Goal: Task Accomplishment & Management: Use online tool/utility

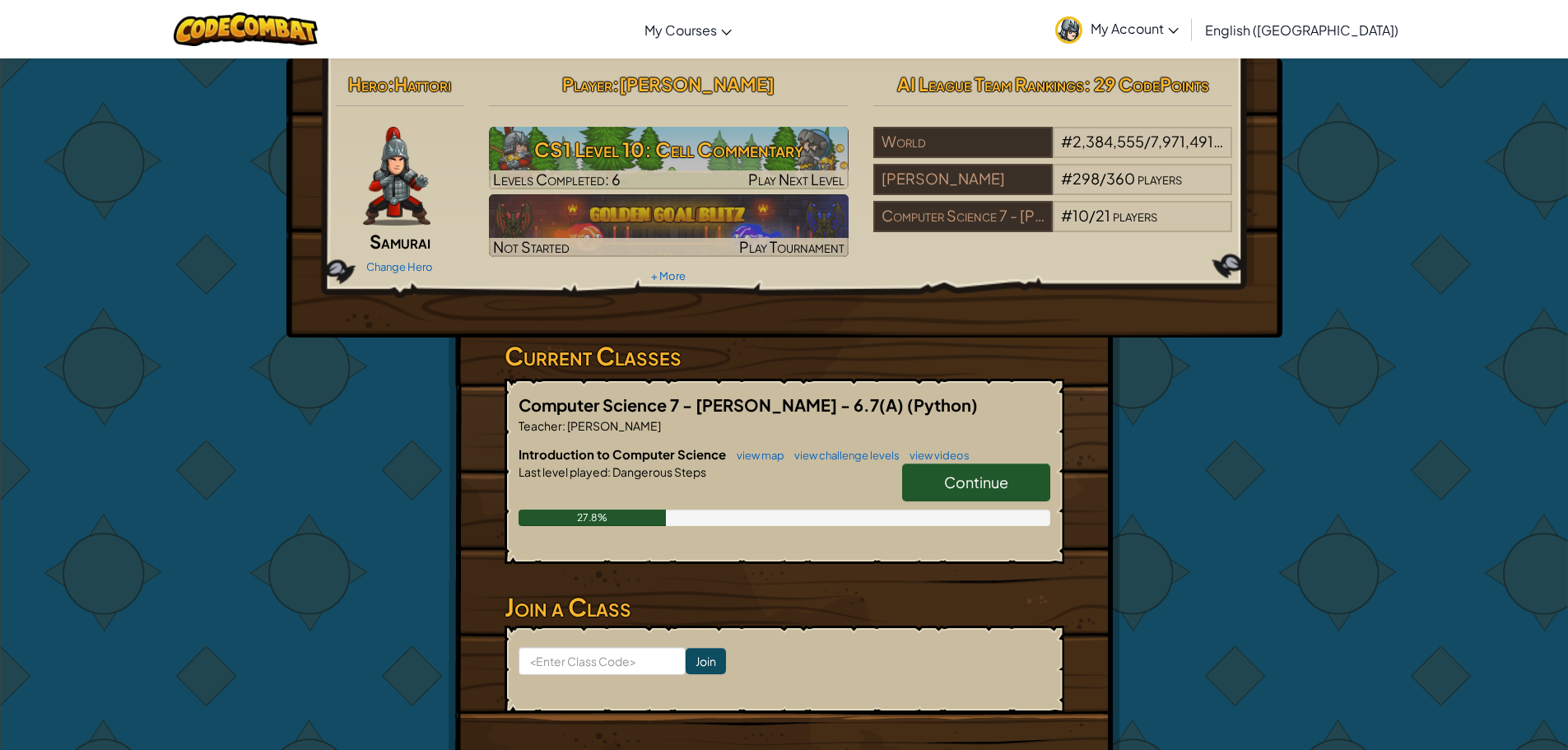
click at [931, 473] on link "Continue" at bounding box center [976, 482] width 148 height 38
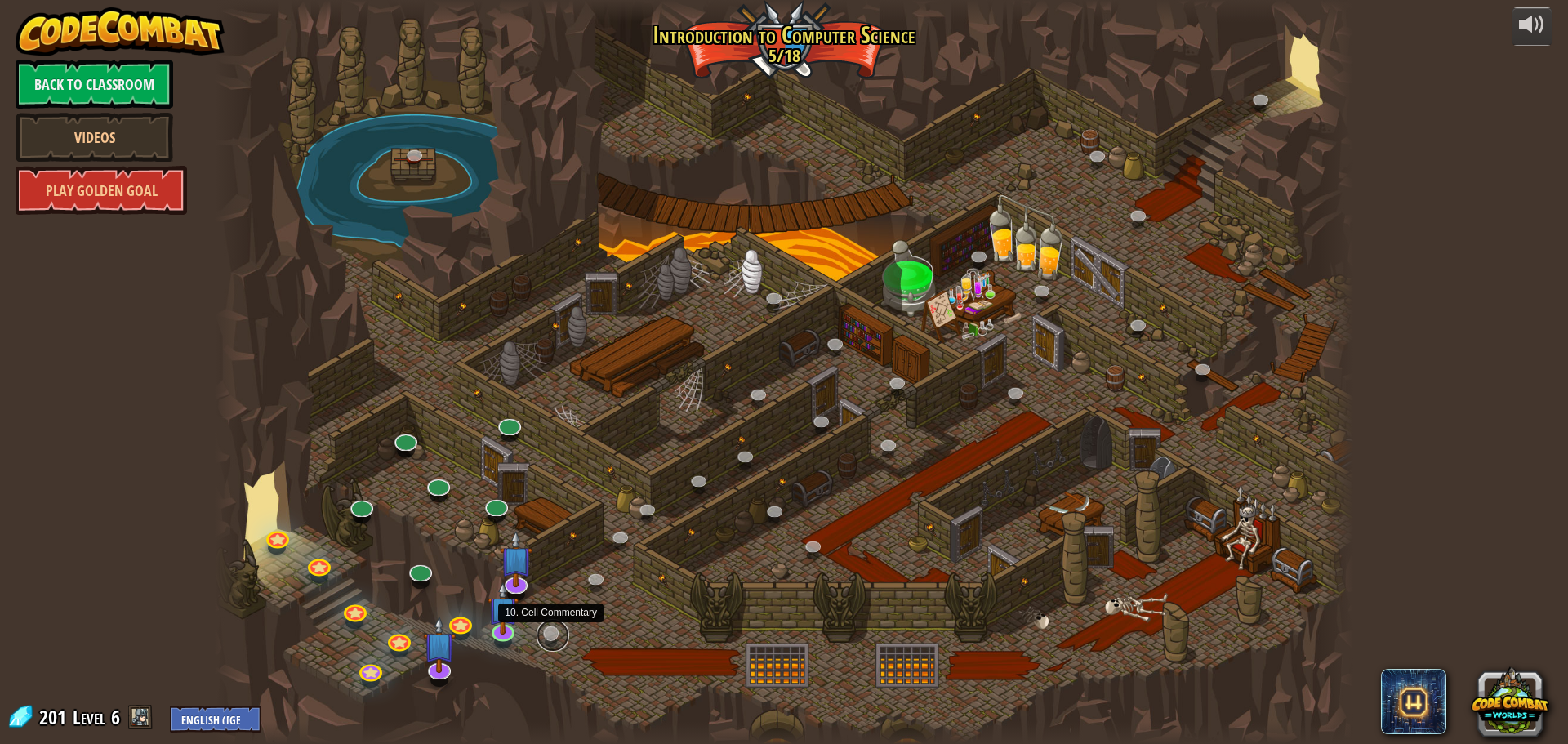
click at [565, 637] on link at bounding box center [553, 636] width 33 height 33
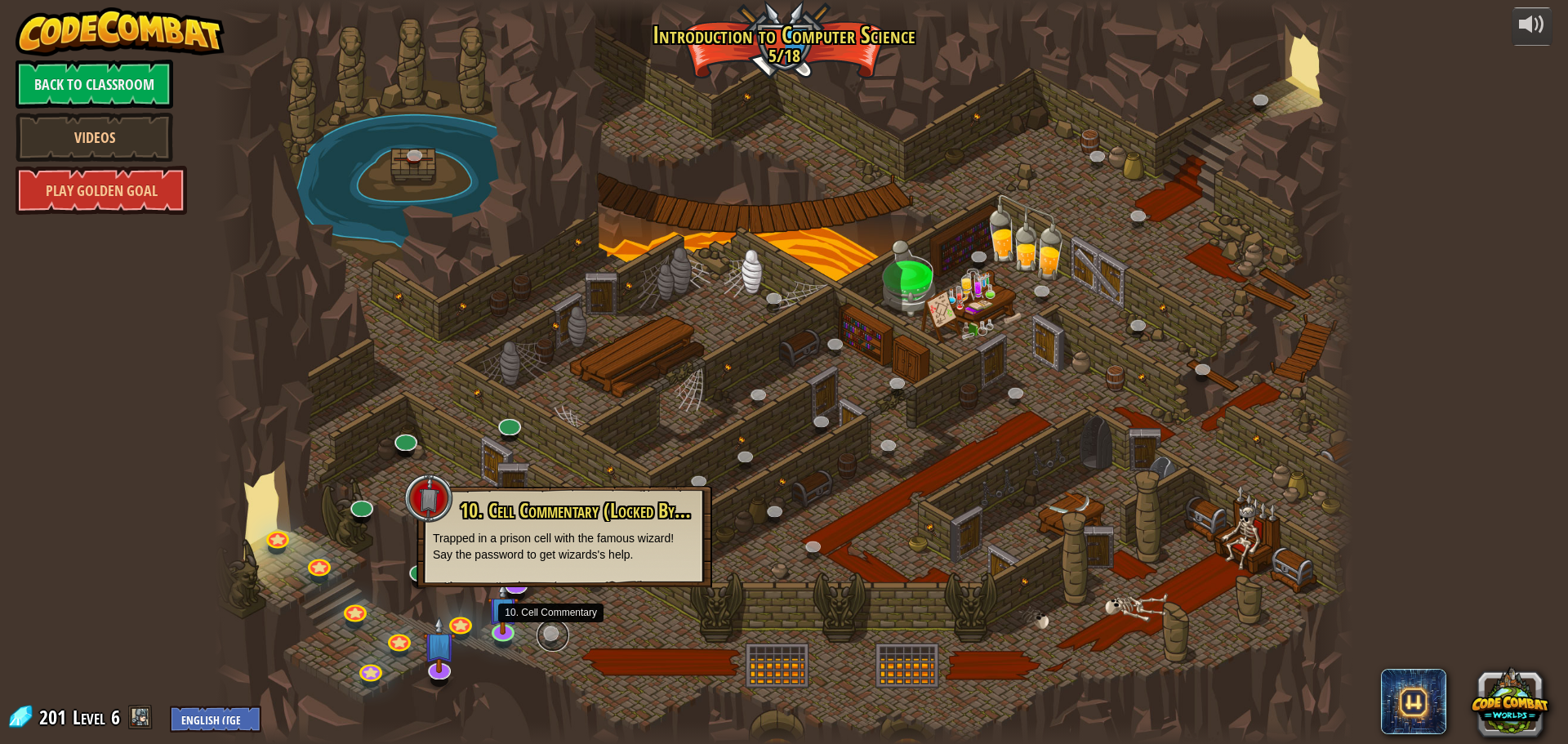
click at [565, 637] on link at bounding box center [553, 636] width 33 height 33
click at [769, 600] on div at bounding box center [784, 372] width 1138 height 744
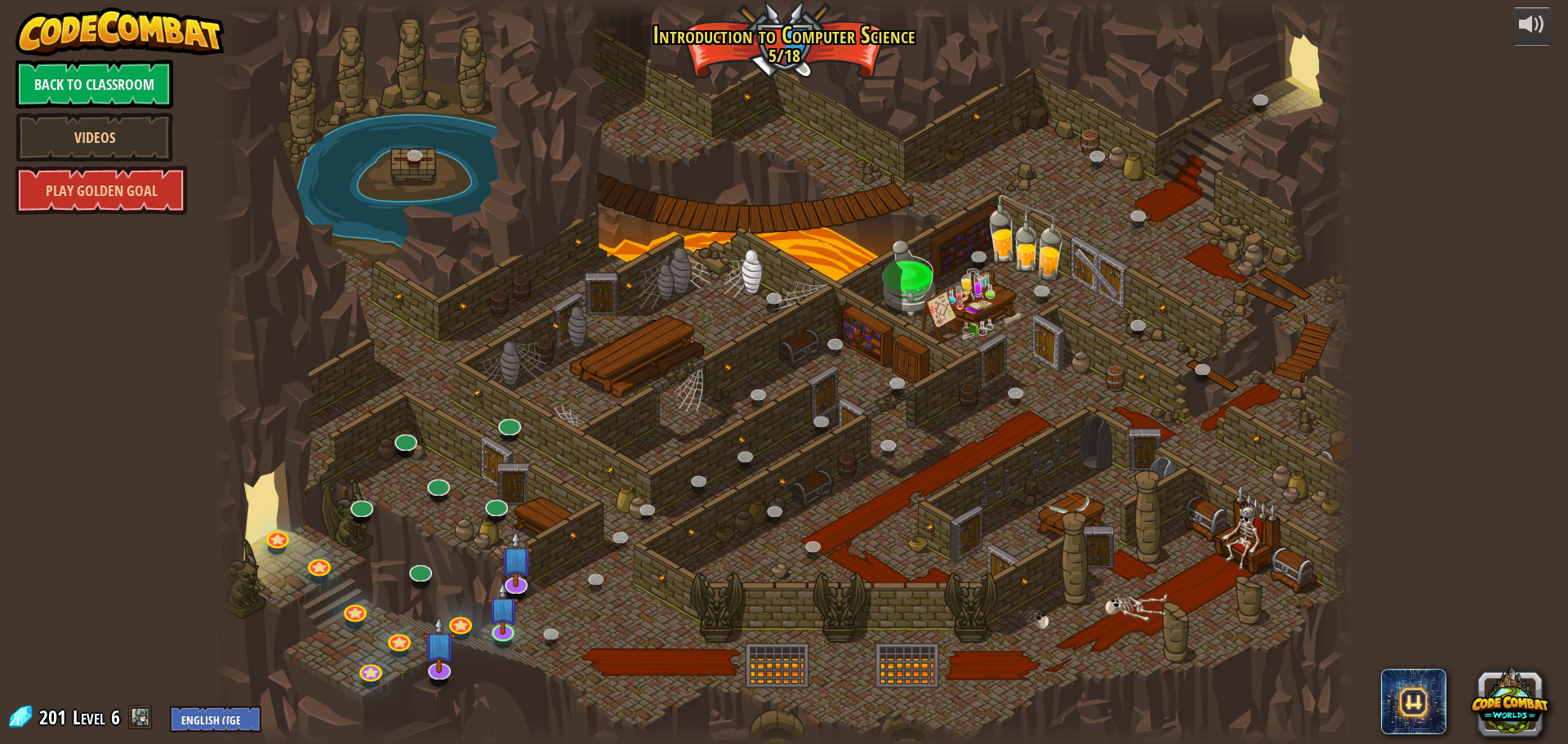
click at [99, 703] on div "powered by Back to Classroom Videos Play Golden Goal 25. Kithgard Gates (Locked…" at bounding box center [784, 372] width 1568 height 744
click at [503, 605] on img at bounding box center [503, 596] width 30 height 69
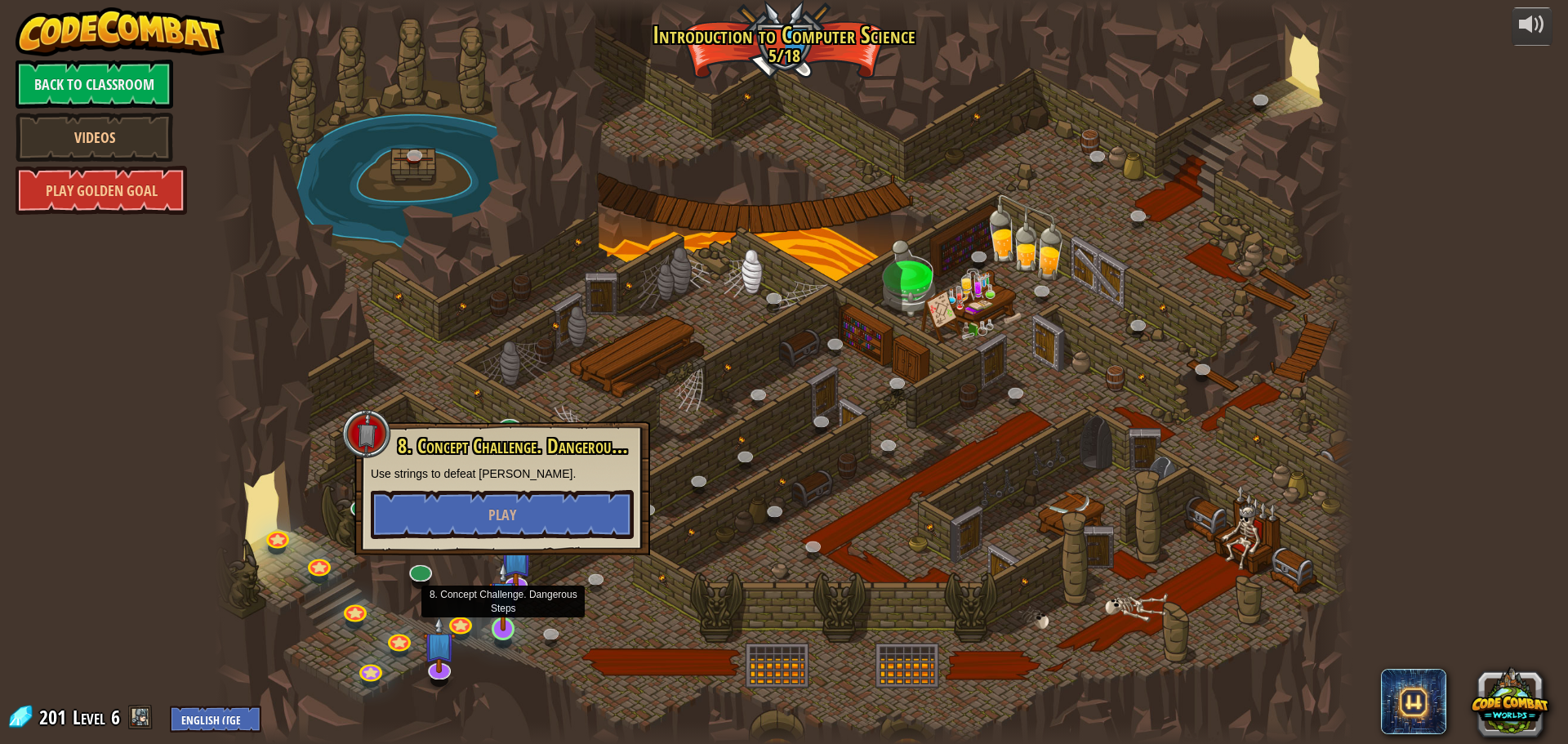
click at [512, 588] on img at bounding box center [503, 596] width 30 height 69
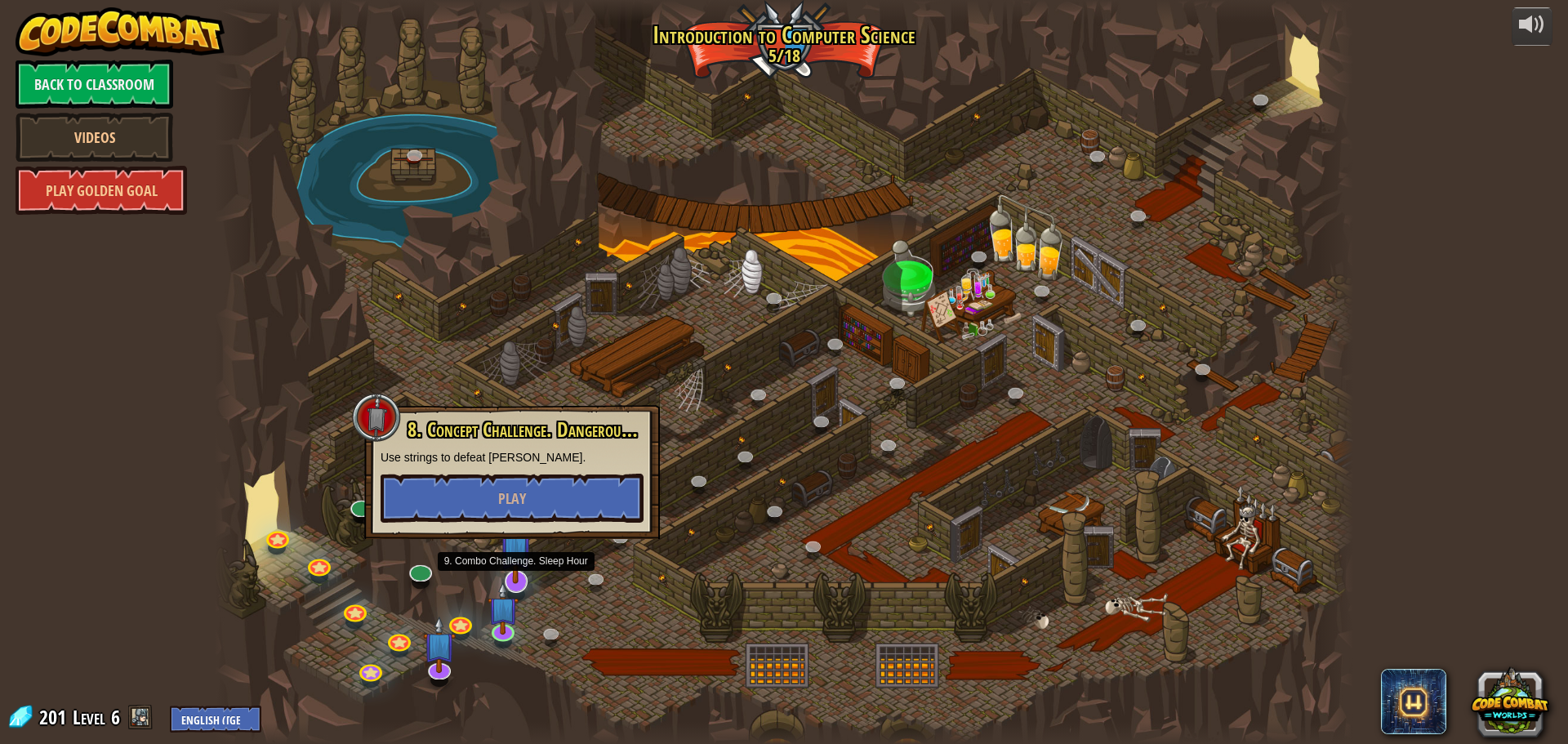
click at [515, 569] on img at bounding box center [515, 545] width 34 height 76
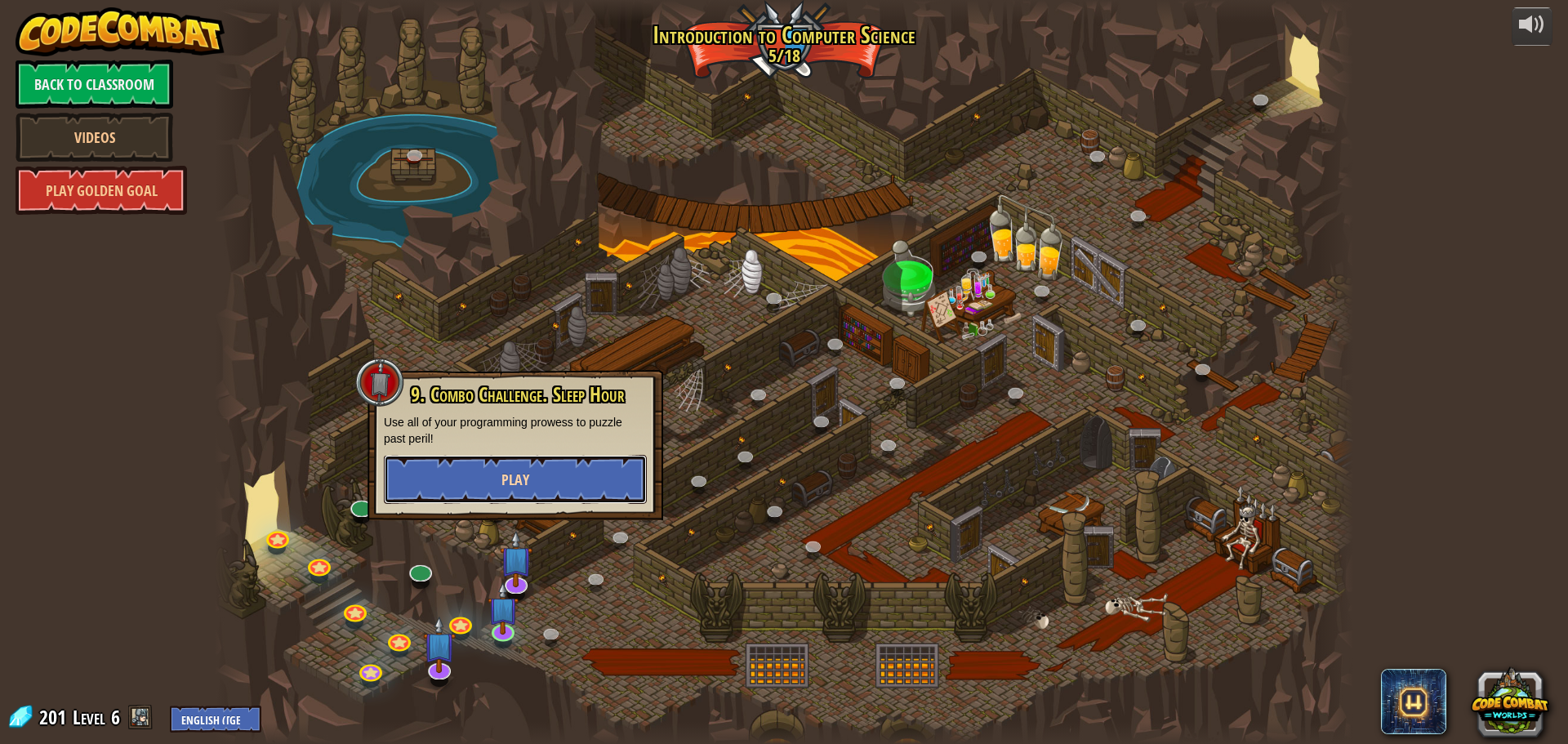
click at [494, 495] on button "Play" at bounding box center [514, 480] width 263 height 49
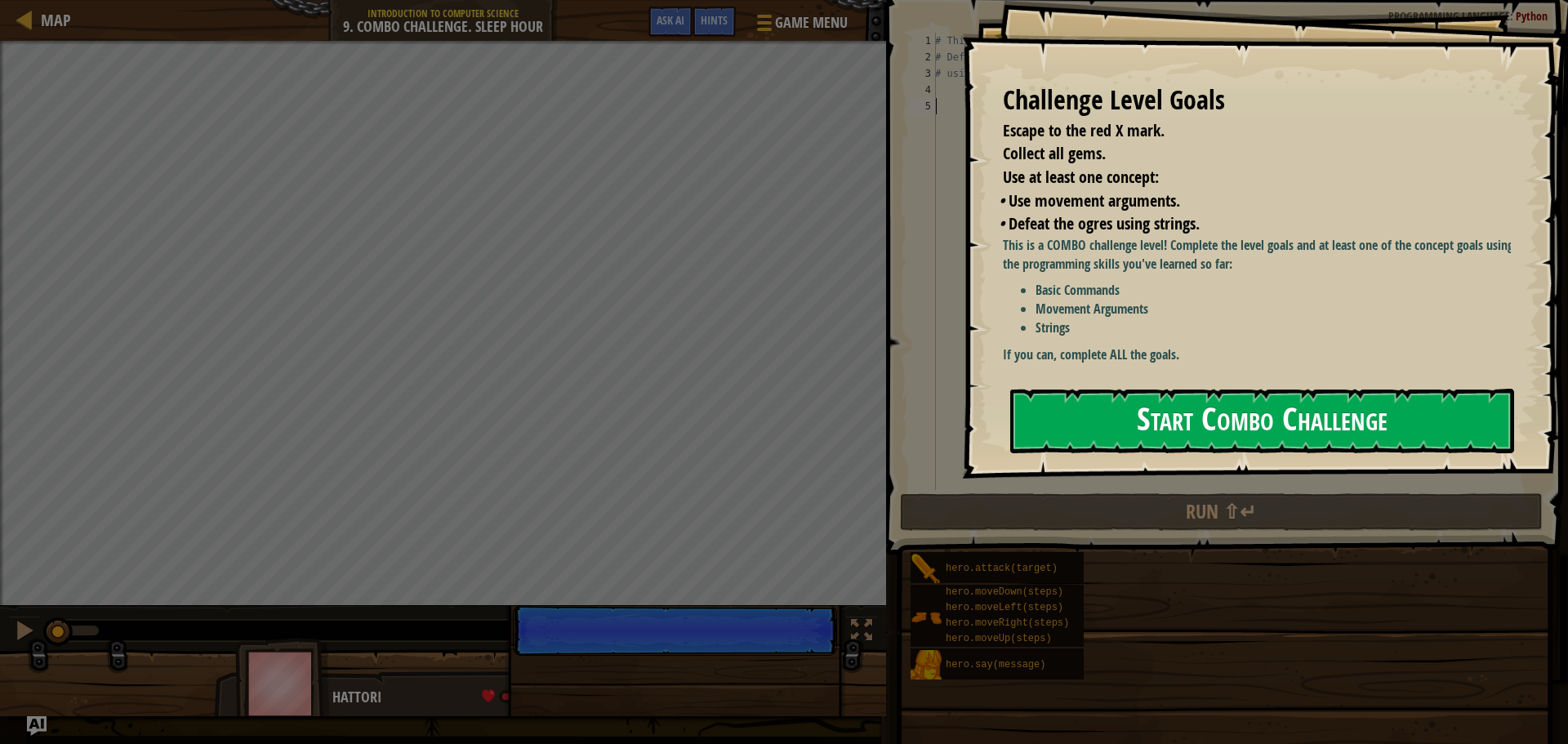
click at [1256, 401] on button "Start Combo Challenge" at bounding box center [1261, 421] width 504 height 65
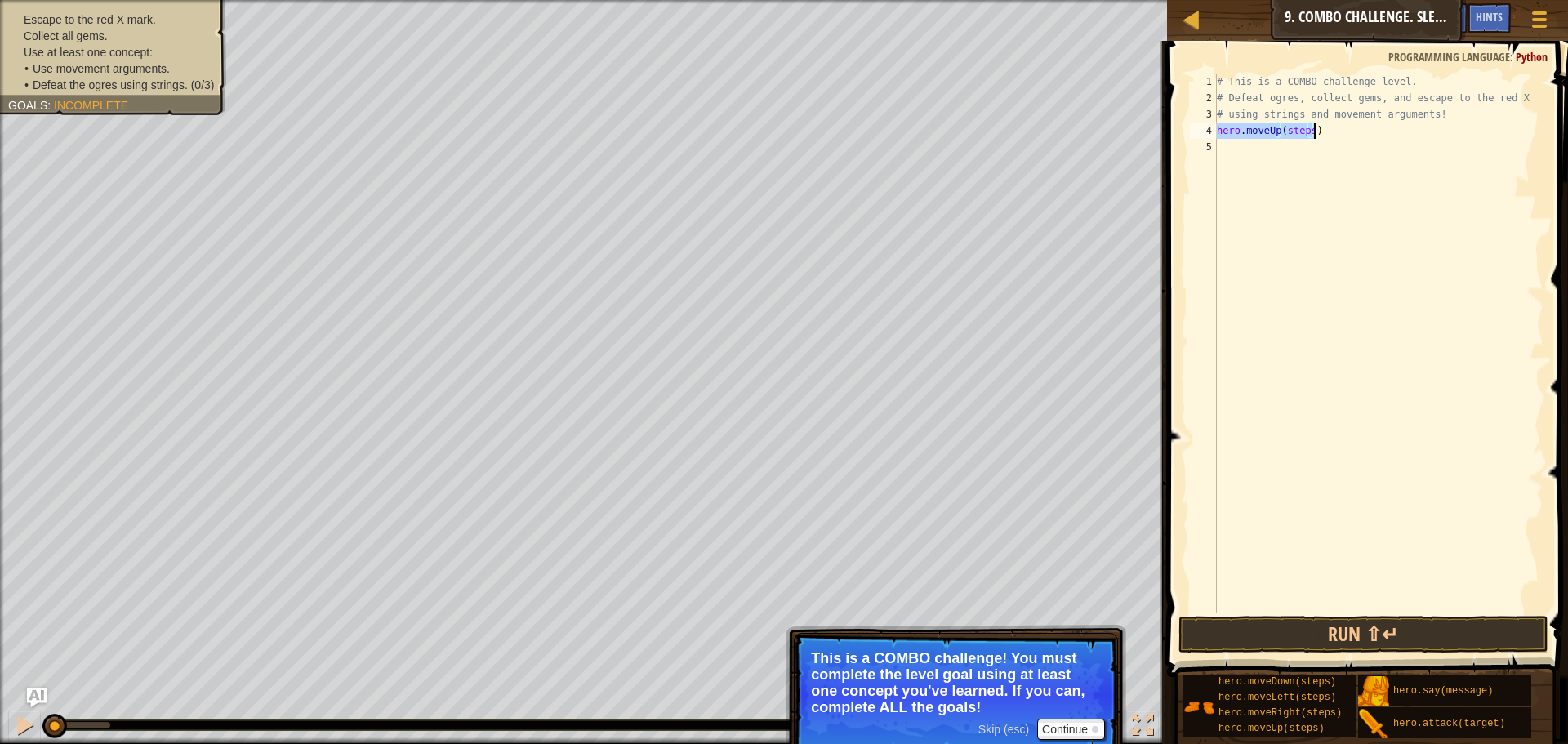
click at [1310, 131] on div "# This is a COMBO challenge level. # Defeat ogres, collect gems, and escape to …" at bounding box center [1379, 343] width 330 height 539
click at [1309, 131] on div "# This is a COMBO challenge level. # Defeat ogres, collect gems, and escape to …" at bounding box center [1379, 360] width 330 height 572
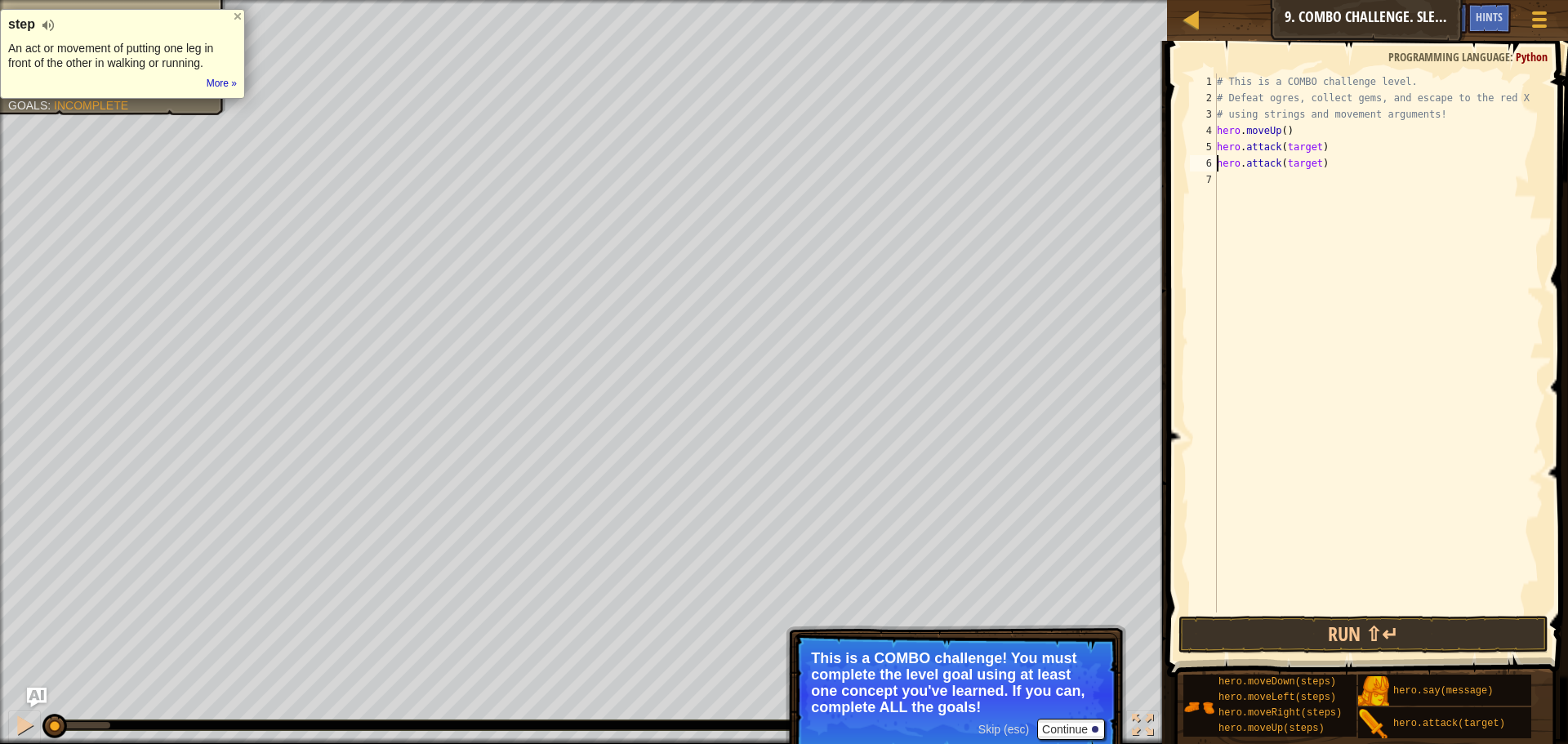
click at [1316, 145] on div "# This is a COMBO challenge level. # Defeat ogres, collect gems, and escape to …" at bounding box center [1379, 360] width 330 height 572
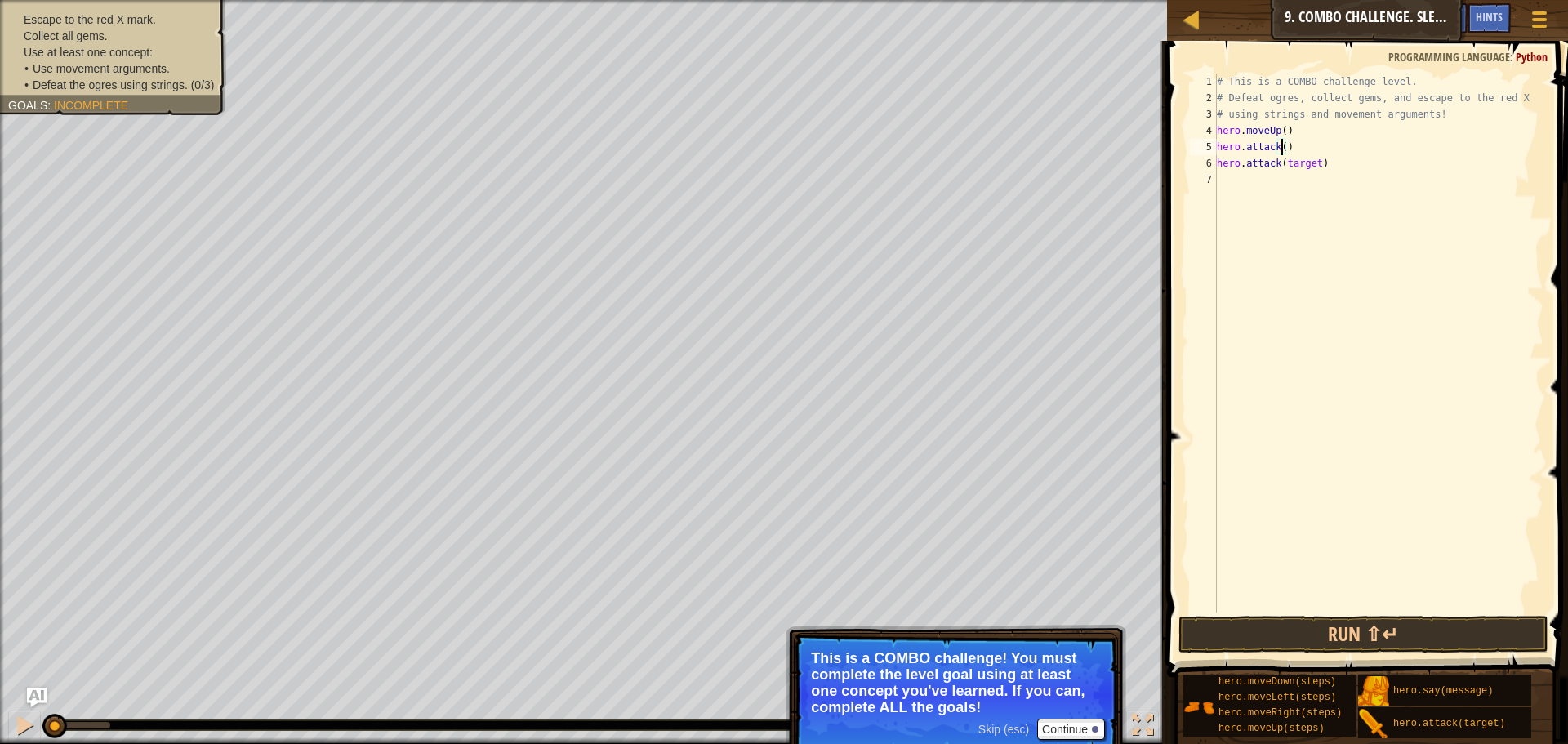
click at [1314, 168] on div "# This is a COMBO challenge level. # Defeat ogres, collect gems, and escape to …" at bounding box center [1379, 360] width 330 height 572
click at [1416, 635] on button "Run ⇧↵" at bounding box center [1363, 634] width 370 height 37
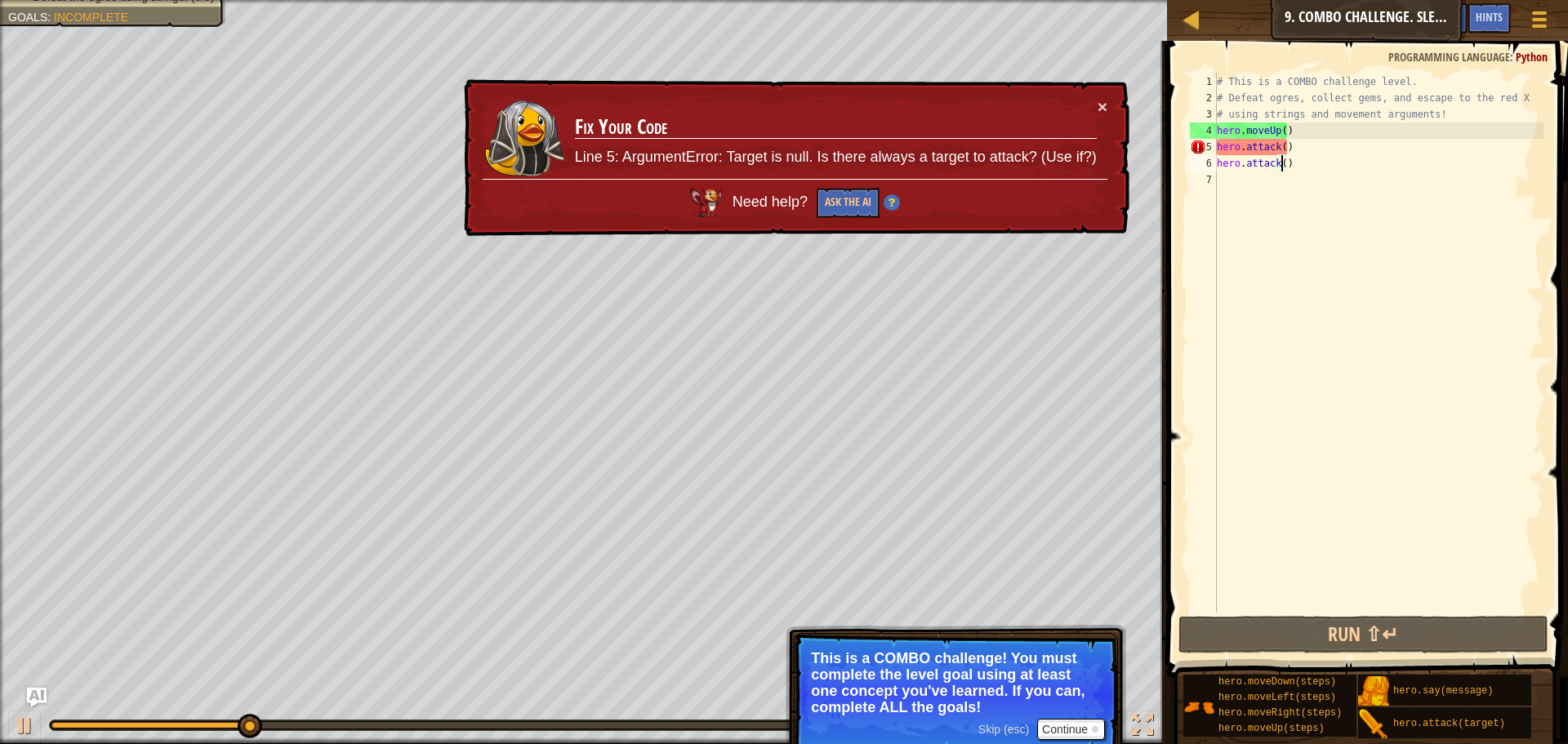
click at [1282, 140] on div "# This is a COMBO challenge level. # Defeat ogres, collect gems, and escape to …" at bounding box center [1379, 360] width 330 height 572
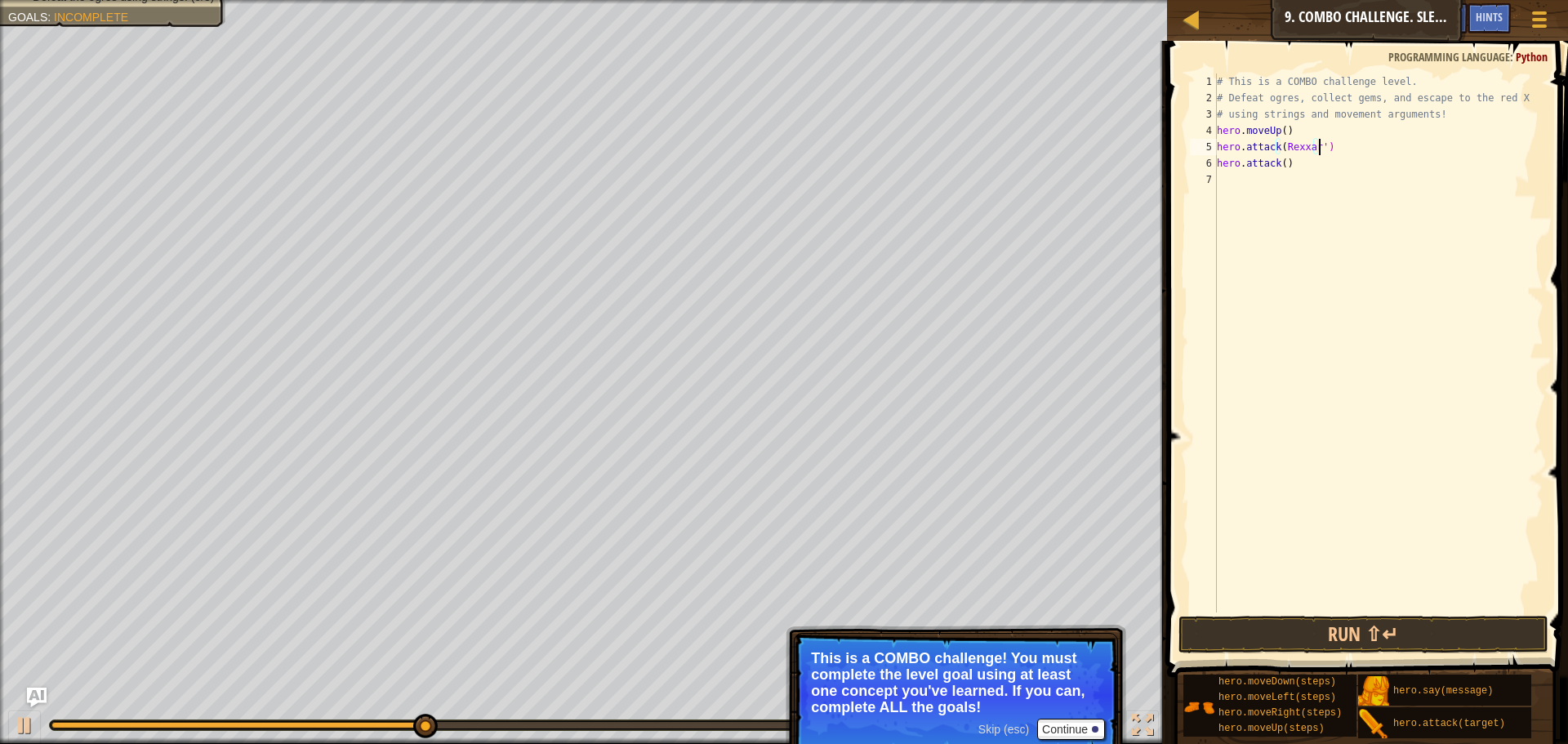
scroll to position [7, 8]
click at [1280, 143] on div "# This is a COMBO challenge level. # Defeat ogres, collect gems, and escape to …" at bounding box center [1379, 360] width 330 height 572
drag, startPoint x: 1283, startPoint y: 148, endPoint x: 1323, endPoint y: 150, distance: 40.0
click at [1323, 150] on div "# This is a COMBO challenge level. # Defeat ogres, collect gems, and escape to …" at bounding box center [1379, 360] width 330 height 572
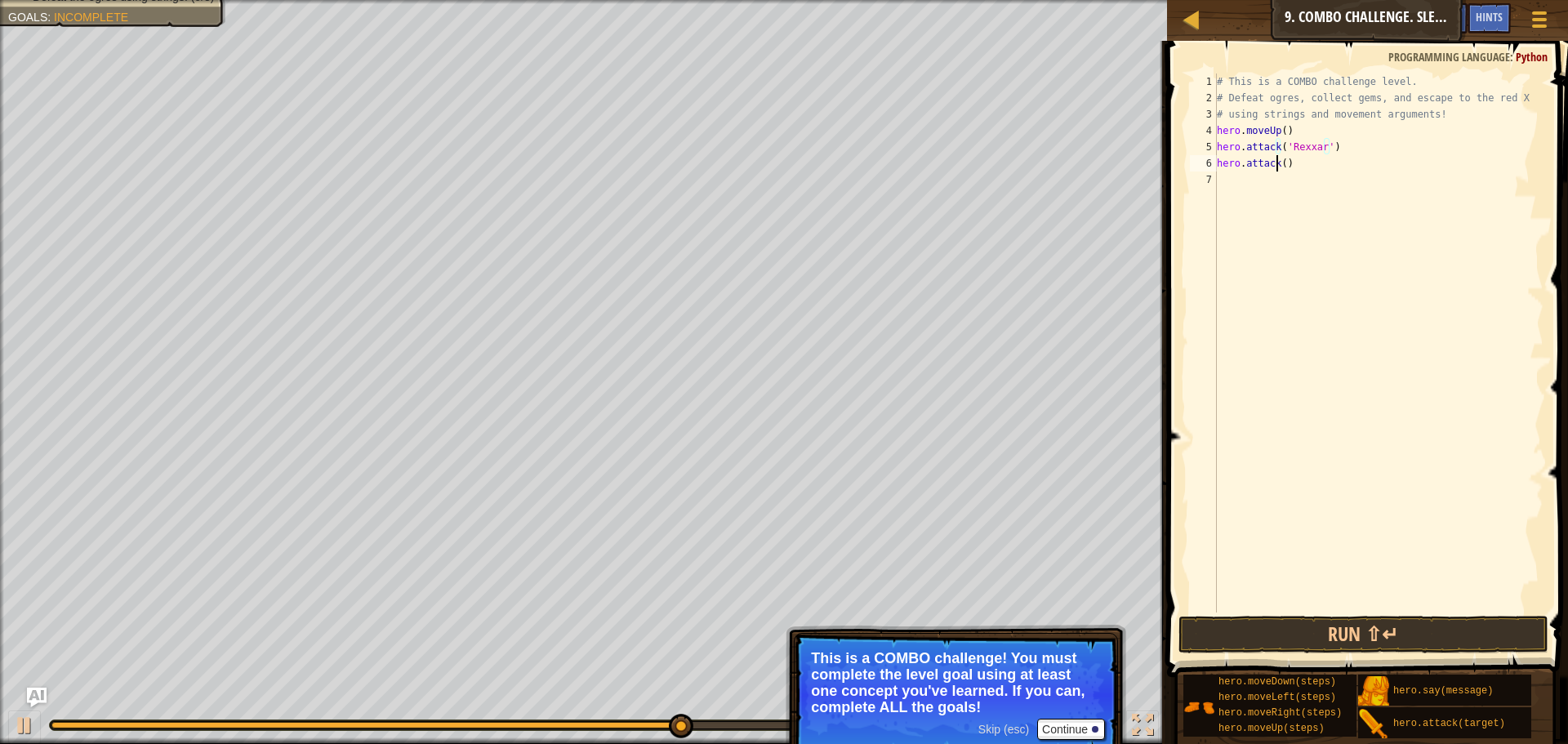
click at [1278, 163] on div "# This is a COMBO challenge level. # Defeat ogres, collect gems, and escape to …" at bounding box center [1379, 360] width 330 height 572
click at [1281, 160] on div "# This is a COMBO challenge level. # Defeat ogres, collect gems, and escape to …" at bounding box center [1379, 360] width 330 height 572
click at [1280, 161] on div "# This is a COMBO challenge level. # Defeat ogres, collect gems, and escape to …" at bounding box center [1379, 360] width 330 height 572
paste textarea "'Rexxar'"
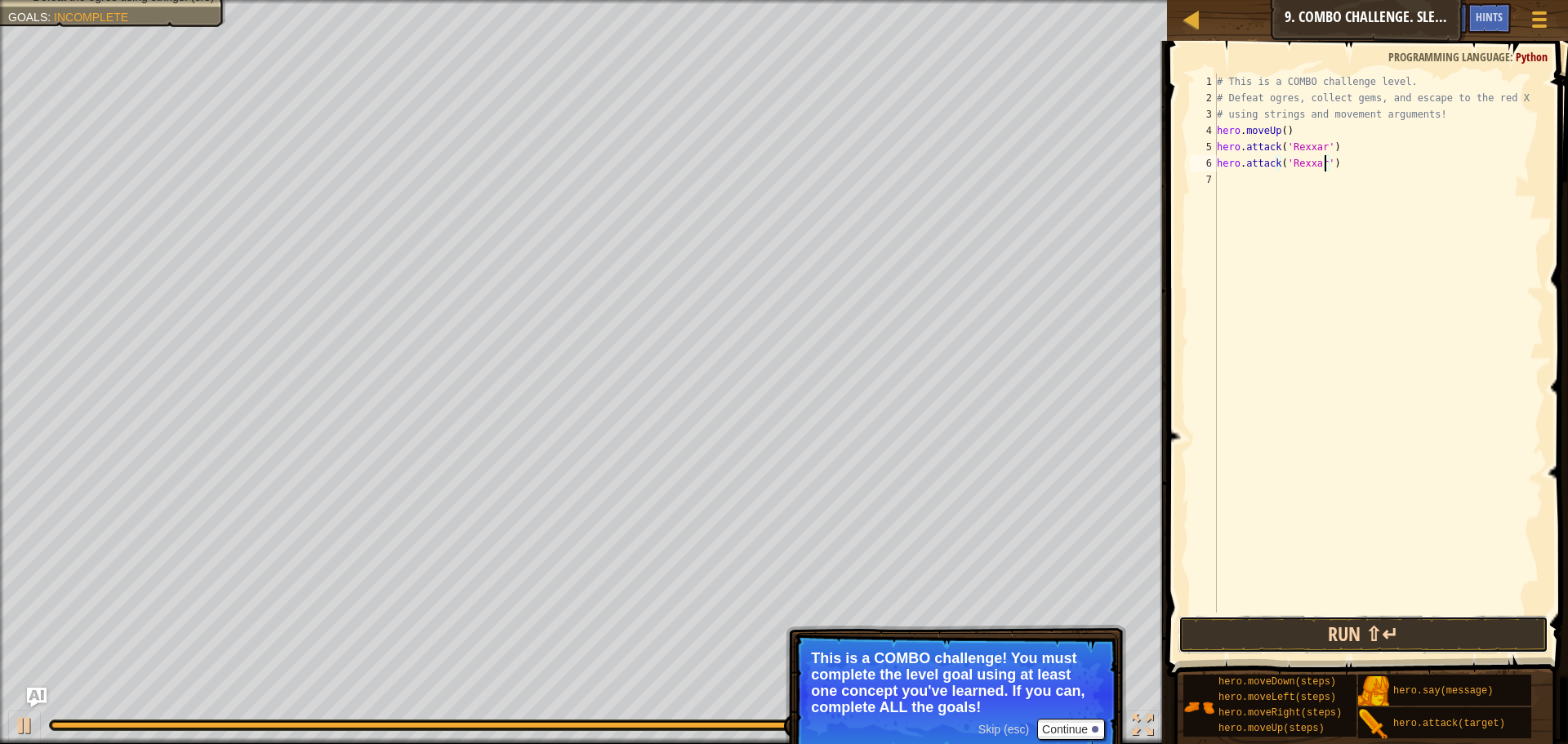
click at [1378, 631] on button "Run ⇧↵" at bounding box center [1363, 634] width 370 height 37
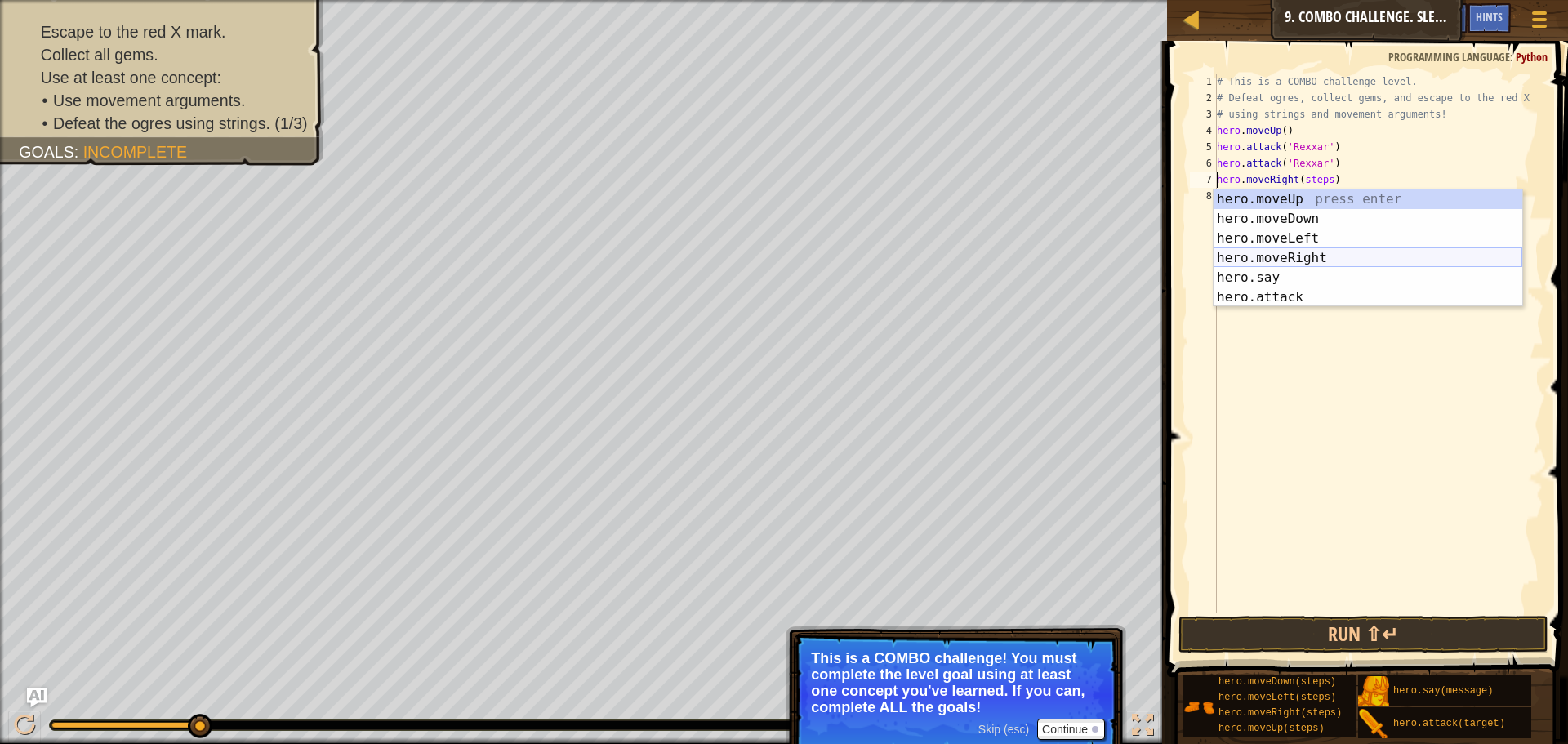
click at [1329, 260] on div "hero.moveUp press enter hero.moveDown press enter hero.moveLeft press enter her…" at bounding box center [1368, 268] width 309 height 157
type textarea "hero.moveRight().moveRight(steps)"
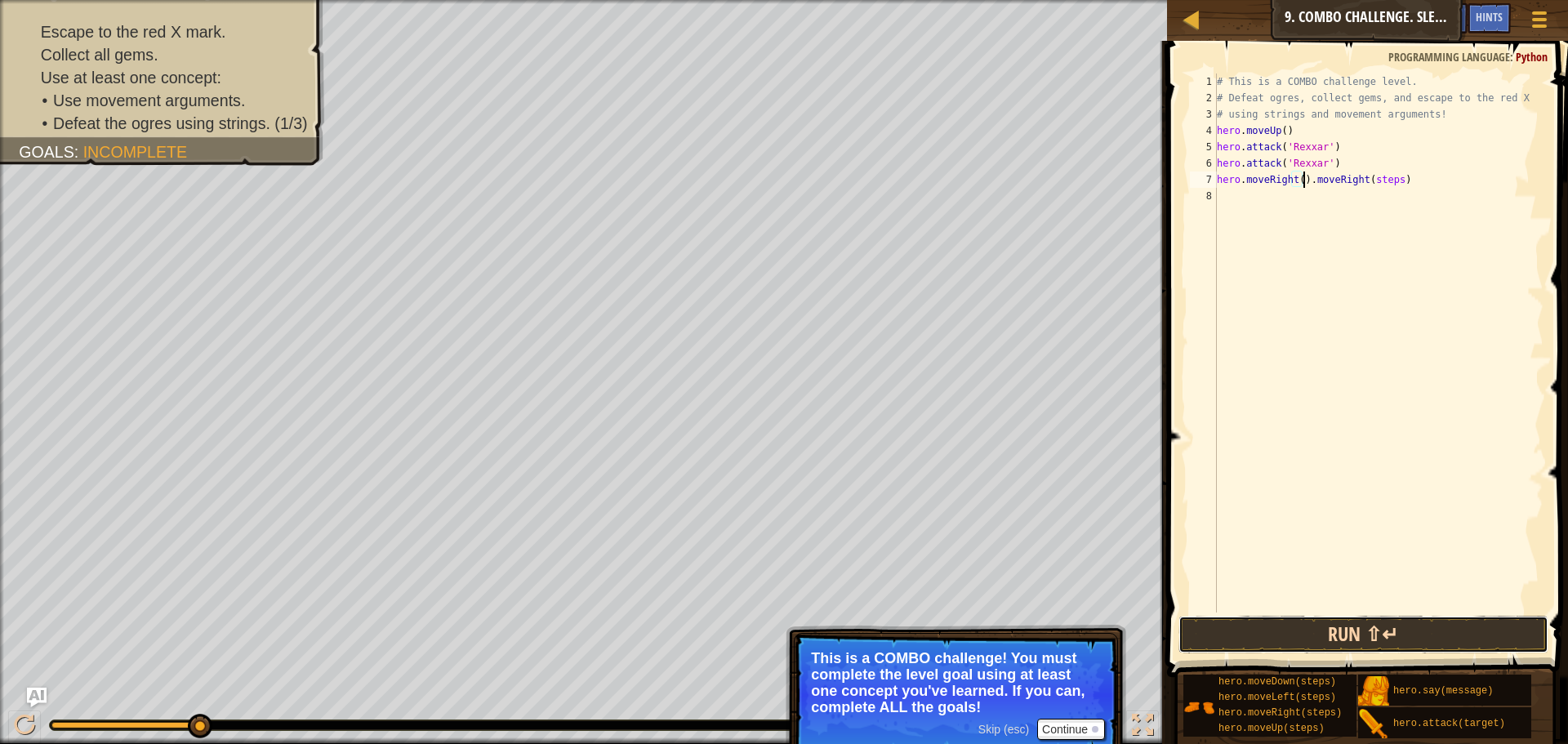
click at [1357, 631] on button "Run ⇧↵" at bounding box center [1363, 634] width 370 height 37
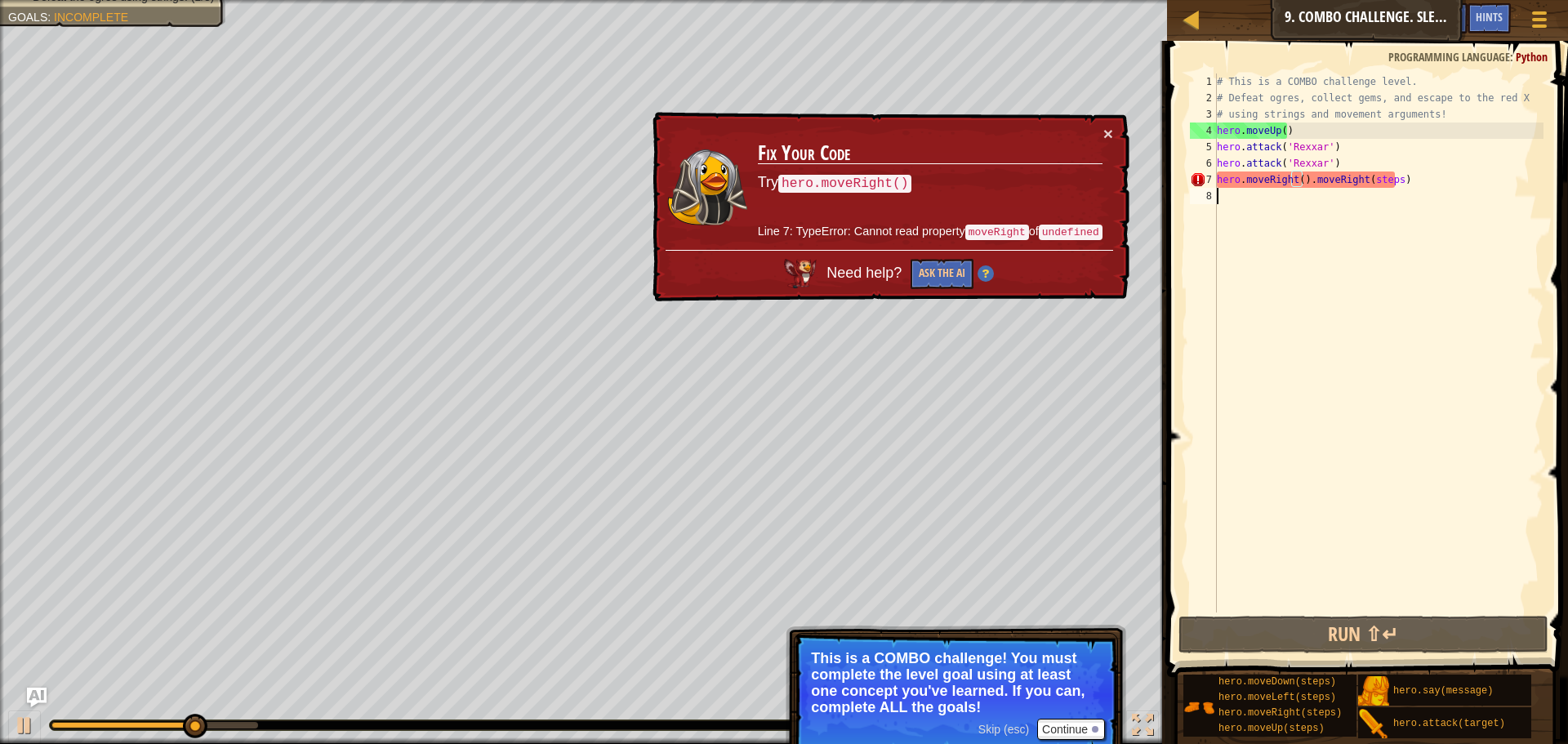
click at [1417, 209] on div "# This is a COMBO challenge level. # Defeat ogres, collect gems, and escape to …" at bounding box center [1379, 360] width 330 height 572
click at [1466, 174] on div "# This is a COMBO challenge level. # Defeat ogres, collect gems, and escape to …" at bounding box center [1379, 360] width 330 height 572
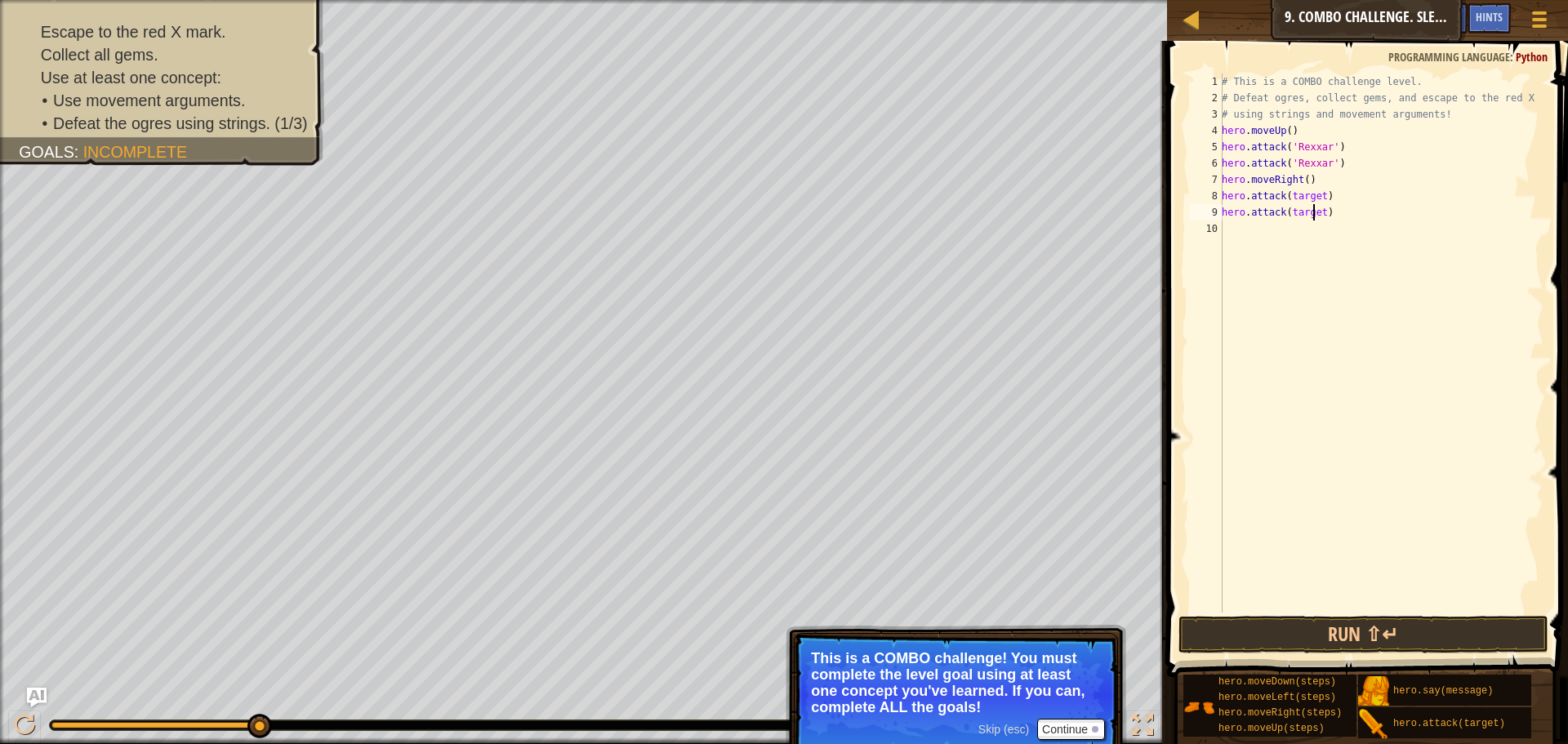
click at [1315, 209] on div "# This is a COMBO challenge level. # Defeat ogres, collect gems, and escape to …" at bounding box center [1380, 360] width 325 height 572
click at [1318, 209] on div "# This is a COMBO challenge level. # Defeat ogres, collect gems, and escape to …" at bounding box center [1380, 360] width 325 height 572
click at [1319, 193] on div "# This is a COMBO challenge level. # Defeat ogres, collect gems, and escape to …" at bounding box center [1380, 360] width 325 height 572
click at [1456, 633] on button "Run ⇧↵" at bounding box center [1363, 634] width 370 height 37
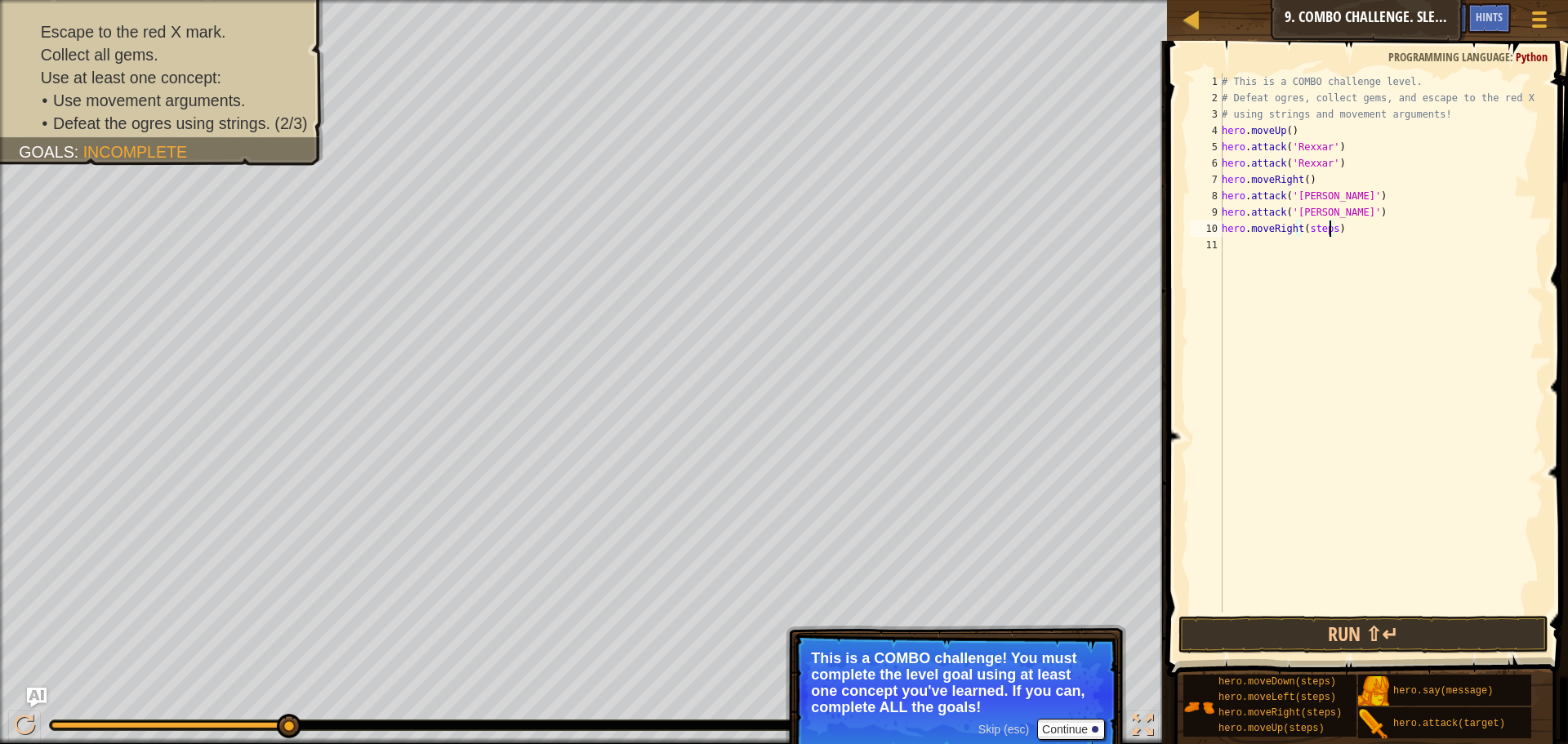
click at [1328, 229] on div "# This is a COMBO challenge level. # Defeat ogres, collect gems, and escape to …" at bounding box center [1380, 360] width 325 height 572
click at [1323, 243] on div "# This is a COMBO challenge level. # Defeat ogres, collect gems, and escape to …" at bounding box center [1380, 360] width 325 height 572
click at [1362, 629] on button "Run ⇧↵" at bounding box center [1363, 634] width 370 height 37
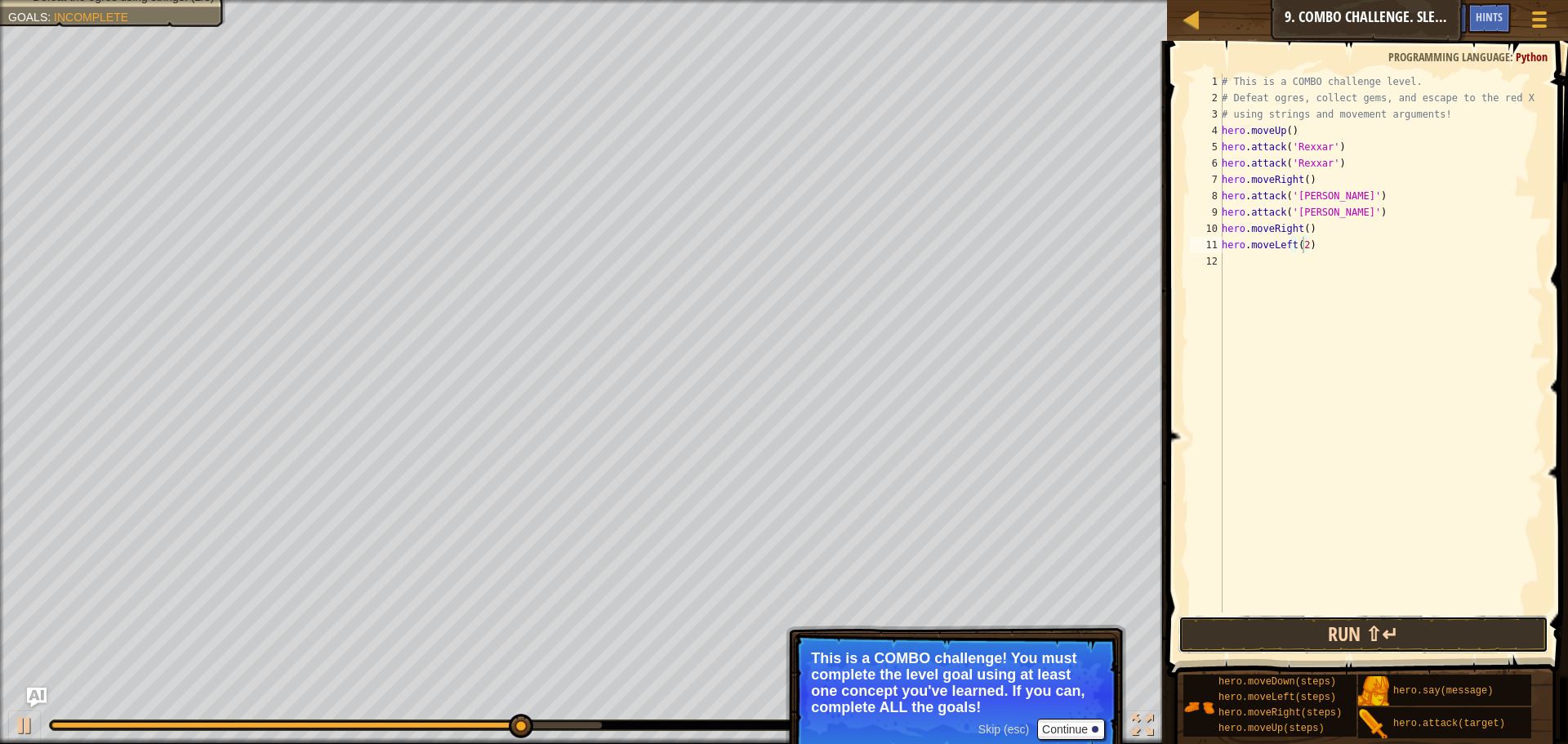
click at [1393, 616] on button "Run ⇧↵" at bounding box center [1363, 634] width 370 height 37
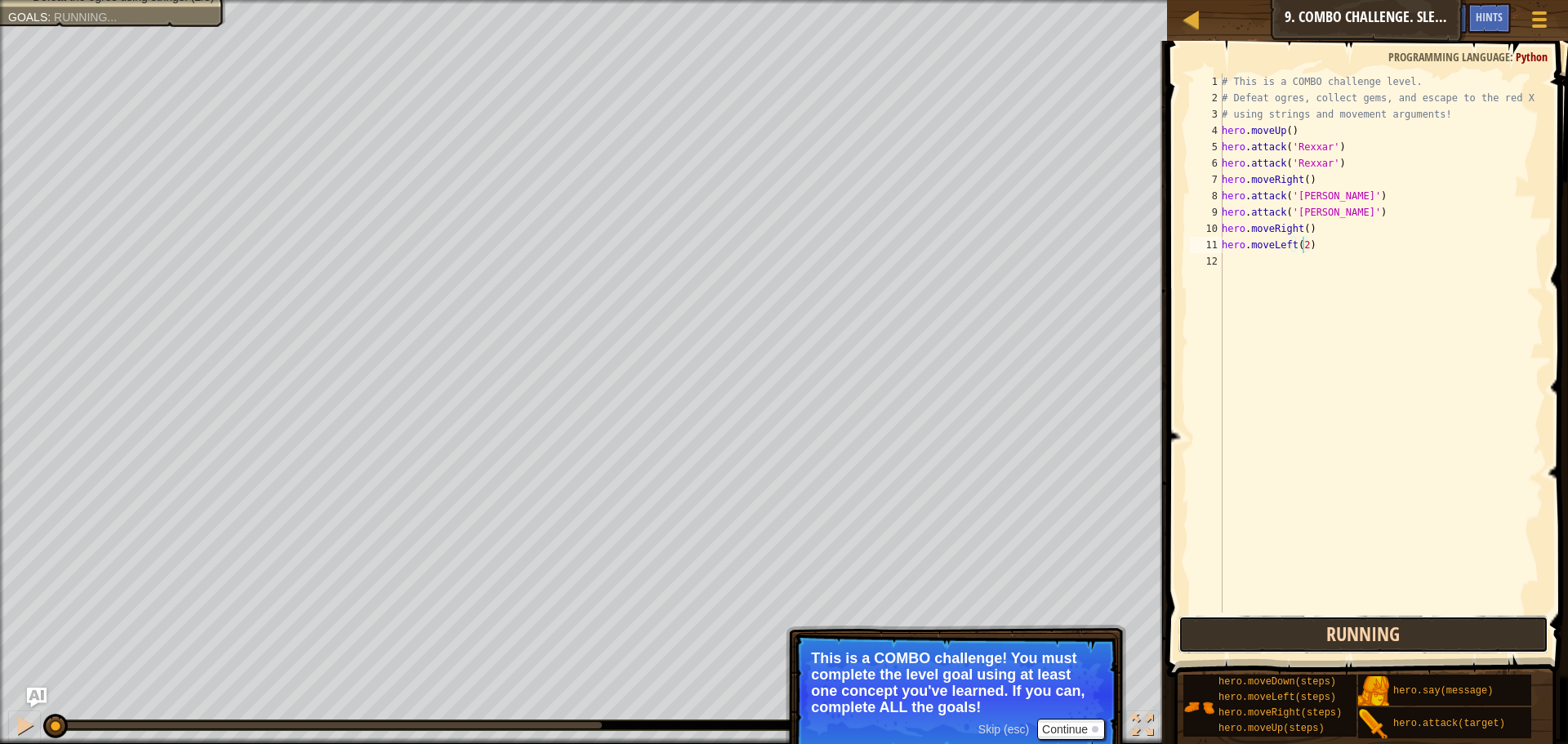
click at [1393, 616] on button "Running" at bounding box center [1363, 634] width 370 height 37
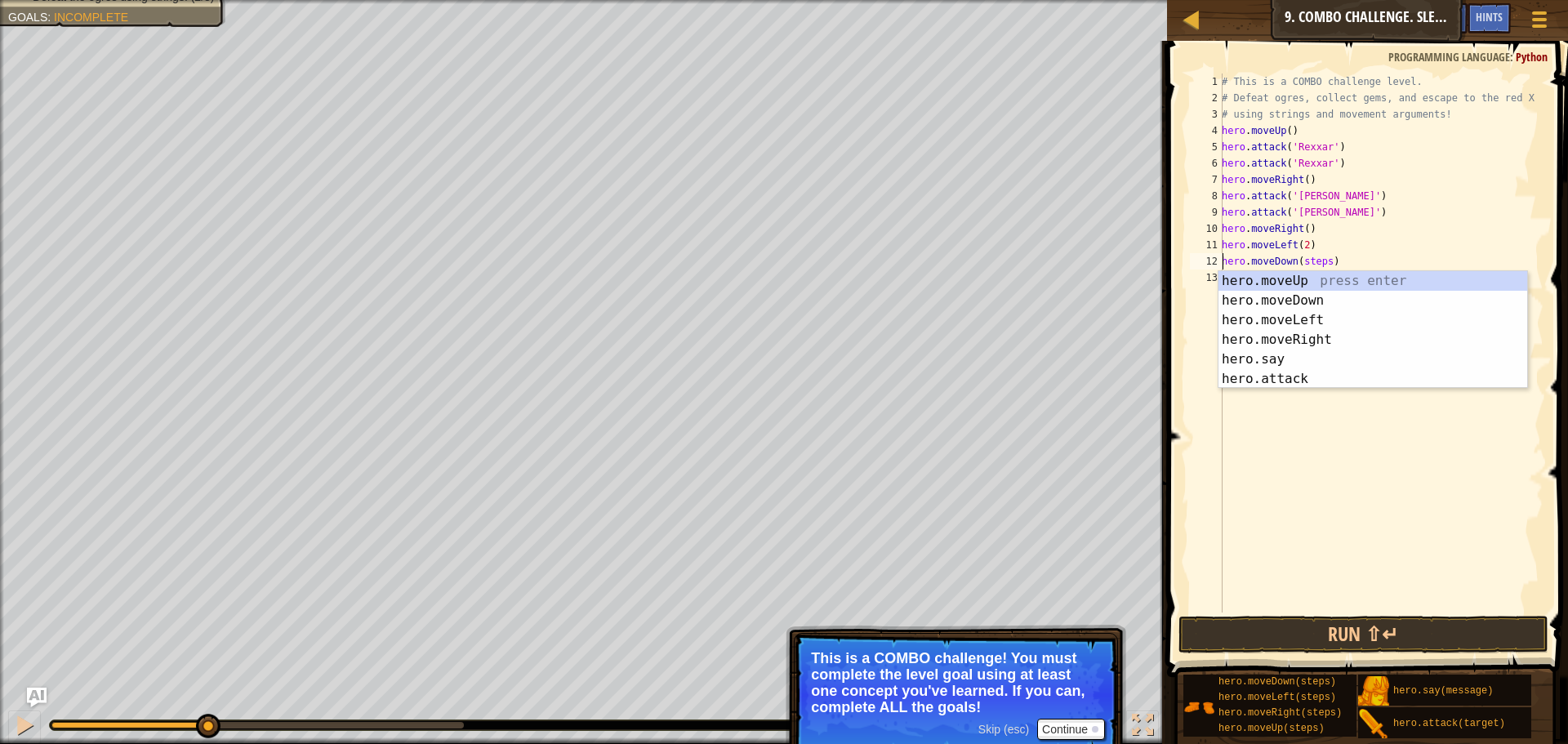
click at [1321, 260] on div "# This is a COMBO challenge level. # Defeat ogres, collect gems, and escape to …" at bounding box center [1380, 360] width 325 height 572
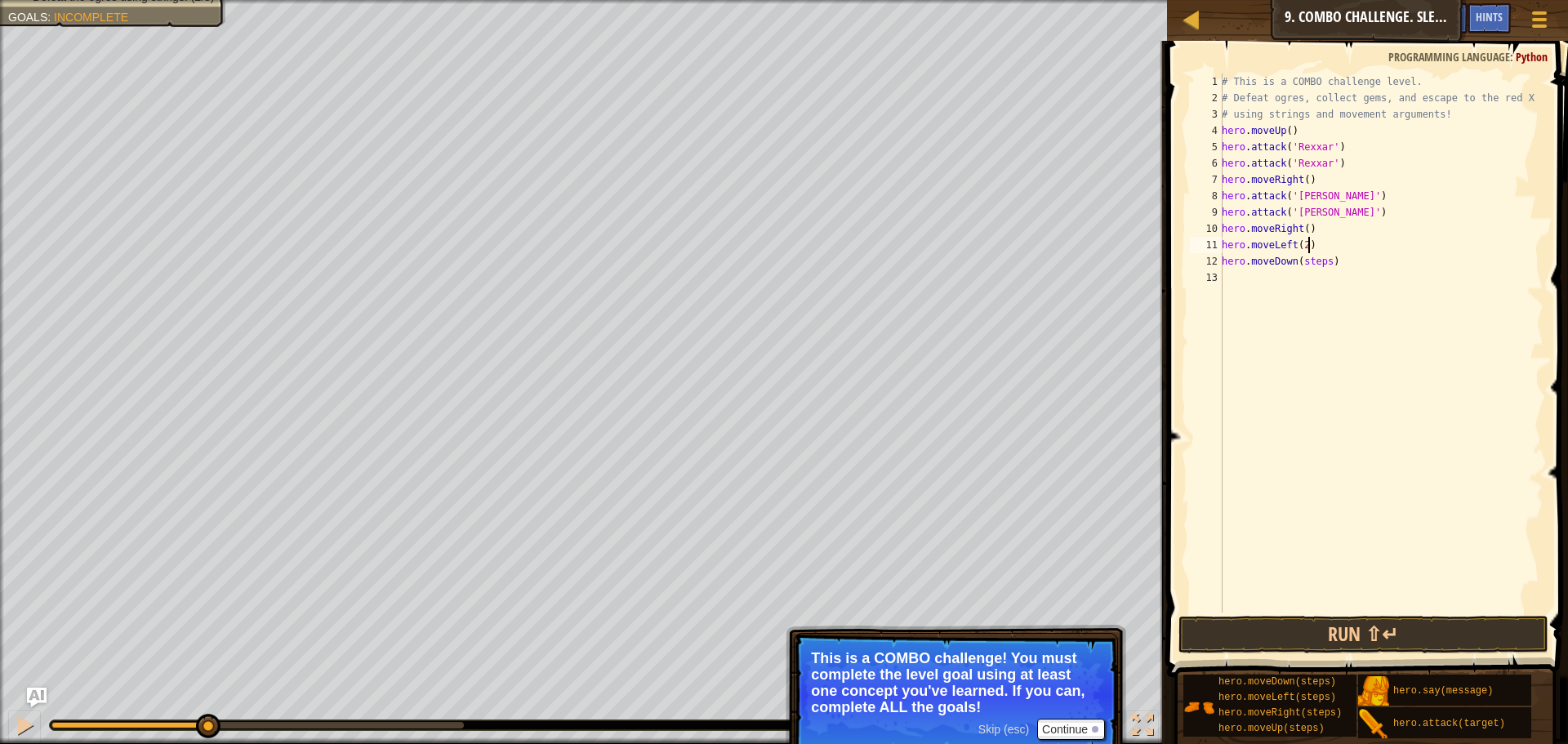
click at [1322, 251] on div "# This is a COMBO challenge level. # Defeat ogres, collect gems, and escape to …" at bounding box center [1380, 360] width 325 height 572
click at [1325, 255] on div "# This is a COMBO challenge level. # Defeat ogres, collect gems, and escape to …" at bounding box center [1380, 360] width 325 height 572
type textarea "hero.moveDown(2)"
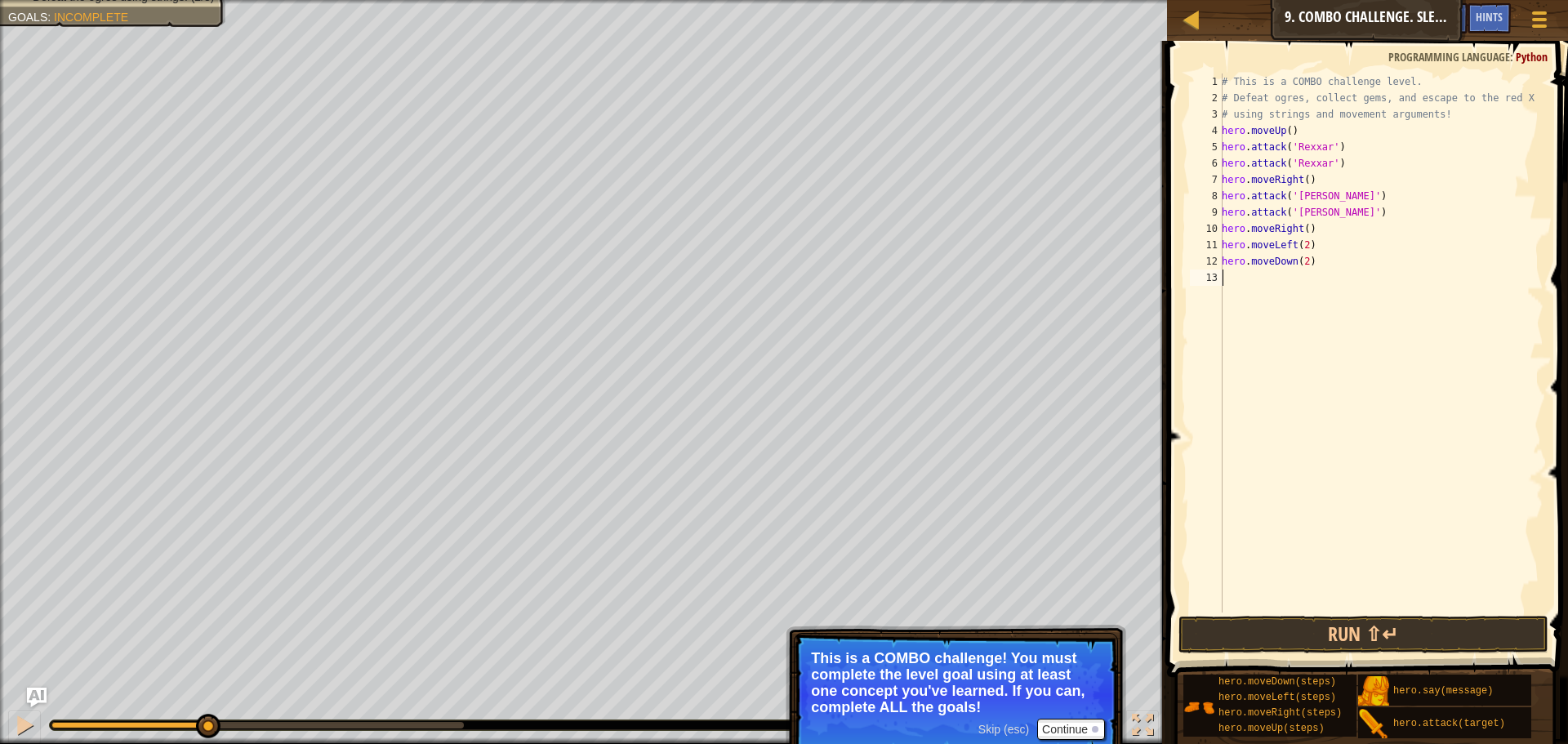
click at [1412, 594] on div "# This is a COMBO challenge level. # Defeat ogres, collect gems, and escape to …" at bounding box center [1380, 360] width 325 height 572
click at [1414, 613] on span at bounding box center [1369, 336] width 414 height 685
click at [1414, 617] on button "Run ⇧↵" at bounding box center [1363, 634] width 370 height 37
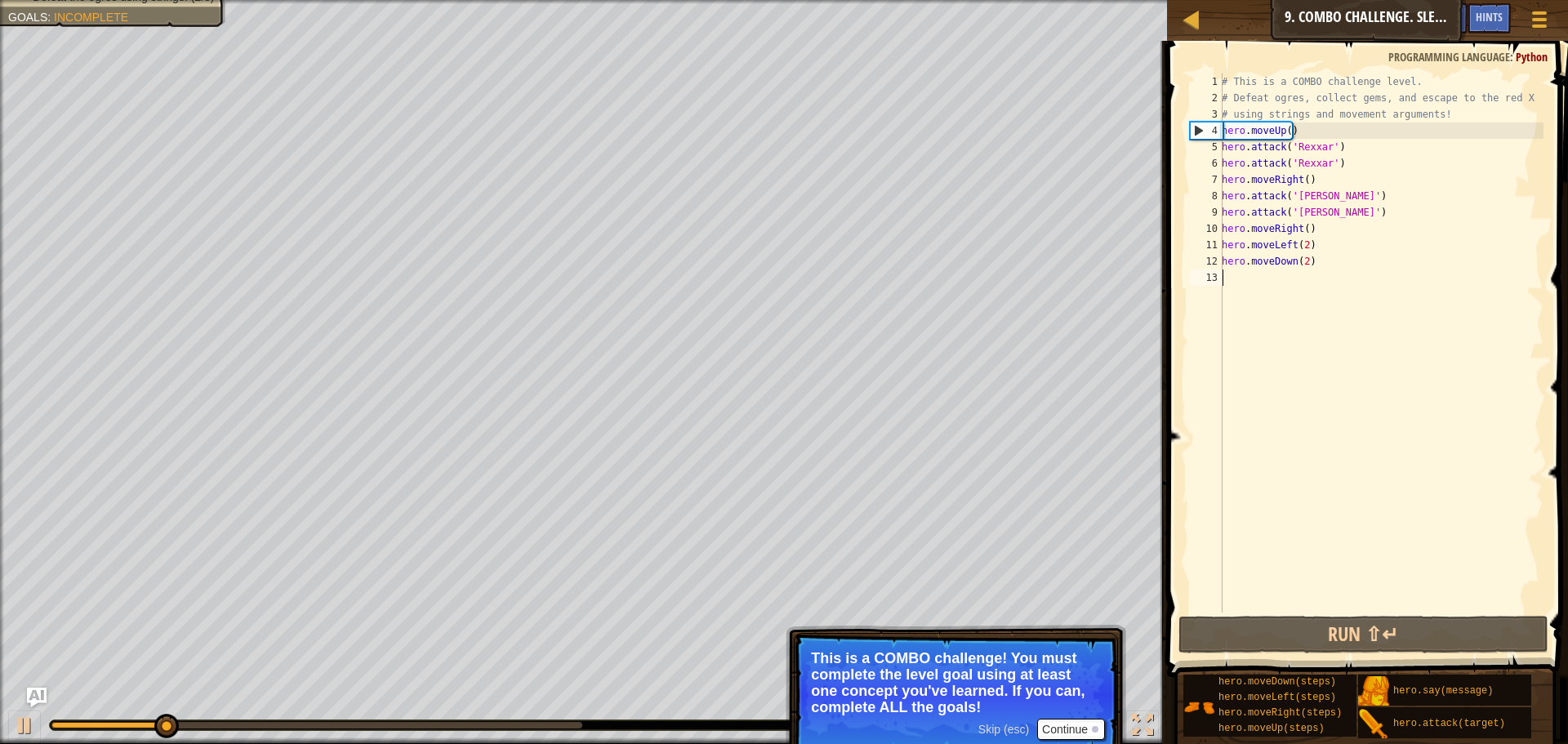
click at [1069, 716] on p "Skip (esc) Continue This is a COMBO challenge! You must complete the level goal…" at bounding box center [956, 695] width 324 height 124
click at [1076, 722] on button "Continue" at bounding box center [1071, 729] width 67 height 21
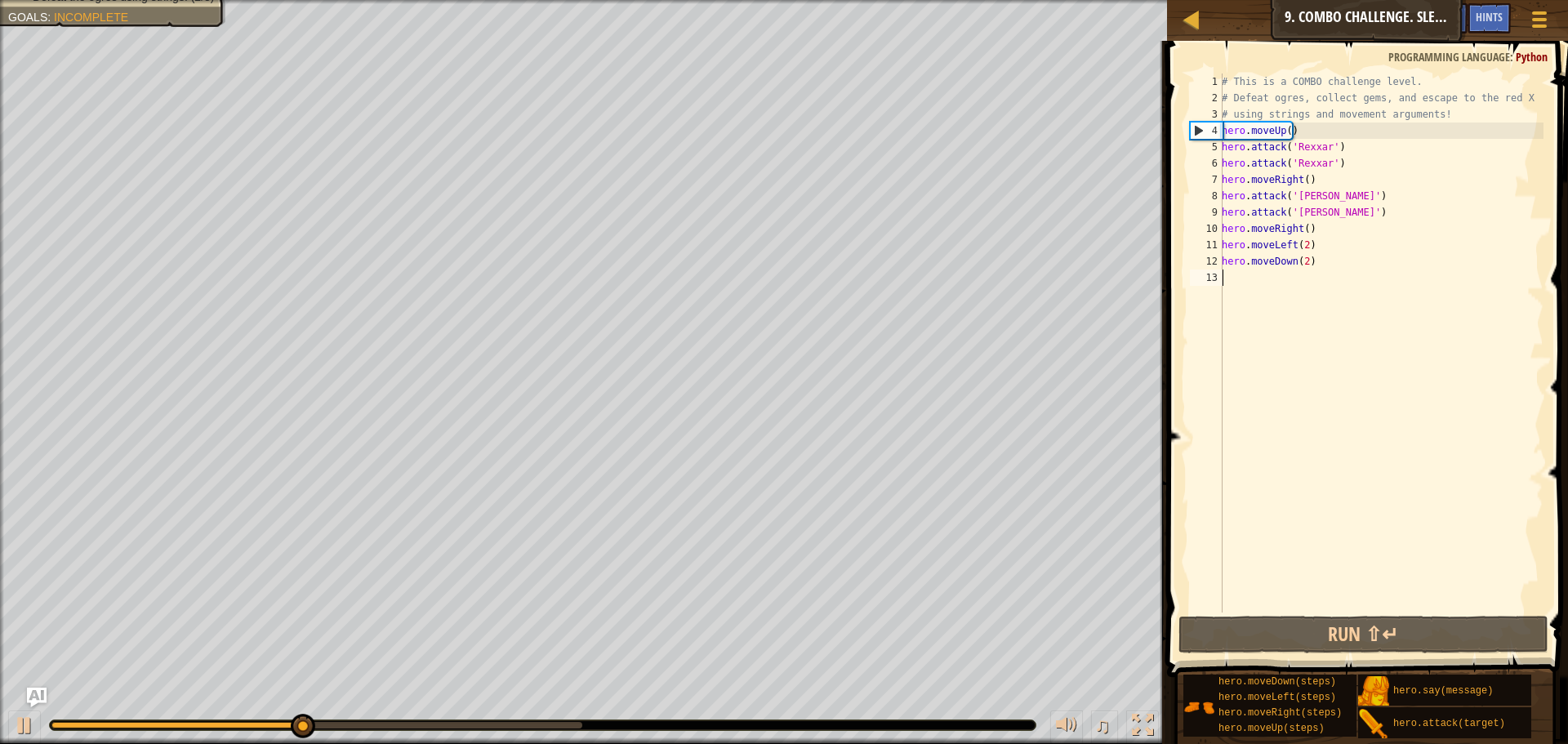
click at [1289, 570] on div "# This is a COMBO challenge level. # Defeat ogres, collect gems, and escape to …" at bounding box center [1380, 360] width 325 height 572
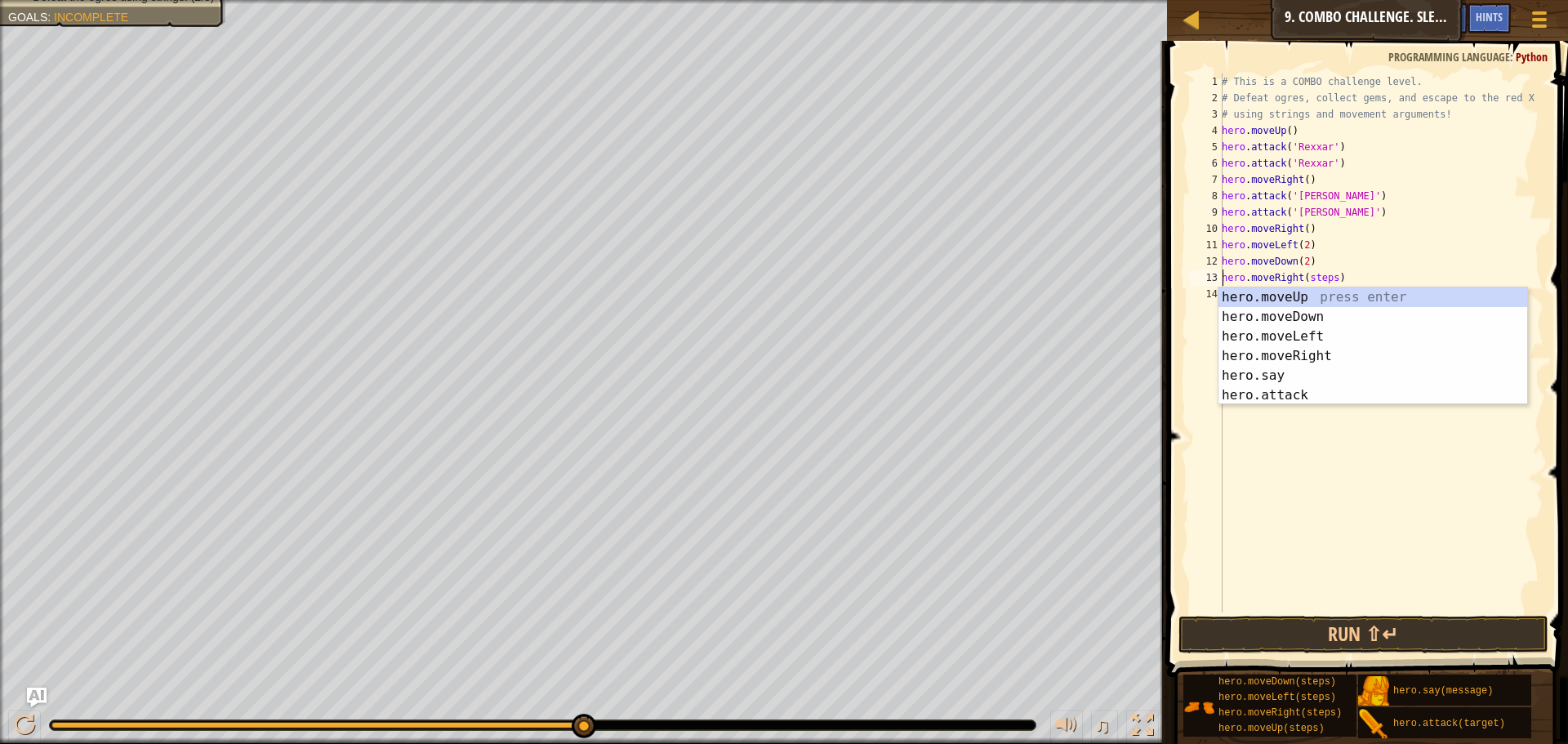
click at [1329, 275] on div "# This is a COMBO challenge level. # Defeat ogres, collect gems, and escape to …" at bounding box center [1380, 360] width 325 height 572
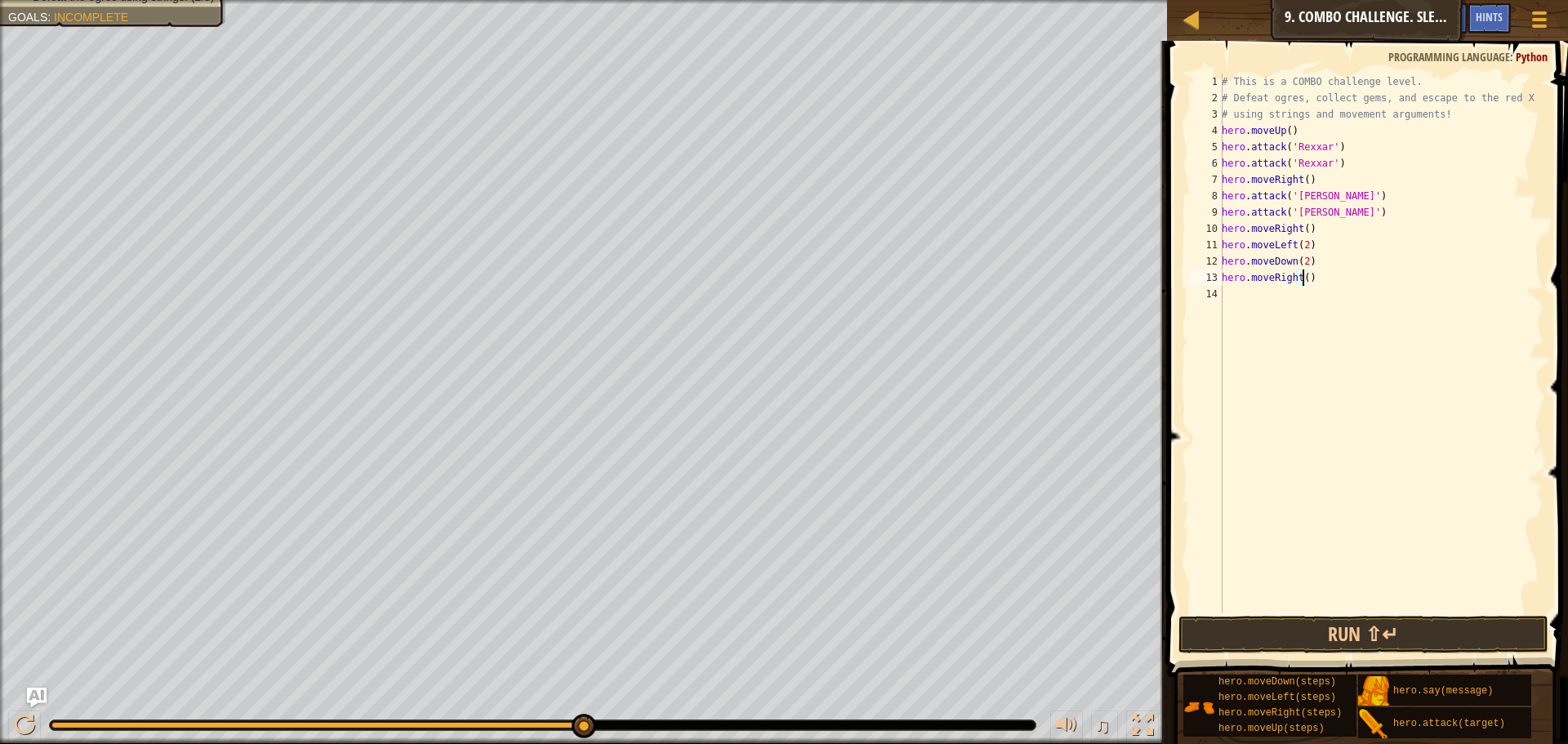
scroll to position [7, 6]
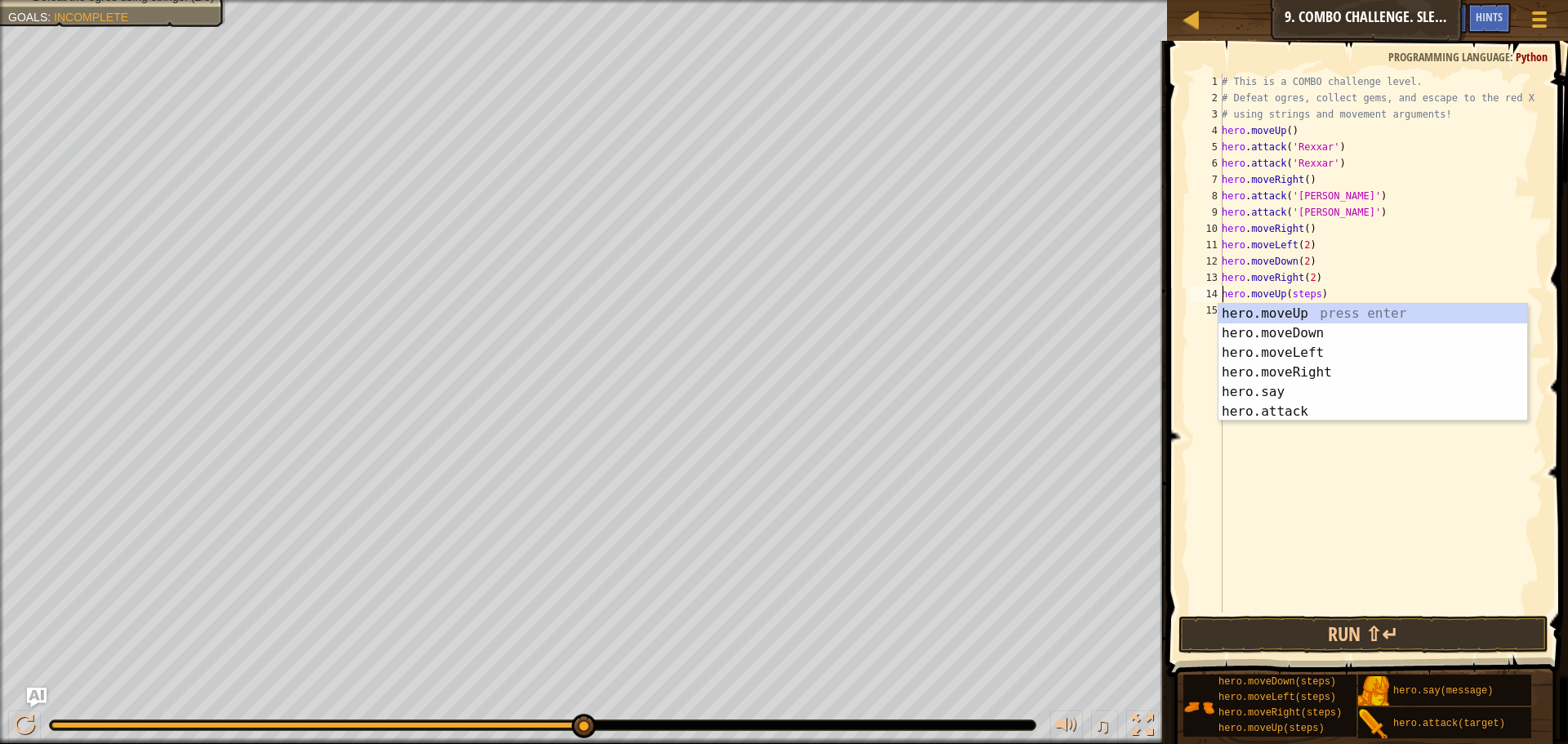
click at [1313, 297] on div "# This is a COMBO challenge level. # Defeat ogres, collect gems, and escape to …" at bounding box center [1380, 360] width 325 height 572
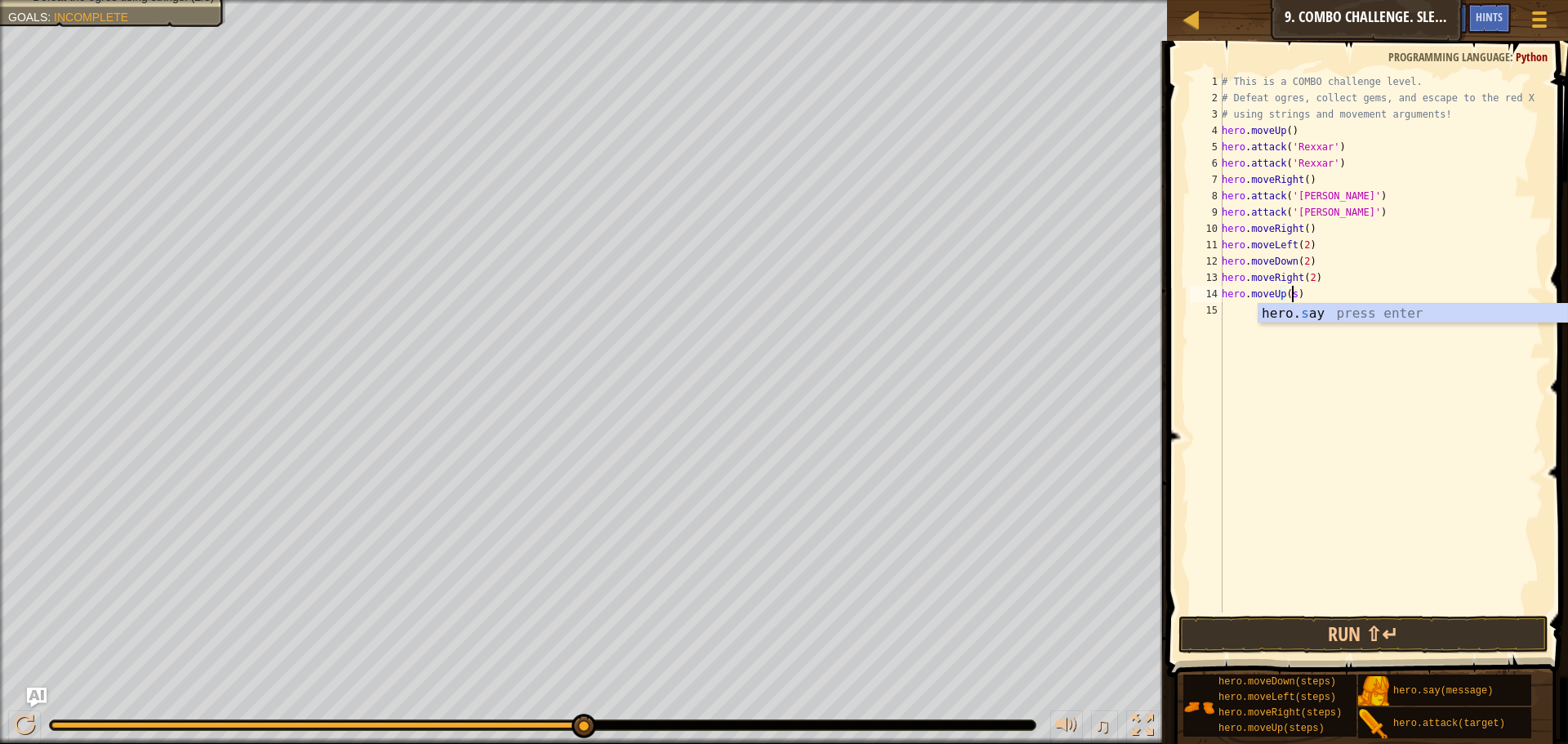
scroll to position [7, 5]
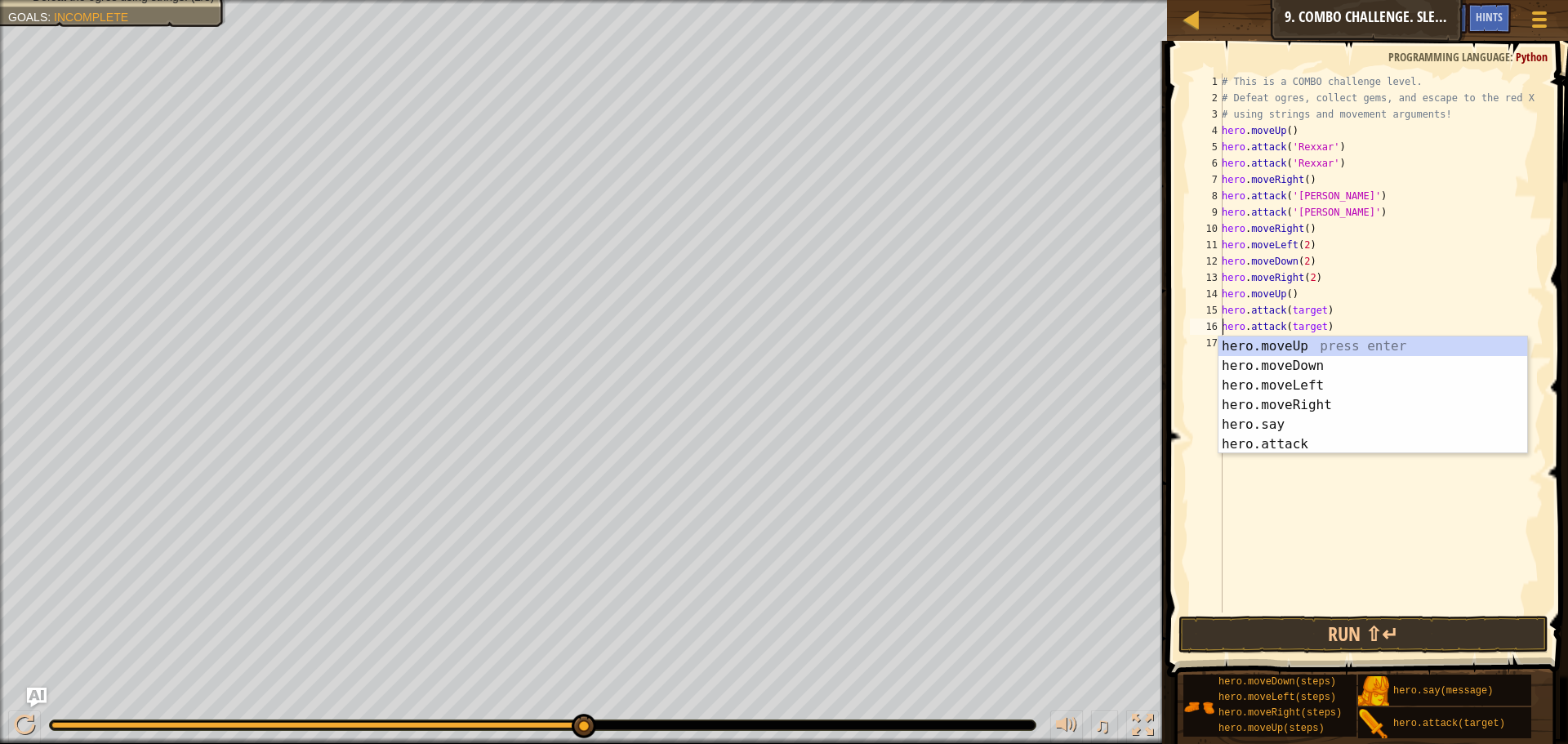
click at [1318, 324] on div "# This is a COMBO challenge level. # Defeat ogres, collect gems, and escape to …" at bounding box center [1380, 360] width 325 height 572
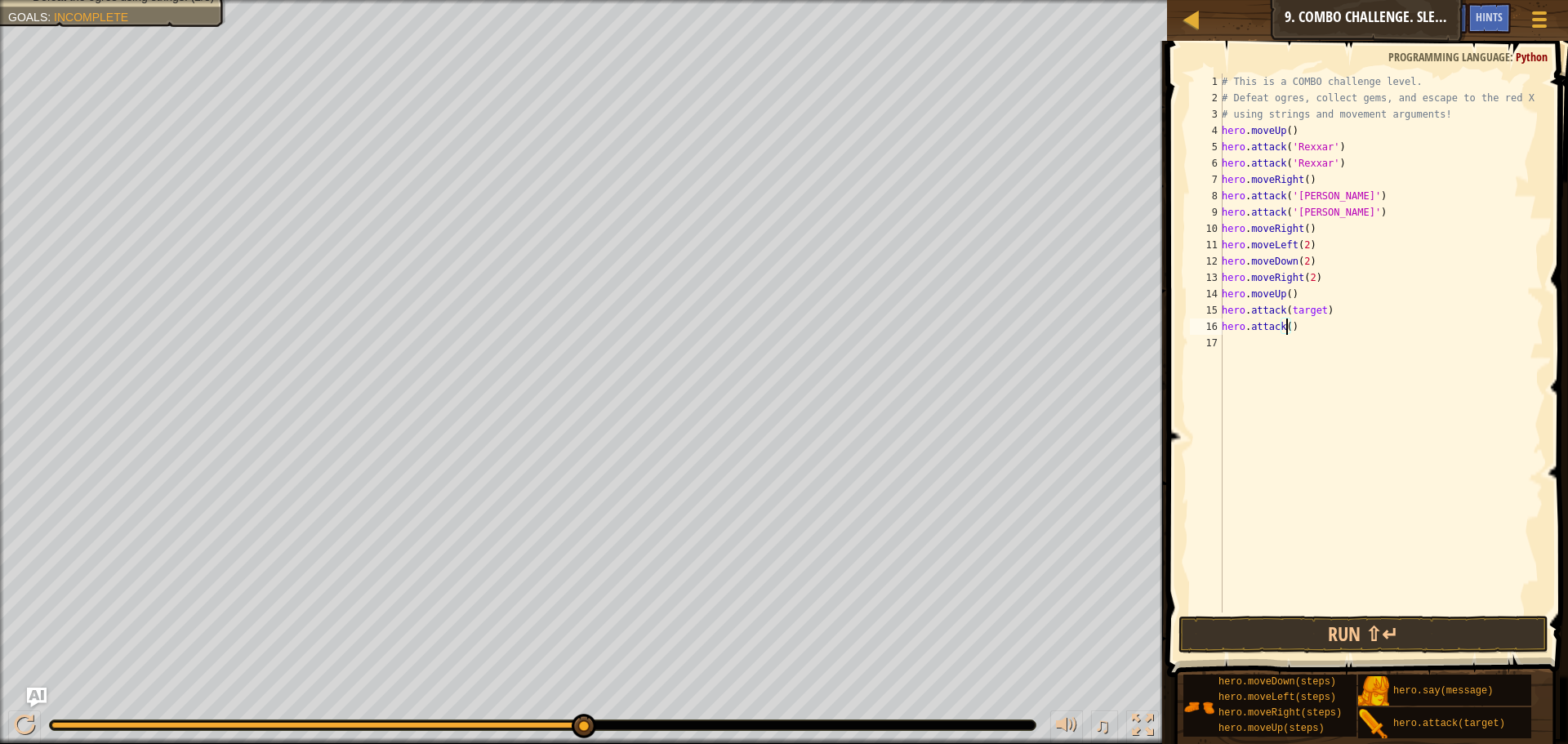
click at [1318, 305] on div "# This is a COMBO challenge level. # Defeat ogres, collect gems, and escape to …" at bounding box center [1380, 360] width 325 height 572
click at [1286, 330] on div "# This is a COMBO challenge level. # Defeat ogres, collect gems, and escape to …" at bounding box center [1380, 360] width 325 height 572
type textarea "hero.attack('Ursa)"
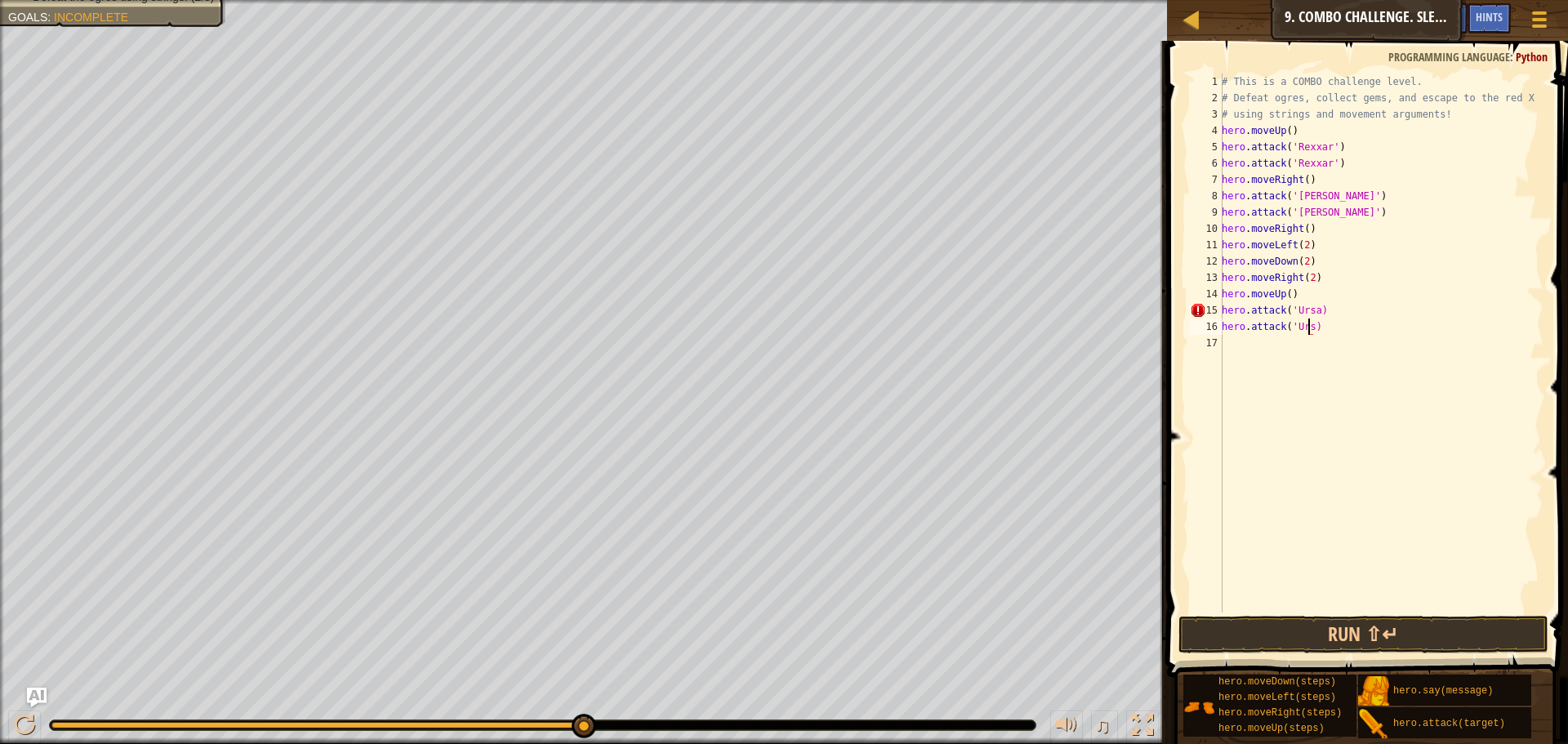
scroll to position [7, 7]
click at [1375, 608] on div "# This is a COMBO challenge level. # Defeat ogres, collect gems, and escape to …" at bounding box center [1380, 360] width 325 height 572
click at [1361, 623] on button "Run ⇧↵" at bounding box center [1363, 634] width 370 height 37
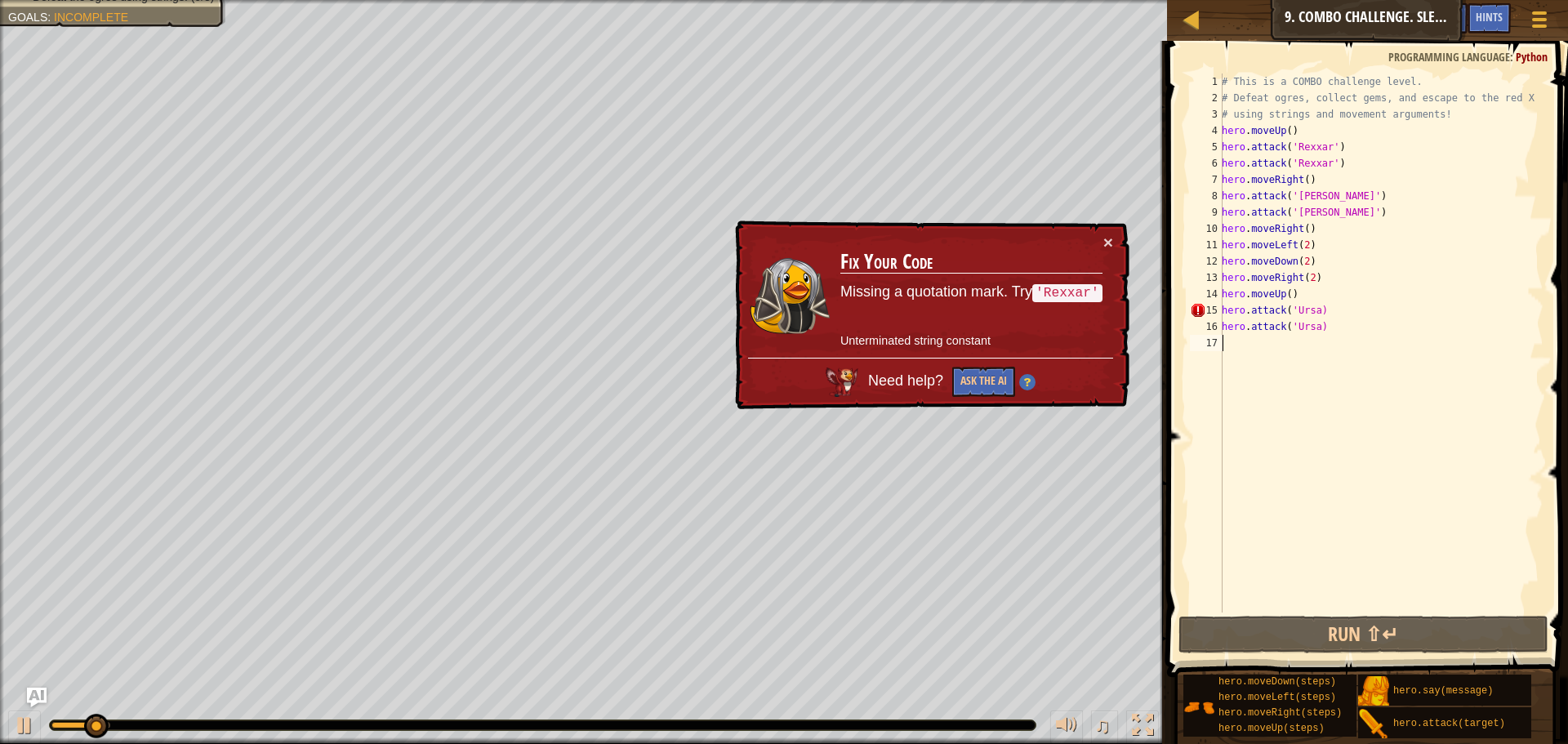
click at [1315, 310] on div "# This is a COMBO challenge level. # Defeat ogres, collect gems, and escape to …" at bounding box center [1380, 360] width 325 height 572
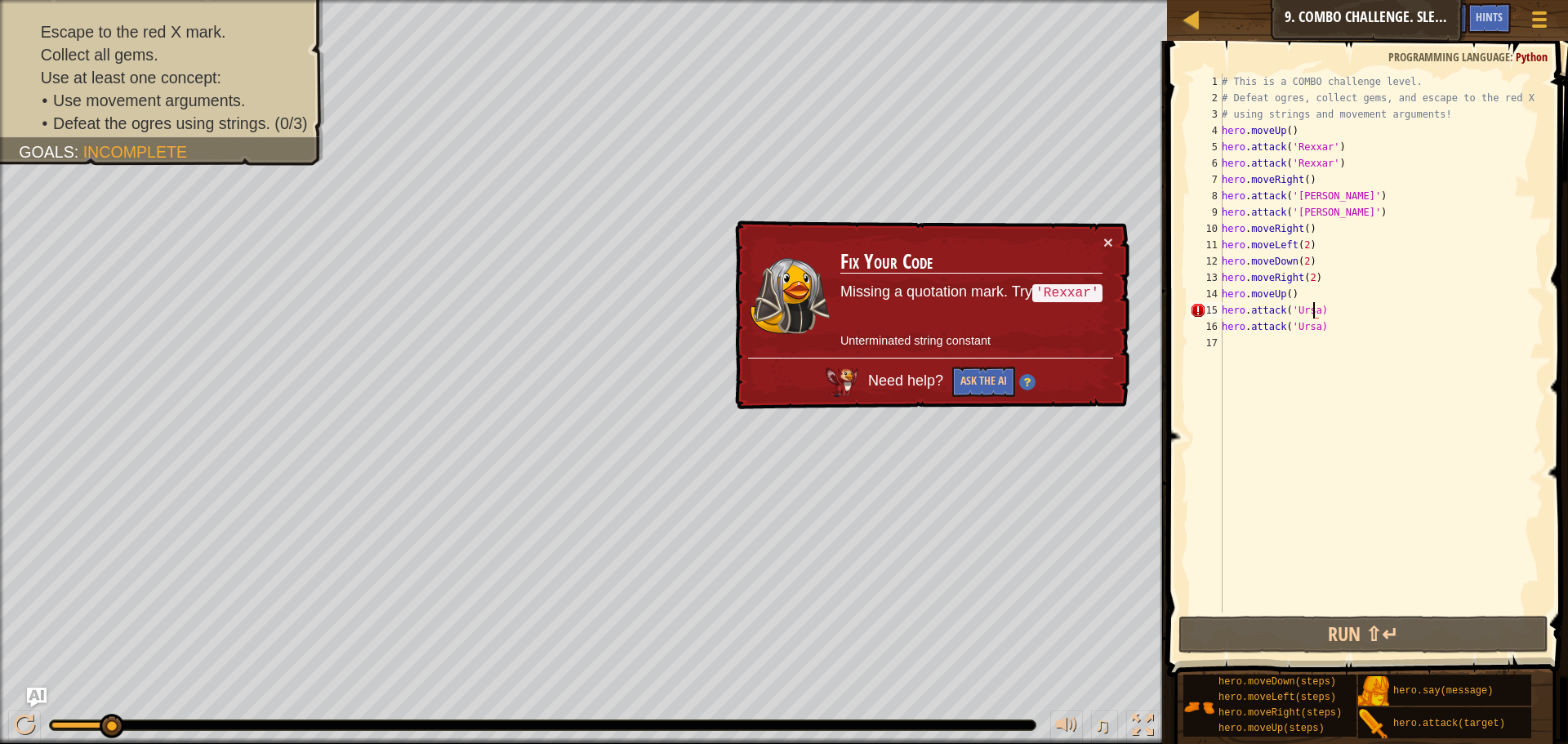
scroll to position [7, 7]
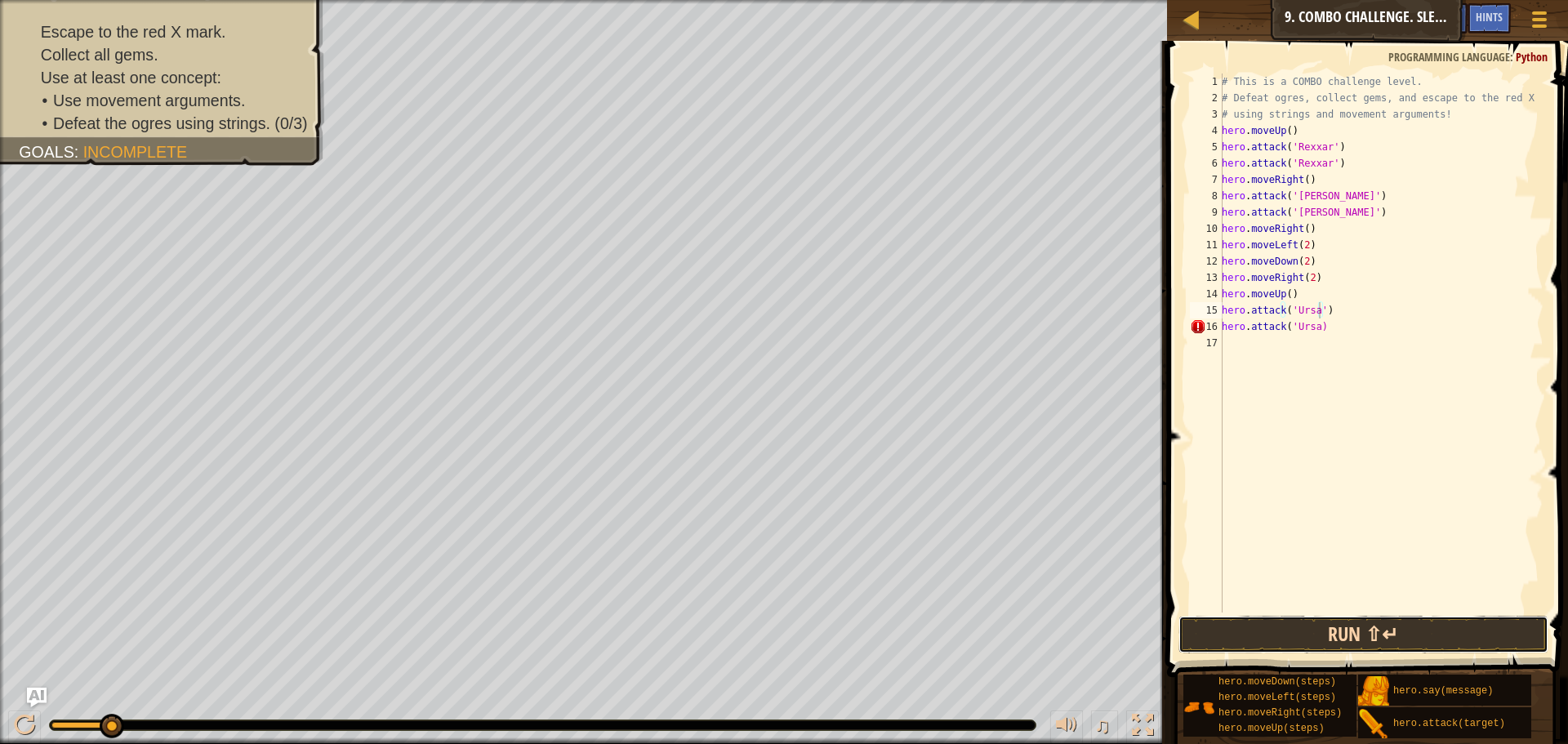
click at [1309, 645] on button "Run ⇧↵" at bounding box center [1363, 634] width 370 height 37
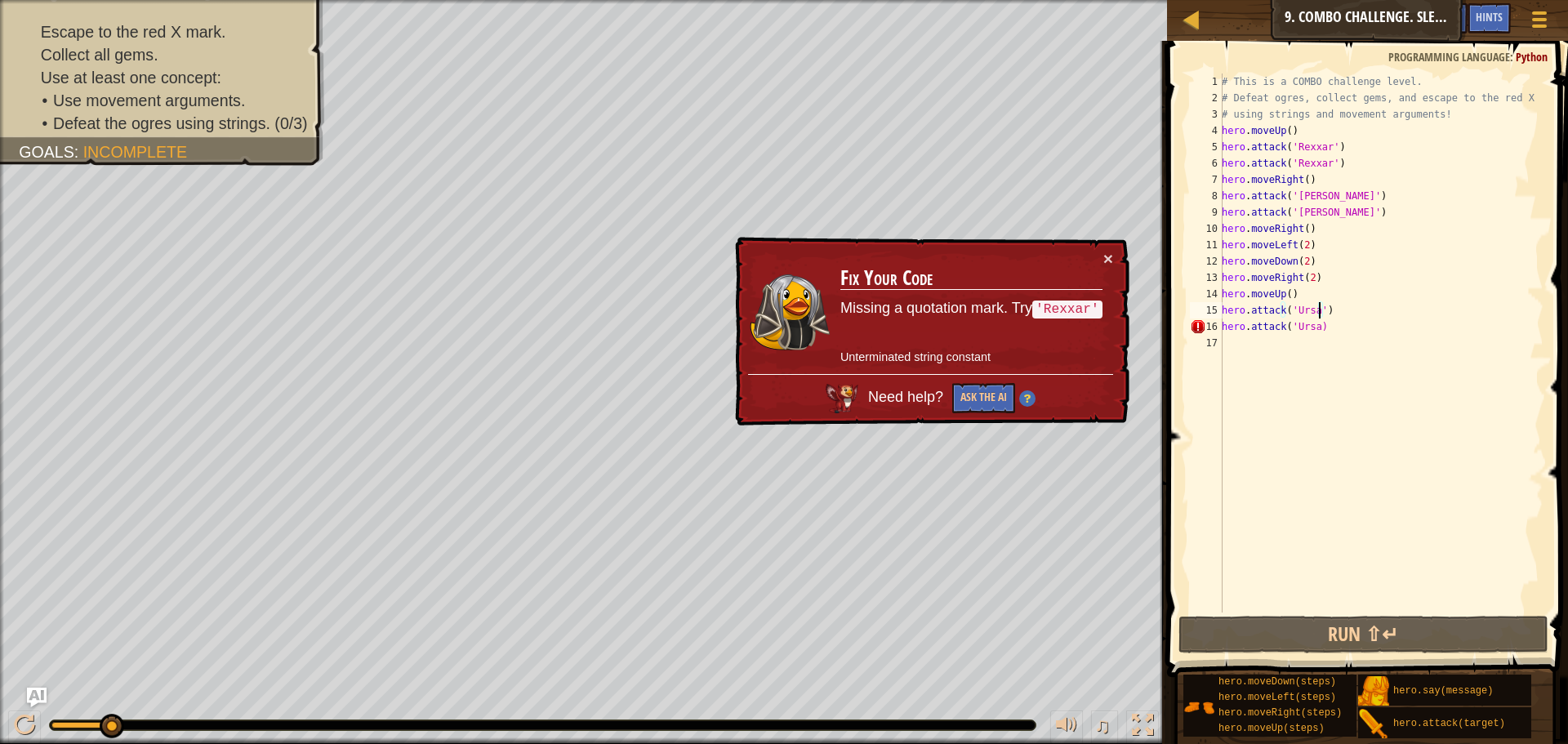
click at [1316, 325] on div "# This is a COMBO challenge level. # Defeat ogres, collect gems, and escape to …" at bounding box center [1380, 360] width 325 height 572
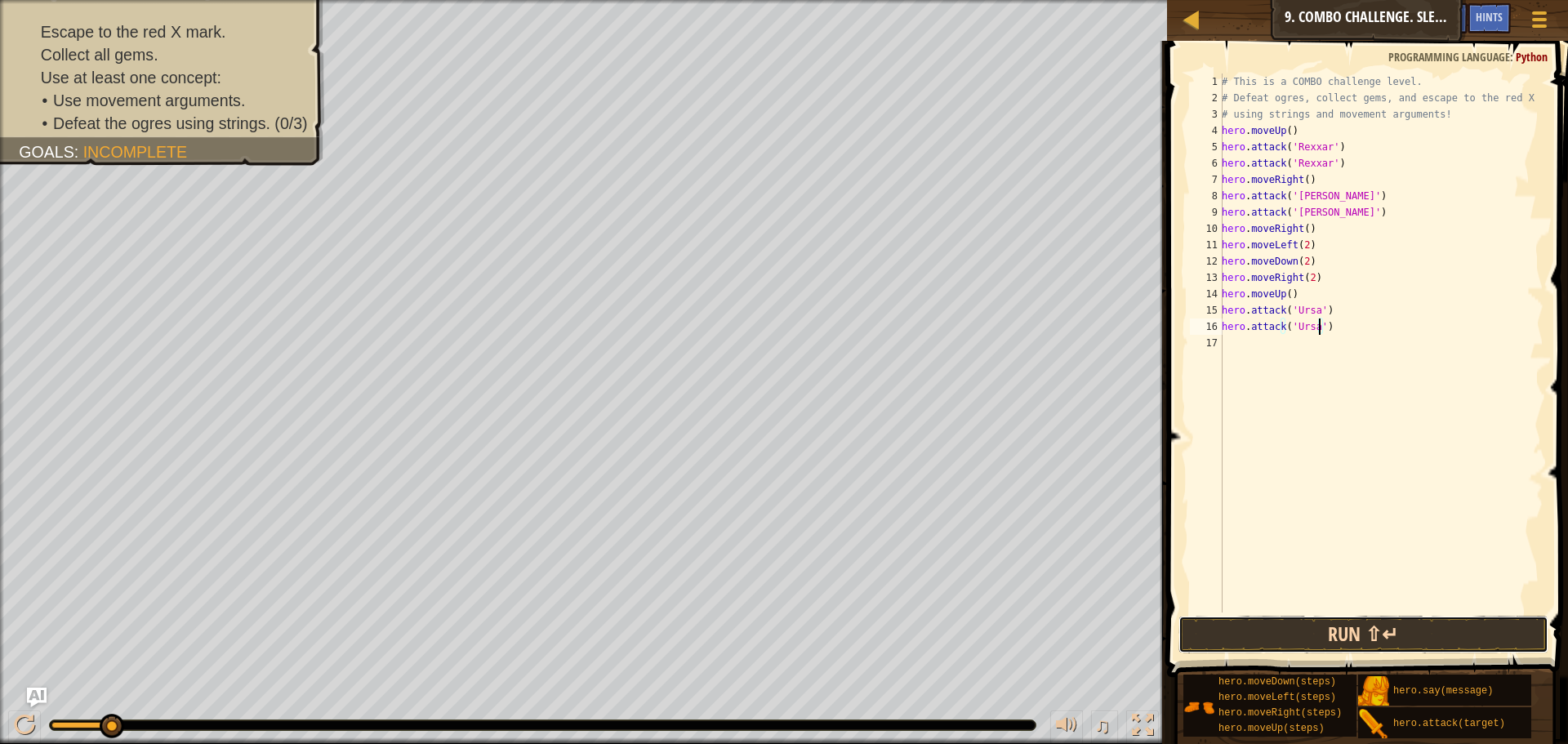
click at [1294, 623] on button "Run ⇧↵" at bounding box center [1363, 634] width 370 height 37
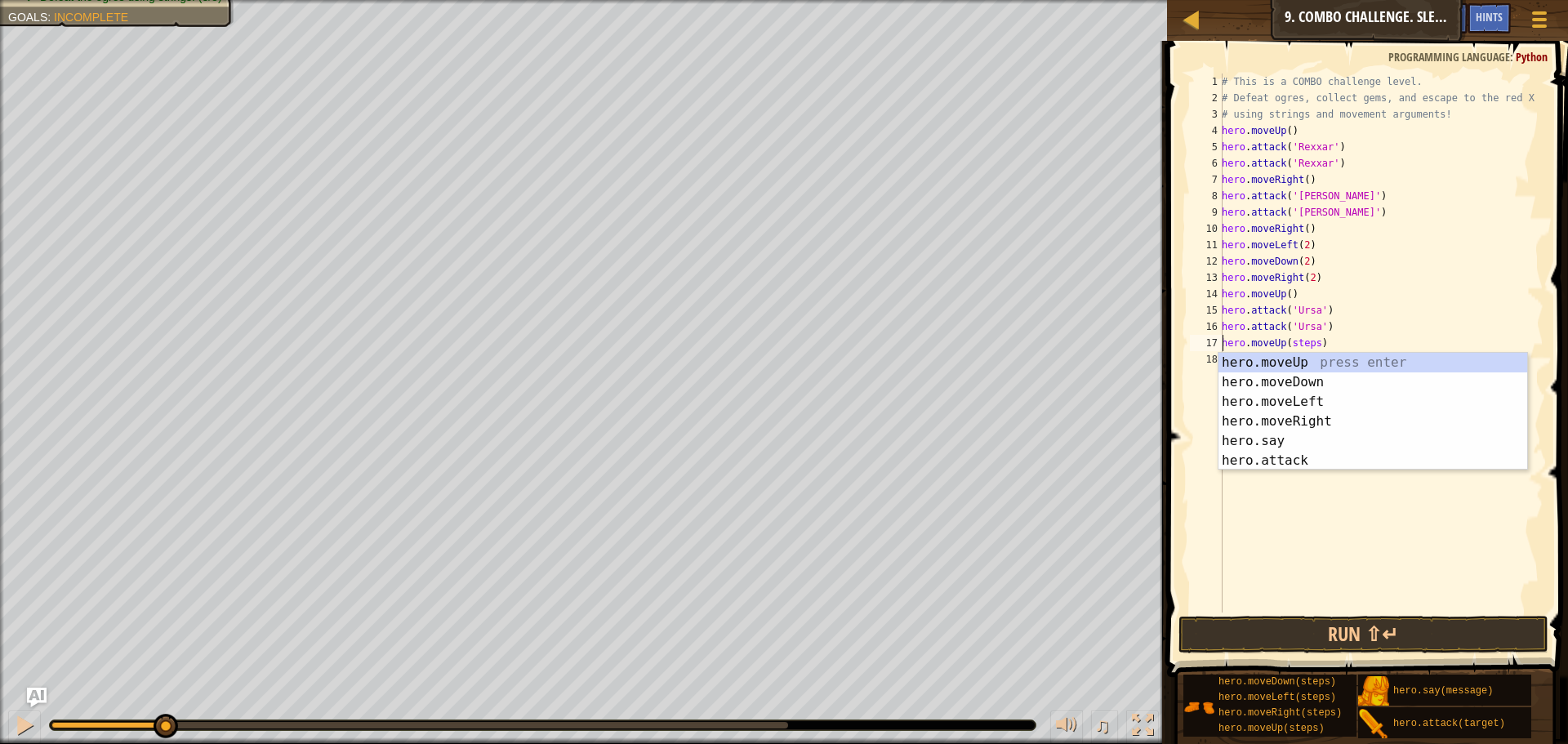
click at [1311, 341] on div "# This is a COMBO challenge level. # Defeat ogres, collect gems, and escape to …" at bounding box center [1380, 360] width 325 height 572
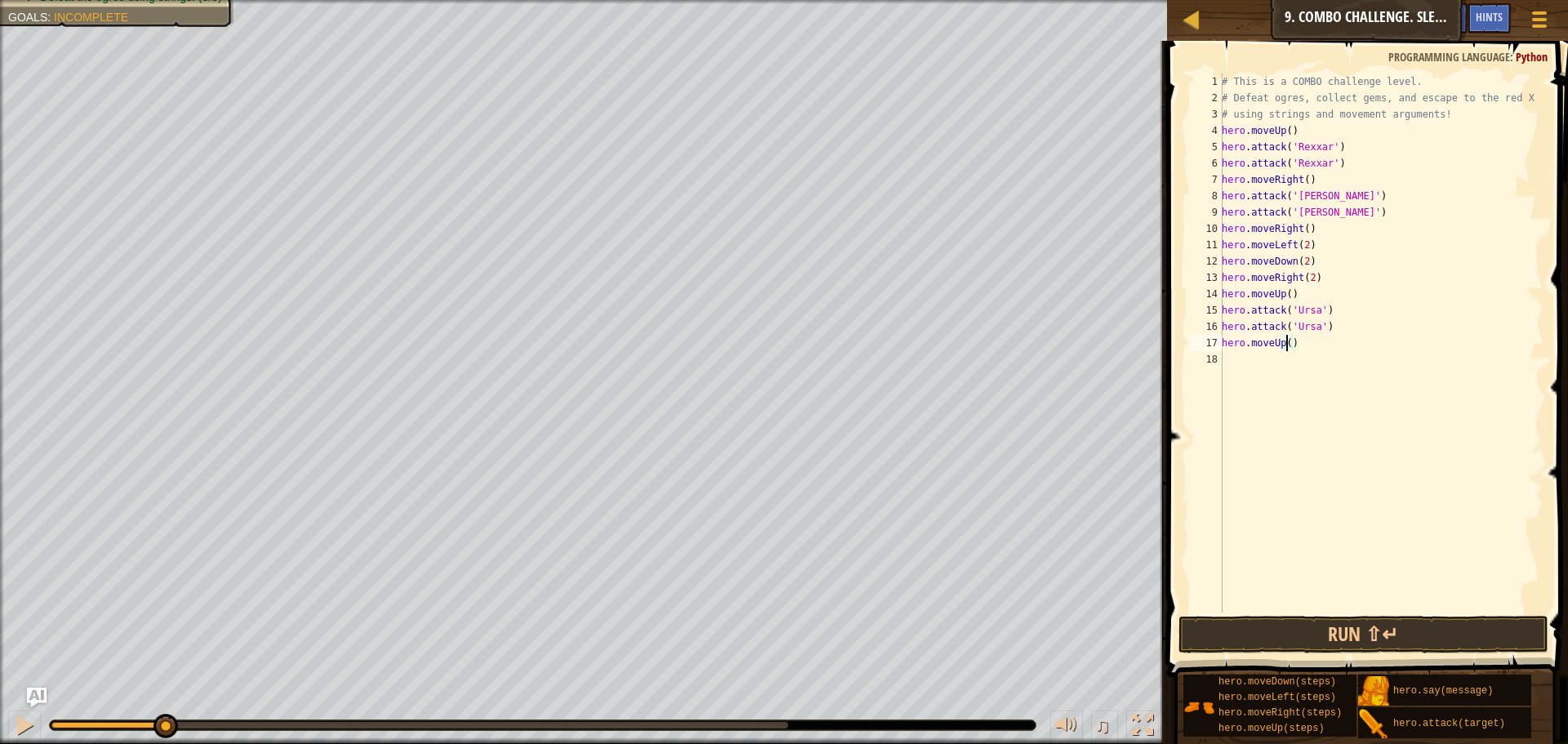
scroll to position [7, 5]
click at [9, 737] on button at bounding box center [25, 727] width 33 height 34
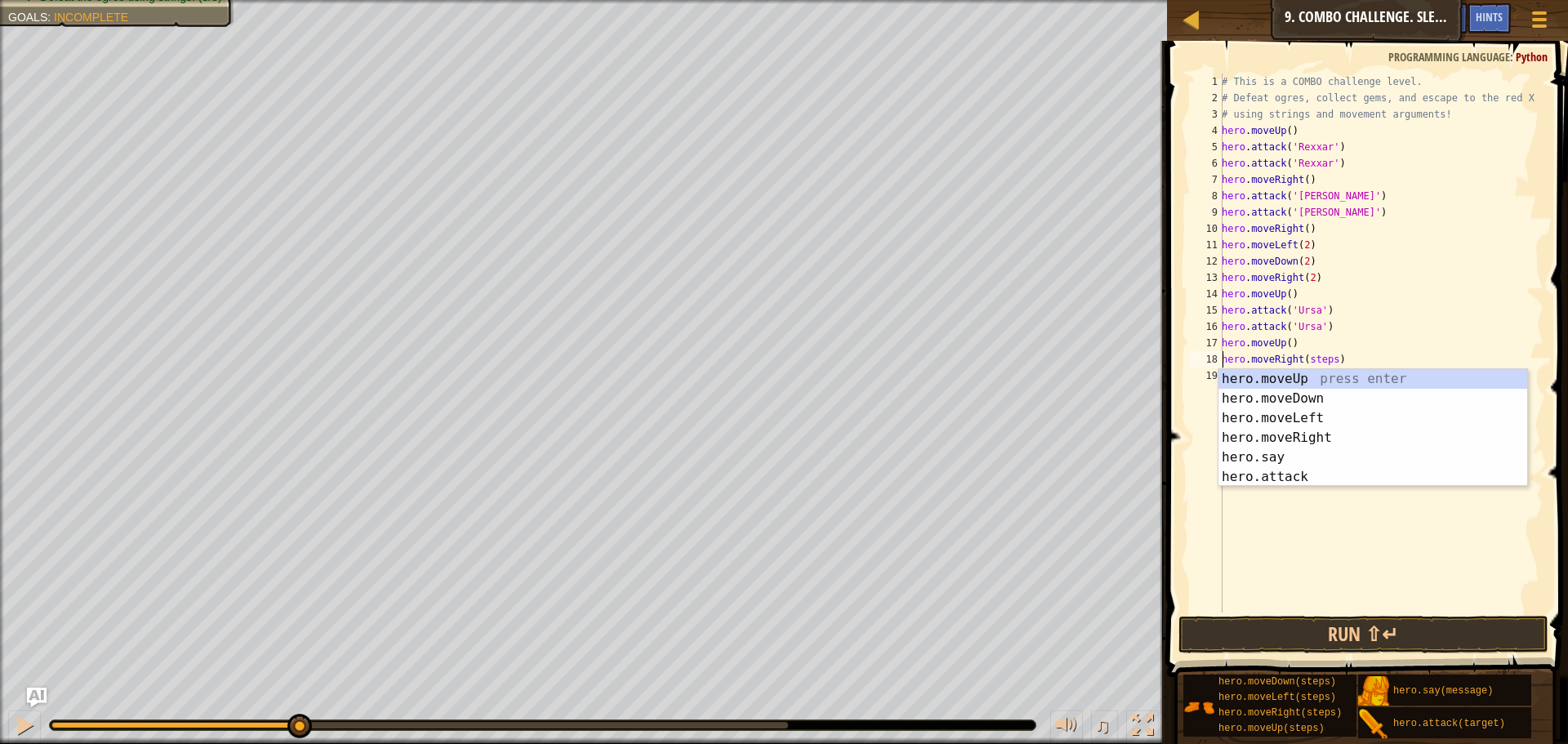
click at [1329, 360] on div "# This is a COMBO challenge level. # Defeat ogres, collect gems, and escape to …" at bounding box center [1380, 360] width 325 height 572
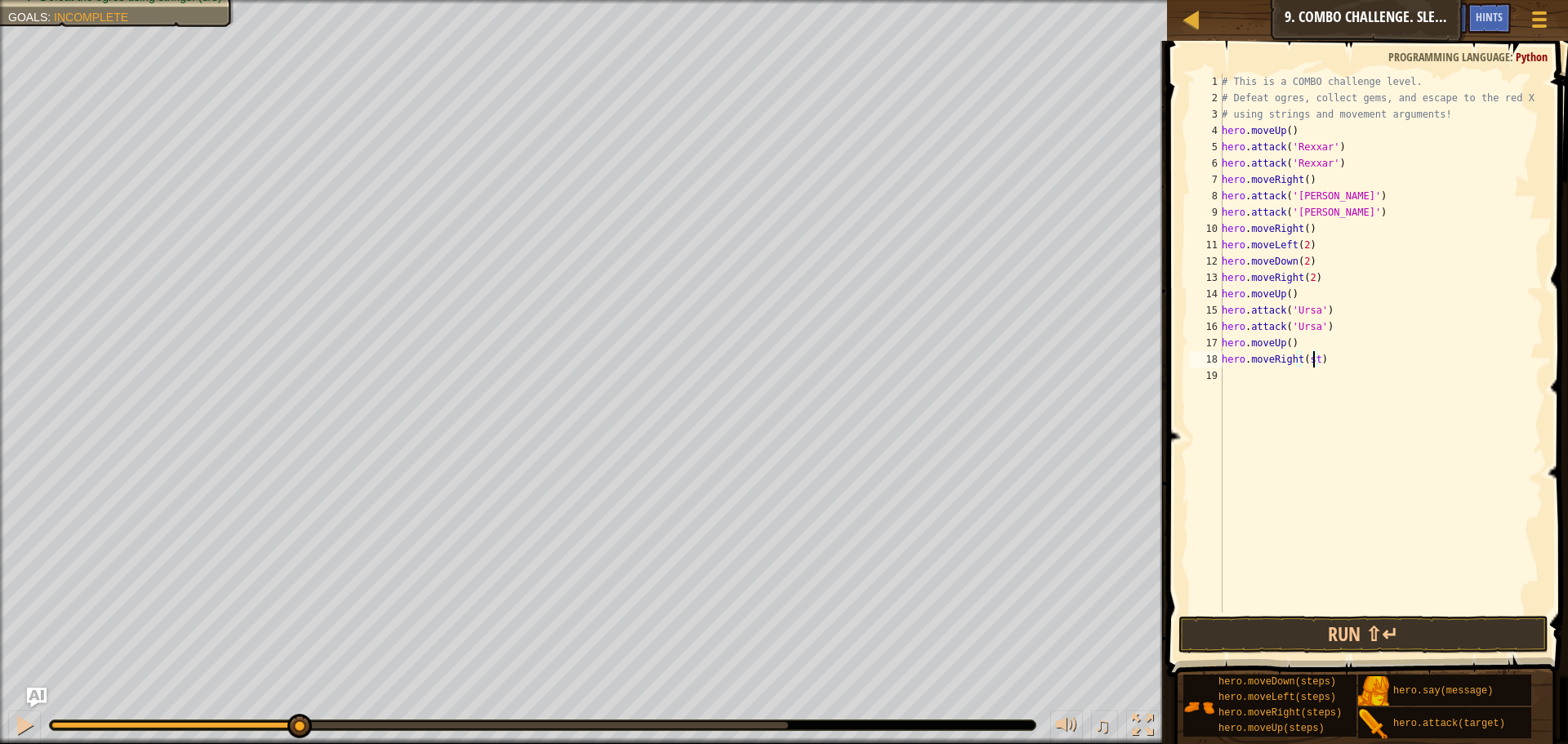
type textarea "hero.moveRight()"
drag, startPoint x: 1278, startPoint y: 652, endPoint x: 1278, endPoint y: 628, distance: 24.0
click at [1279, 637] on button "Run ⇧↵" at bounding box center [1363, 634] width 370 height 37
click at [1279, 629] on button "Running" at bounding box center [1363, 634] width 370 height 37
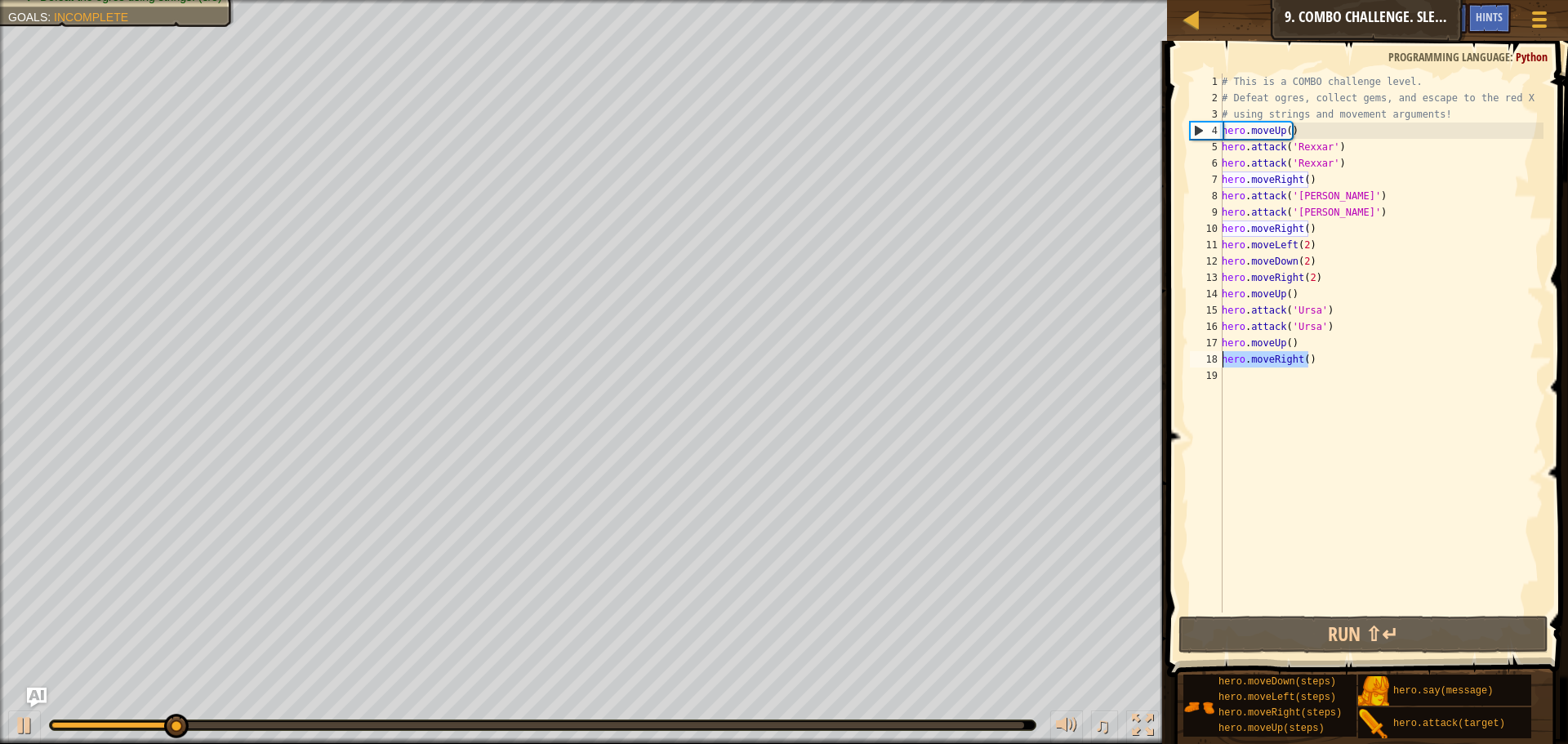
drag, startPoint x: 1355, startPoint y: 360, endPoint x: 1222, endPoint y: 365, distance: 133.1
click at [1222, 365] on div "# This is a COMBO challenge level. # Defeat ogres, collect gems, and escape to …" at bounding box center [1380, 360] width 325 height 572
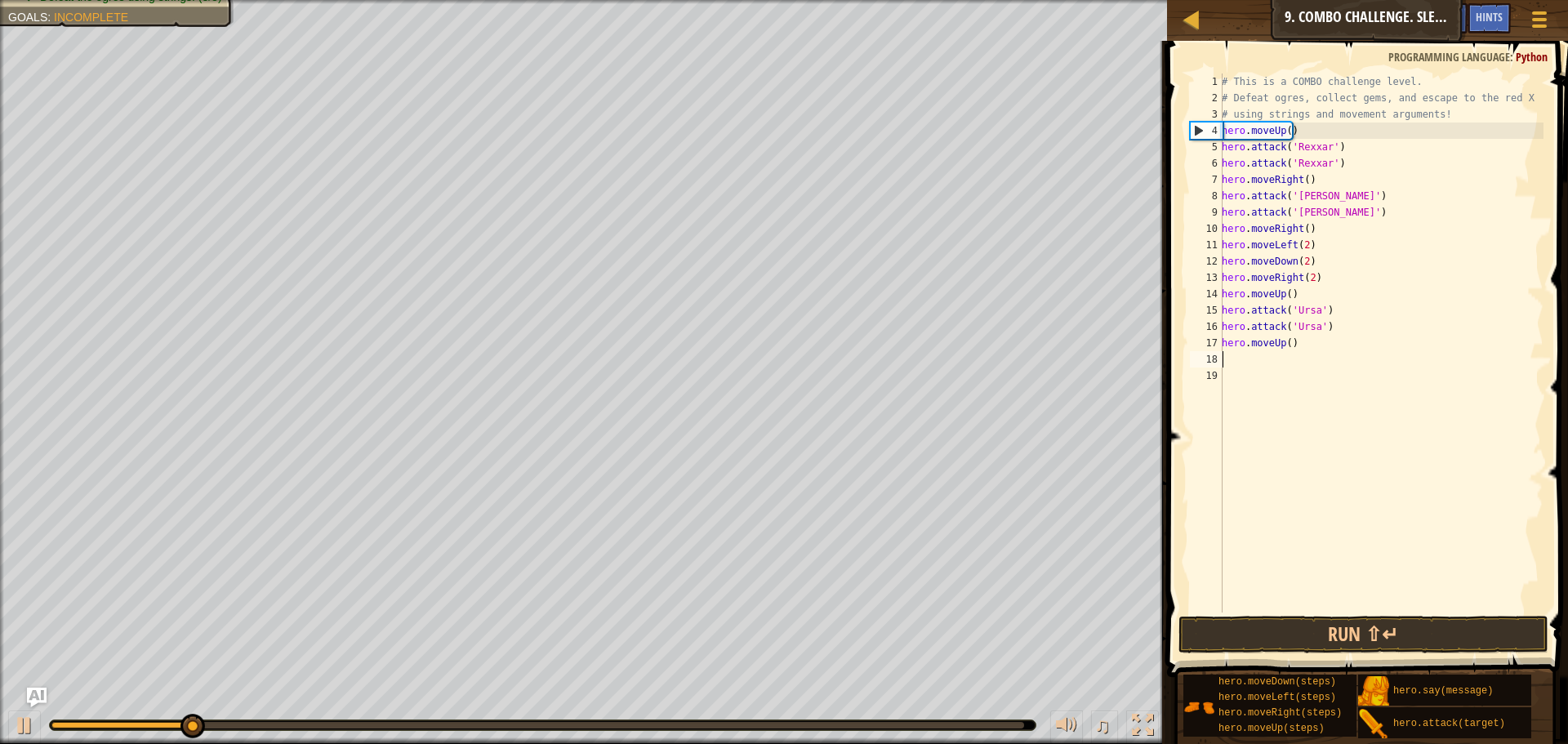
scroll to position [7, 0]
click at [1279, 341] on div "# This is a COMBO challenge level. # Defeat ogres, collect gems, and escape to …" at bounding box center [1380, 360] width 325 height 572
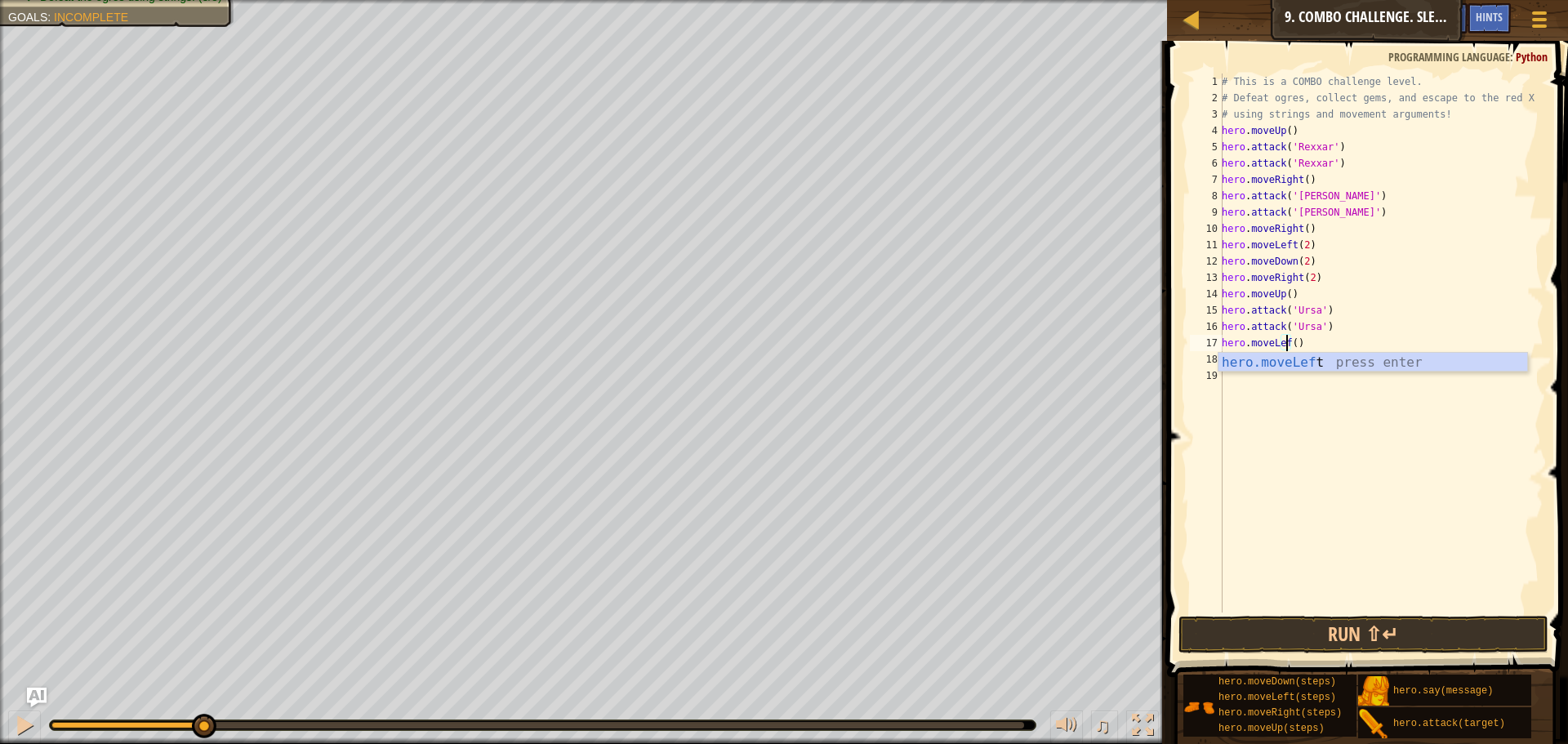
scroll to position [7, 5]
click at [1326, 358] on div "hero.moveLeft press enter" at bounding box center [1372, 382] width 309 height 59
click at [1341, 644] on button "Run ⇧↵" at bounding box center [1363, 634] width 370 height 37
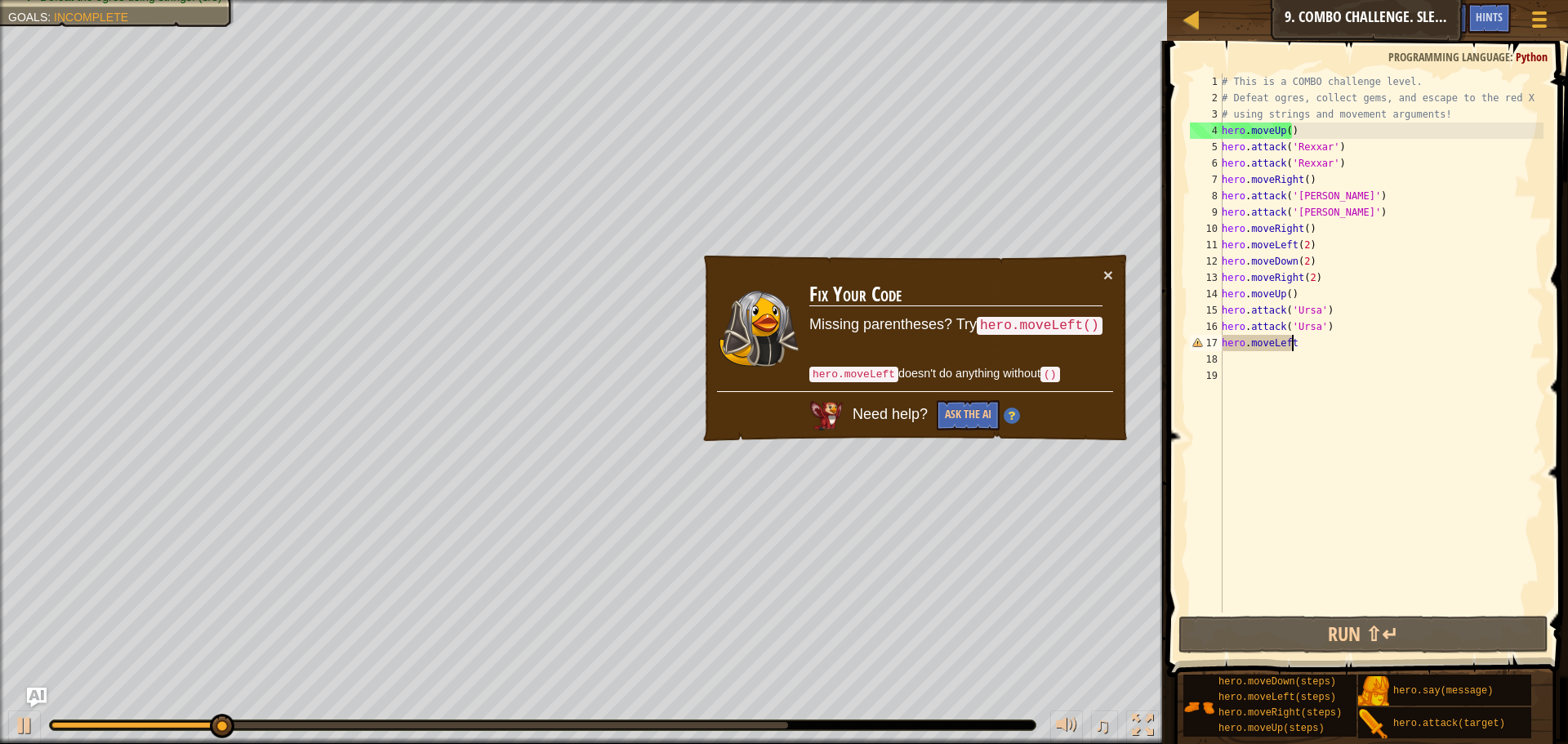
scroll to position [7, 5]
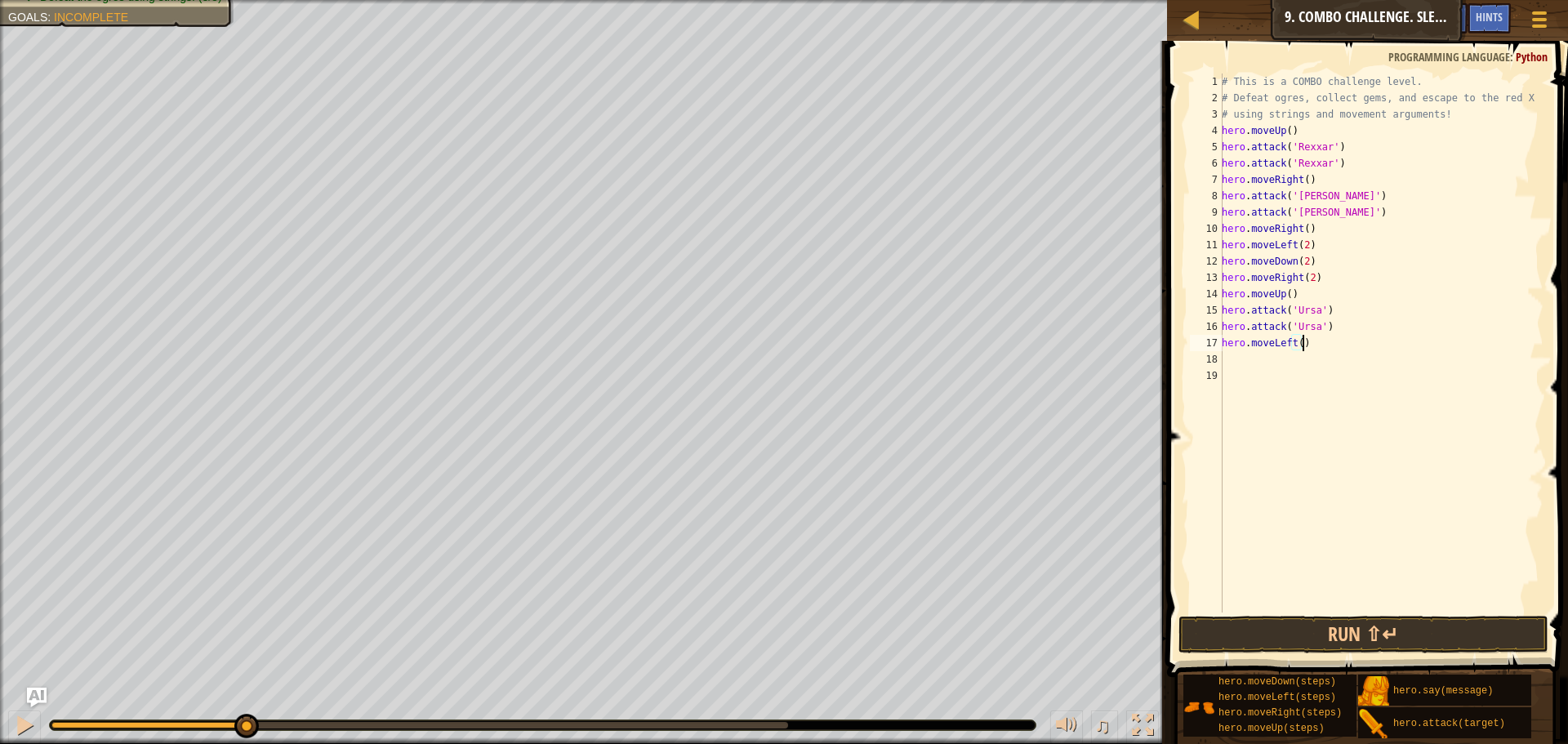
click at [1298, 345] on div "# This is a COMBO challenge level. # Defeat ogres, collect gems, and escape to …" at bounding box center [1380, 360] width 325 height 572
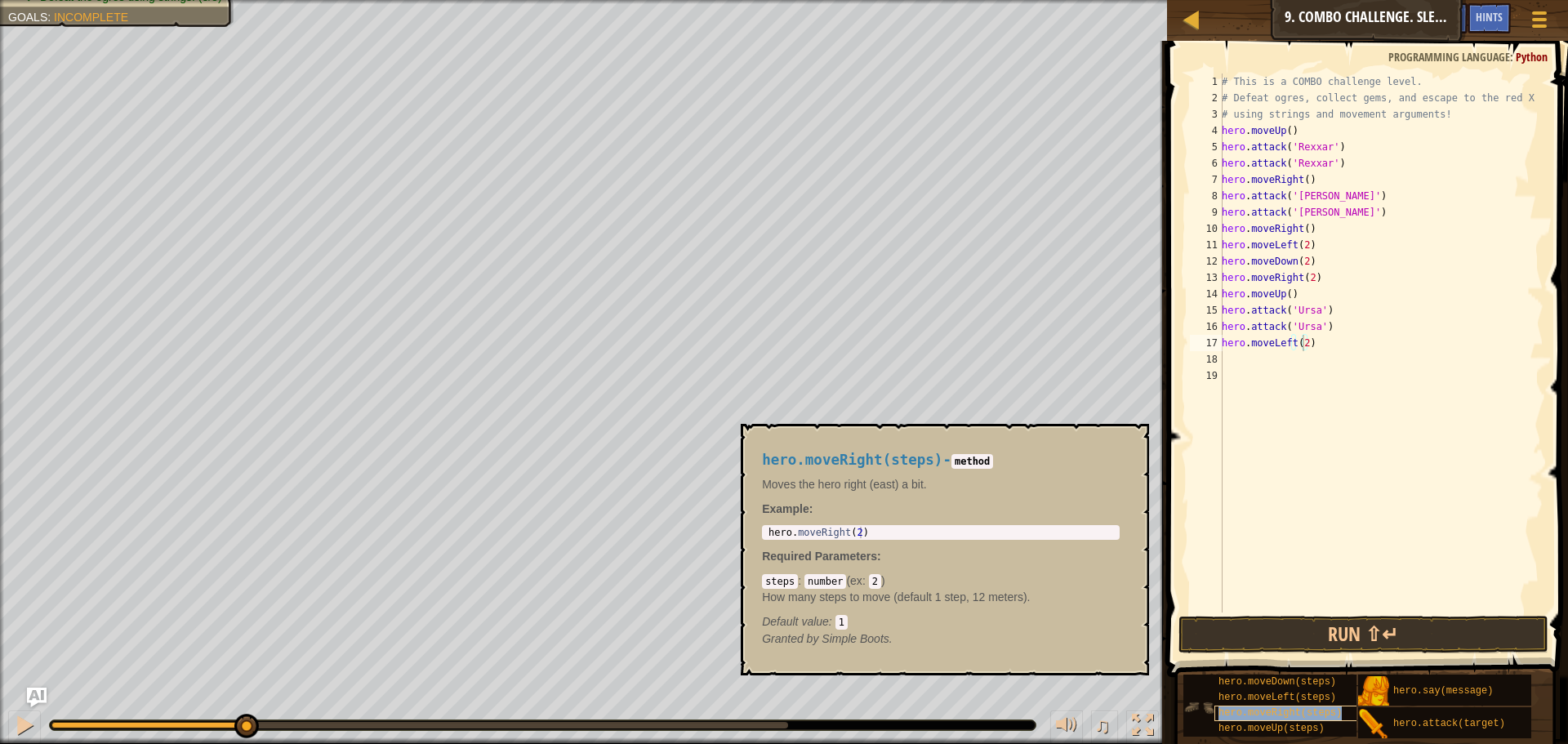
click at [1311, 720] on div "hero.moveRight(steps)" at bounding box center [1293, 713] width 157 height 15
click at [1308, 361] on div "# This is a COMBO challenge level. # Defeat ogres, collect gems, and escape to …" at bounding box center [1380, 343] width 325 height 539
click at [1309, 362] on div "# This is a COMBO challenge level. # Defeat ogres, collect gems, and escape to …" at bounding box center [1380, 360] width 325 height 572
click at [1313, 362] on div "# This is a COMBO challenge level. # Defeat ogres, collect gems, and escape to …" at bounding box center [1380, 360] width 325 height 572
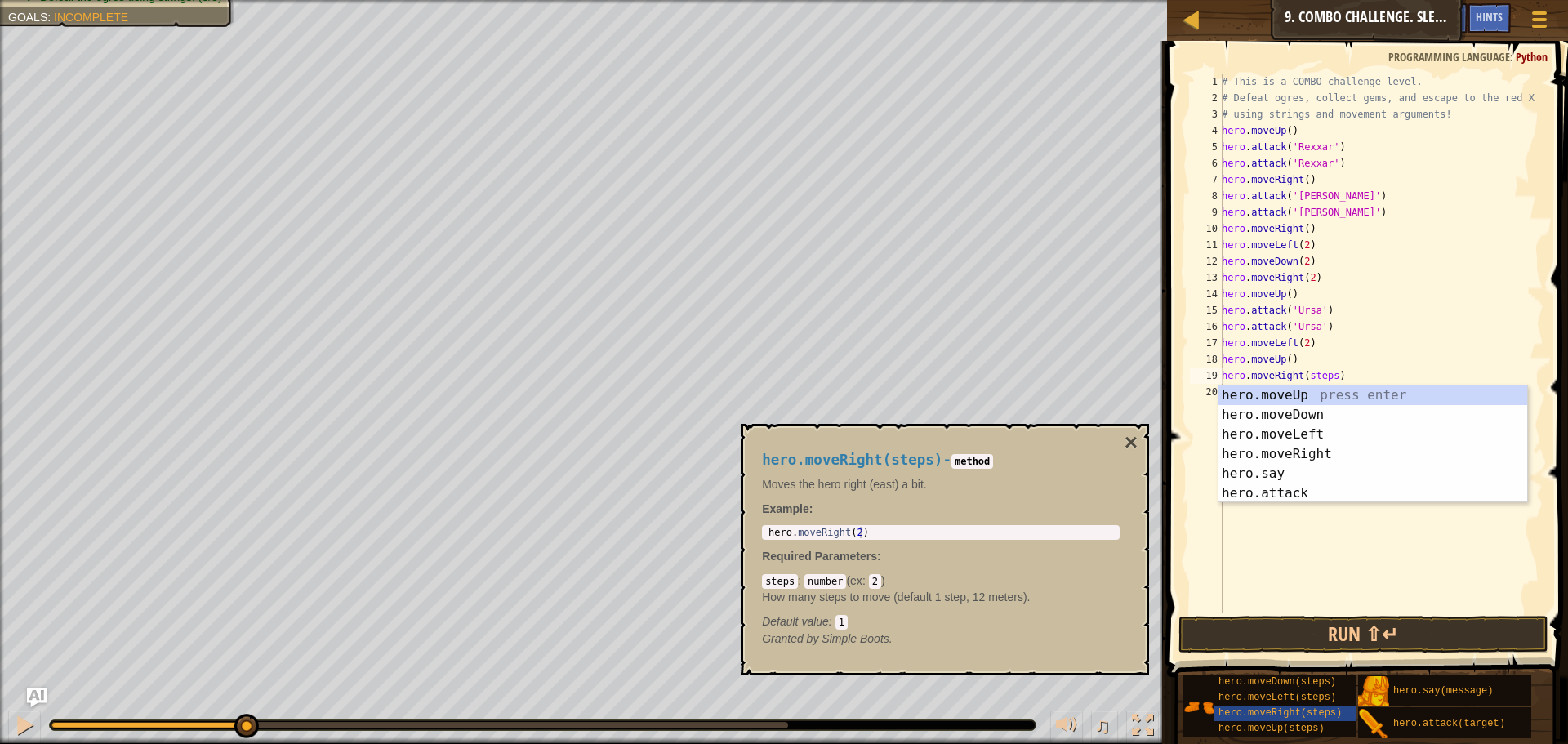
click at [1331, 380] on div "# This is a COMBO challenge level. # Defeat ogres, collect gems, and escape to …" at bounding box center [1380, 360] width 325 height 572
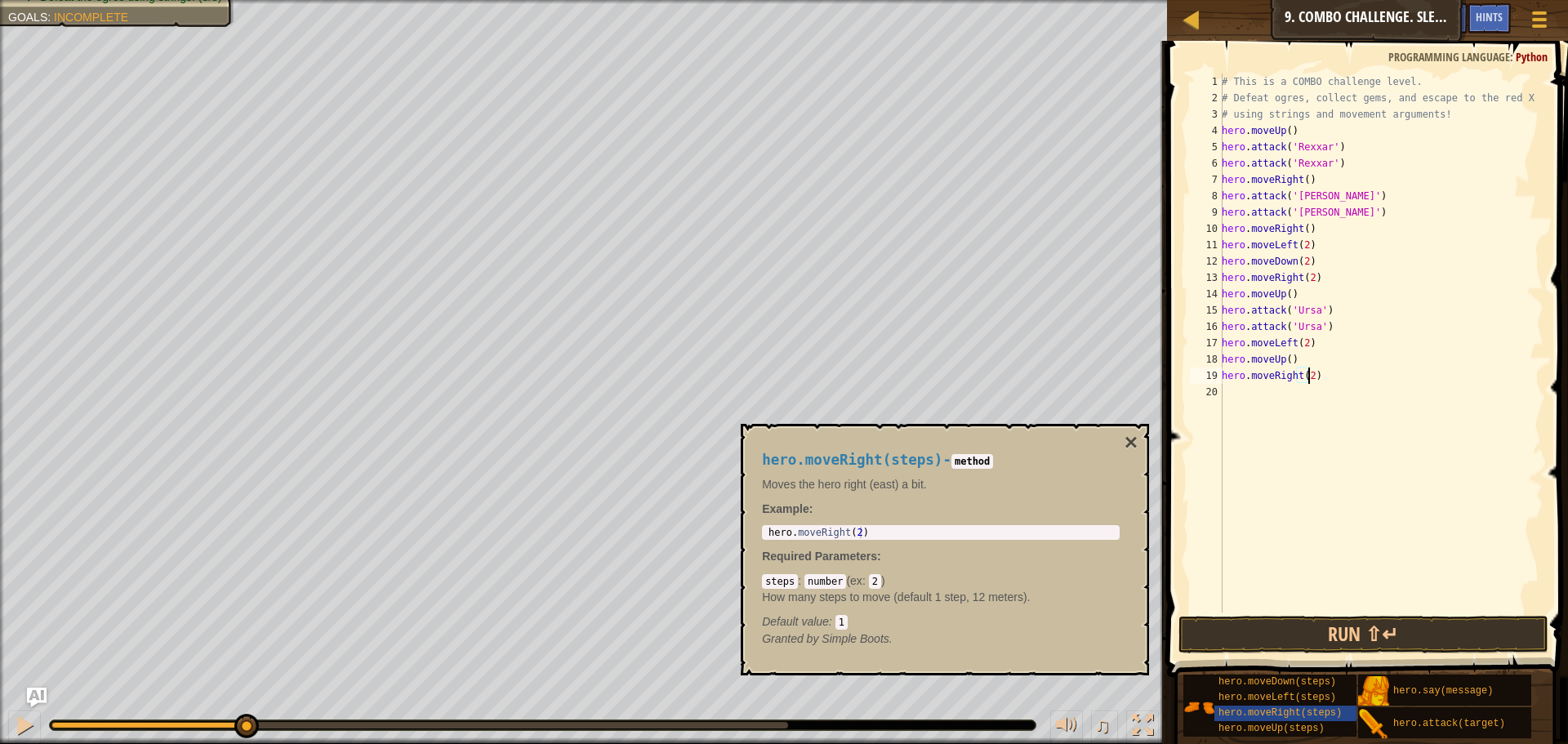
scroll to position [7, 6]
click at [1380, 618] on button "Run ⇧↵" at bounding box center [1363, 634] width 370 height 37
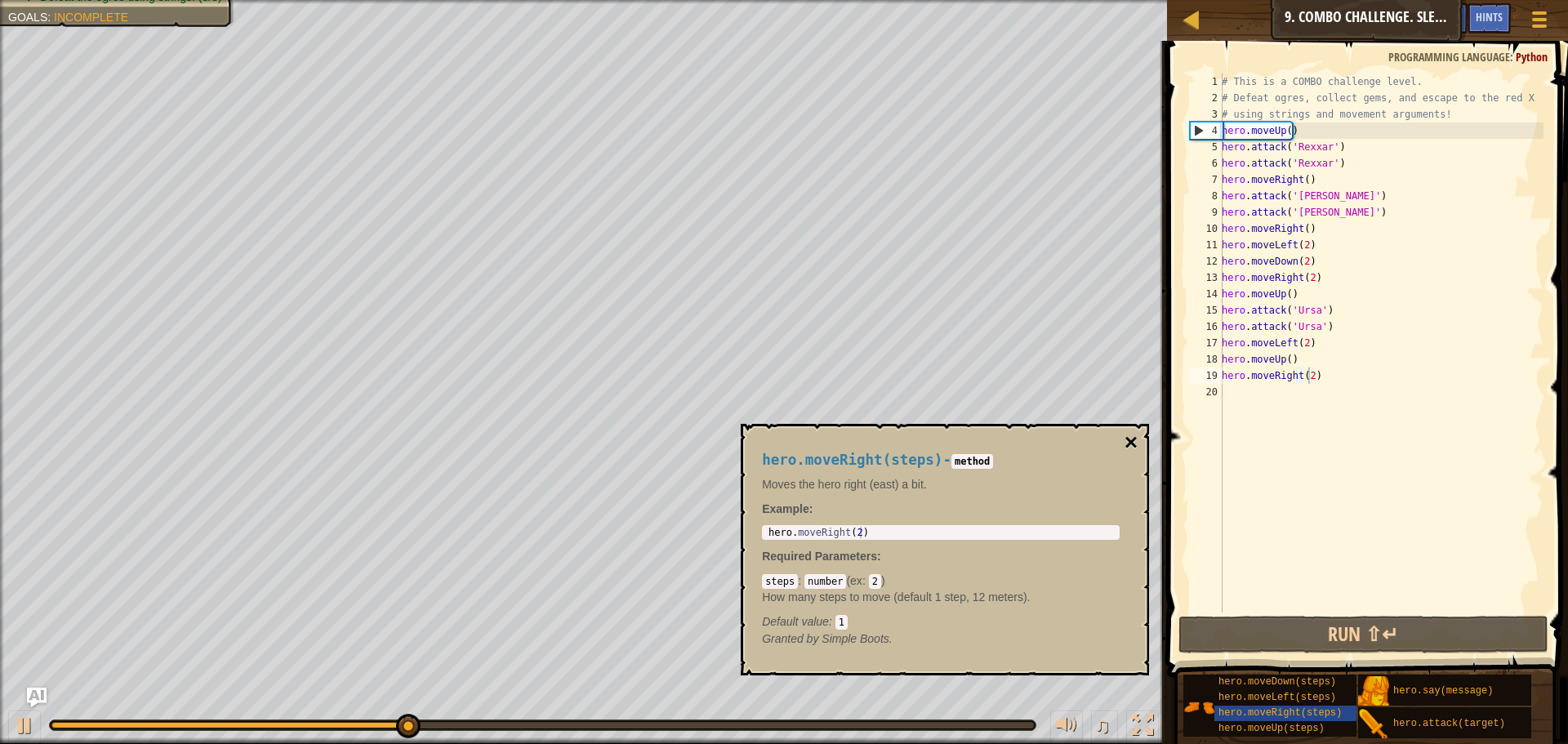
click at [1137, 443] on button "×" at bounding box center [1131, 443] width 13 height 23
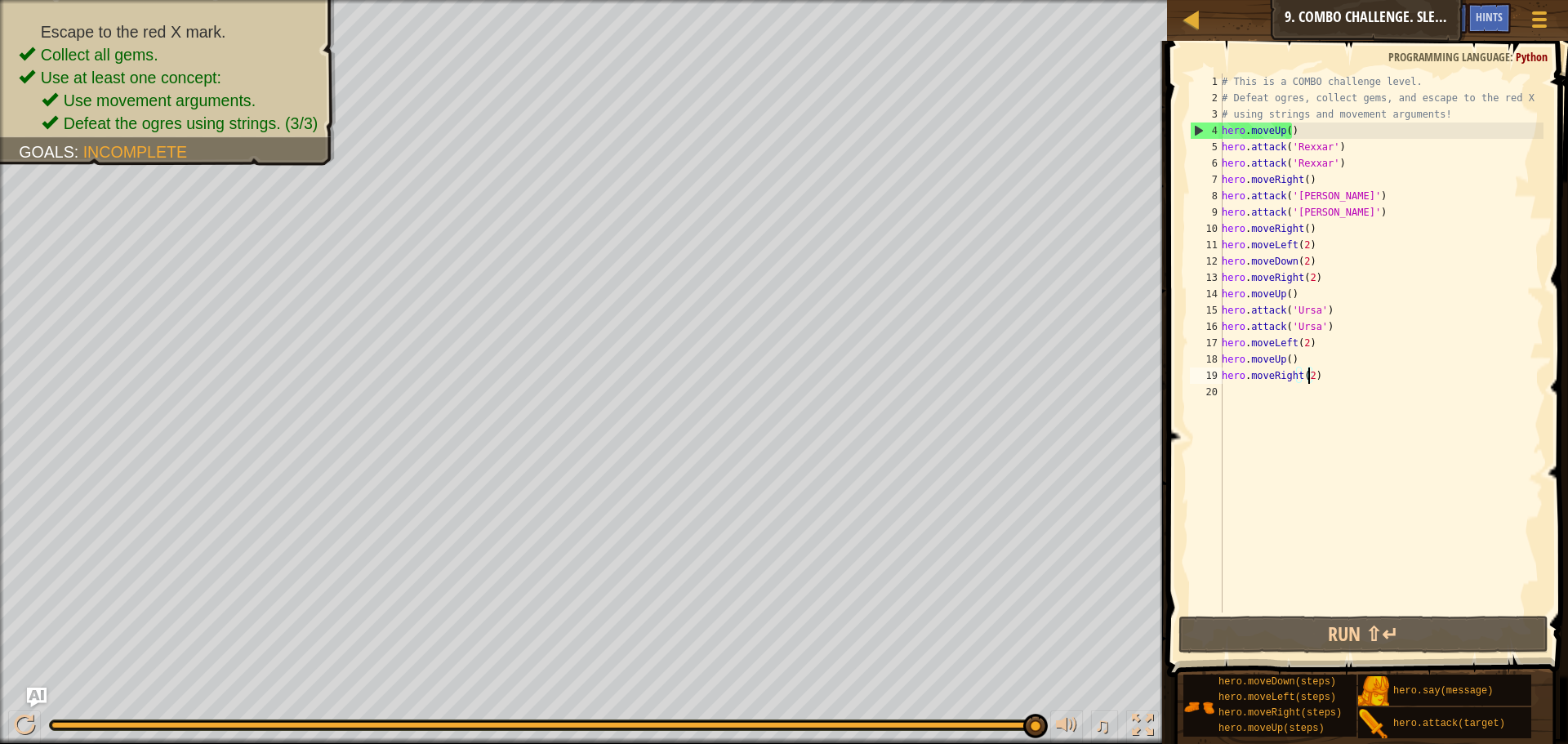
click at [1308, 370] on div "# This is a COMBO challenge level. # Defeat ogres, collect gems, and escape to …" at bounding box center [1380, 360] width 325 height 572
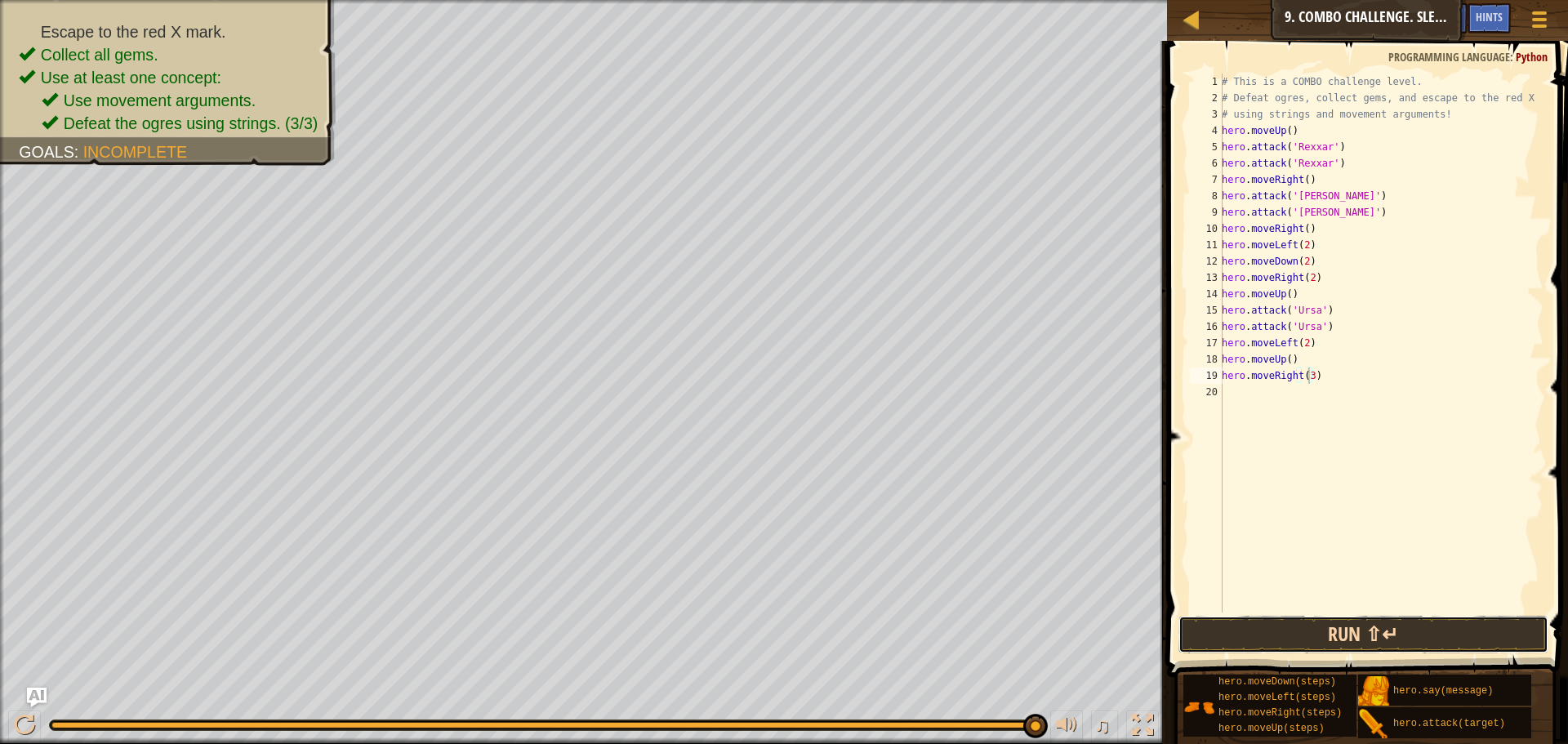
click at [1500, 617] on button "Run ⇧↵" at bounding box center [1363, 634] width 370 height 37
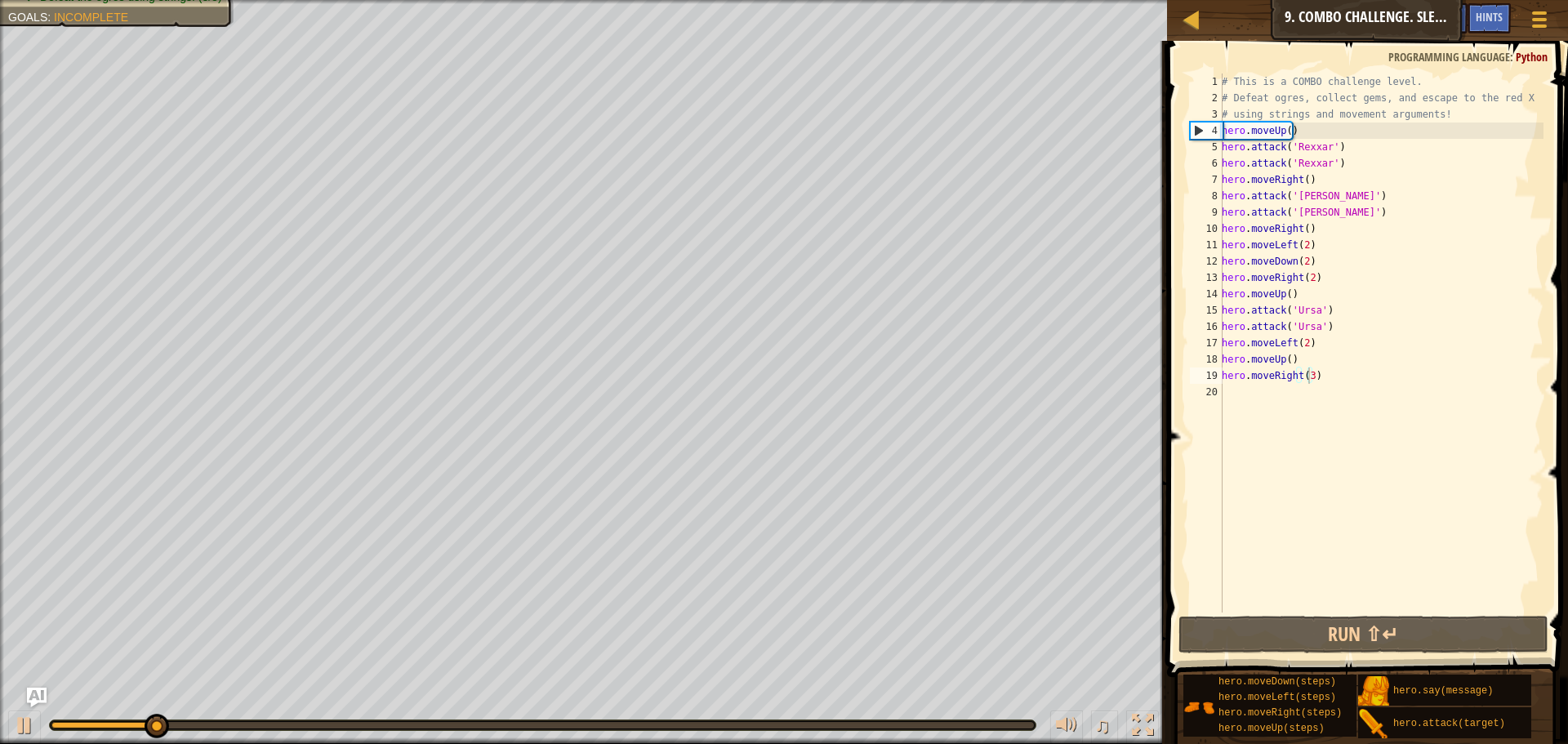
click at [767, 729] on div at bounding box center [543, 725] width 985 height 10
click at [792, 720] on div at bounding box center [543, 725] width 985 height 10
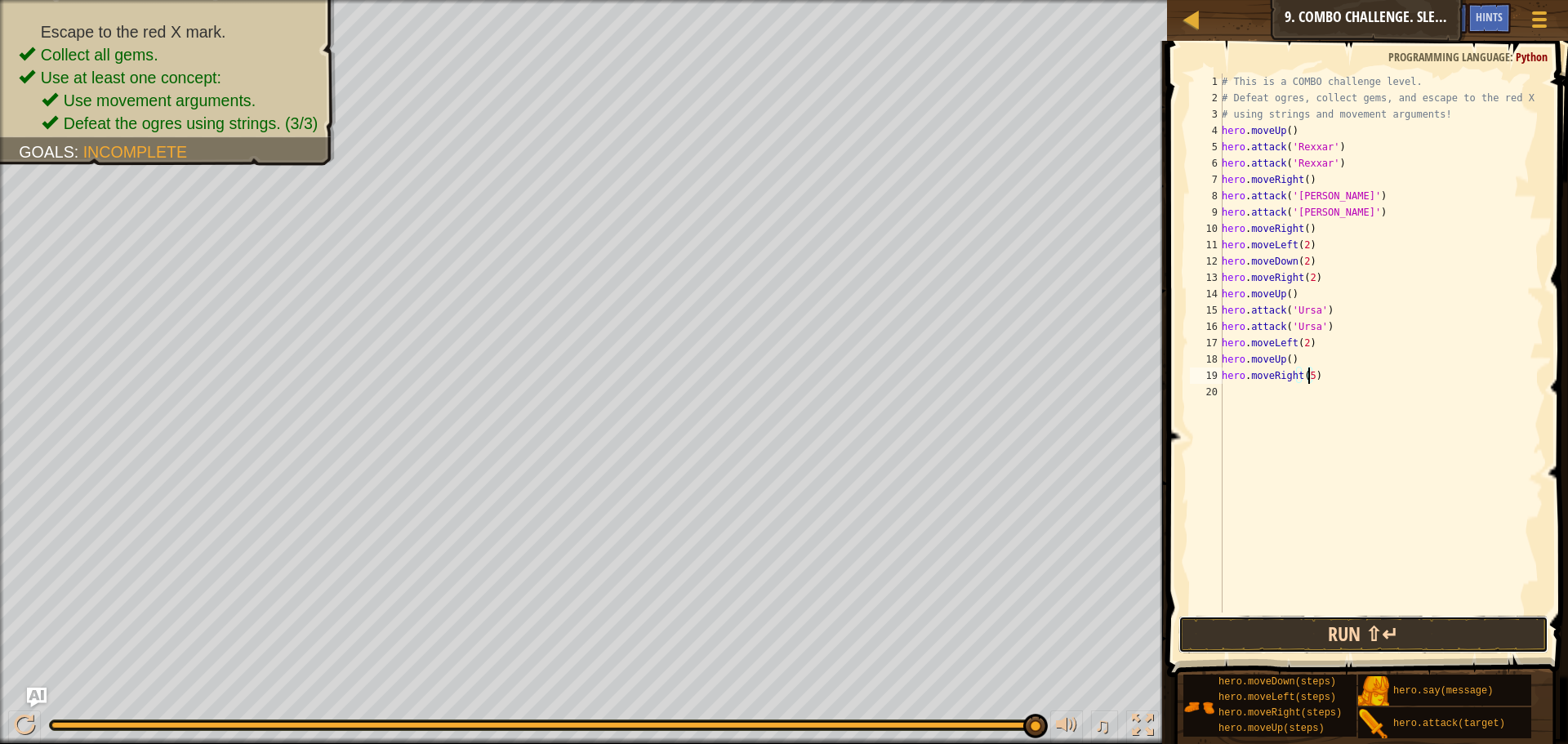
click at [1298, 639] on button "Run ⇧↵" at bounding box center [1363, 634] width 370 height 37
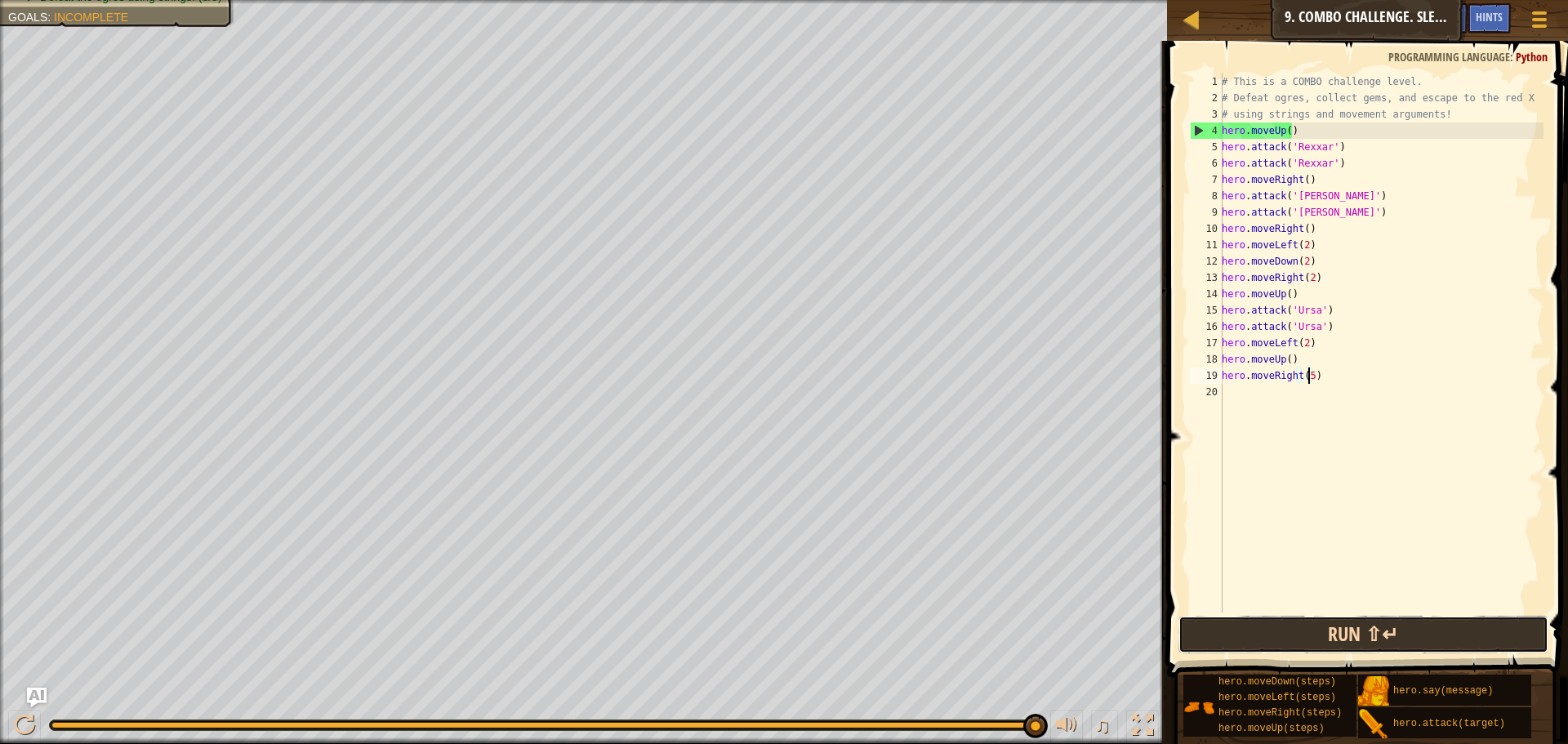
click at [1404, 636] on button "Run ⇧↵" at bounding box center [1363, 634] width 370 height 37
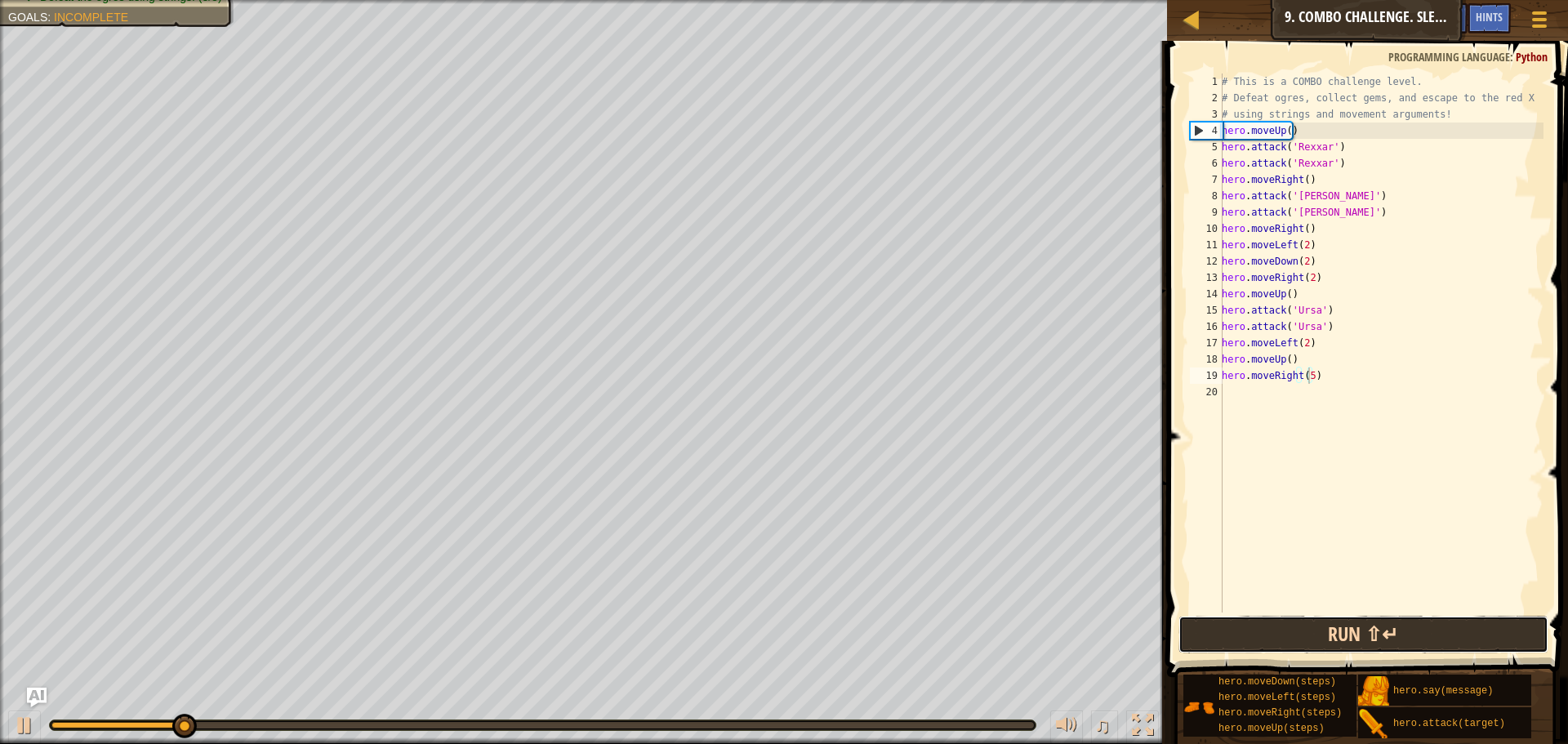
click at [1404, 636] on button "Run ⇧↵" at bounding box center [1363, 634] width 370 height 37
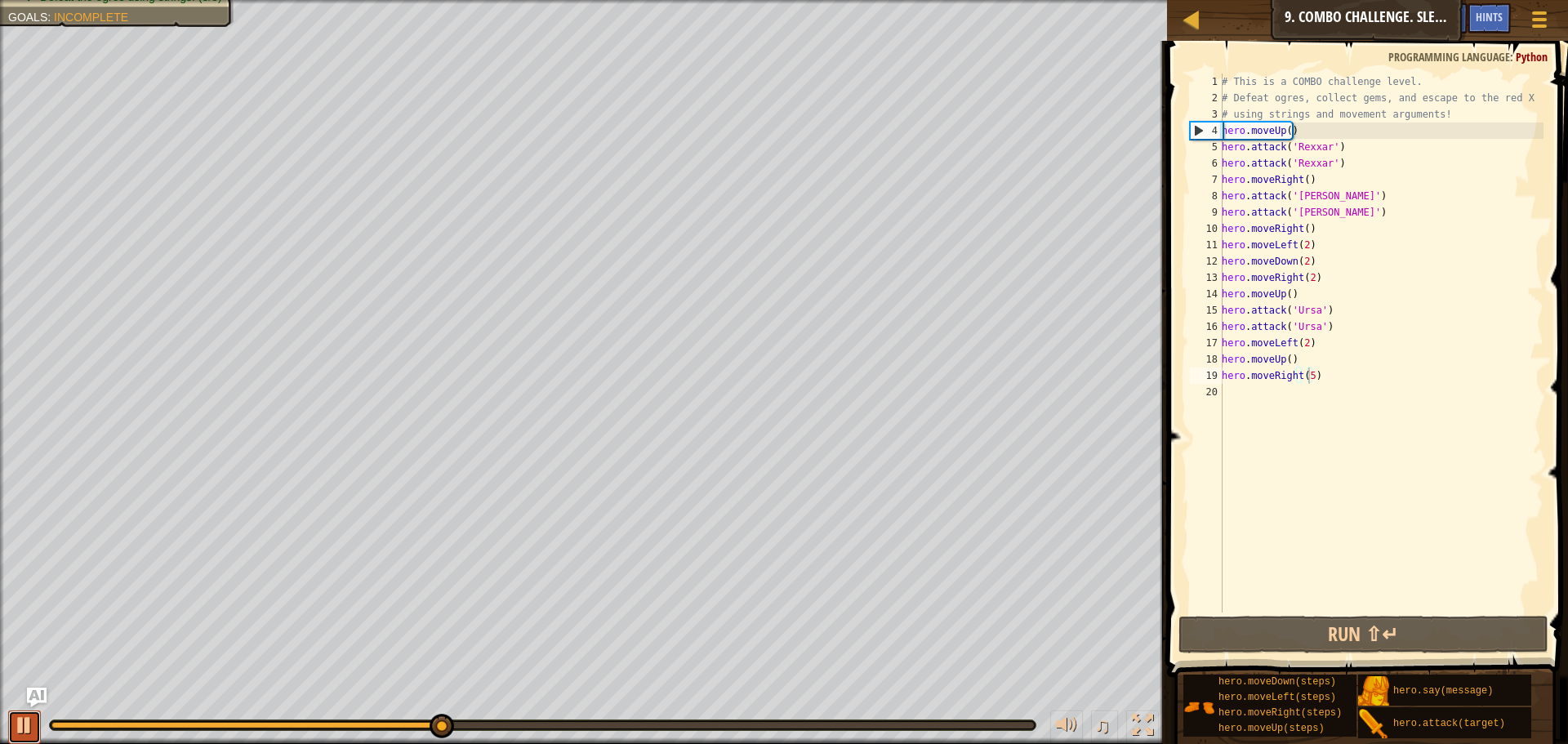
click at [35, 729] on div at bounding box center [24, 725] width 21 height 21
click at [1318, 255] on div "# This is a COMBO challenge level. # Defeat ogres, collect gems, and escape to …" at bounding box center [1380, 360] width 325 height 572
type textarea "hero.moveDown(2)"
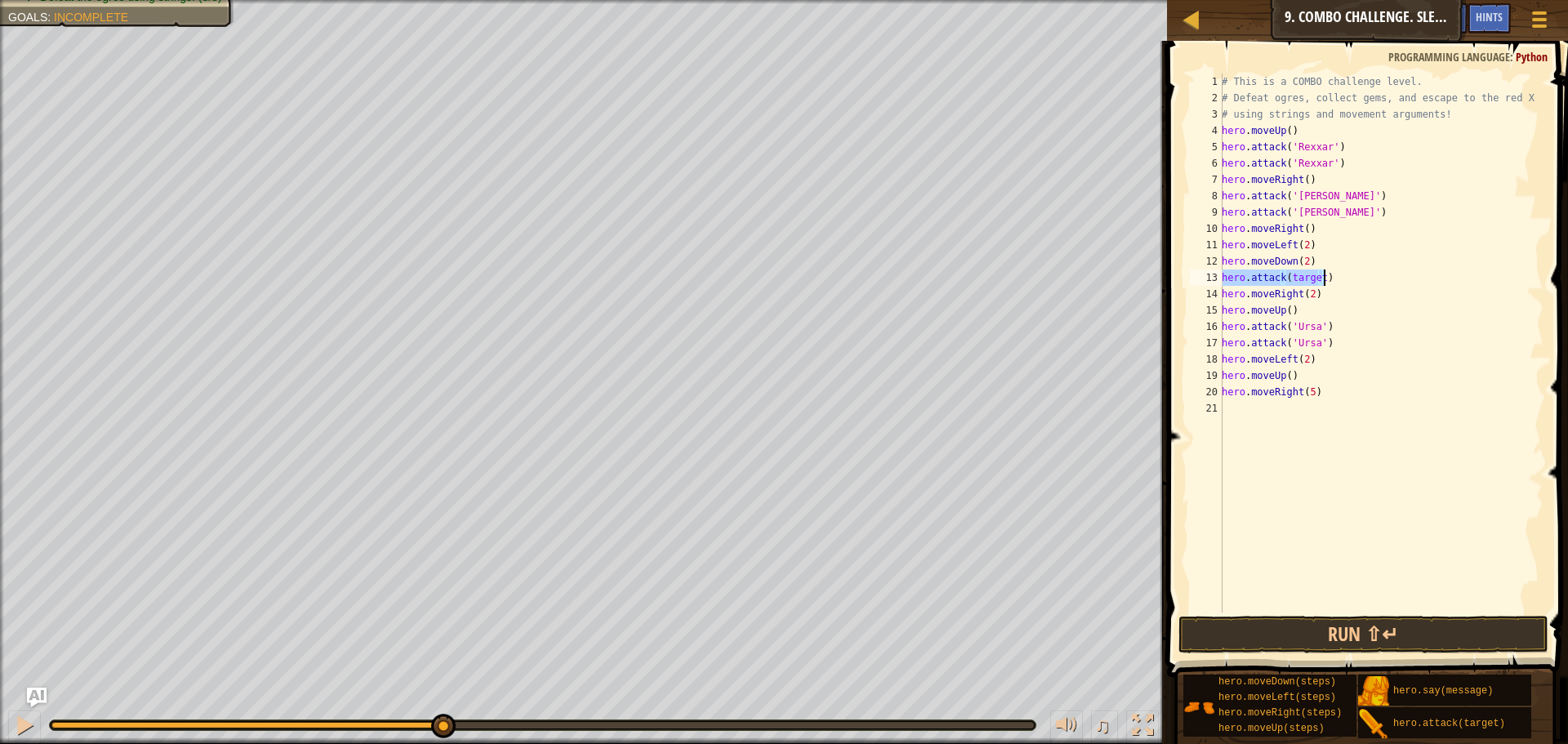
click at [1314, 274] on div "# This is a COMBO challenge level. # Defeat ogres, collect gems, and escape to …" at bounding box center [1380, 343] width 325 height 539
click at [1319, 275] on div "# This is a COMBO challenge level. # Defeat ogres, collect gems, and escape to …" at bounding box center [1380, 360] width 325 height 572
drag, startPoint x: 1349, startPoint y: 265, endPoint x: 1299, endPoint y: 283, distance: 53.1
click at [1299, 283] on div "# This is a COMBO challenge level. # Defeat ogres, collect gems, and escape to …" at bounding box center [1380, 360] width 325 height 572
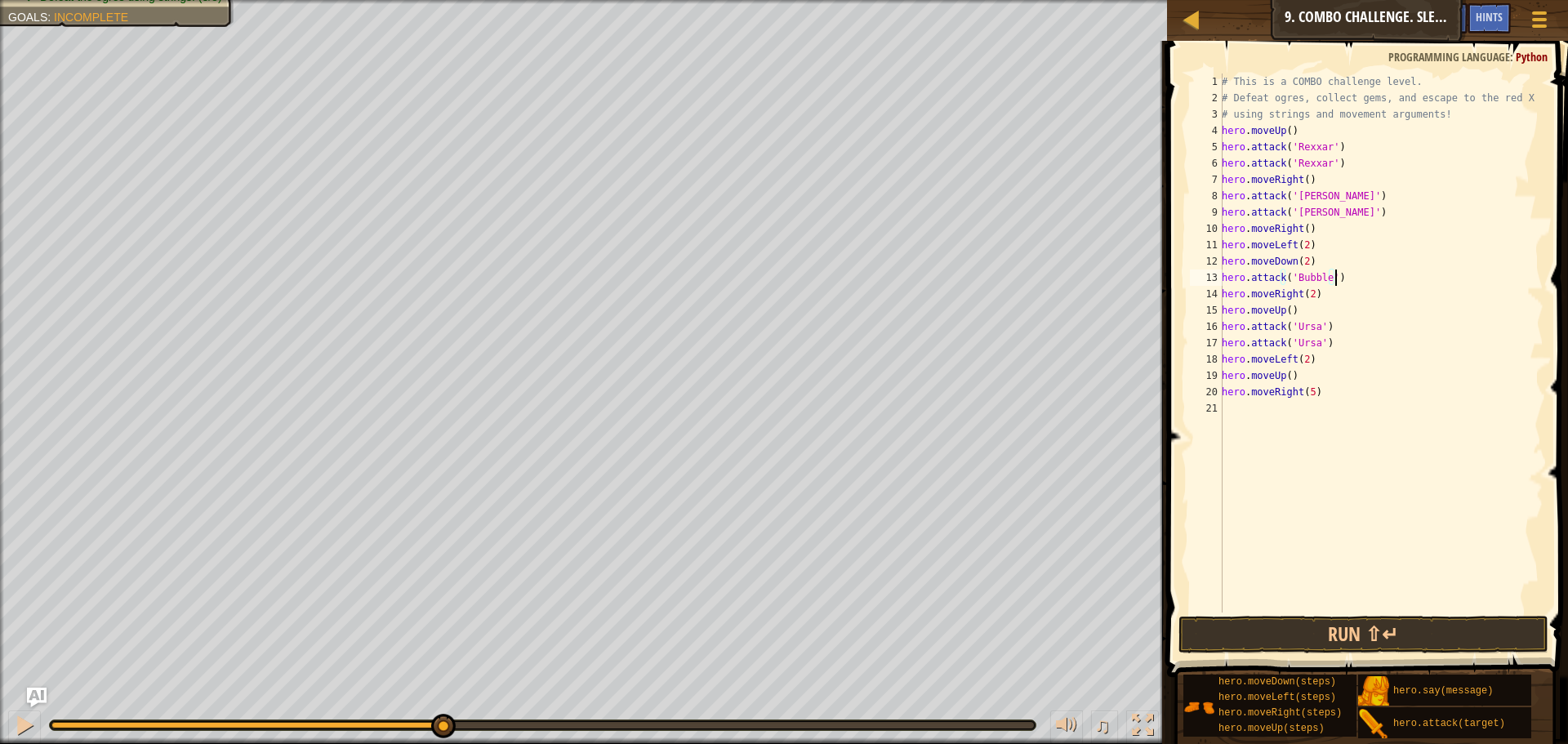
click at [1341, 283] on div "# This is a COMBO challenge level. # Defeat ogres, collect gems, and escape to …" at bounding box center [1380, 360] width 325 height 572
drag, startPoint x: 1341, startPoint y: 283, endPoint x: 1223, endPoint y: 273, distance: 118.4
click at [1223, 273] on div "# This is a COMBO challenge level. # Defeat ogres, collect gems, and escape to …" at bounding box center [1380, 360] width 325 height 572
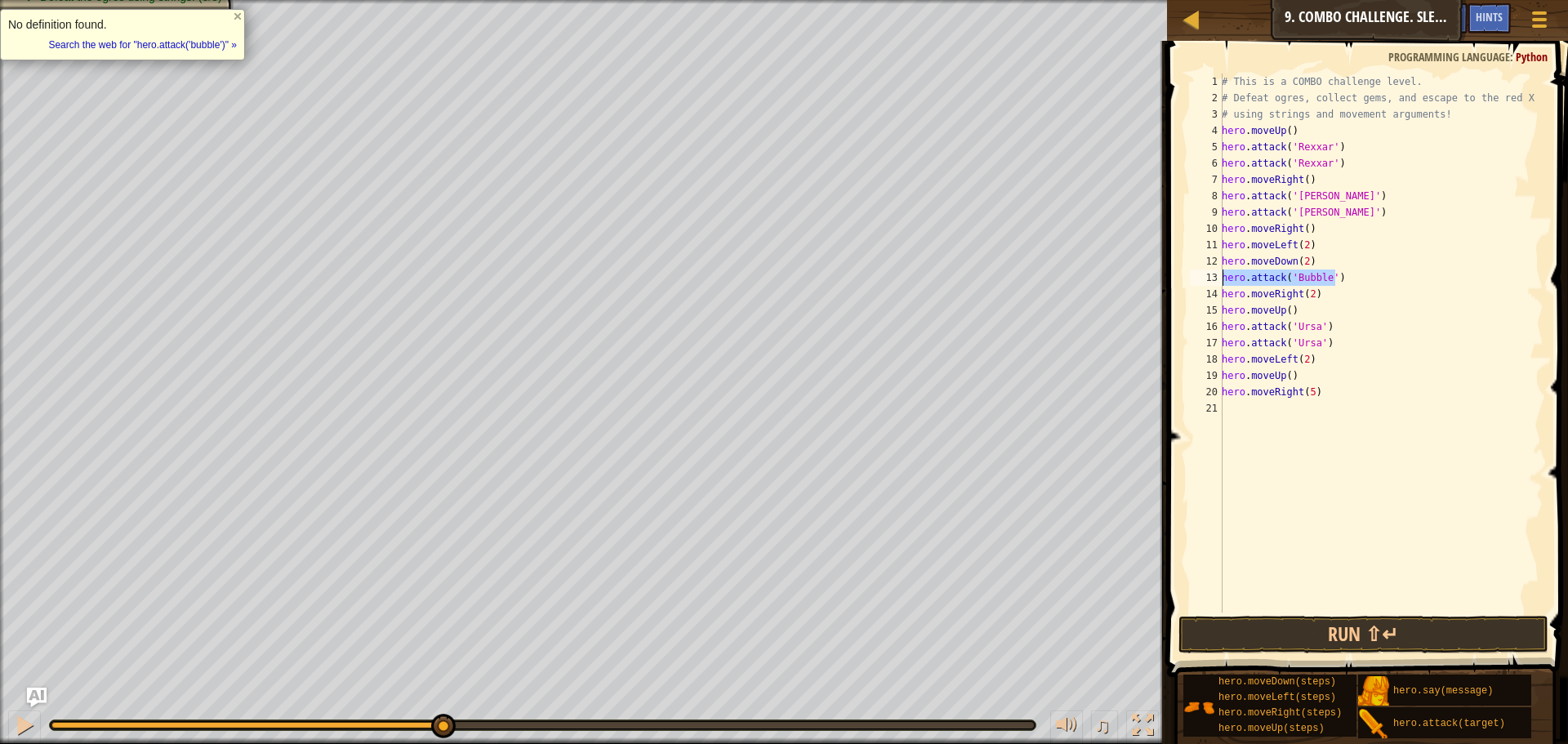
click at [1377, 259] on div "# This is a COMBO challenge level. # Defeat ogres, collect gems, and escape to …" at bounding box center [1380, 360] width 325 height 572
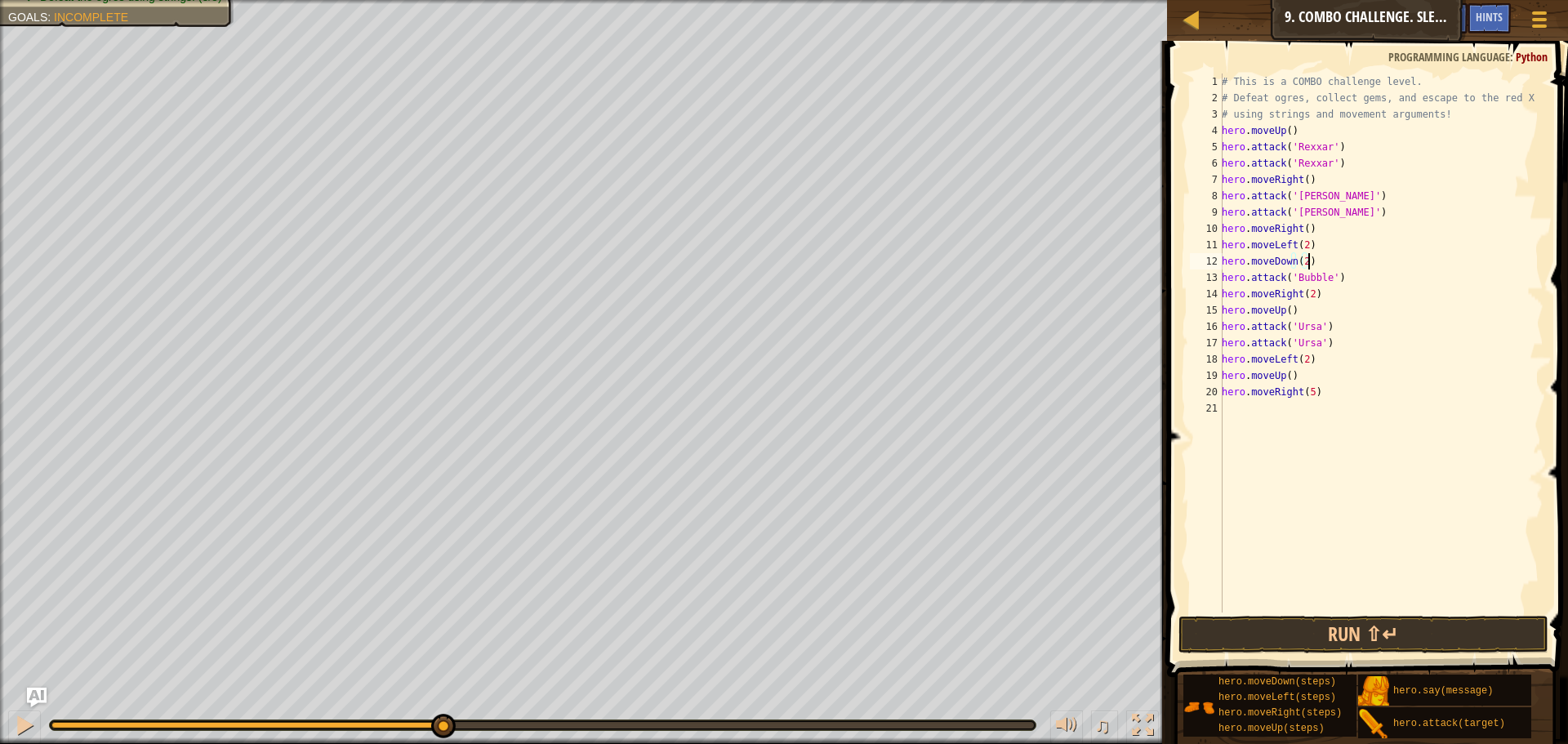
scroll to position [7, 6]
click at [1370, 277] on div "# This is a COMBO challenge level. # Defeat ogres, collect gems, and escape to …" at bounding box center [1380, 360] width 325 height 572
type textarea "hero.attack('Bubble')"
paste textarea "hero.attack('Bubble')"
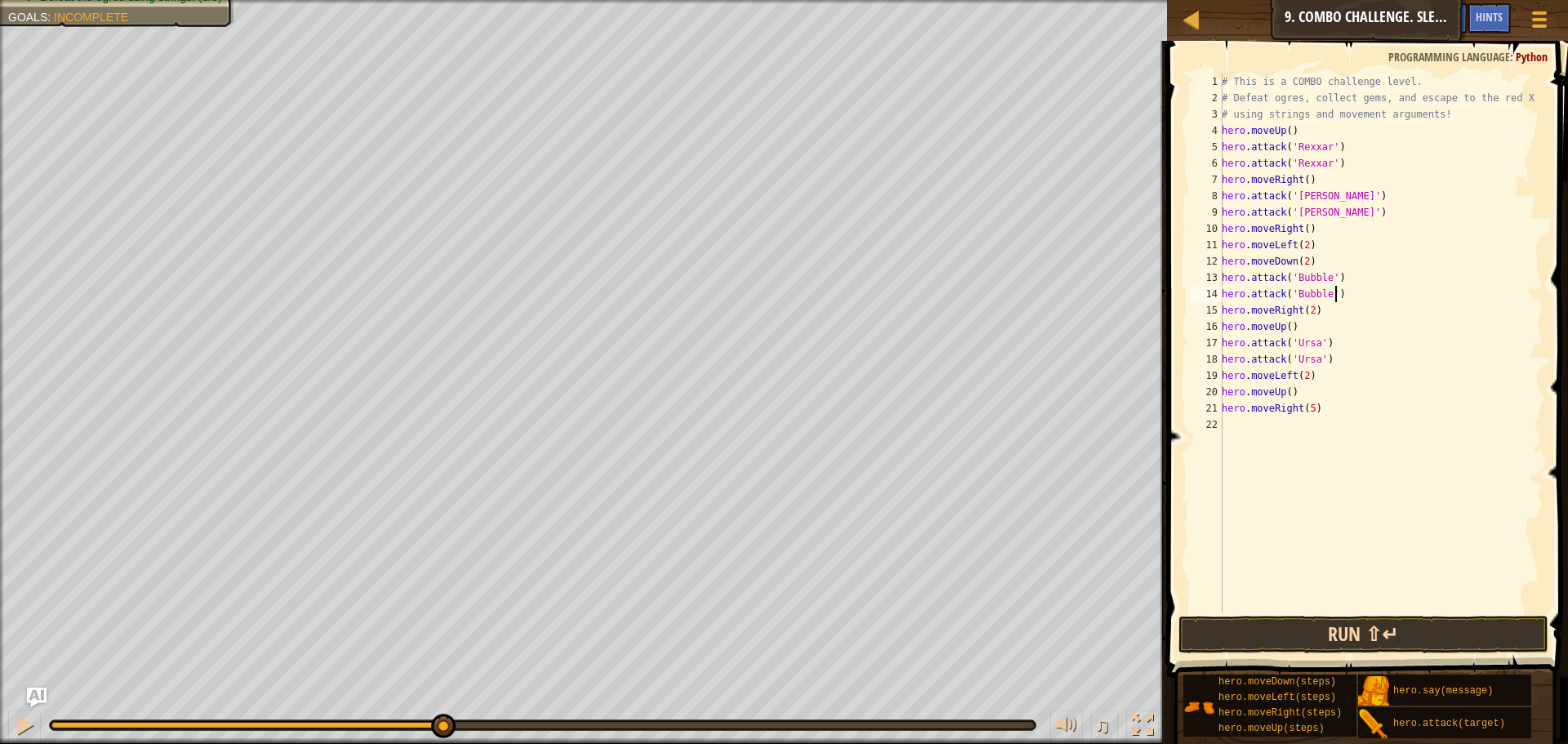
type textarea "hero.attack('Bubble')"
click at [1283, 617] on button "Run ⇧↵" at bounding box center [1363, 634] width 370 height 37
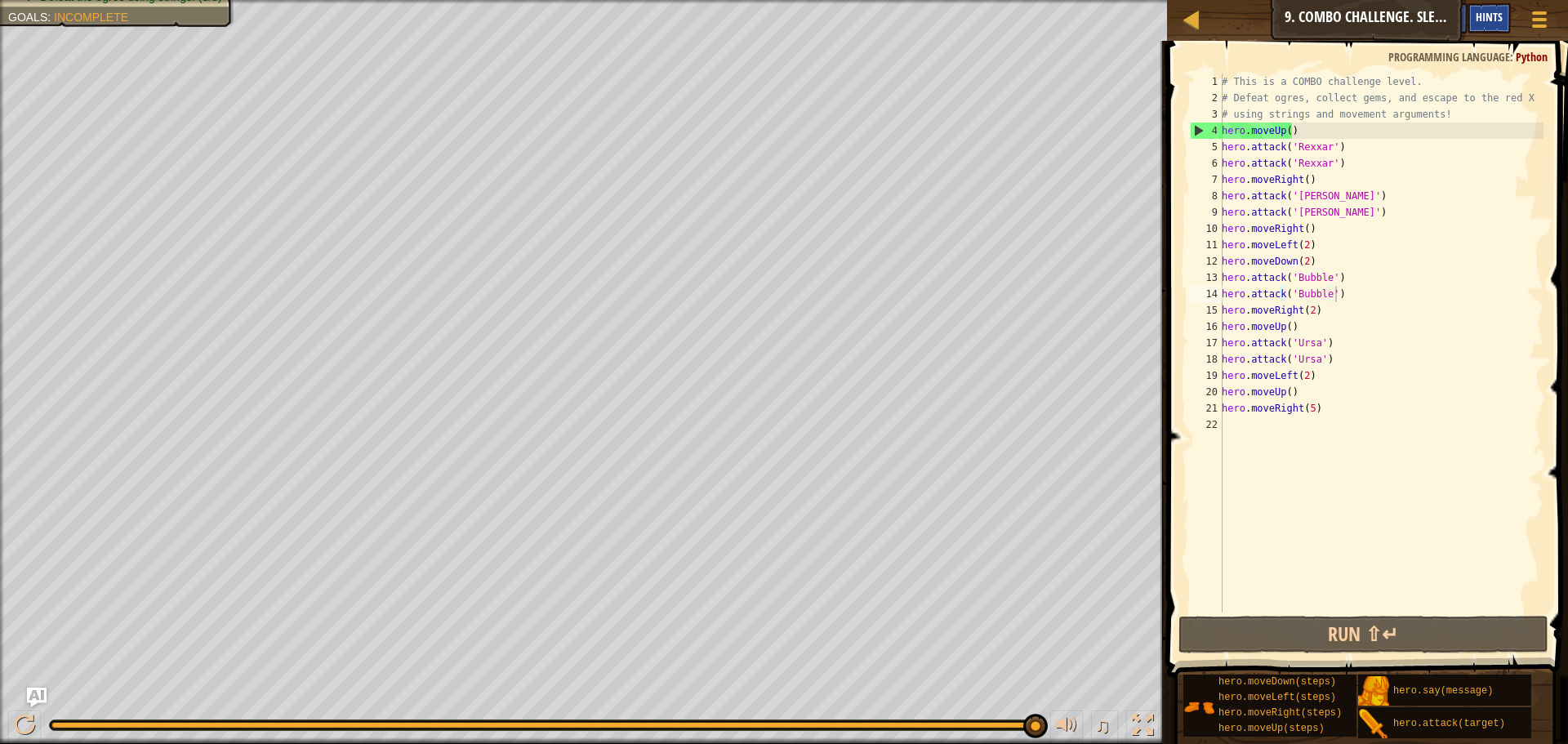
click at [1498, 21] on span "Hints" at bounding box center [1490, 16] width 27 height 15
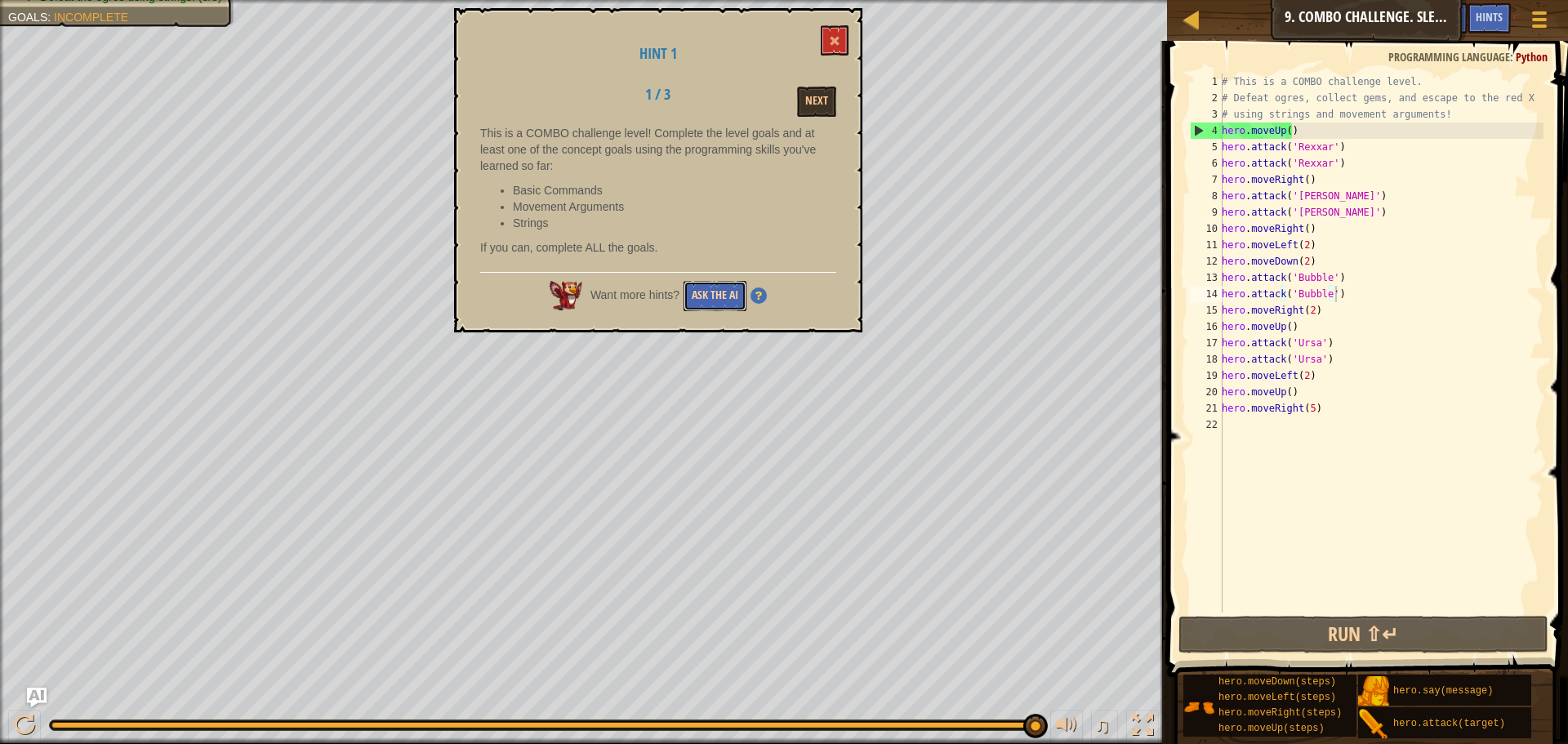
click at [727, 280] on button "Ask the AI" at bounding box center [715, 295] width 63 height 30
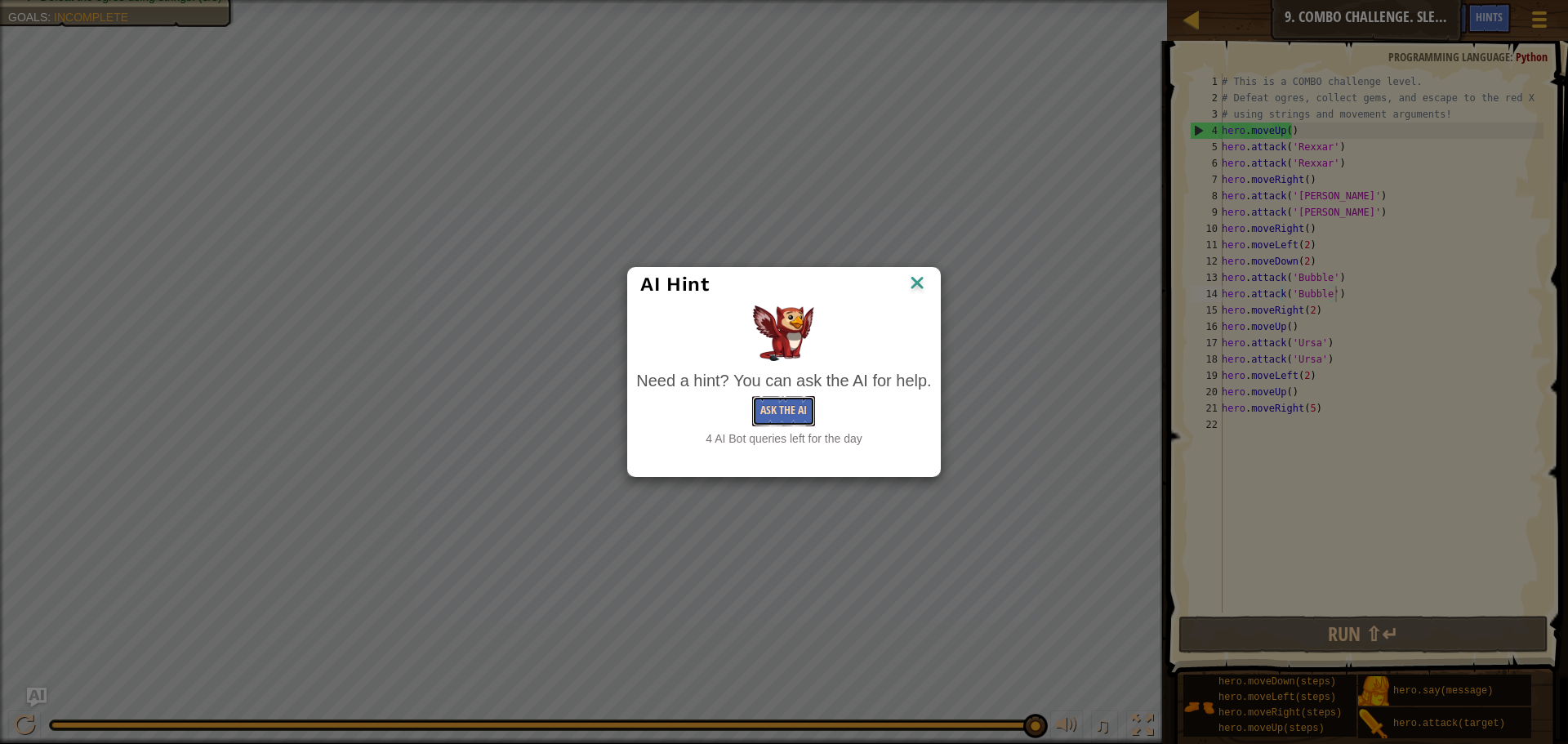
click at [782, 401] on button "Ask the AI" at bounding box center [783, 411] width 63 height 30
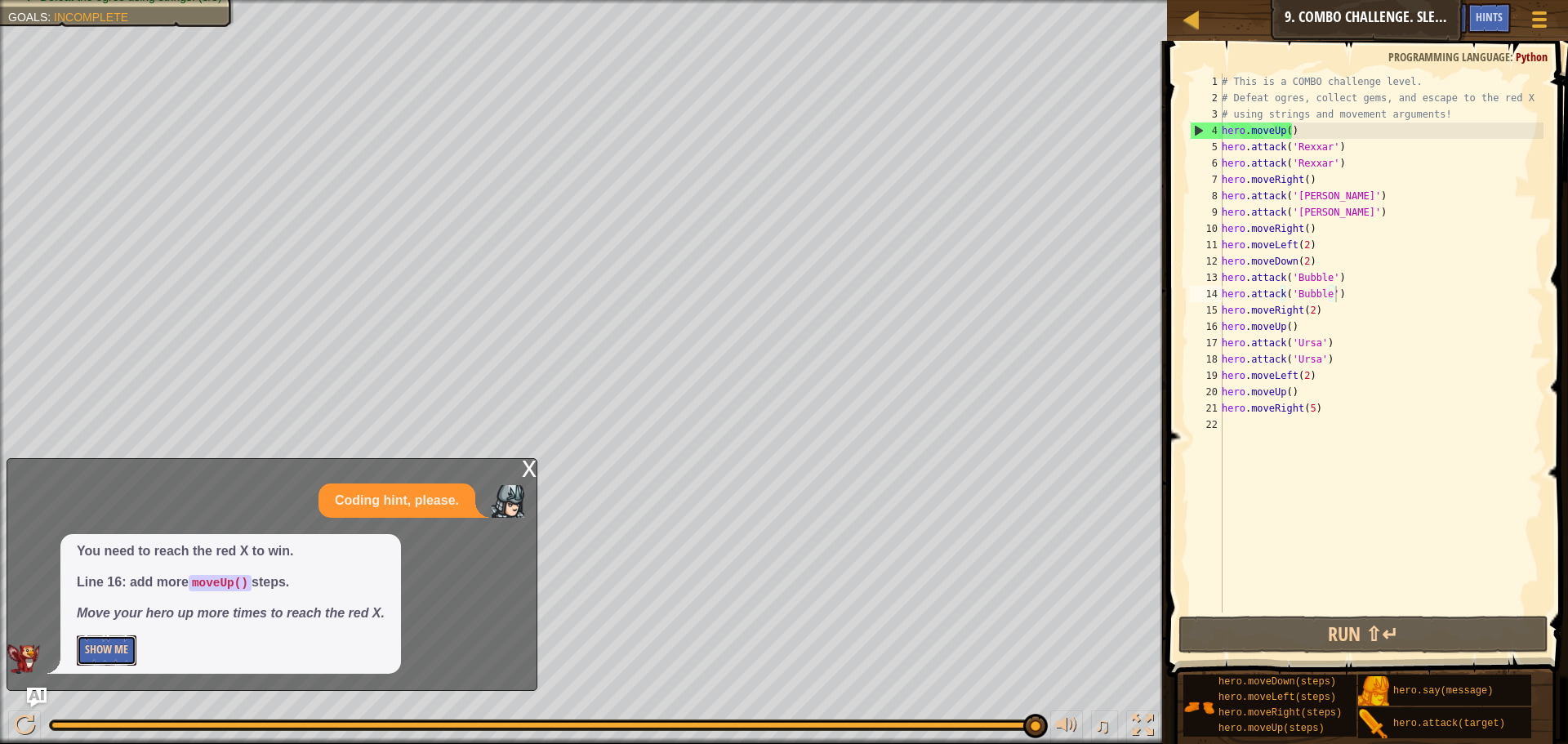
click at [113, 644] on button "Show Me" at bounding box center [106, 650] width 59 height 30
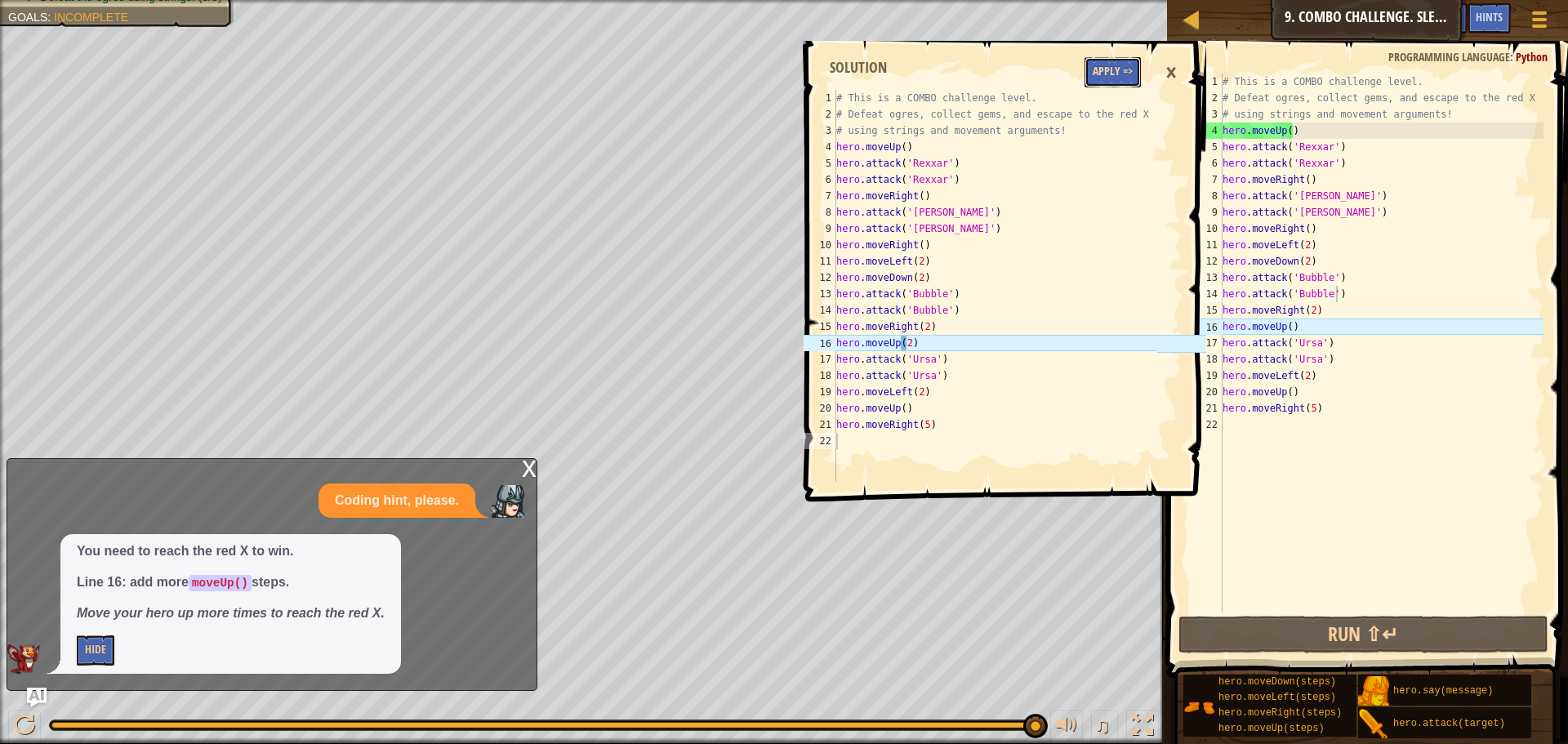
click at [1120, 70] on button "Apply =>" at bounding box center [1113, 72] width 56 height 30
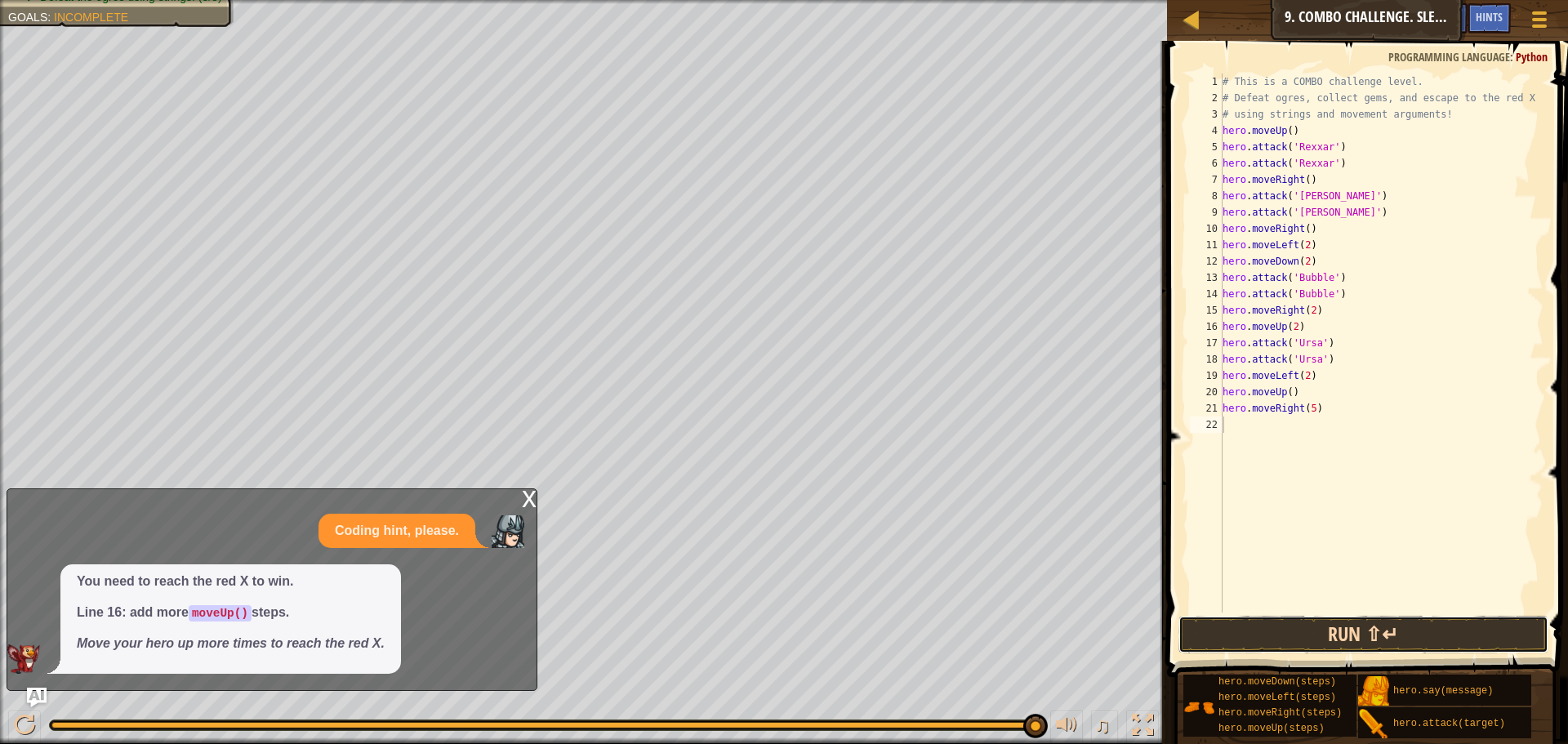
click at [1364, 629] on button "Run ⇧↵" at bounding box center [1363, 634] width 370 height 37
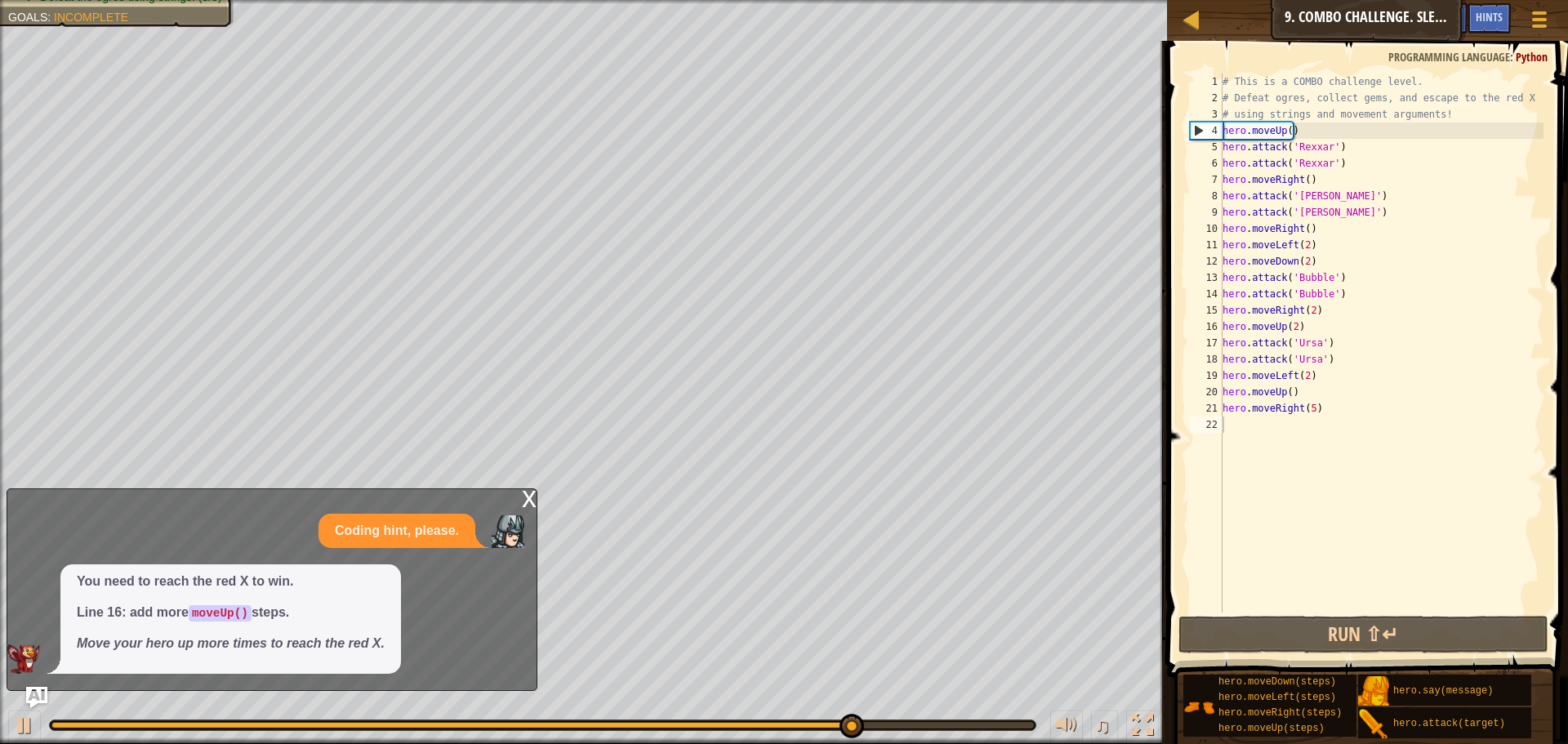
click at [27, 692] on img "Ask AI" at bounding box center [36, 697] width 21 height 21
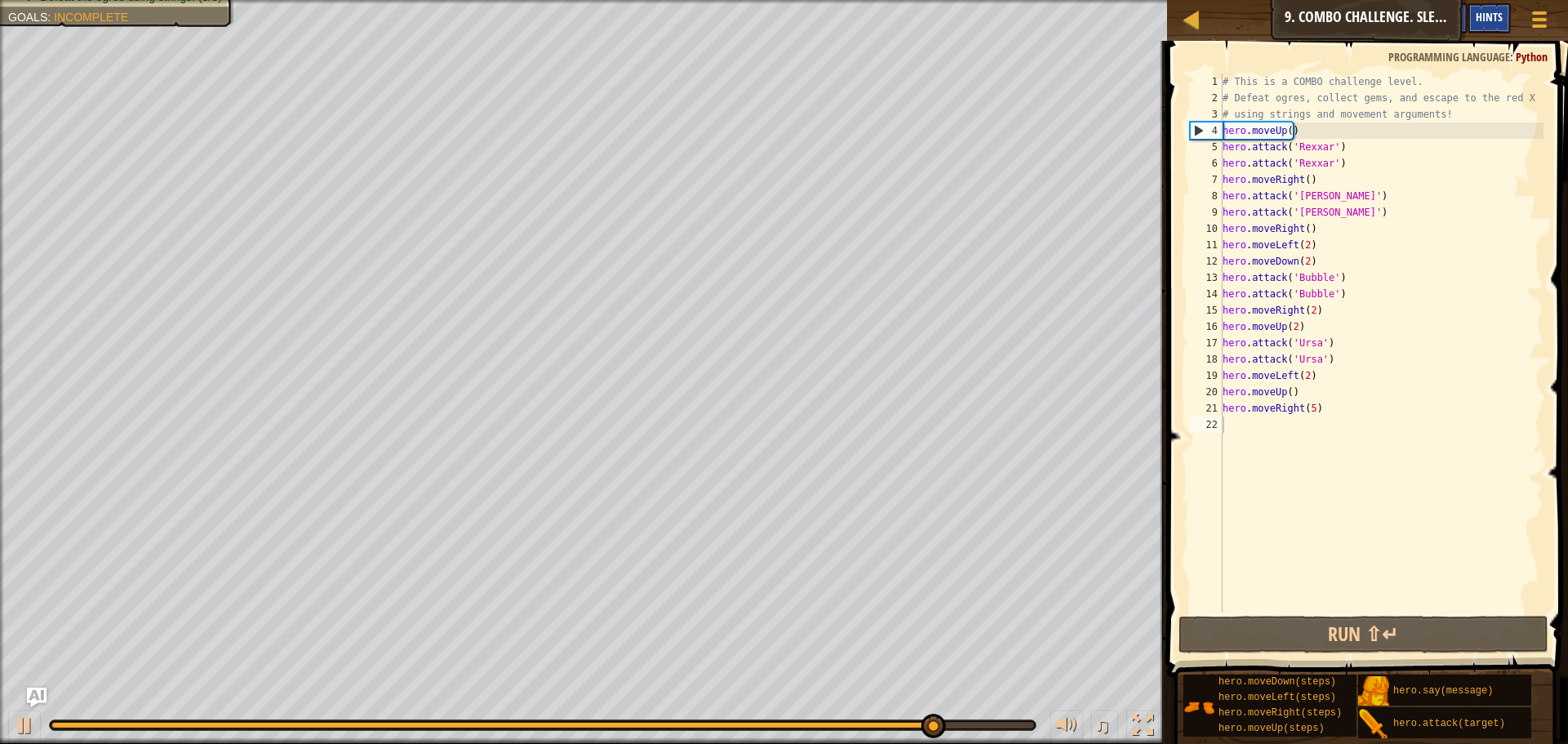
click at [1494, 13] on span "Hints" at bounding box center [1490, 16] width 27 height 15
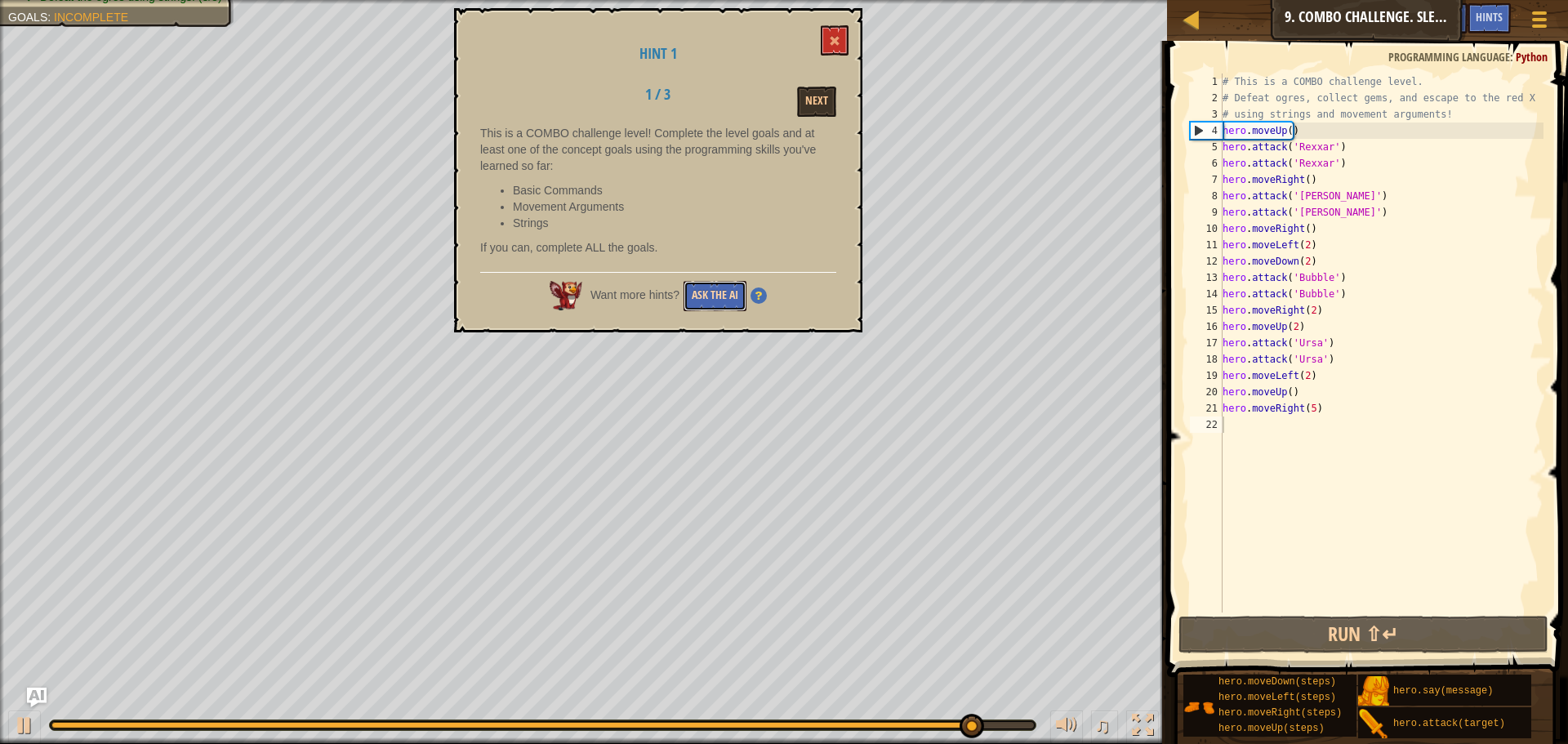
click at [710, 292] on button "Ask the AI" at bounding box center [715, 295] width 63 height 30
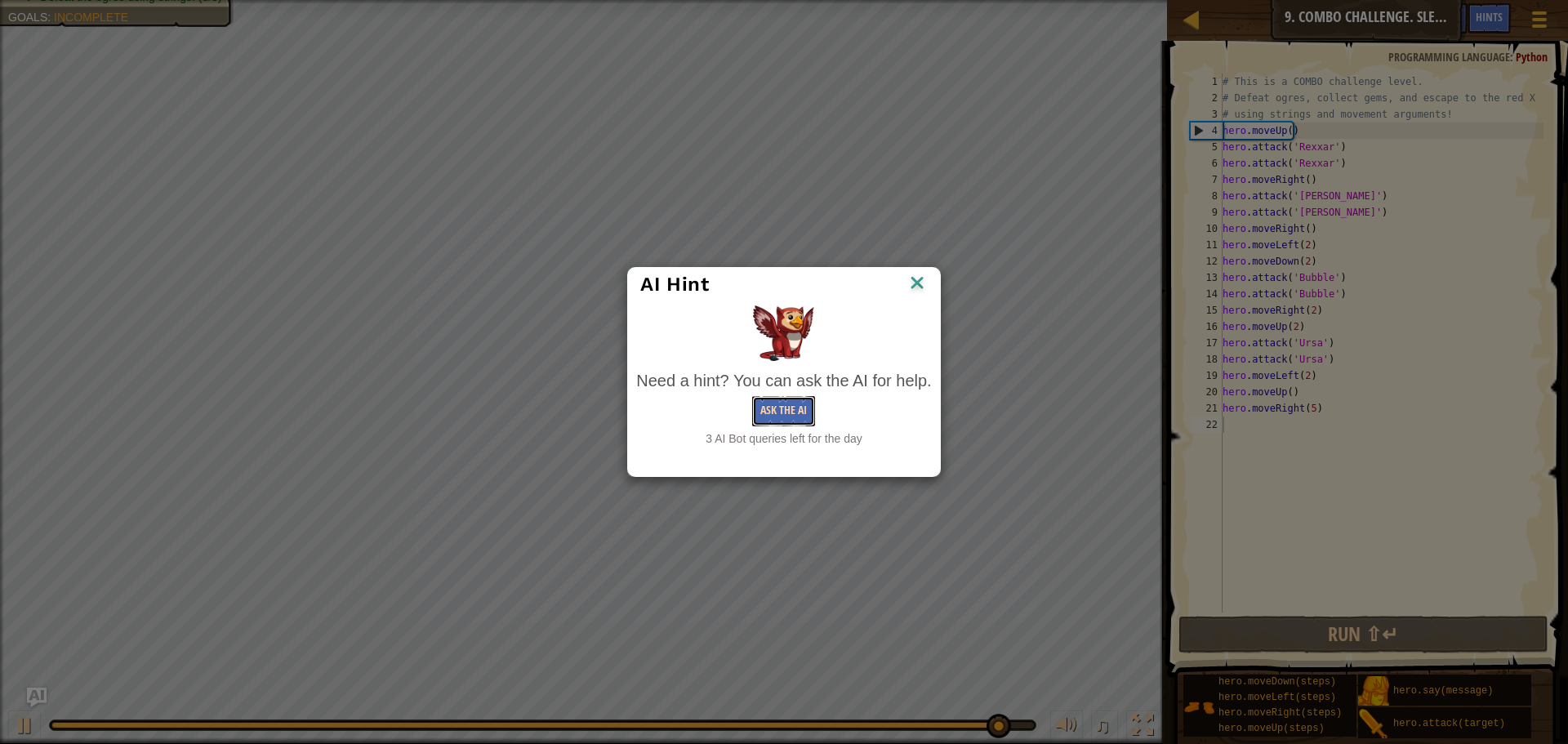
click at [794, 412] on button "Ask the AI" at bounding box center [783, 411] width 63 height 30
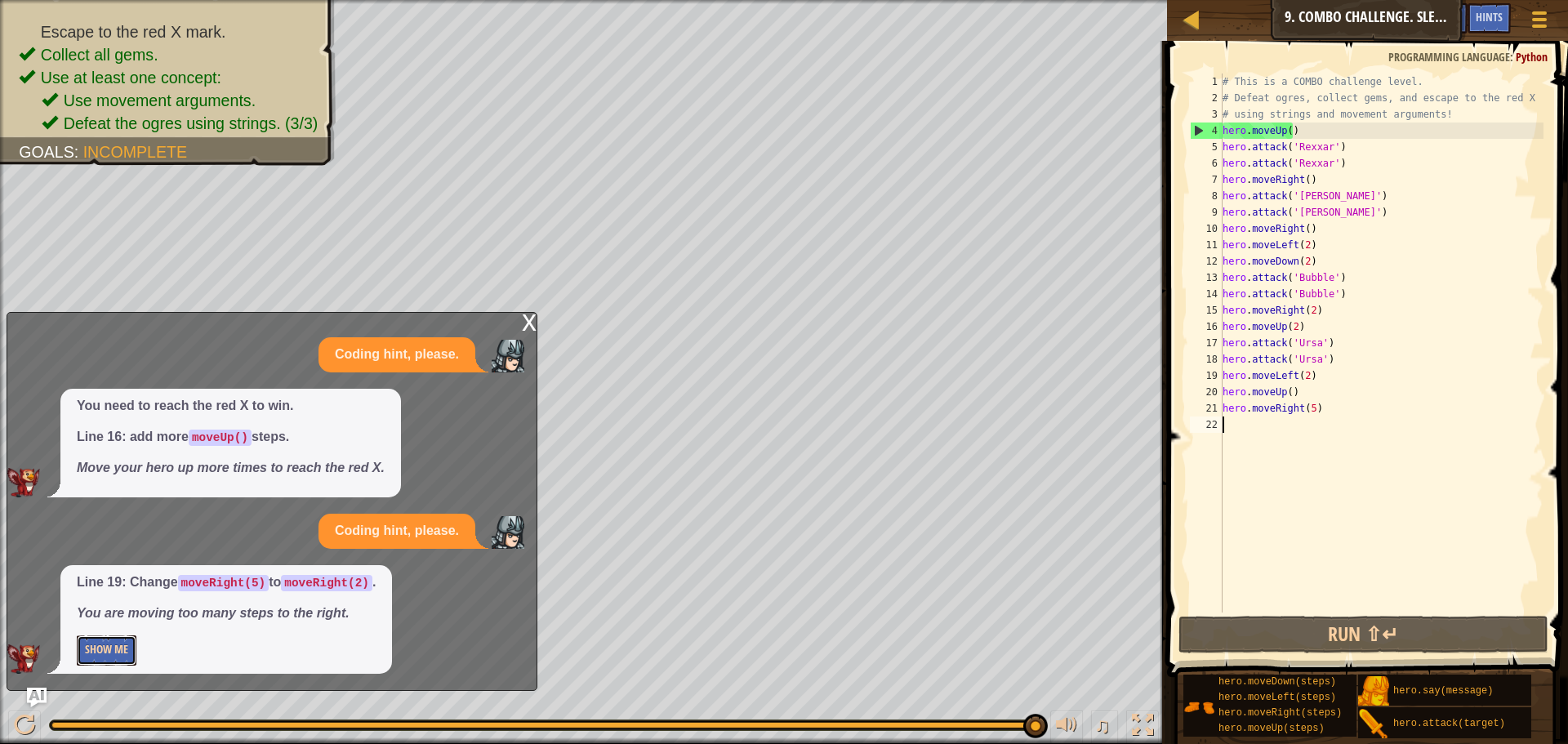
click at [106, 647] on button "Show Me" at bounding box center [106, 650] width 59 height 30
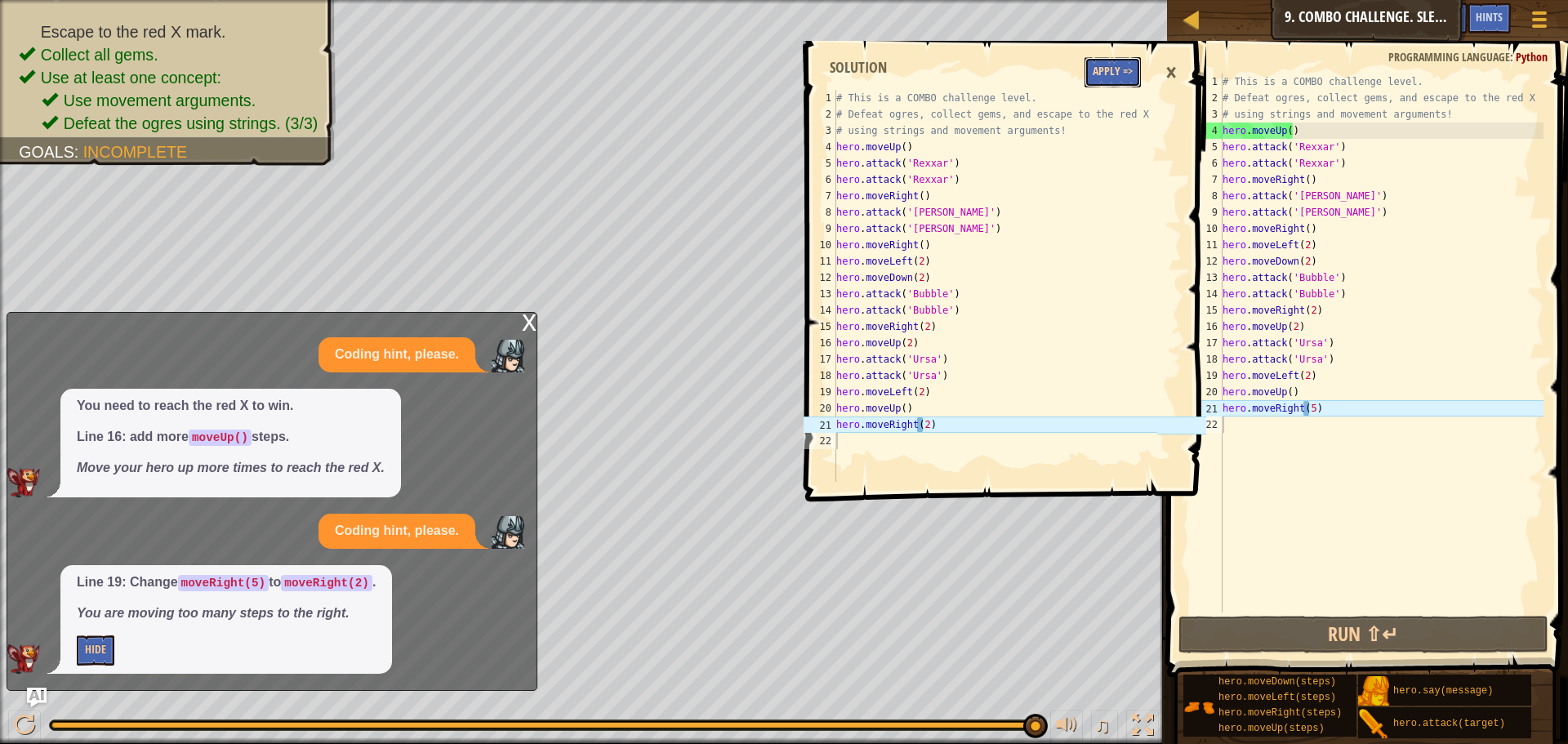
click at [1101, 69] on button "Apply =>" at bounding box center [1113, 72] width 56 height 30
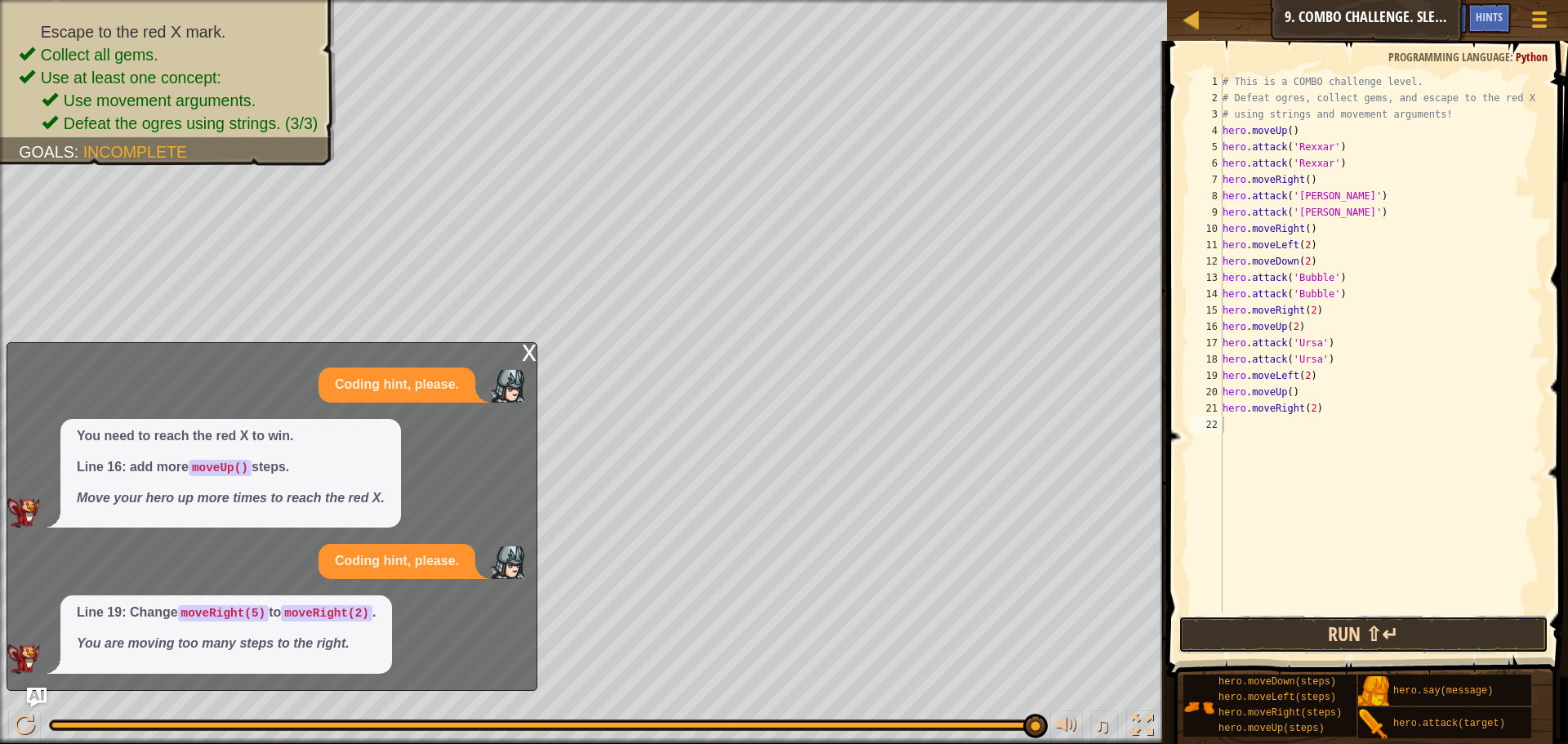
click at [1343, 632] on button "Run ⇧↵" at bounding box center [1363, 634] width 370 height 37
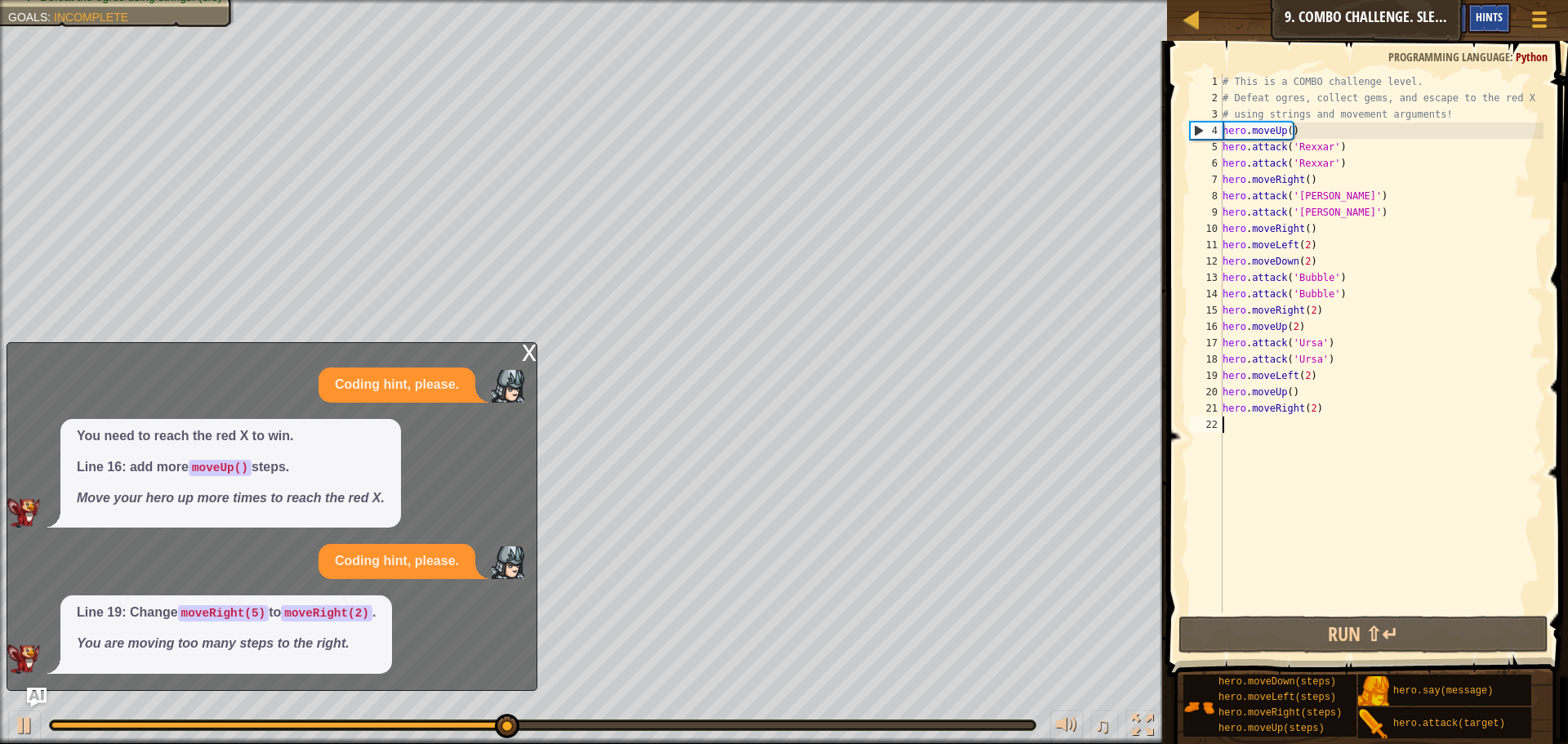
click at [1477, 24] on span "Hints" at bounding box center [1490, 16] width 27 height 15
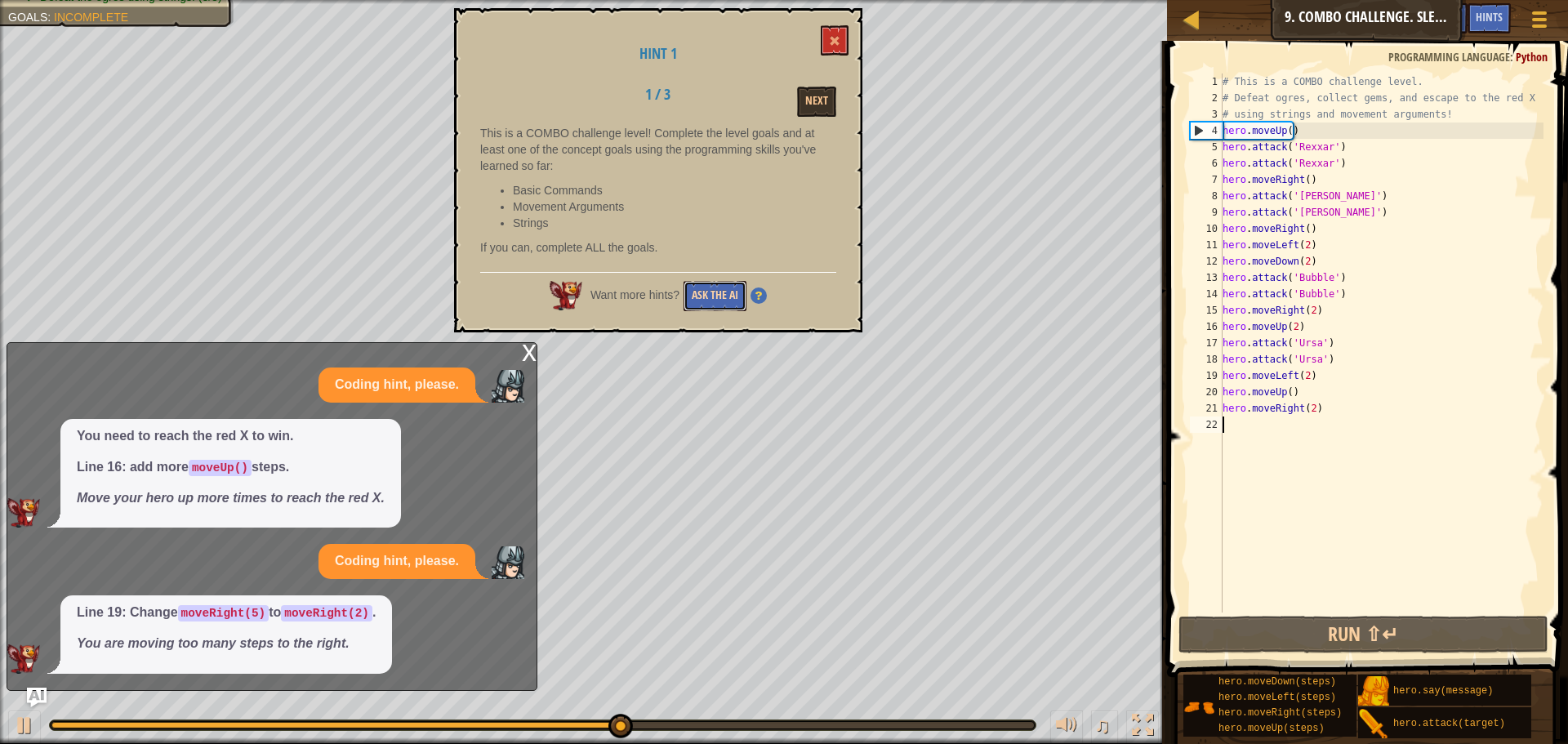
click at [717, 290] on button "Ask the AI" at bounding box center [715, 295] width 63 height 30
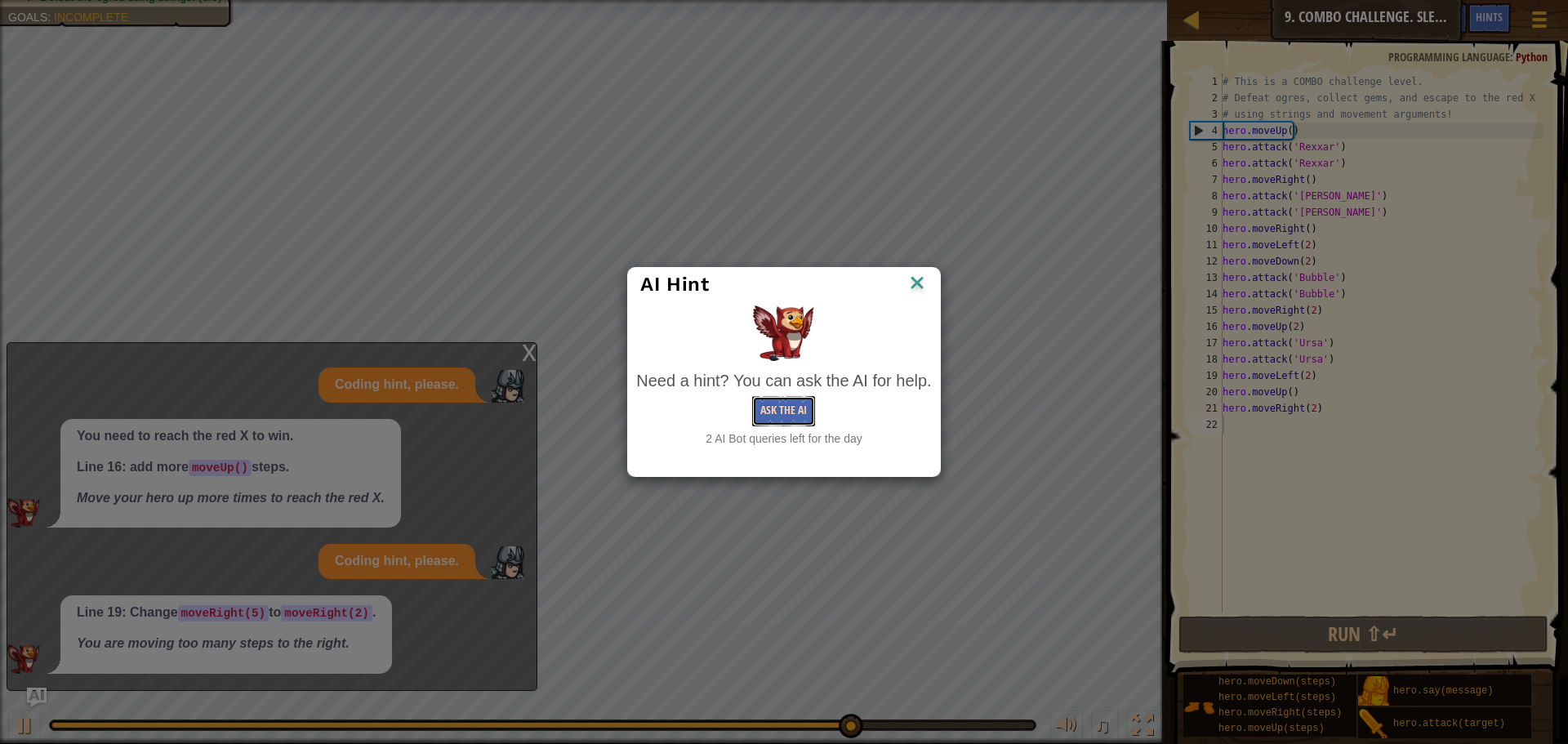
click at [771, 403] on button "Ask the AI" at bounding box center [783, 411] width 63 height 30
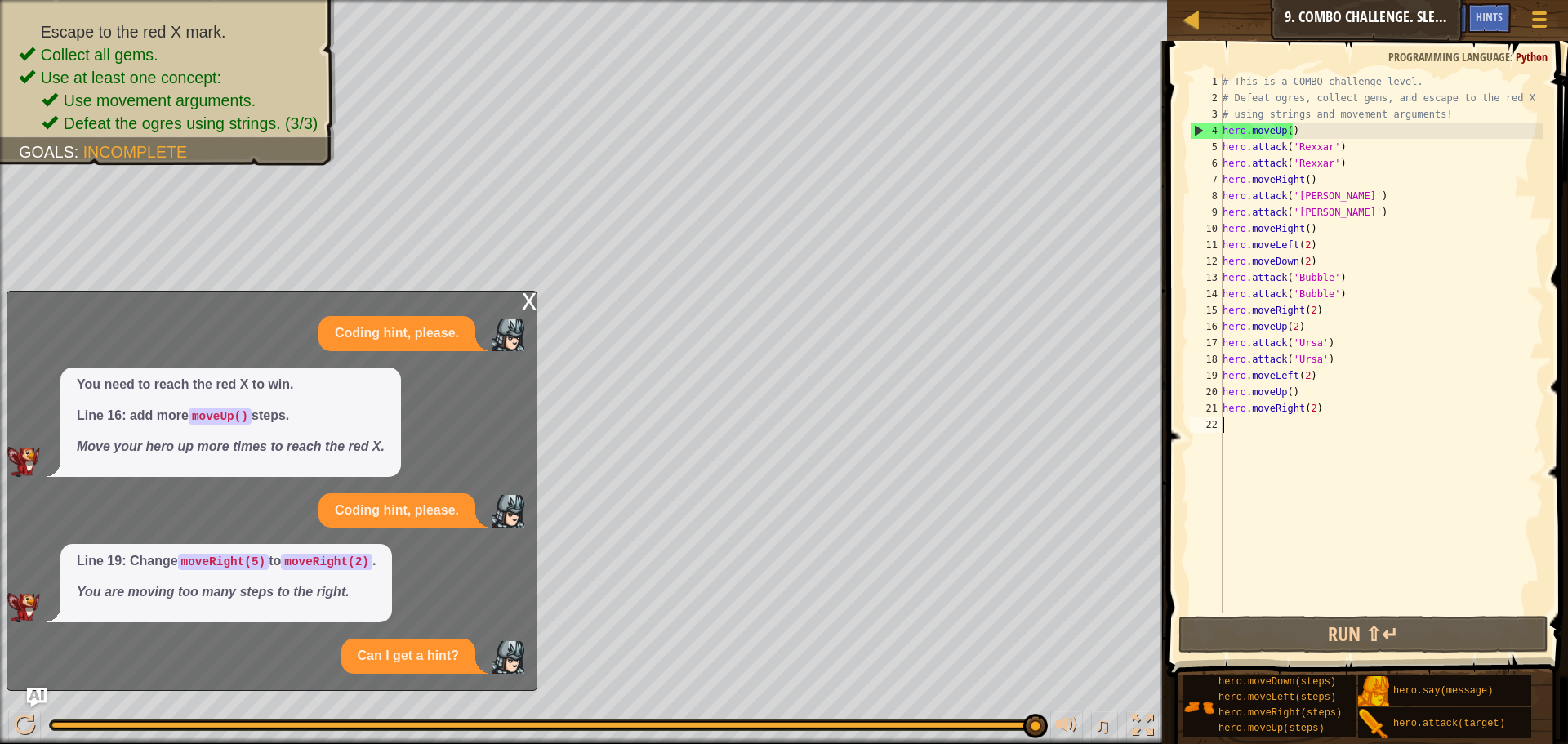
scroll to position [66, 0]
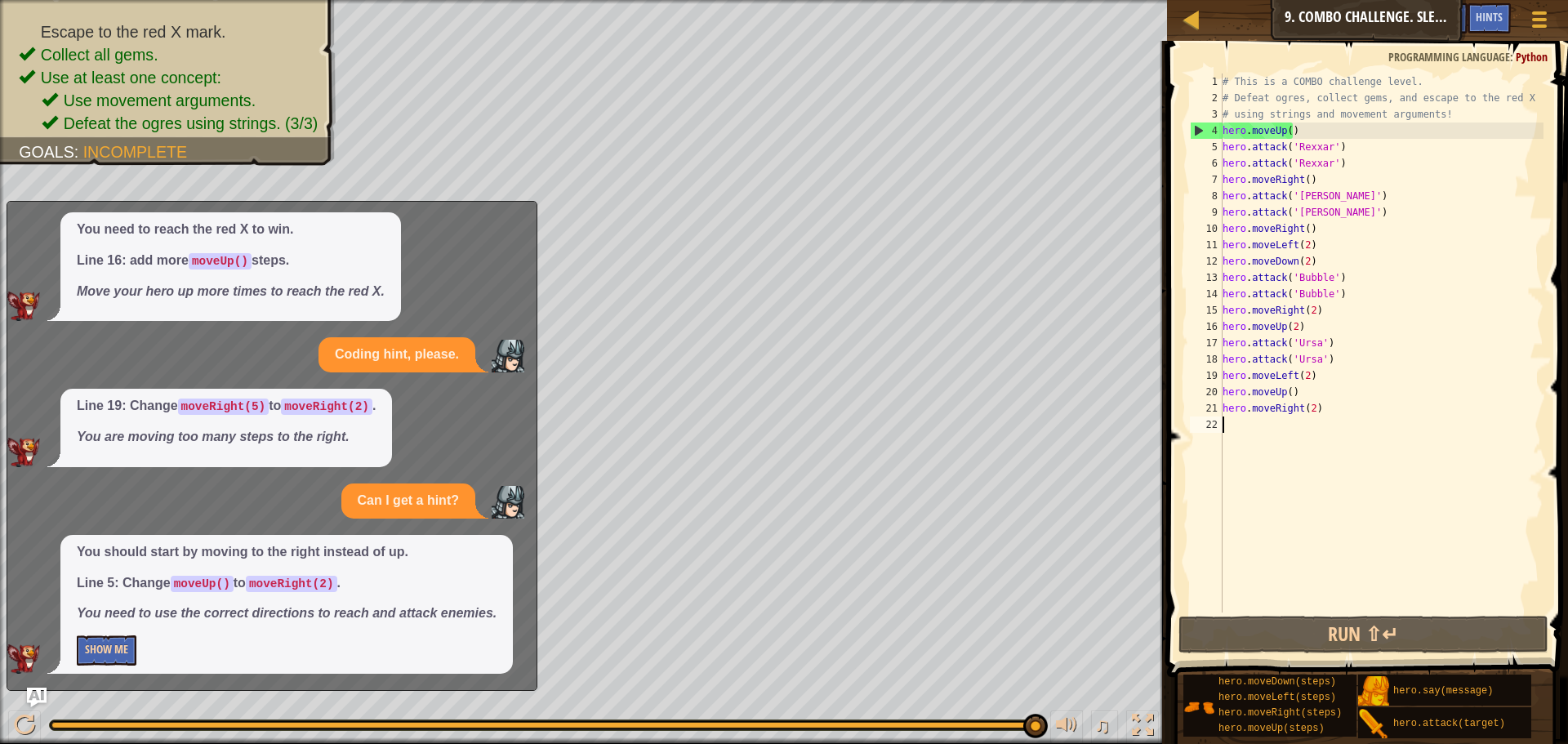
click at [84, 630] on div "You should start by moving to the right instead of up. Line 5: Change moveUp() …" at bounding box center [286, 604] width 453 height 139
click at [89, 638] on button "Show Me" at bounding box center [106, 650] width 59 height 30
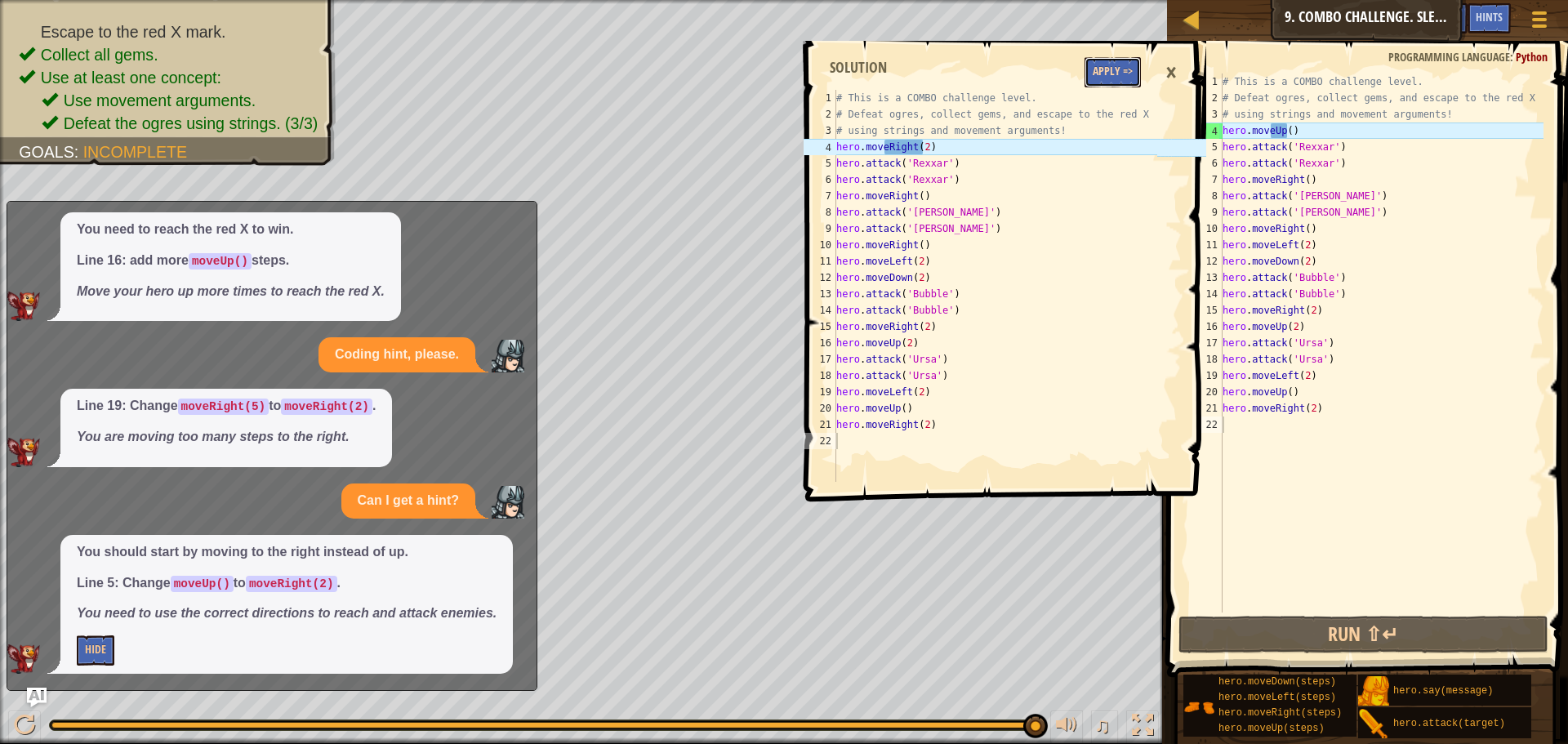
click at [1098, 67] on button "Apply =>" at bounding box center [1113, 72] width 56 height 30
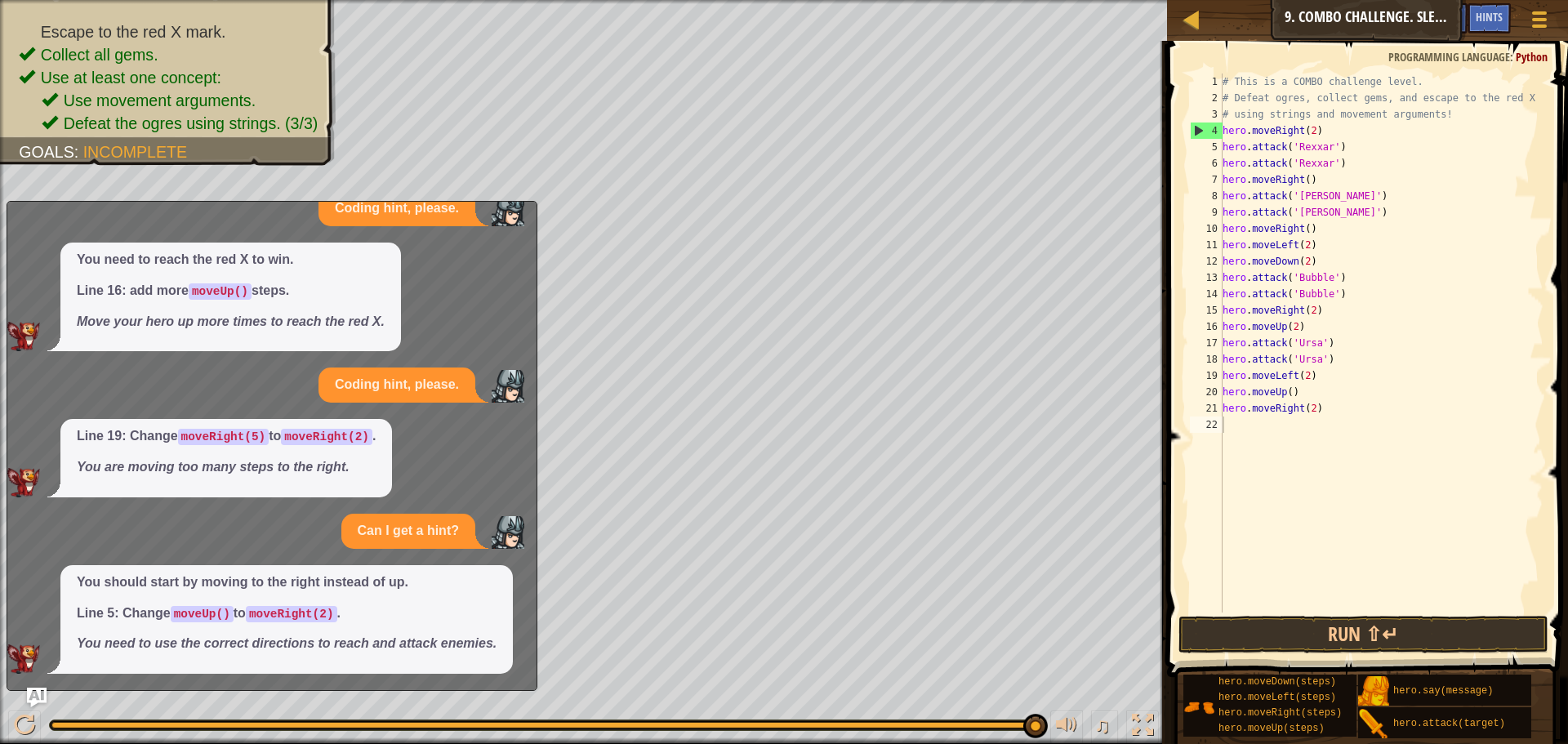
scroll to position [36, 0]
click at [1317, 626] on button "Run ⇧↵" at bounding box center [1363, 634] width 370 height 37
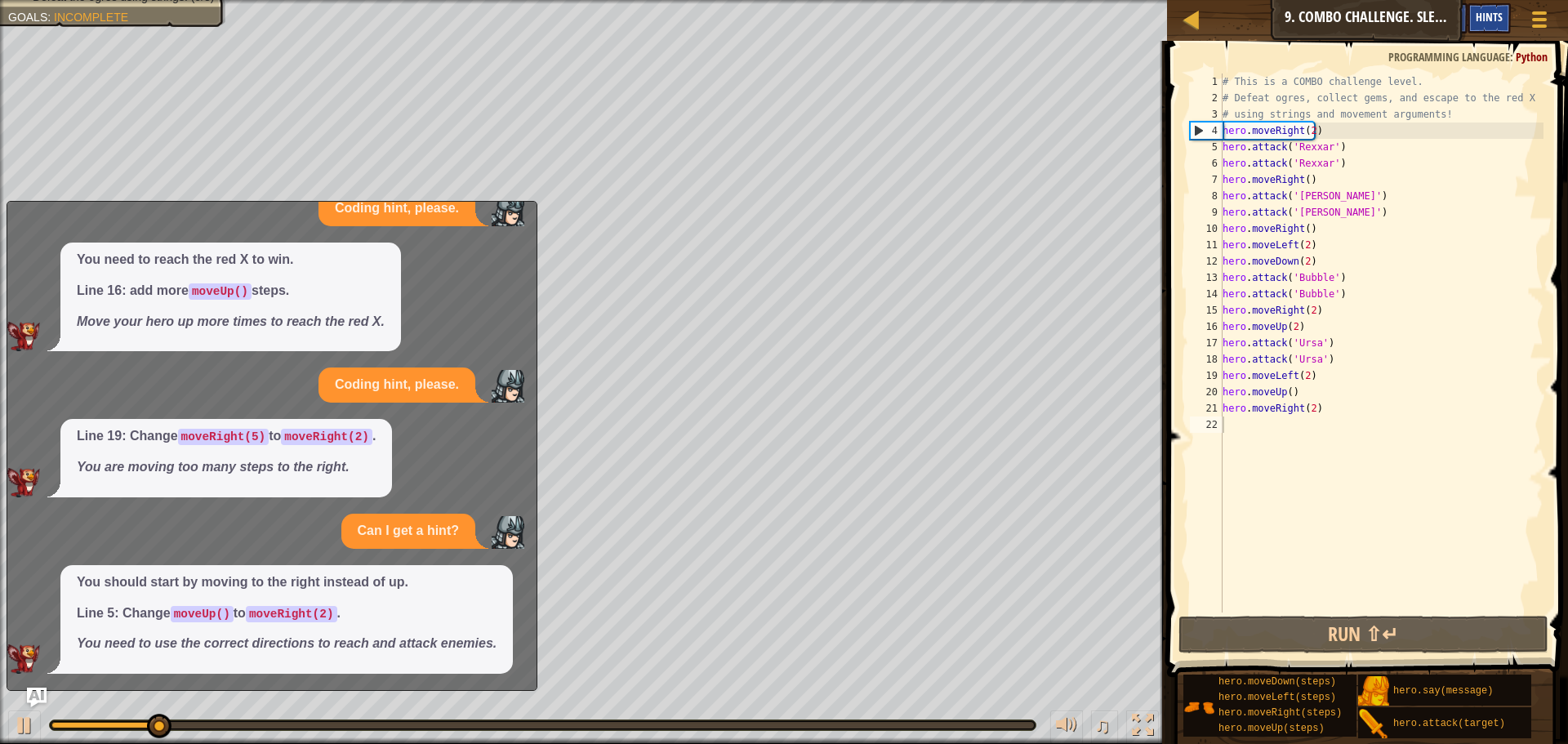
click at [1494, 19] on span "Hints" at bounding box center [1490, 16] width 27 height 15
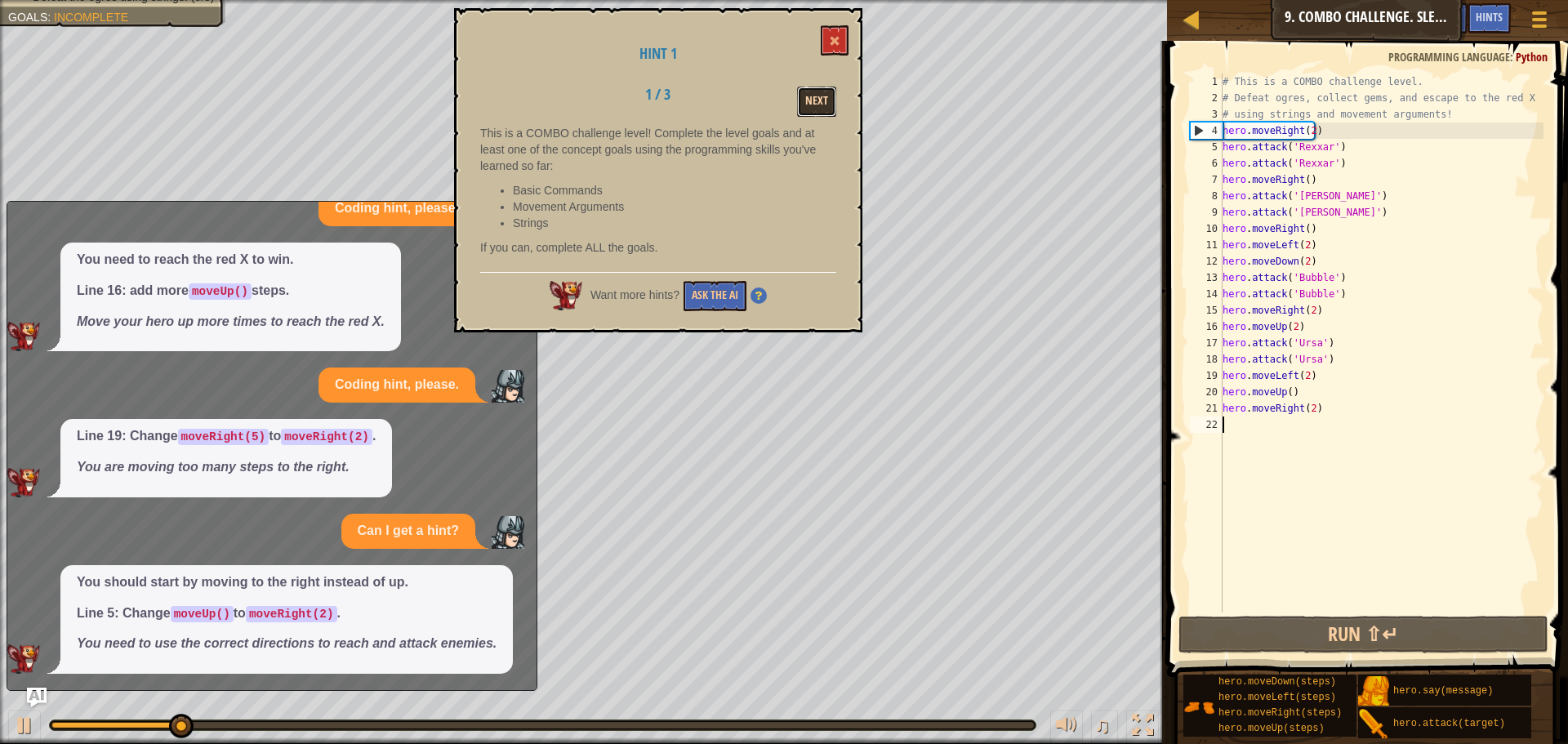
click at [827, 100] on button "Next" at bounding box center [816, 101] width 39 height 30
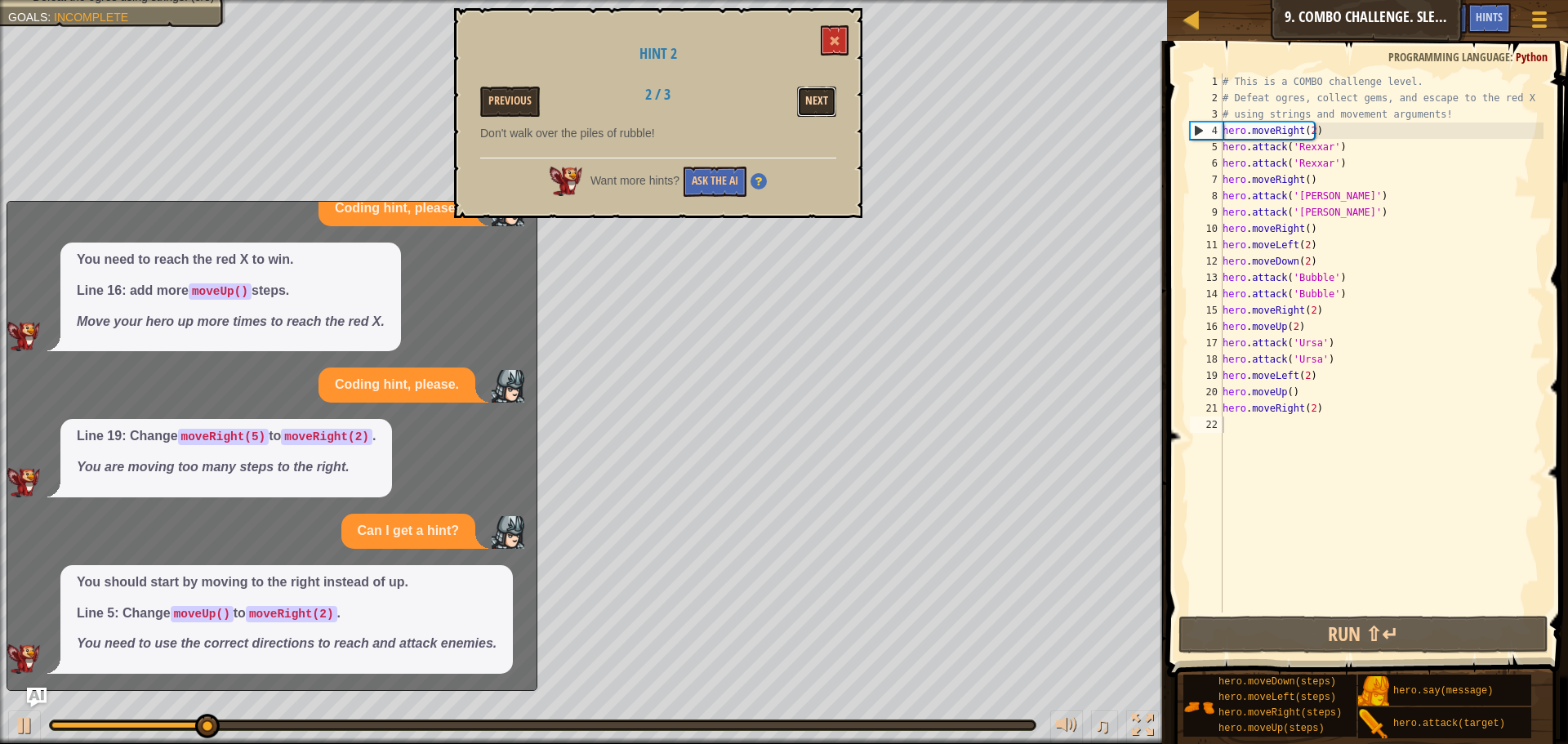
click at [830, 101] on button "Next" at bounding box center [816, 101] width 39 height 30
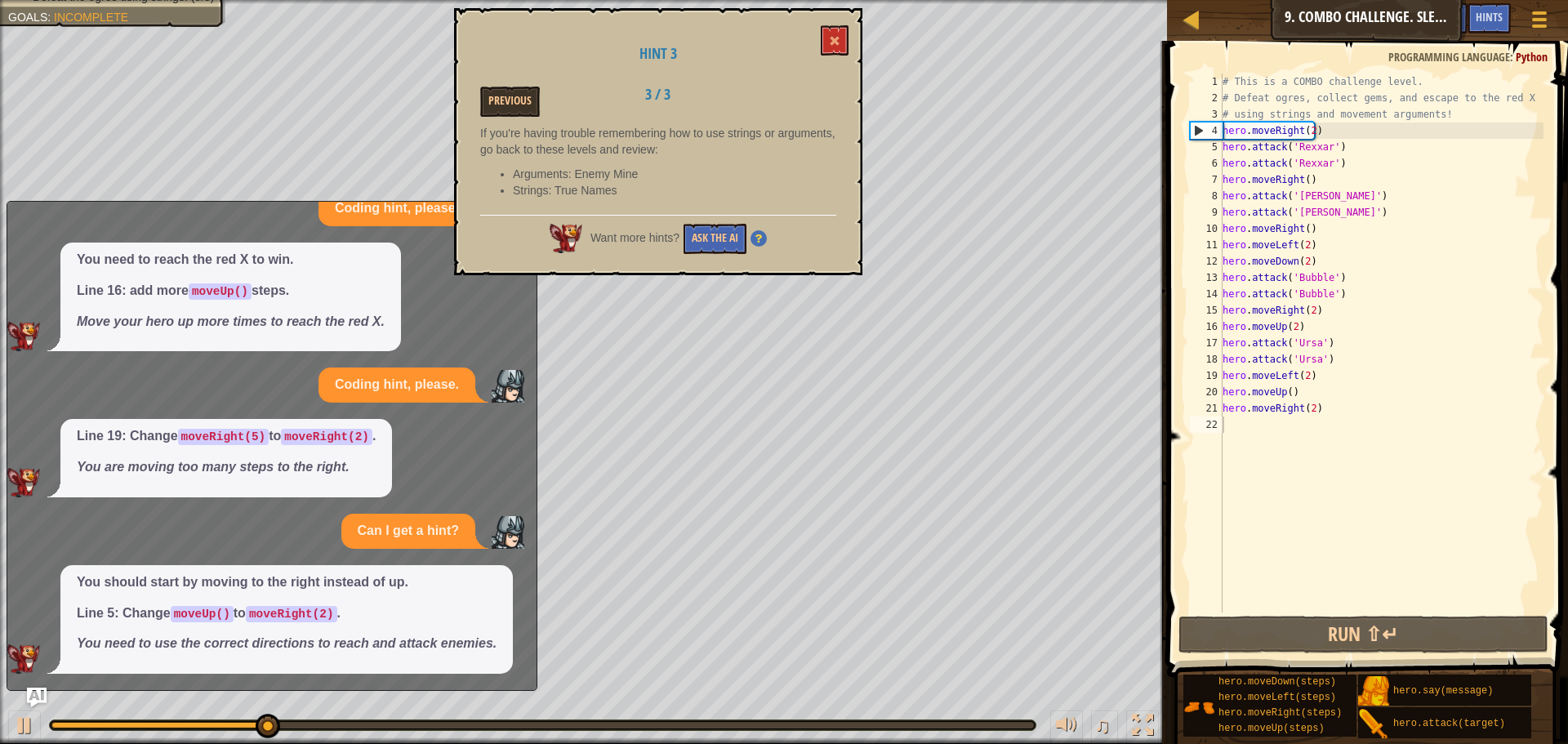
click at [549, 94] on div "Previous" at bounding box center [531, 101] width 127 height 30
click at [501, 99] on button "Previous" at bounding box center [509, 101] width 59 height 30
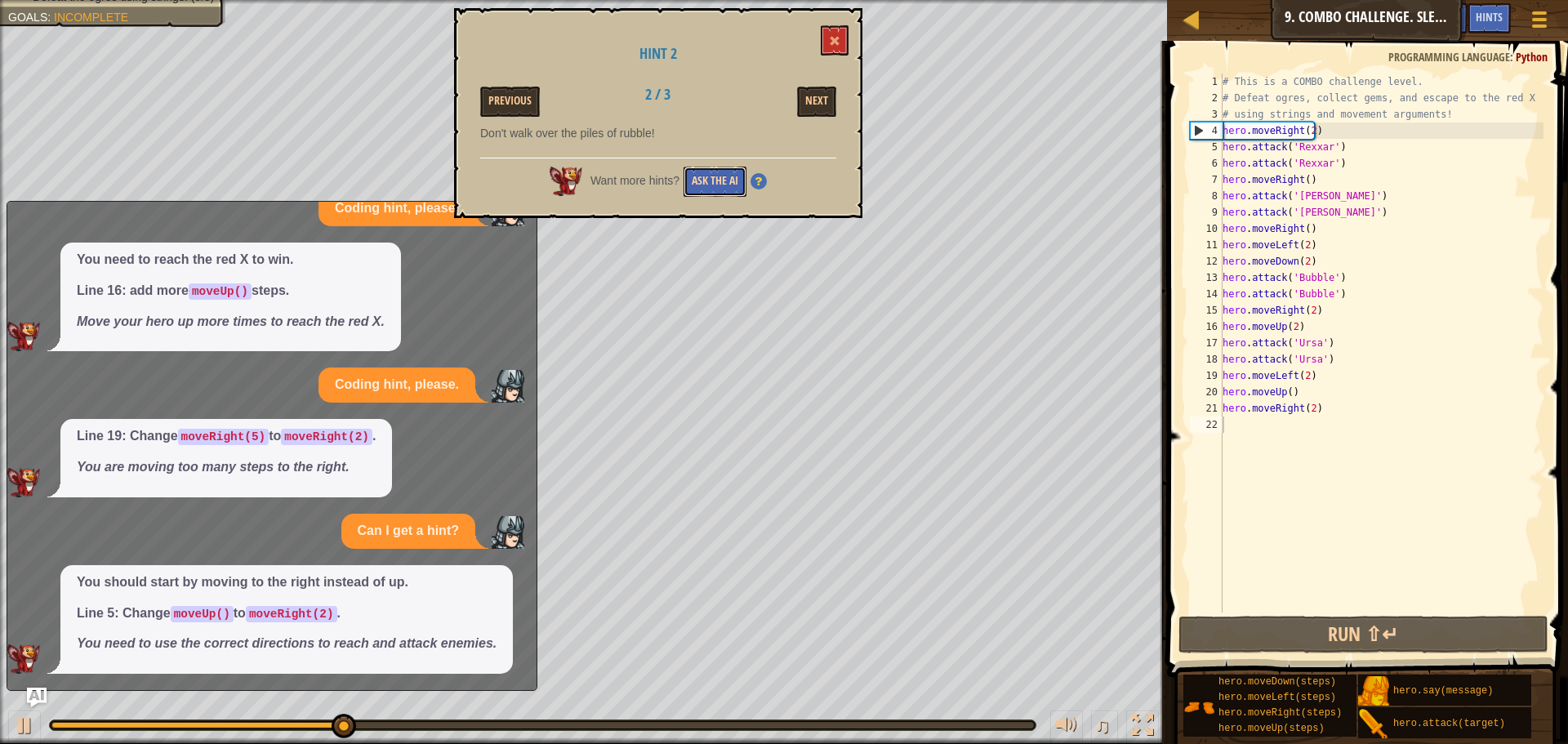
click at [729, 186] on button "Ask the AI" at bounding box center [715, 181] width 63 height 30
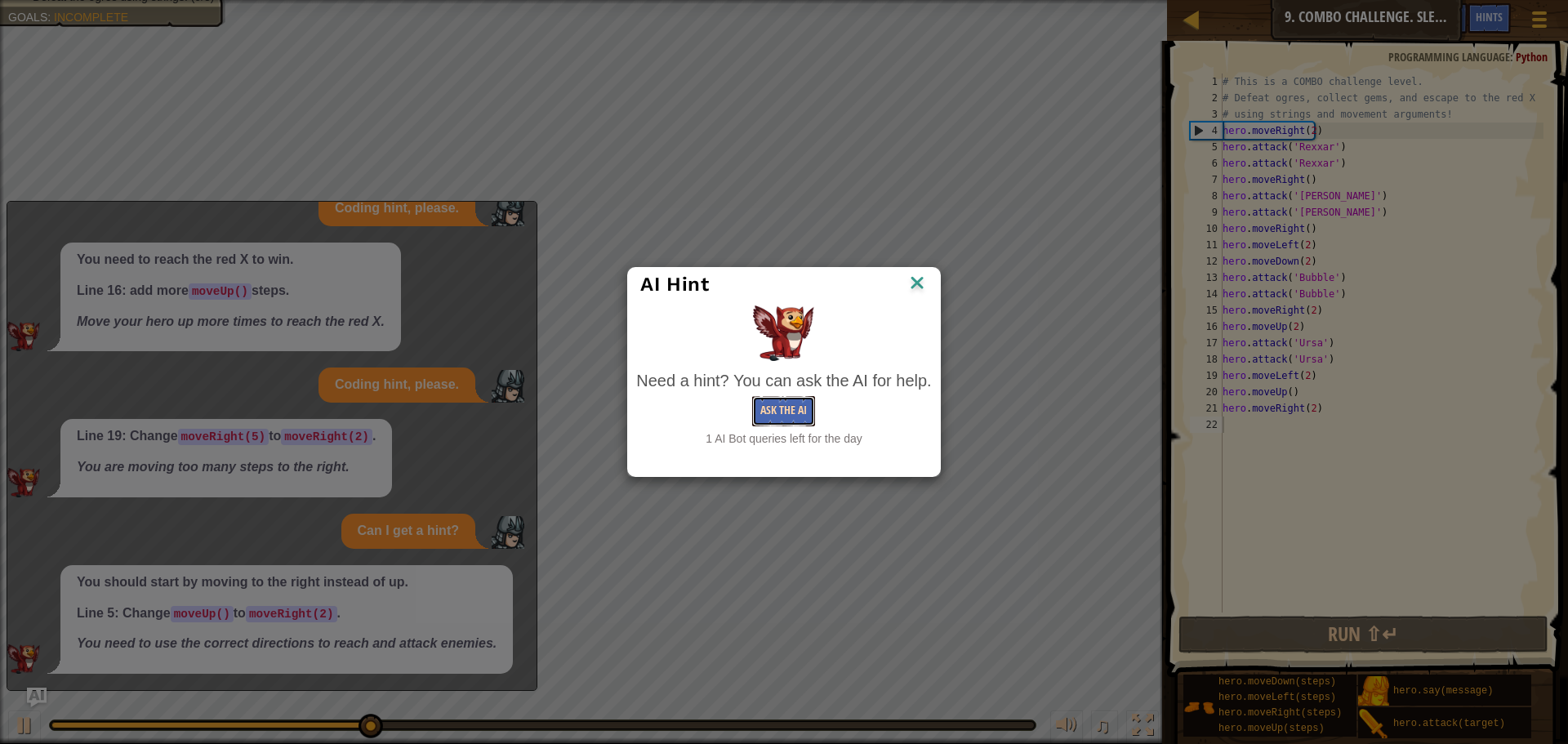
click at [763, 412] on button "Ask the AI" at bounding box center [783, 411] width 63 height 30
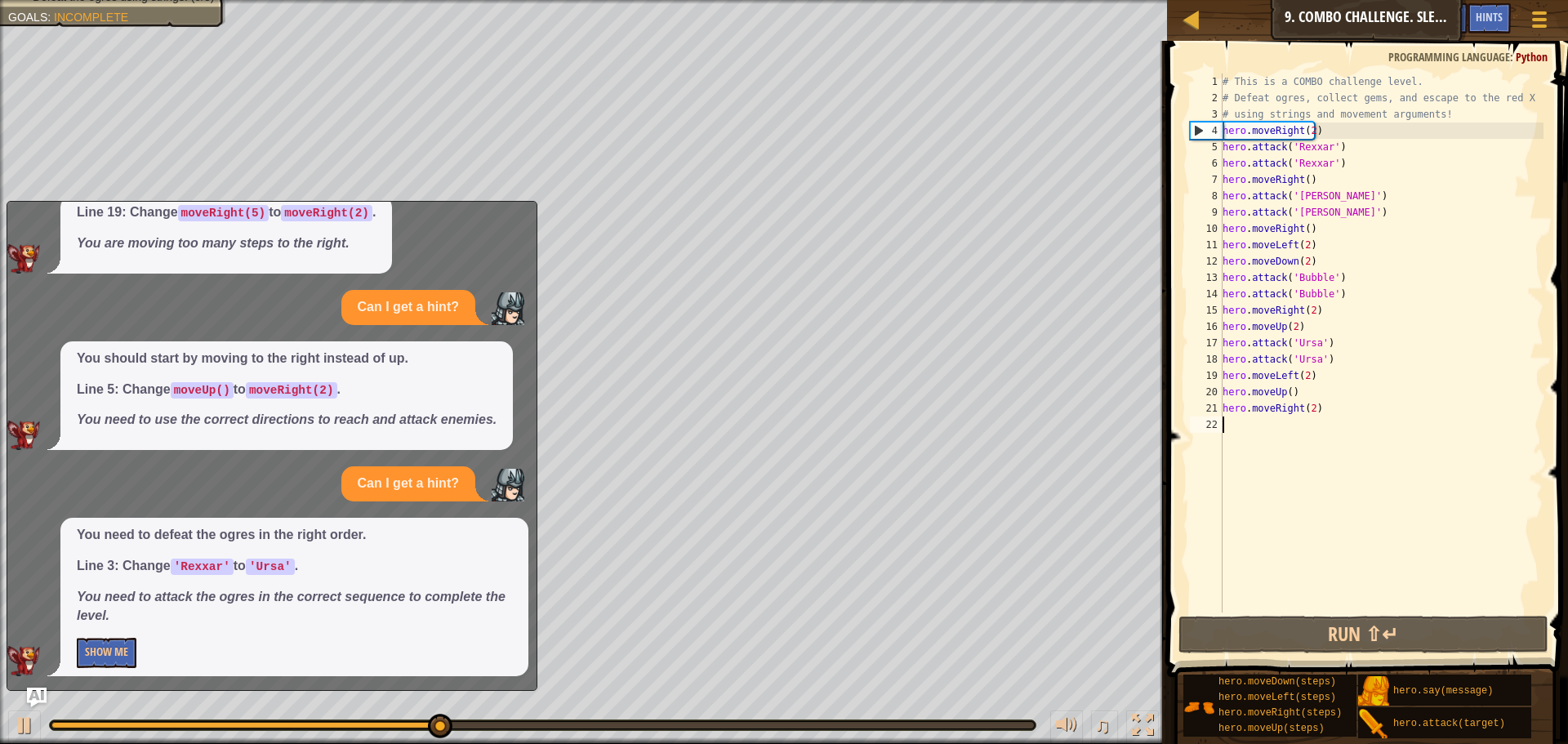
scroll to position [261, 0]
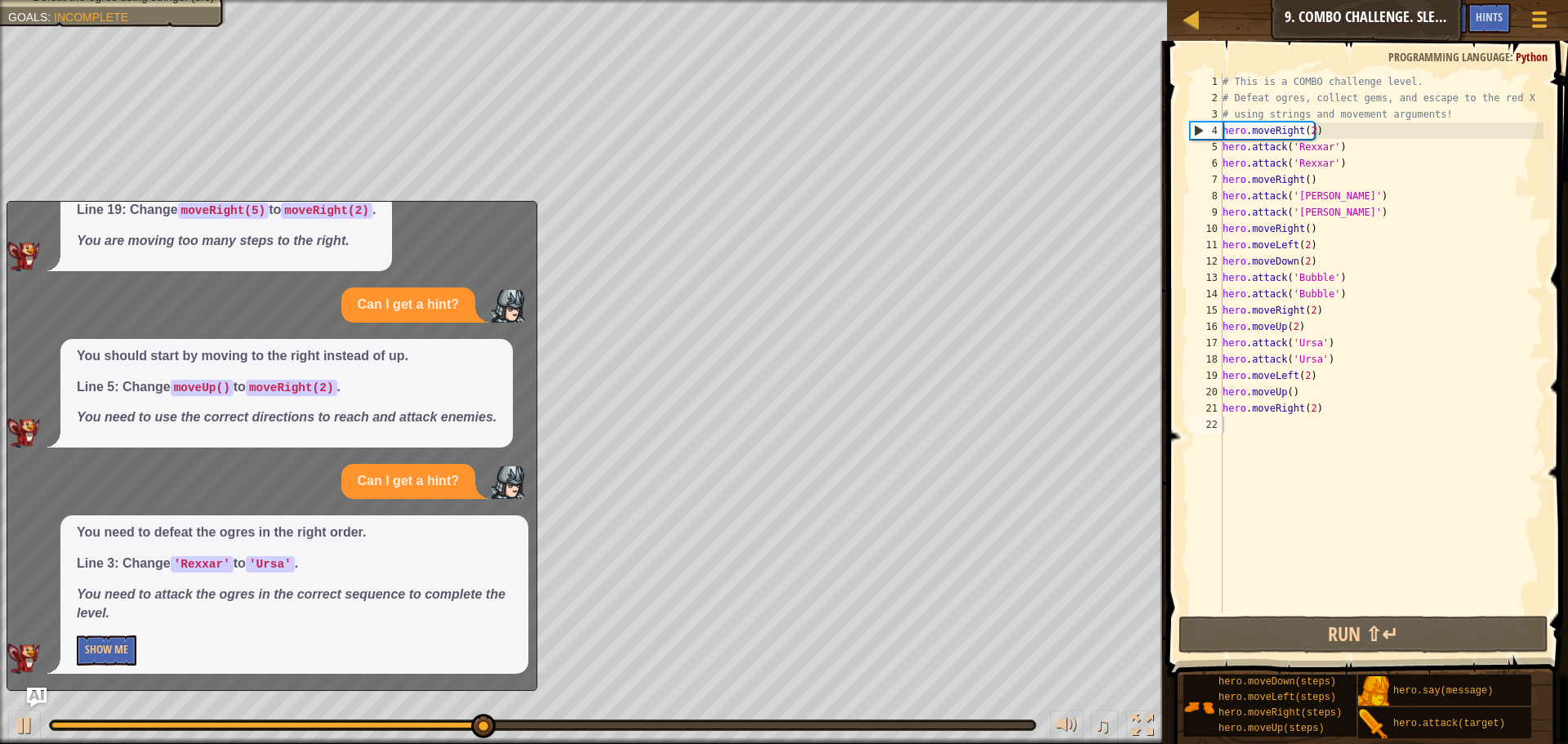
click at [149, 653] on p "Show Me" at bounding box center [294, 650] width 435 height 30
drag, startPoint x: 134, startPoint y: 657, endPoint x: 126, endPoint y: 647, distance: 12.8
click at [134, 657] on button "Show Me" at bounding box center [106, 650] width 59 height 30
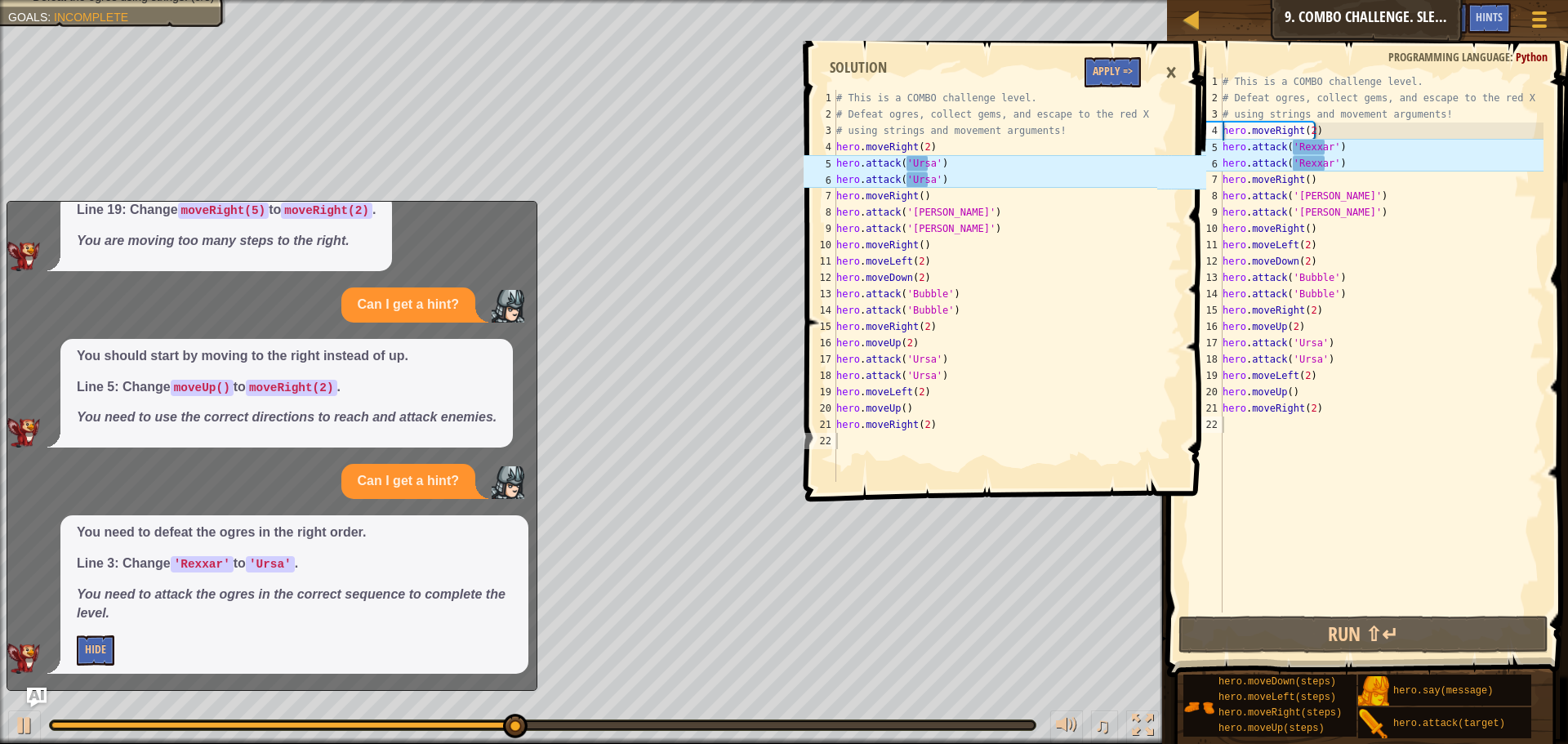
click at [126, 647] on p "Hide" at bounding box center [294, 650] width 435 height 30
click at [1146, 46] on span at bounding box center [1007, 248] width 414 height 509
click at [1139, 58] on button "Apply =>" at bounding box center [1113, 72] width 56 height 30
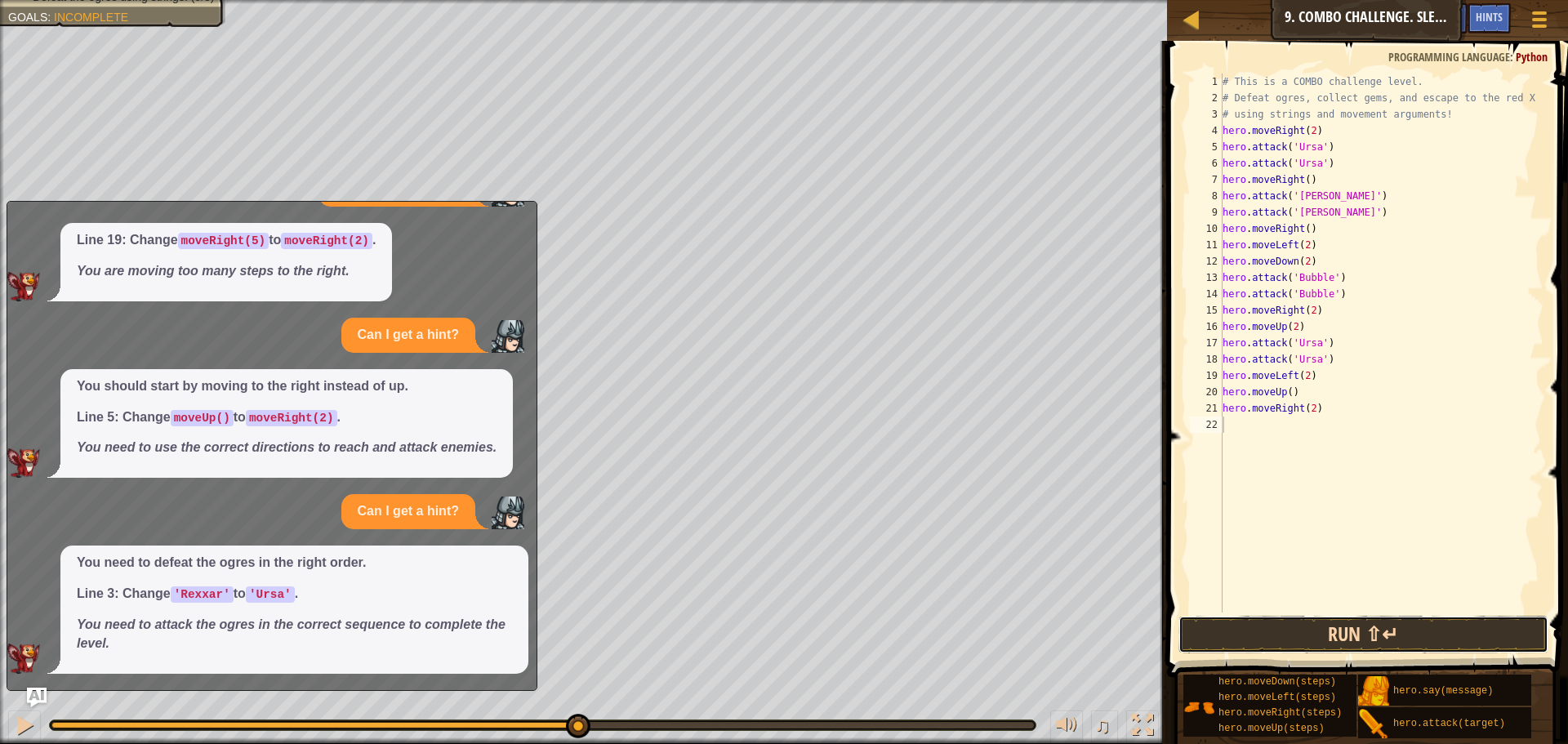
click at [1359, 642] on button "Run ⇧↵" at bounding box center [1363, 634] width 370 height 37
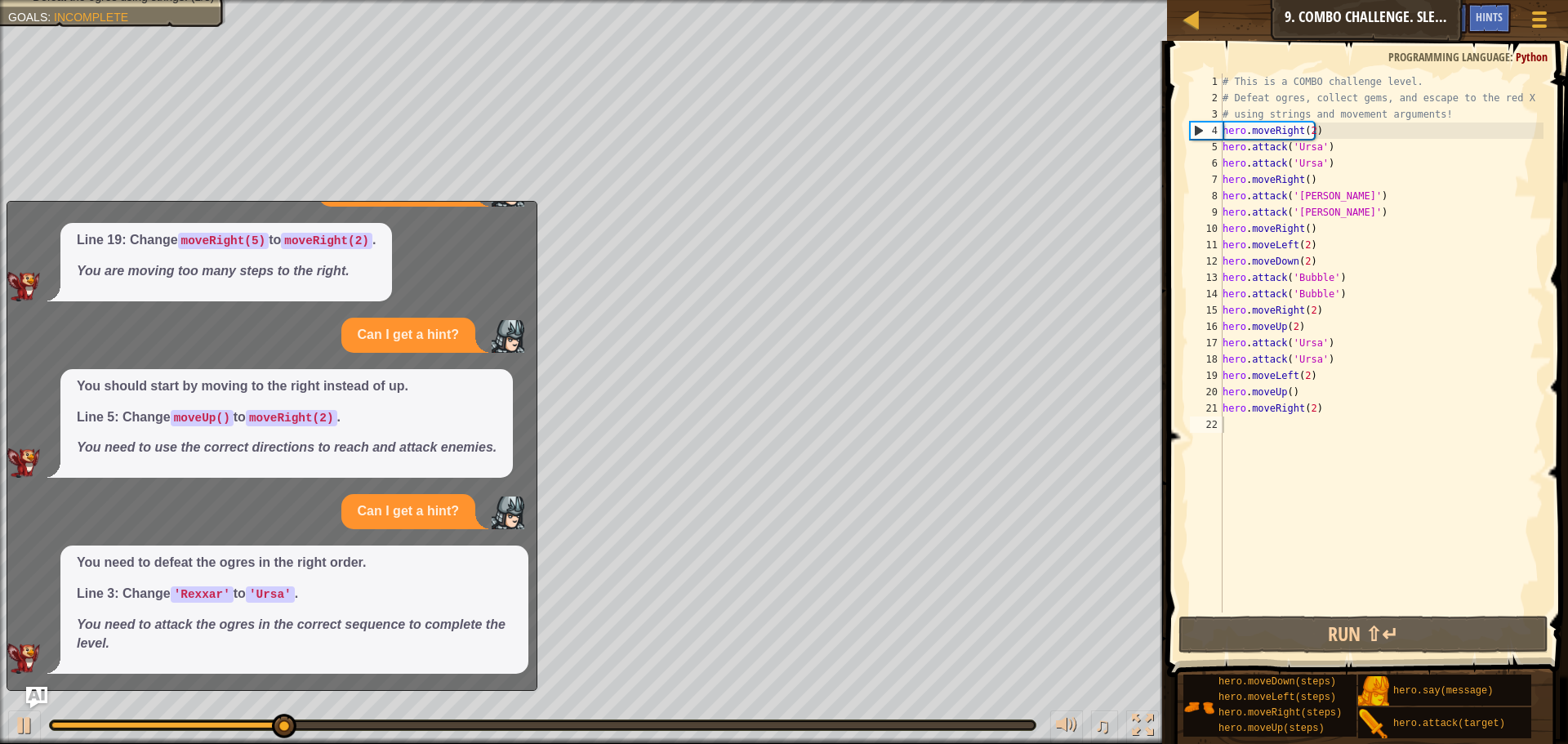
click at [44, 695] on img "Ask AI" at bounding box center [36, 697] width 21 height 21
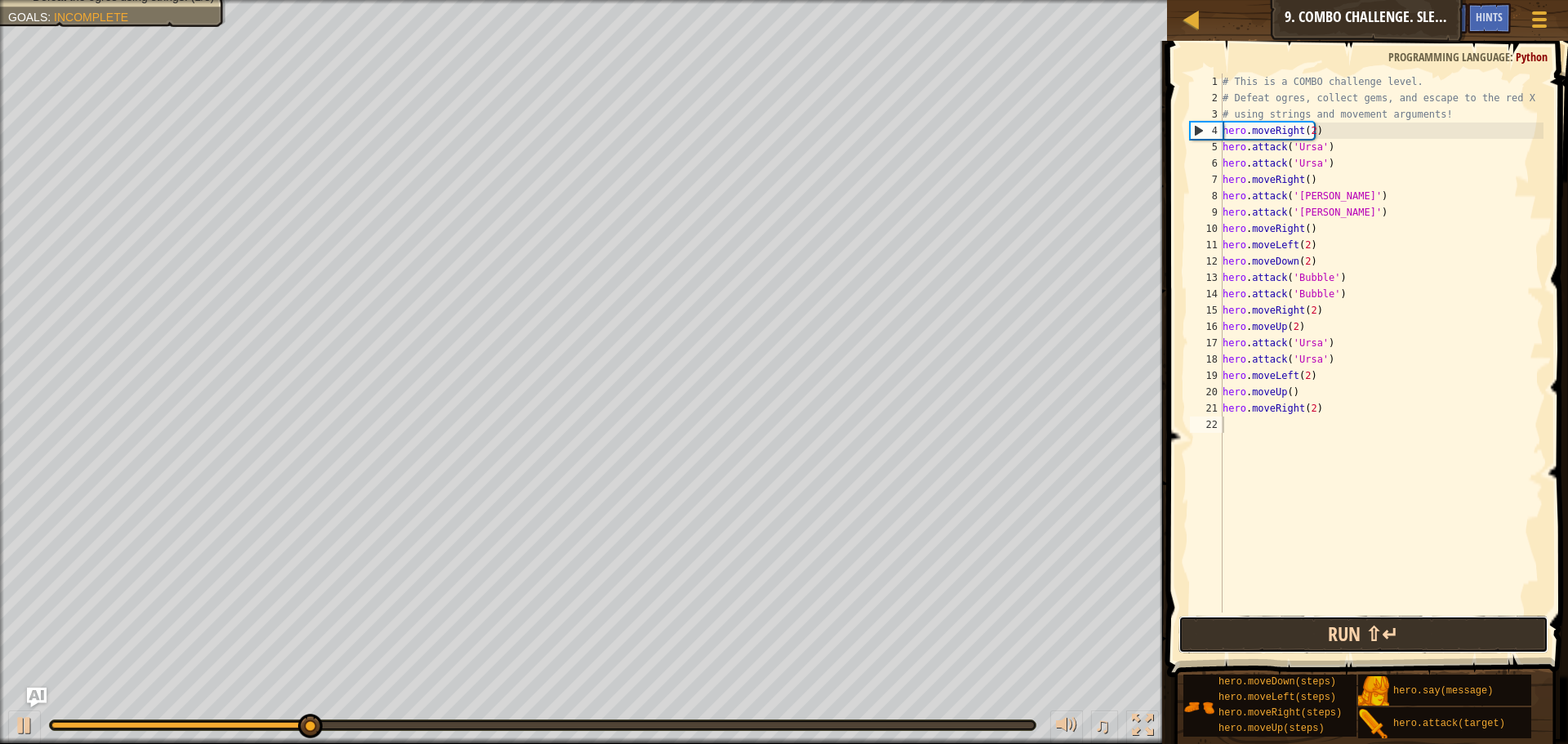
click at [1263, 649] on button "Run ⇧↵" at bounding box center [1363, 634] width 370 height 37
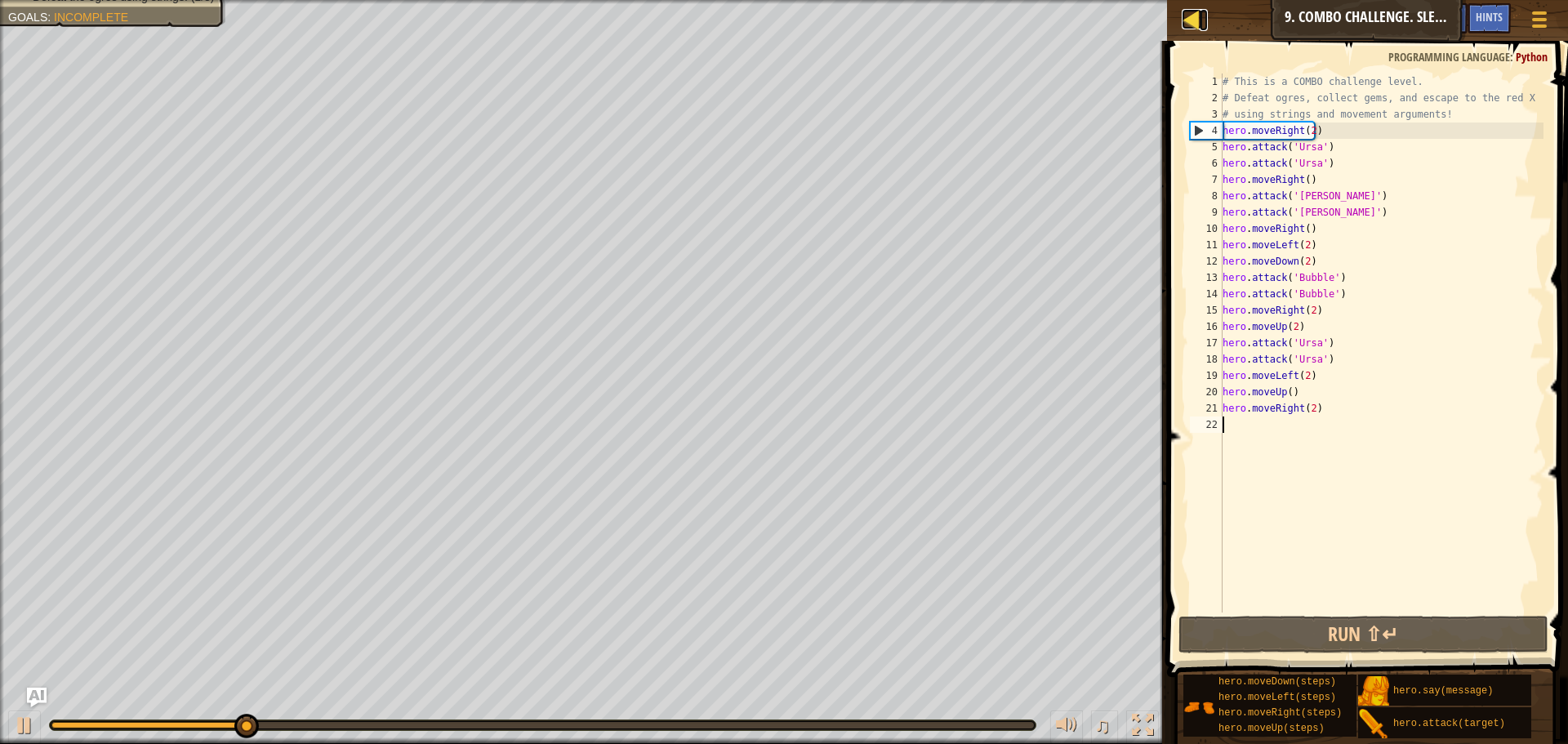
click at [1194, 9] on div at bounding box center [1192, 19] width 20 height 20
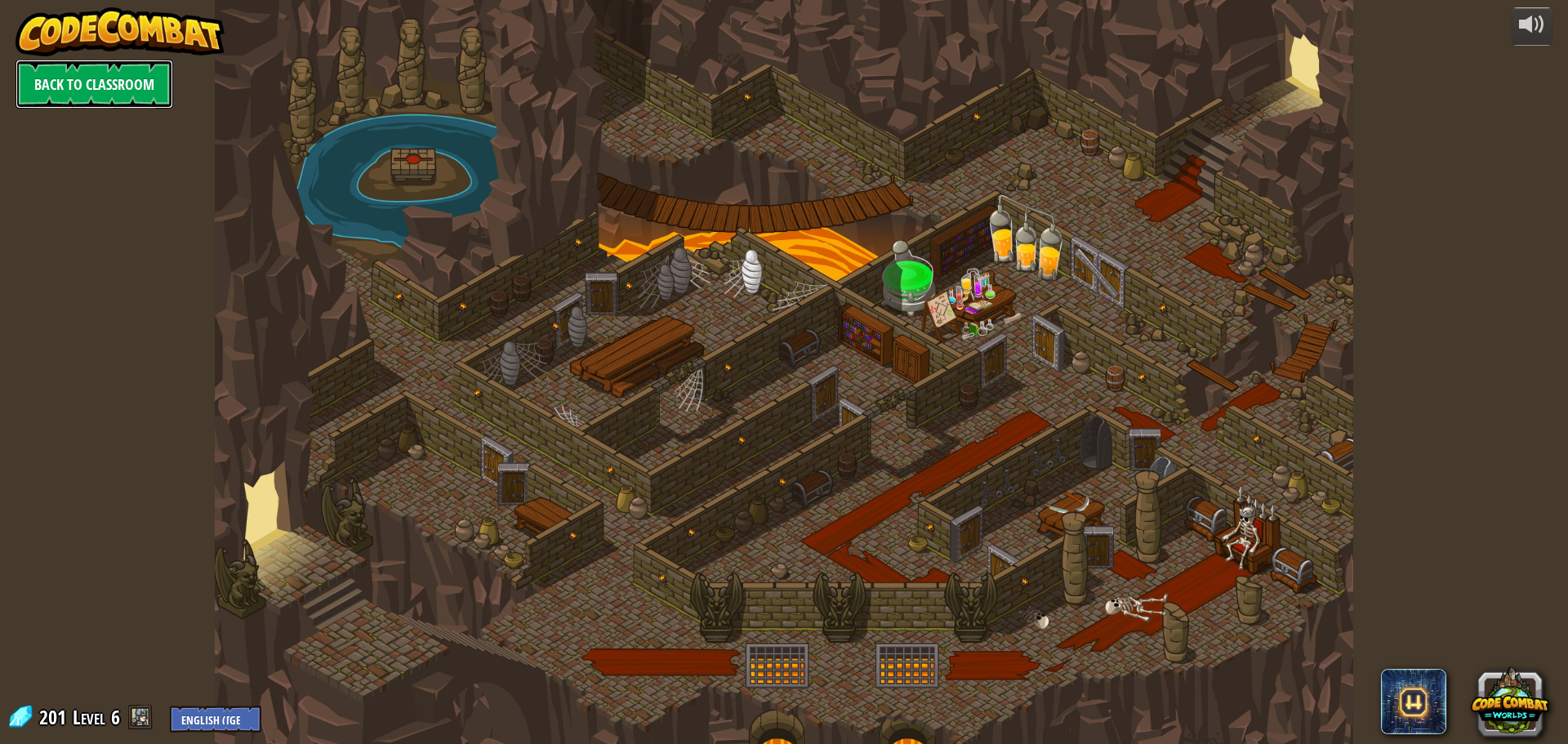
click at [47, 62] on link "Back to Classroom" at bounding box center [94, 84] width 158 height 49
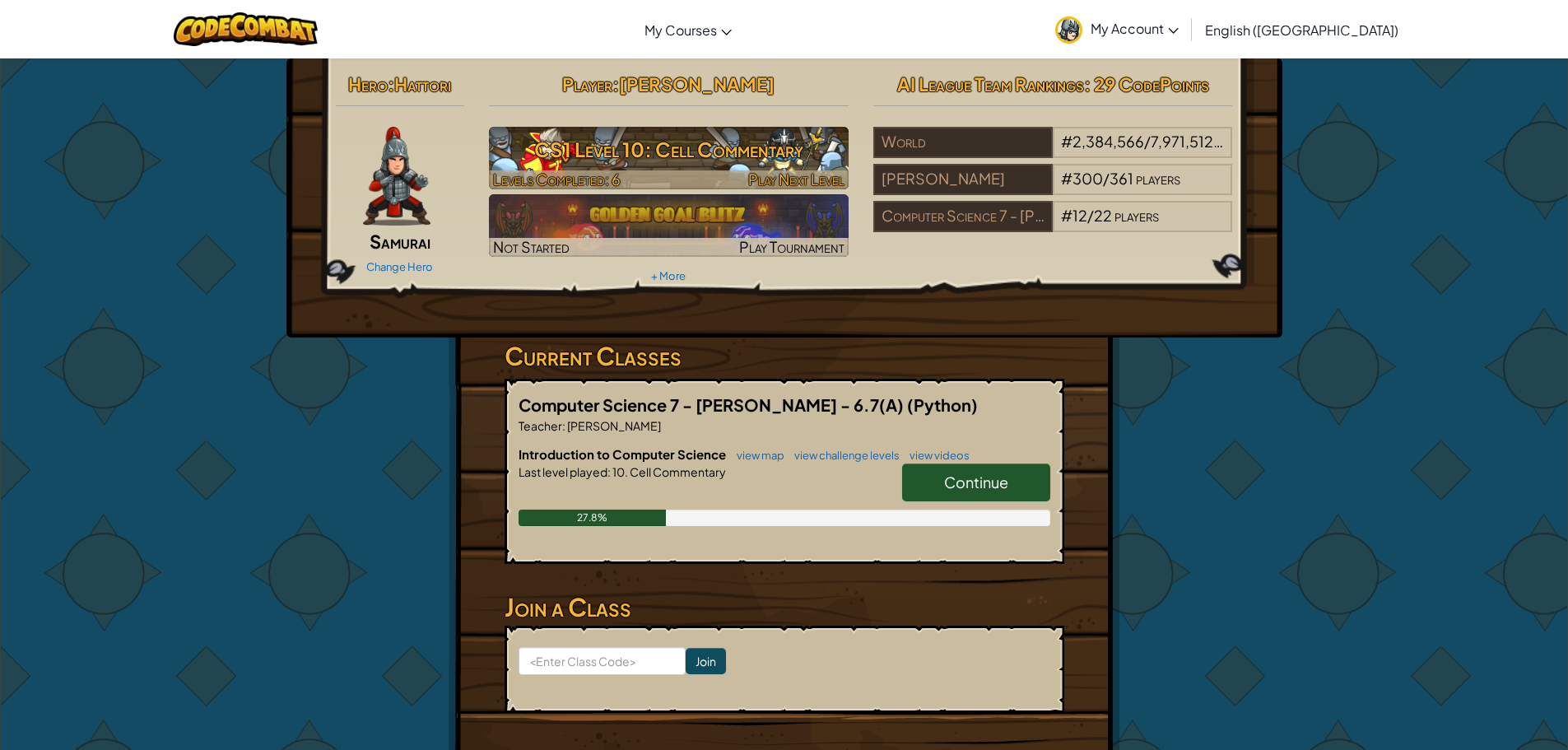
click at [756, 145] on h3 "CS1 Level 10: Cell Commentary" at bounding box center [669, 150] width 360 height 37
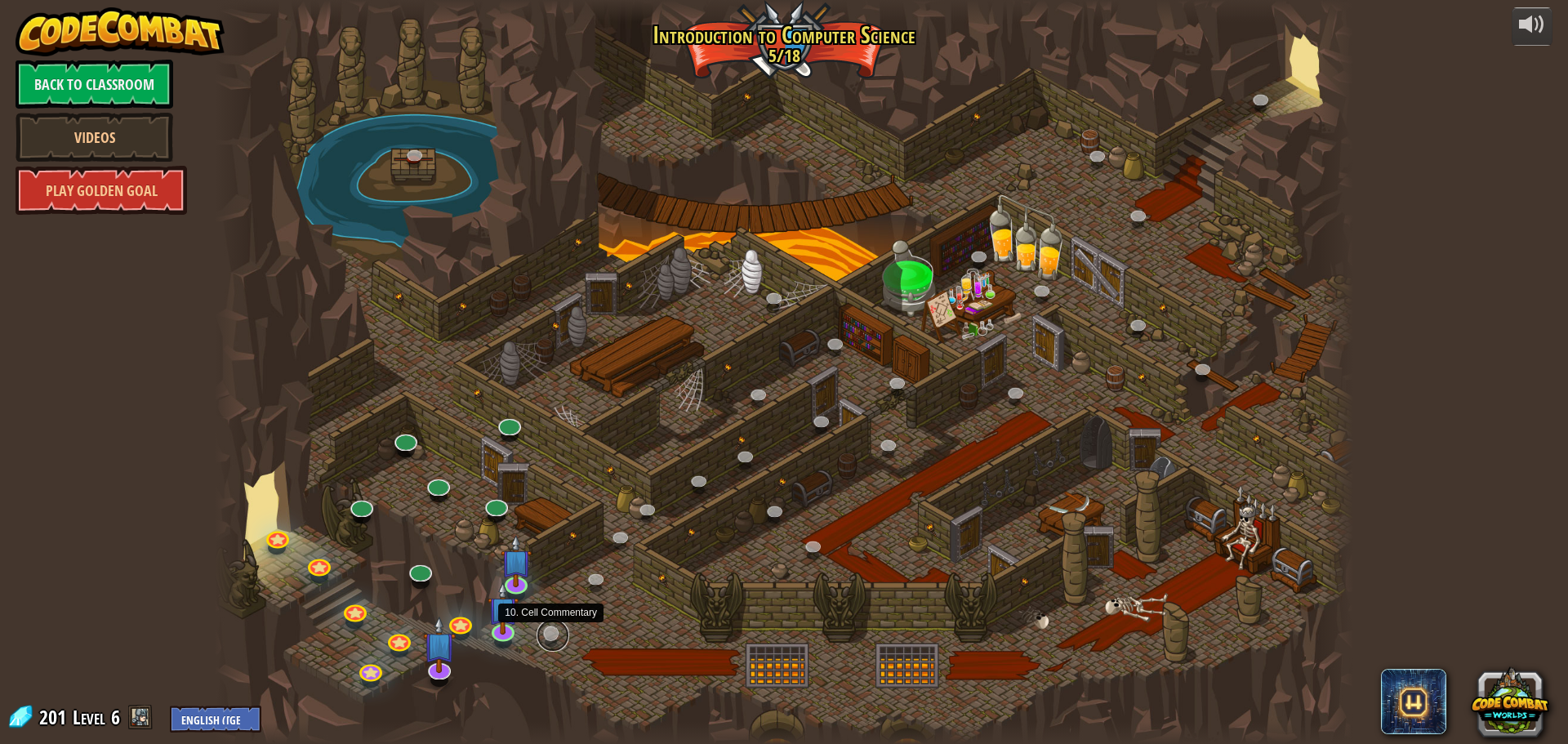
click at [541, 637] on link at bounding box center [553, 636] width 33 height 33
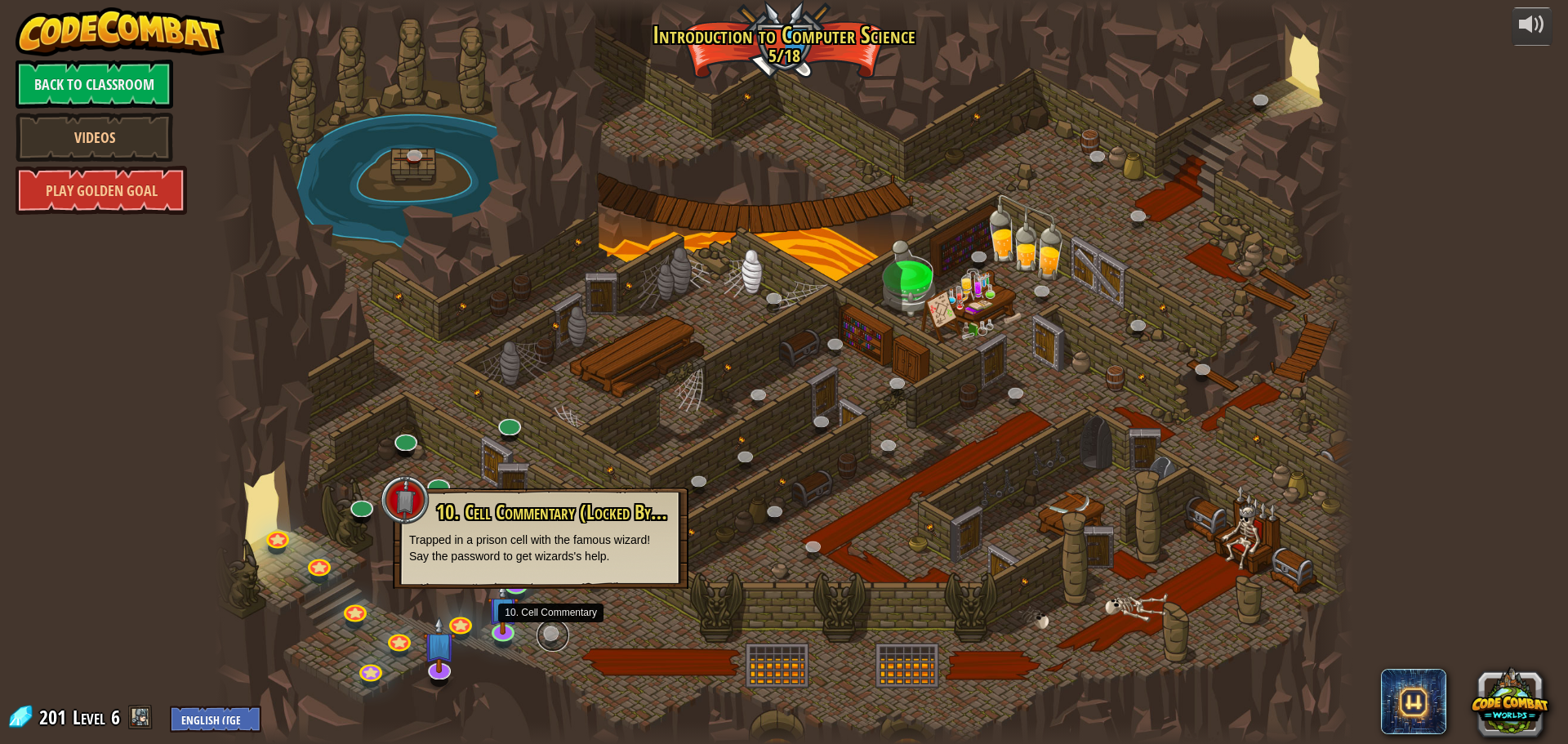
click at [543, 627] on link at bounding box center [553, 636] width 33 height 33
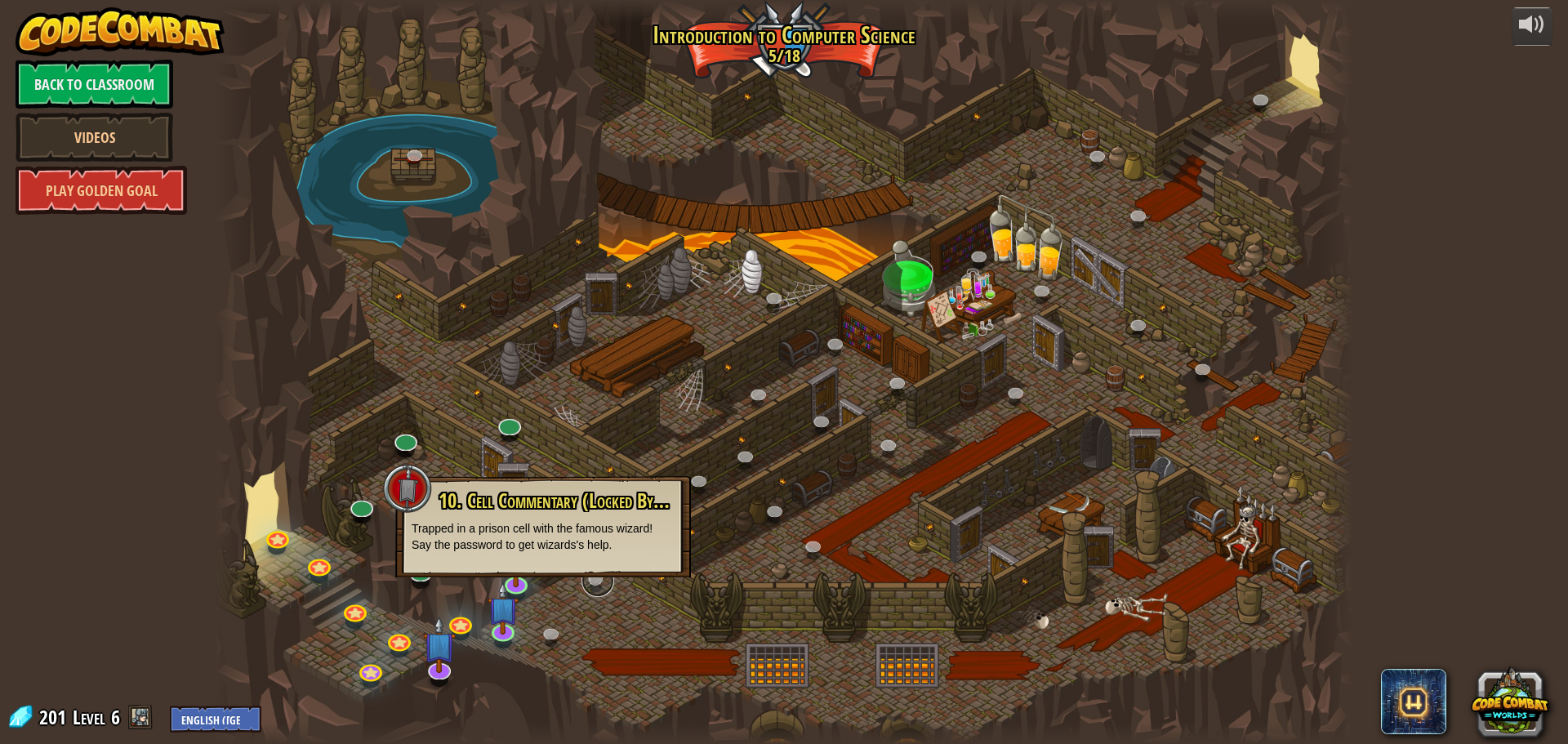
click at [590, 583] on link at bounding box center [598, 581] width 33 height 33
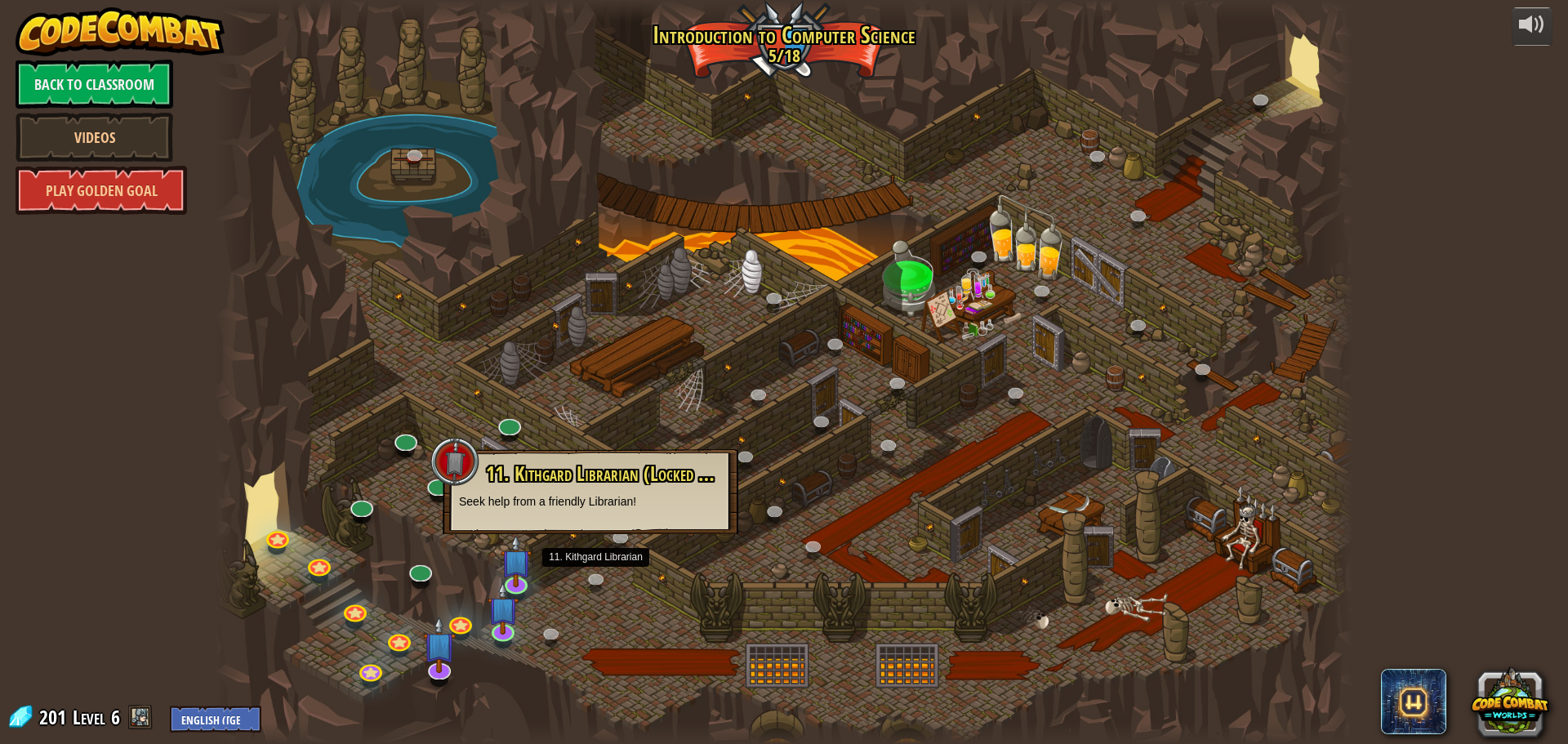
click at [653, 669] on div at bounding box center [784, 372] width 1138 height 744
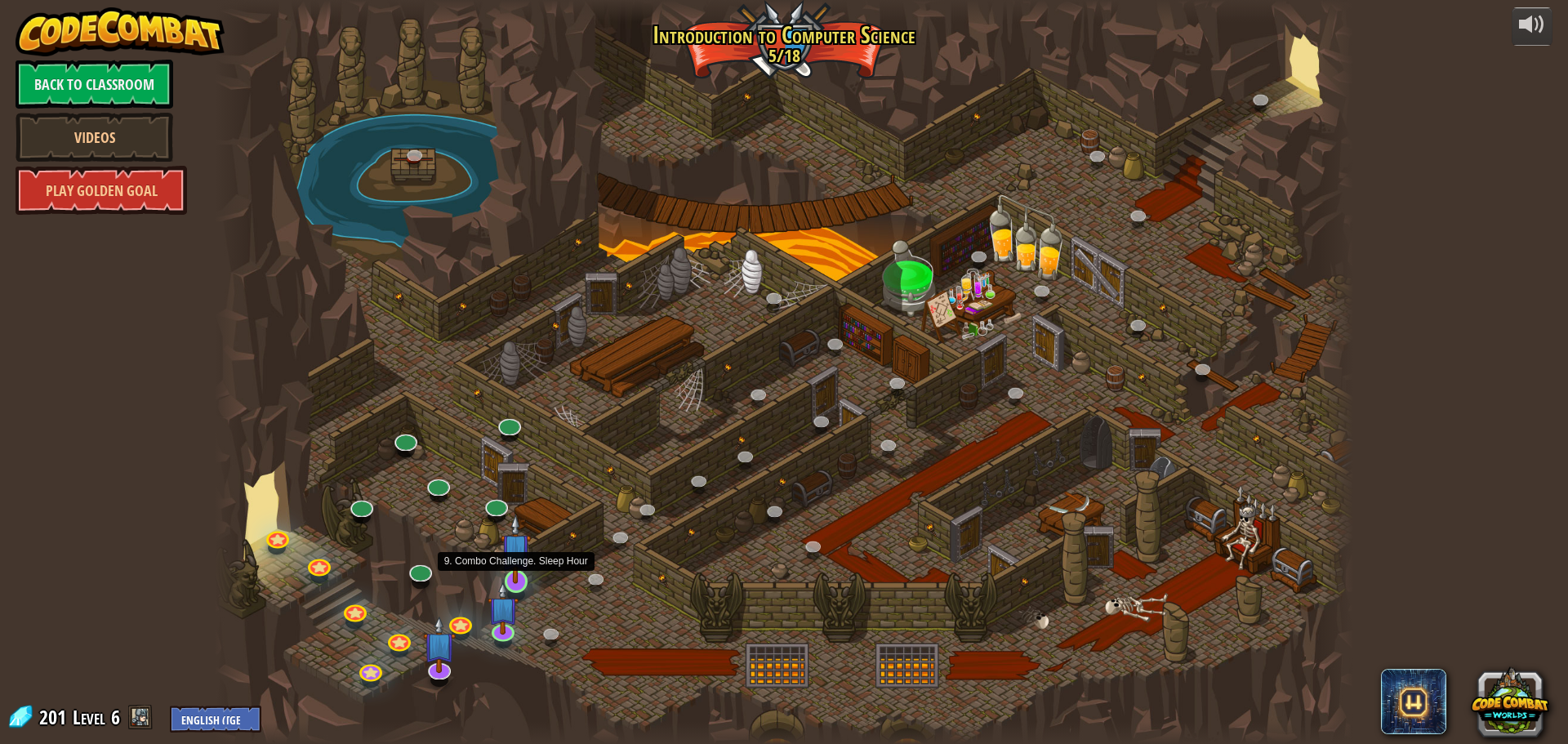
click at [504, 569] on img at bounding box center [515, 548] width 30 height 69
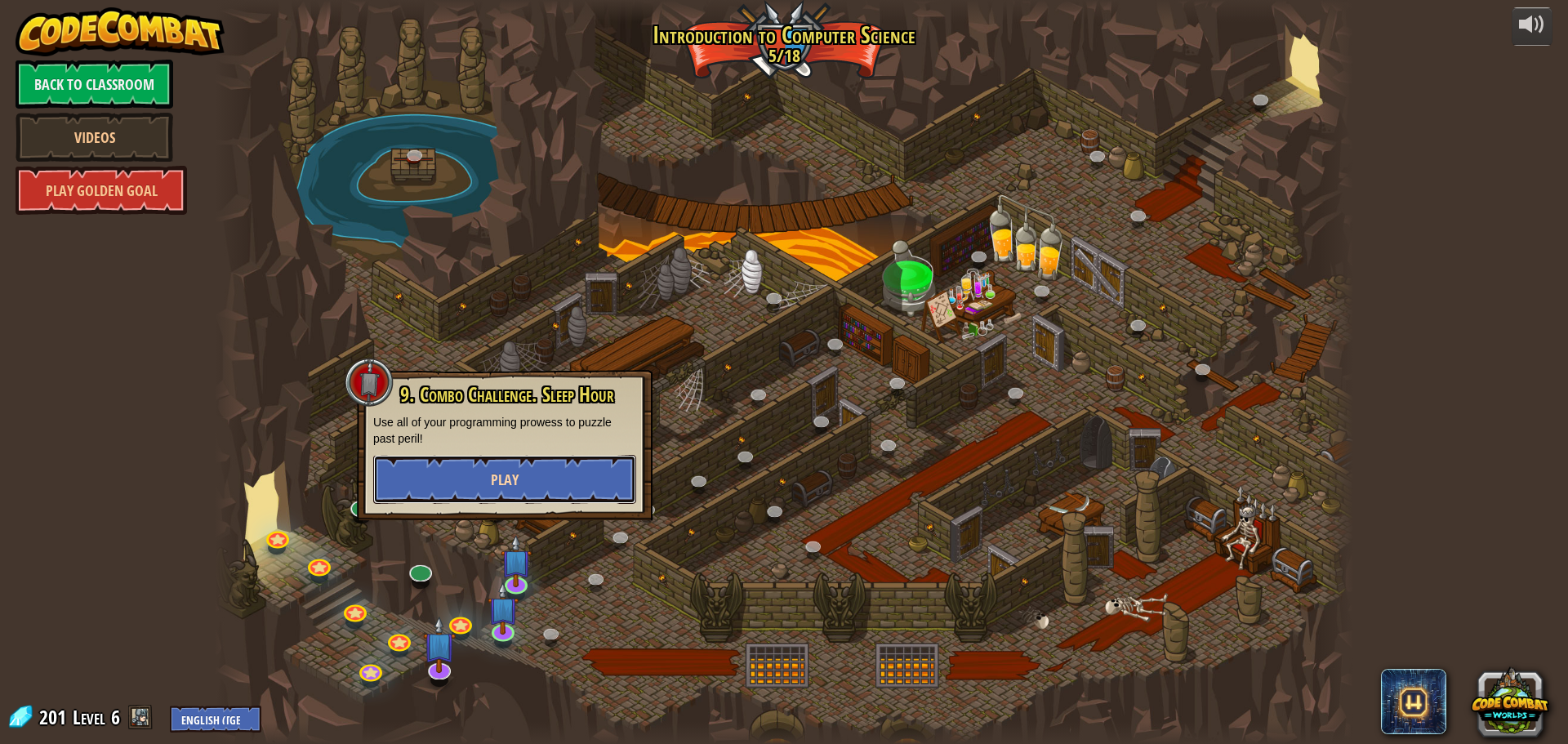
click at [548, 481] on button "Play" at bounding box center [504, 480] width 263 height 49
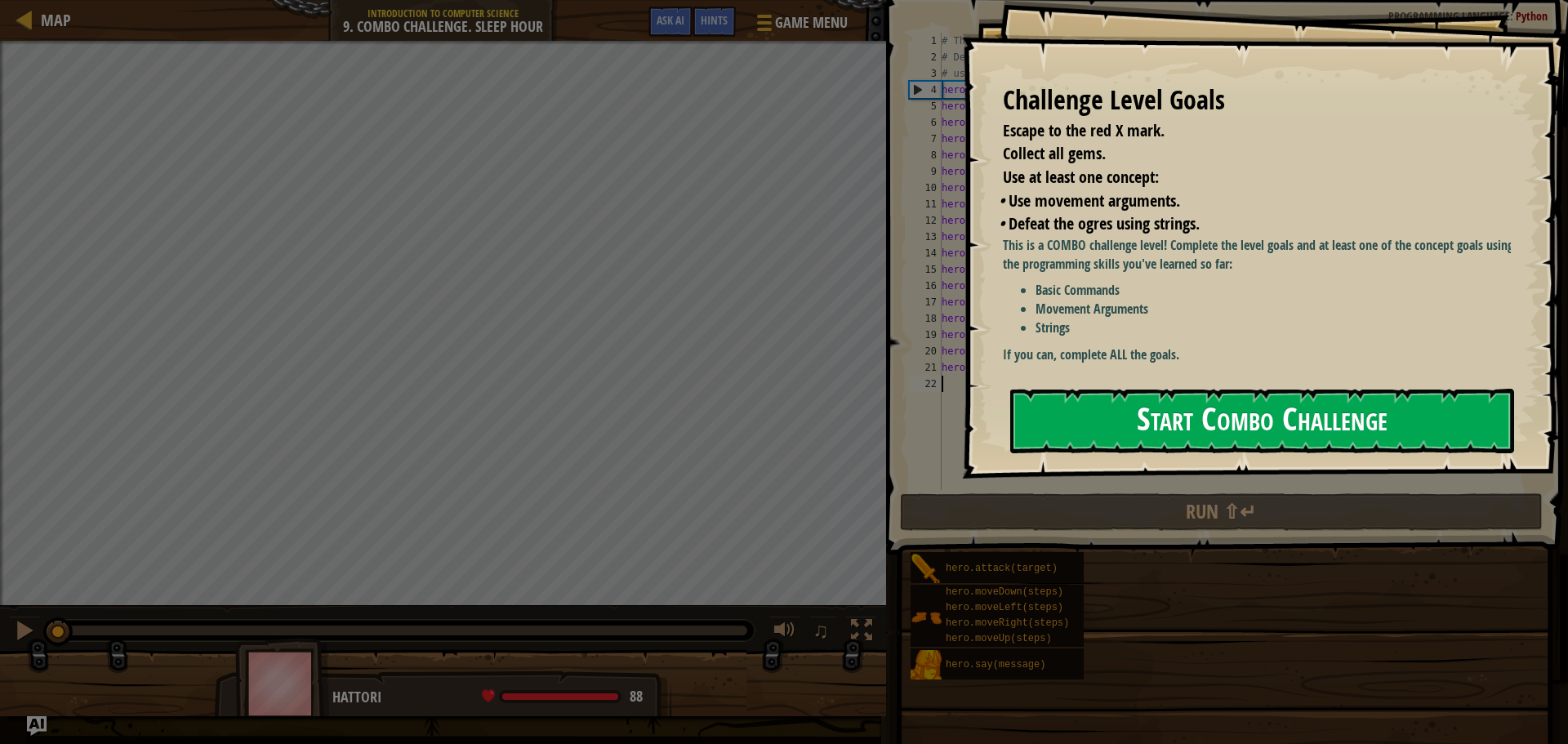
click at [1197, 416] on button "Start Combo Challenge" at bounding box center [1261, 421] width 504 height 65
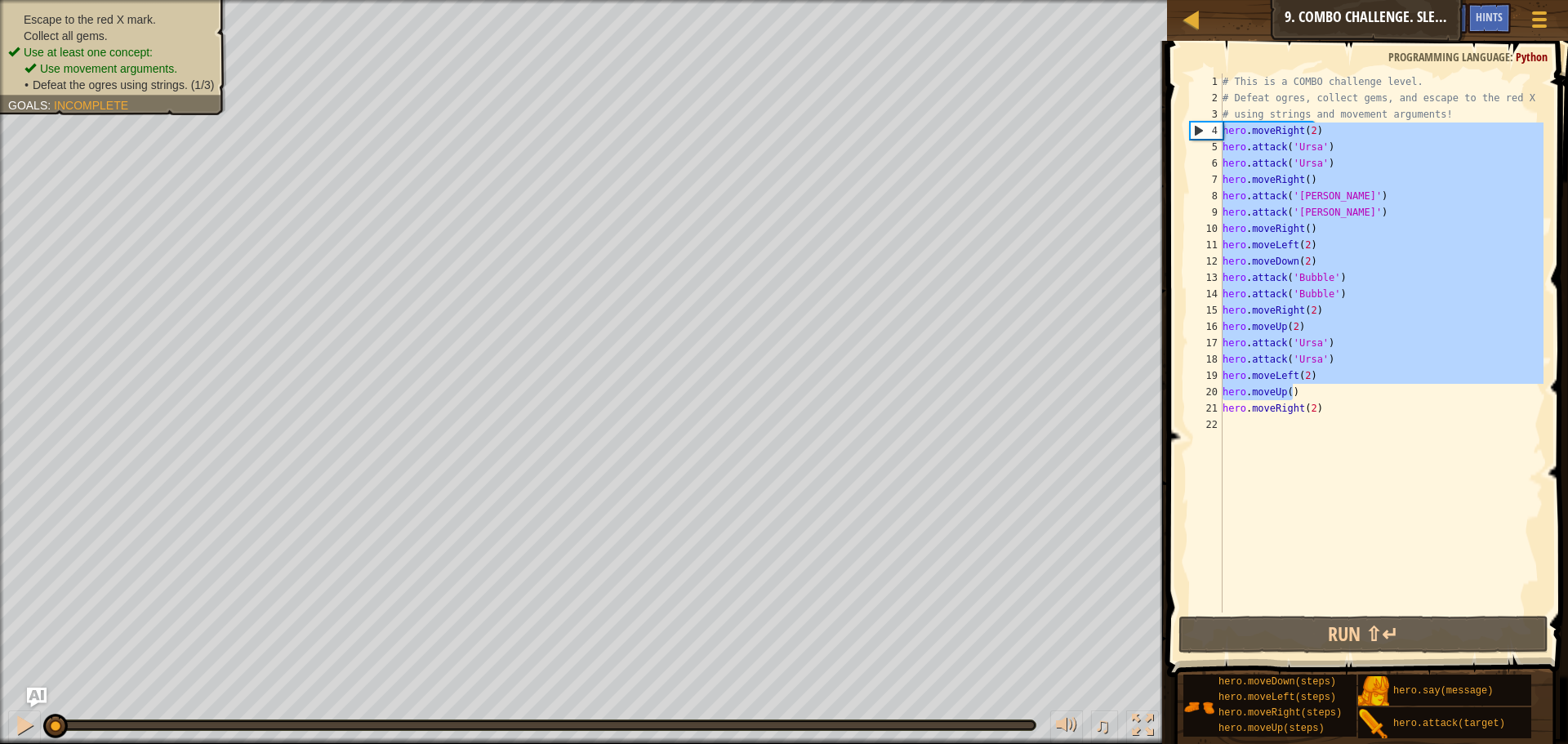
drag, startPoint x: 1370, startPoint y: 392, endPoint x: 1167, endPoint y: 123, distance: 337.0
click at [1167, 123] on div "1 2 3 4 5 6 7 8 9 10 11 12 13 14 15 16 17 18 19 20 21 22 # This is a COMBO chal…" at bounding box center [1365, 392] width 406 height 685
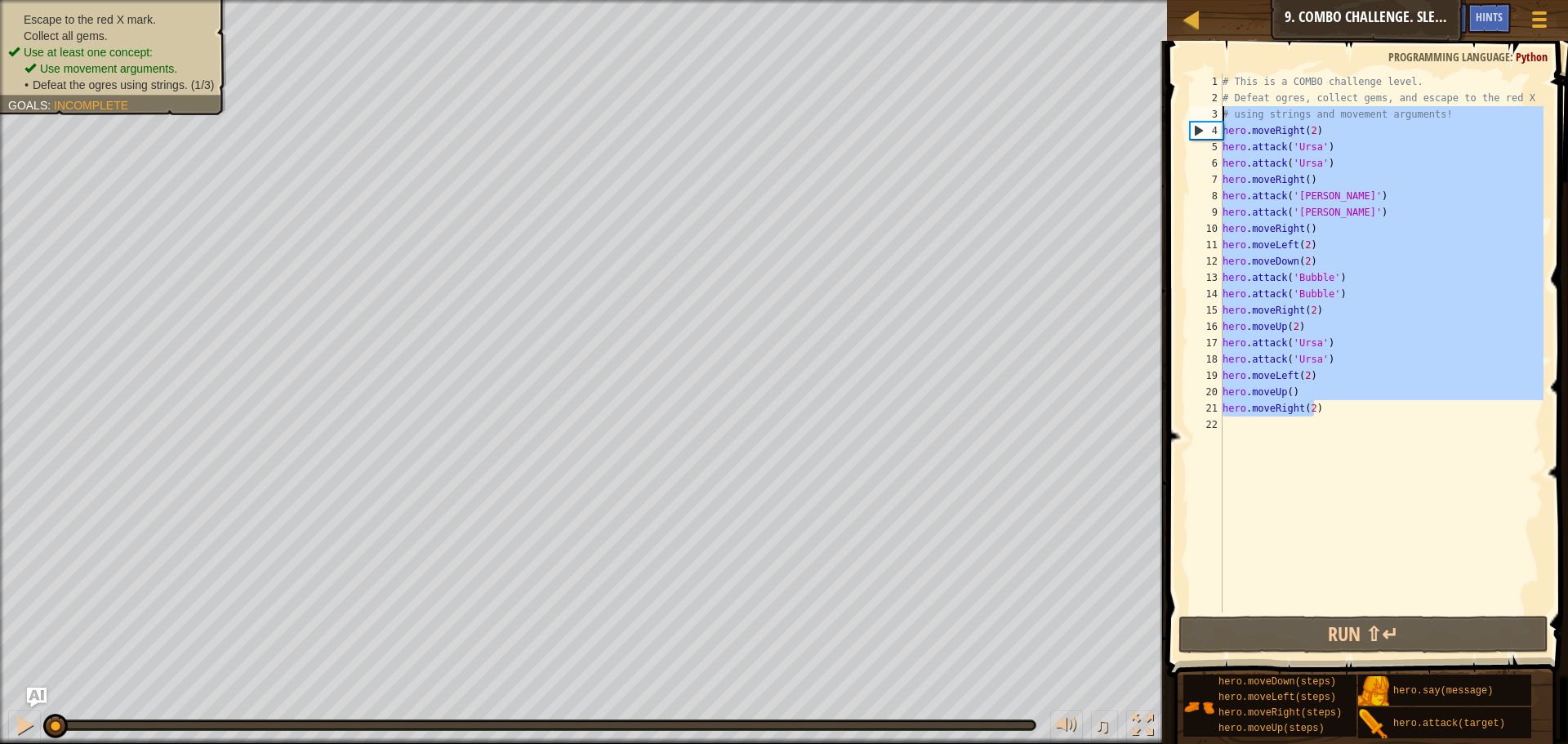
drag, startPoint x: 1436, startPoint y: 404, endPoint x: 1200, endPoint y: 114, distance: 373.9
click at [1200, 114] on div "hero.moveRight(2) hero.attack('Ursa') 1 2 3 4 5 6 7 8 9 10 11 12 13 14 15 16 17…" at bounding box center [1365, 343] width 357 height 539
type textarea "# using strings and movement arguments! hero.moveRight(2)"
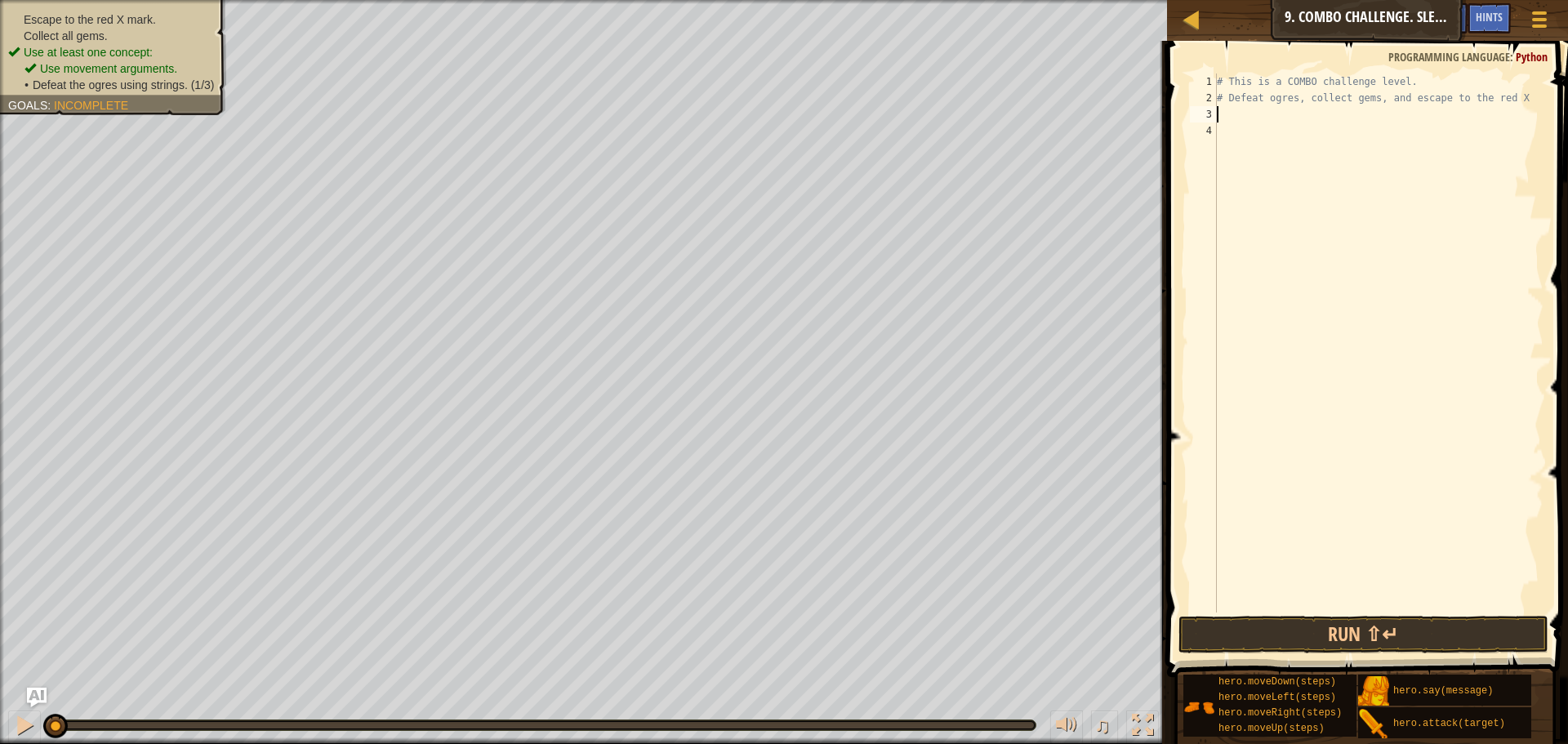
click at [1291, 606] on div "# This is a COMBO challenge level. # Defeat ogres, collect gems, and escape to …" at bounding box center [1379, 360] width 330 height 572
click at [1294, 620] on button "Run ⇧↵" at bounding box center [1363, 634] width 370 height 37
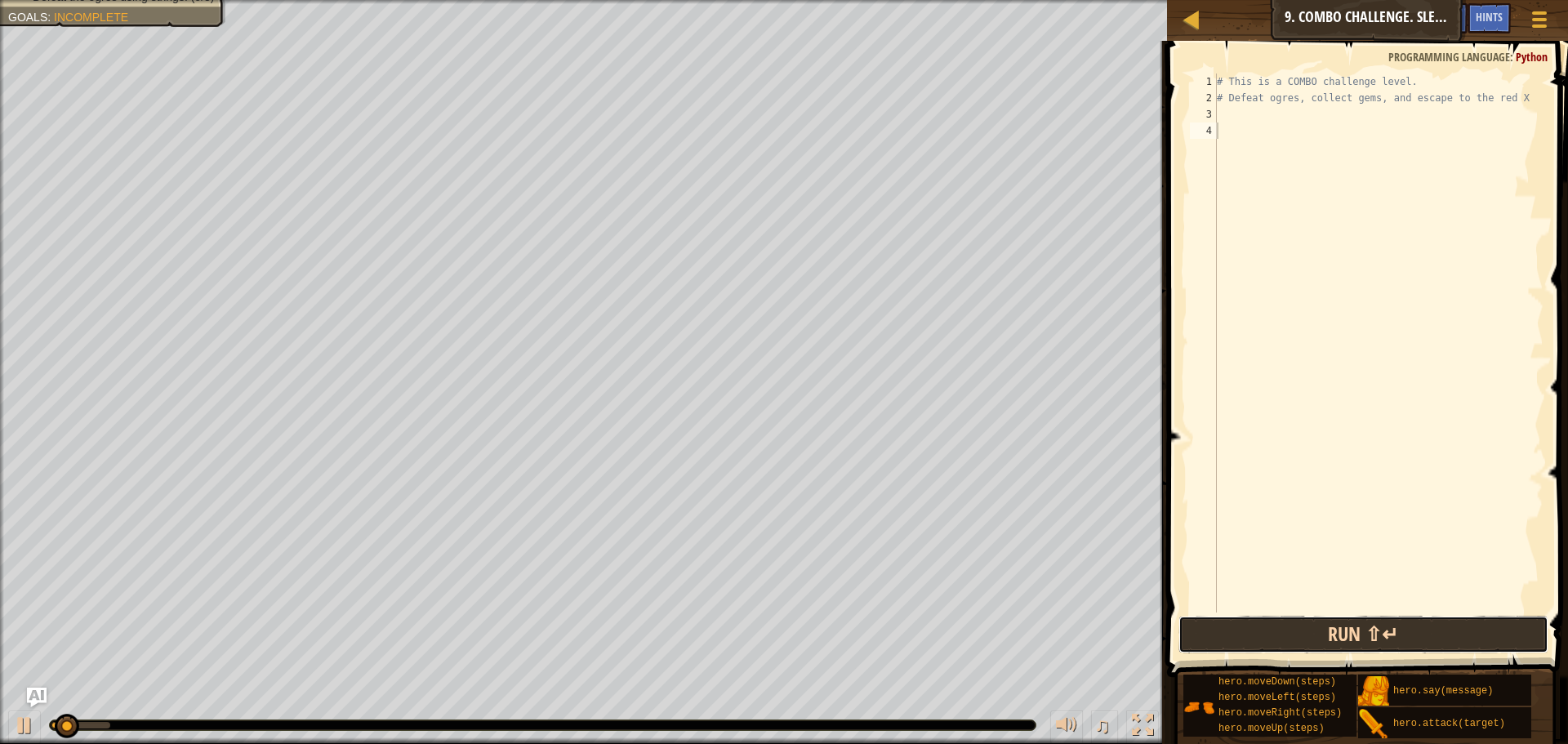
click at [1295, 620] on button "Run ⇧↵" at bounding box center [1363, 634] width 370 height 37
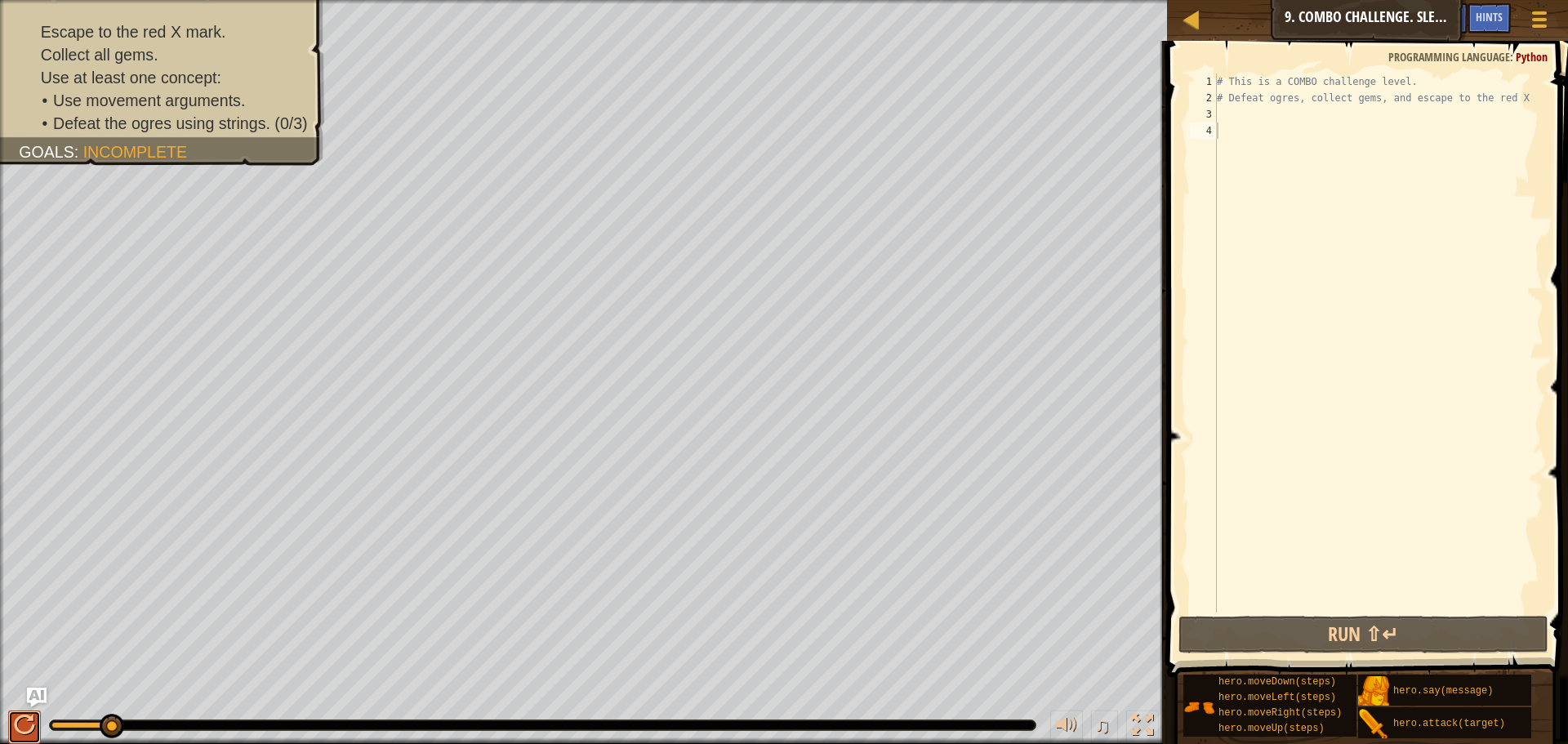
click at [27, 729] on div at bounding box center [24, 725] width 21 height 21
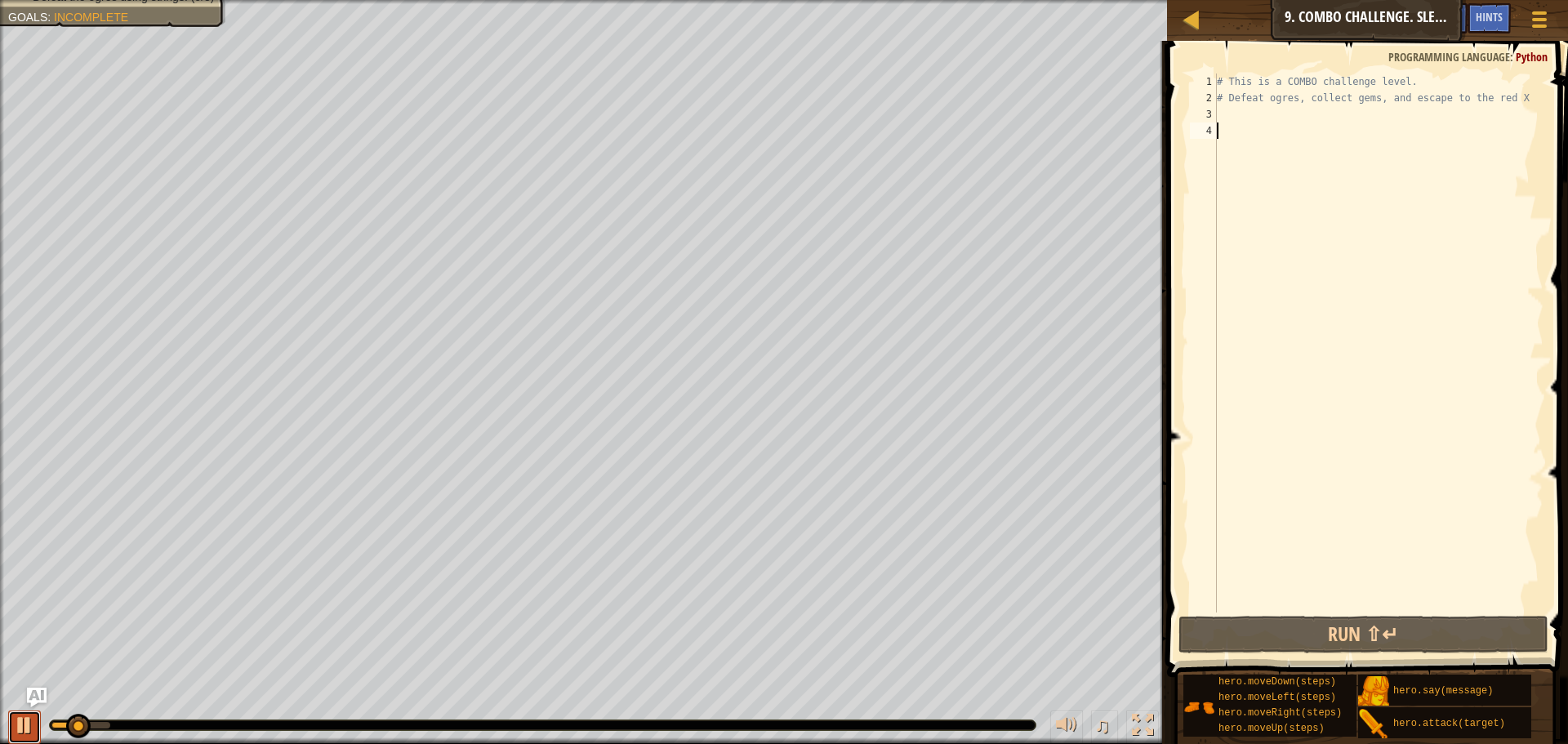
click at [20, 720] on div at bounding box center [24, 725] width 21 height 21
click at [1521, 21] on button "Game Menu" at bounding box center [1540, 23] width 44 height 40
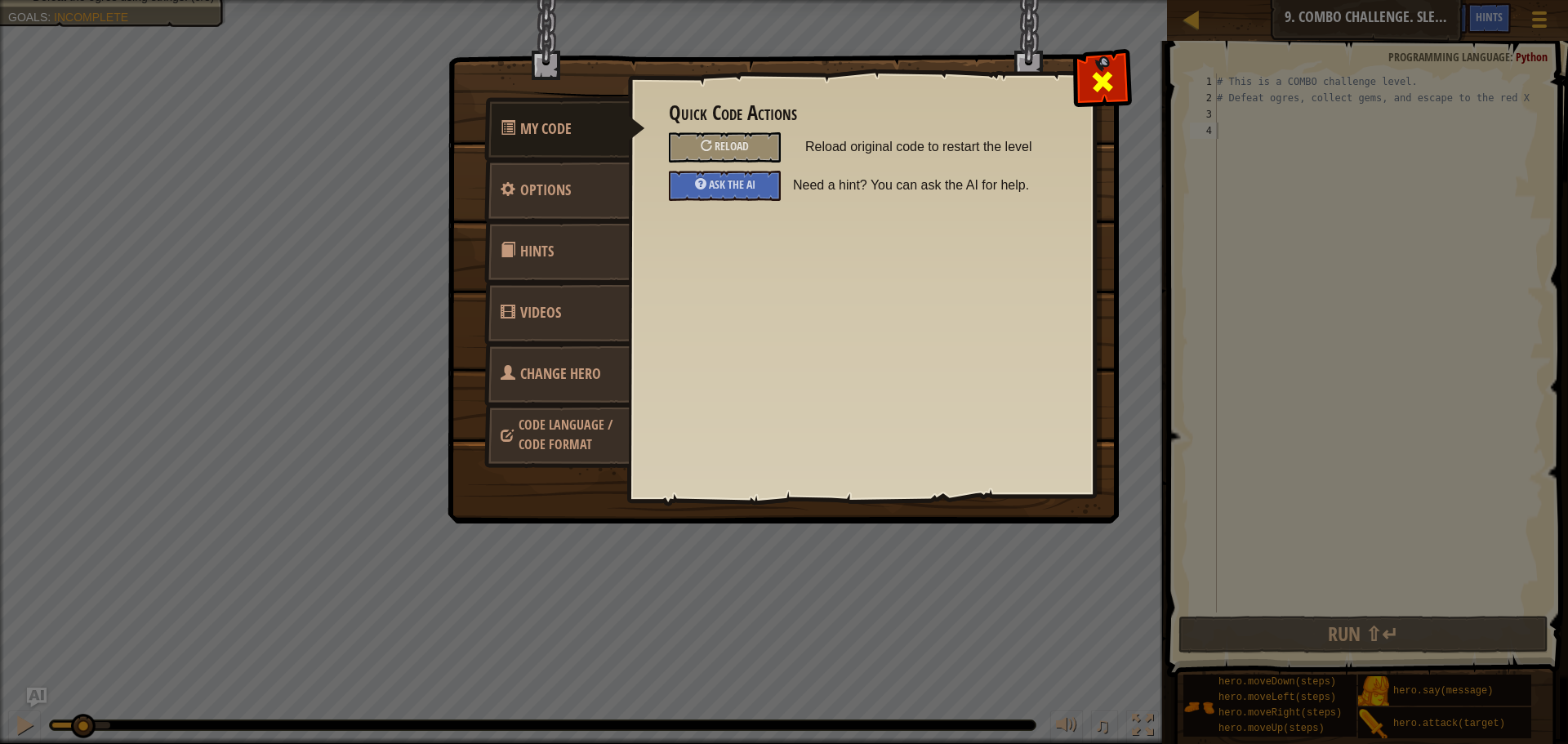
click at [1114, 76] on span at bounding box center [1102, 81] width 26 height 26
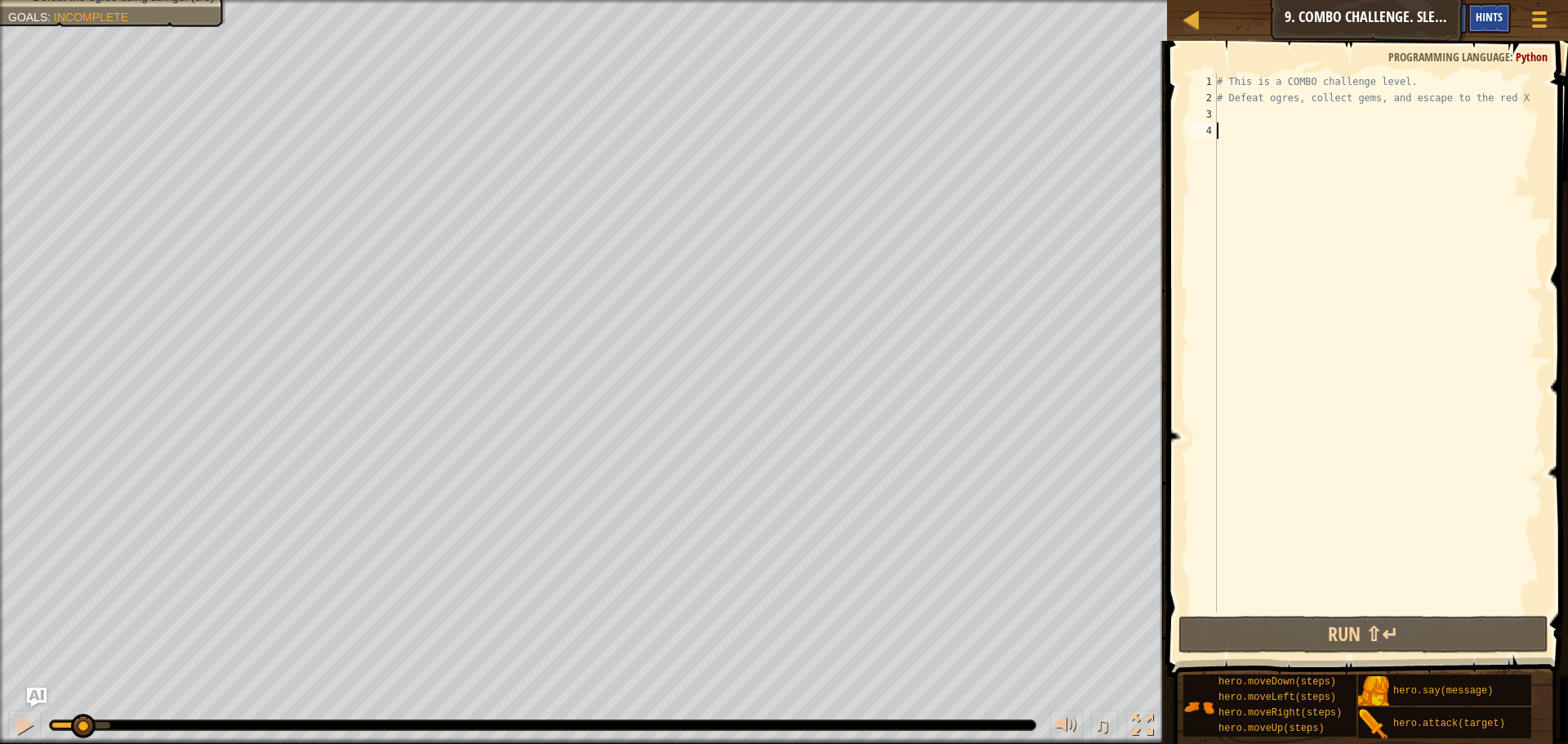
click at [1508, 15] on div "Hints" at bounding box center [1490, 18] width 44 height 30
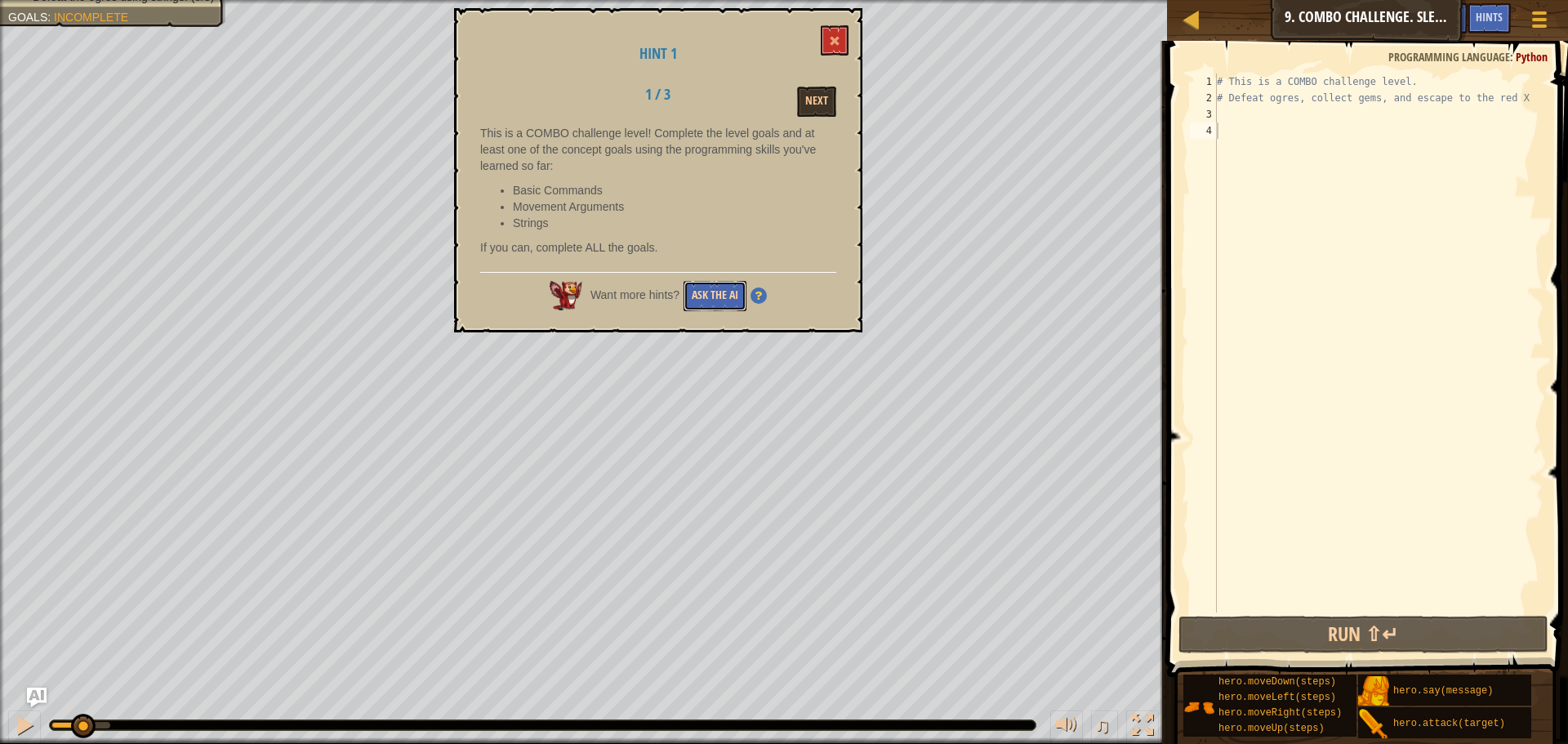
click at [718, 287] on button "Ask the AI" at bounding box center [715, 295] width 63 height 30
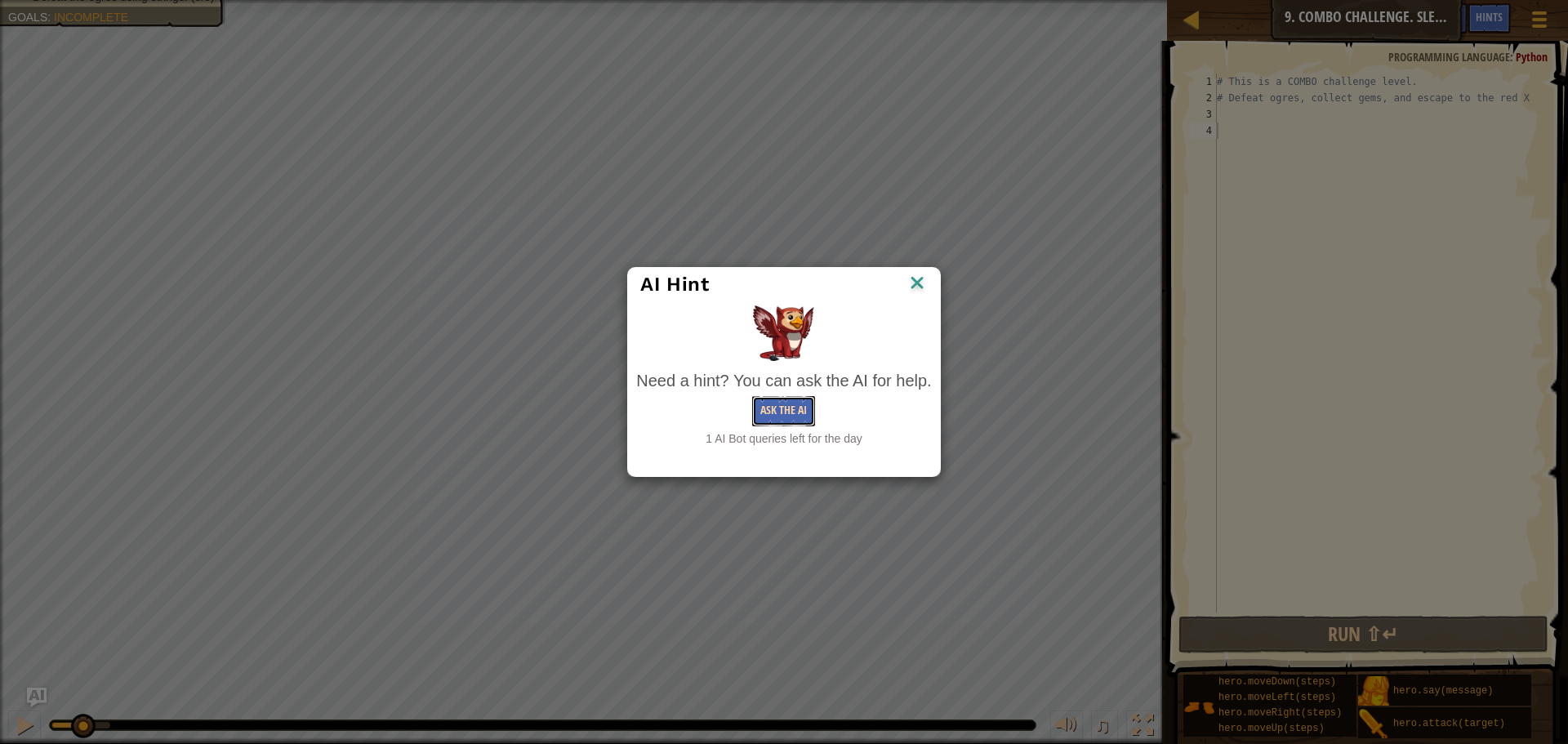
click at [763, 406] on button "Ask the AI" at bounding box center [783, 411] width 63 height 30
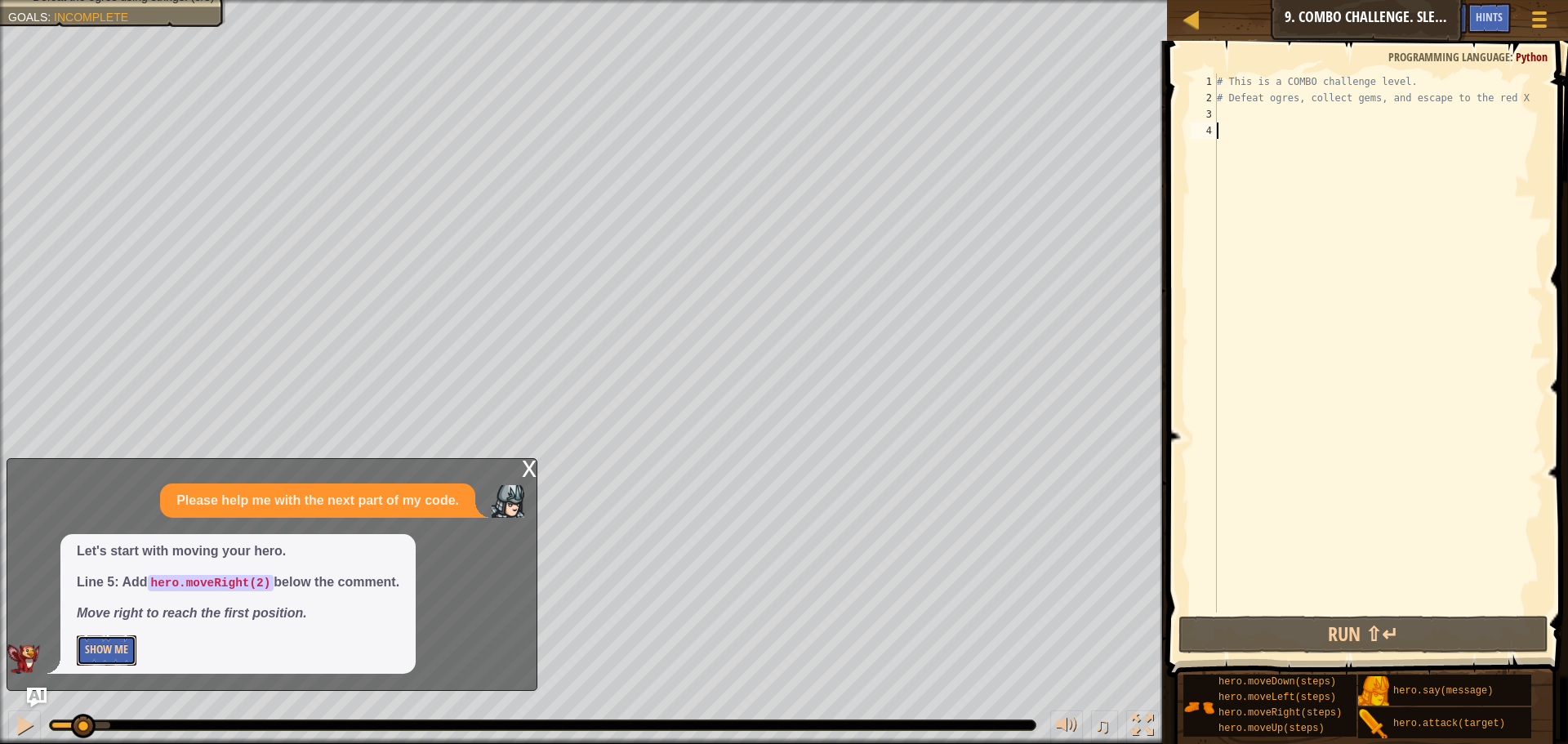
click at [99, 662] on button "Show Me" at bounding box center [106, 650] width 59 height 30
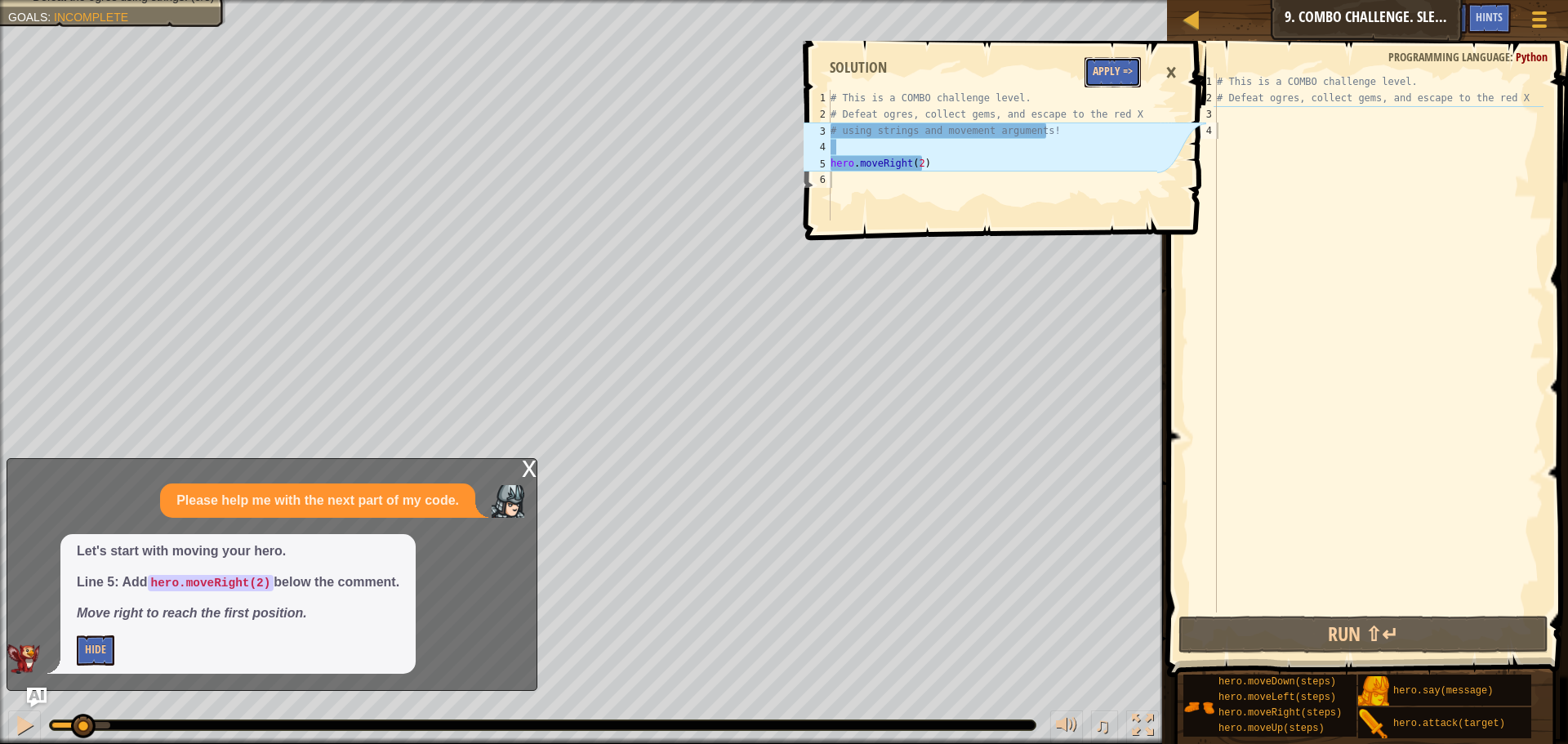
click at [1116, 57] on button "Apply =>" at bounding box center [1113, 72] width 56 height 30
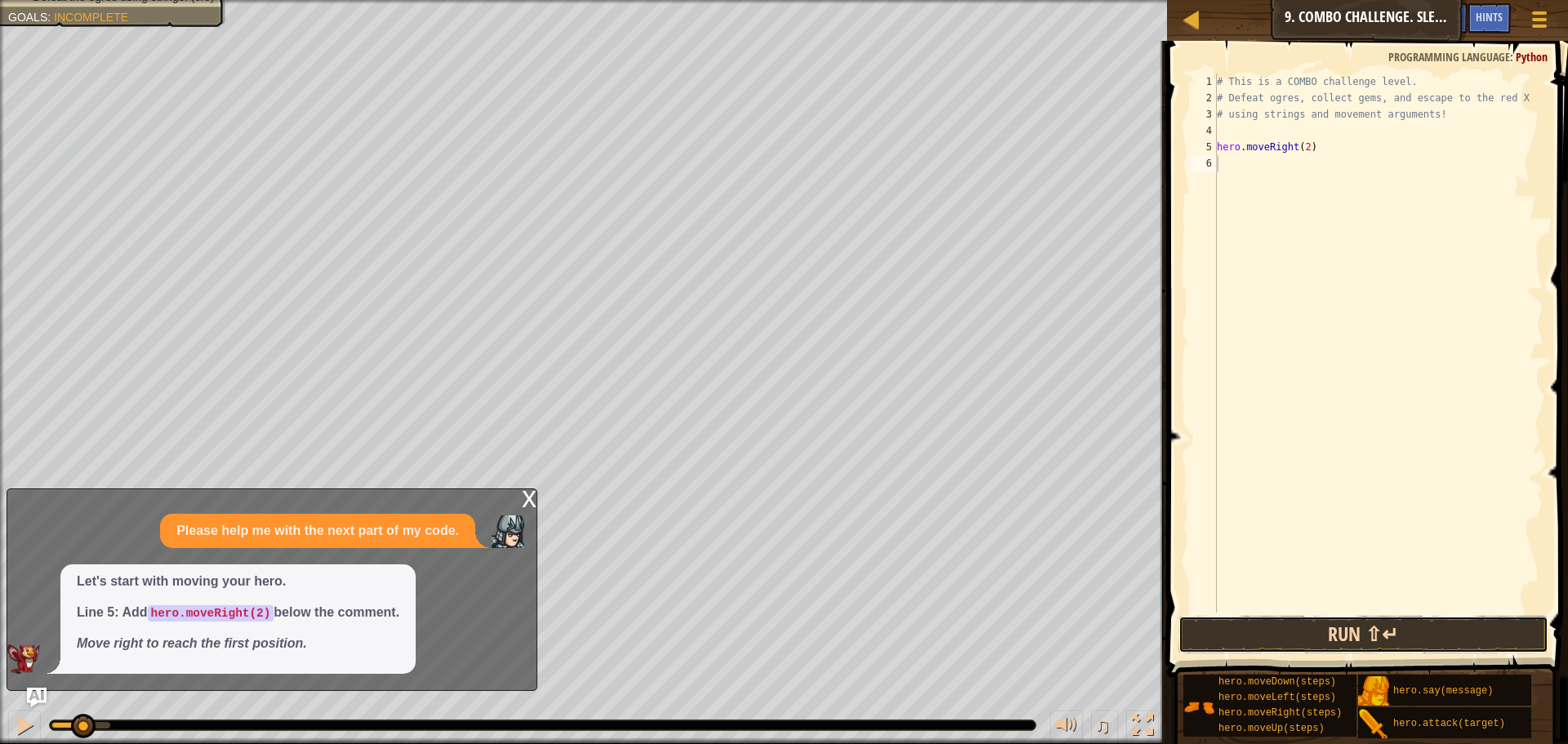
click at [1336, 637] on button "Run ⇧↵" at bounding box center [1363, 634] width 370 height 37
click at [1321, 159] on div "# This is a COMBO challenge level. # Defeat ogres, collect gems, and escape to …" at bounding box center [1379, 360] width 330 height 572
click at [1234, 621] on button "Run ⇧↵" at bounding box center [1363, 634] width 370 height 37
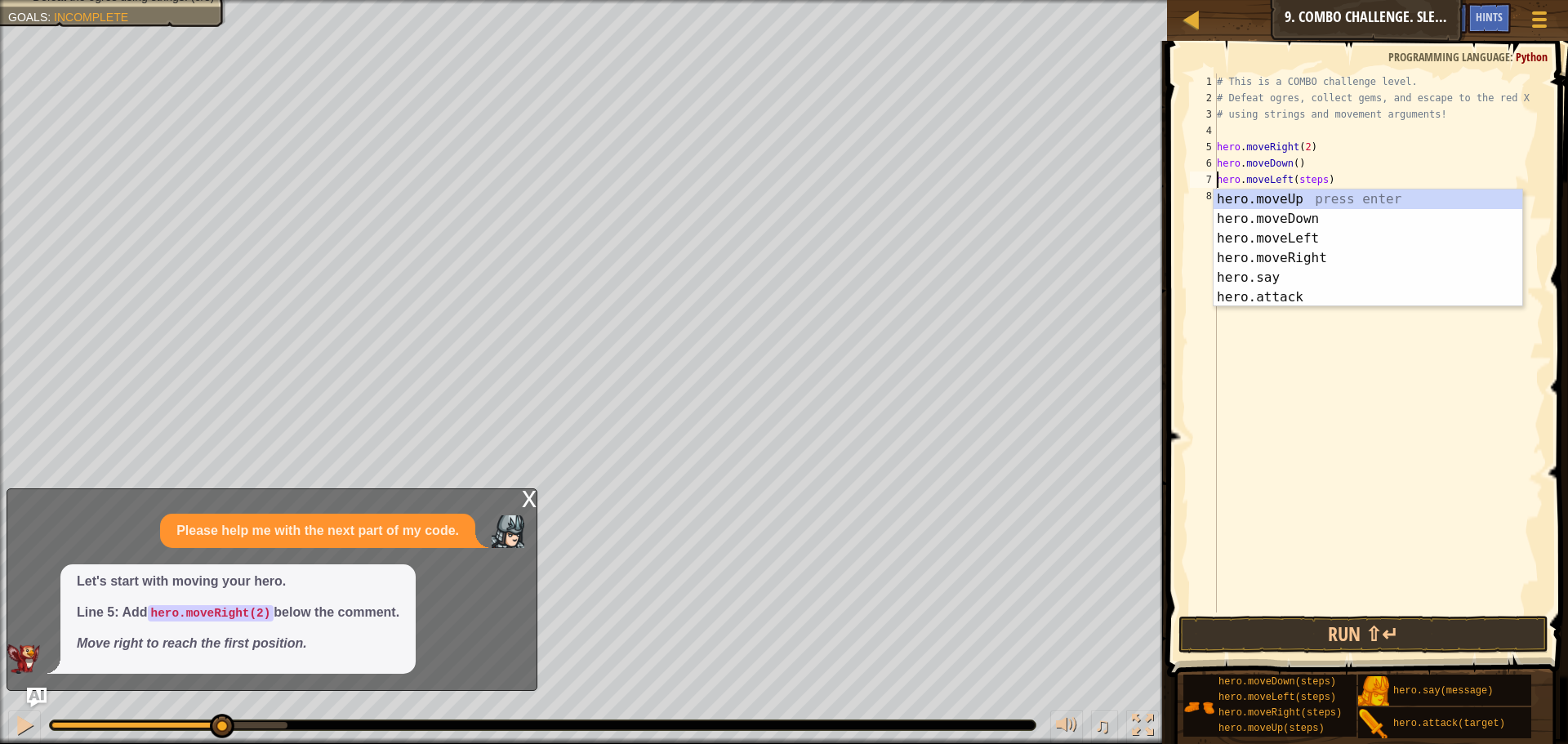
click at [1303, 146] on div "# This is a COMBO challenge level. # Defeat ogres, collect gems, and escape to …" at bounding box center [1379, 360] width 330 height 572
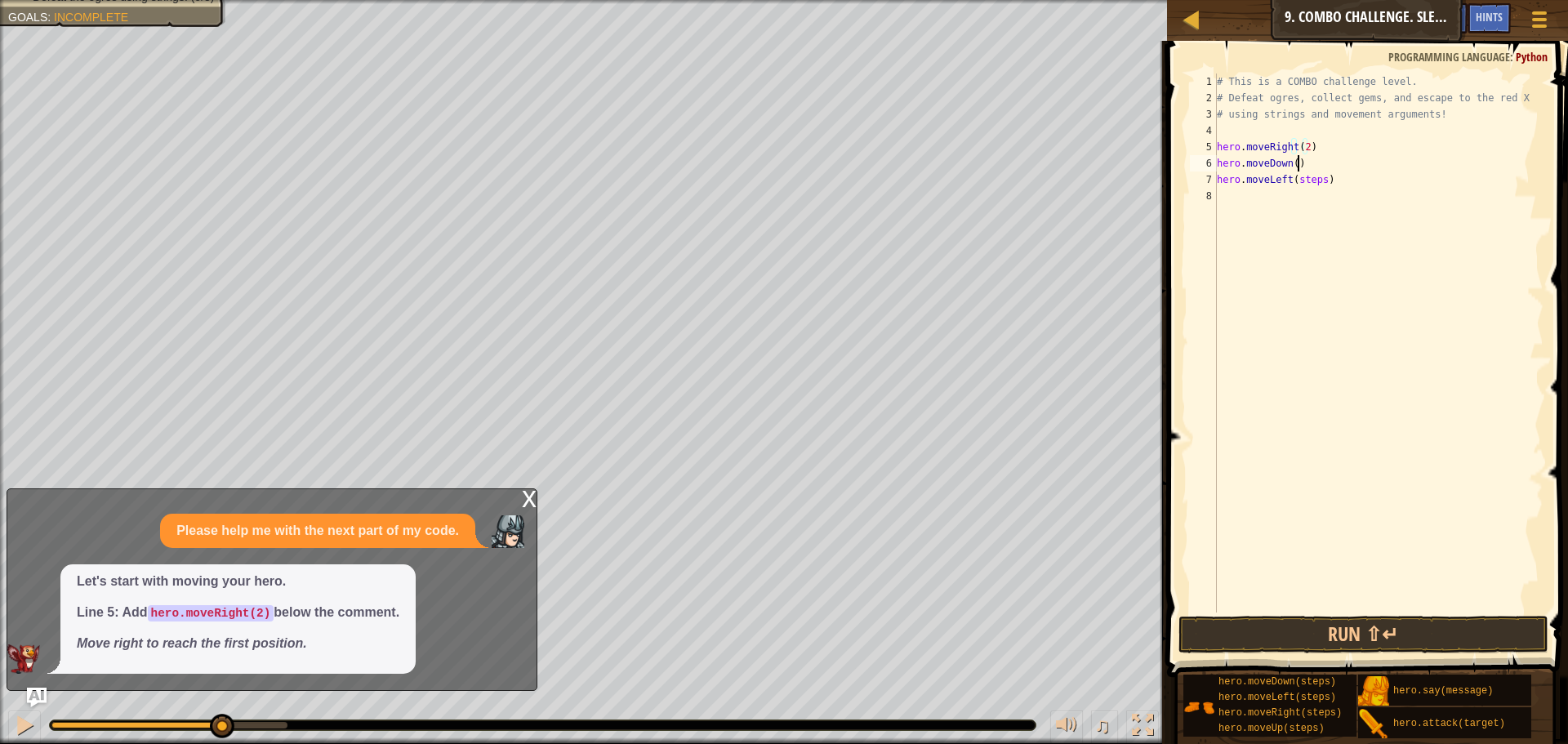
click at [1309, 158] on div "# This is a COMBO challenge level. # Defeat ogres, collect gems, and escape to …" at bounding box center [1379, 360] width 330 height 572
type textarea "hero.moveDown()"
click at [1336, 130] on div "# This is a COMBO challenge level. # Defeat ogres, collect gems, and escape to …" at bounding box center [1379, 360] width 330 height 572
drag, startPoint x: 1336, startPoint y: 147, endPoint x: 1267, endPoint y: 124, distance: 72.7
click at [1335, 147] on div "# This is a COMBO challenge level. # Defeat ogres, collect gems, and escape to …" at bounding box center [1379, 360] width 330 height 572
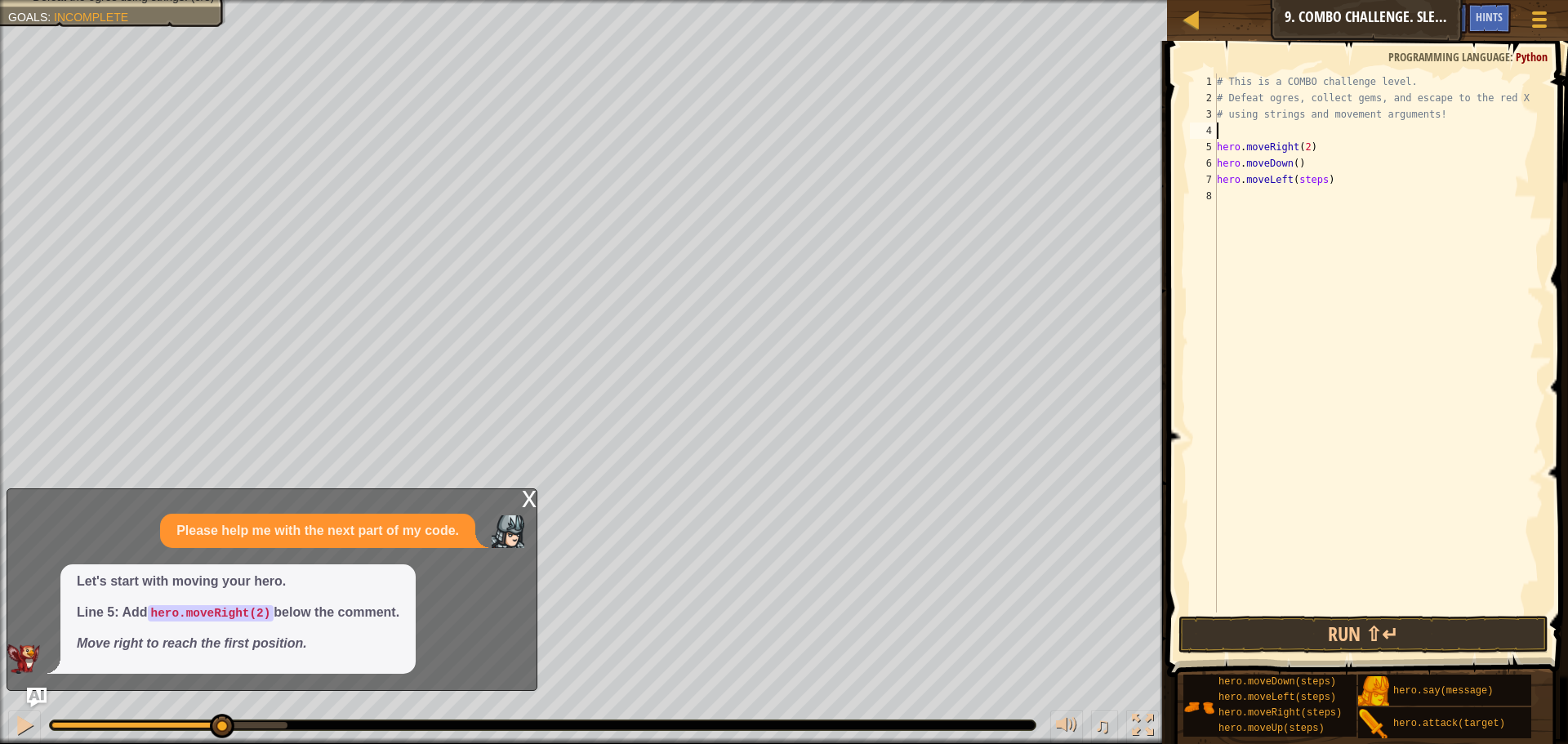
type textarea "hero.moveRight(2)"
click at [1314, 183] on div "# This is a COMBO challenge level. # Defeat ogres, collect gems, and escape to …" at bounding box center [1380, 343] width 325 height 539
click at [1308, 178] on div "# This is a COMBO challenge level. # Defeat ogres, collect gems, and escape to …" at bounding box center [1380, 360] width 325 height 572
click at [1318, 162] on div "# This is a COMBO challenge level. # Defeat ogres, collect gems, and escape to …" at bounding box center [1380, 360] width 325 height 572
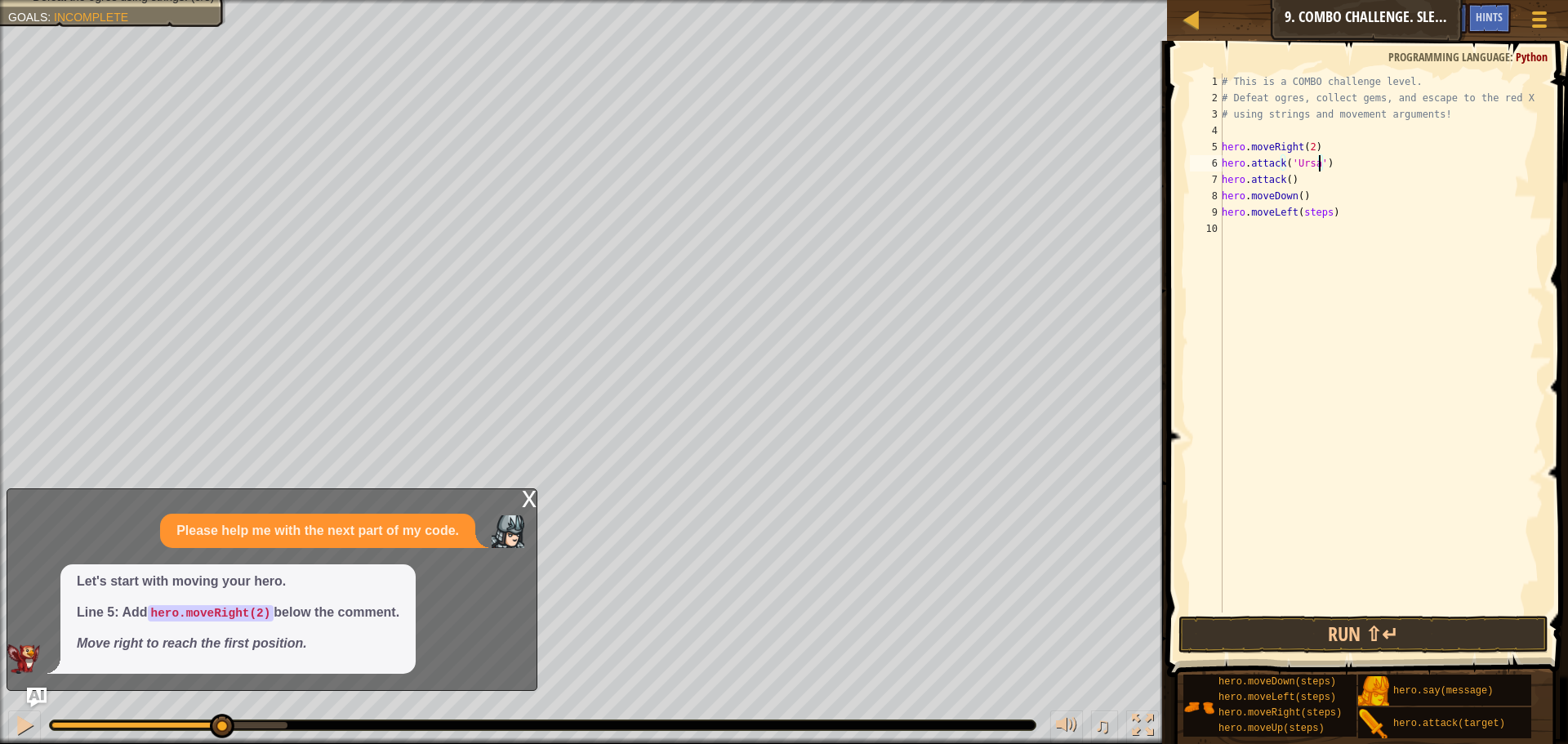
click at [1280, 178] on div "# This is a COMBO challenge level. # Defeat ogres, collect gems, and escape to …" at bounding box center [1380, 360] width 325 height 572
click at [1285, 178] on div "# This is a COMBO challenge level. # Defeat ogres, collect gems, and escape to …" at bounding box center [1380, 360] width 325 height 572
click at [1406, 627] on button "Run ⇧↵" at bounding box center [1363, 634] width 370 height 37
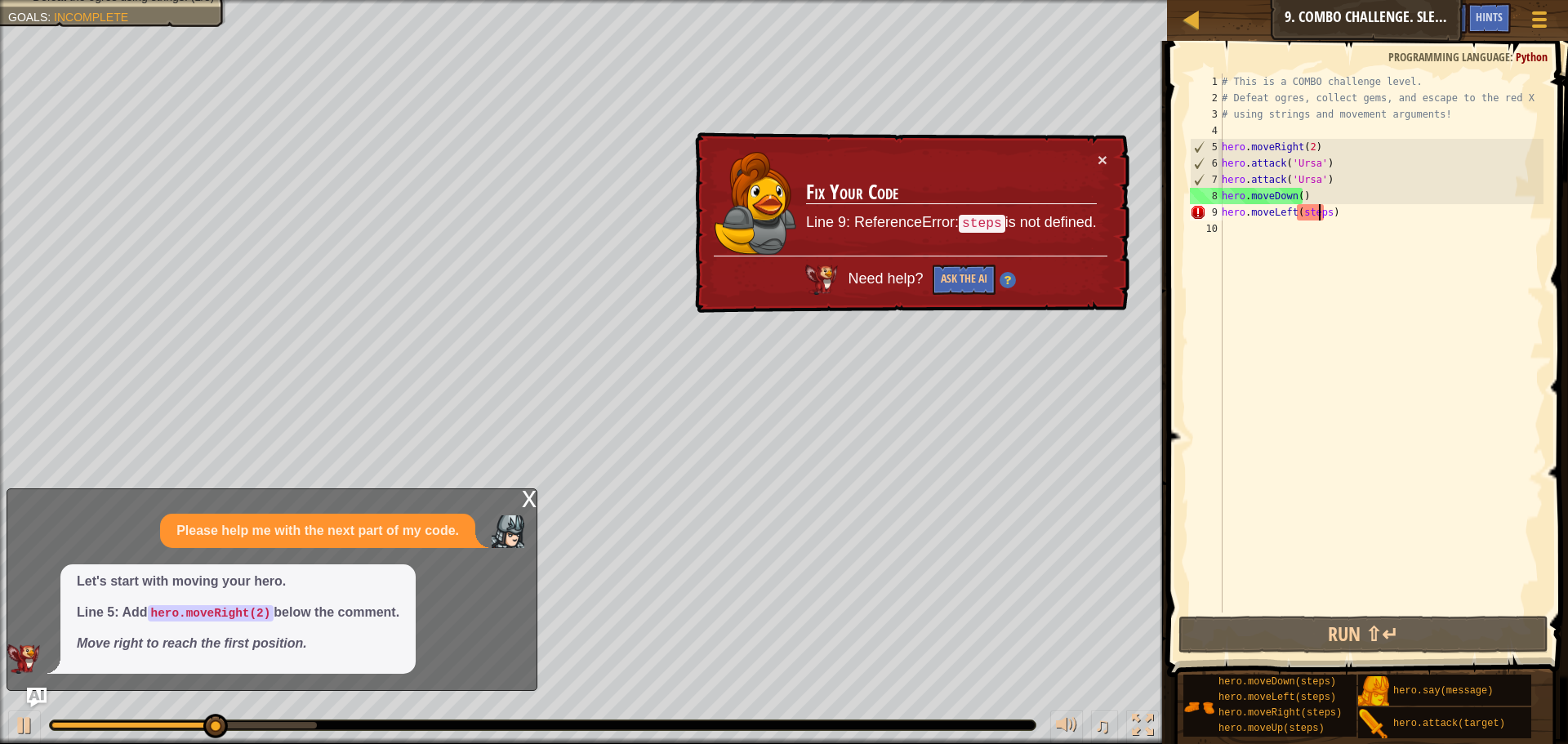
click at [1321, 215] on div "# This is a COMBO challenge level. # Defeat ogres, collect gems, and escape to …" at bounding box center [1380, 360] width 325 height 572
click at [1318, 199] on div "# This is a COMBO challenge level. # Defeat ogres, collect gems, and escape to …" at bounding box center [1380, 360] width 325 height 572
click at [1327, 219] on div "# This is a COMBO challenge level. # Defeat ogres, collect gems, and escape to …" at bounding box center [1380, 360] width 325 height 572
click at [1322, 211] on div "# This is a COMBO challenge level. # Defeat ogres, collect gems, and escape to …" at bounding box center [1380, 360] width 325 height 572
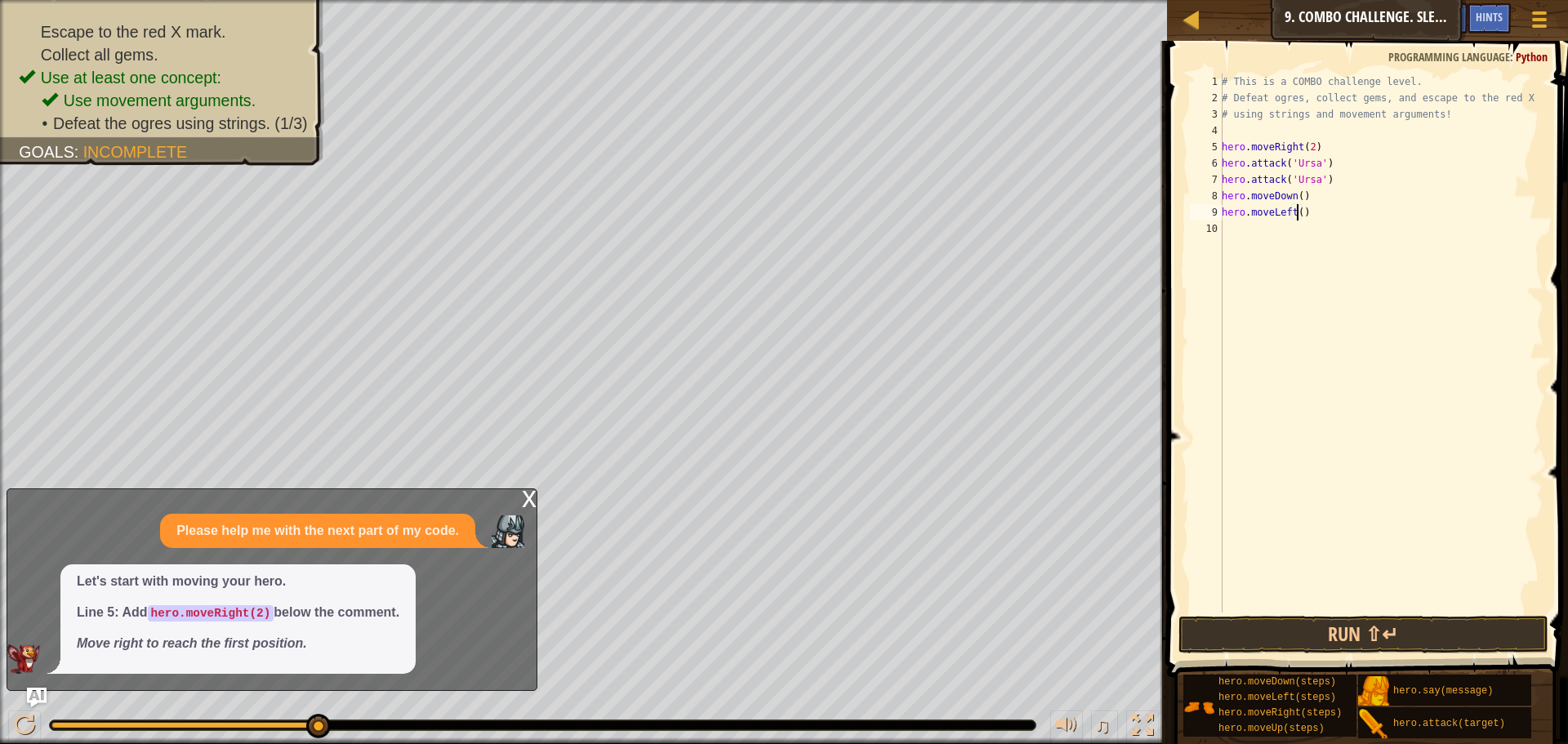
type textarea "hero.moveLeft(2)"
drag, startPoint x: 1314, startPoint y: 606, endPoint x: 1294, endPoint y: 633, distance: 33.6
click at [1310, 611] on div "# This is a COMBO challenge level. # Defeat ogres, collect gems, and escape to …" at bounding box center [1380, 360] width 325 height 572
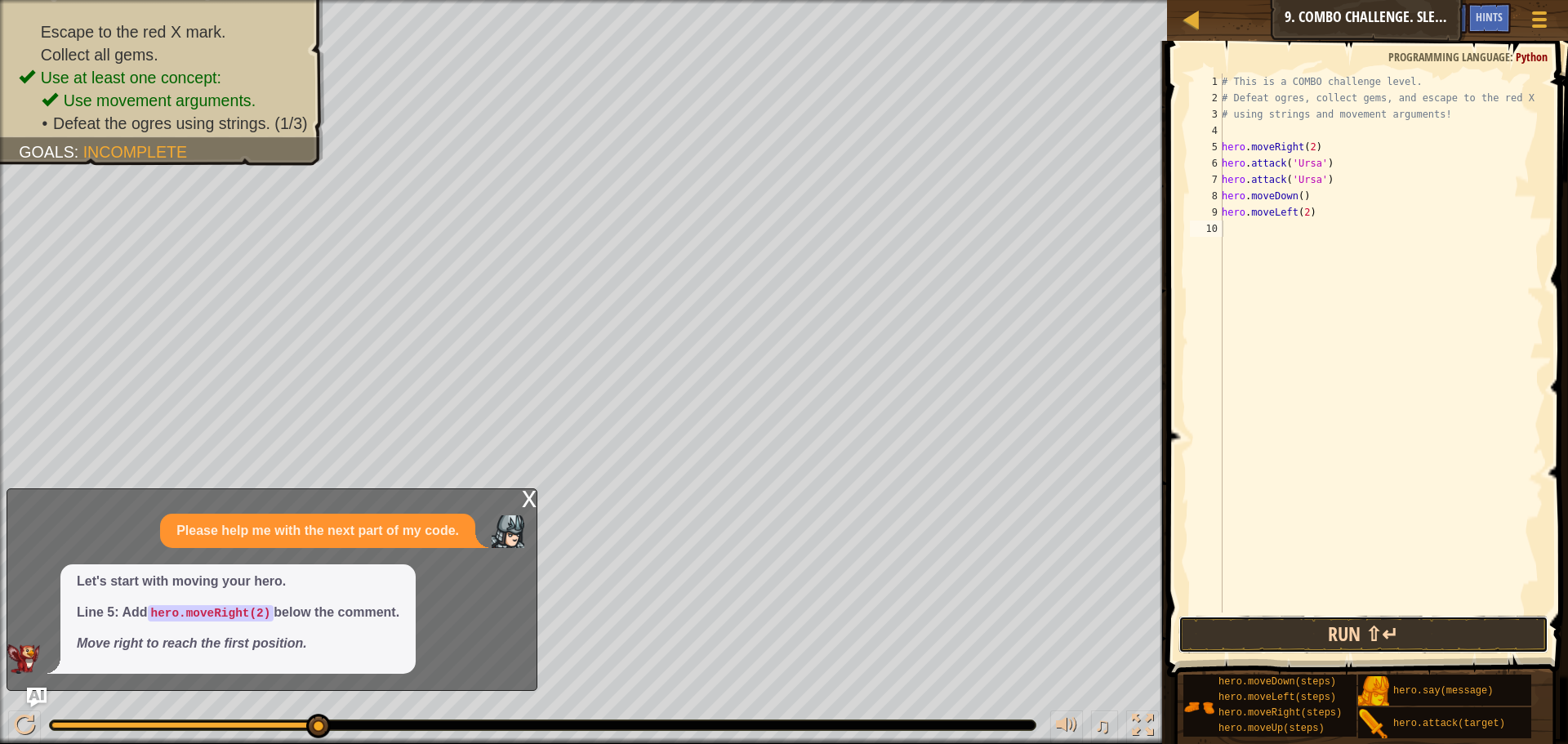
click at [1292, 633] on button "Run ⇧↵" at bounding box center [1363, 634] width 370 height 37
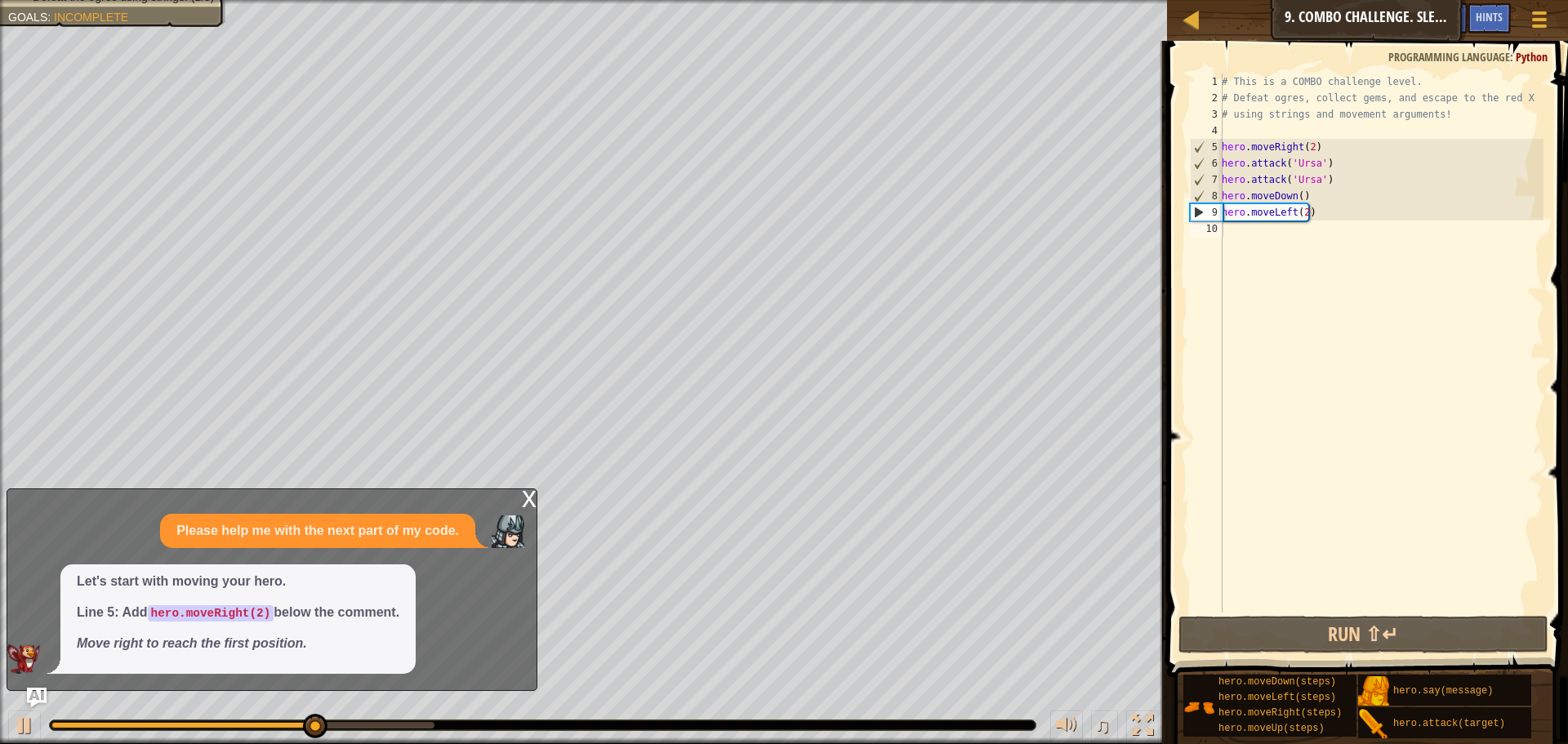
click at [523, 498] on div "x" at bounding box center [529, 497] width 15 height 16
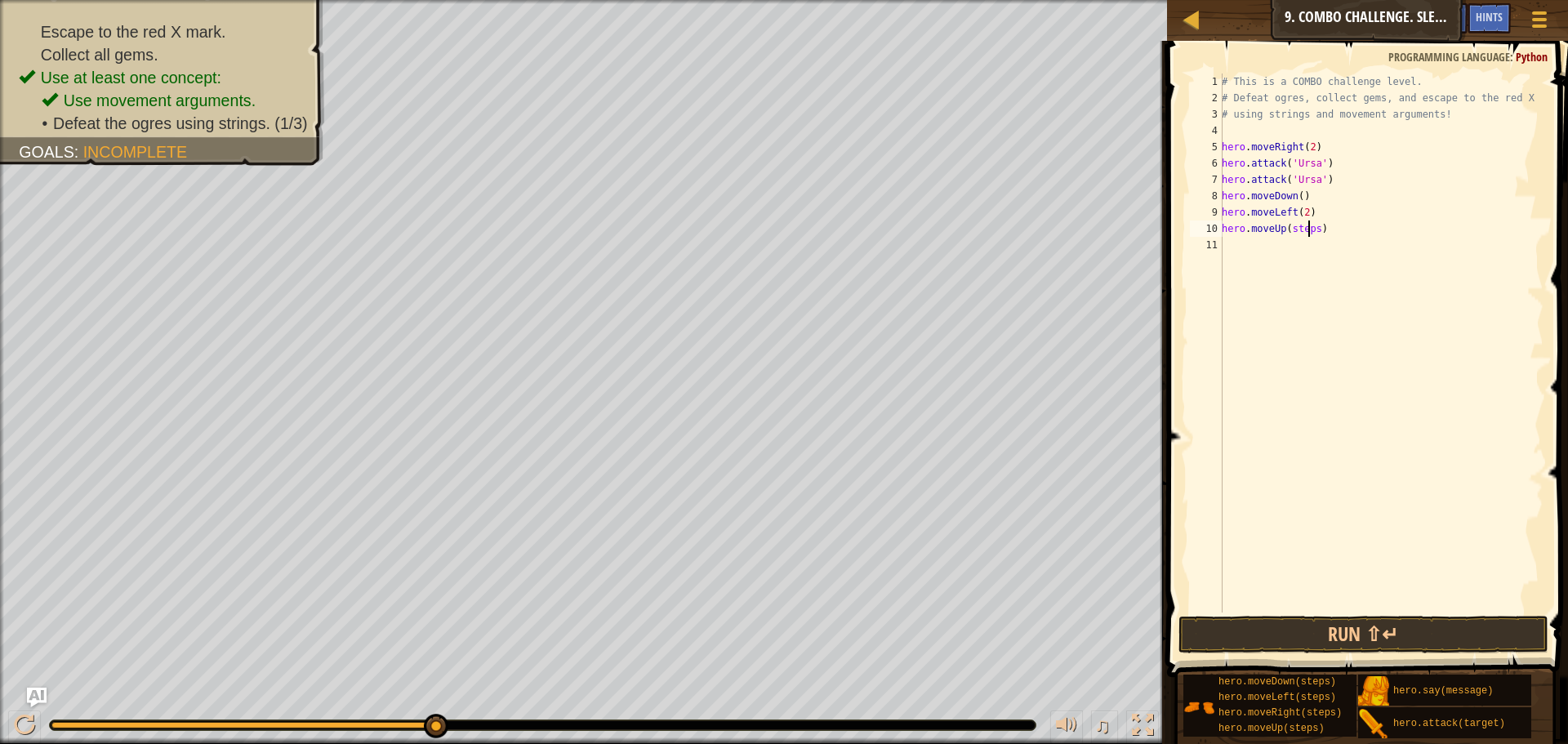
click at [1310, 232] on div "# This is a COMBO challenge level. # Defeat ogres, collect gems, and escape to …" at bounding box center [1380, 360] width 325 height 572
click at [1314, 229] on div "# This is a COMBO challenge level. # Defeat ogres, collect gems, and escape to …" at bounding box center [1380, 360] width 325 height 572
drag, startPoint x: 1426, startPoint y: 740, endPoint x: 1349, endPoint y: 368, distance: 379.9
click at [1349, 368] on div "Hints Videos hero.moveUp(2) 1 2 3 4 5 6 7 8 9 10 11 # This is a COMBO challenge…" at bounding box center [1365, 388] width 406 height 695
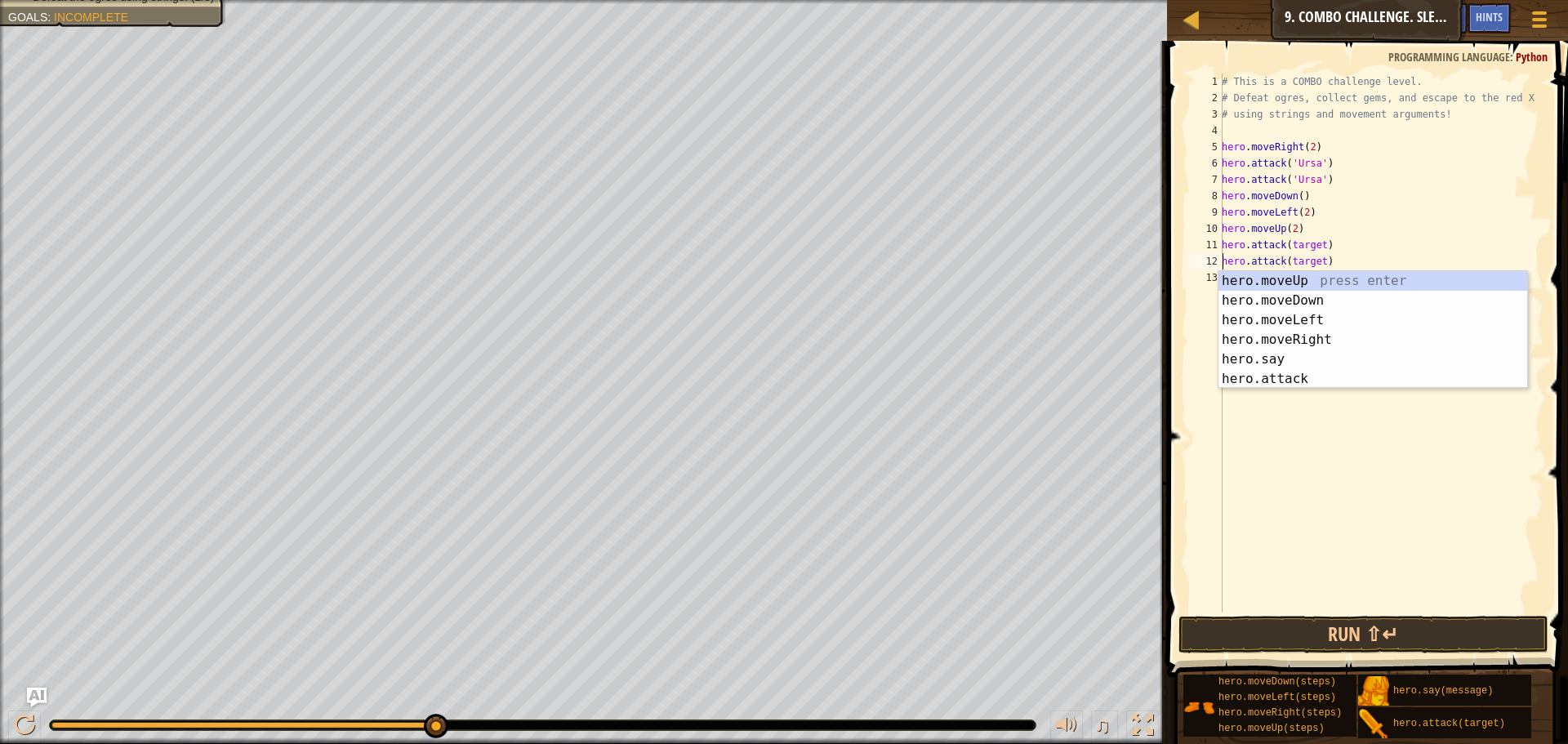
click at [1312, 260] on div "# This is a COMBO challenge level. # Defeat ogres, collect gems, and escape to …" at bounding box center [1380, 360] width 325 height 572
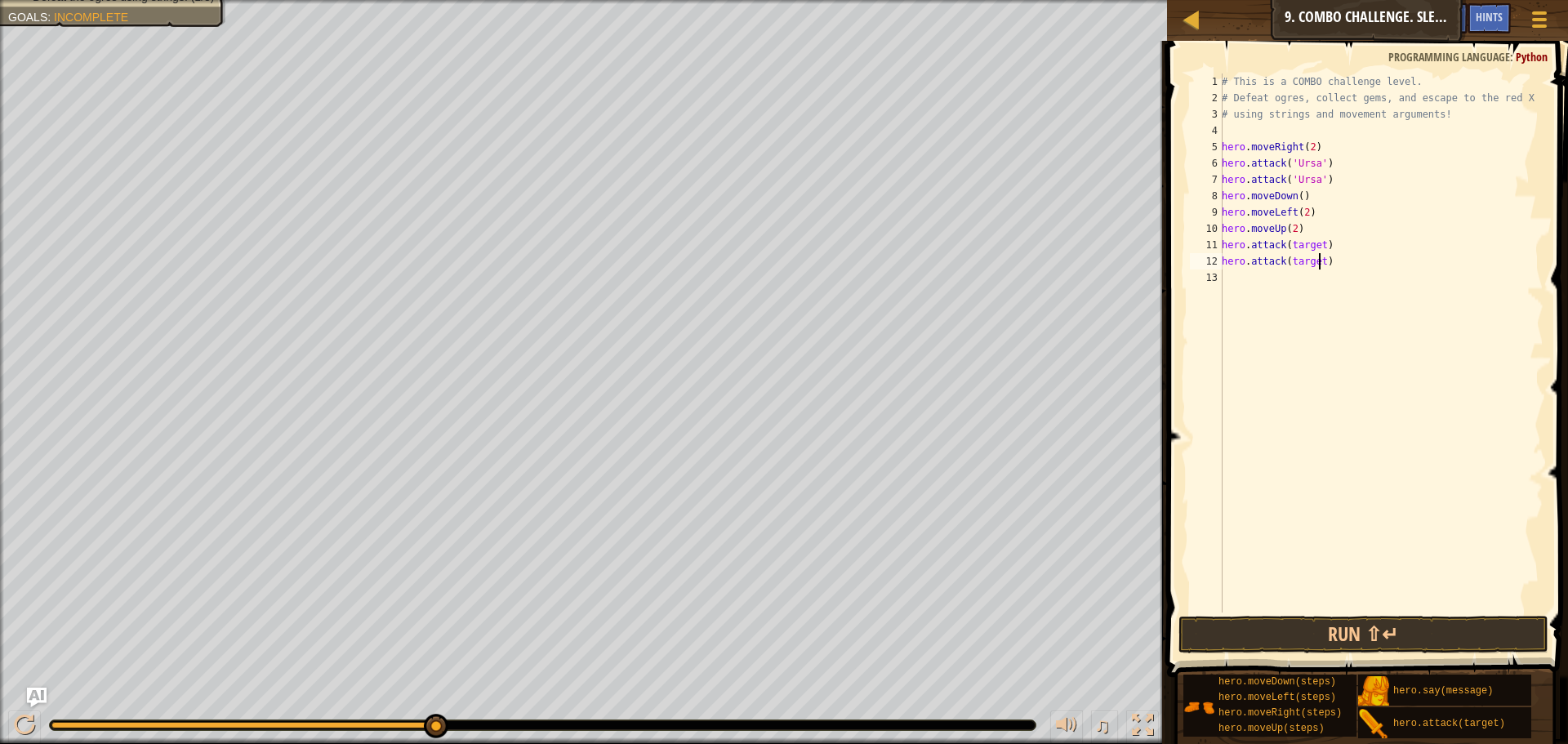
click at [1318, 257] on div "# This is a COMBO challenge level. # Defeat ogres, collect gems, and escape to …" at bounding box center [1380, 360] width 325 height 572
click at [1316, 246] on div "# This is a COMBO challenge level. # Defeat ogres, collect gems, and escape to …" at bounding box center [1380, 360] width 325 height 572
click at [1319, 241] on div "# This is a COMBO challenge level. # Defeat ogres, collect gems, and escape to …" at bounding box center [1380, 360] width 325 height 572
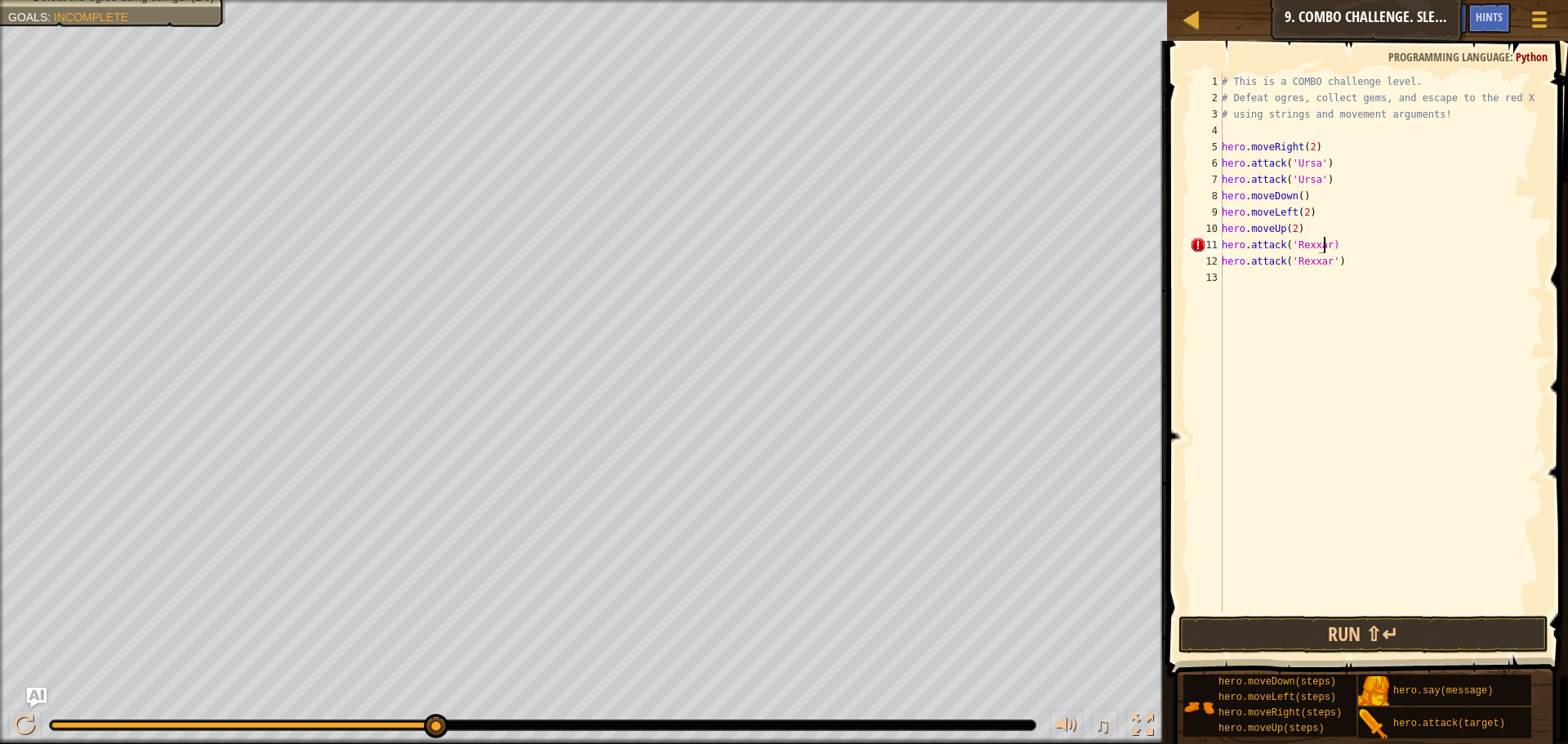
scroll to position [7, 8]
type textarea "hero.attack('Rexxar')"
drag, startPoint x: 1324, startPoint y: 586, endPoint x: 1318, endPoint y: 606, distance: 20.9
click at [1321, 596] on div "# This is a COMBO challenge level. # Defeat ogres, collect gems, and escape to …" at bounding box center [1380, 360] width 325 height 572
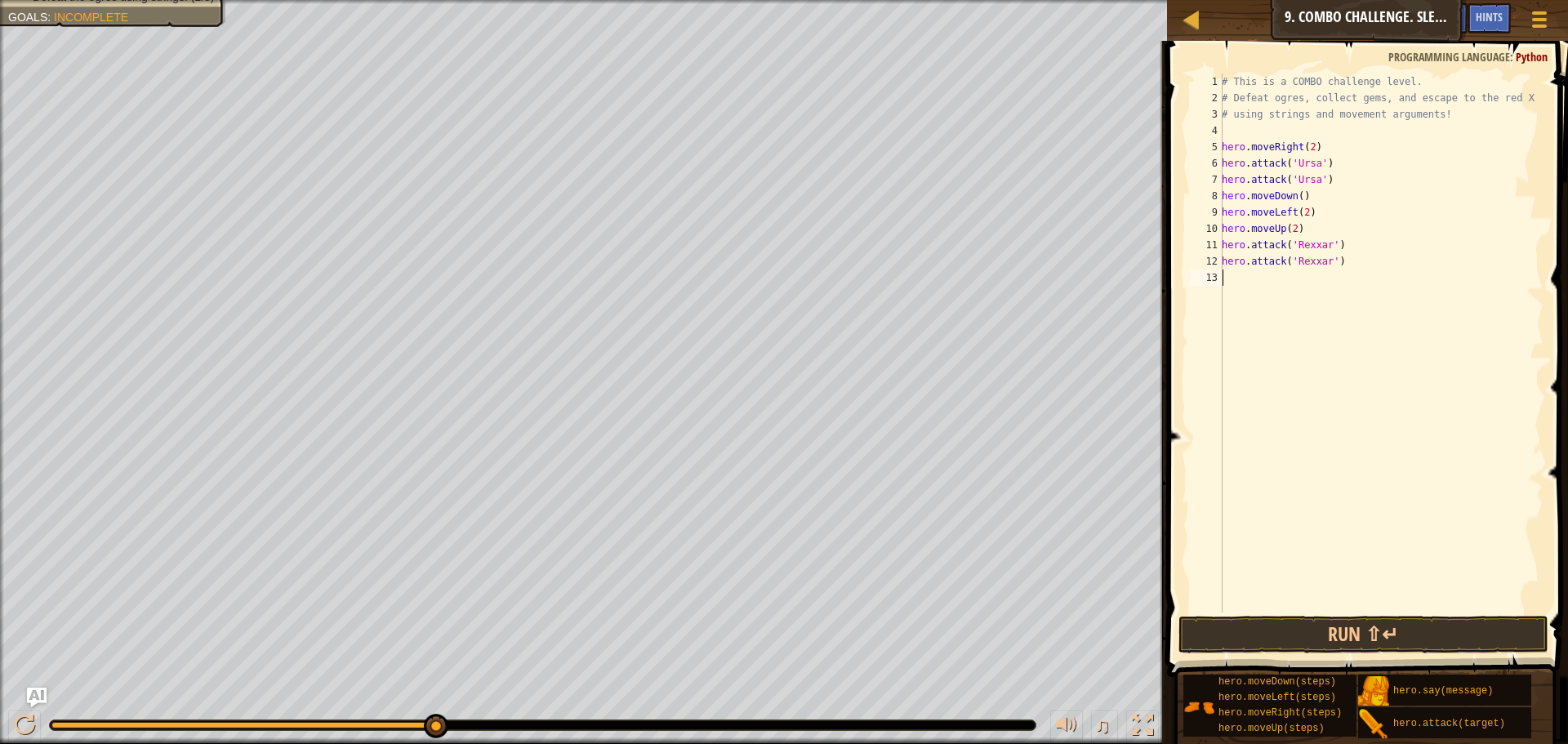
scroll to position [7, 0]
click at [1312, 615] on div "1 2 3 4 5 6 7 8 9 10 11 12 13 # This is a COMBO challenge level. # Defeat ogres…" at bounding box center [1365, 392] width 406 height 685
click at [1306, 624] on button "Run ⇧↵" at bounding box center [1363, 634] width 370 height 37
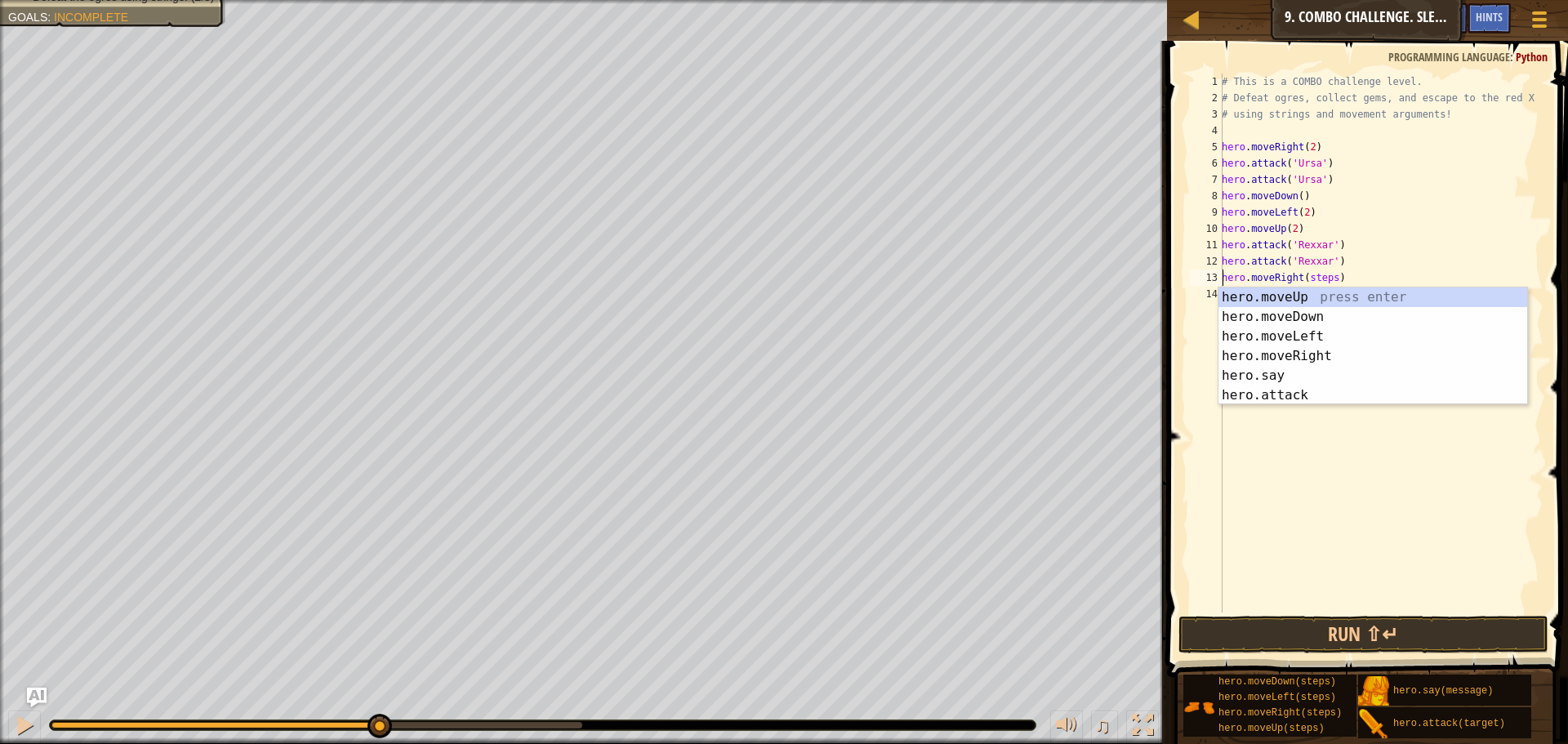
click at [1330, 278] on div "# This is a COMBO challenge level. # Defeat ogres, collect gems, and escape to …" at bounding box center [1380, 360] width 325 height 572
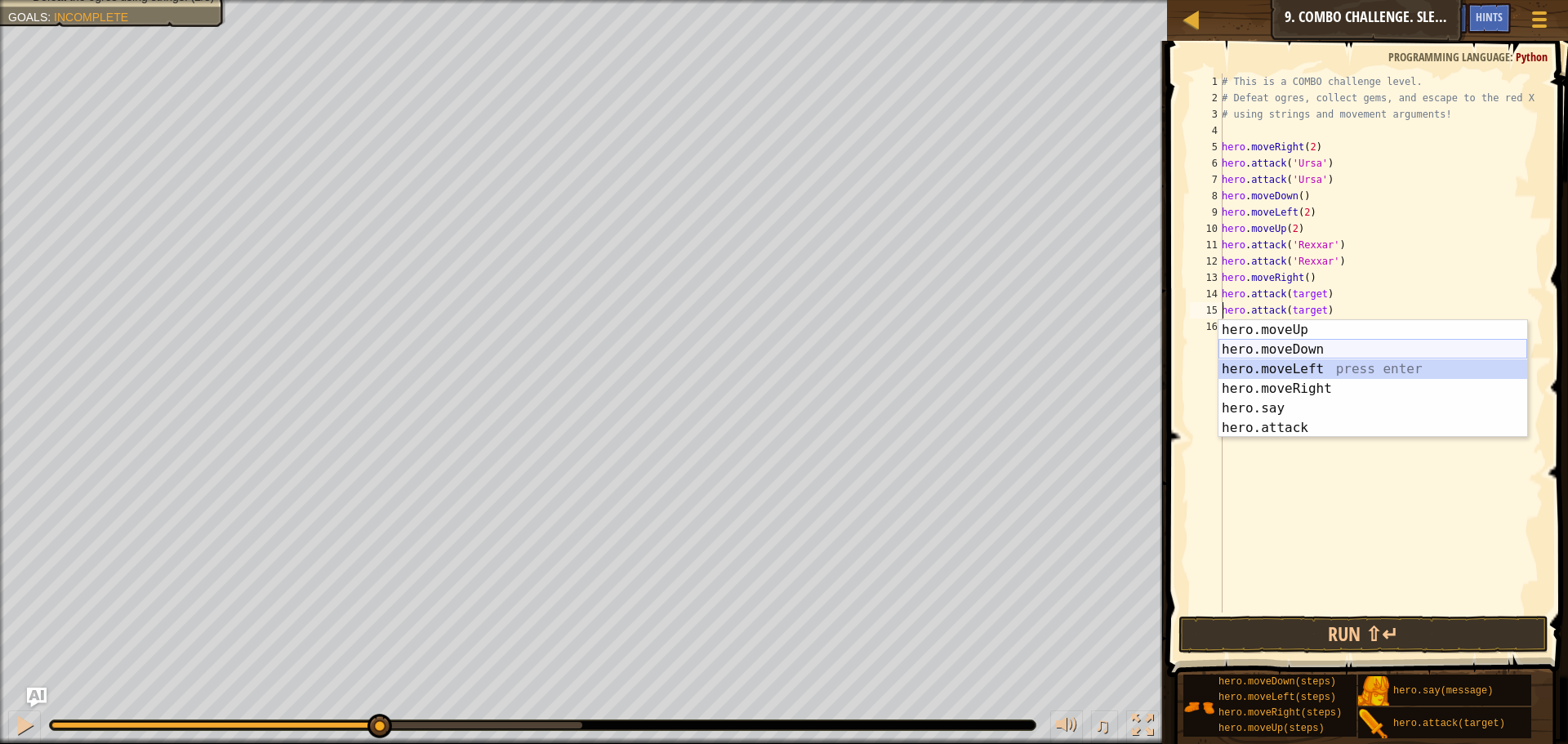
click at [1325, 348] on div "hero.moveUp press enter hero.moveDown press enter hero.moveLeft press enter her…" at bounding box center [1372, 399] width 309 height 157
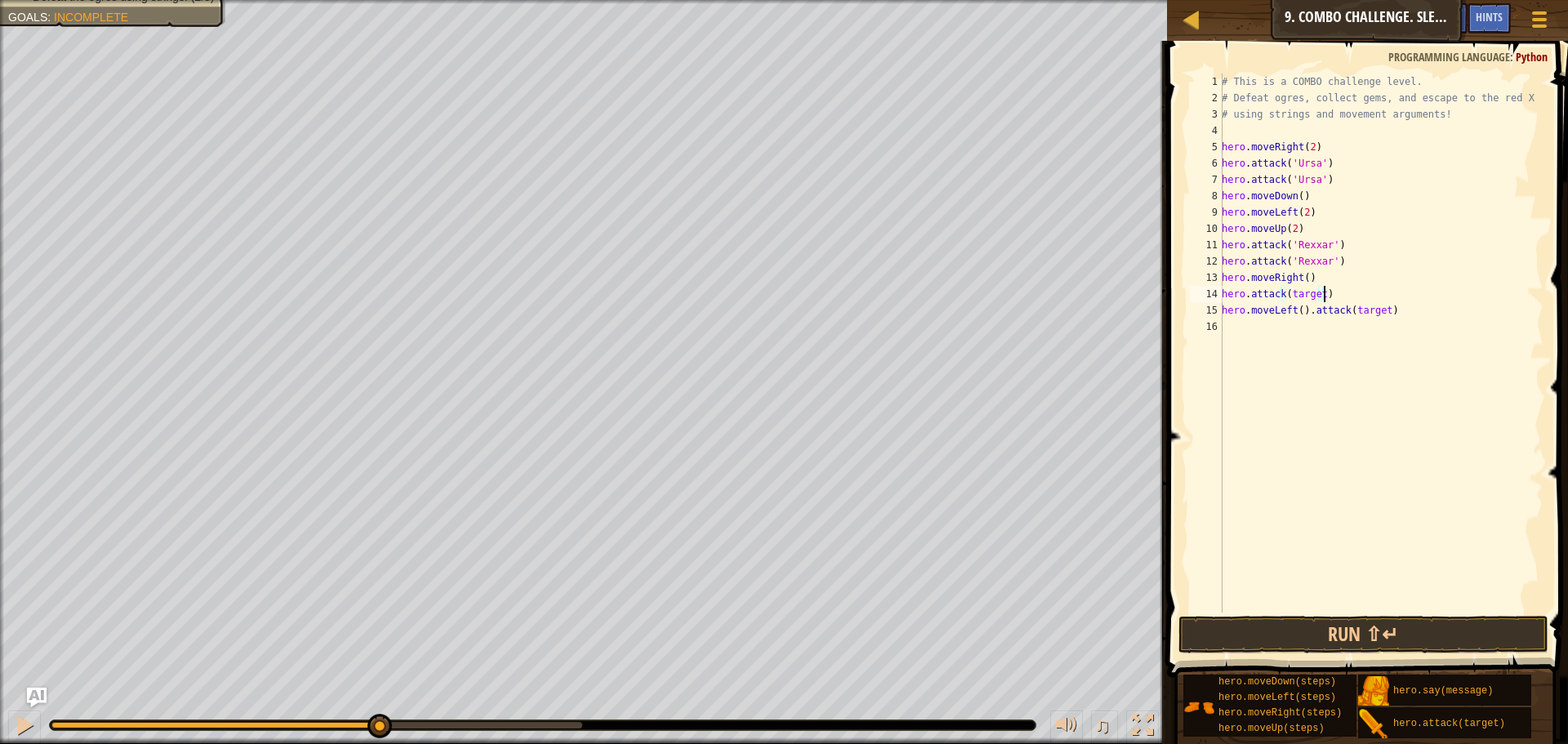
drag, startPoint x: 1406, startPoint y: 297, endPoint x: 1401, endPoint y: 312, distance: 15.8
click at [1400, 301] on div "# This is a COMBO challenge level. # Defeat ogres, collect gems, and escape to …" at bounding box center [1380, 360] width 325 height 572
type textarea "hero.attack(target)"
click at [1413, 324] on div "# This is a COMBO challenge level. # Defeat ogres, collect gems, and escape to …" at bounding box center [1380, 360] width 325 height 572
click at [1402, 312] on div "# This is a COMBO challenge level. # Defeat ogres, collect gems, and escape to …" at bounding box center [1380, 360] width 325 height 572
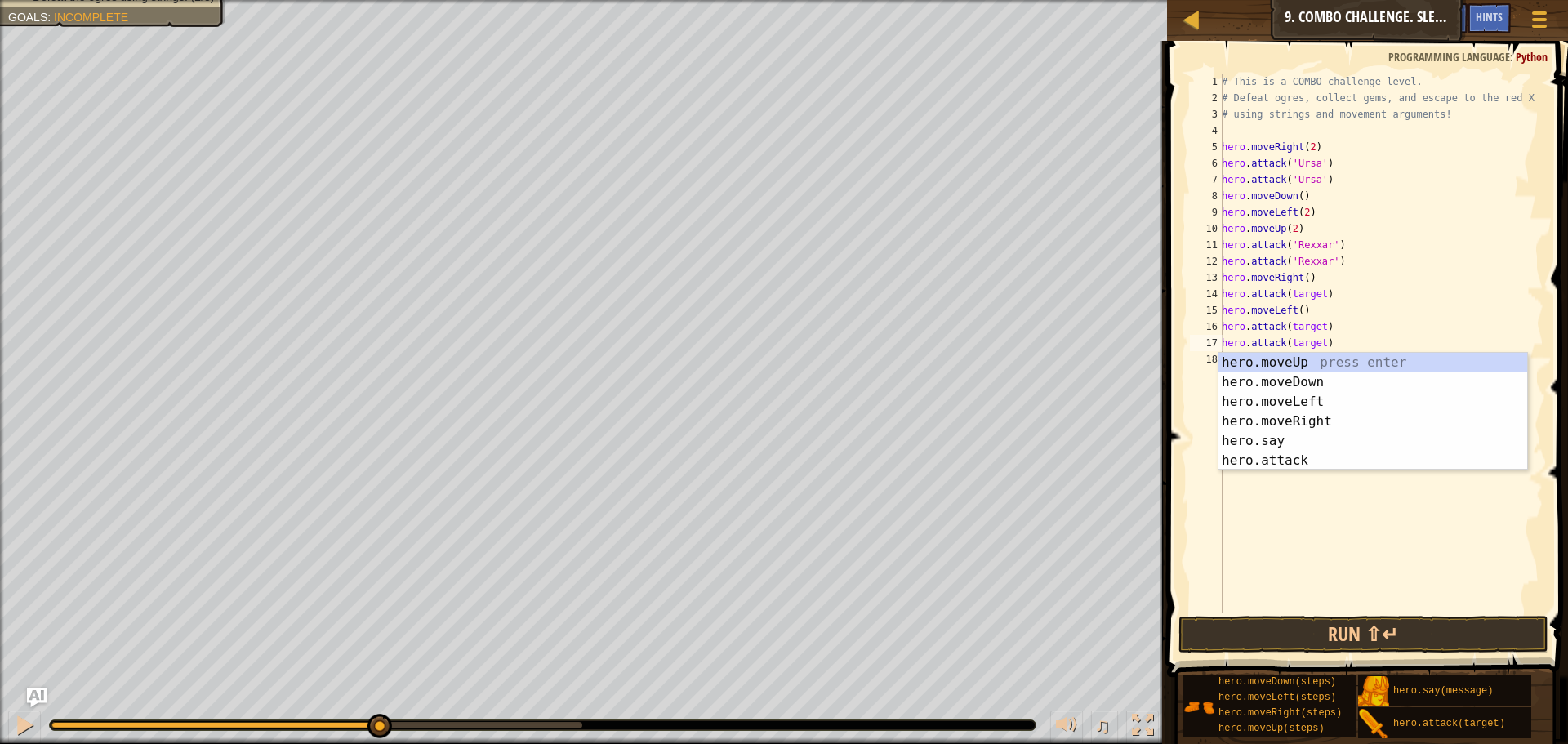
click at [1318, 341] on div "# This is a COMBO challenge level. # Defeat ogres, collect gems, and escape to …" at bounding box center [1380, 360] width 325 height 572
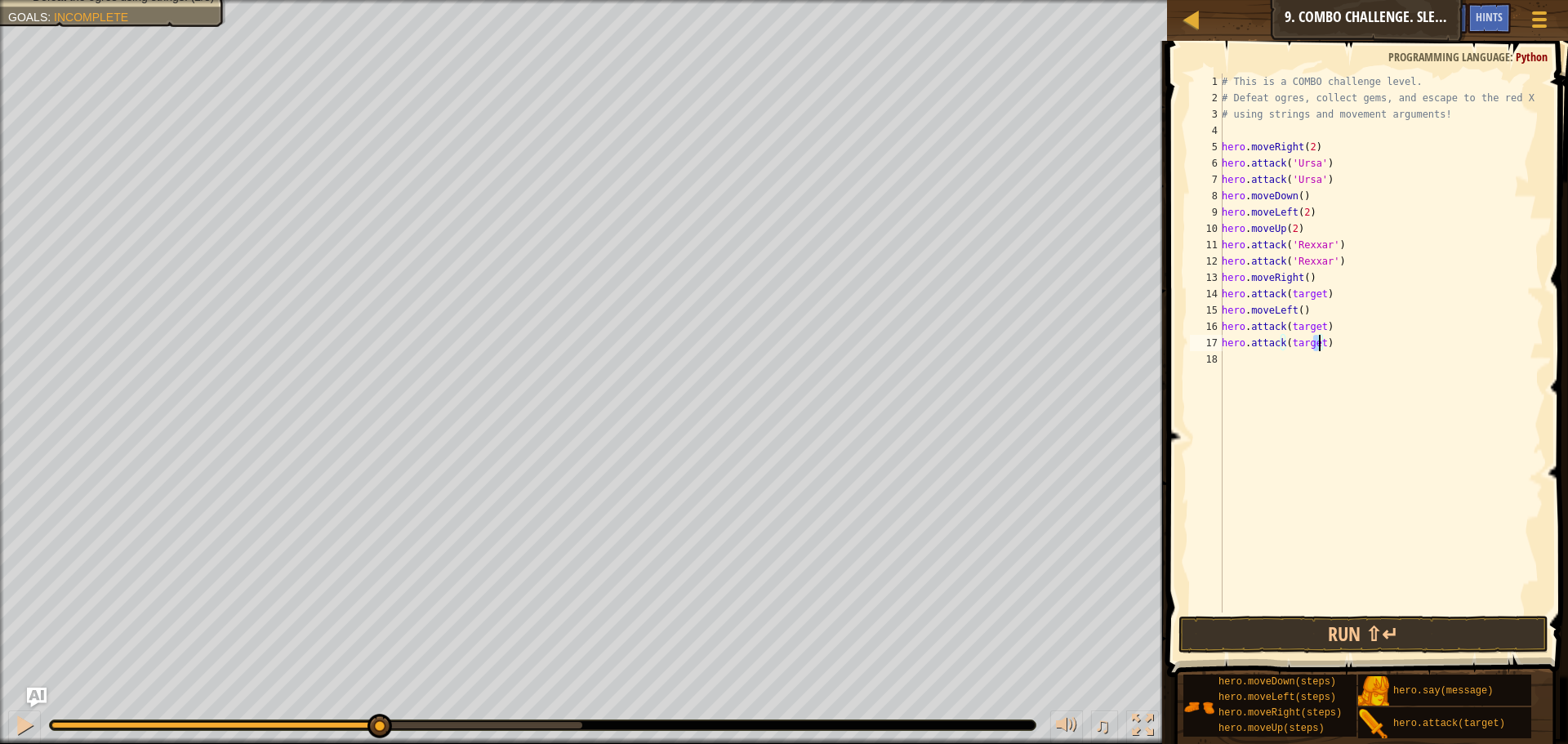
click at [1318, 341] on div "# This is a COMBO challenge level. # Defeat ogres, collect gems, and escape to …" at bounding box center [1380, 360] width 325 height 572
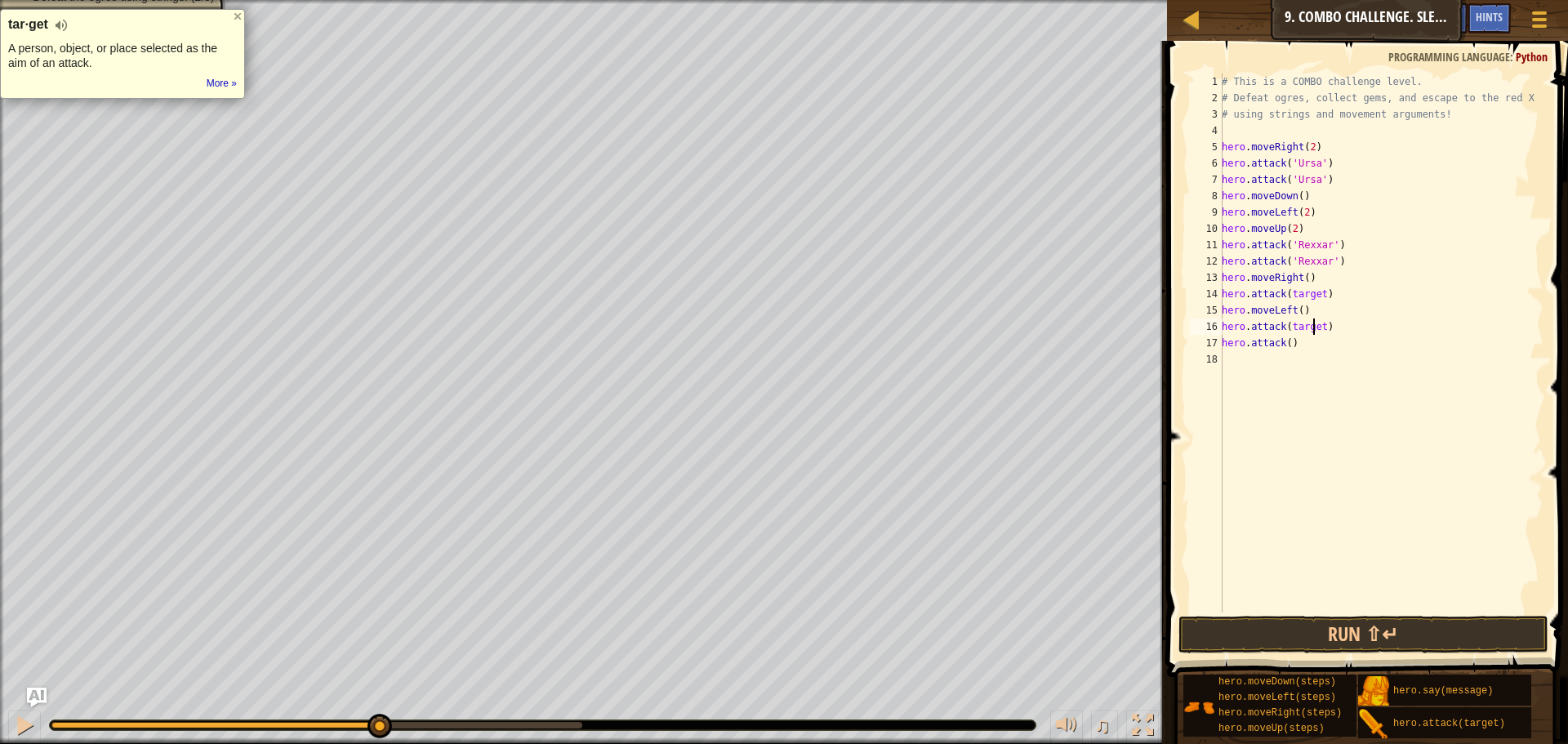
click at [1314, 331] on div "# This is a COMBO challenge level. # Defeat ogres, collect gems, and escape to …" at bounding box center [1380, 360] width 325 height 572
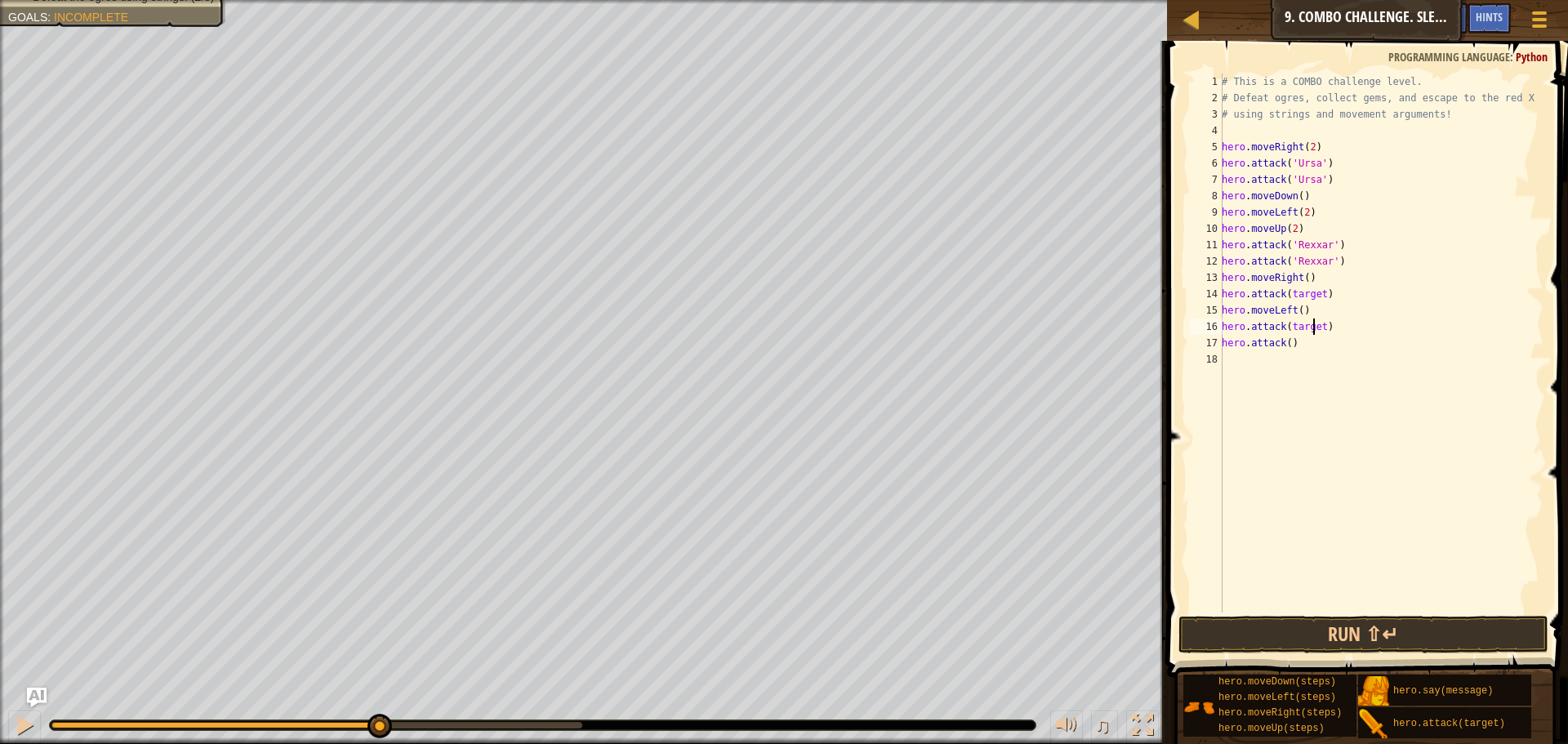
click at [1315, 329] on div "# This is a COMBO challenge level. # Defeat ogres, collect gems, and escape to …" at bounding box center [1380, 360] width 325 height 572
click at [1317, 322] on div "# This is a COMBO challenge level. # Defeat ogres, collect gems, and escape to …" at bounding box center [1380, 360] width 325 height 572
click at [1325, 296] on div "# This is a COMBO challenge level. # Defeat ogres, collect gems, and escape to …" at bounding box center [1380, 360] width 325 height 572
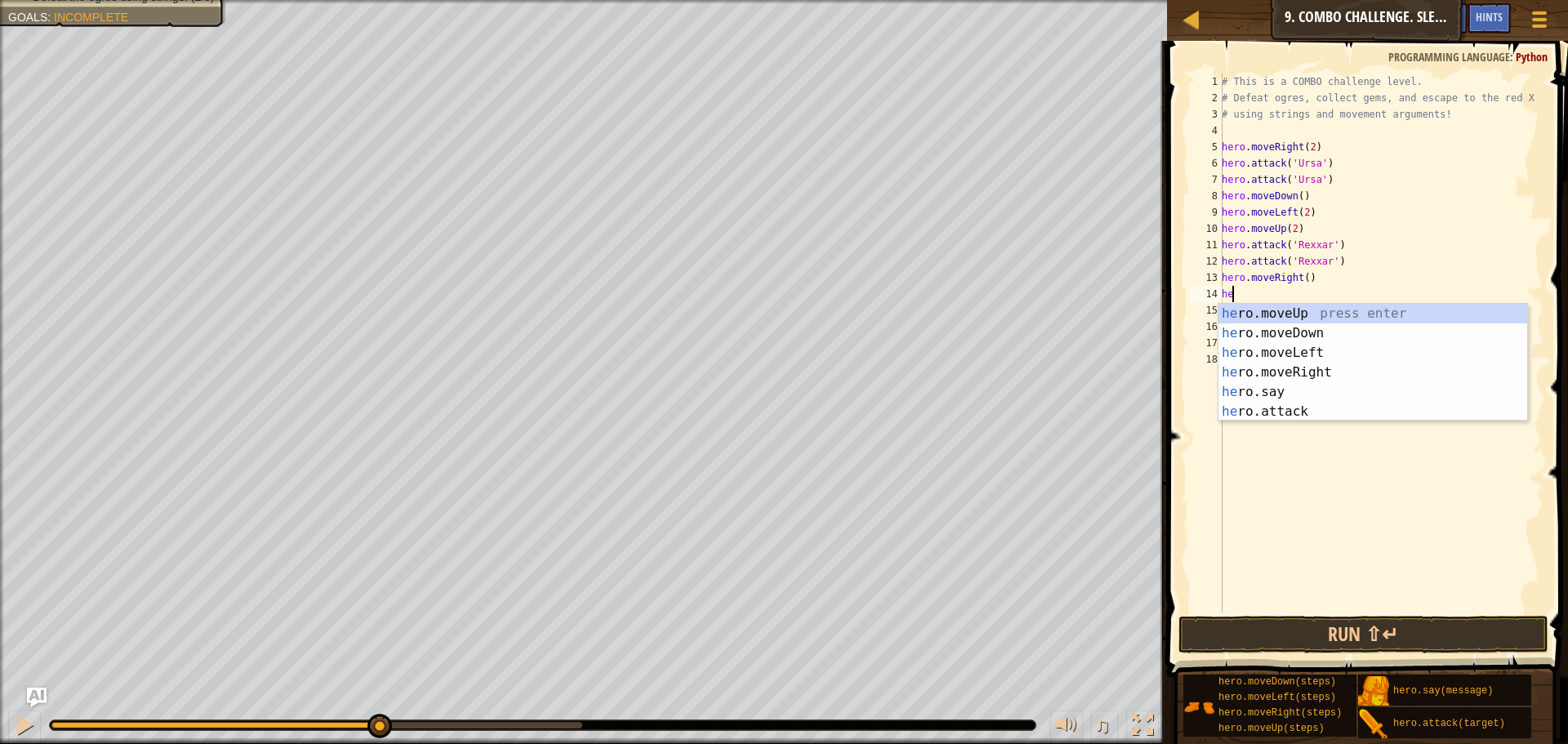
type textarea "h"
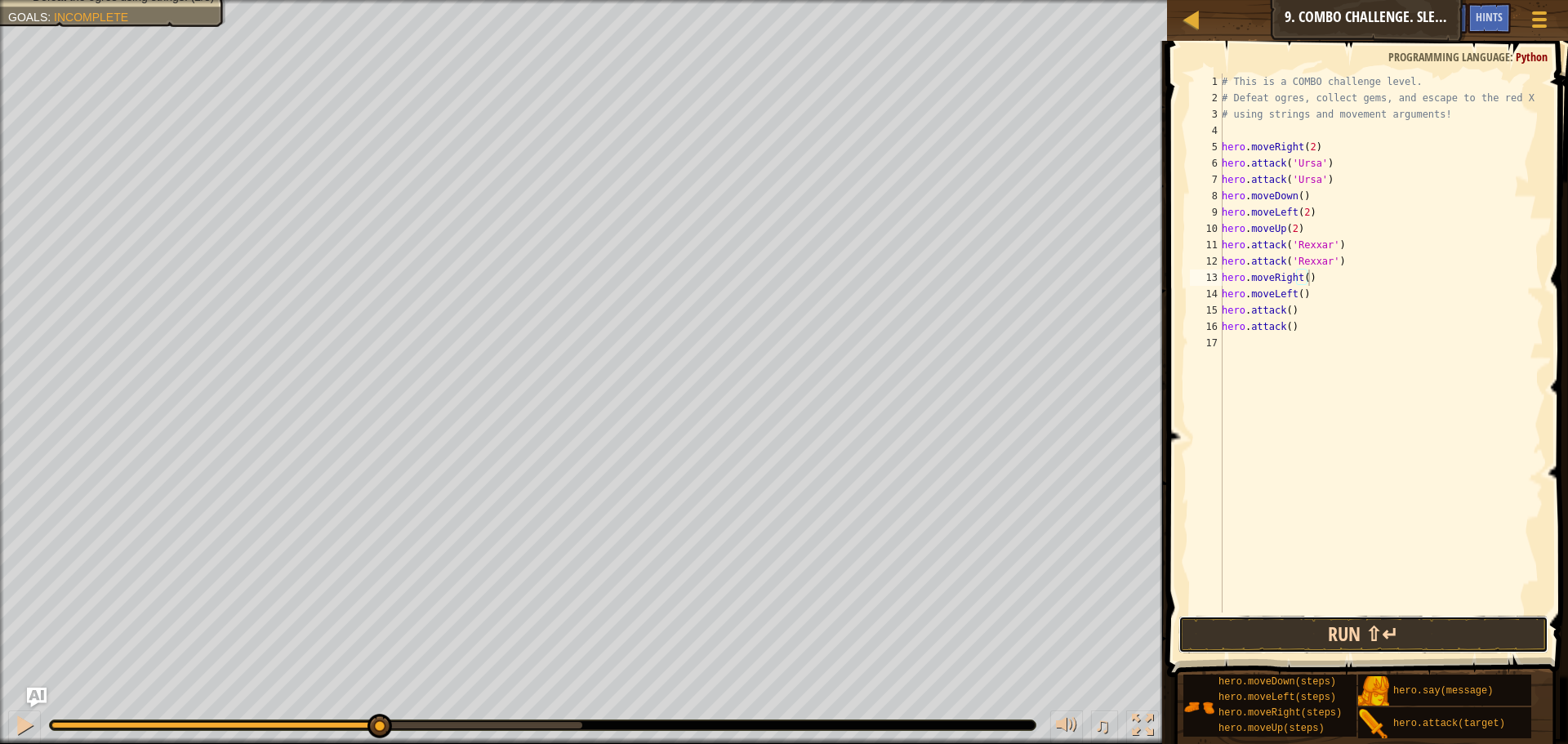
click at [1365, 636] on button "Run ⇧↵" at bounding box center [1363, 634] width 370 height 37
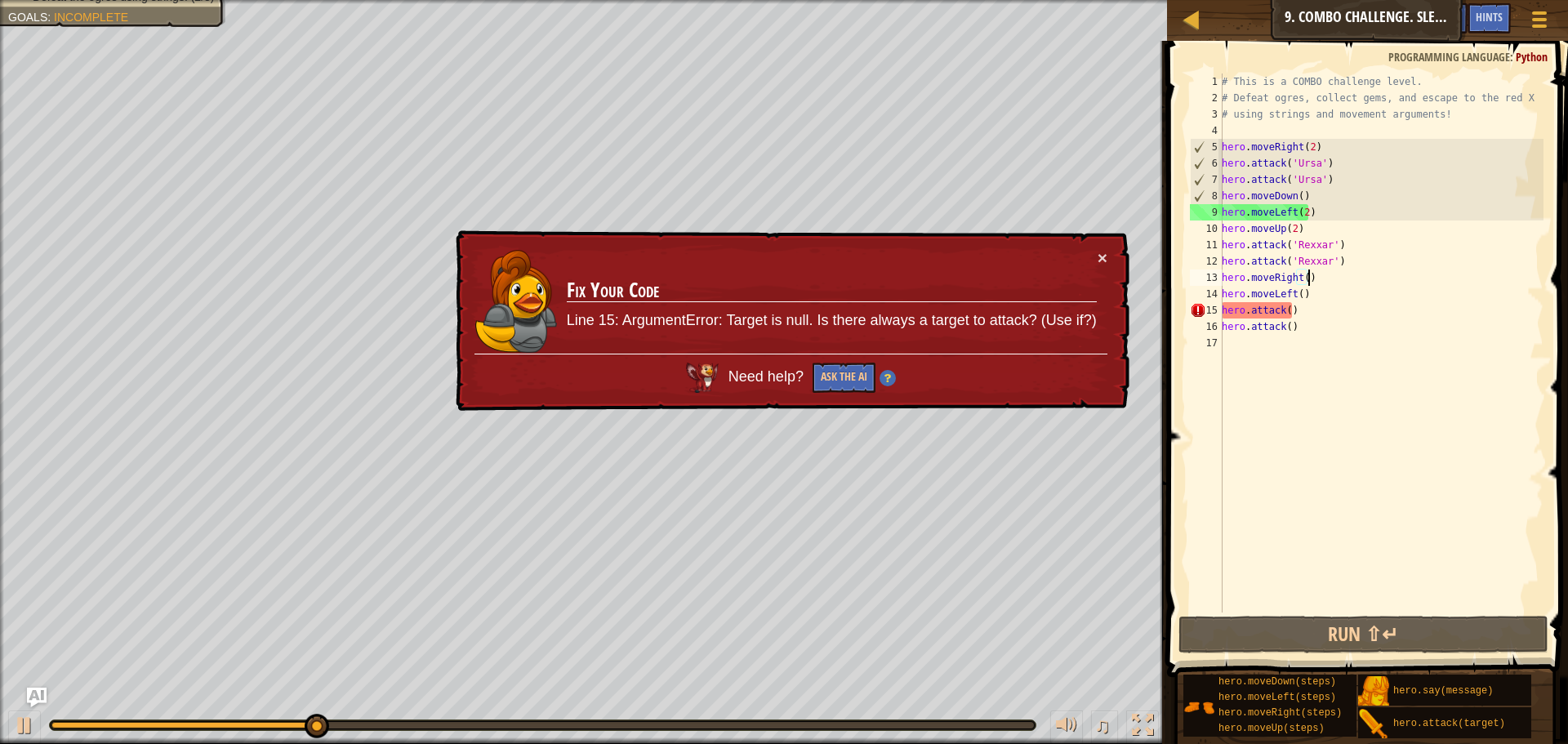
click at [1108, 260] on div "× Fix Your Code Line 15: ArgumentError: Target is null. Is there always a targe…" at bounding box center [790, 321] width 677 height 182
click at [1103, 260] on button "×" at bounding box center [1102, 258] width 10 height 17
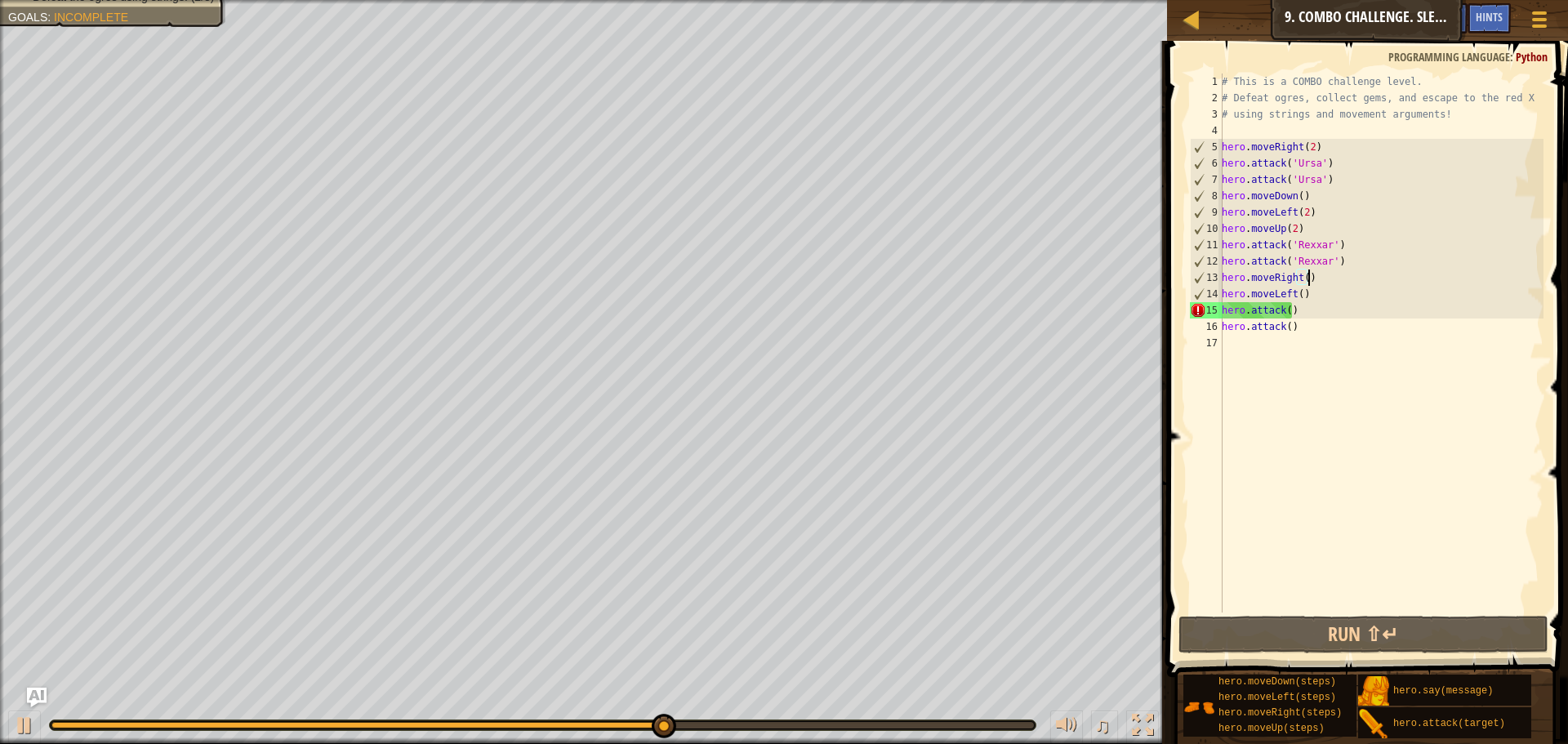
click at [1415, 292] on div "# This is a COMBO challenge level. # Defeat ogres, collect gems, and escape to …" at bounding box center [1380, 360] width 325 height 572
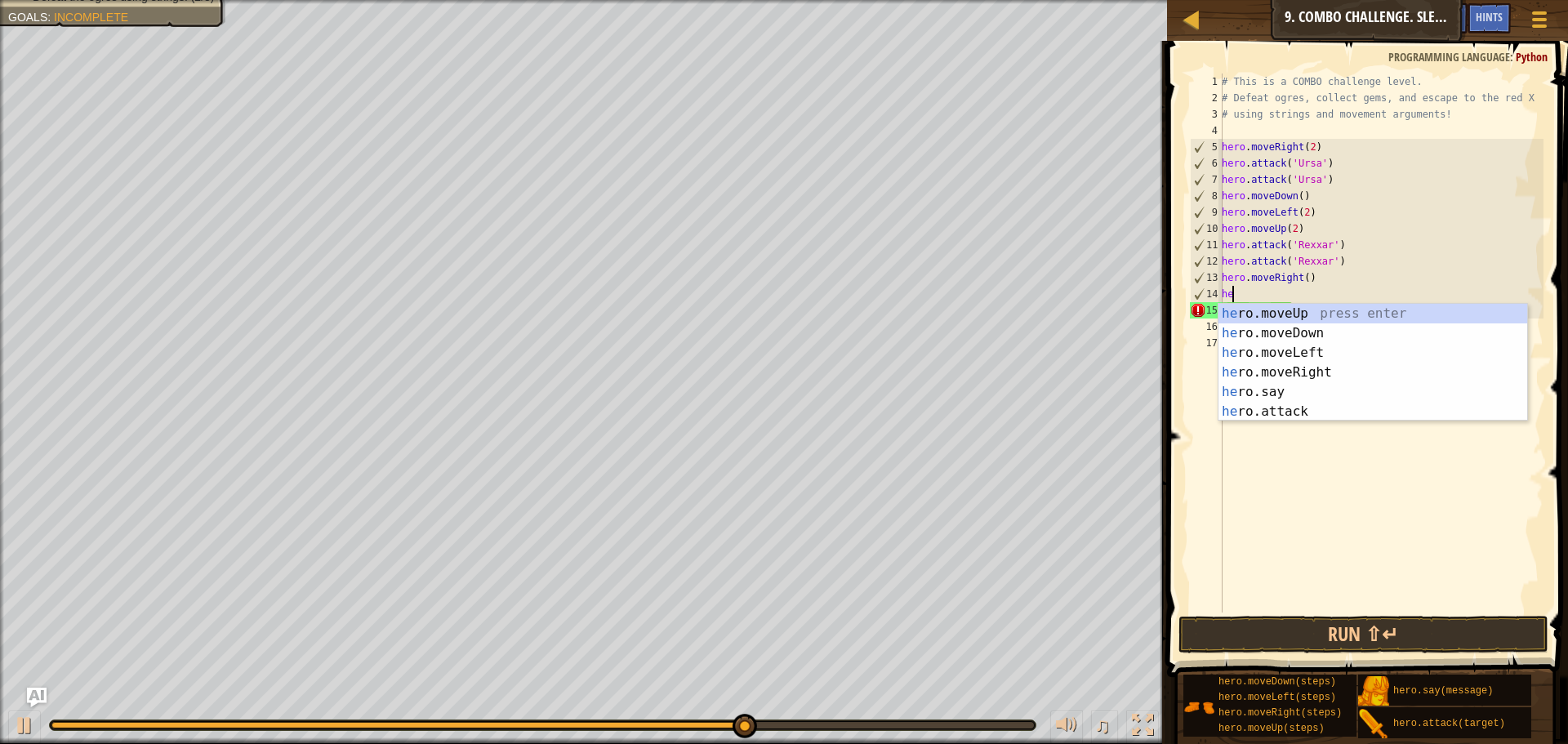
type textarea "h"
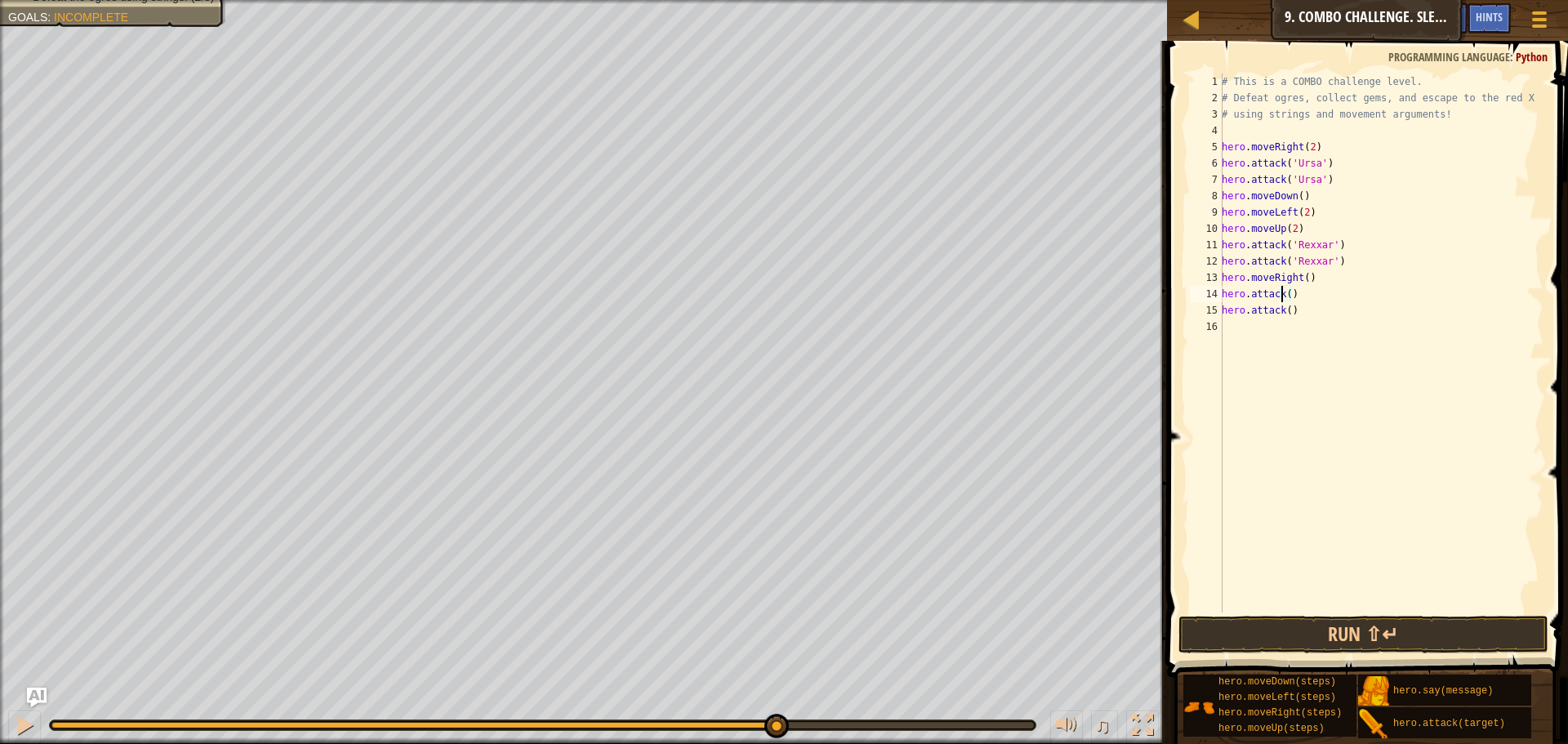
click at [1283, 290] on div "# This is a COMBO challenge level. # Defeat ogres, collect gems, and escape to …" at bounding box center [1380, 360] width 325 height 572
click at [1287, 290] on div "# This is a COMBO challenge level. # Defeat ogres, collect gems, and escape to …" at bounding box center [1380, 360] width 325 height 572
click at [1286, 313] on div "# This is a COMBO challenge level. # Defeat ogres, collect gems, and escape to …" at bounding box center [1380, 360] width 325 height 572
click at [1329, 327] on div "# This is a COMBO challenge level. # Defeat ogres, collect gems, and escape to …" at bounding box center [1380, 360] width 325 height 572
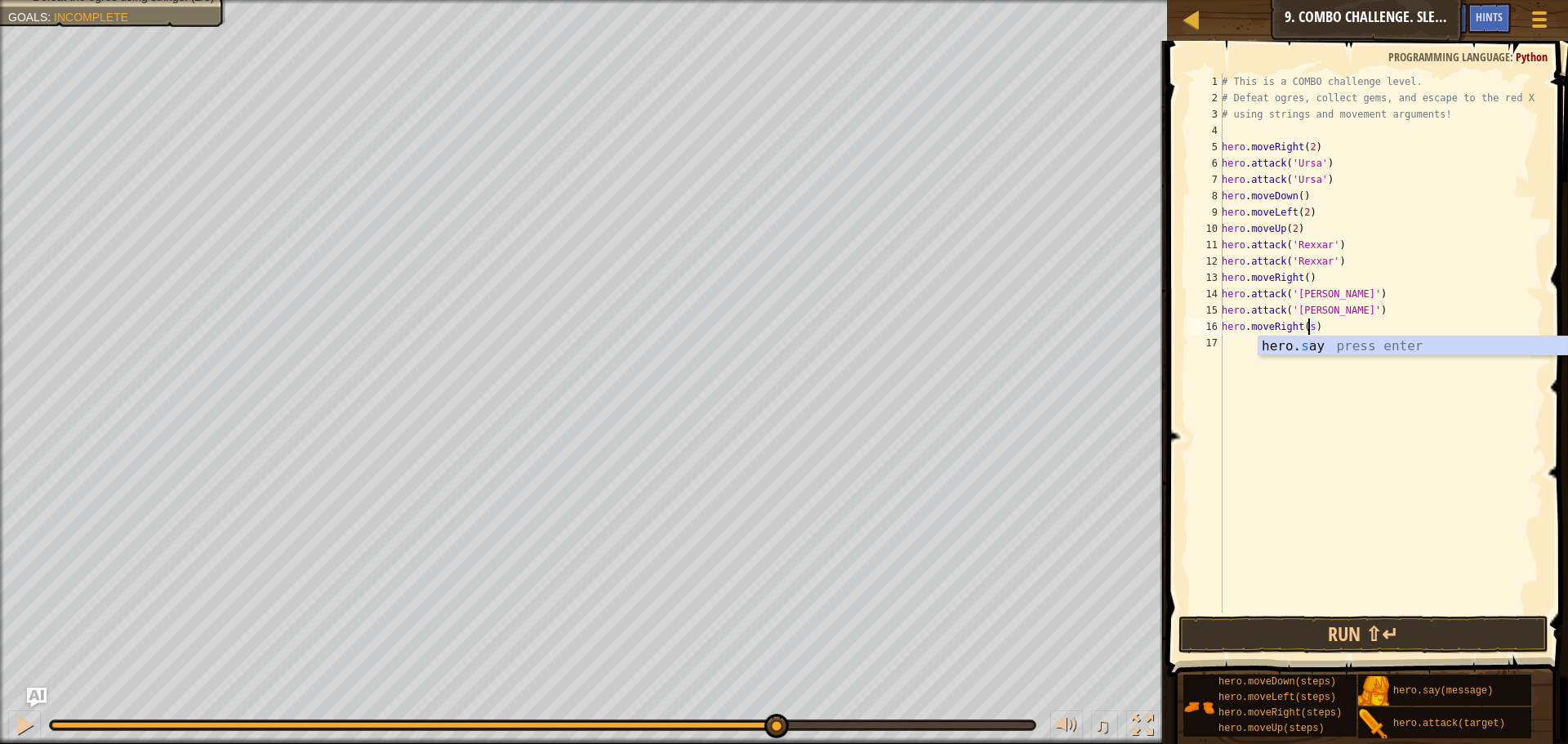
scroll to position [7, 6]
type textarea "hero.moveRight(5)"
click at [1376, 629] on button "Run ⇧↵" at bounding box center [1363, 634] width 370 height 37
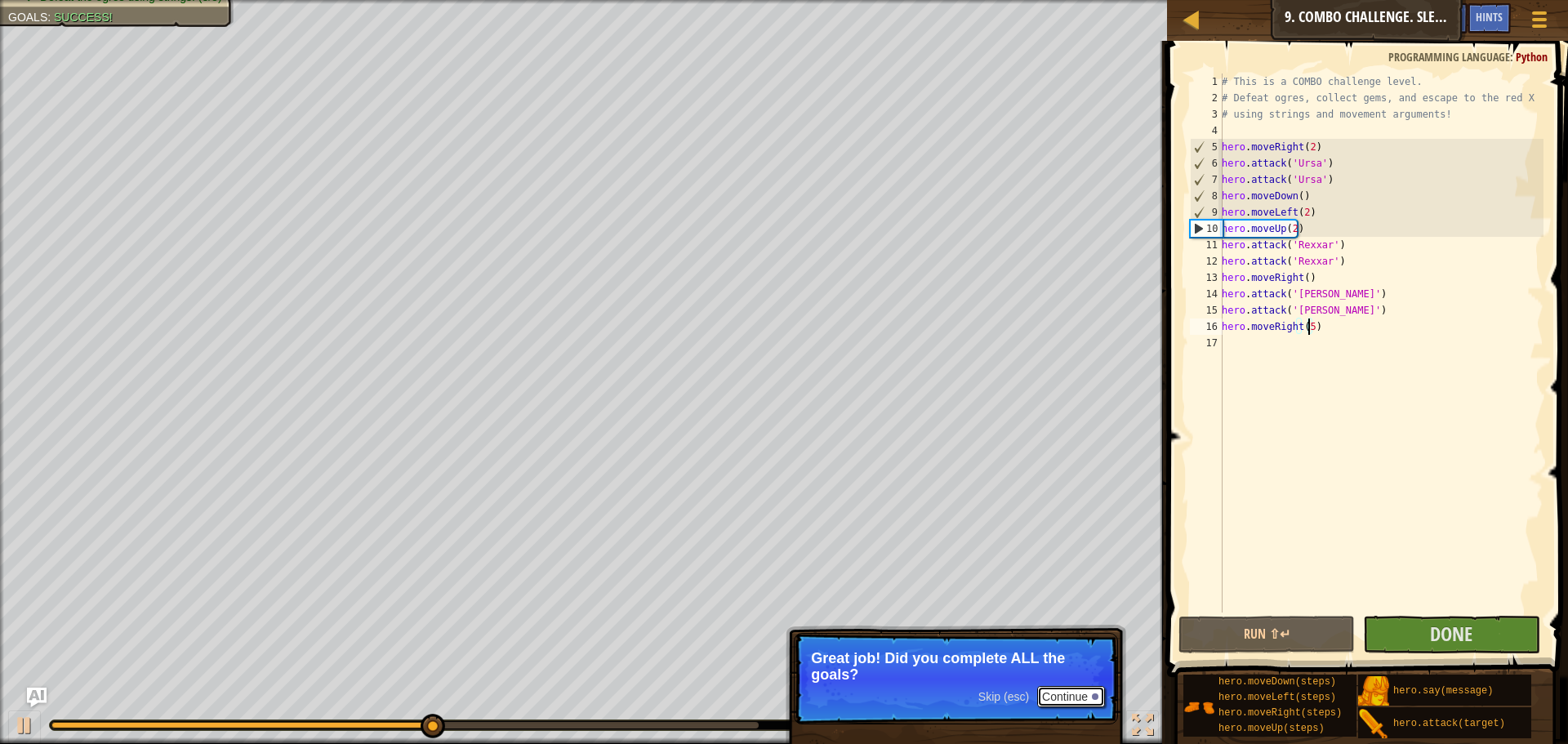
click at [1075, 701] on button "Continue" at bounding box center [1071, 696] width 67 height 21
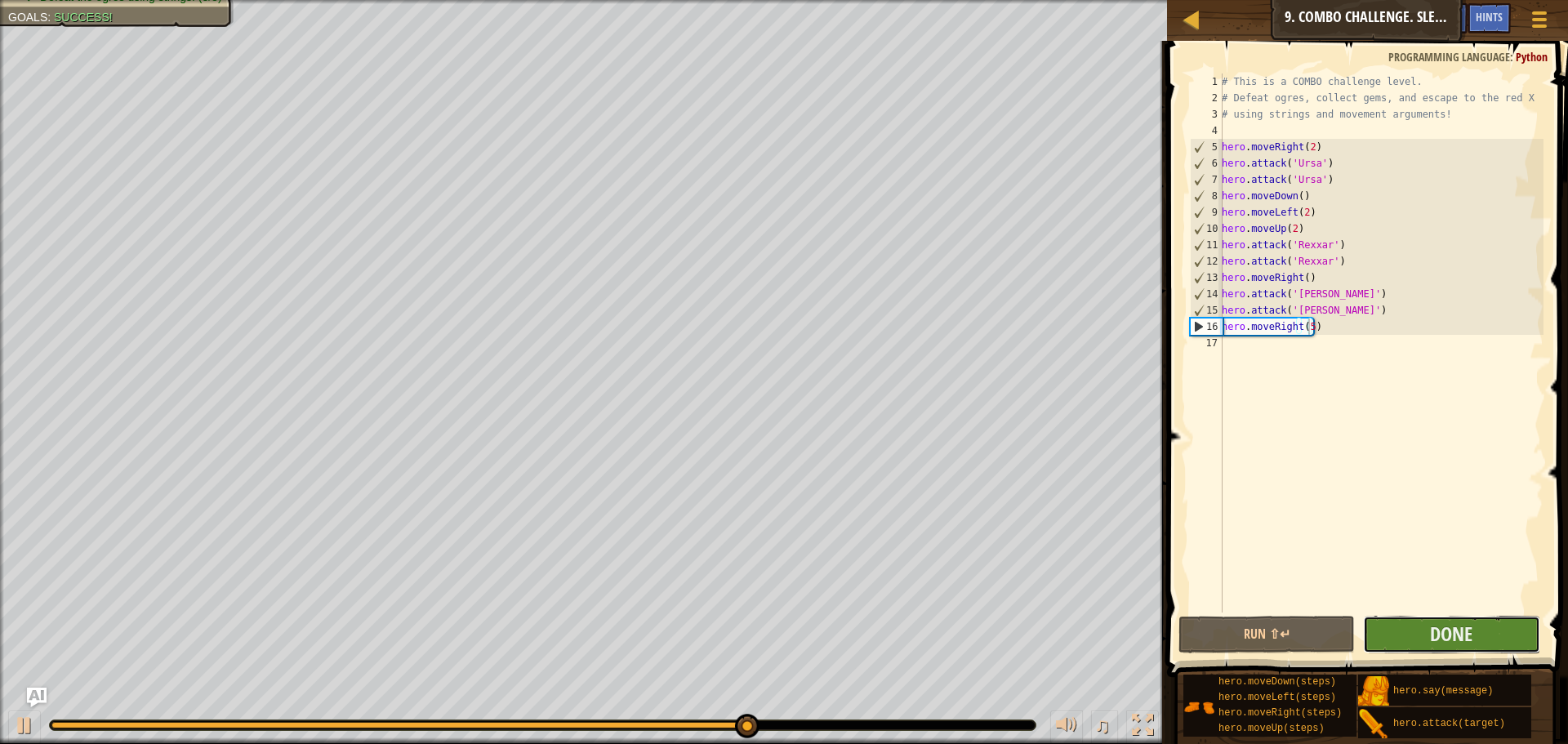
click at [1505, 630] on button "Done" at bounding box center [1451, 634] width 177 height 37
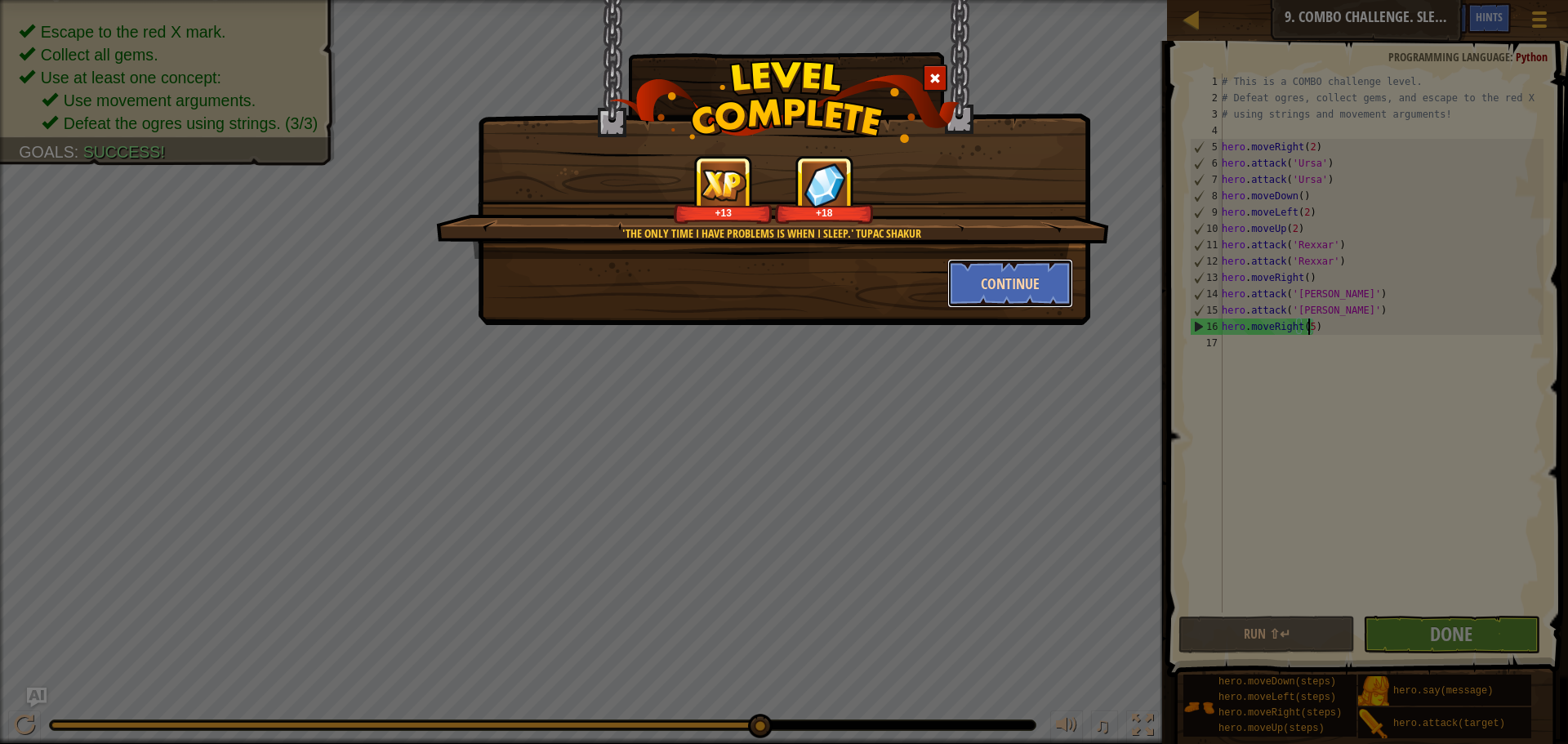
click at [1023, 279] on button "Continue" at bounding box center [1010, 283] width 127 height 49
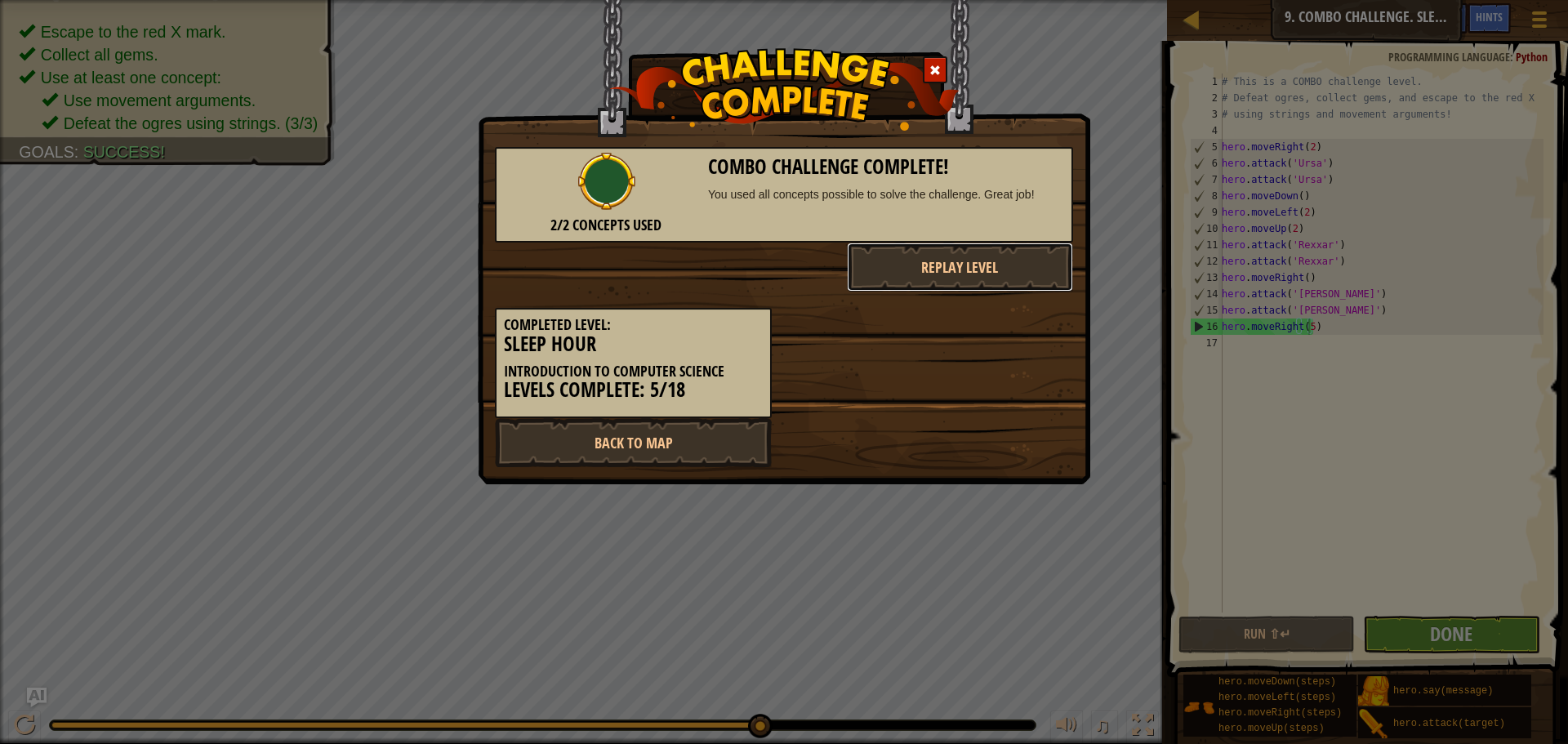
click at [1023, 279] on button "Replay Level" at bounding box center [960, 267] width 227 height 49
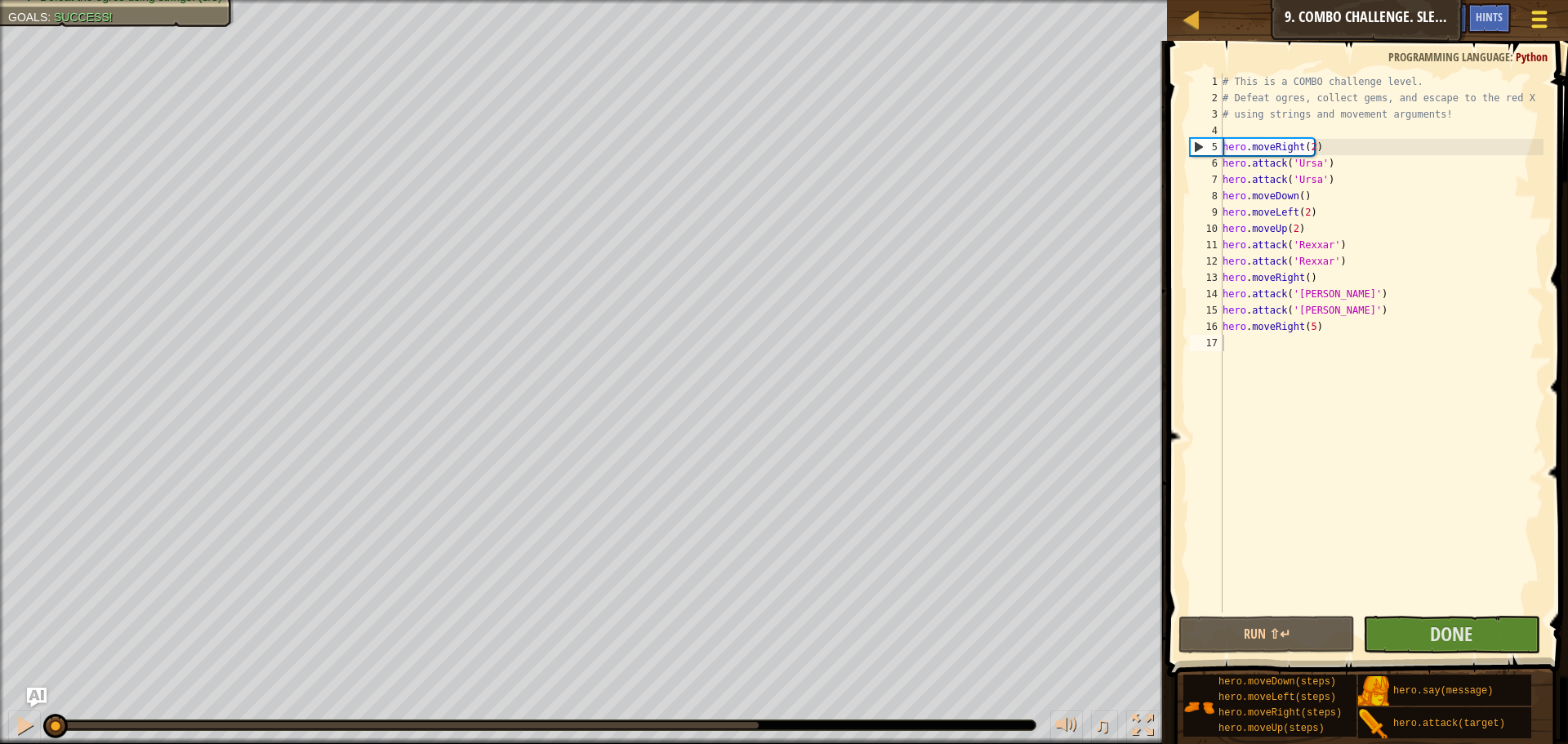
click at [1534, 14] on span at bounding box center [1539, 13] width 15 height 4
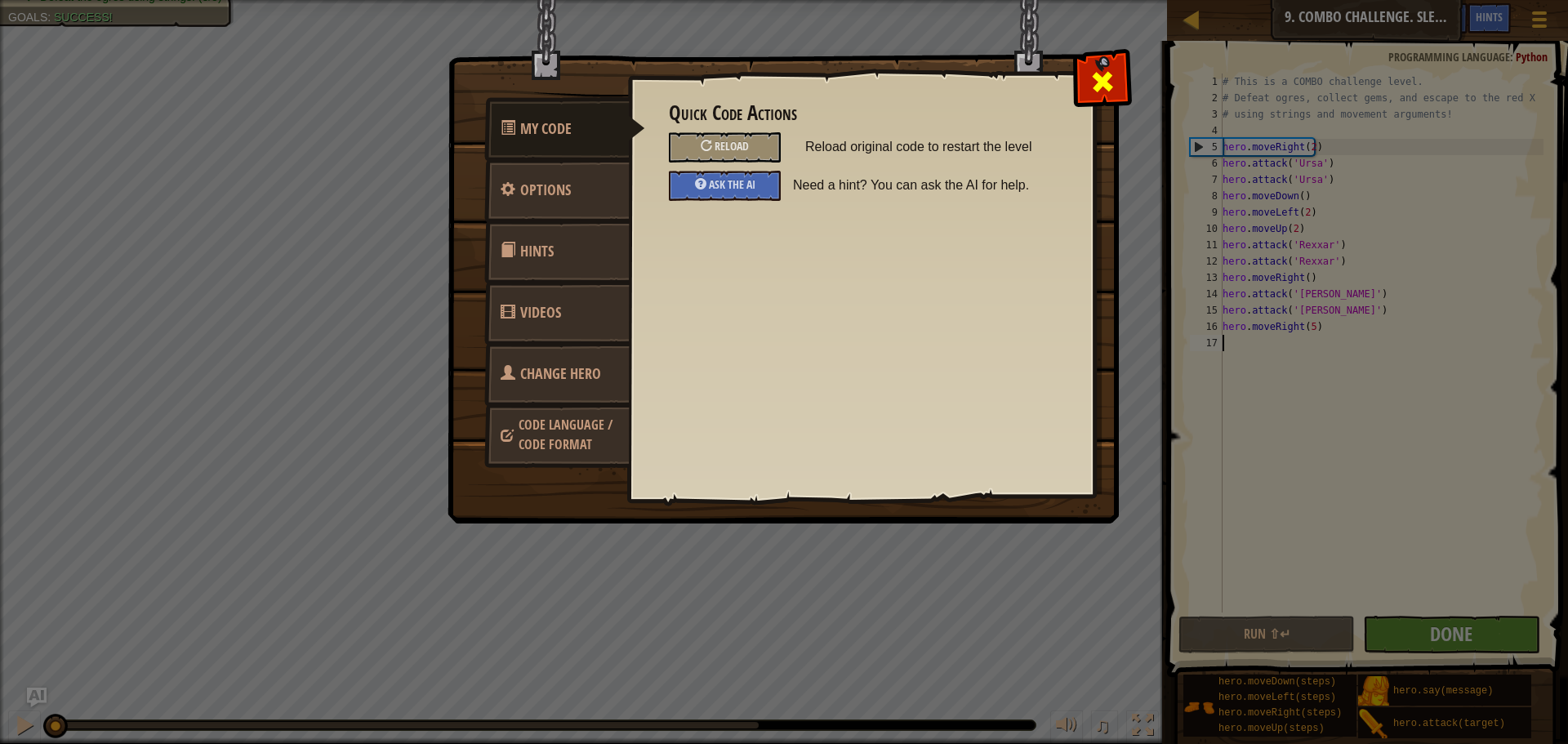
click at [1112, 93] on span at bounding box center [1102, 81] width 26 height 26
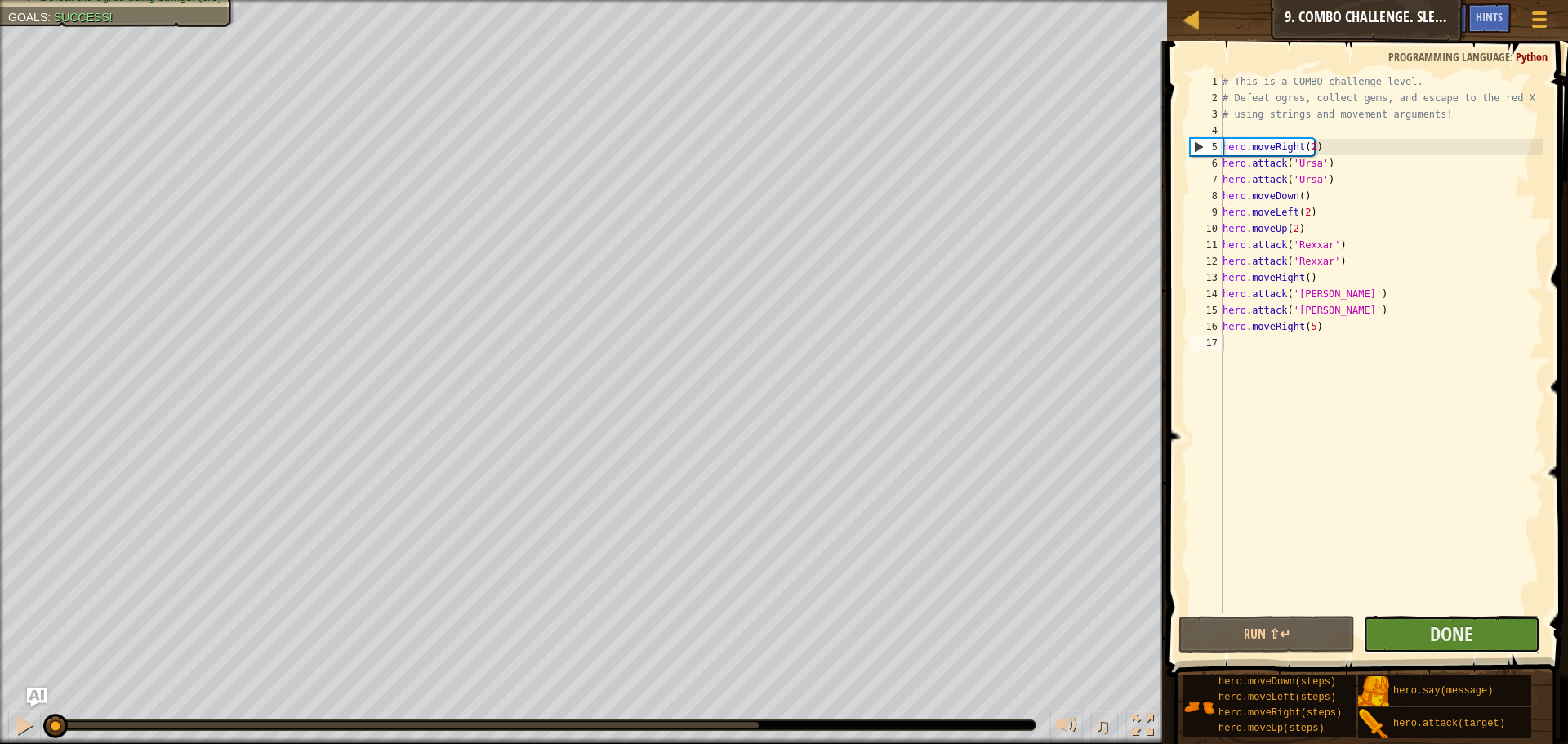
click at [1509, 621] on button "Done" at bounding box center [1451, 634] width 177 height 37
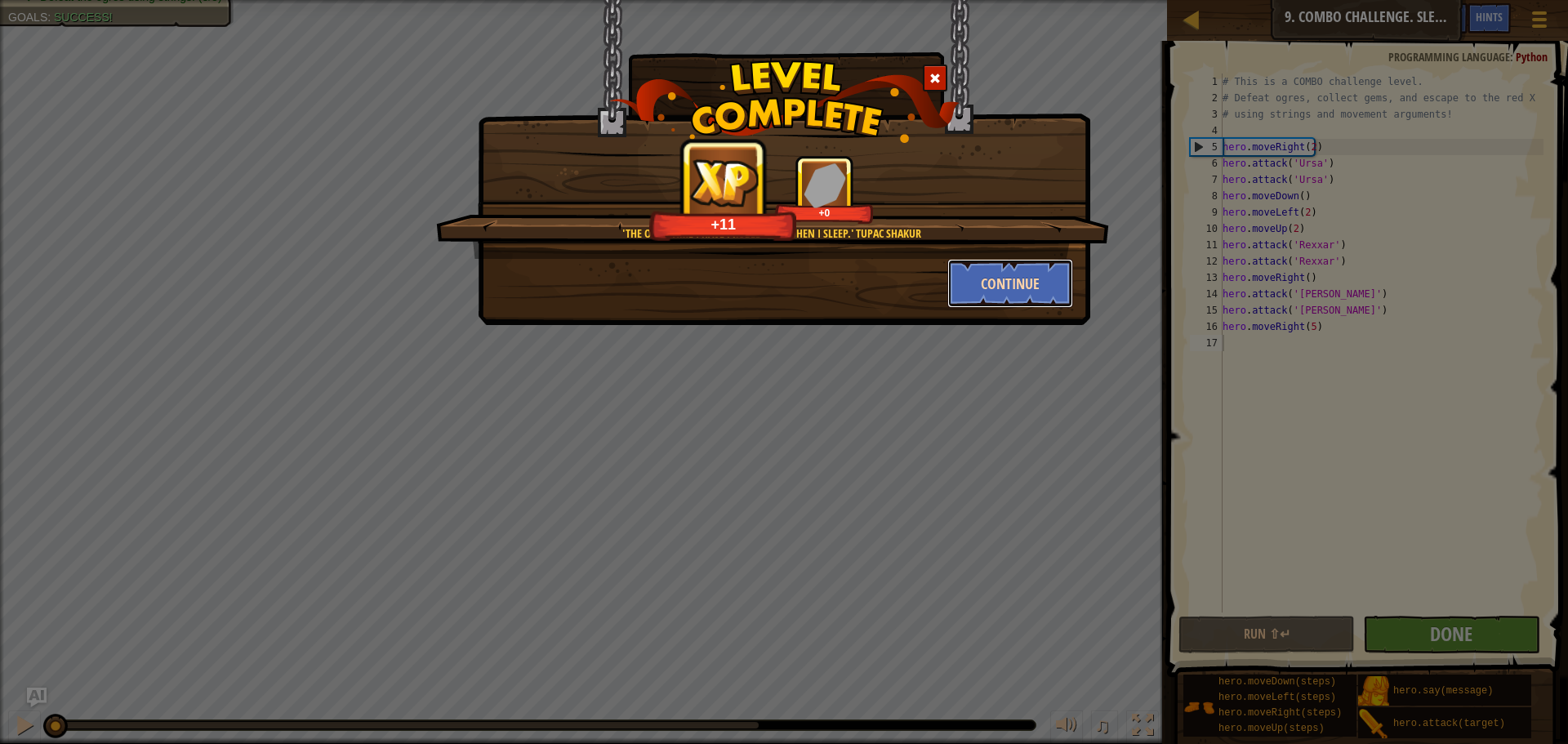
click at [1044, 273] on button "Continue" at bounding box center [1010, 283] width 127 height 49
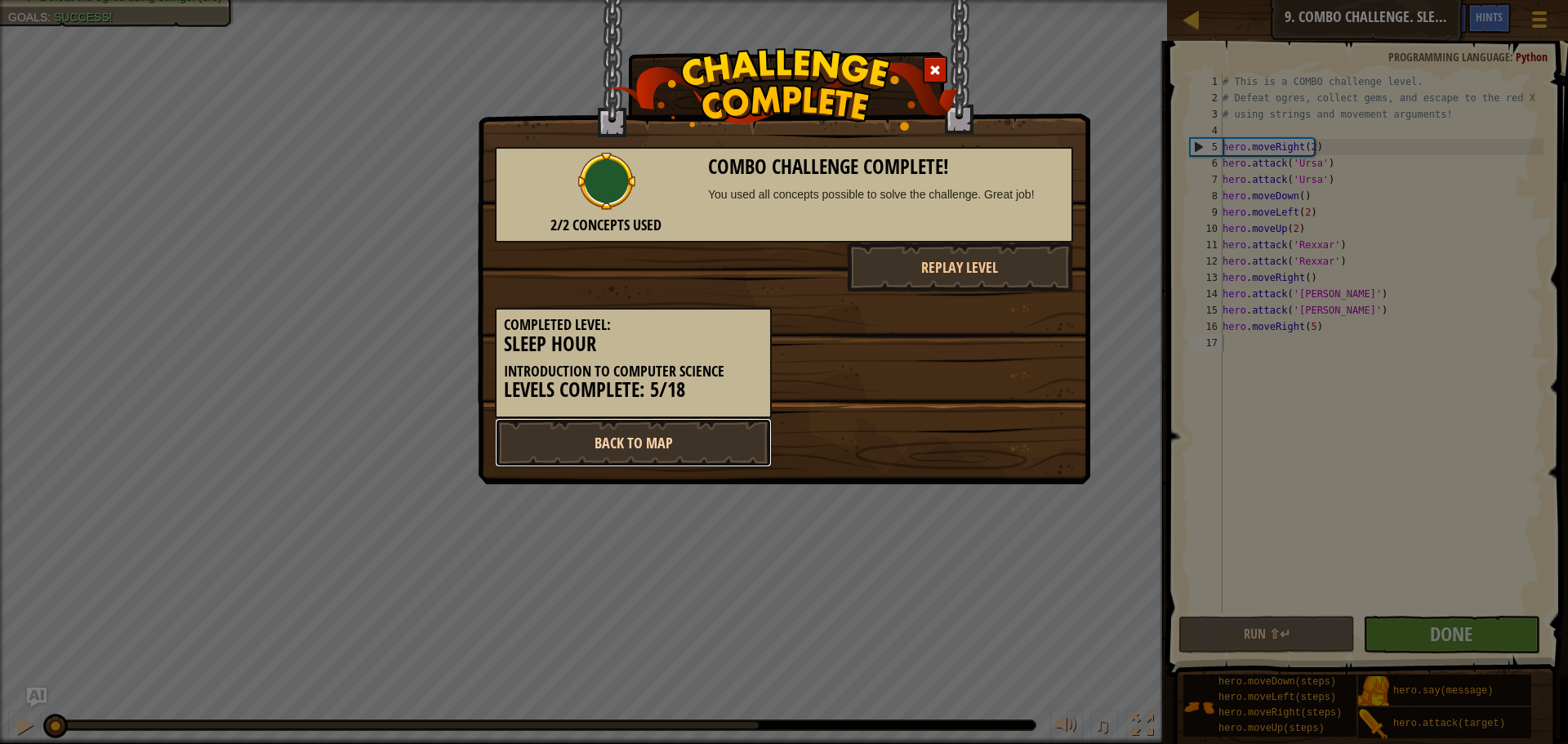
click at [733, 455] on link "Back to Map" at bounding box center [633, 443] width 277 height 49
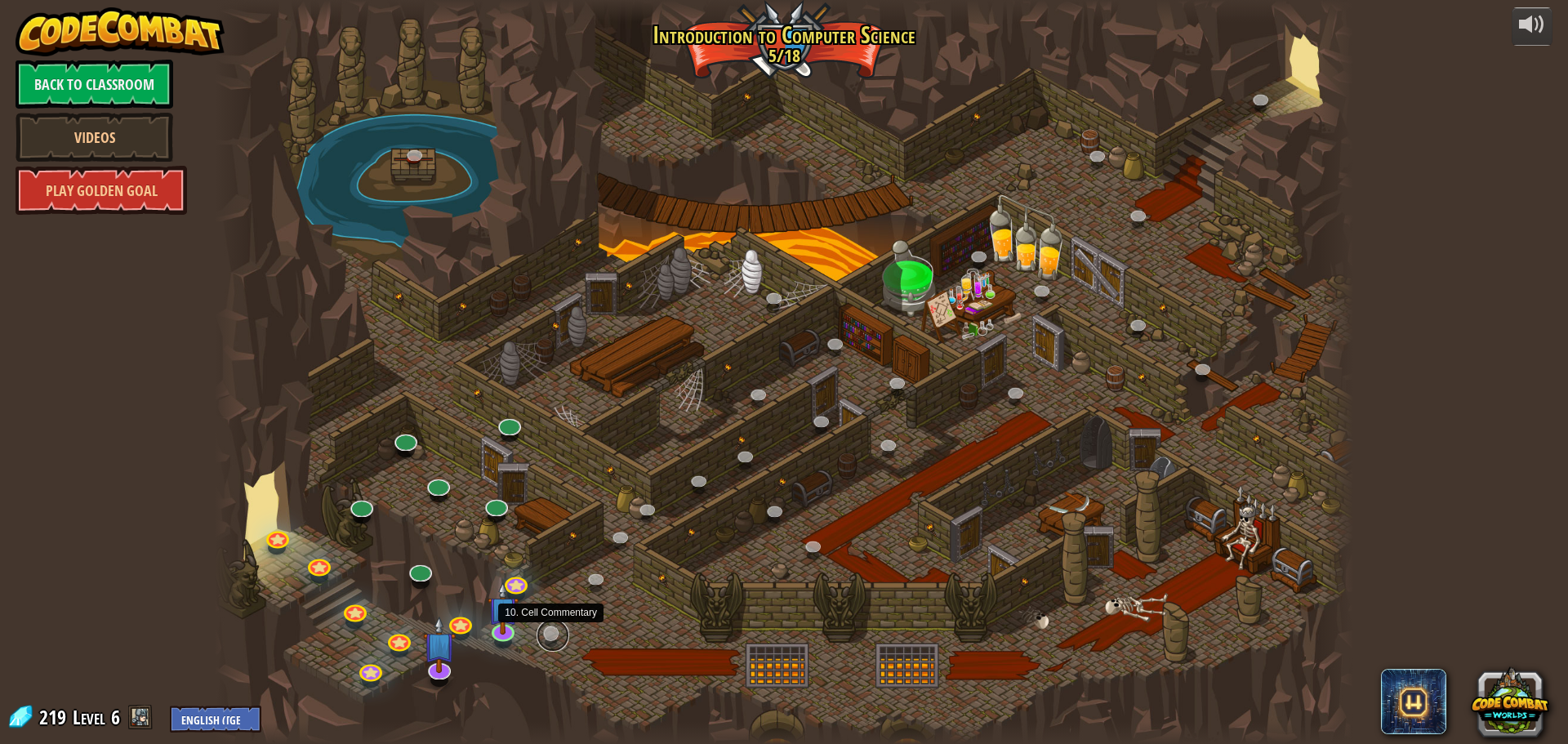
click at [545, 637] on link at bounding box center [553, 636] width 33 height 33
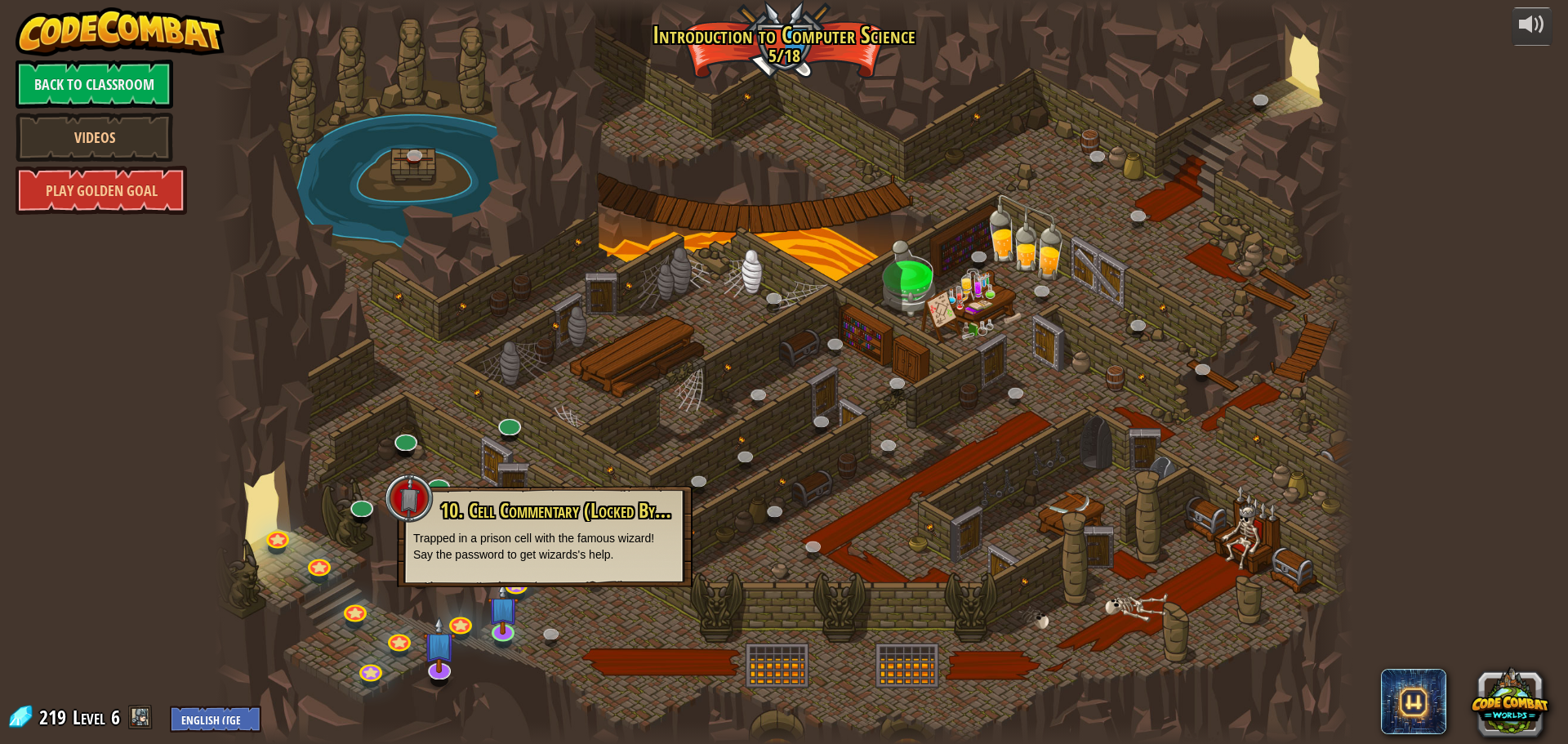
click at [598, 657] on div at bounding box center [784, 372] width 1138 height 744
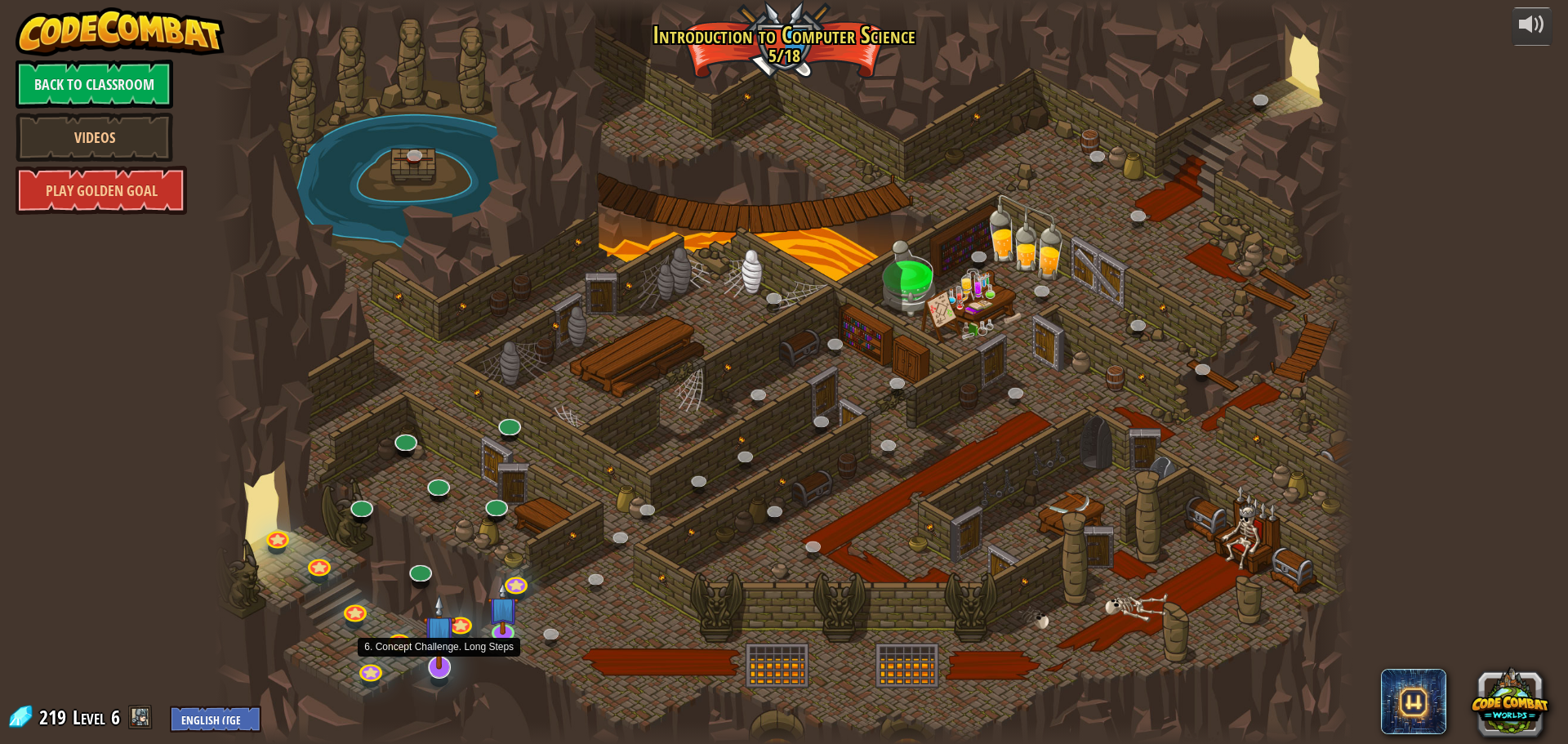
click at [439, 666] on img at bounding box center [440, 631] width 34 height 76
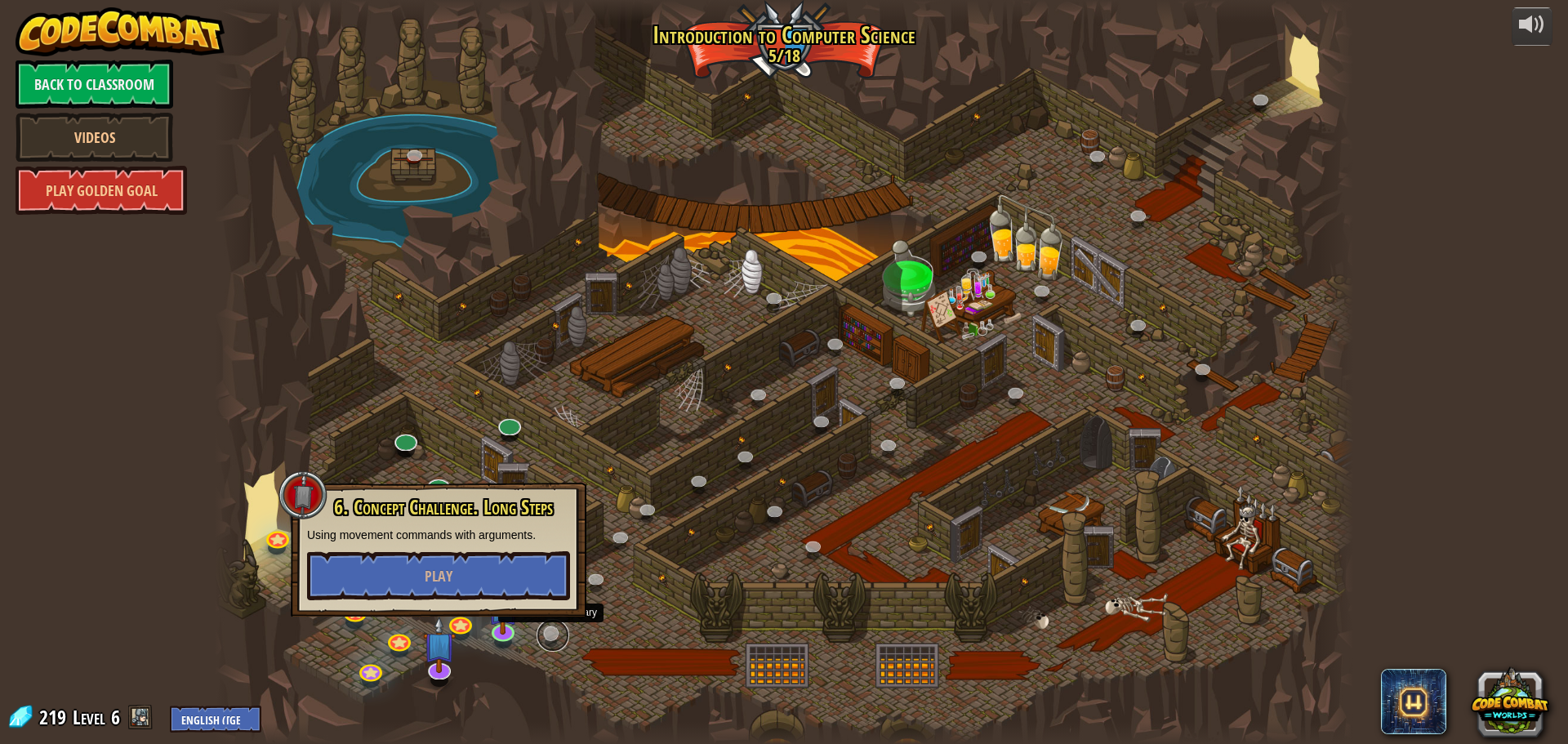
click at [552, 640] on link at bounding box center [553, 636] width 33 height 33
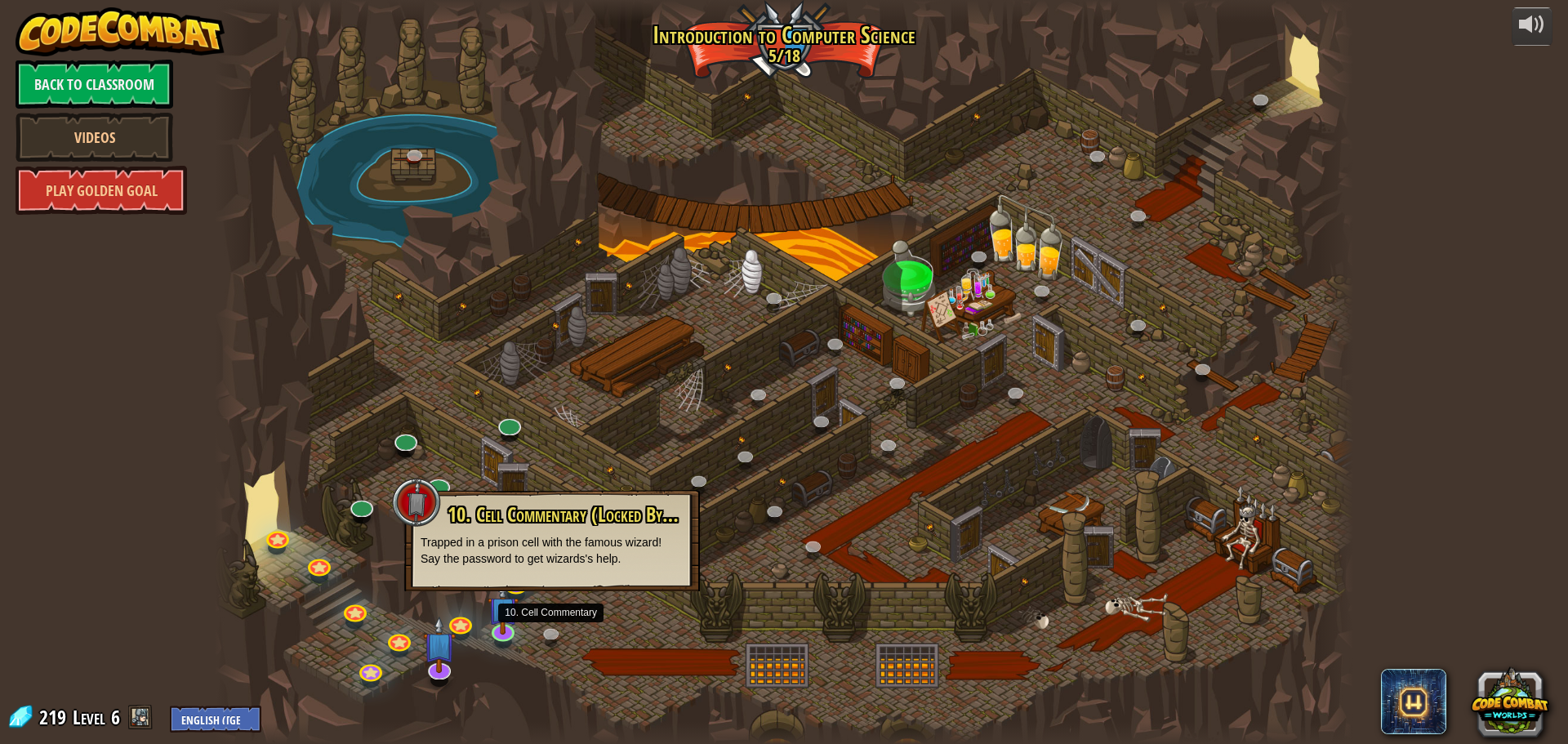
click at [657, 514] on span "10. Cell Commentary (Locked By Teacher)" at bounding box center [585, 515] width 276 height 27
drag, startPoint x: 657, startPoint y: 514, endPoint x: 698, endPoint y: 503, distance: 42.4
click at [698, 503] on div "10. Cell Commentary (Locked By Teacher) Trapped in a prison cell with the famou…" at bounding box center [552, 540] width 296 height 101
click at [406, 502] on div at bounding box center [416, 503] width 49 height 49
click at [584, 633] on div at bounding box center [784, 372] width 1138 height 744
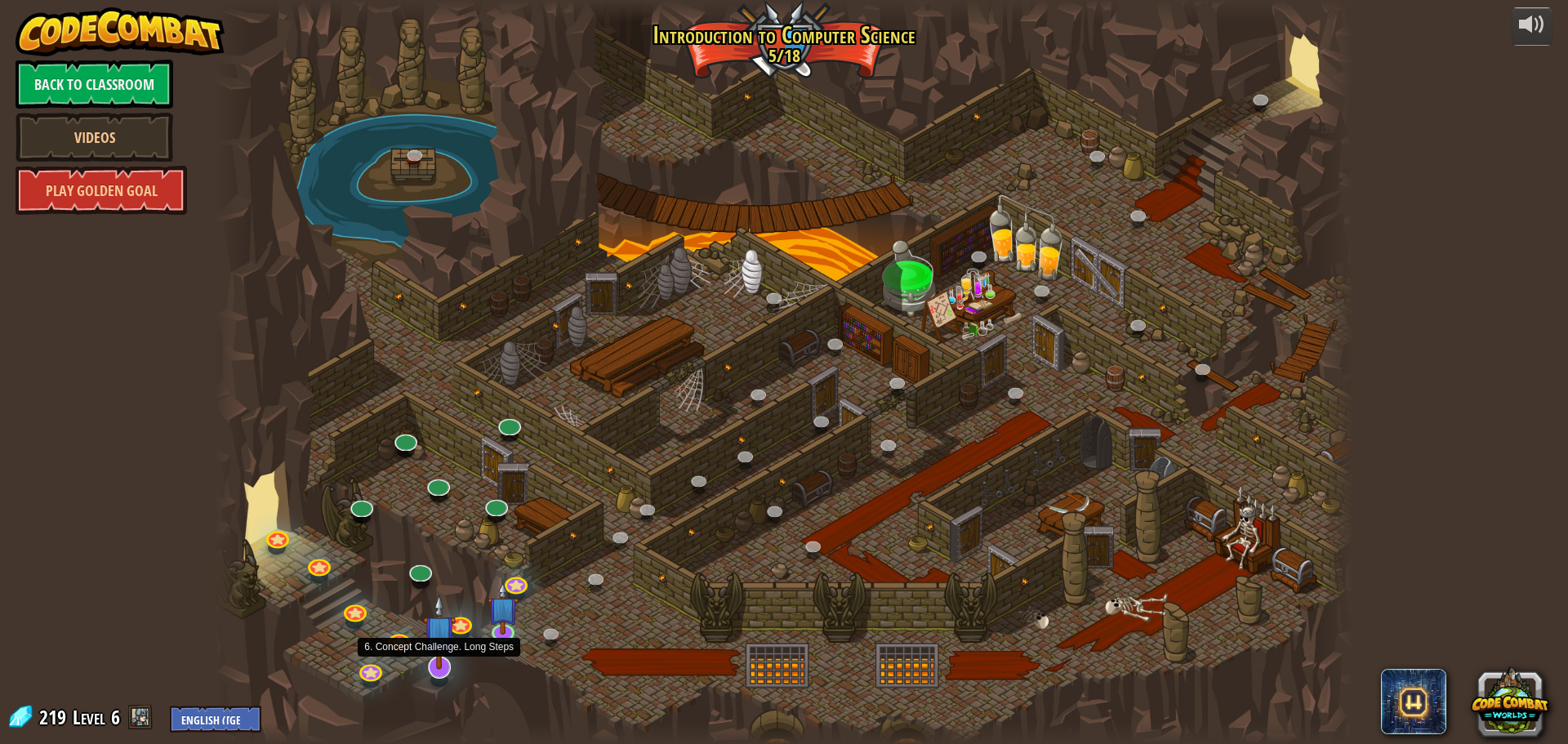
click at [426, 661] on img at bounding box center [440, 631] width 34 height 76
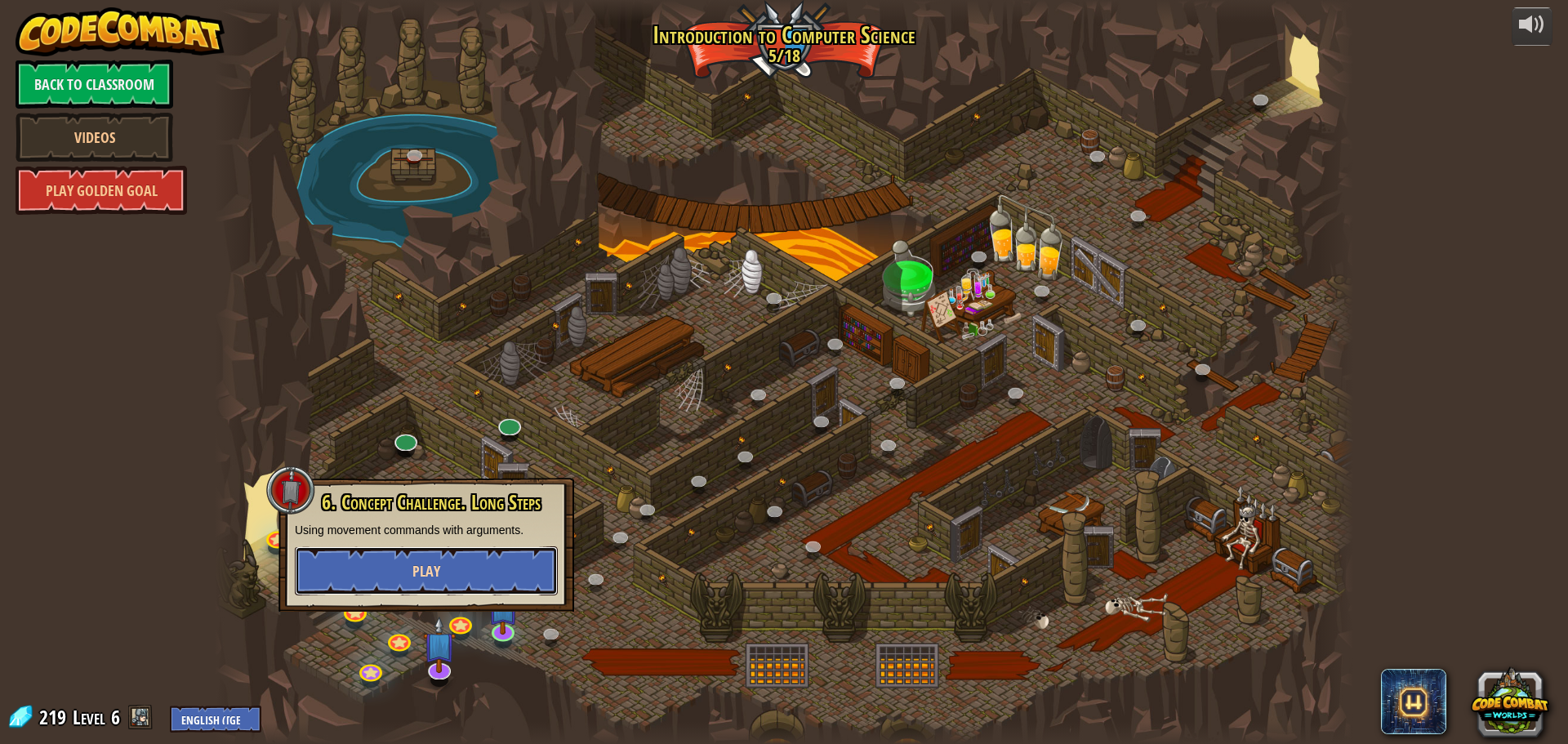
click at [551, 556] on button "Play" at bounding box center [426, 571] width 263 height 49
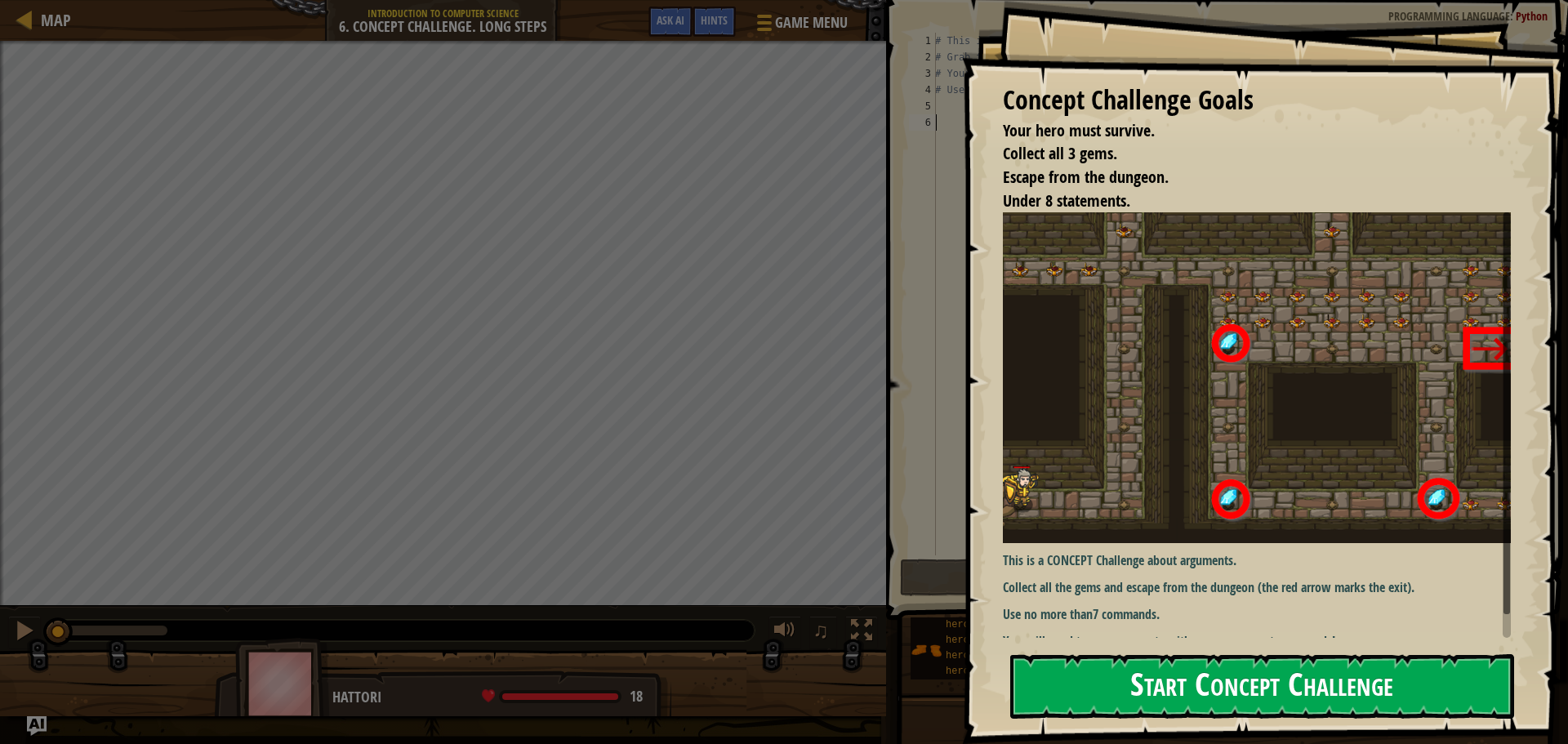
click at [1197, 681] on button "Start Concept Challenge" at bounding box center [1261, 686] width 504 height 65
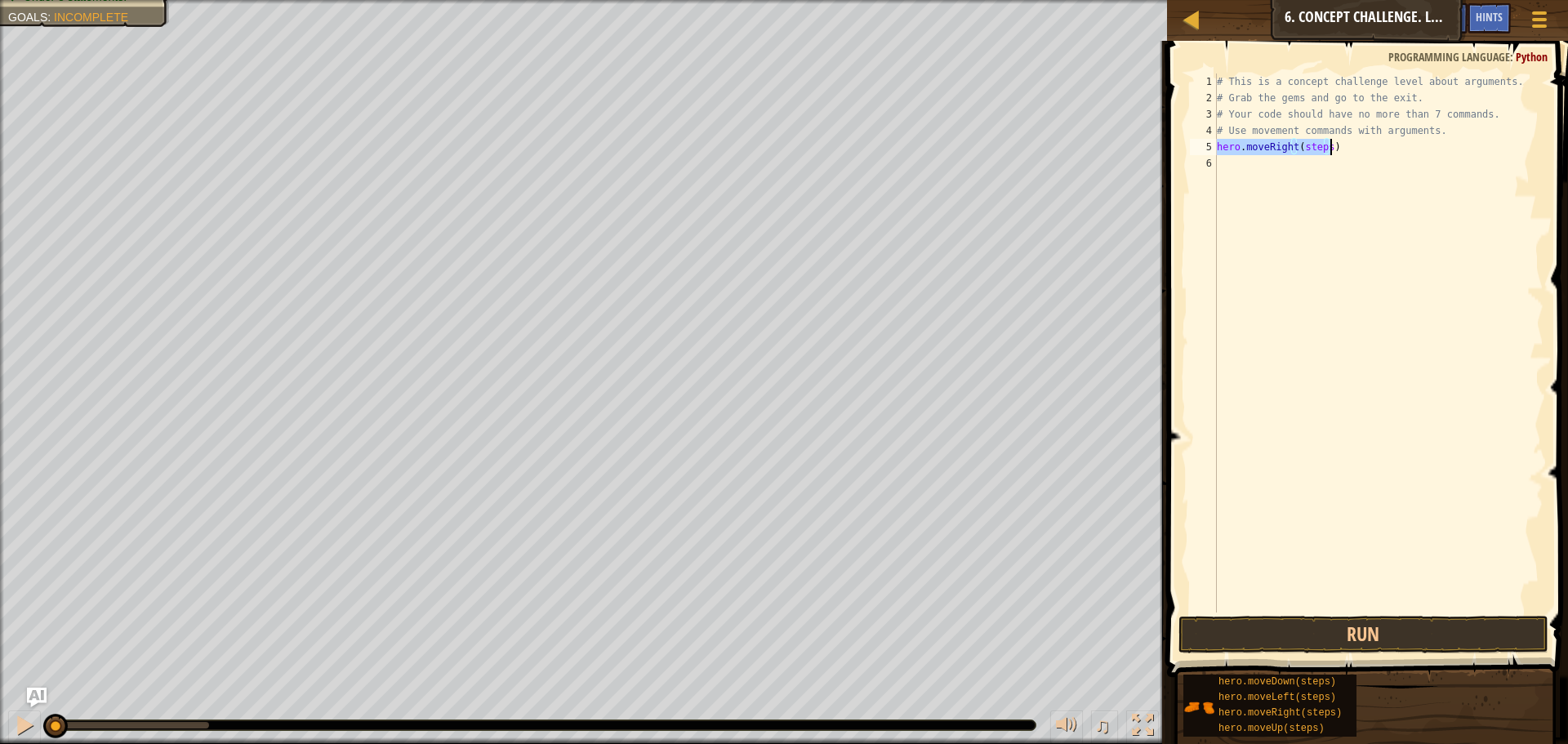
click at [1324, 145] on div "# This is a concept challenge level about arguments. # Grab the gems and go to …" at bounding box center [1379, 343] width 330 height 539
click at [1324, 145] on div "# This is a concept challenge level about arguments. # Grab the gems and go to …" at bounding box center [1379, 360] width 330 height 572
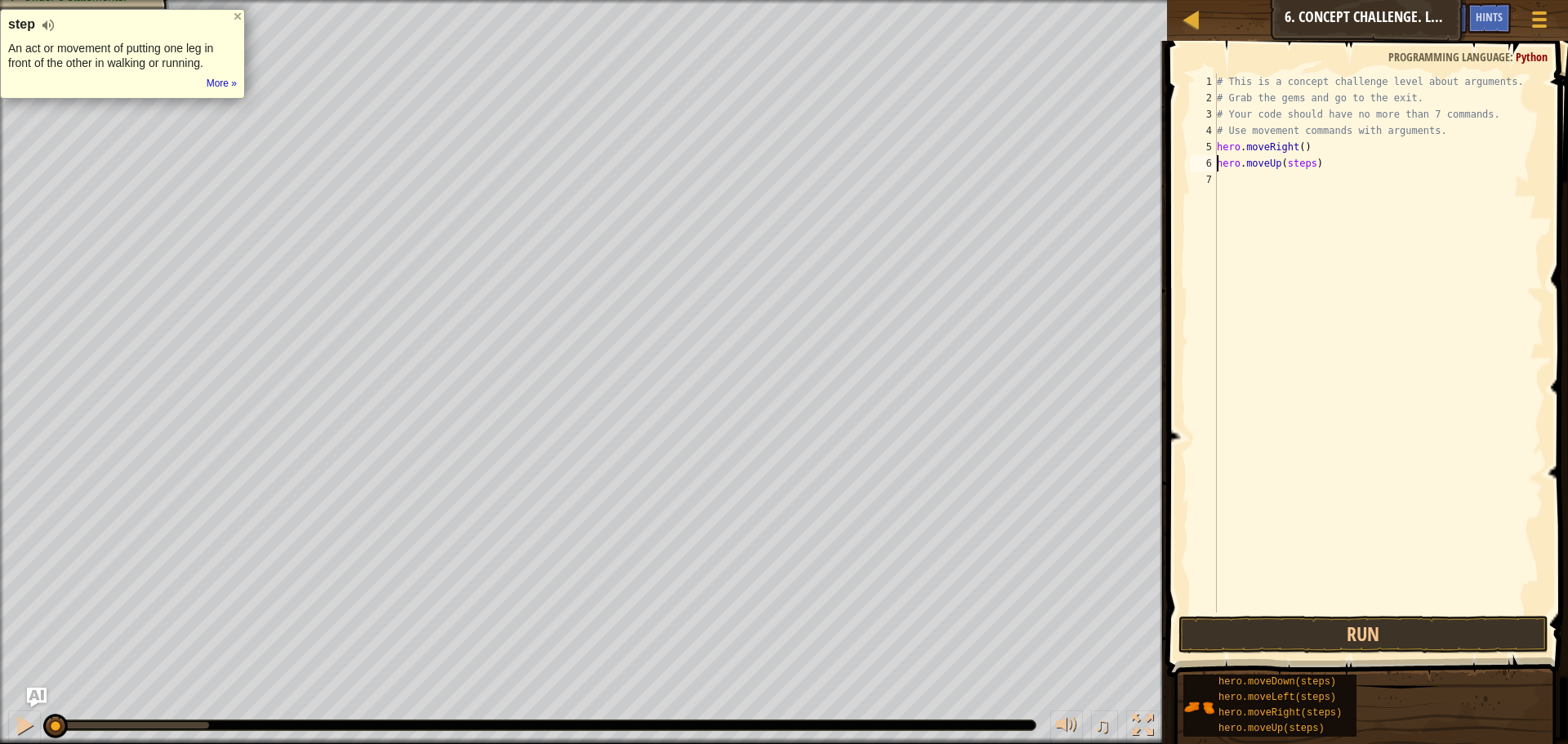
drag, startPoint x: 1307, startPoint y: 170, endPoint x: 1314, endPoint y: 176, distance: 9.2
click at [1307, 170] on div "# This is a concept challenge level about arguments. # Grab the gems and go to …" at bounding box center [1379, 360] width 330 height 572
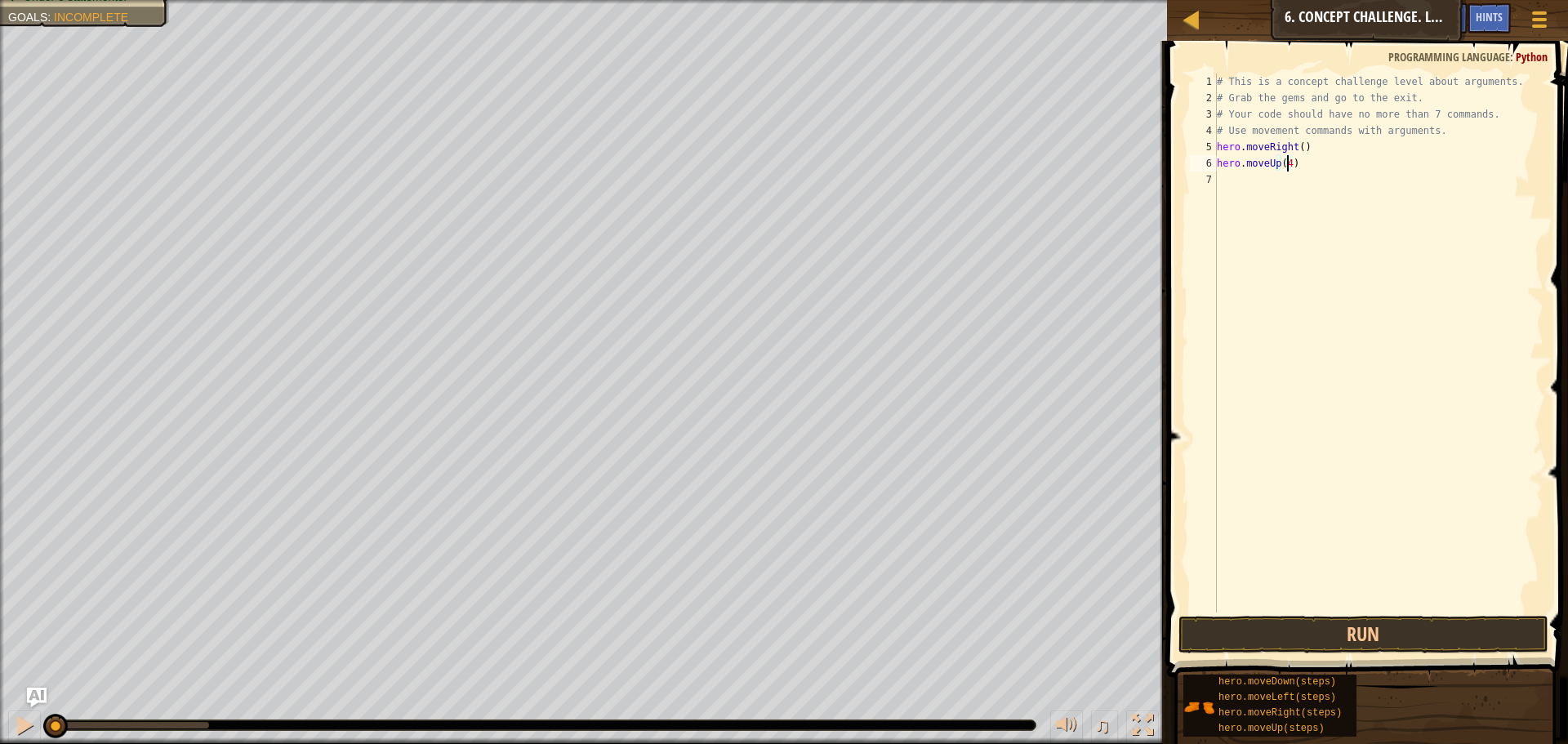
scroll to position [7, 5]
click at [1393, 640] on button "Run" at bounding box center [1363, 634] width 370 height 37
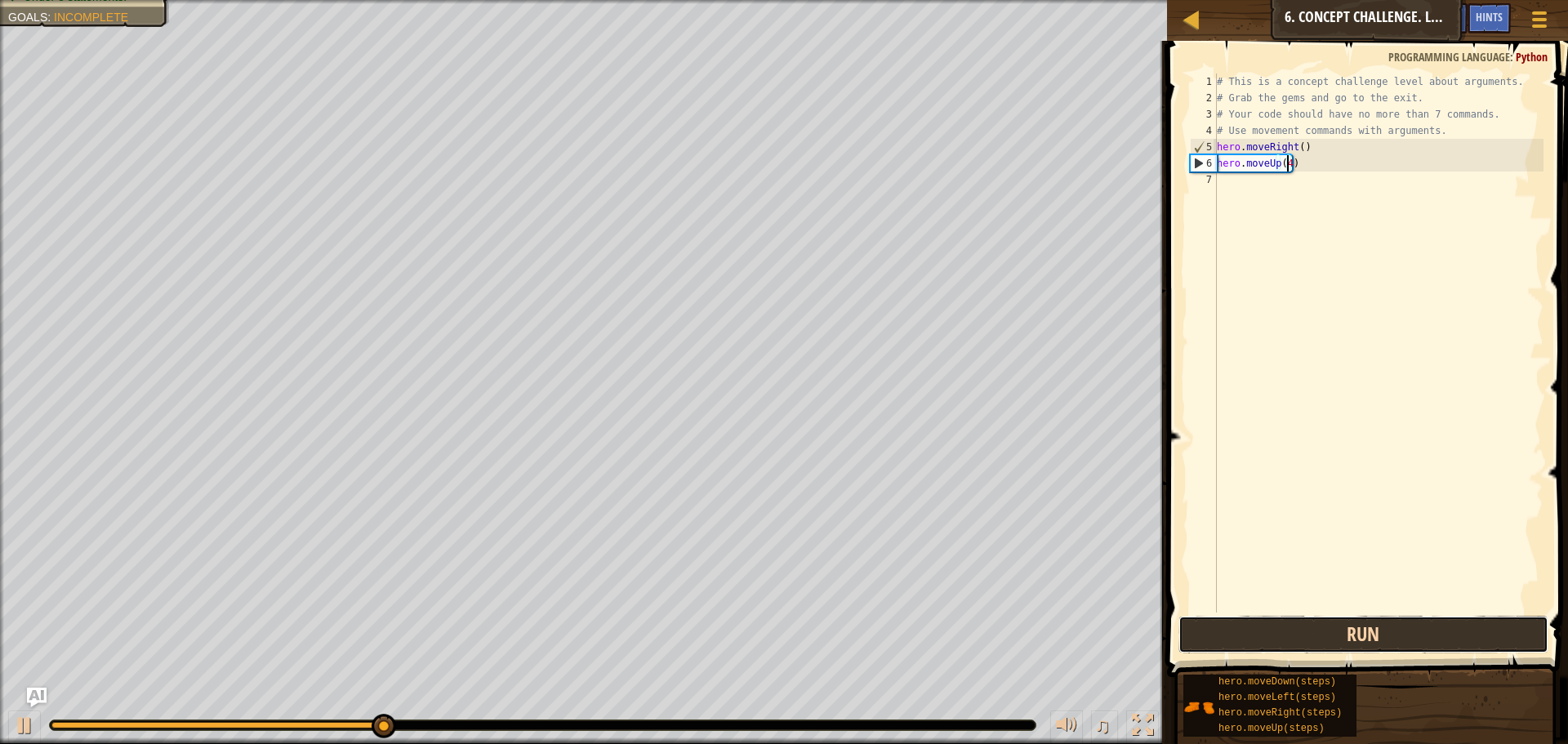
click at [1390, 621] on button "Run" at bounding box center [1363, 634] width 370 height 37
click at [1306, 643] on button "Run" at bounding box center [1363, 634] width 370 height 37
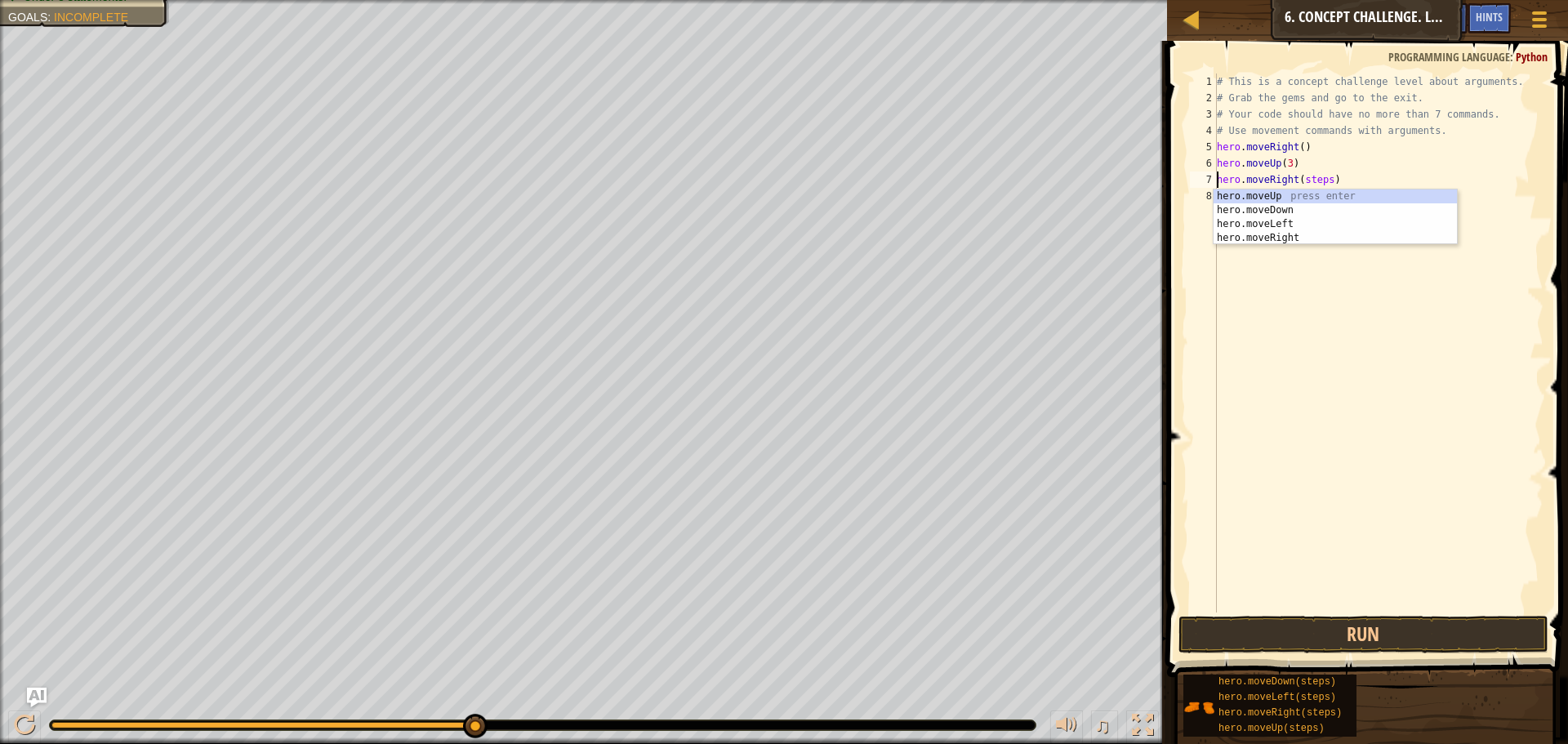
click at [1323, 178] on div "# This is a concept challenge level about arguments. # Grab the gems and go to …" at bounding box center [1379, 360] width 330 height 572
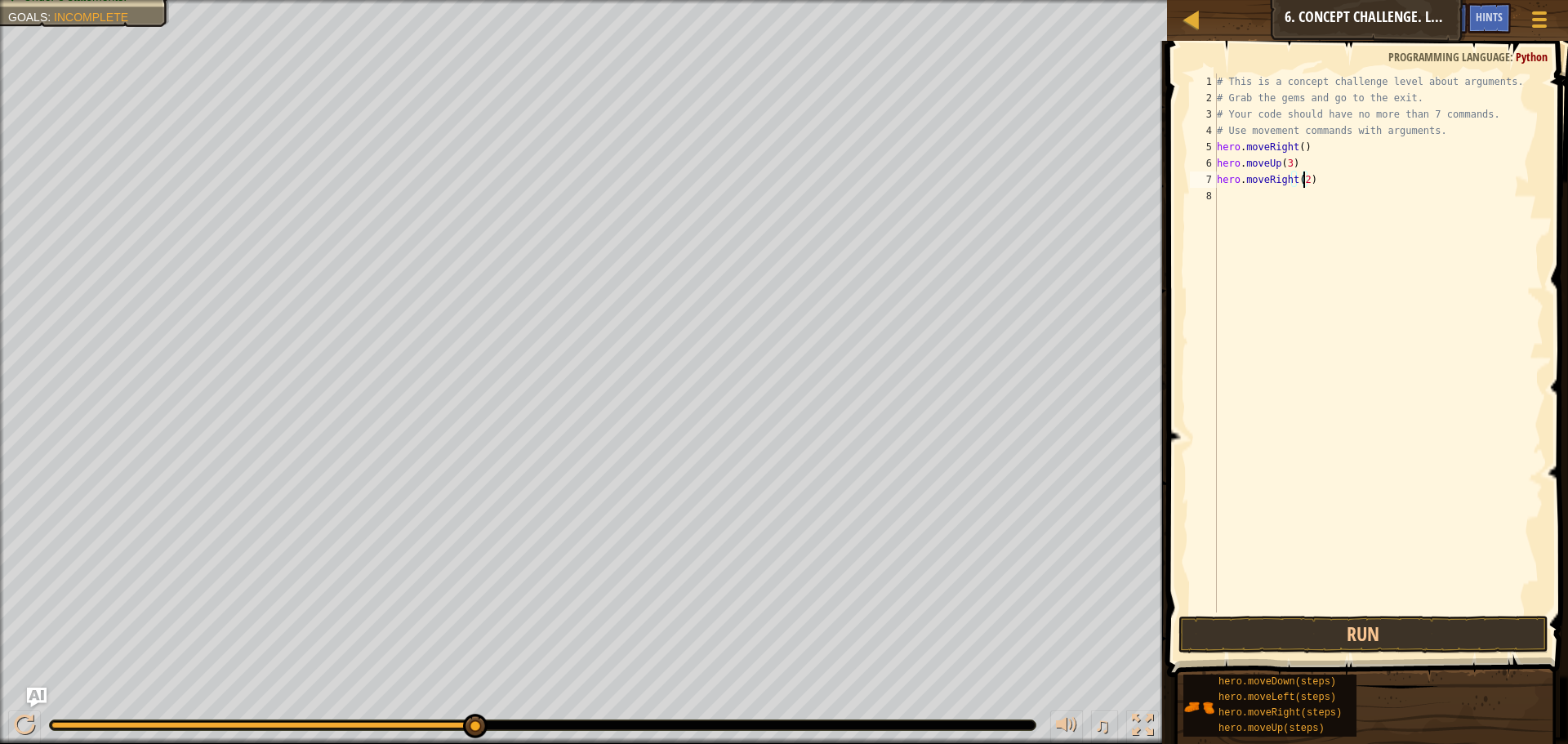
scroll to position [7, 6]
click at [1275, 616] on button "Run" at bounding box center [1363, 634] width 370 height 37
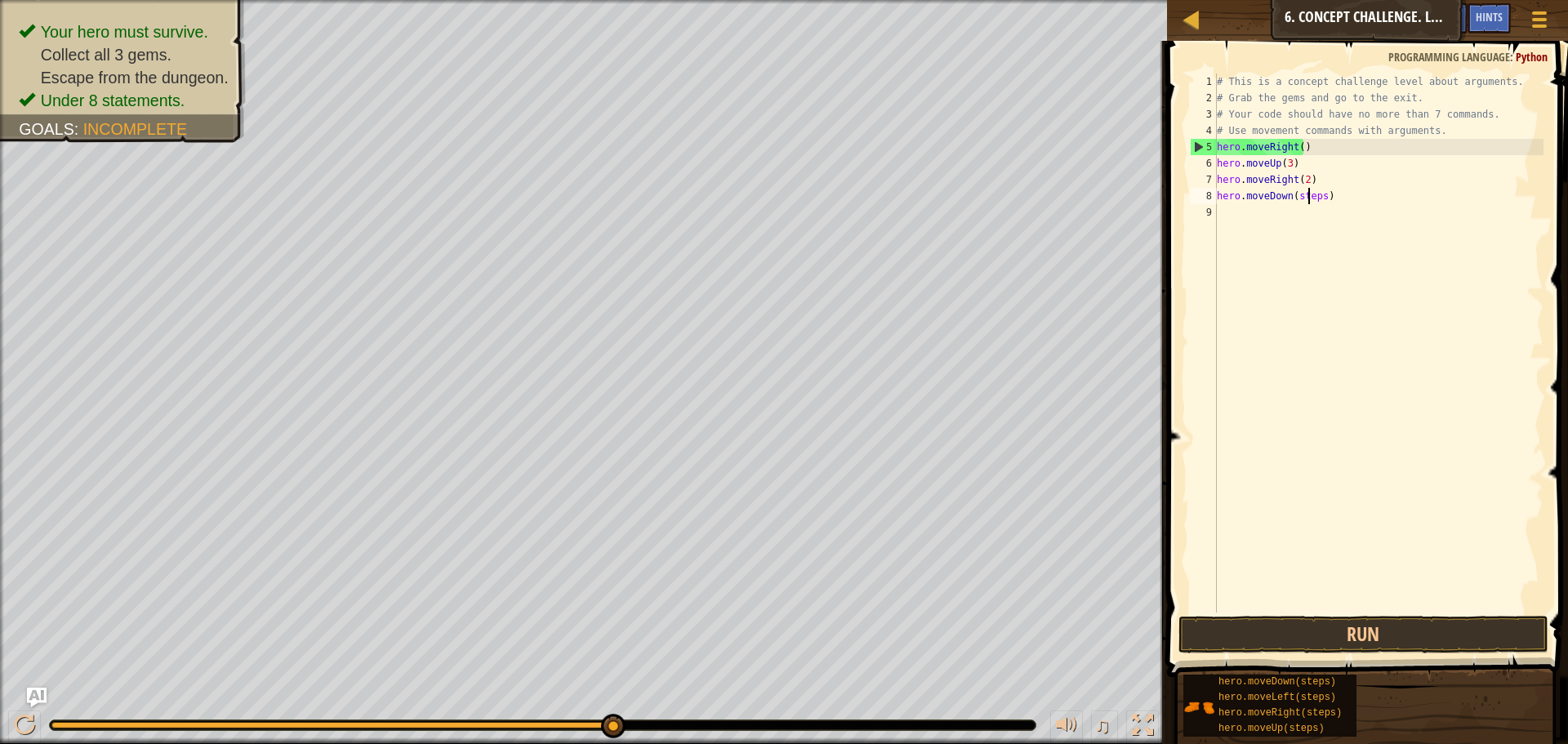
click at [1309, 194] on div "# This is a concept challenge level about arguments. # Grab the gems and go to …" at bounding box center [1379, 360] width 330 height 572
click at [1319, 199] on div "# This is a concept challenge level about arguments. # Grab the gems and go to …" at bounding box center [1379, 360] width 330 height 572
click at [1425, 622] on button "Run" at bounding box center [1363, 634] width 370 height 37
click at [1320, 213] on div "# This is a concept challenge level about arguments. # Grab the gems and go to …" at bounding box center [1380, 360] width 325 height 572
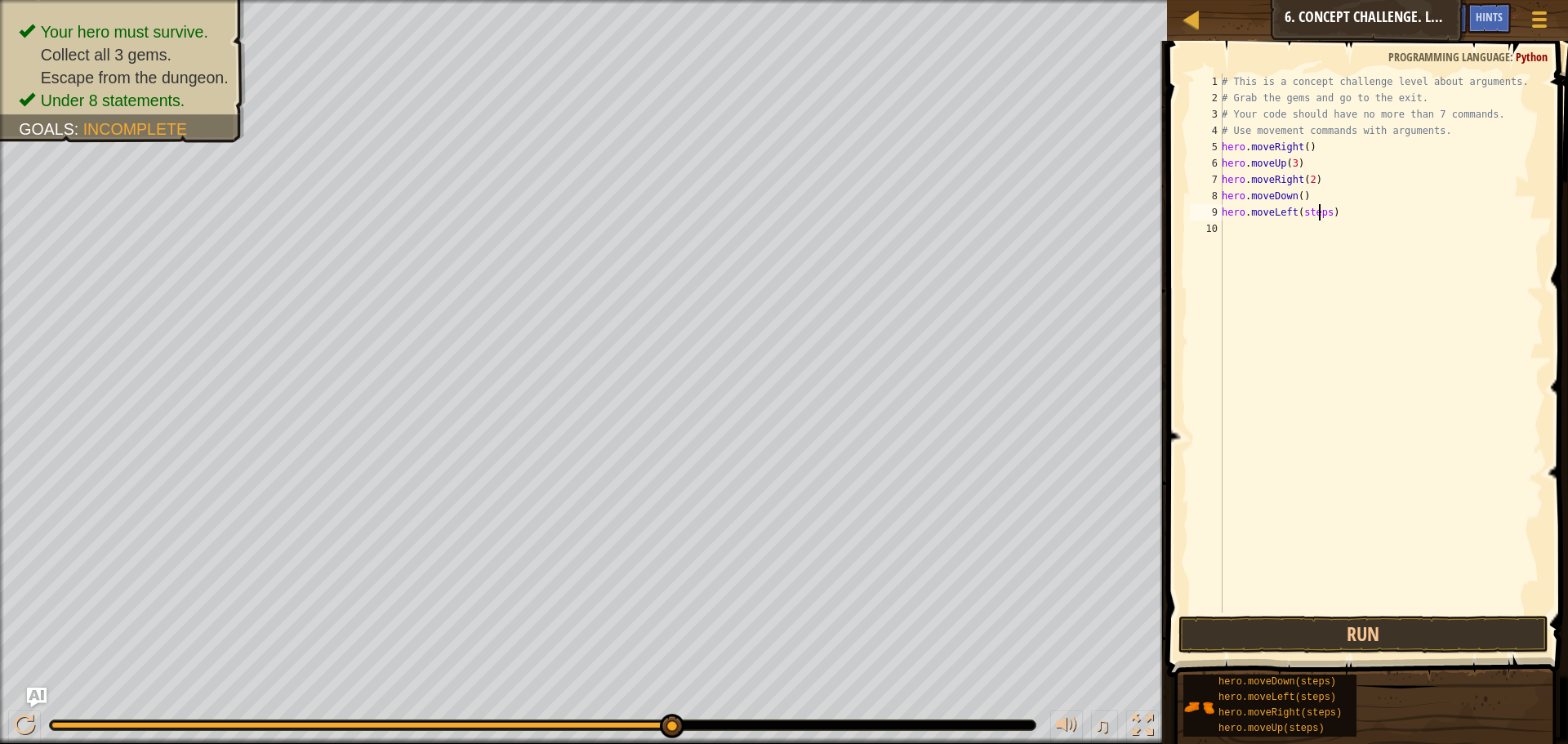
click at [1325, 214] on div "# This is a concept challenge level about arguments. # Grab the gems and go to …" at bounding box center [1380, 360] width 325 height 572
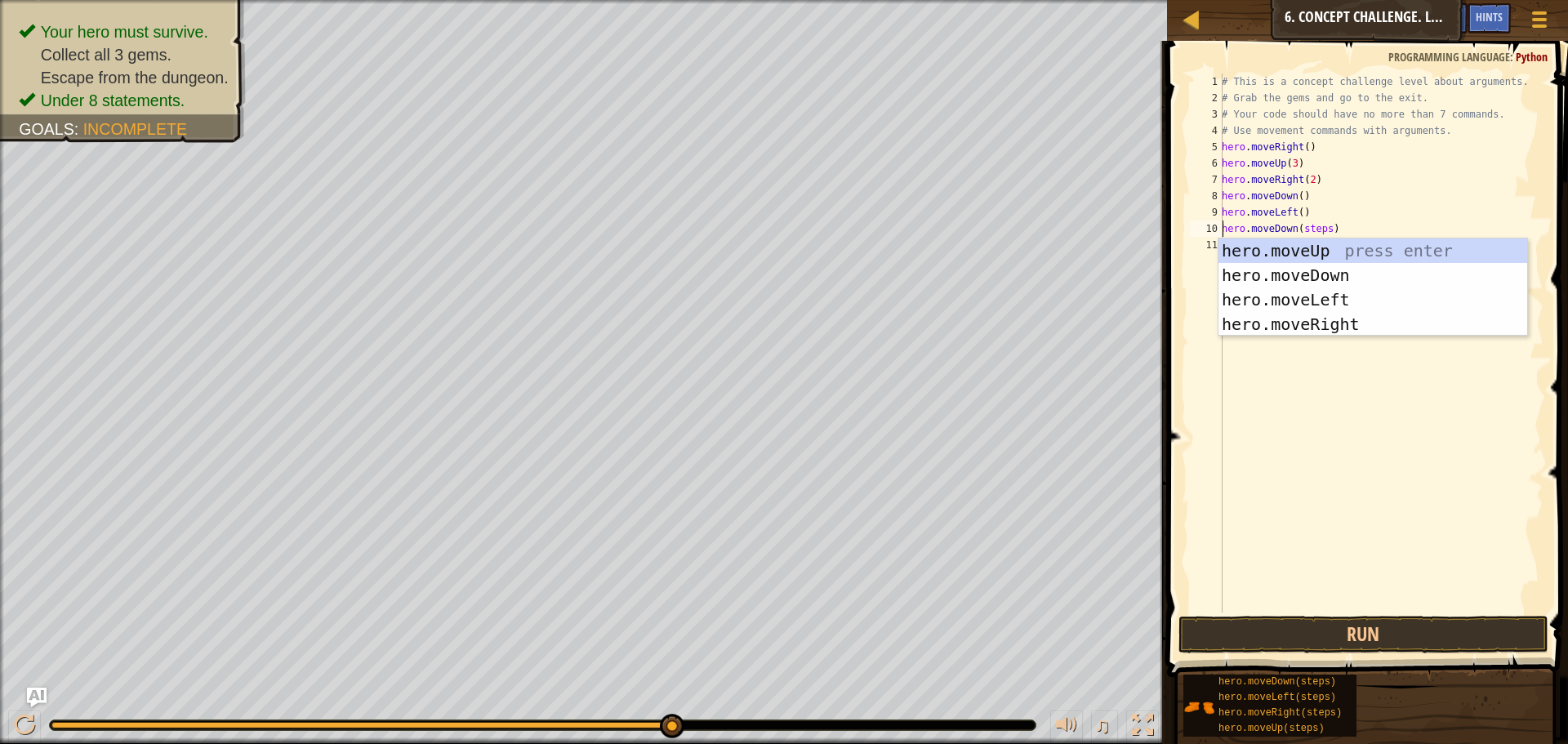
click at [1325, 225] on div "# This is a concept challenge level about arguments. # Grab the gems and go to …" at bounding box center [1380, 360] width 325 height 572
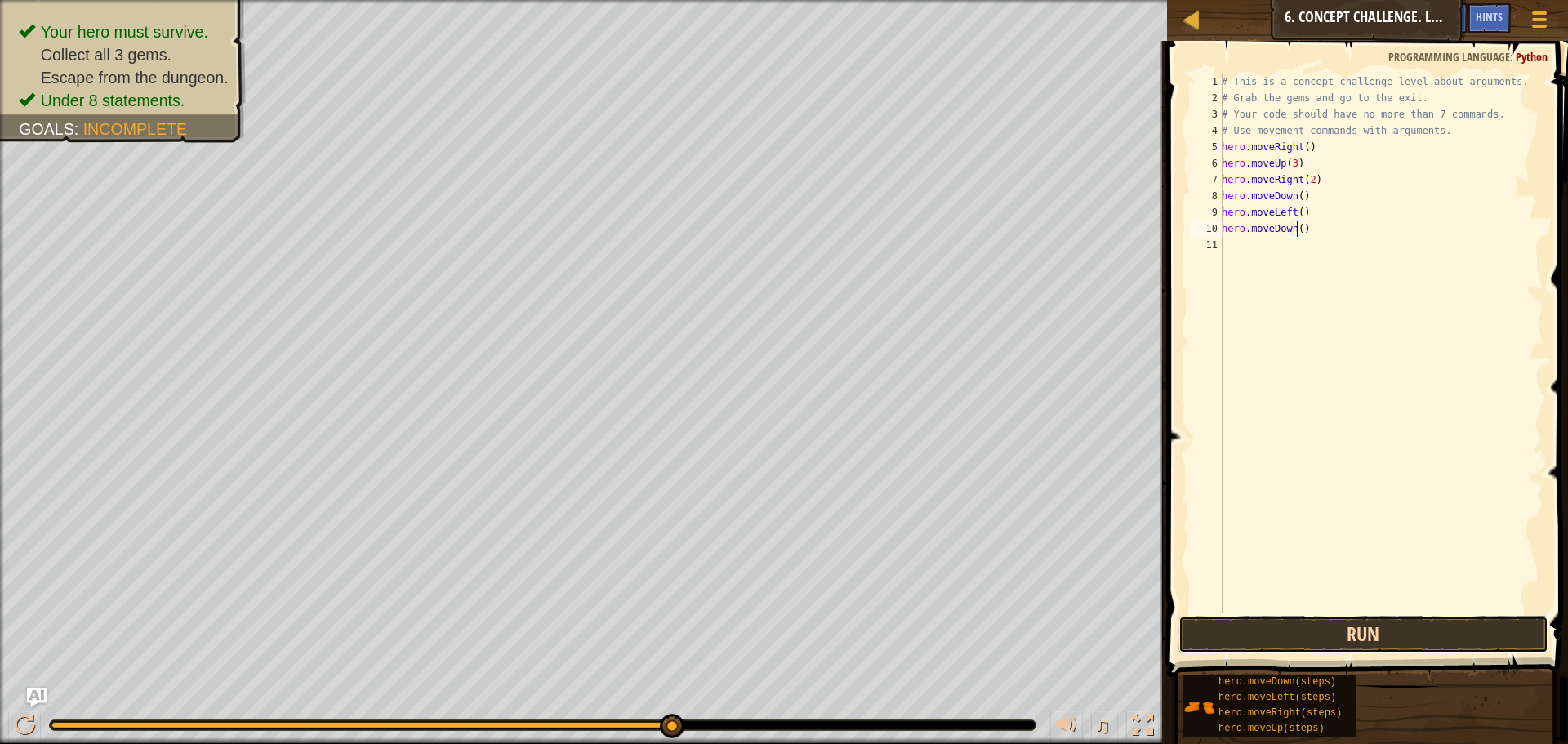
click at [1319, 640] on button "Run" at bounding box center [1363, 634] width 370 height 37
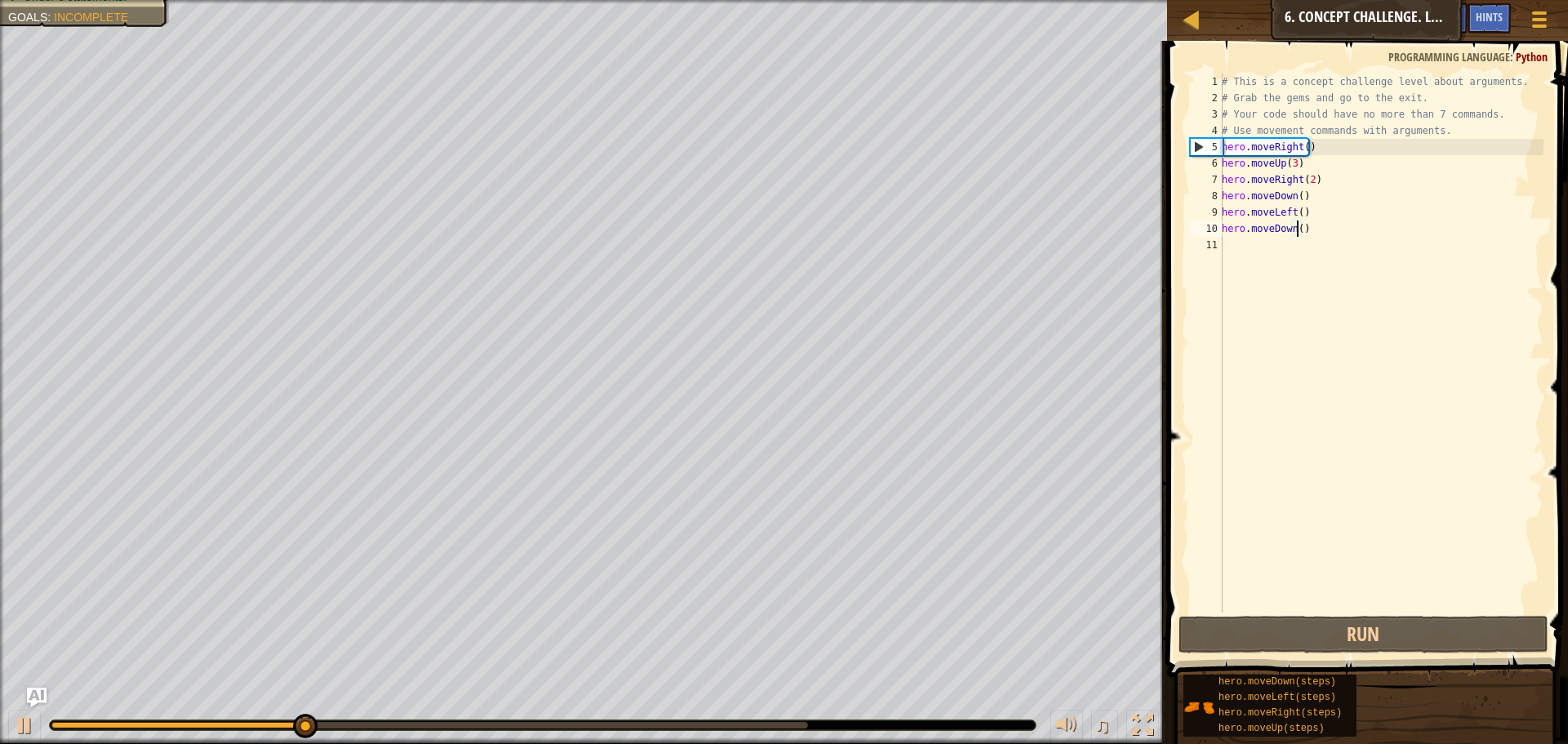
scroll to position [7, 6]
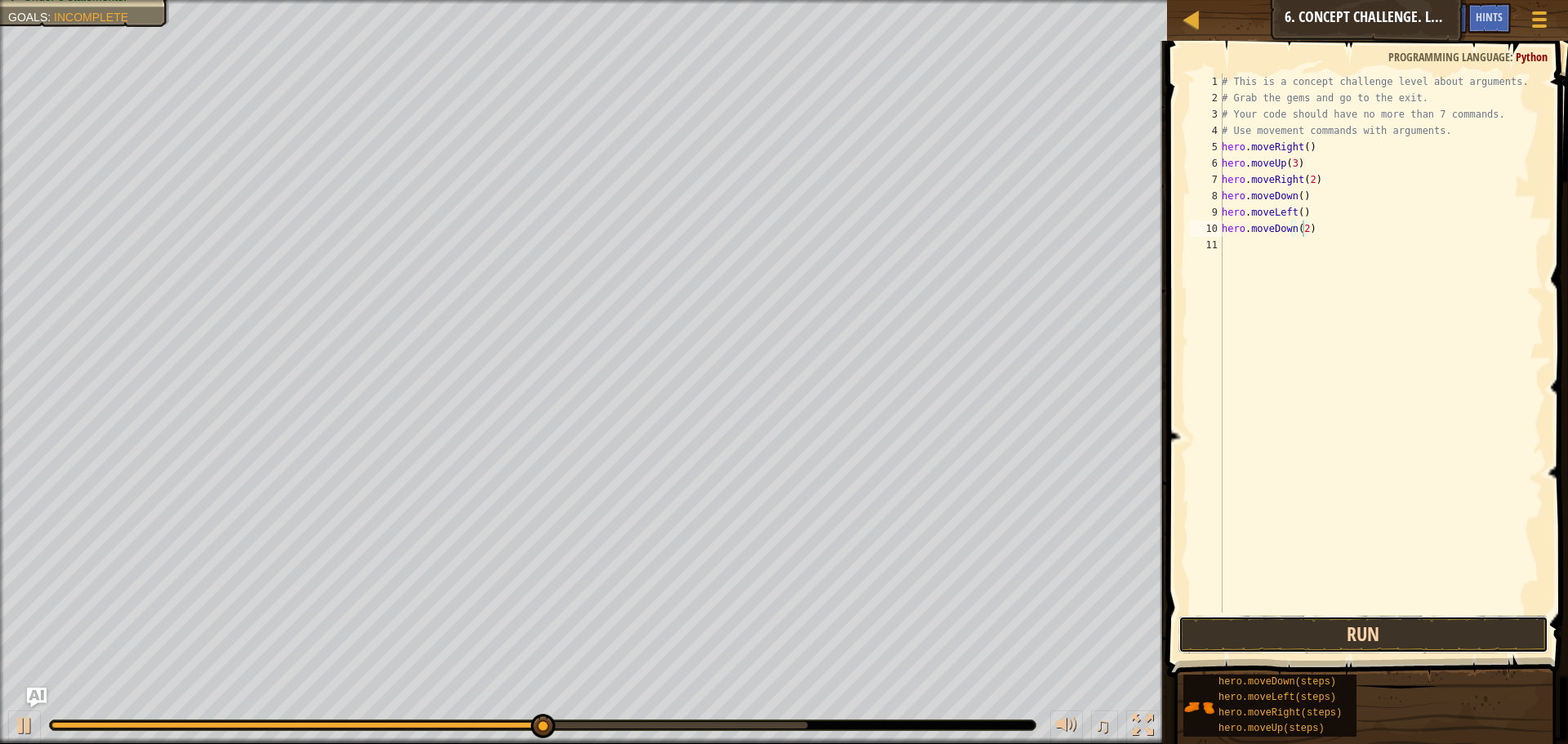
click at [1343, 618] on button "Run" at bounding box center [1363, 634] width 370 height 37
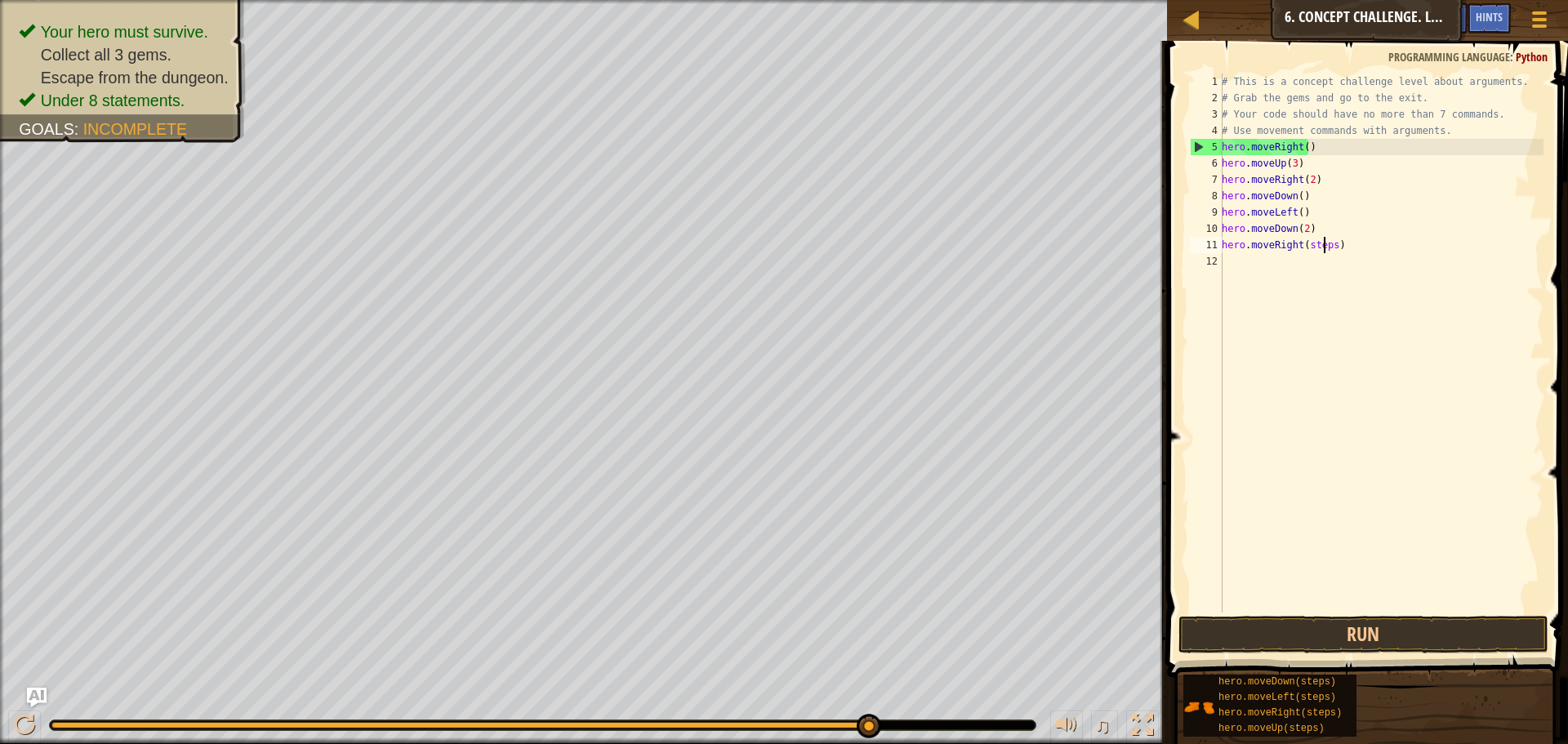
click at [1327, 240] on div "# This is a concept challenge level about arguments. # Grab the gems and go to …" at bounding box center [1380, 360] width 325 height 572
click at [1327, 240] on div "# This is a concept challenge level about arguments. # Grab the gems and go to …" at bounding box center [1380, 343] width 325 height 539
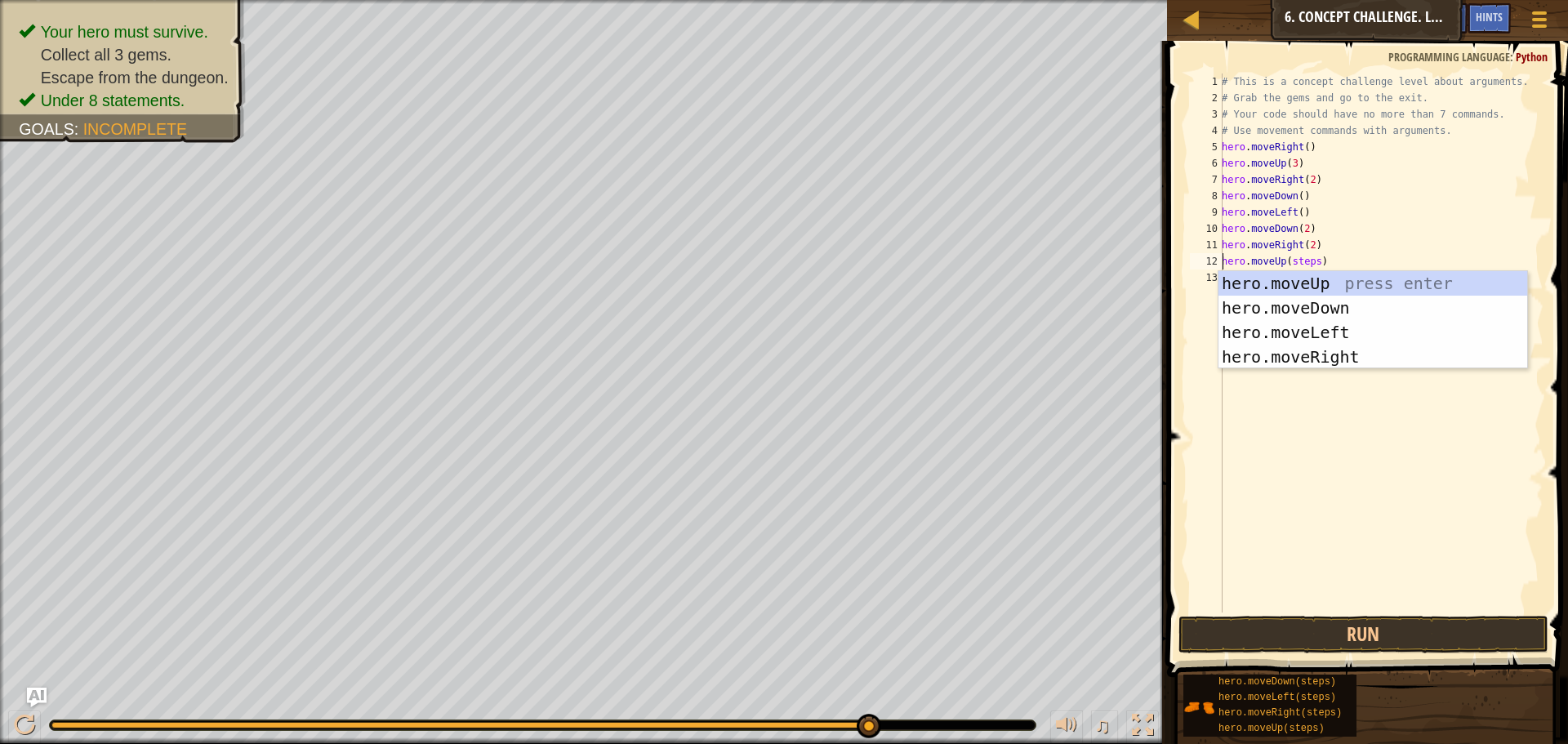
click at [1311, 257] on div "# This is a concept challenge level about arguments. # Grab the gems and go to …" at bounding box center [1380, 360] width 325 height 572
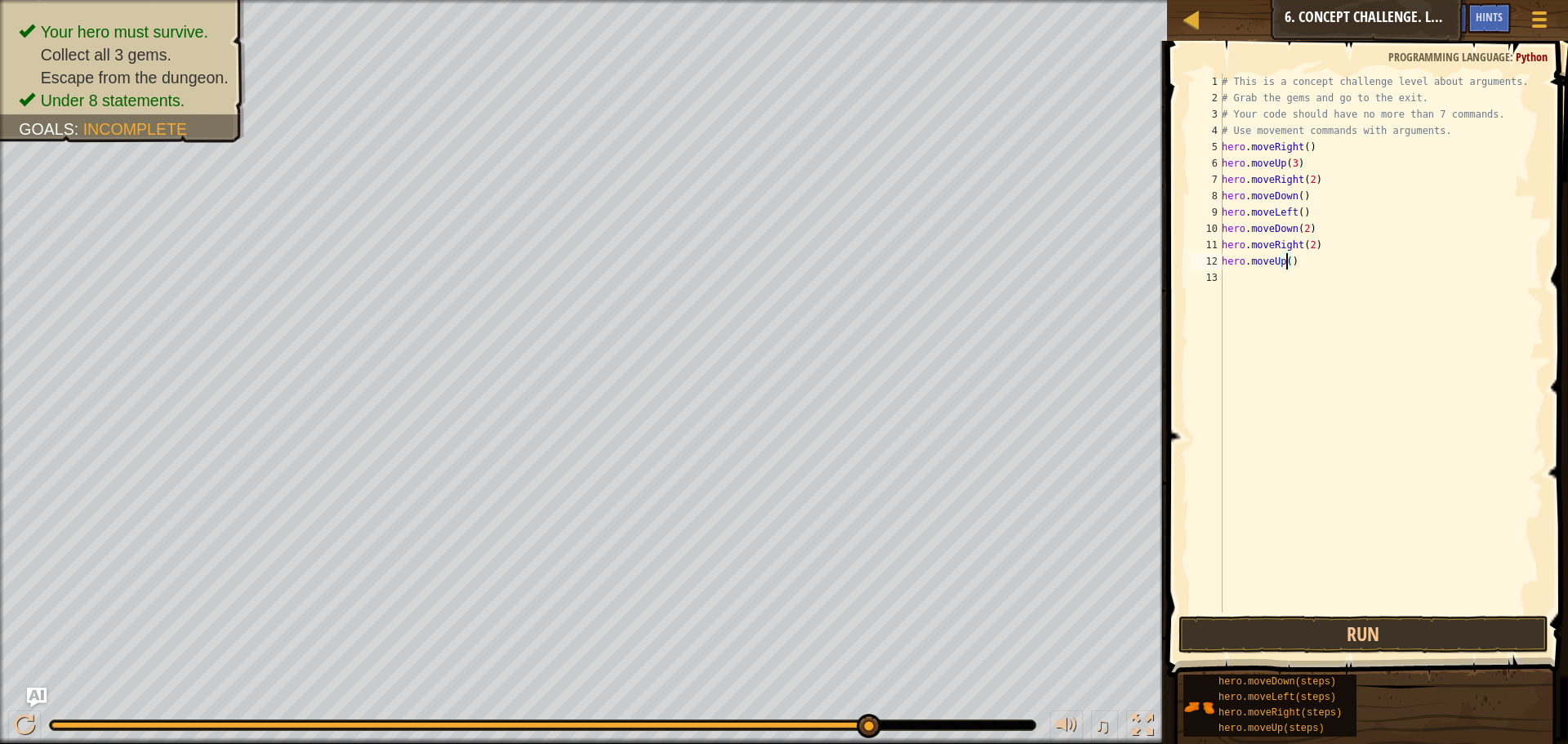
scroll to position [7, 5]
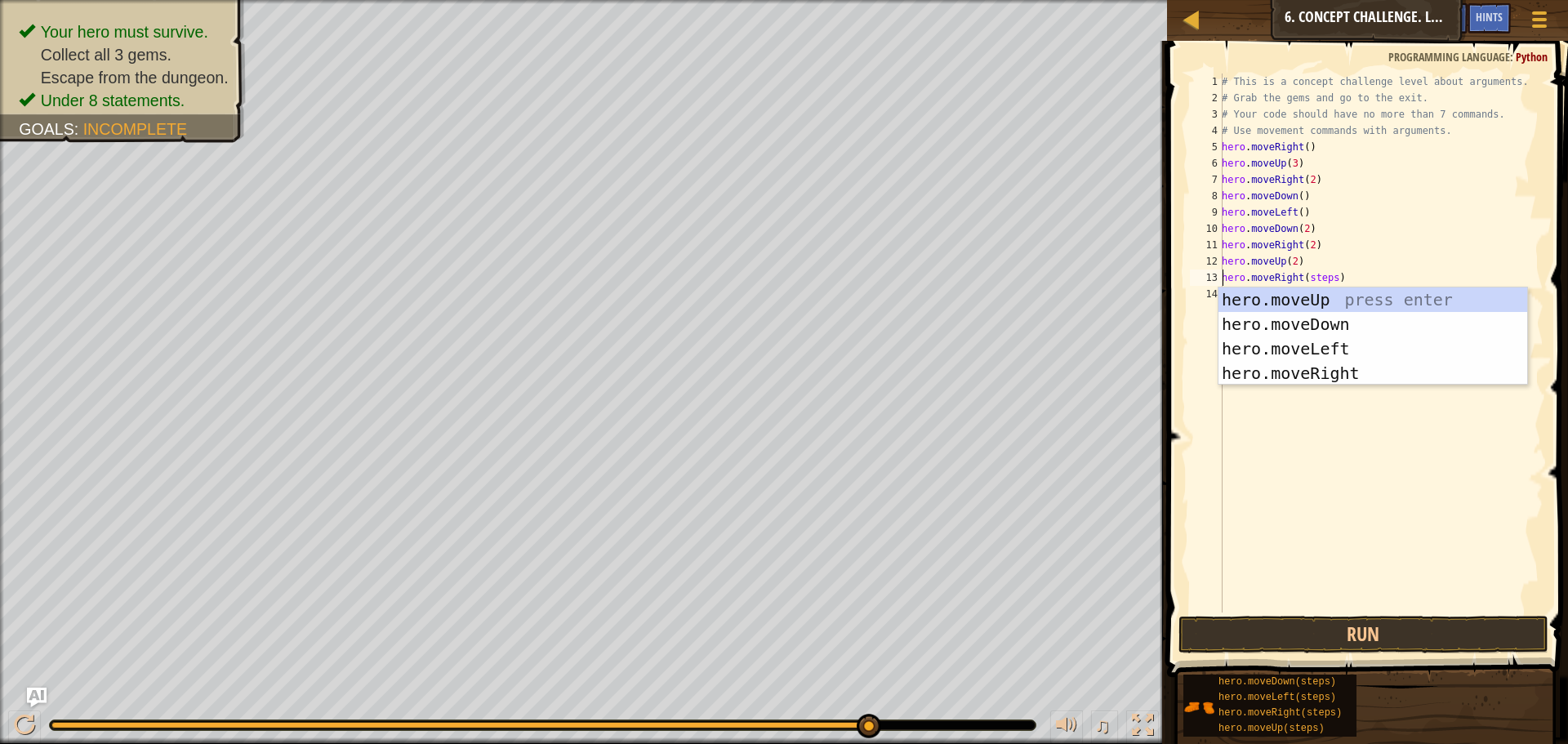
click at [1330, 279] on div "# This is a concept challenge level about arguments. # Grab the gems and go to …" at bounding box center [1380, 360] width 325 height 572
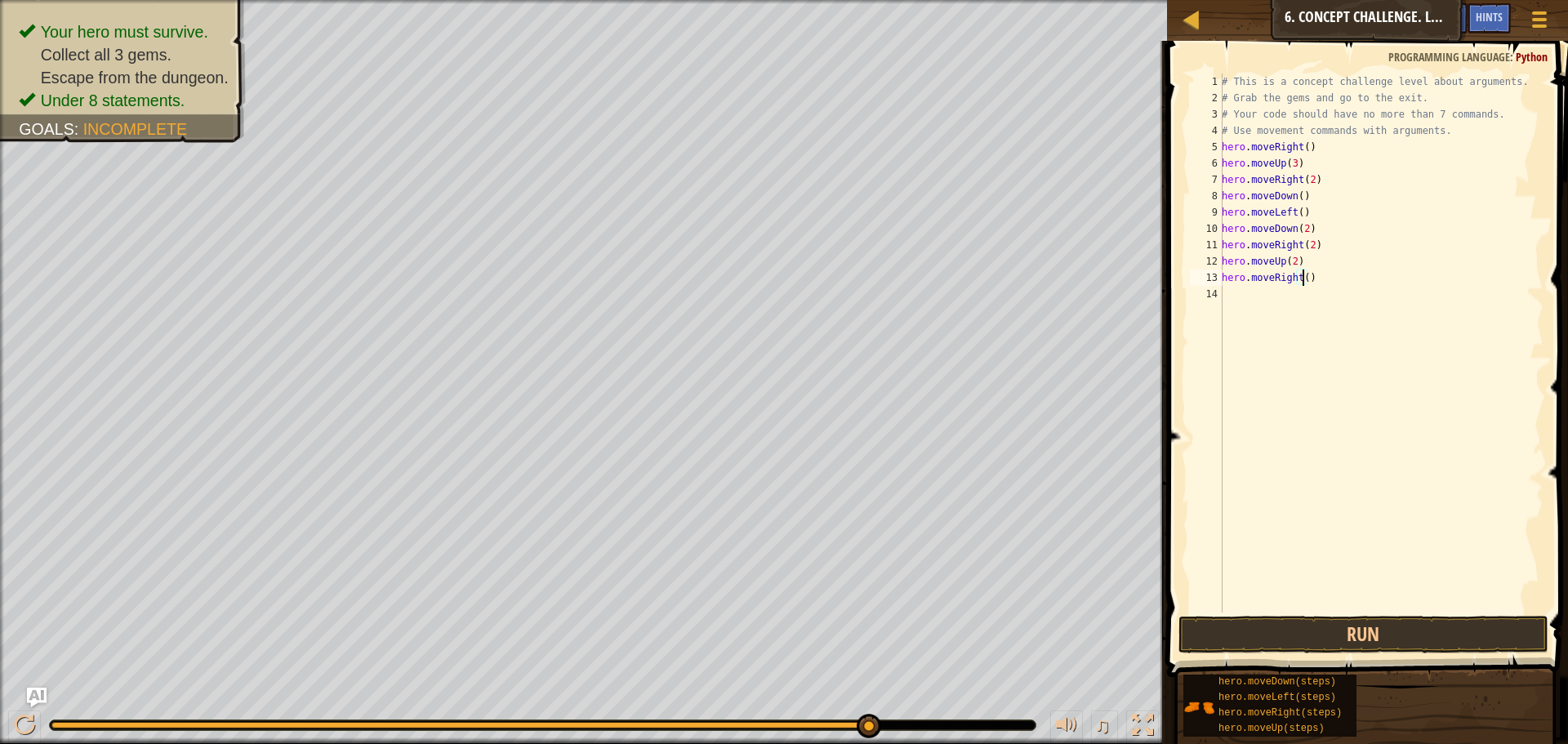
type textarea "hero.moveRight(5)"
click at [1453, 606] on div "# This is a concept challenge level about arguments. # Grab the gems and go to …" at bounding box center [1380, 360] width 325 height 572
click at [1454, 629] on button "Run" at bounding box center [1363, 634] width 370 height 37
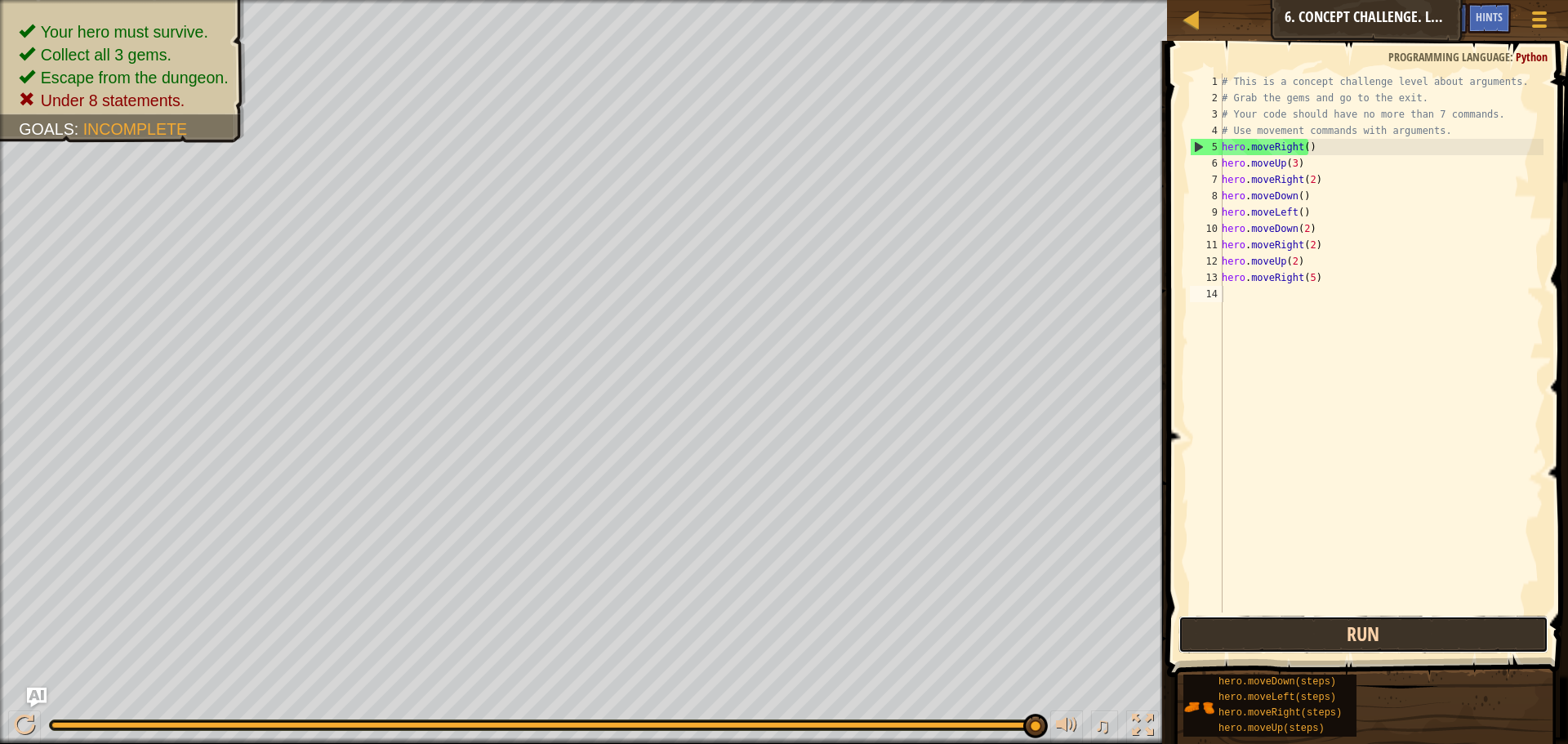
click at [1285, 638] on button "Run" at bounding box center [1363, 634] width 370 height 37
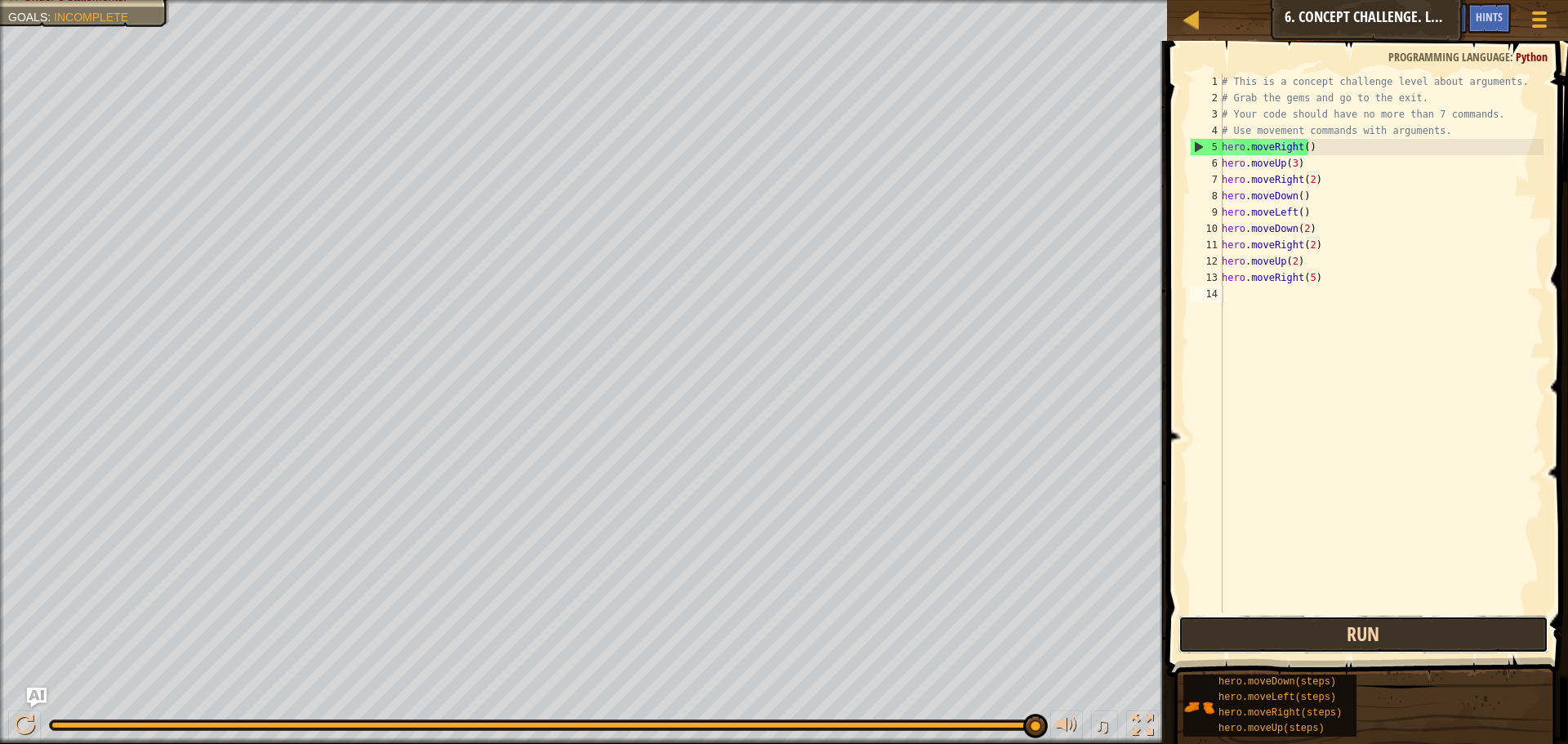
click at [1369, 637] on button "Run" at bounding box center [1363, 634] width 370 height 37
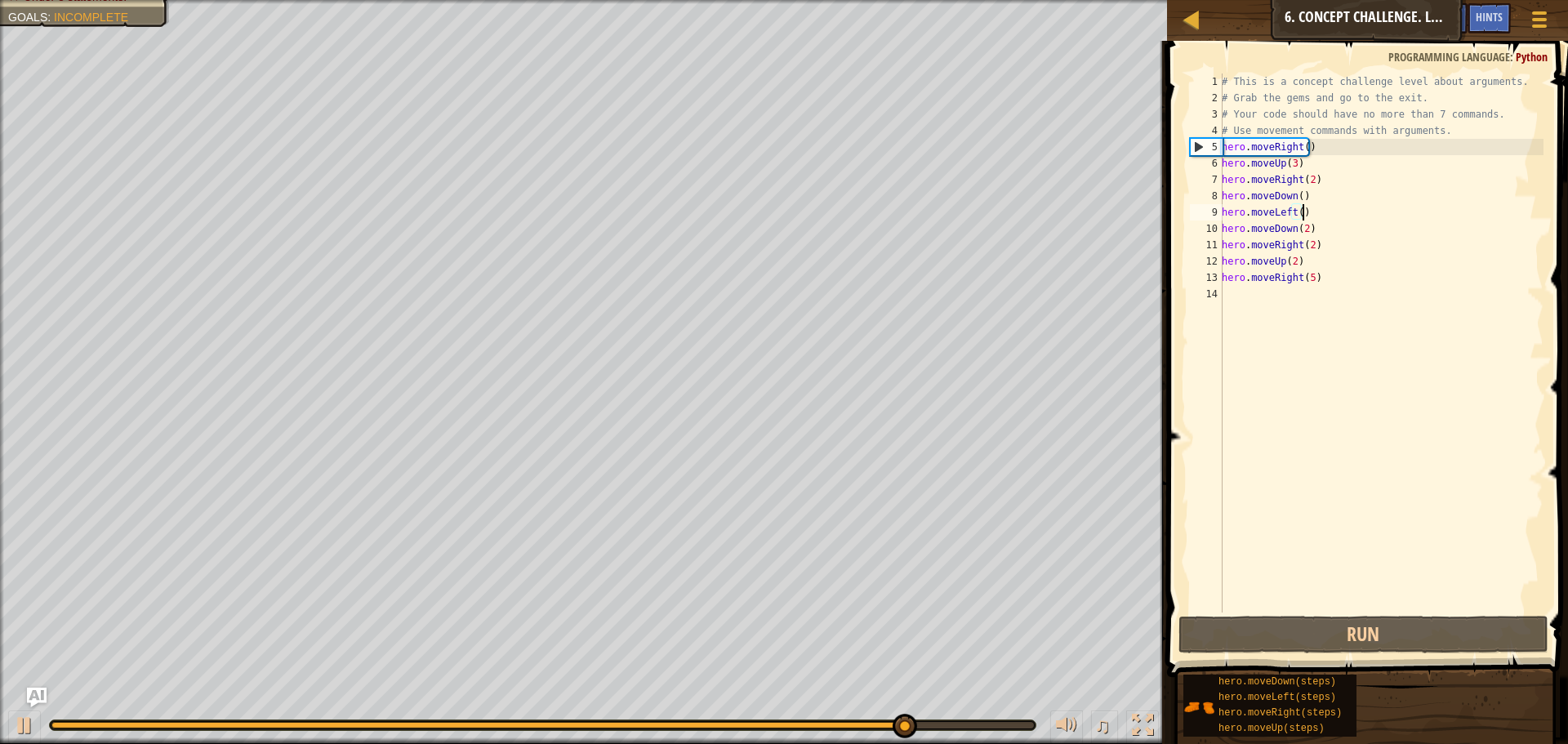
click at [1316, 211] on div "# This is a concept challenge level about arguments. # Grab the gems and go to …" at bounding box center [1380, 360] width 325 height 572
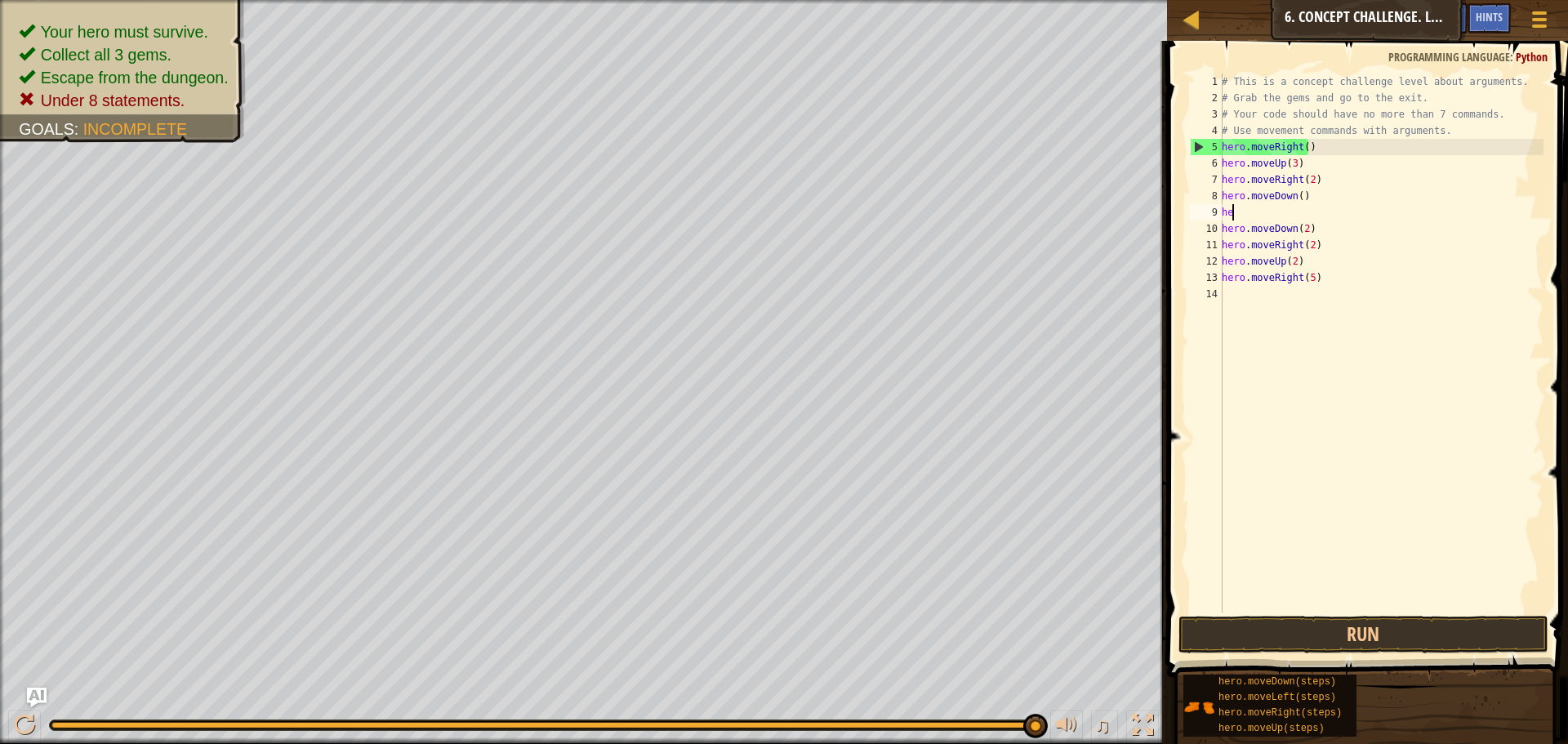
type textarea "h"
drag, startPoint x: 1328, startPoint y: 241, endPoint x: 1224, endPoint y: 269, distance: 107.7
click at [1224, 269] on div "# This is a concept challenge level about arguments. # Grab the gems and go to …" at bounding box center [1380, 360] width 325 height 572
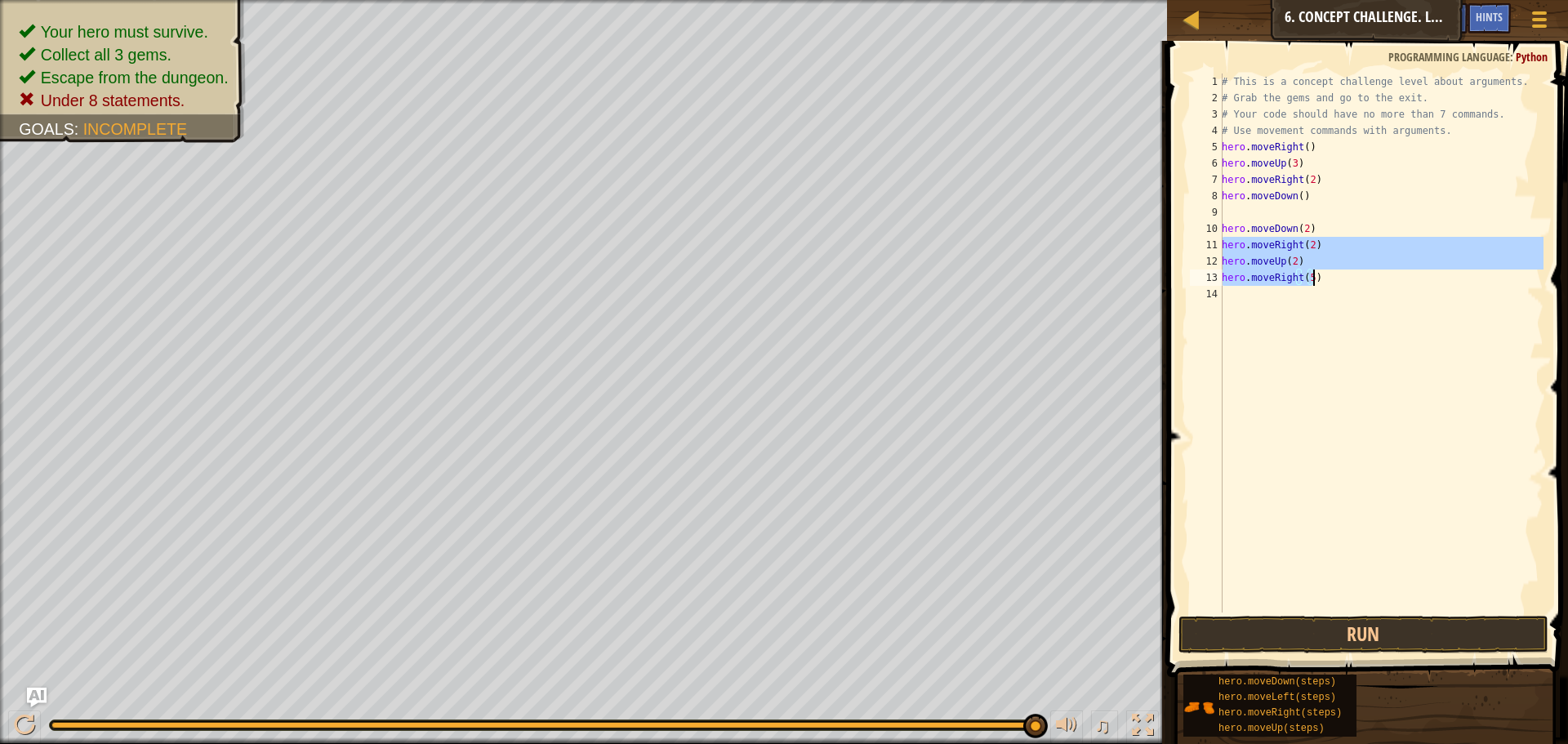
drag, startPoint x: 1222, startPoint y: 252, endPoint x: 1319, endPoint y: 276, distance: 99.9
click at [1319, 276] on div "# This is a concept challenge level about arguments. # Grab the gems and go to …" at bounding box center [1380, 360] width 325 height 572
type textarea "hero.moveUp(2) hero.moveRight(5)"
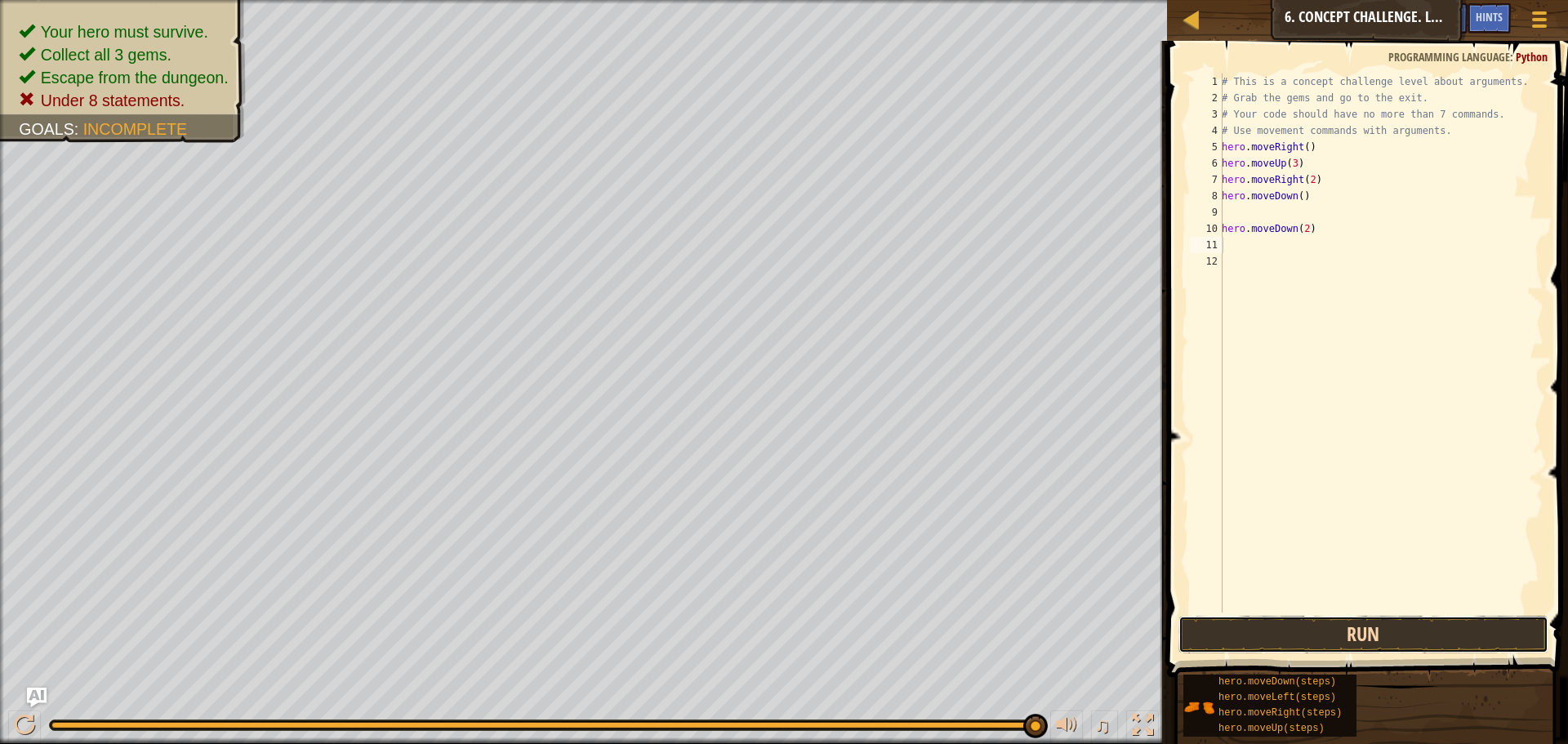
click at [1460, 617] on button "Run" at bounding box center [1363, 634] width 370 height 37
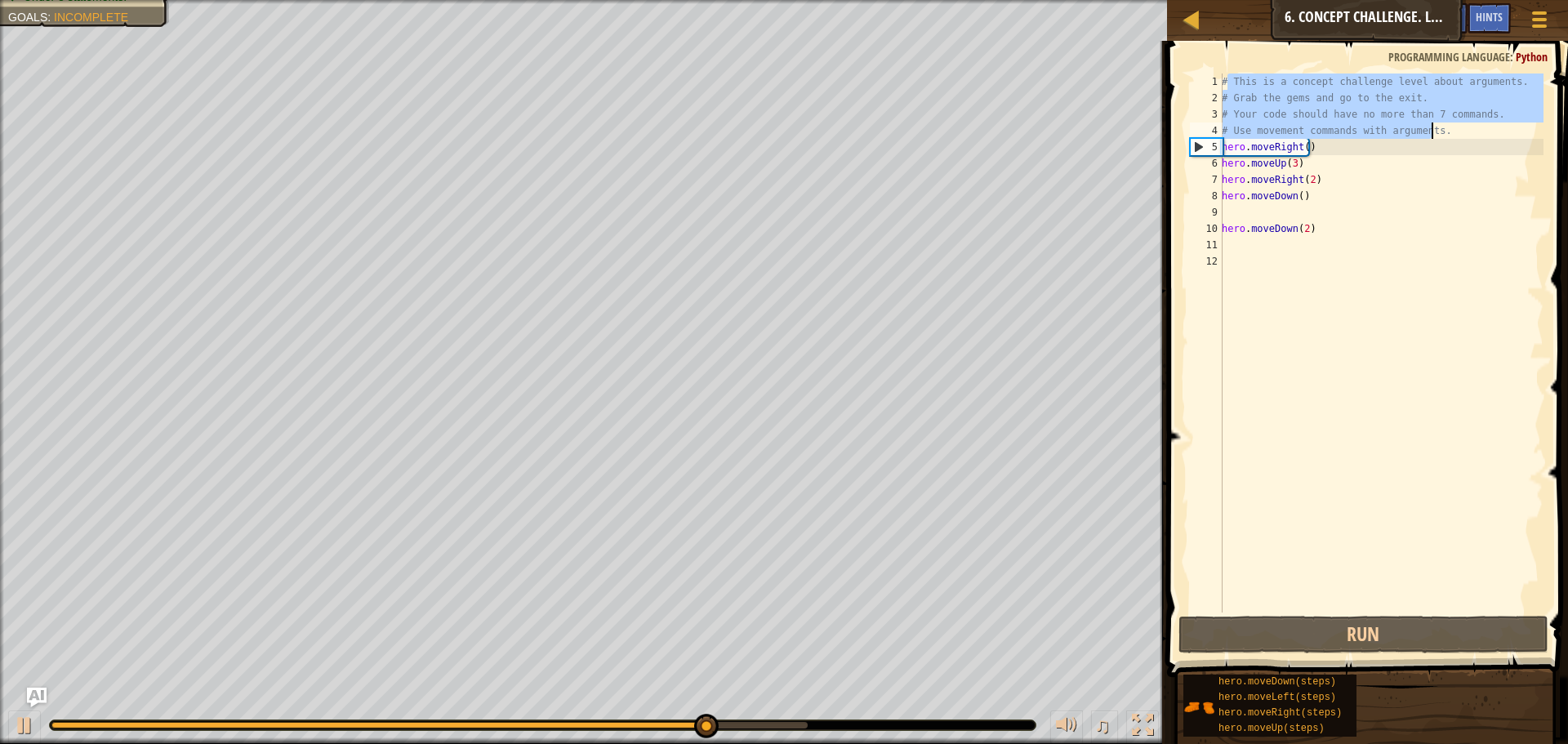
drag, startPoint x: 1229, startPoint y: 80, endPoint x: 1458, endPoint y: 136, distance: 235.7
click at [1458, 136] on div "# This is a concept challenge level about arguments. # Grab the gems and go to …" at bounding box center [1380, 360] width 325 height 572
type textarea "#"
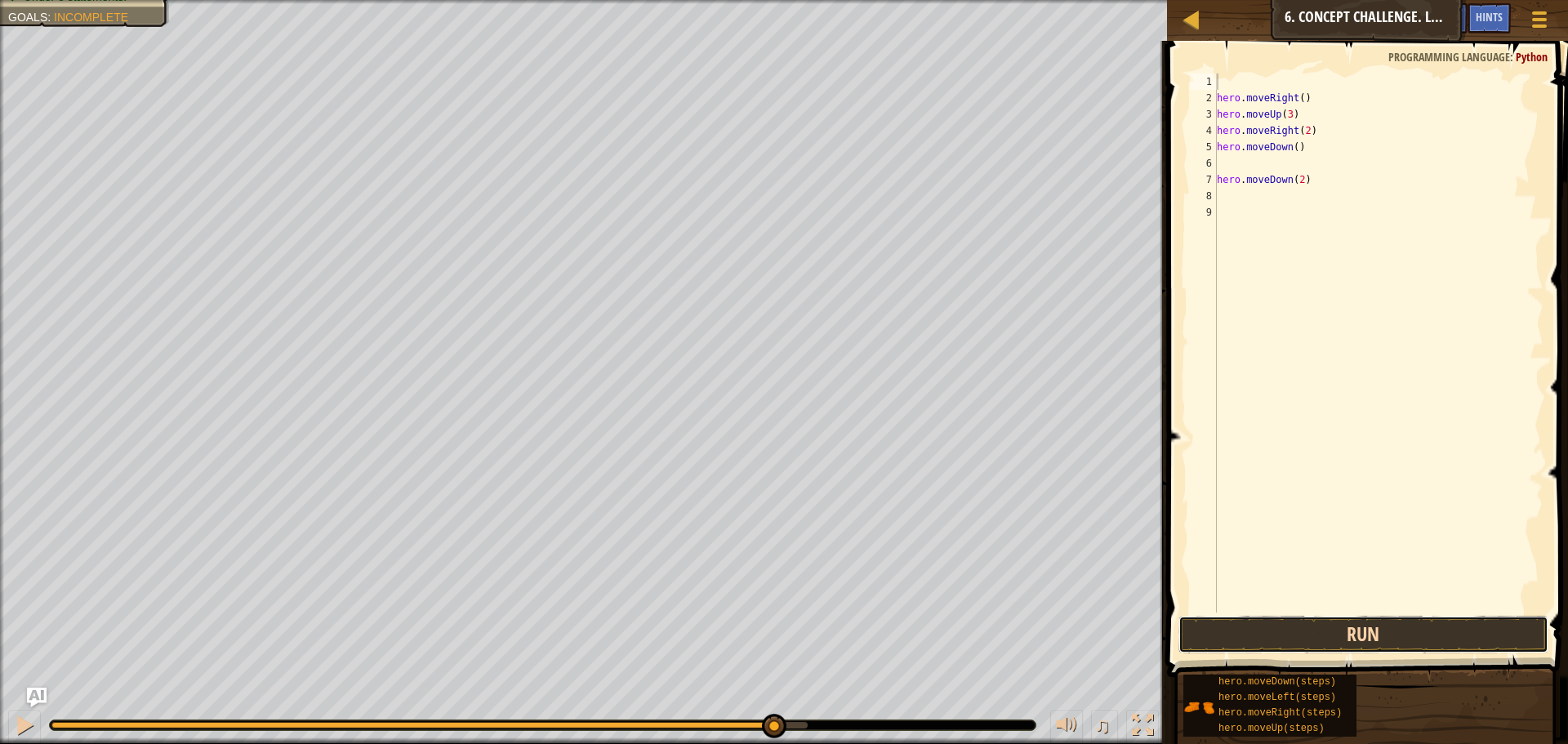
click at [1317, 640] on button "Run" at bounding box center [1363, 634] width 370 height 37
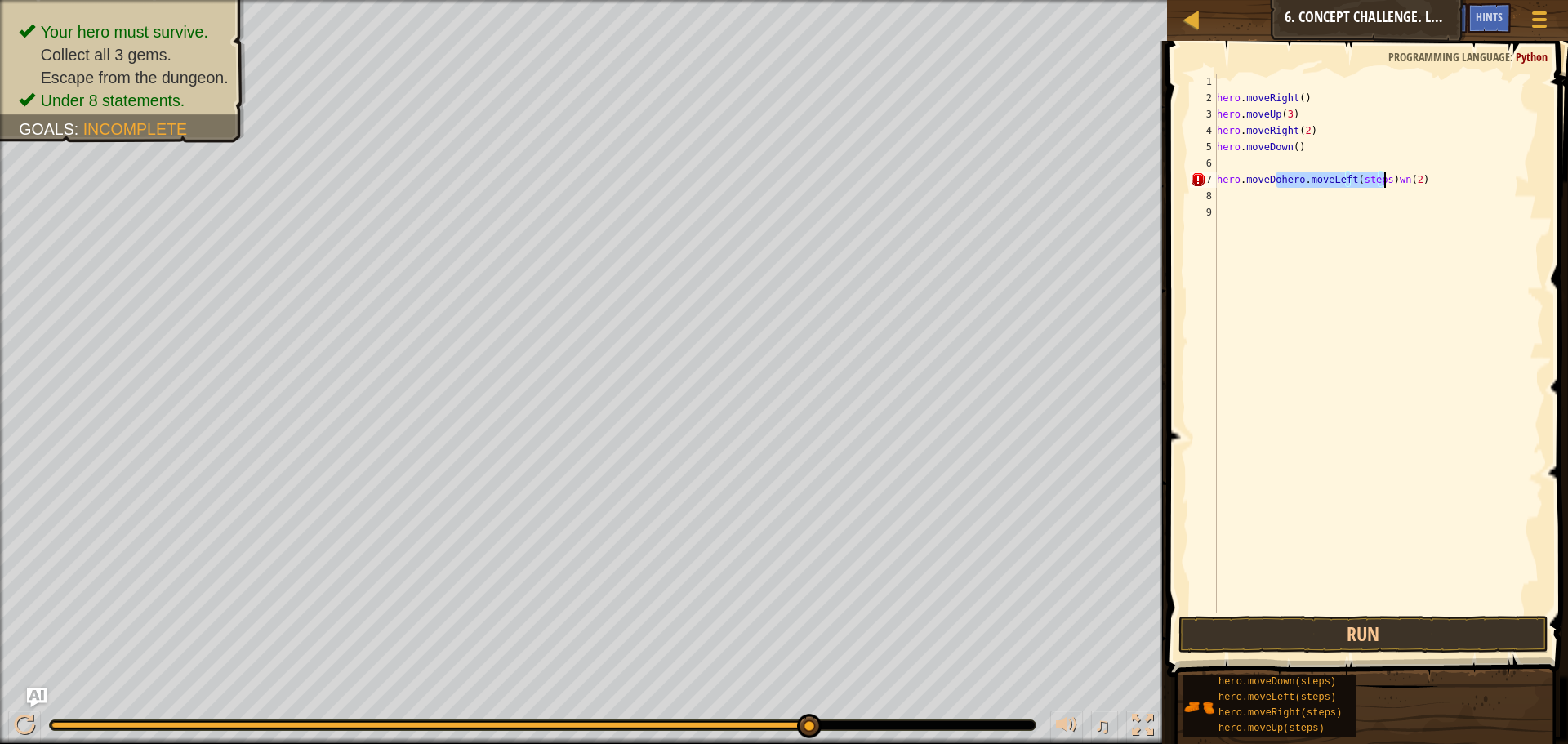
click at [1433, 177] on div "hero . moveRight ( ) hero . moveUp ( 3 ) hero . moveRight ( 2 ) hero . moveDown…" at bounding box center [1379, 360] width 330 height 572
click at [1286, 184] on div "hero . moveRight ( ) hero . moveUp ( 3 ) hero . moveRight ( 2 ) hero . moveDown…" at bounding box center [1379, 360] width 330 height 572
type textarea "hero.moveDown()"
click at [1381, 163] on div "hero . moveRight ( ) hero . moveUp ( 3 ) hero . moveRight ( 2 ) hero . moveDown…" at bounding box center [1379, 360] width 330 height 572
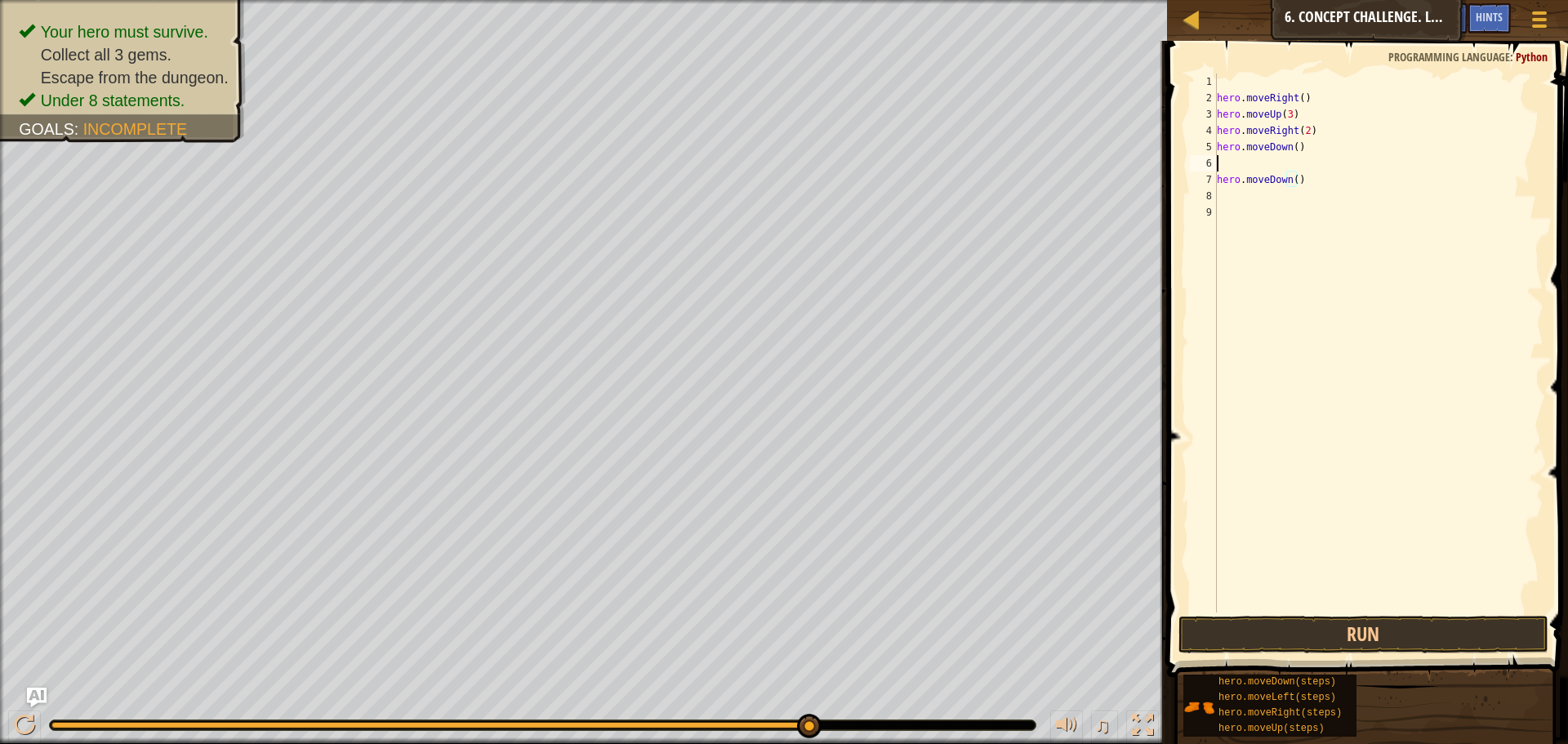
scroll to position [7, 0]
click at [1378, 184] on div "hero . moveRight ( ) hero . moveUp ( 3 ) hero . moveRight ( 2 ) hero . moveDown…" at bounding box center [1379, 360] width 330 height 572
type textarea "hero.moveDown()"
click at [1323, 193] on div "hero . moveRight ( ) hero . moveUp ( 3 ) hero . moveRight ( 2 ) hero . moveDown…" at bounding box center [1380, 343] width 325 height 539
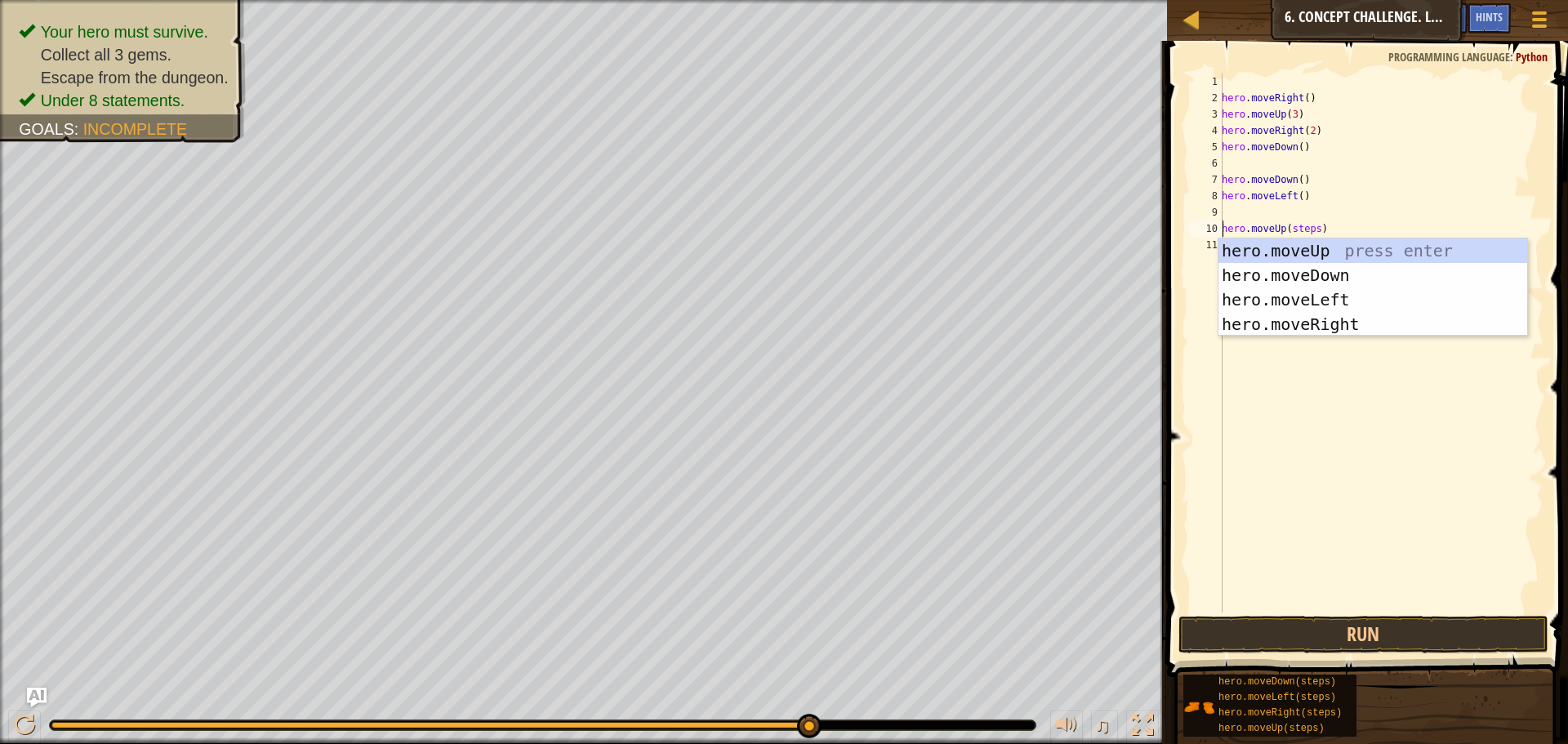
click at [1311, 229] on div "hero . moveRight ( ) hero . moveUp ( 3 ) hero . moveRight ( 2 ) hero . moveDown…" at bounding box center [1380, 360] width 325 height 572
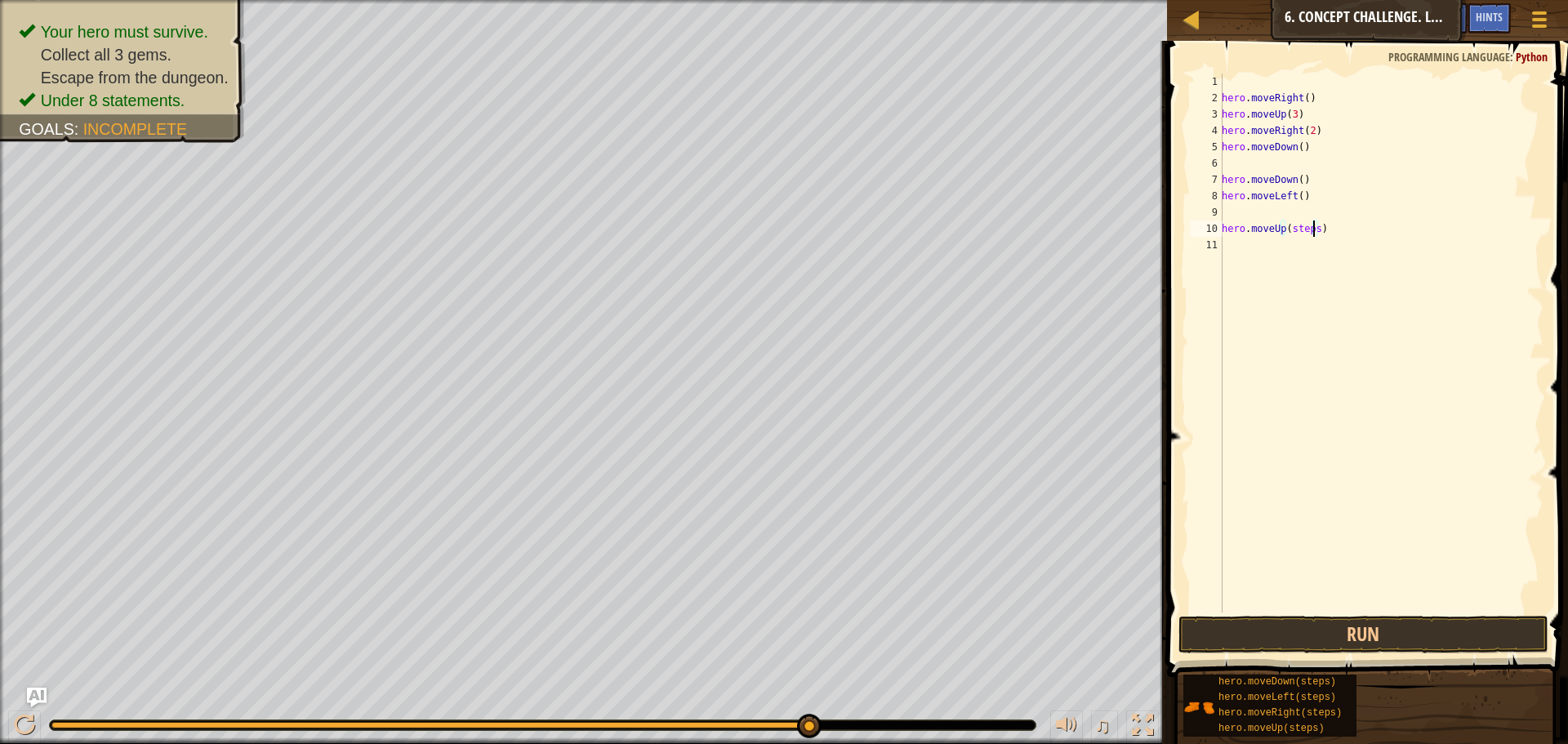
click at [1315, 230] on div "hero . moveRight ( ) hero . moveUp ( 3 ) hero . moveRight ( 2 ) hero . moveDown…" at bounding box center [1380, 360] width 325 height 572
click at [1329, 240] on div "hero . moveRight ( ) hero . moveUp ( 3 ) hero . moveRight ( 2 ) hero . moveDown…" at bounding box center [1380, 360] width 325 height 572
type textarea "hero.moveRight(5)"
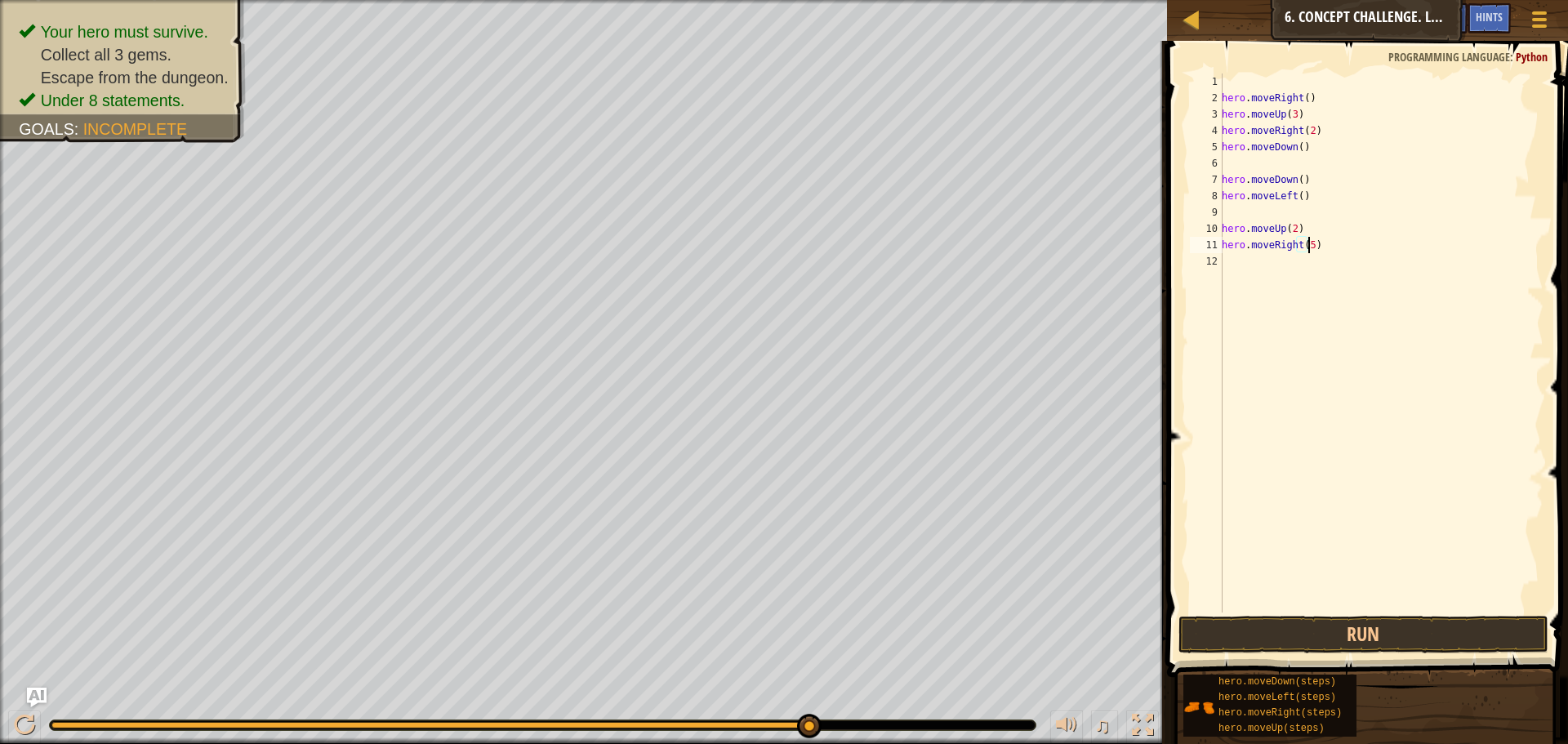
scroll to position [7, 6]
drag, startPoint x: 1292, startPoint y: 611, endPoint x: 1288, endPoint y: 627, distance: 16.5
click at [1288, 621] on div "hero.moveRight(5) 1 2 3 4 5 6 7 8 9 10 11 12 hero . moveRight ( ) hero . moveUp…" at bounding box center [1365, 392] width 406 height 685
click at [1288, 627] on button "Run" at bounding box center [1363, 634] width 370 height 37
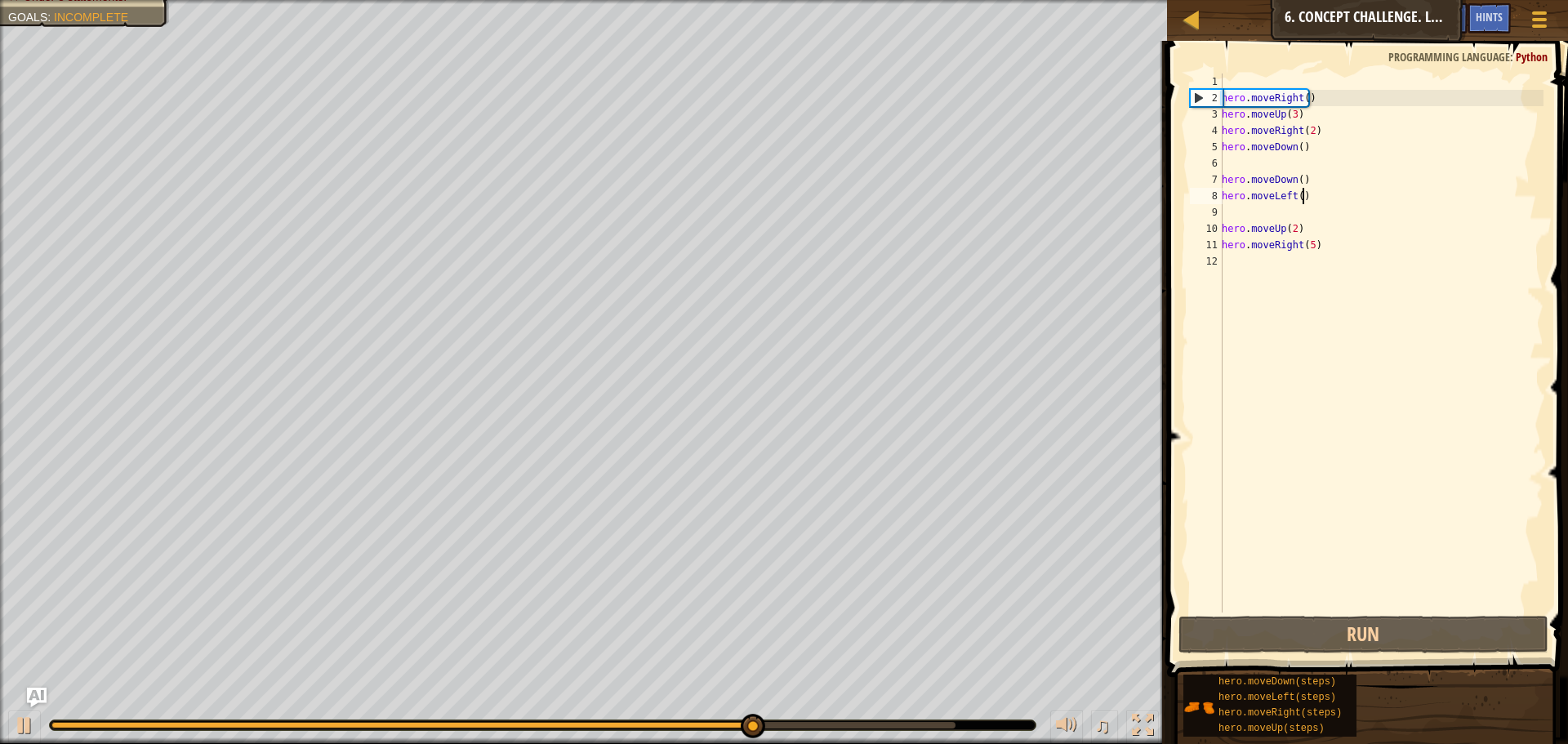
click at [1312, 189] on div "hero . moveRight ( ) hero . moveUp ( 3 ) hero . moveRight ( 2 ) hero . moveDown…" at bounding box center [1380, 360] width 325 height 572
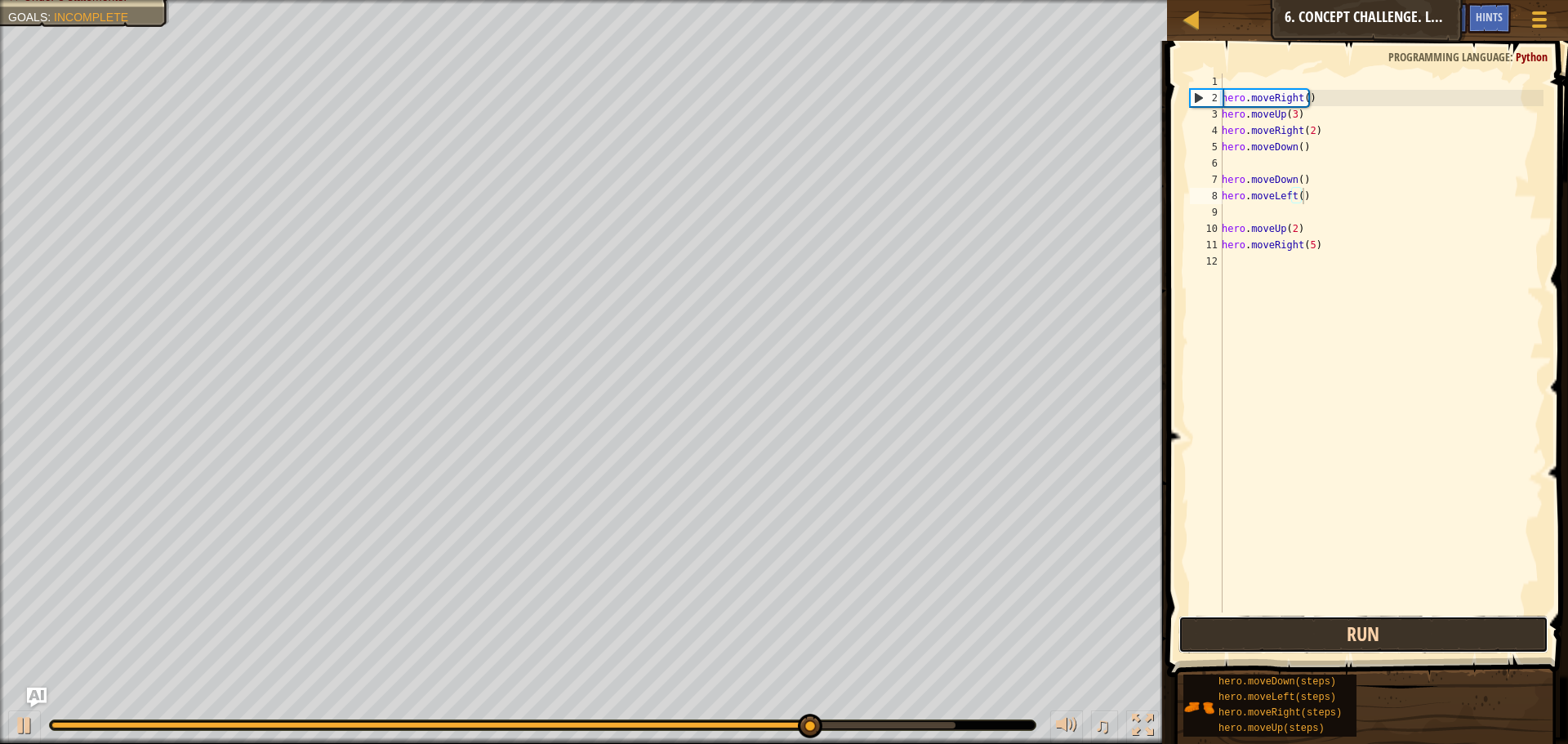
click at [1357, 644] on button "Run" at bounding box center [1363, 634] width 370 height 37
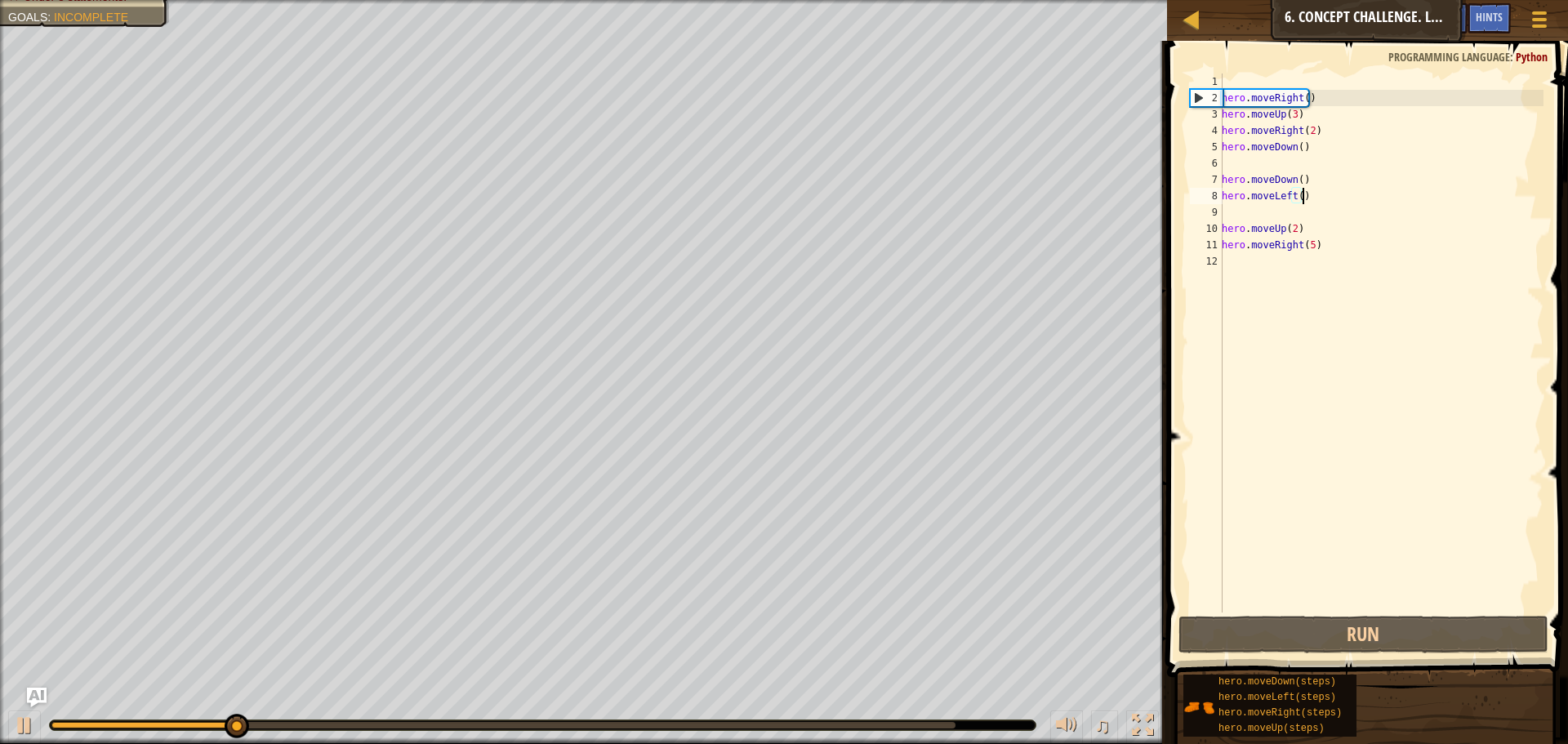
click at [1295, 183] on div "hero . moveRight ( ) hero . moveUp ( 3 ) hero . moveRight ( 2 ) hero . moveDown…" at bounding box center [1380, 360] width 325 height 572
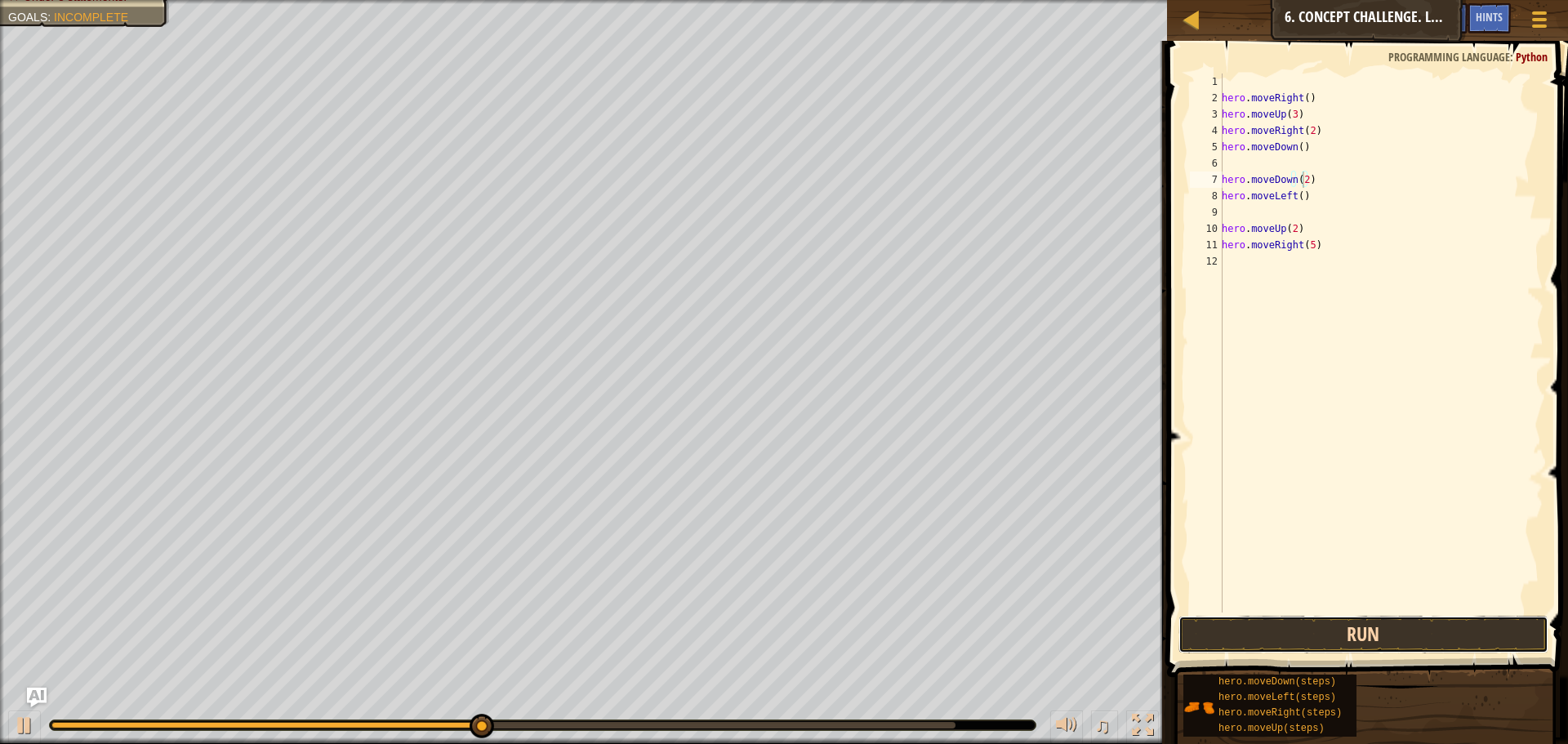
click at [1313, 627] on button "Run" at bounding box center [1363, 634] width 370 height 37
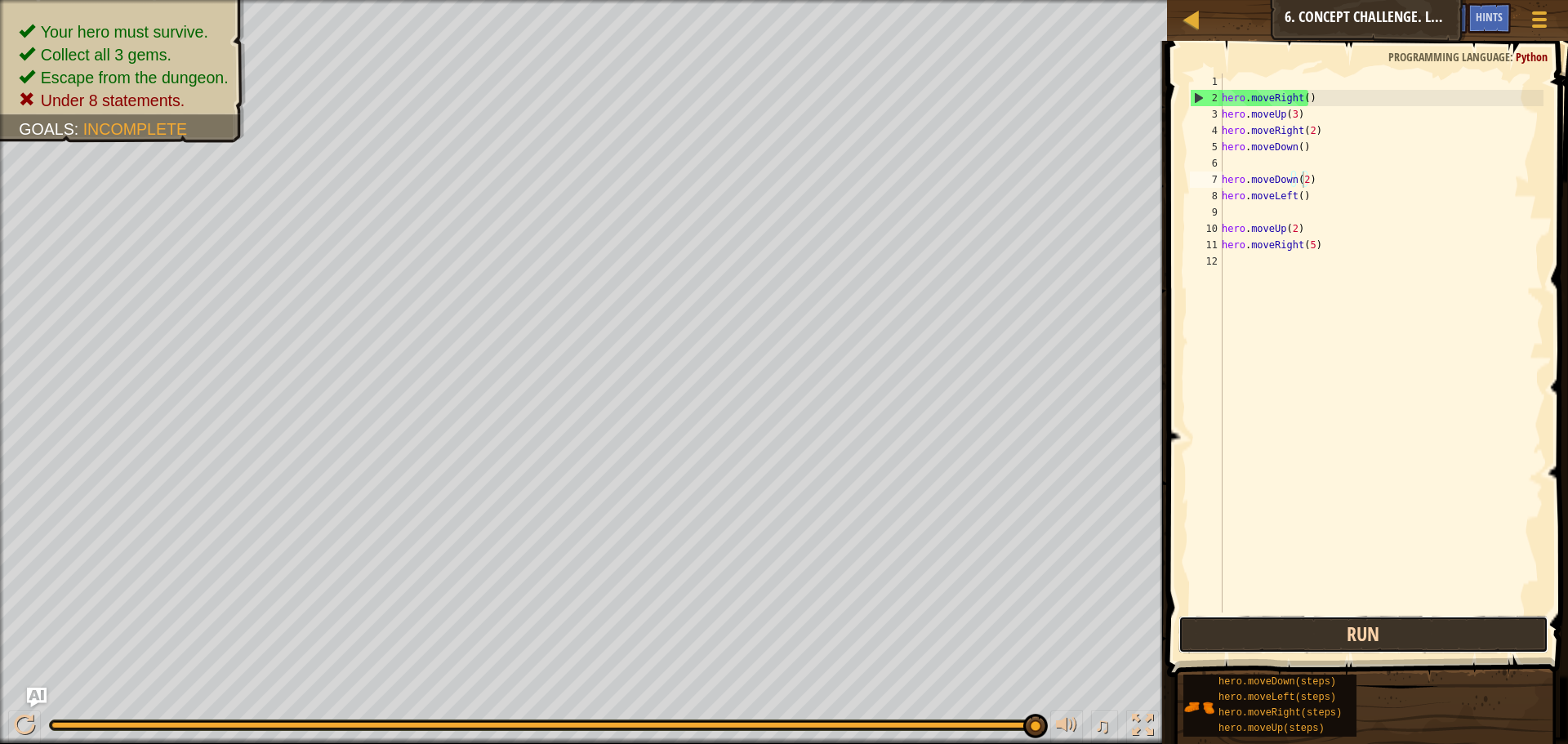
click at [1412, 628] on button "Run" at bounding box center [1363, 634] width 370 height 37
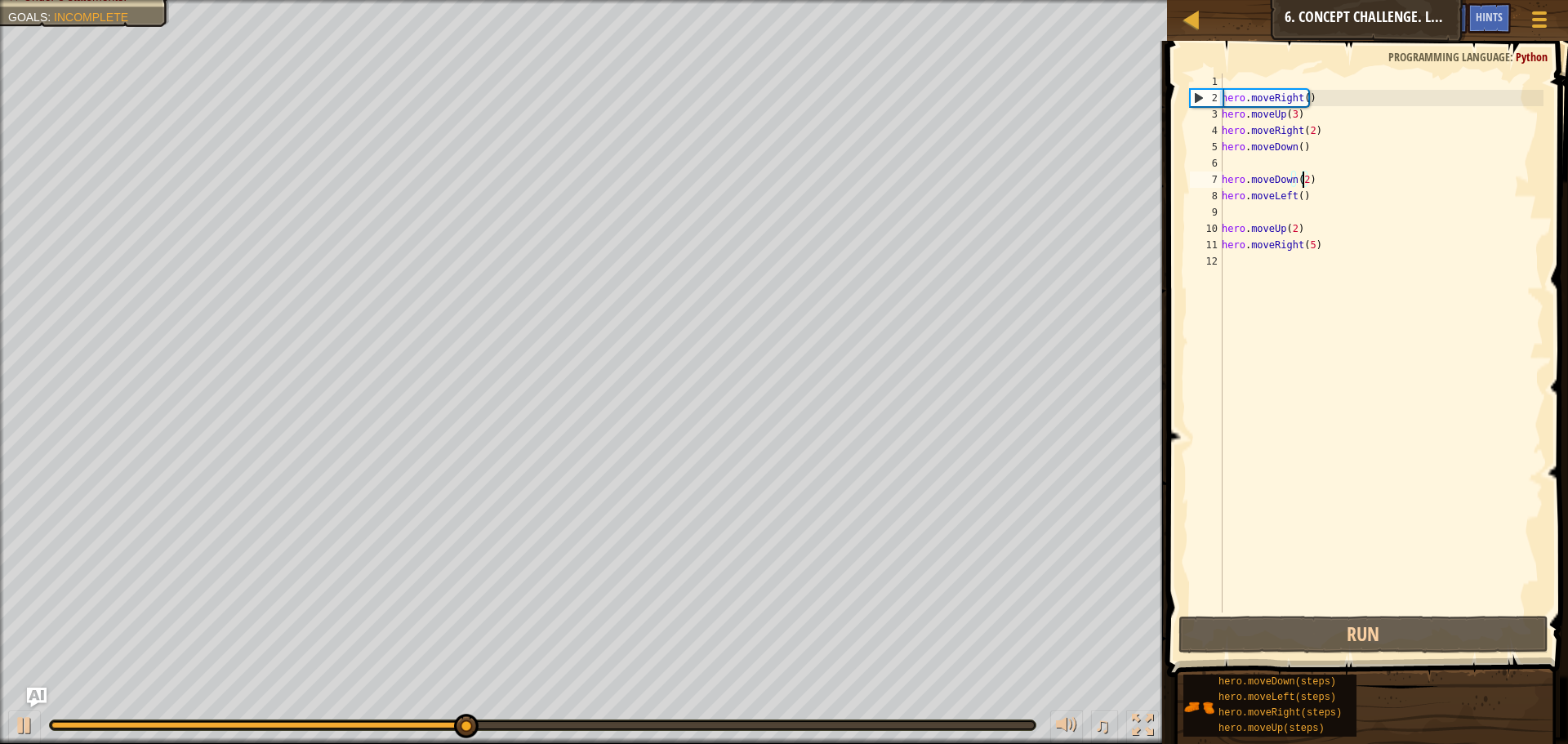
click at [1311, 178] on div "hero . moveRight ( ) hero . moveUp ( 3 ) hero . moveRight ( 2 ) hero . moveDown…" at bounding box center [1380, 360] width 325 height 572
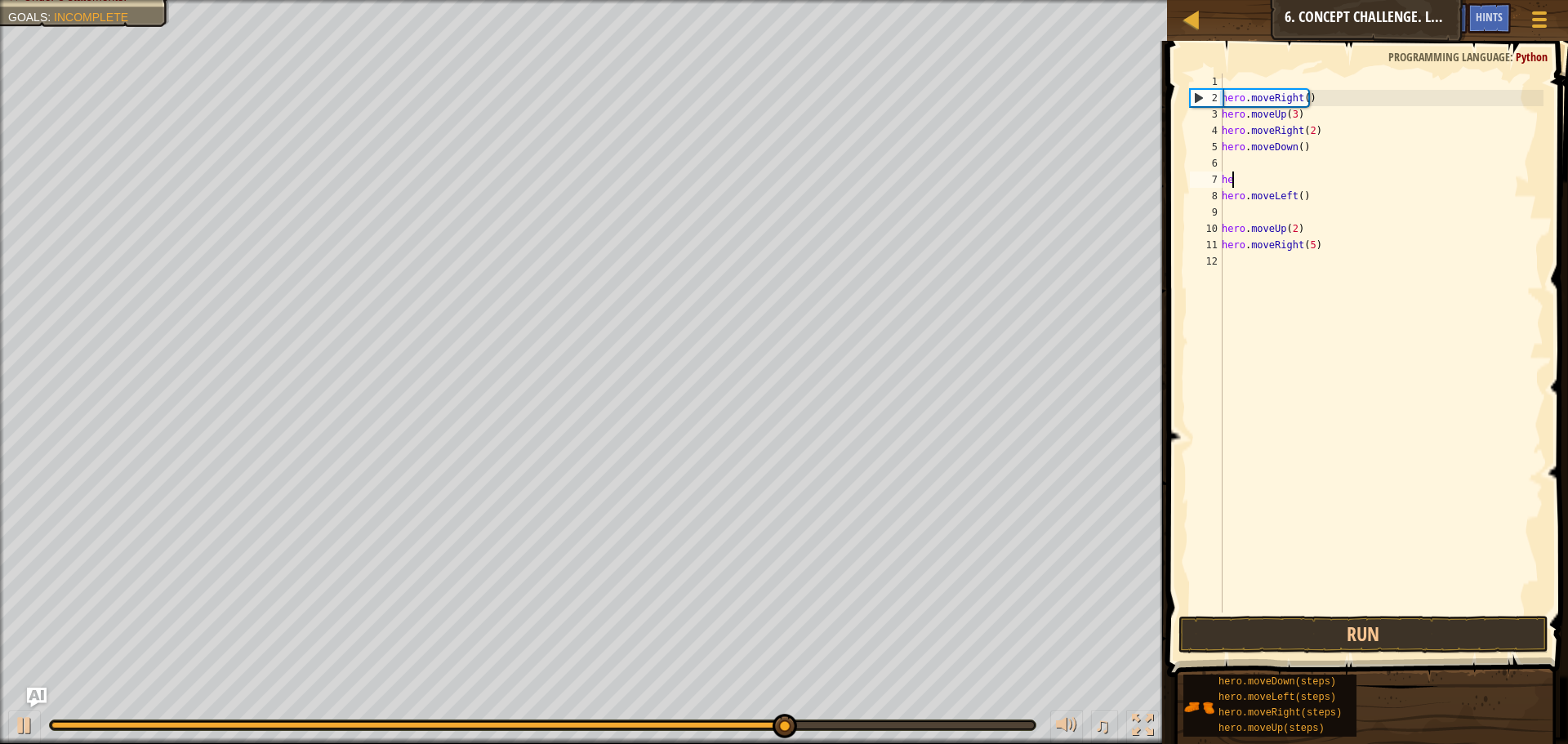
scroll to position [7, 0]
type textarea "h"
click at [1298, 145] on div "hero . moveRight ( ) hero . moveUp ( 3 ) hero . moveRight ( 2 ) hero . moveDown…" at bounding box center [1380, 360] width 325 height 572
type textarea "hero.moveDown(3)"
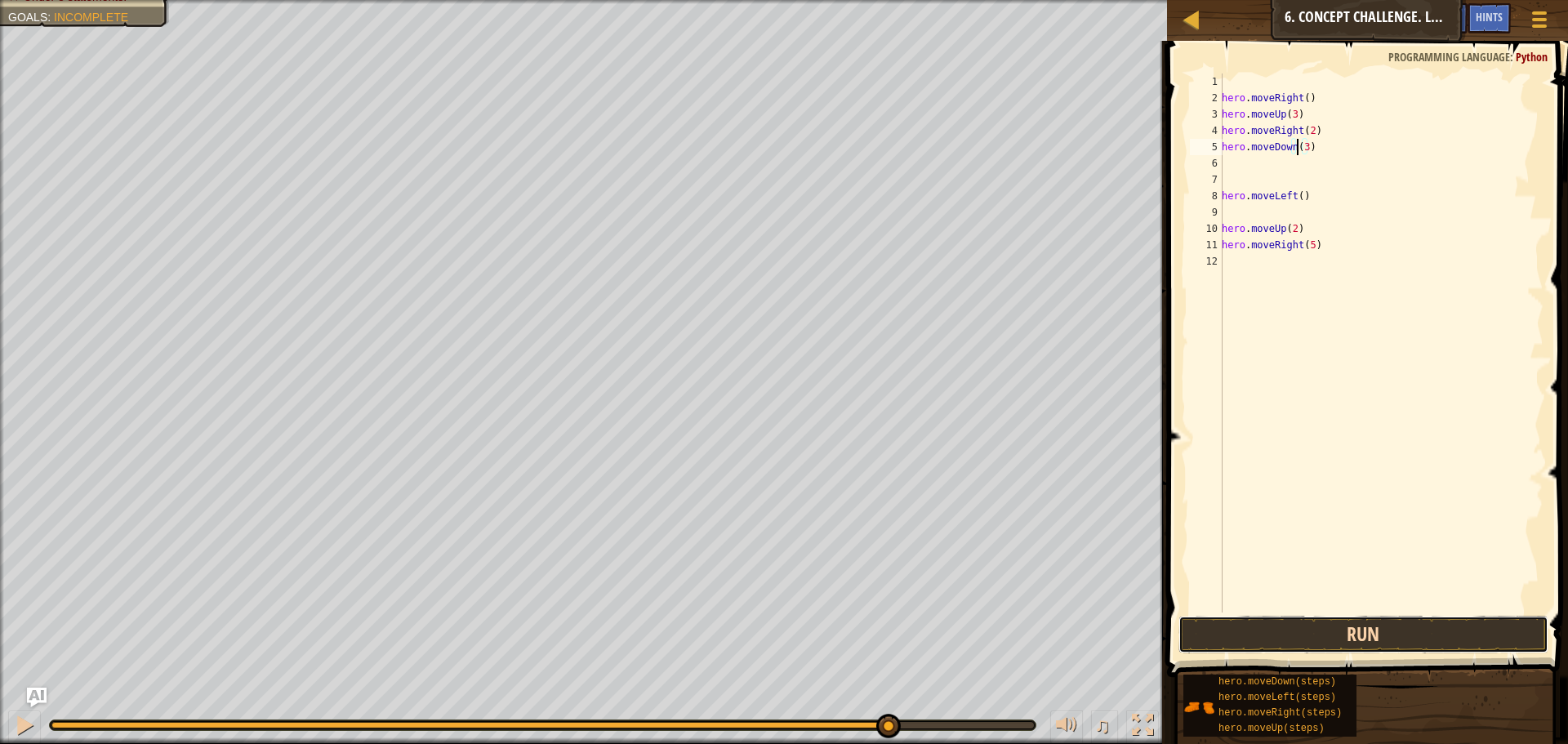
drag, startPoint x: 1298, startPoint y: 145, endPoint x: 1325, endPoint y: 617, distance: 472.8
click at [1325, 617] on button "Run" at bounding box center [1363, 634] width 370 height 37
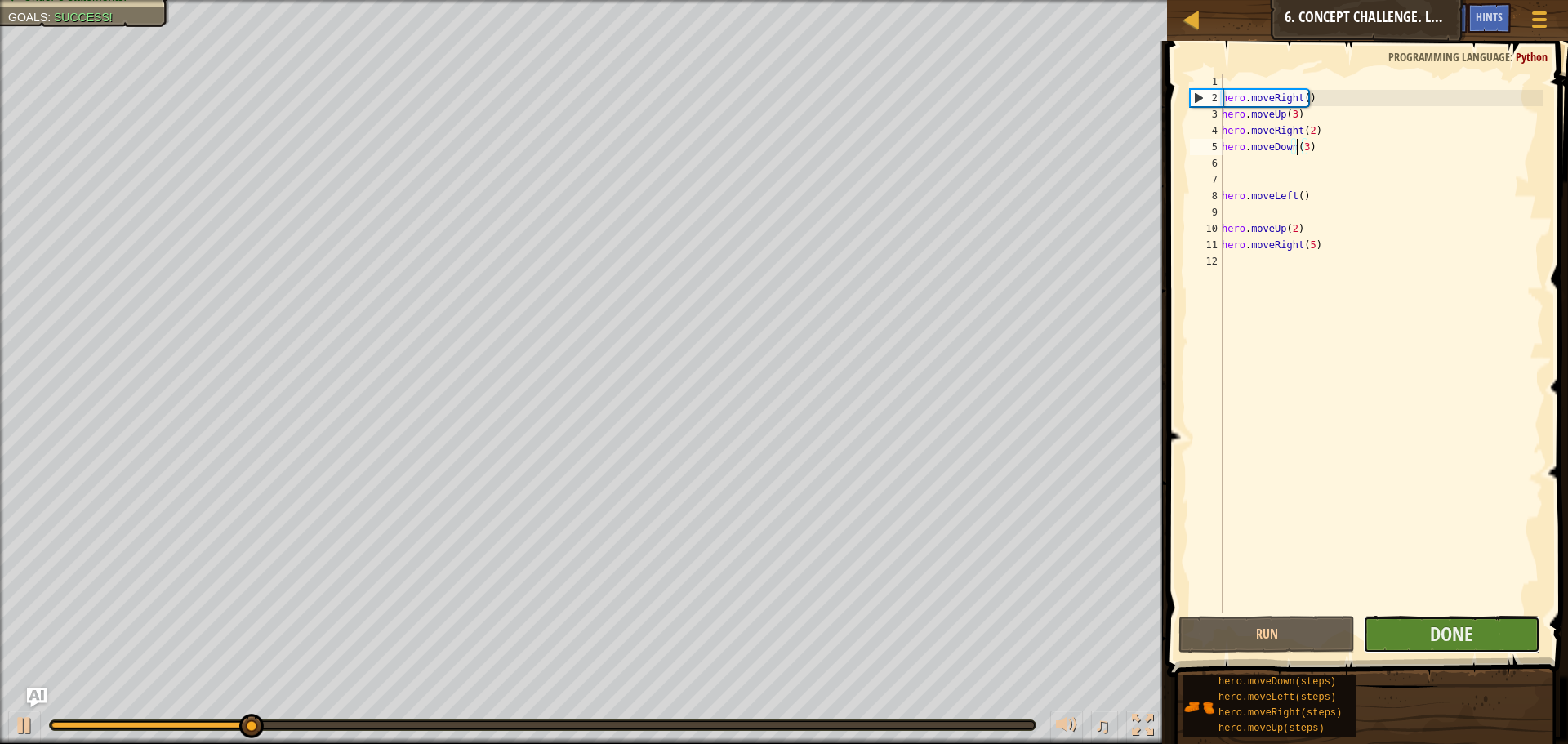
click at [1403, 633] on button "Done" at bounding box center [1451, 634] width 177 height 37
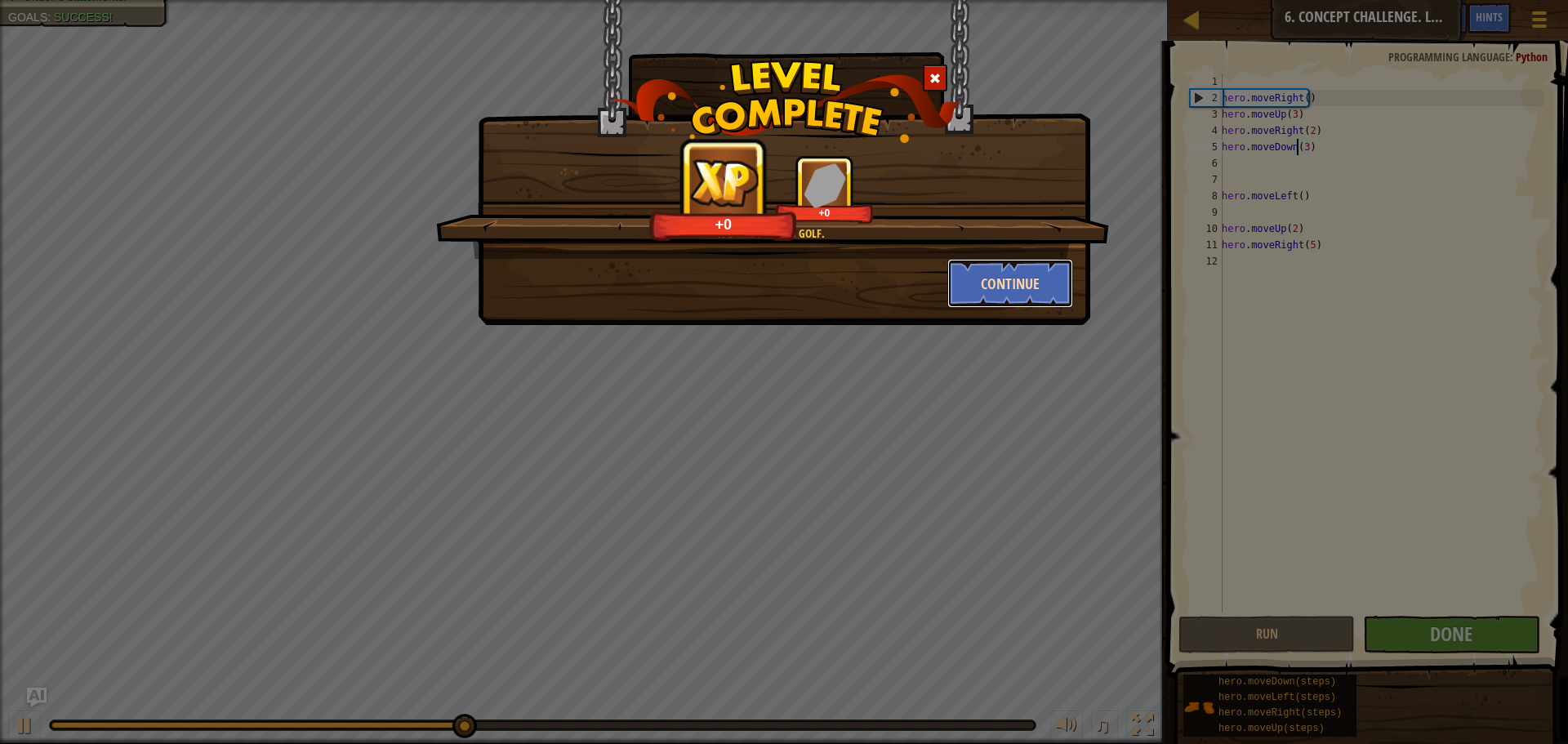
click at [992, 280] on button "Continue" at bounding box center [1010, 283] width 127 height 49
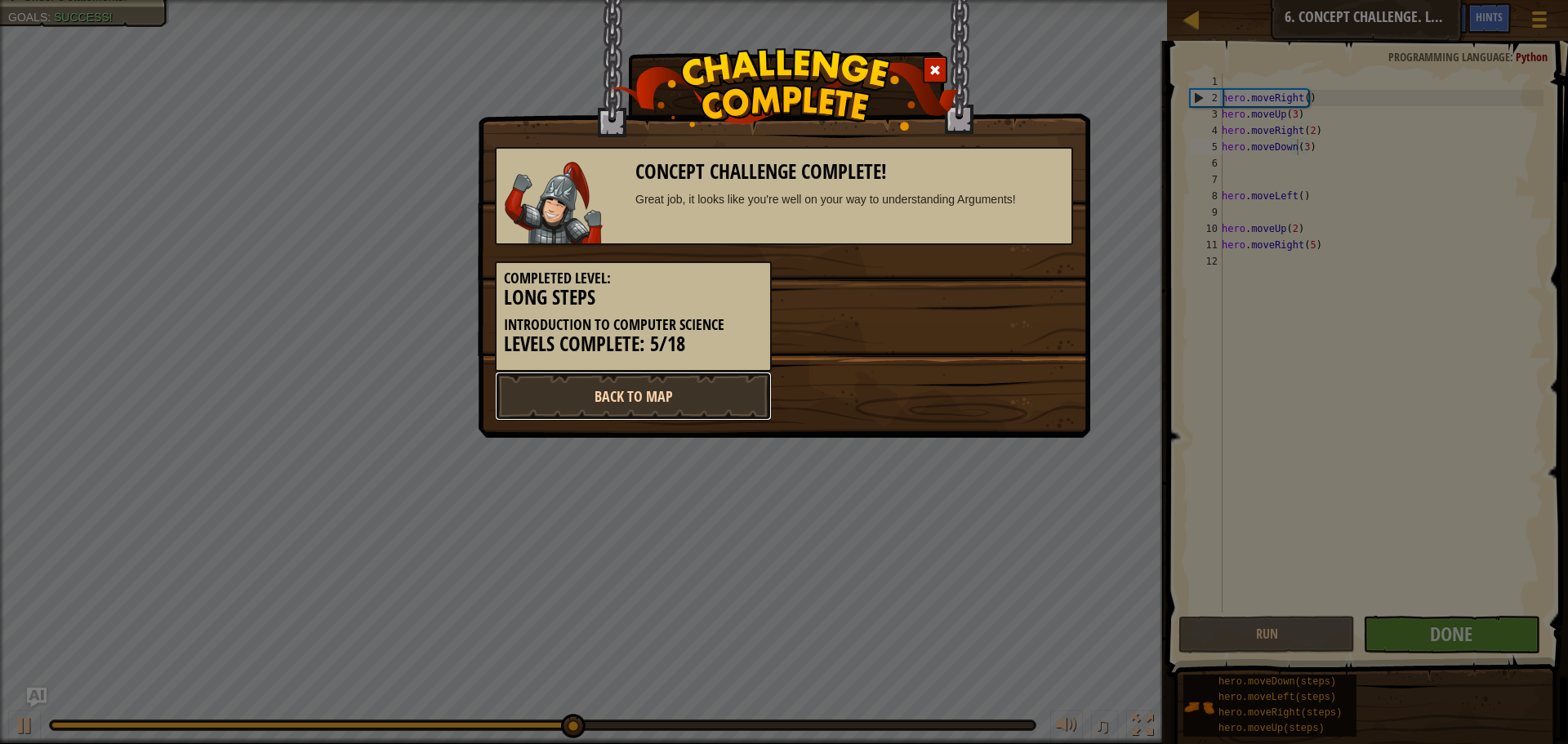
click at [676, 392] on link "Back to Map" at bounding box center [633, 396] width 277 height 49
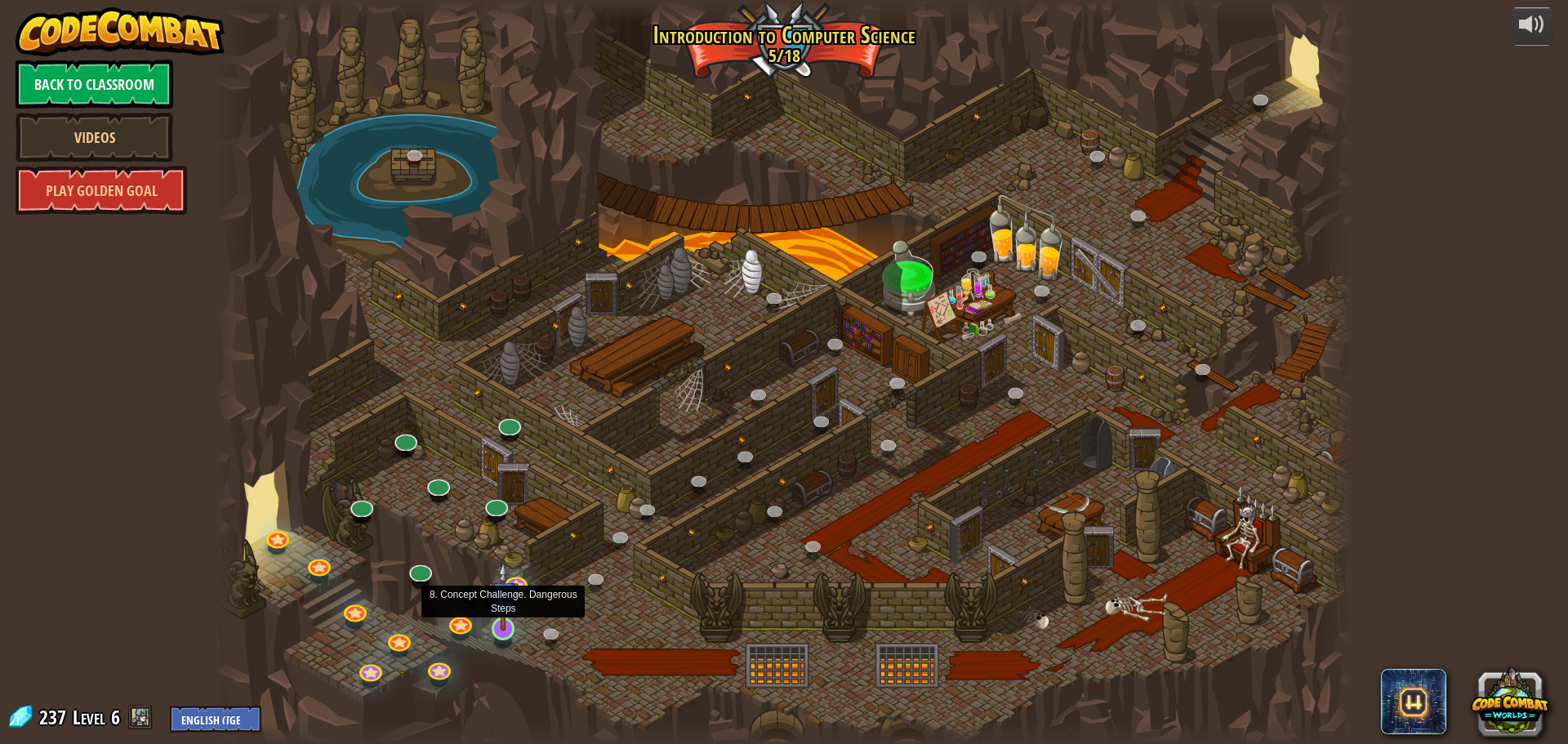
click at [508, 617] on img at bounding box center [503, 596] width 30 height 69
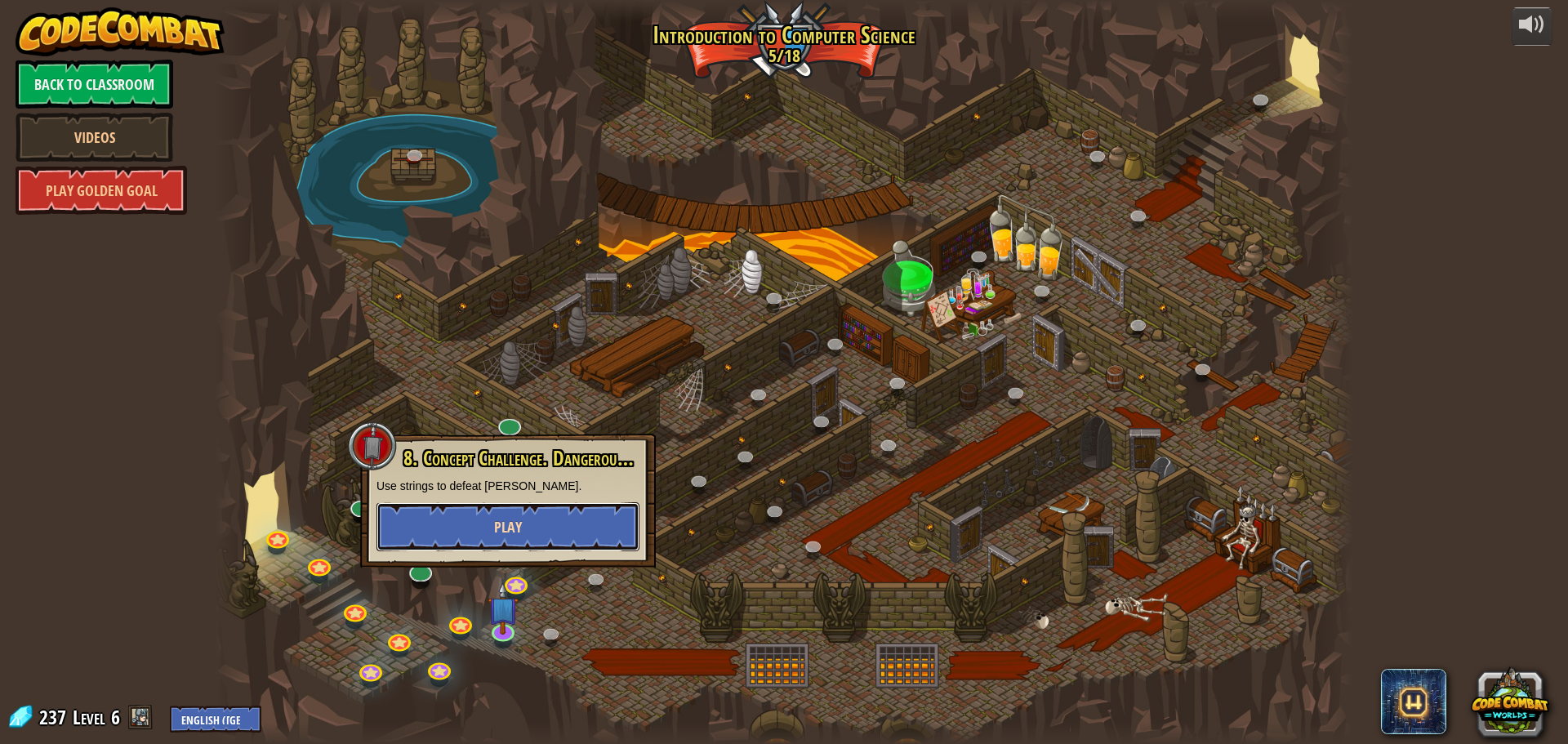
click at [567, 522] on button "Play" at bounding box center [507, 527] width 263 height 49
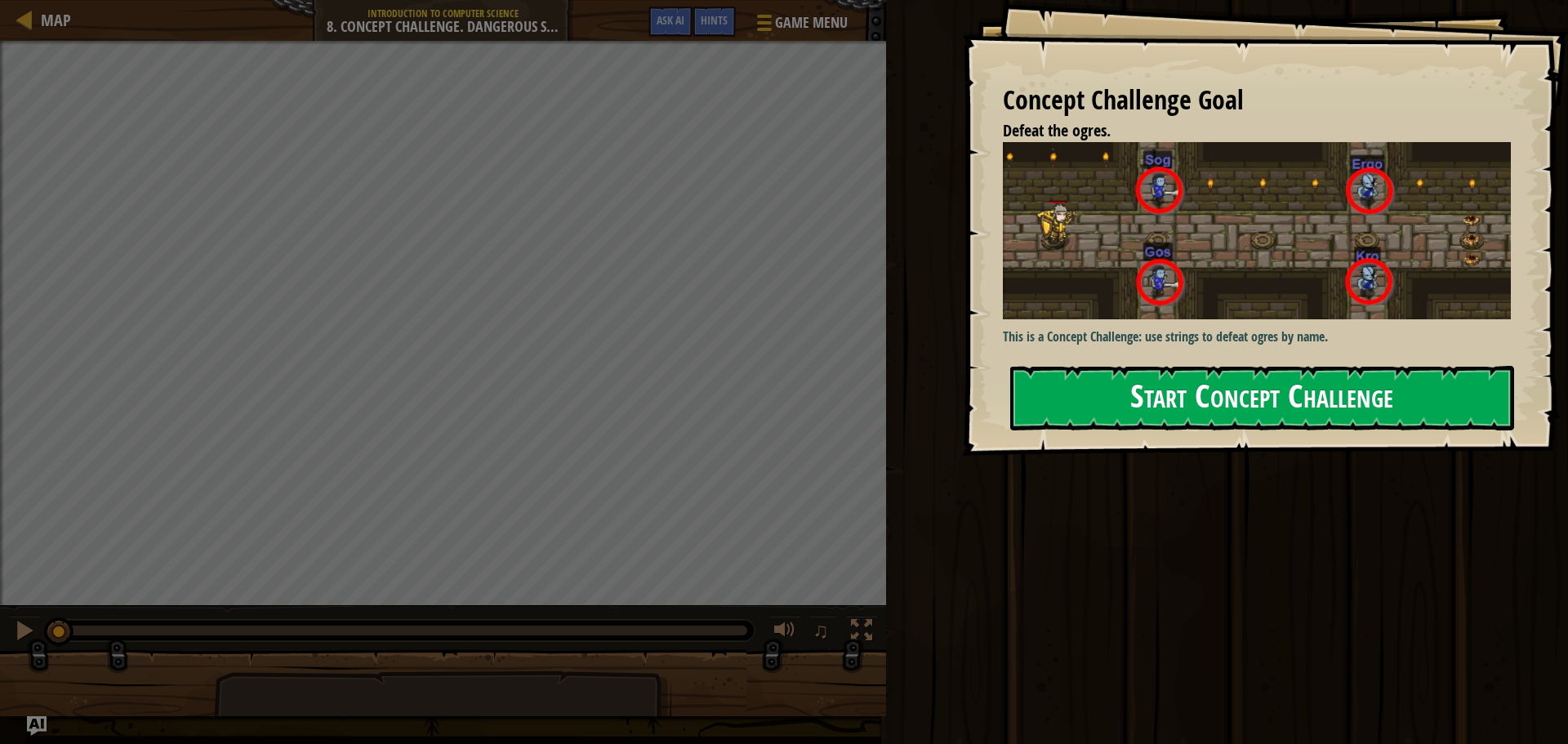
click at [1221, 389] on button "Start Concept Challenge" at bounding box center [1261, 398] width 504 height 65
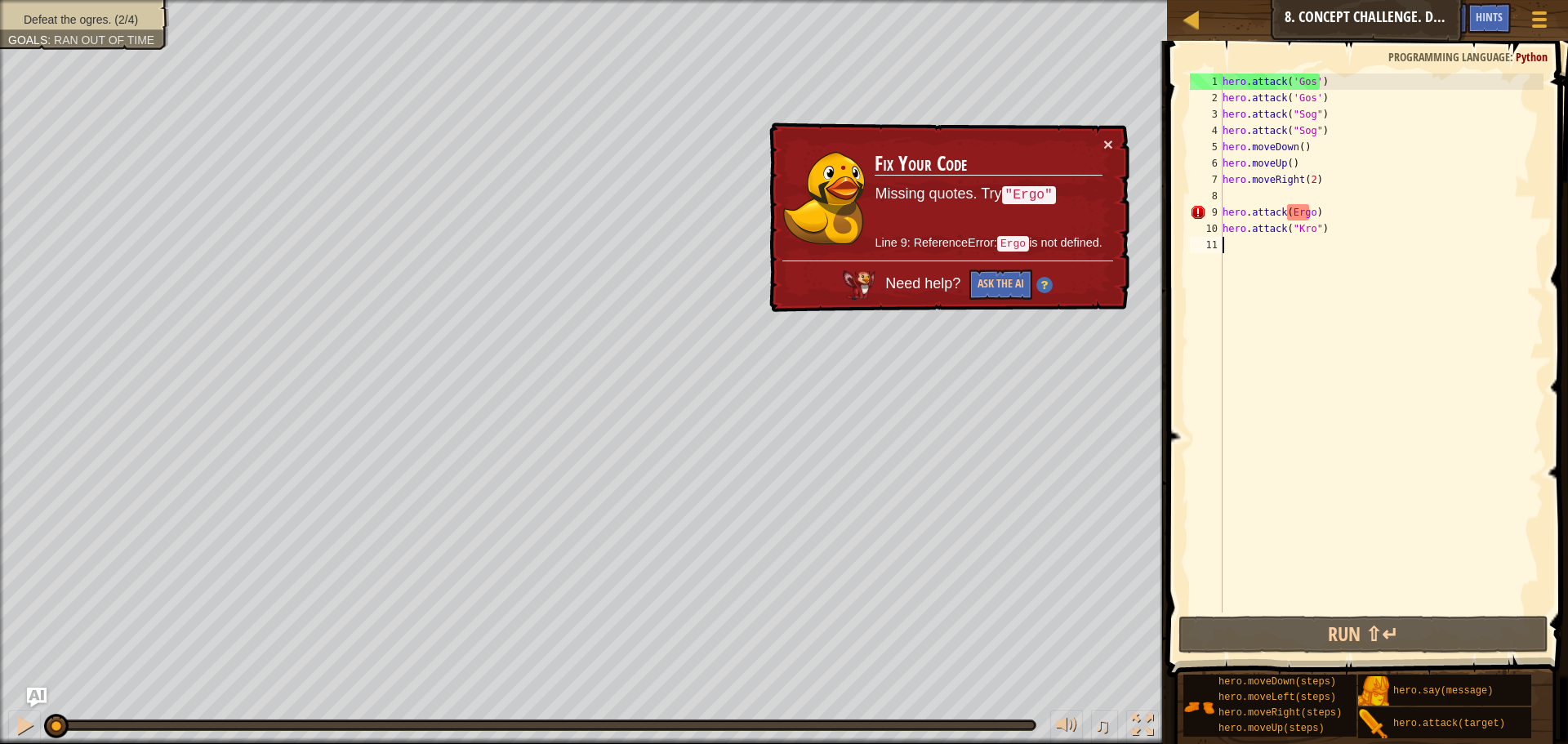
click at [1309, 209] on div "hero . attack ( 'Gos' ) hero . attack ( 'Gos' ) hero . attack ( "Sog" ) hero . …" at bounding box center [1381, 360] width 324 height 572
type textarea "hero.attack(Ergo')"
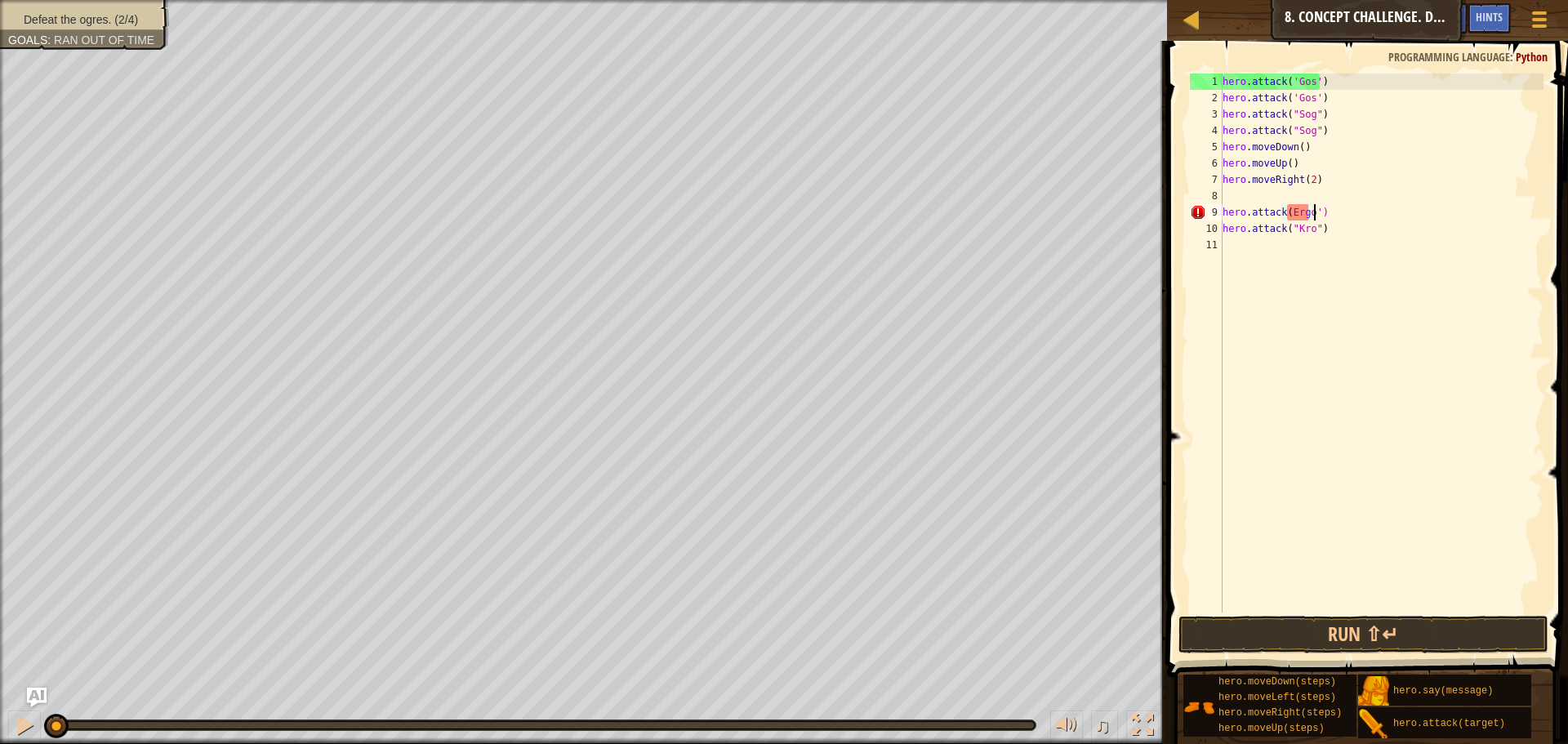
scroll to position [7, 7]
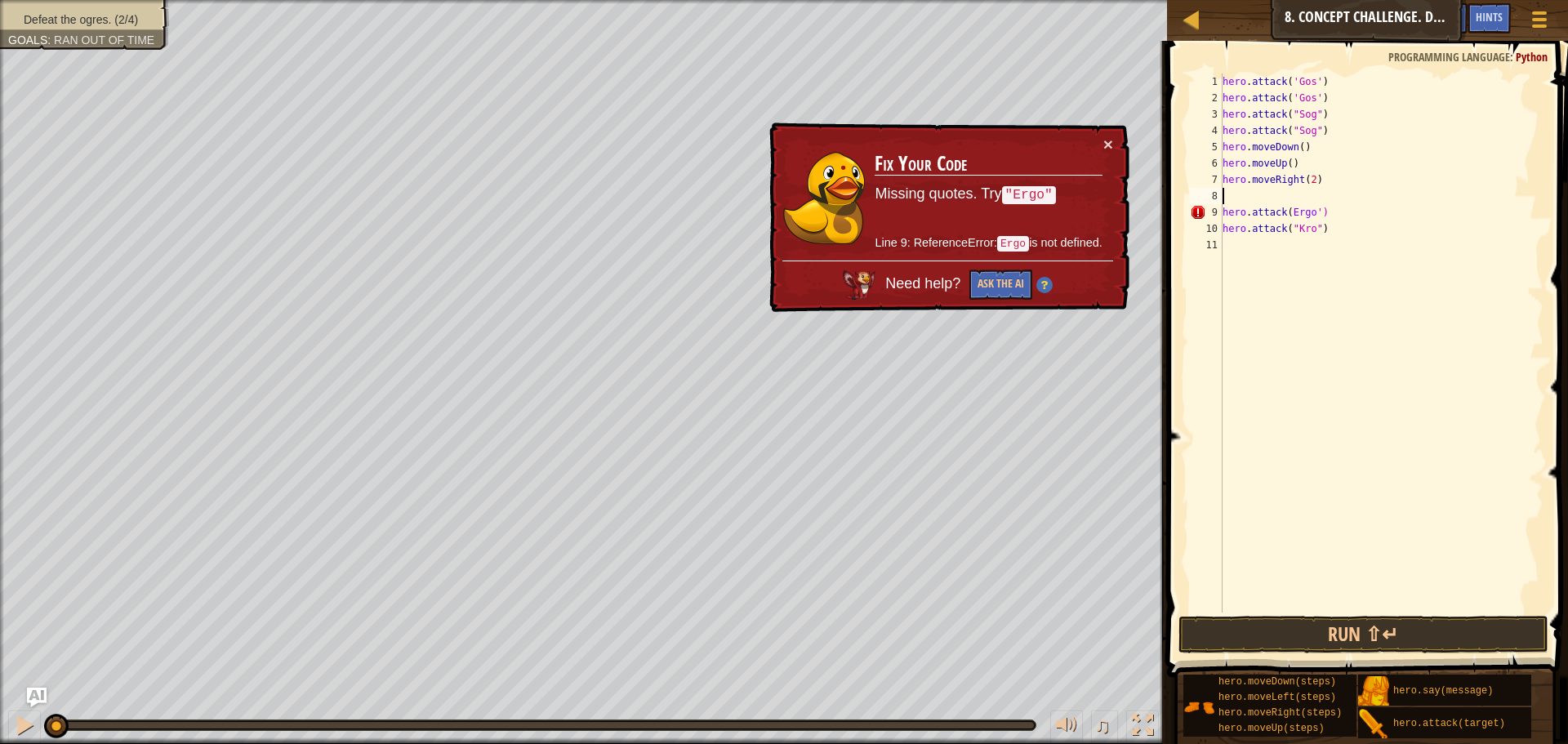
click at [1288, 202] on div "hero . attack ( 'Gos' ) hero . attack ( 'Gos' ) hero . attack ( "Sog" ) hero . …" at bounding box center [1381, 360] width 324 height 572
click at [1286, 206] on div "hero . attack ( 'Gos' ) hero . attack ( 'Gos' ) hero . attack ( "Sog" ) hero . …" at bounding box center [1381, 360] width 324 height 572
type textarea "hero.attack('Ergo')"
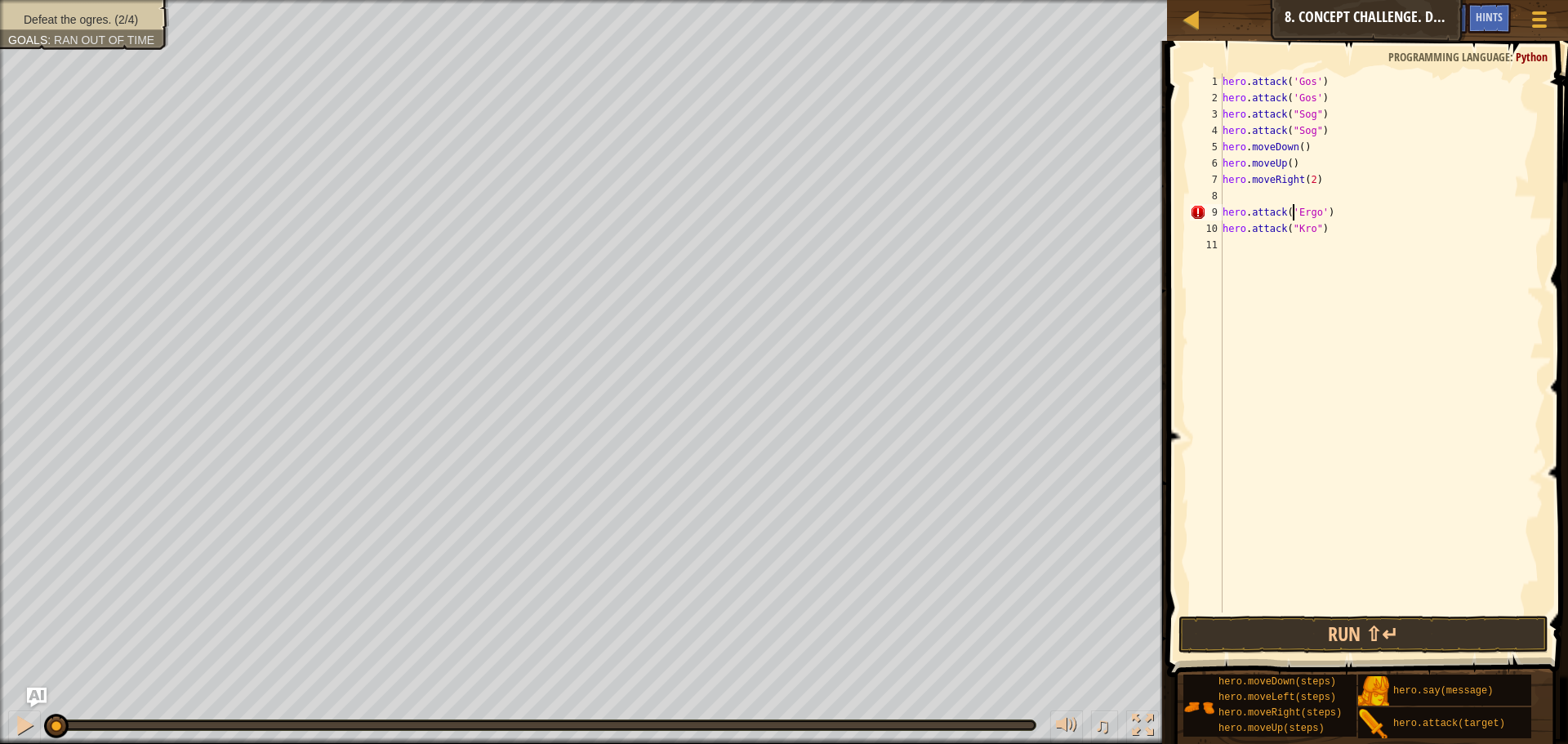
scroll to position [7, 6]
click at [1298, 605] on div "hero . attack ( 'Gos' ) hero . attack ( 'Gos' ) hero . attack ( "Sog" ) hero . …" at bounding box center [1381, 360] width 324 height 572
click at [1288, 616] on button "Run ⇧↵" at bounding box center [1363, 634] width 370 height 37
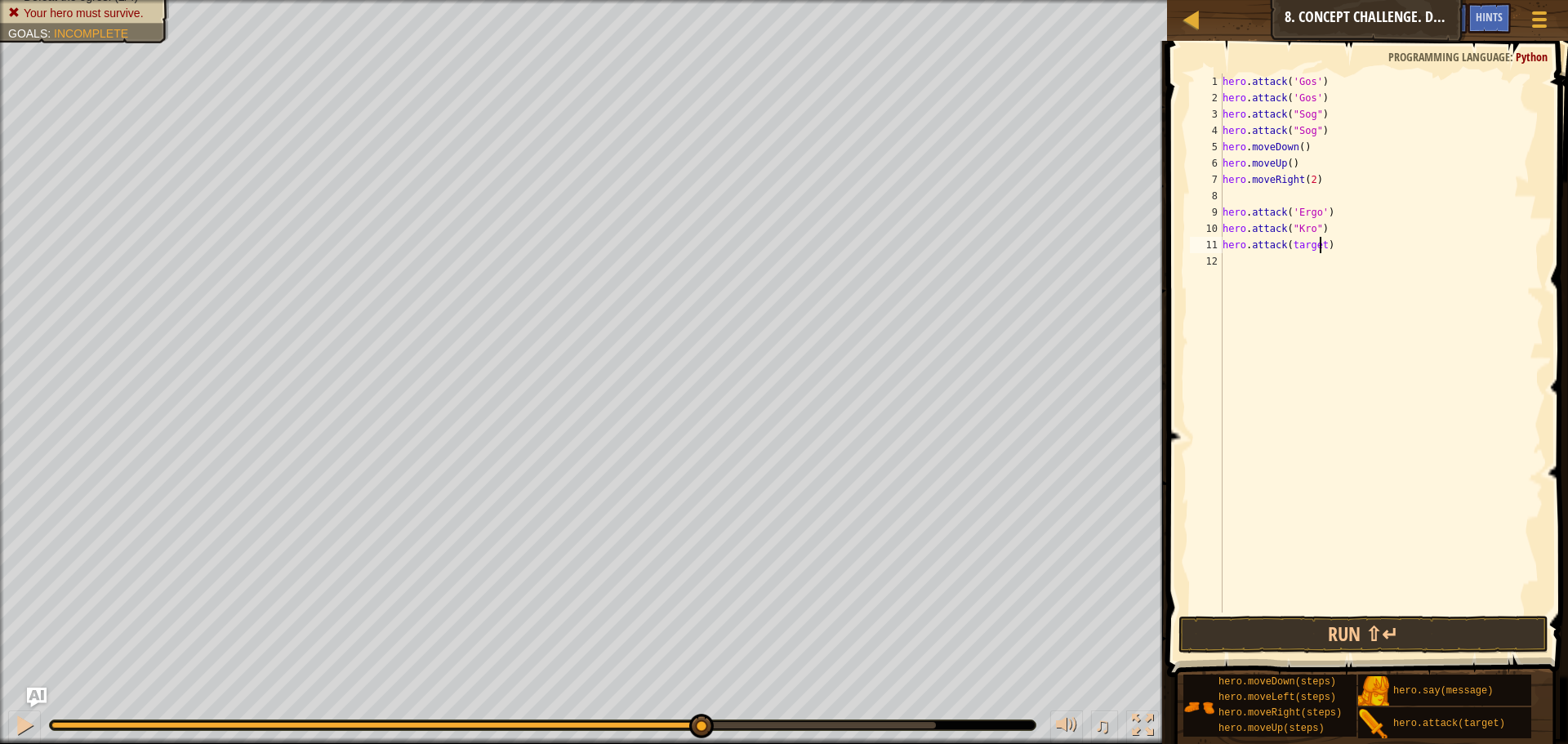
click at [1318, 246] on div "hero . attack ( 'Gos' ) hero . attack ( 'Gos' ) hero . attack ( "Sog" ) hero . …" at bounding box center [1381, 360] width 324 height 572
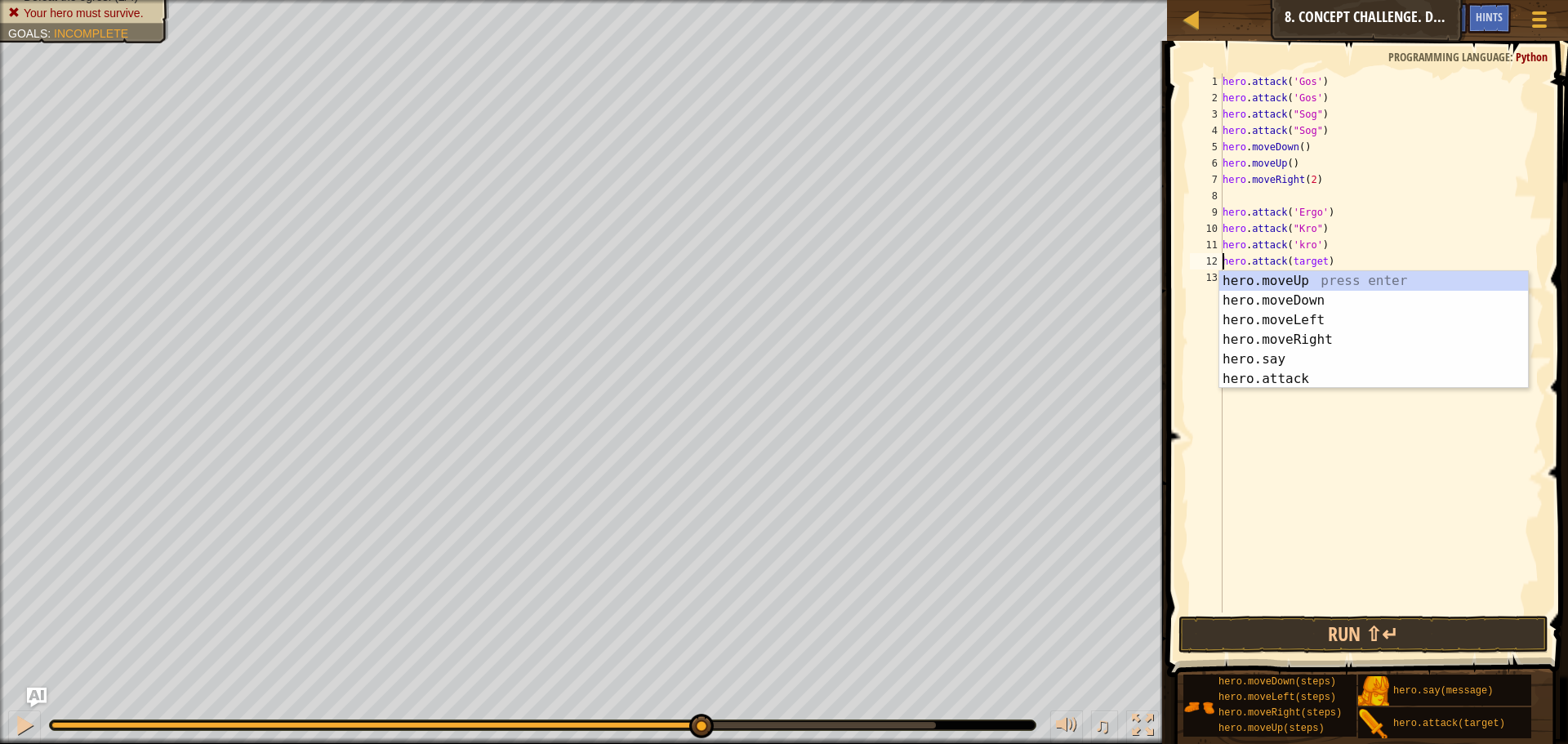
click at [1316, 253] on div "hero . attack ( 'Gos' ) hero . attack ( 'Gos' ) hero . attack ( "Sog" ) hero . …" at bounding box center [1381, 360] width 324 height 572
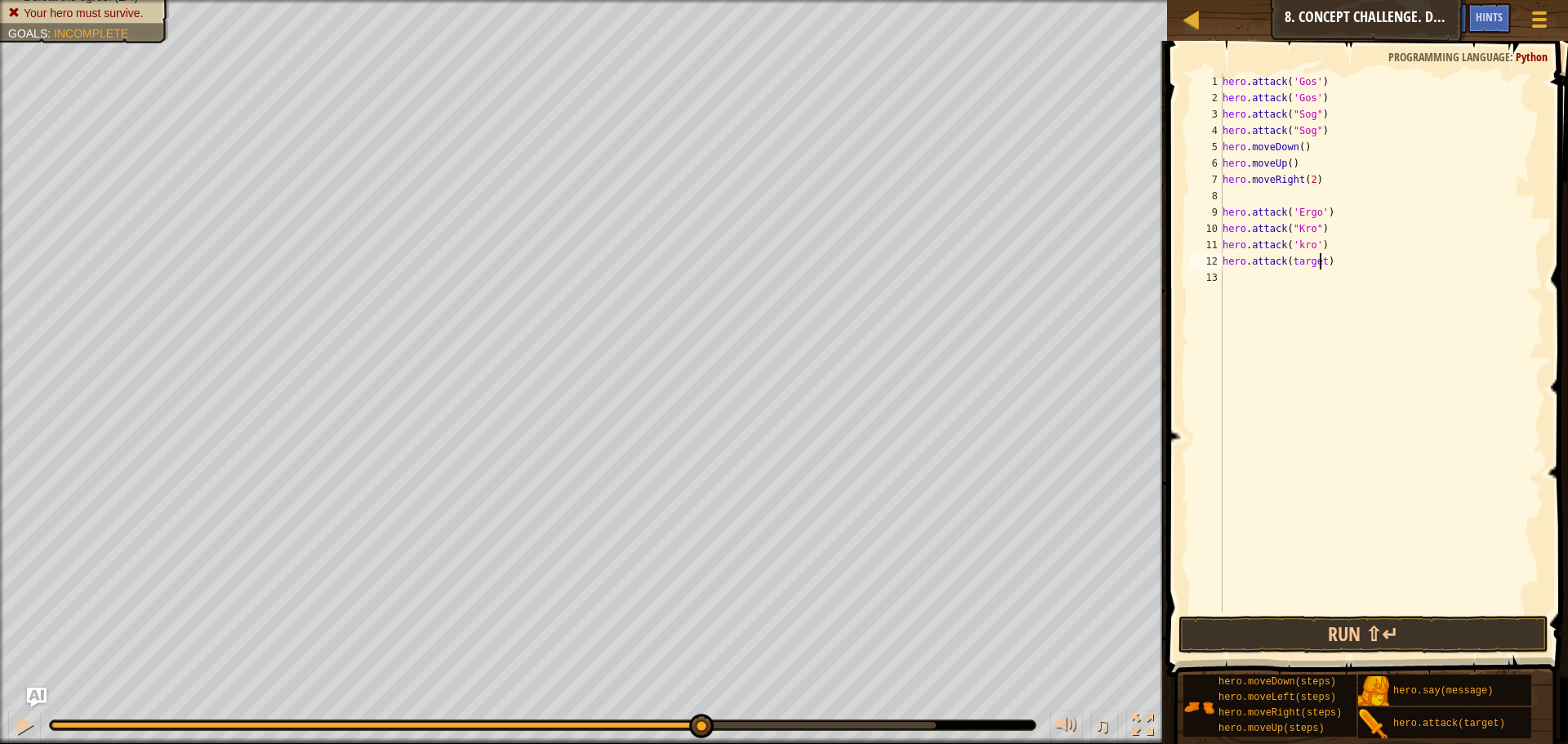
click at [1319, 255] on div "hero . attack ( 'Gos' ) hero . attack ( 'Gos' ) hero . attack ( "Sog" ) hero . …" at bounding box center [1381, 360] width 324 height 572
click at [1318, 635] on button "Run ⇧↵" at bounding box center [1363, 634] width 370 height 37
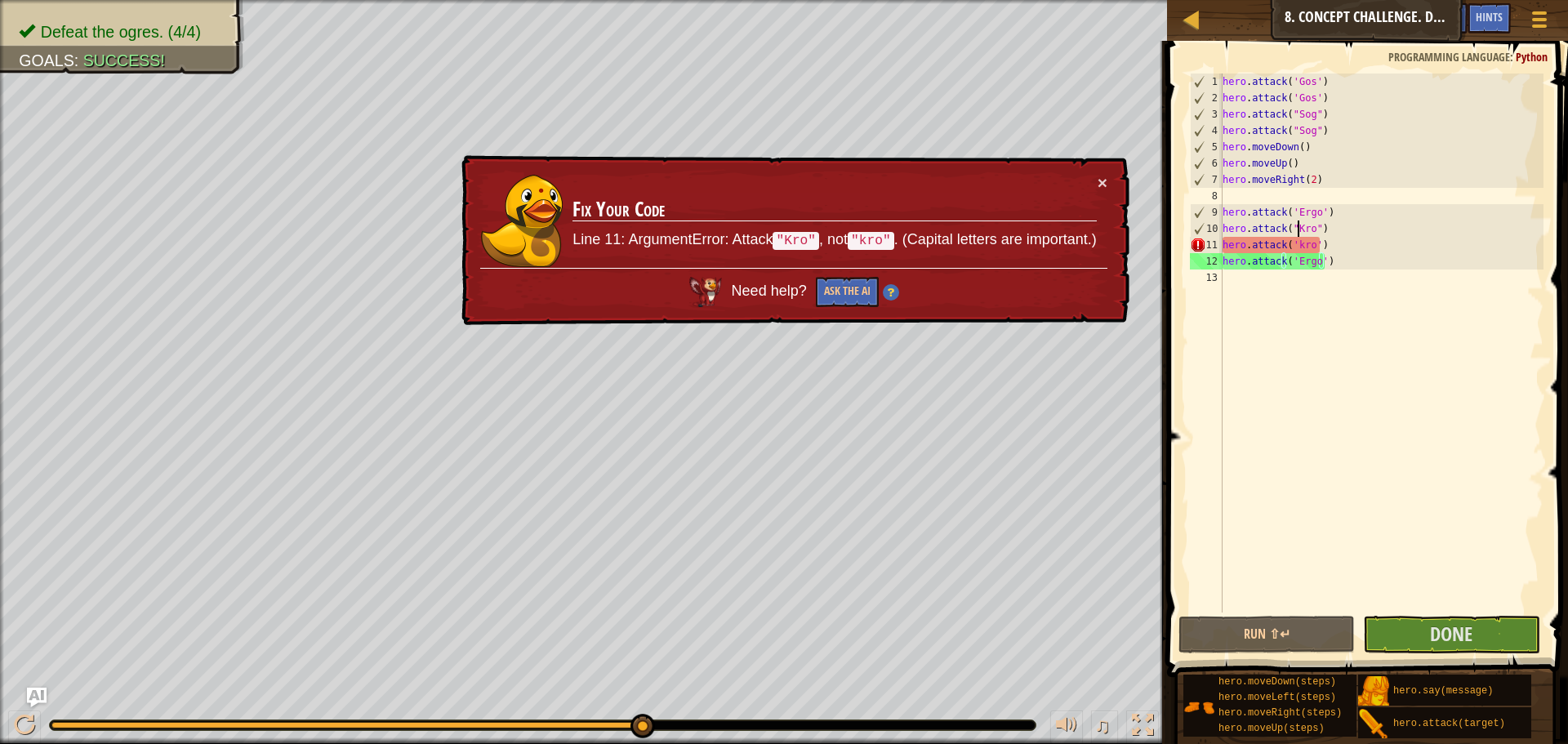
click at [1299, 233] on div "hero . attack ( 'Gos' ) hero . attack ( 'Gos' ) hero . attack ( "Sog" ) hero . …" at bounding box center [1381, 360] width 324 height 572
click at [1296, 243] on div "hero . attack ( 'Gos' ) hero . attack ( 'Gos' ) hero . attack ( "Sog" ) hero . …" at bounding box center [1381, 360] width 324 height 572
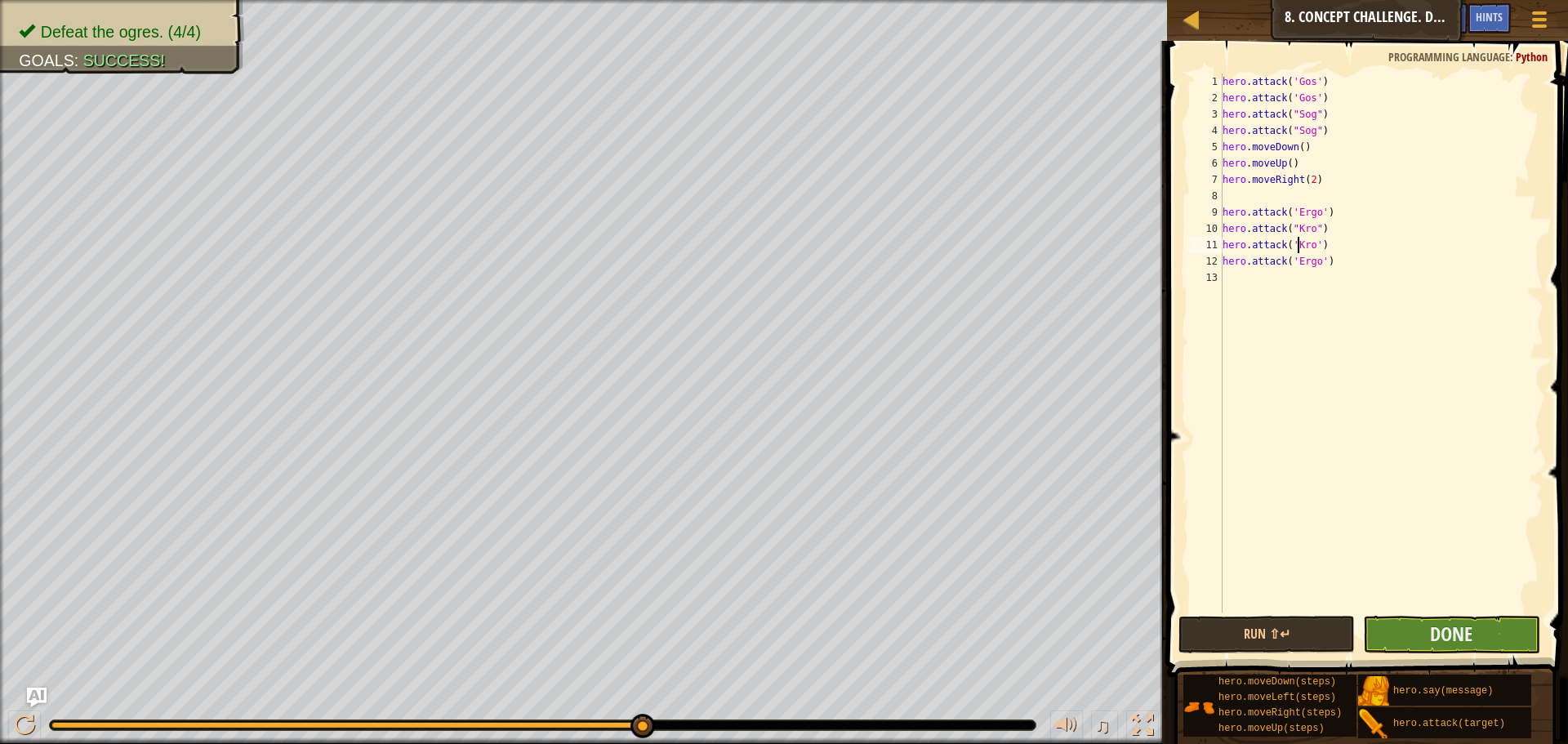
type textarea "hero.attack('Kro')"
click at [1414, 618] on button "Done" at bounding box center [1451, 634] width 177 height 37
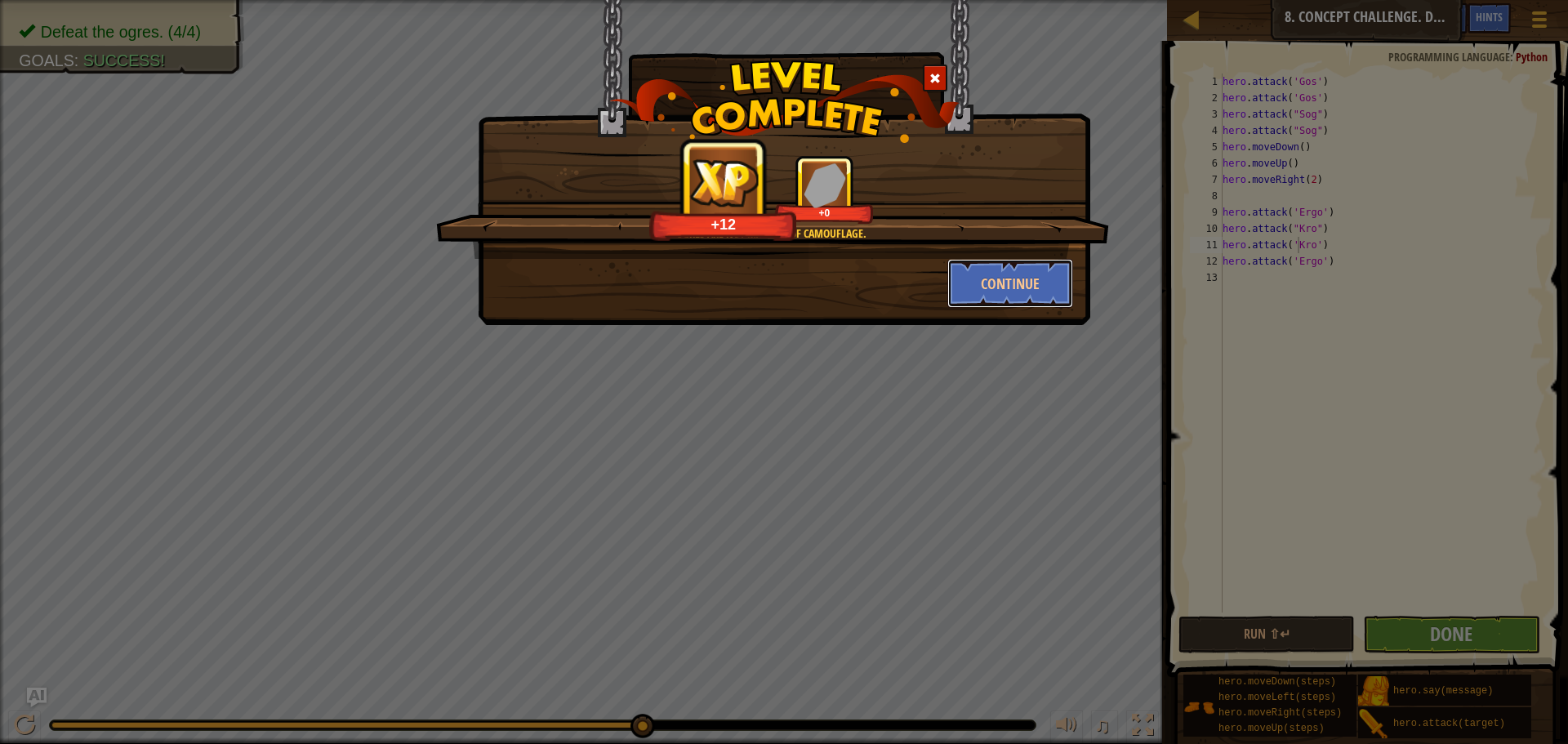
drag, startPoint x: 1065, startPoint y: 286, endPoint x: 1092, endPoint y: 287, distance: 27.0
click at [1072, 283] on button "Continue" at bounding box center [1010, 283] width 127 height 49
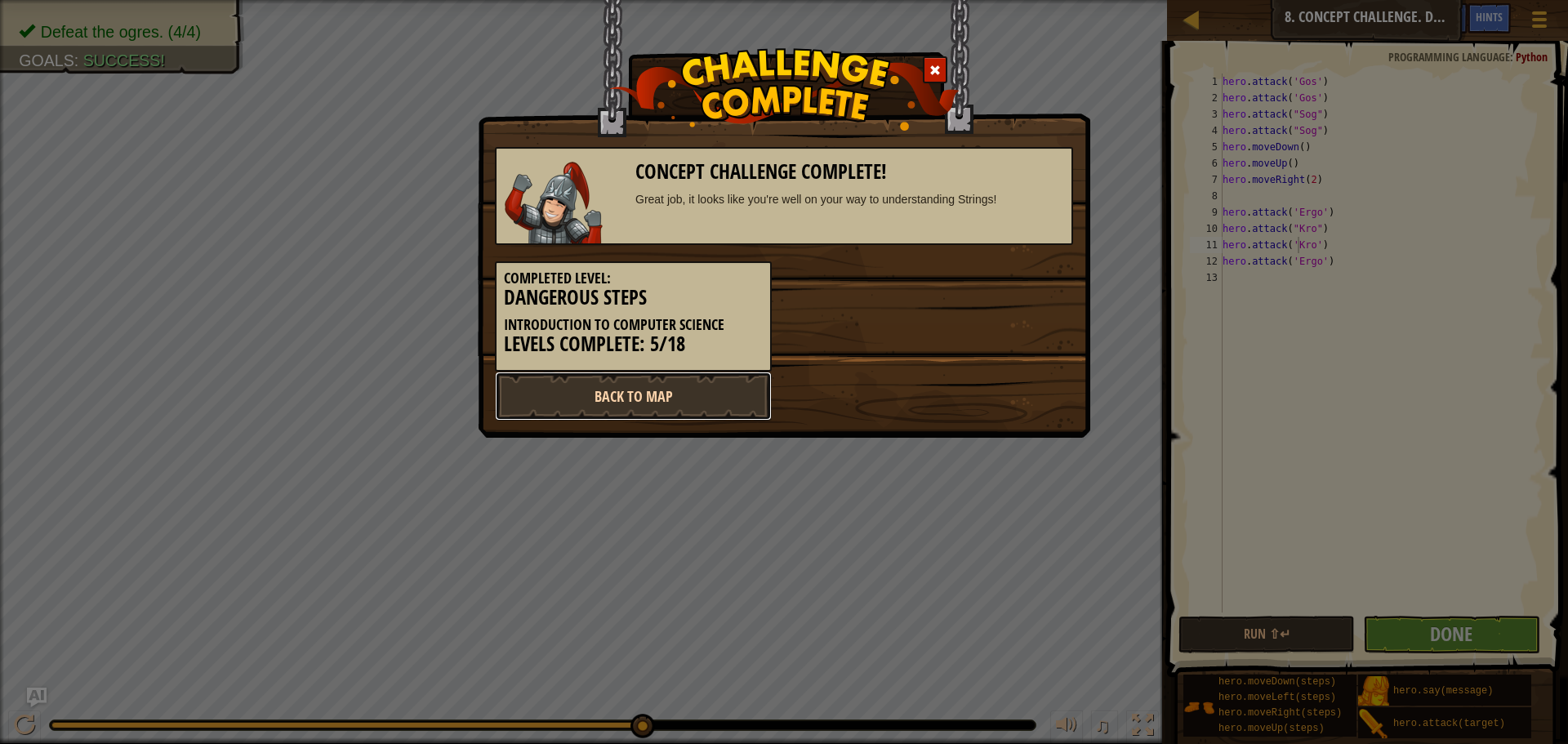
click at [724, 392] on link "Back to Map" at bounding box center [633, 396] width 277 height 49
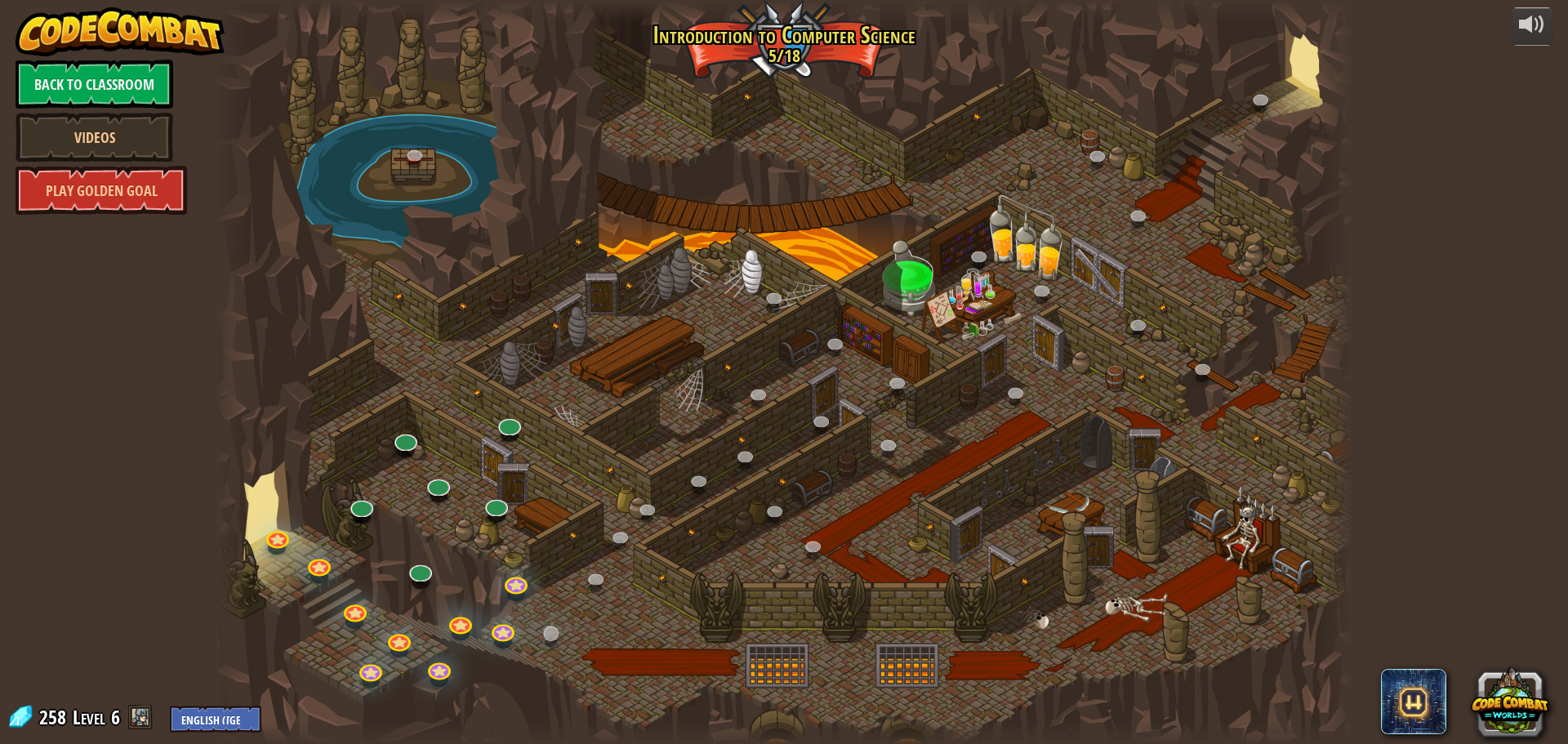
drag, startPoint x: 545, startPoint y: 620, endPoint x: 555, endPoint y: 629, distance: 13.5
click at [555, 629] on div "25. [PERSON_NAME] (Locked By Teacher) Escape the Kithgard dungeons, and don't l…" at bounding box center [784, 372] width 1138 height 744
click at [556, 629] on link at bounding box center [553, 636] width 33 height 33
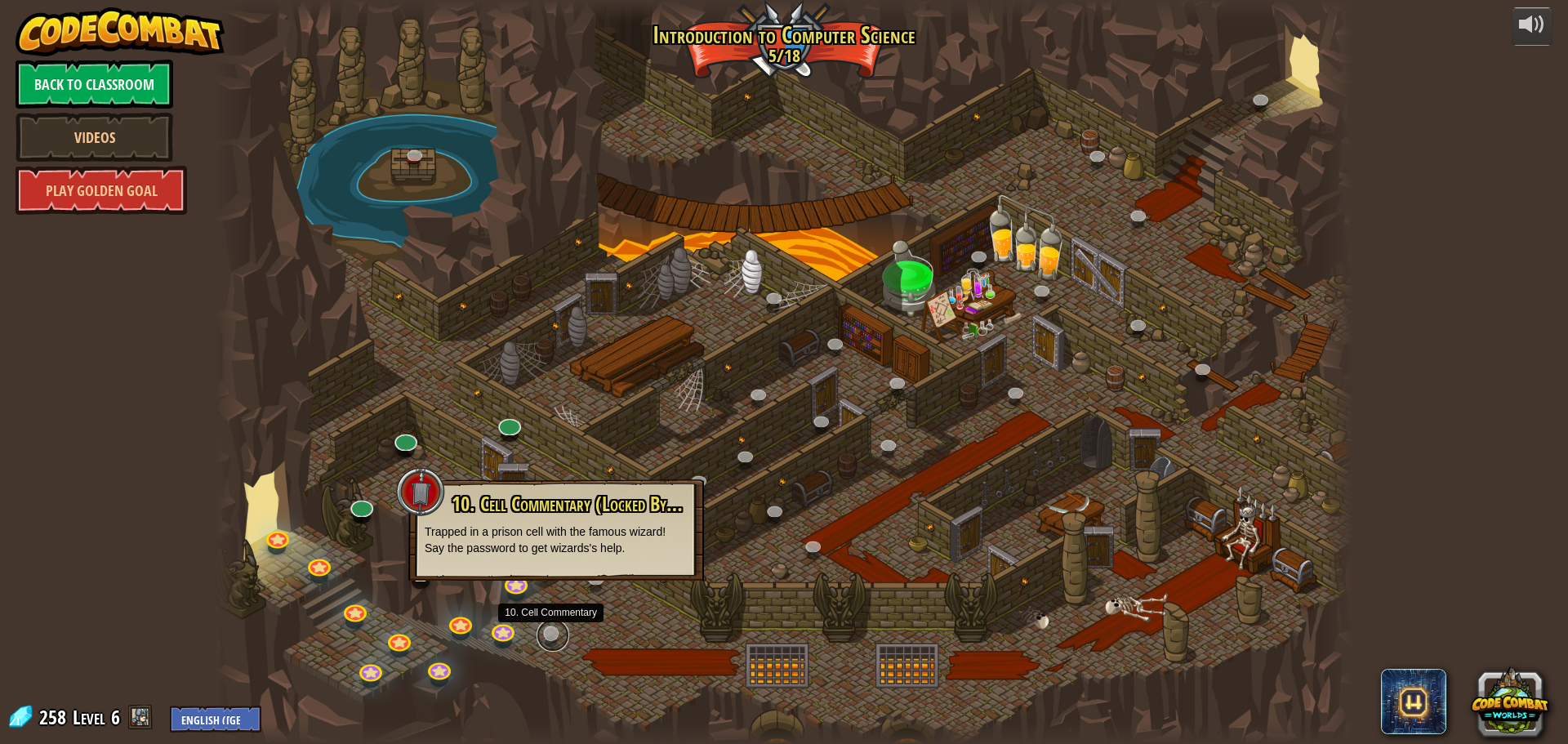
click at [555, 629] on link at bounding box center [553, 636] width 33 height 33
click at [600, 584] on link at bounding box center [598, 581] width 33 height 33
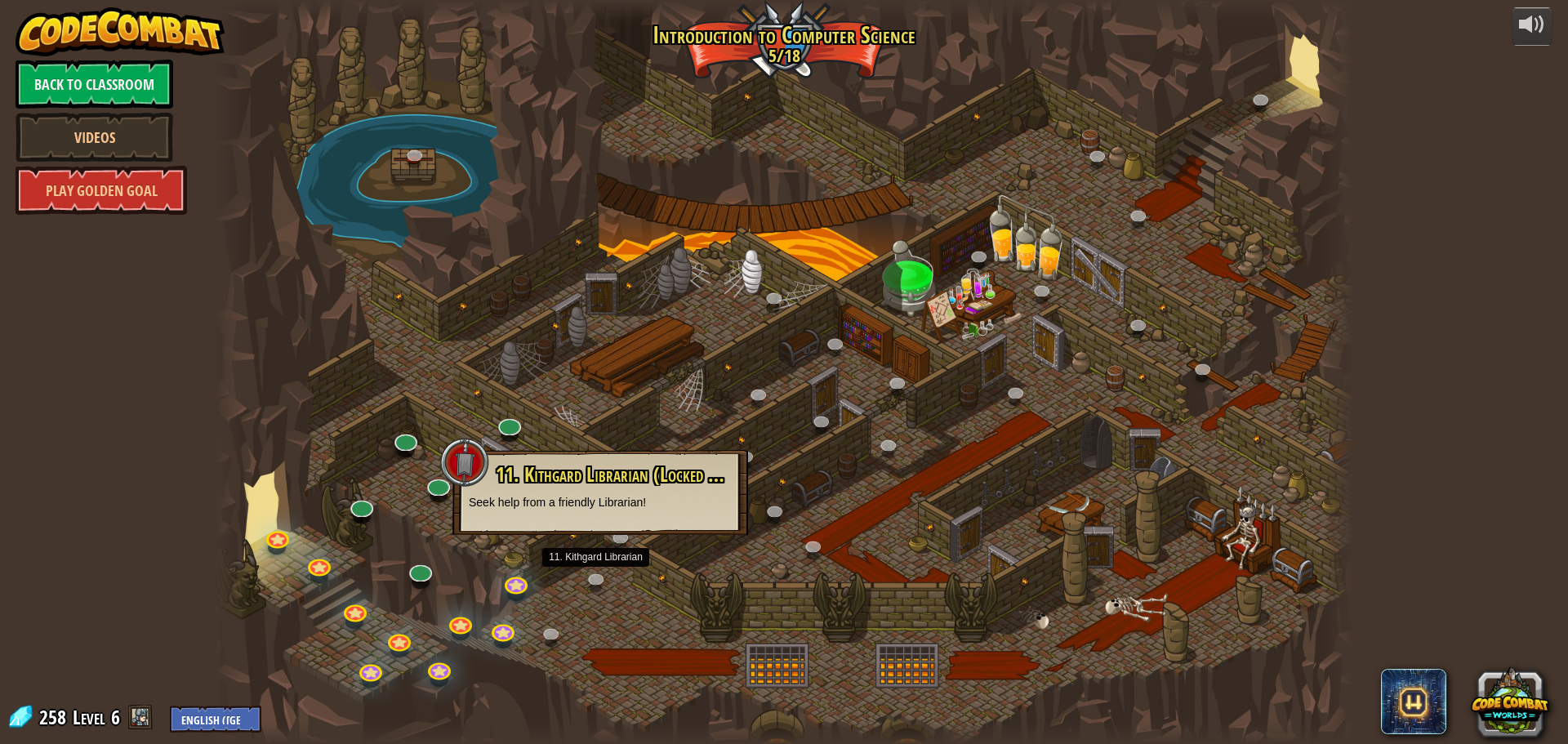
click at [638, 659] on div at bounding box center [784, 372] width 1138 height 744
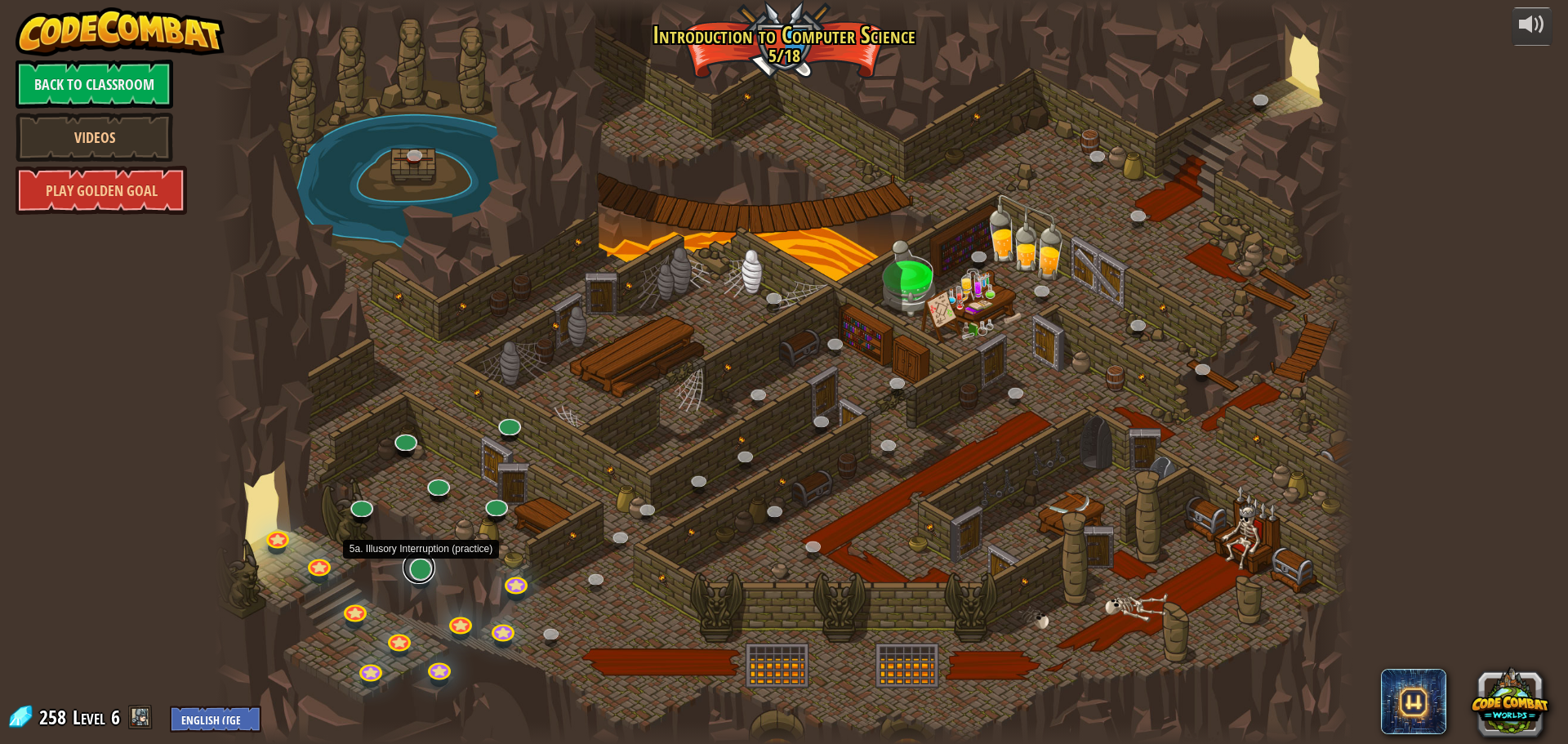
click at [426, 571] on link at bounding box center [419, 567] width 33 height 33
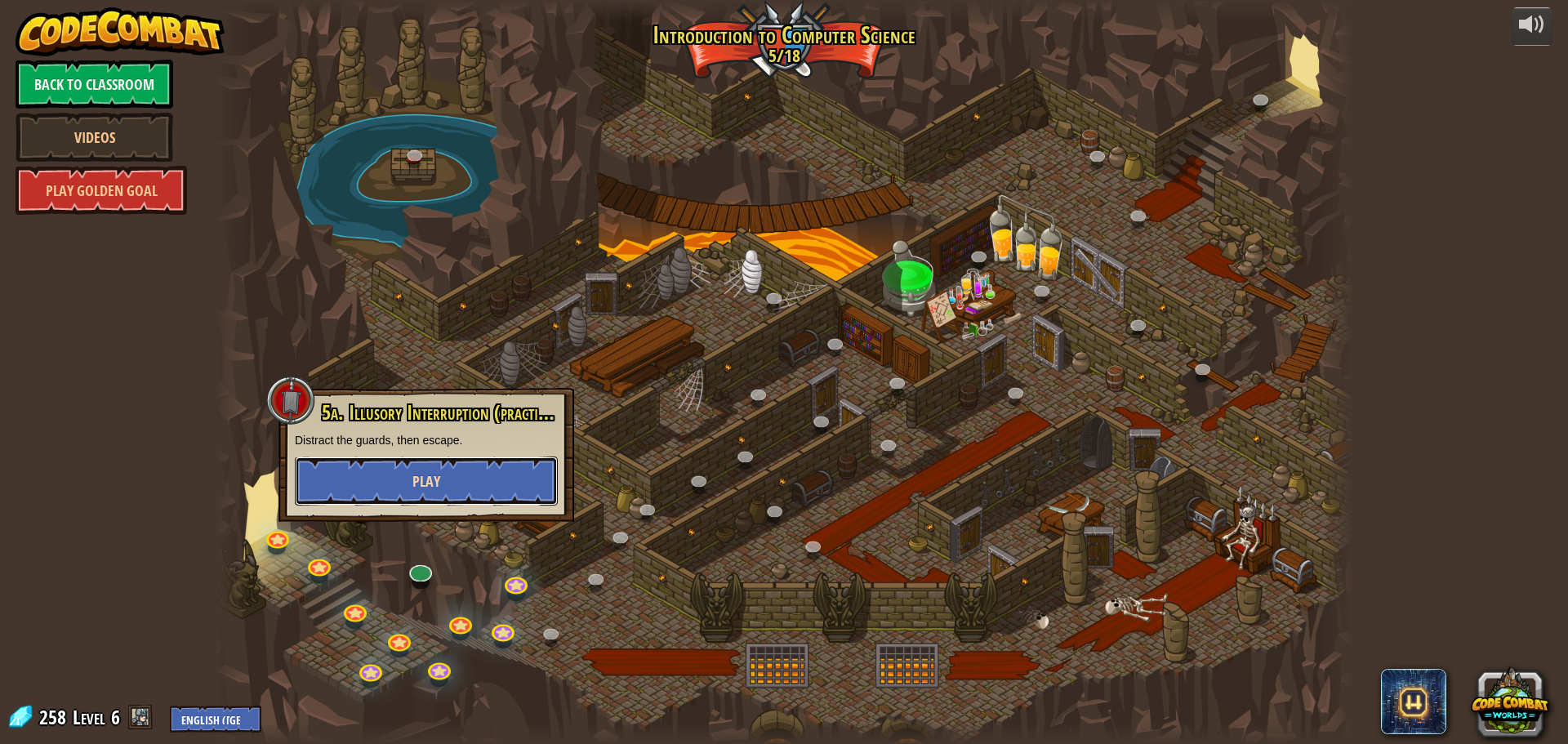
click at [455, 486] on button "Play" at bounding box center [426, 481] width 263 height 49
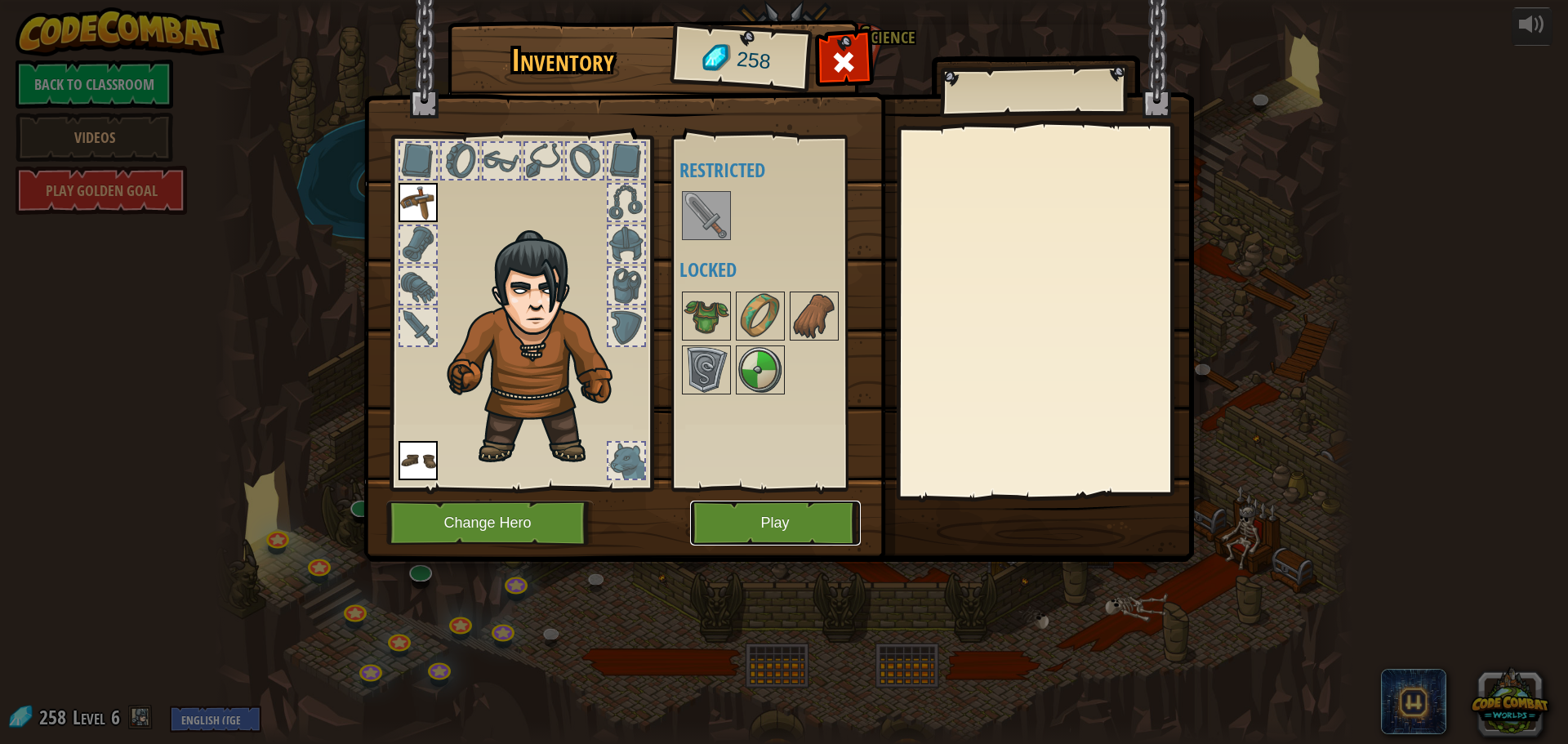
click at [745, 512] on button "Play" at bounding box center [775, 523] width 170 height 45
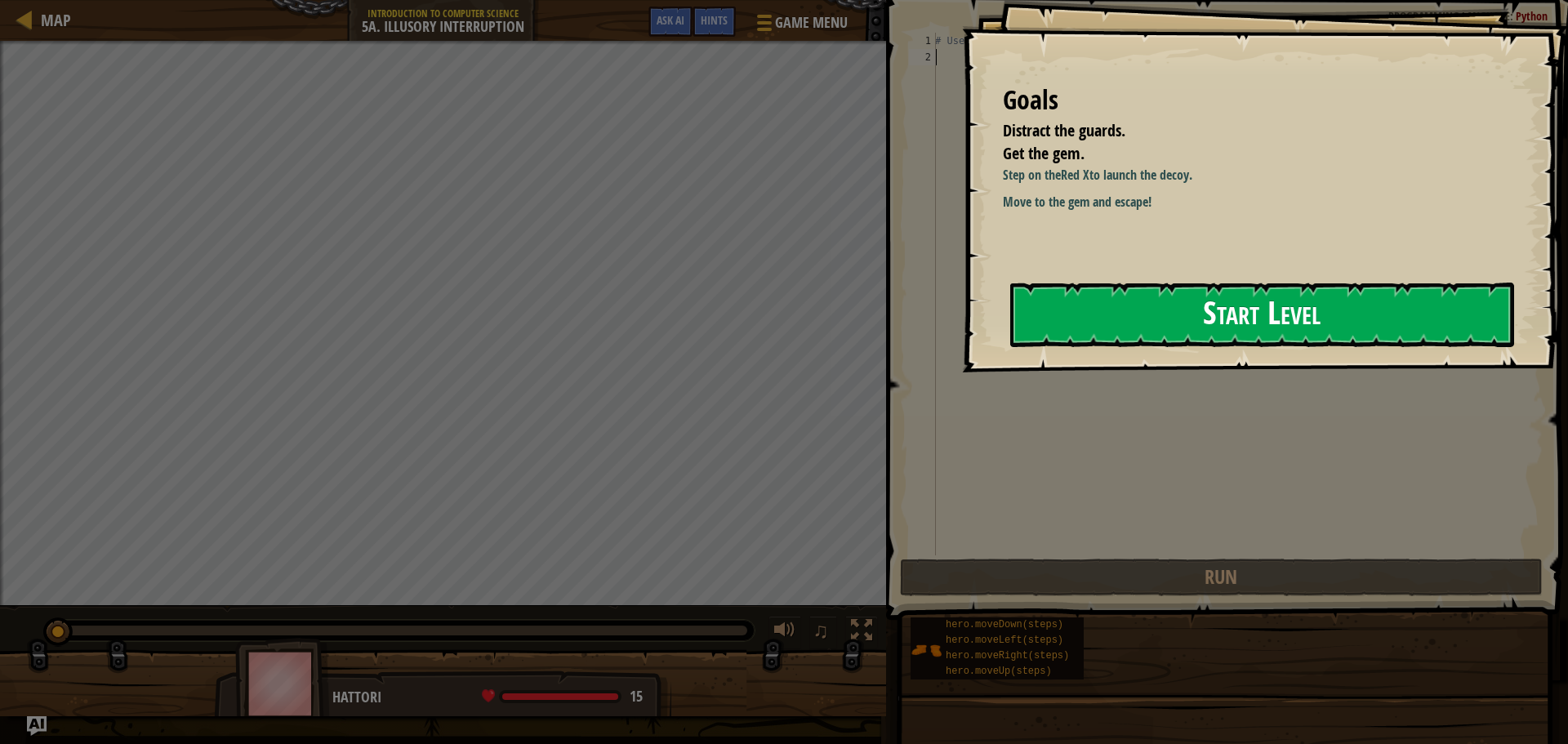
click at [1134, 297] on button "Start Level" at bounding box center [1261, 314] width 504 height 65
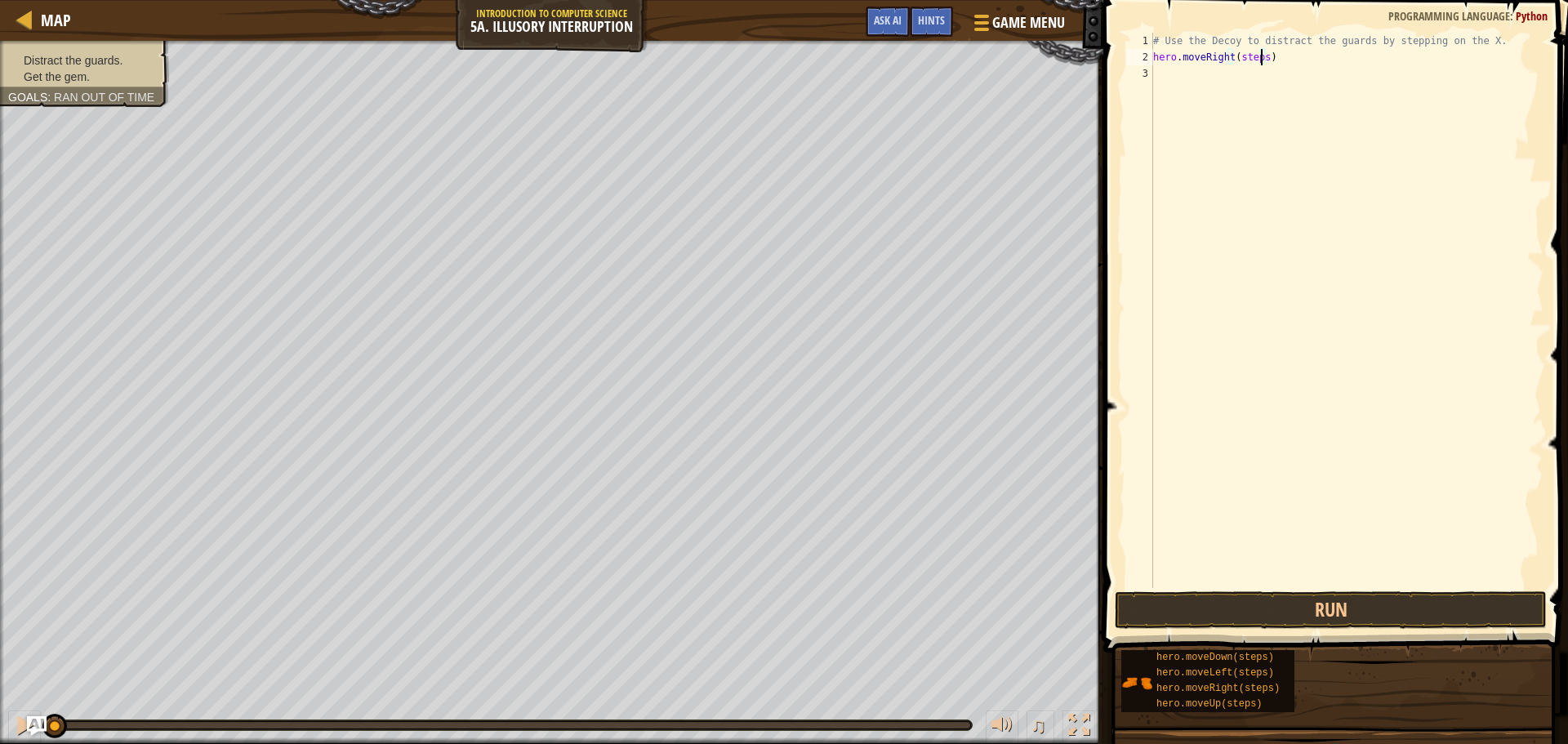
click at [1261, 55] on div "# Use the Decoy to distract the guards by stepping on the X. hero . moveRight (…" at bounding box center [1347, 327] width 393 height 588
click at [1434, 606] on button "Run" at bounding box center [1330, 609] width 432 height 37
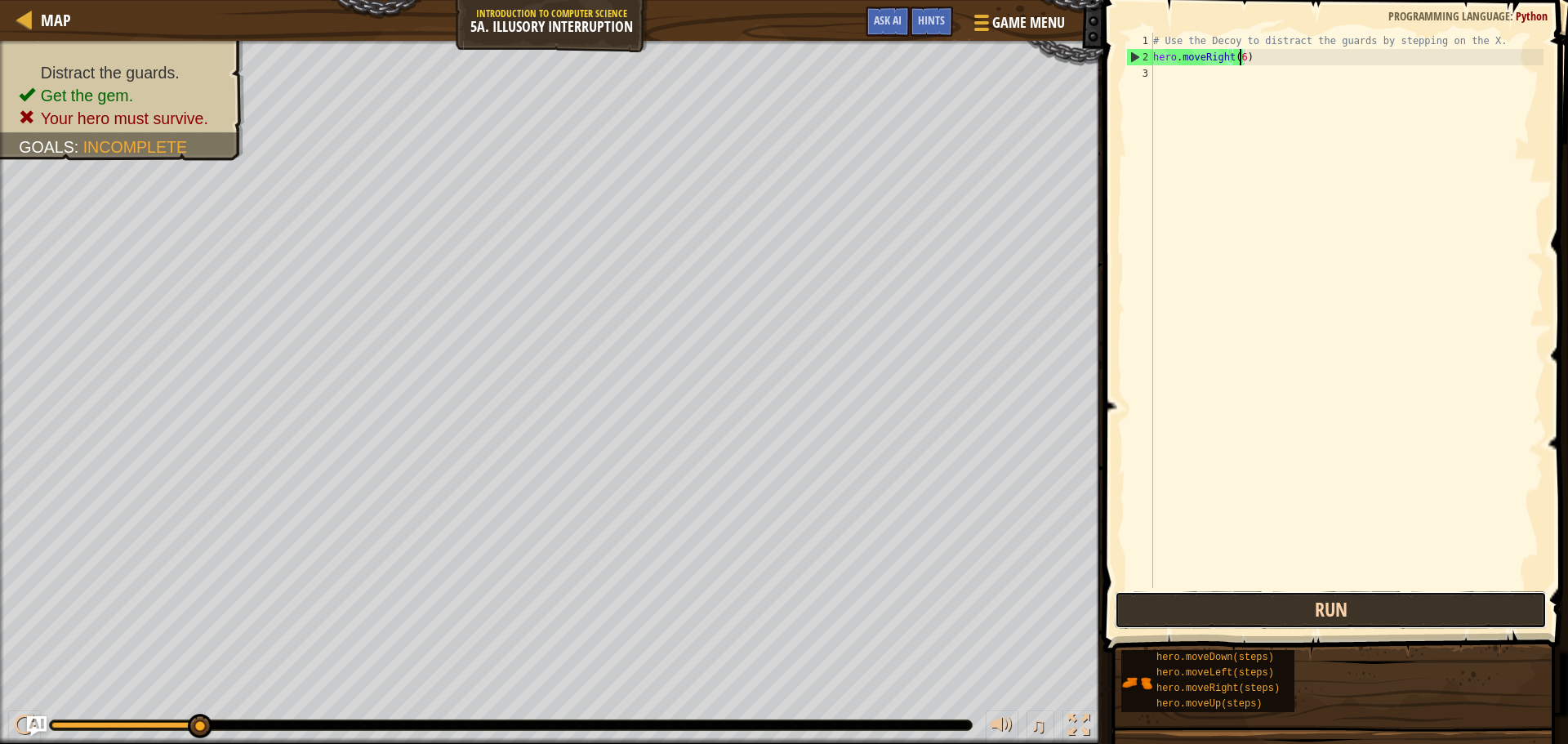
click at [1277, 600] on button "Run" at bounding box center [1330, 609] width 432 height 37
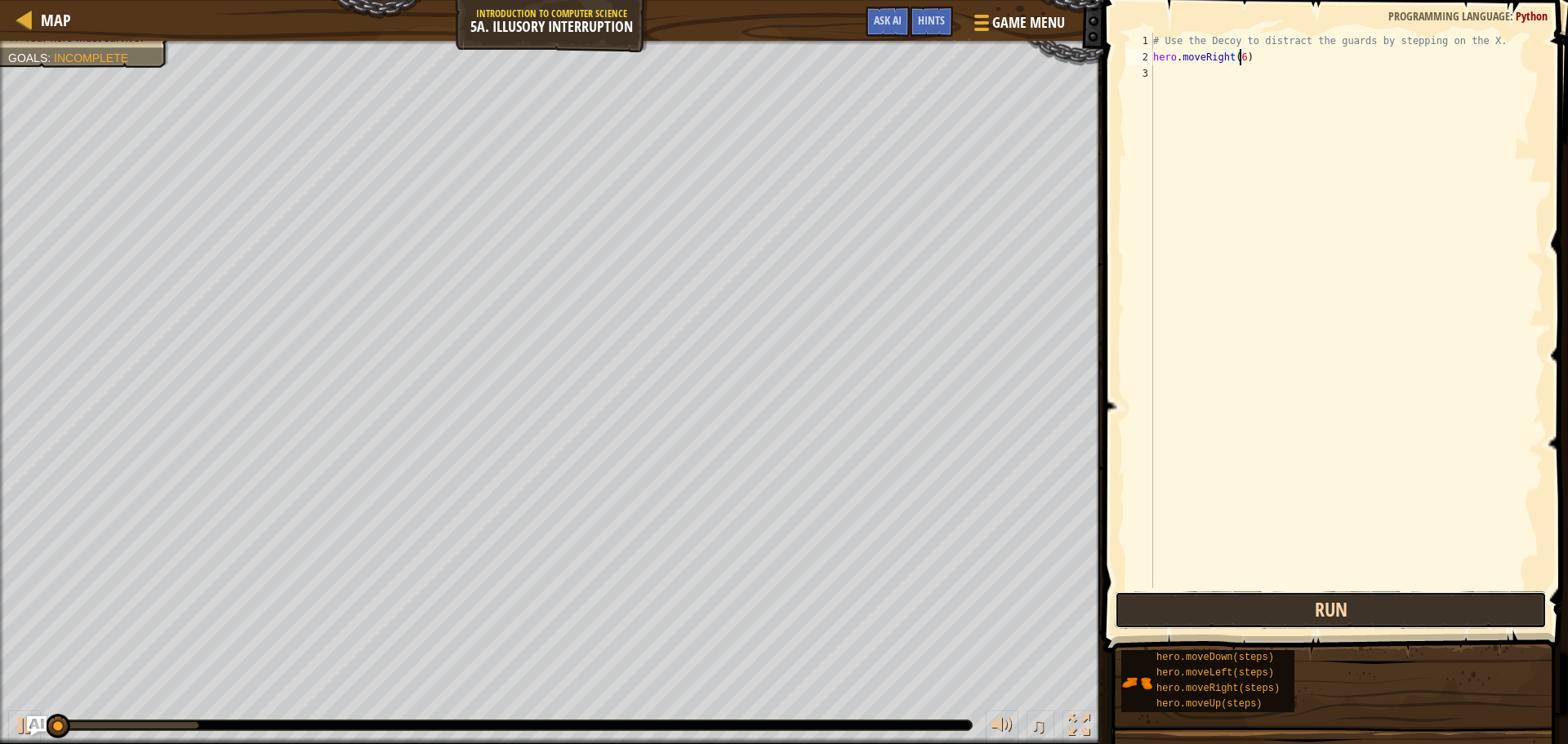
click at [1277, 600] on button "Run" at bounding box center [1330, 609] width 432 height 37
click at [1277, 600] on button "Running" at bounding box center [1330, 609] width 432 height 37
click at [1277, 600] on button "Run" at bounding box center [1330, 609] width 432 height 37
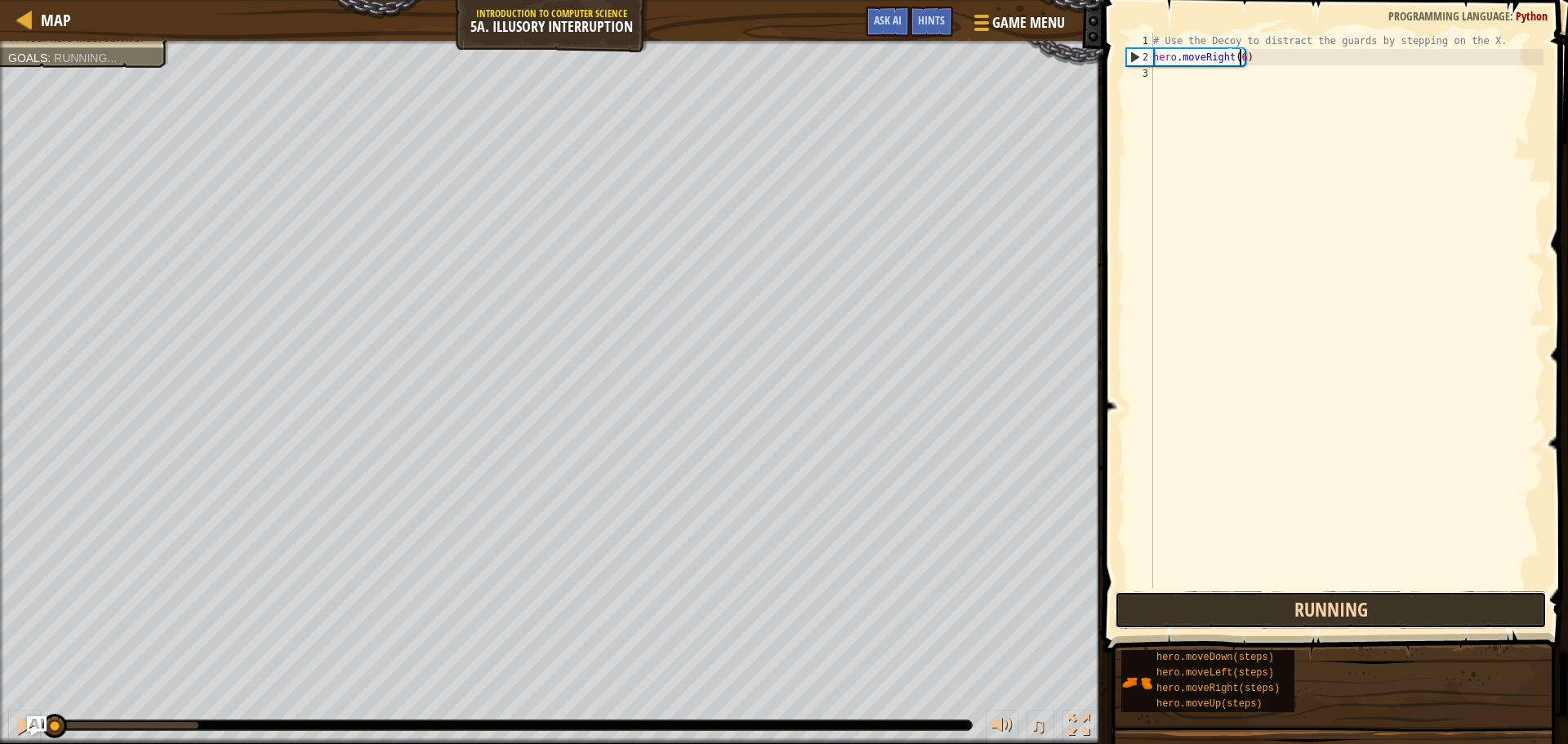
click at [1277, 600] on button "Running" at bounding box center [1330, 609] width 432 height 37
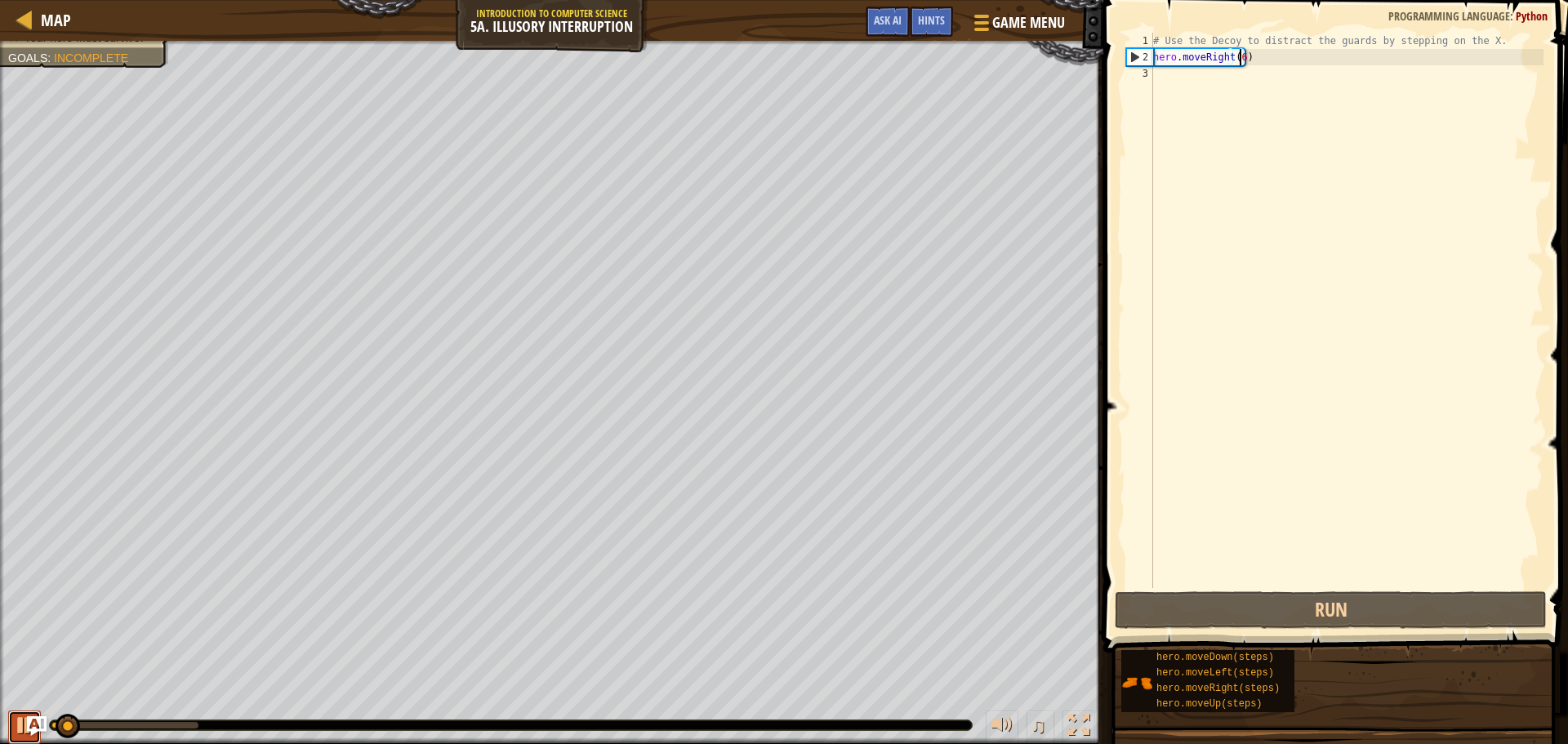
click at [25, 718] on div at bounding box center [24, 725] width 21 height 21
click at [1340, 45] on div "# Use the Decoy to distract the guards by stepping on the X. hero . moveRight (…" at bounding box center [1347, 327] width 393 height 588
drag, startPoint x: 1322, startPoint y: 72, endPoint x: 1149, endPoint y: 58, distance: 173.6
click at [1149, 58] on div "# Use the Decoy to distract the guards by stepping on the X. 1 2 3 # Use the De…" at bounding box center [1333, 311] width 421 height 555
type textarea "hero.moveRight(6)"
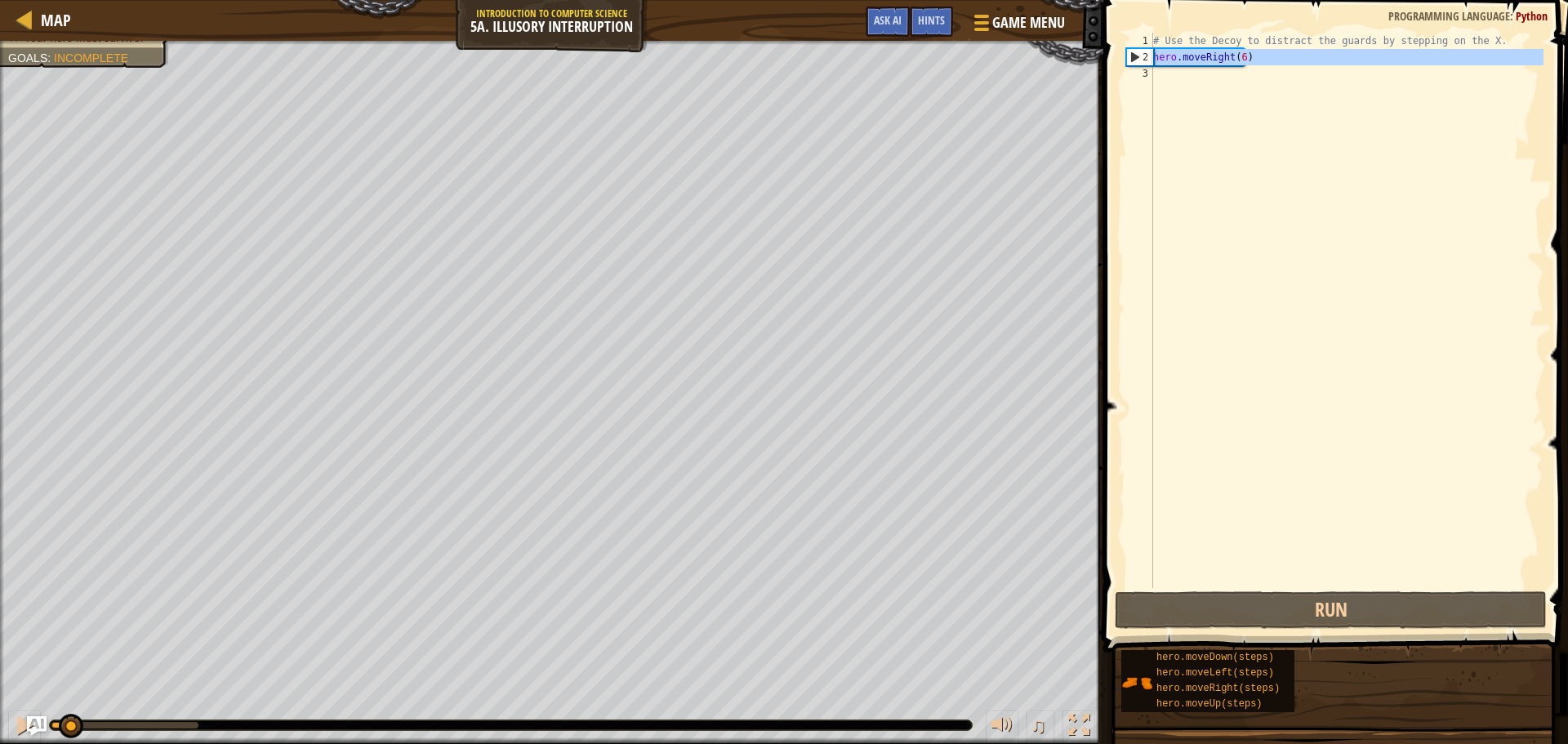
scroll to position [7, 0]
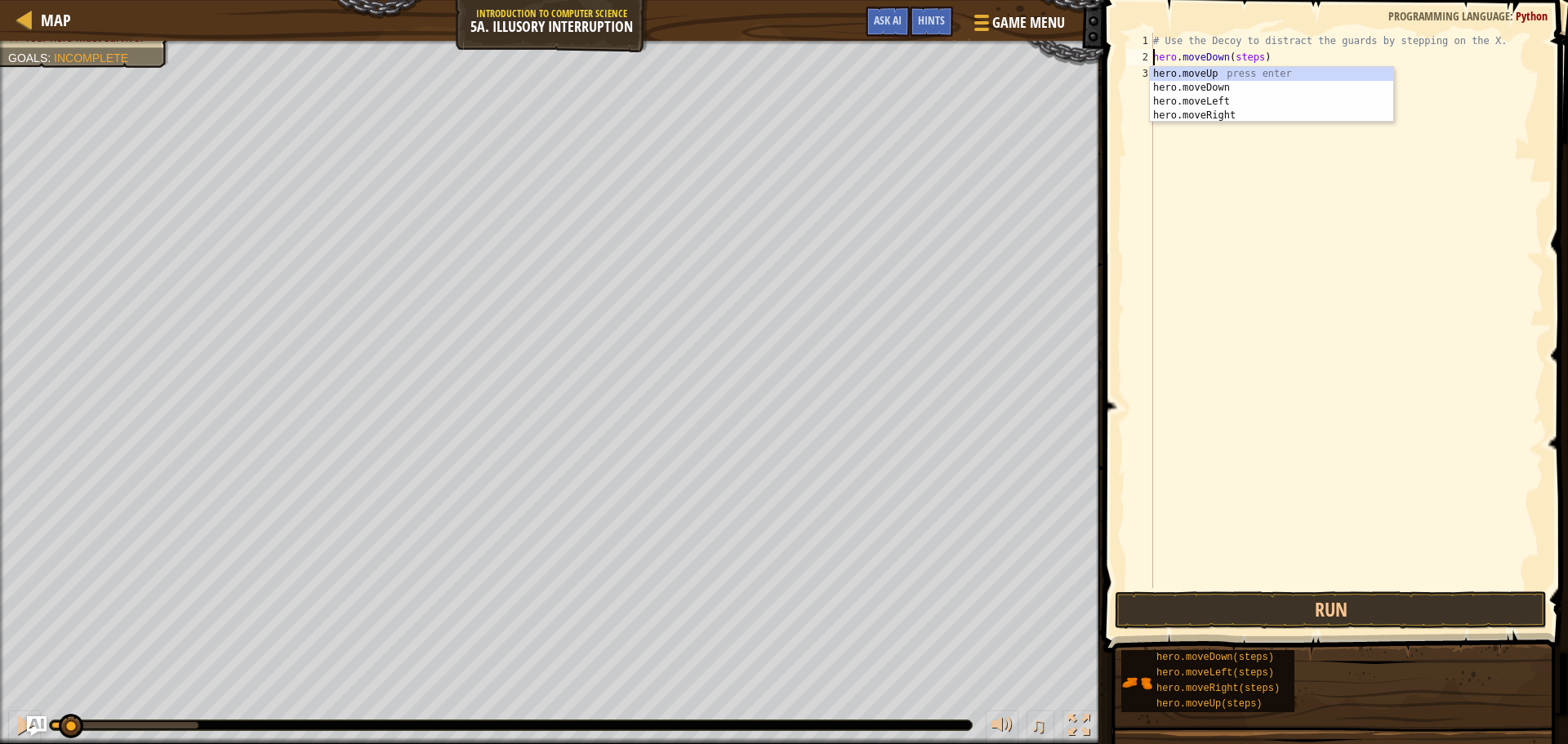
click at [1314, 46] on div "# Use the Decoy to distract the guards by stepping on the X. hero . moveDown ( …" at bounding box center [1347, 327] width 393 height 588
type textarea "# Use the Decoy to distract the guards by stepping on the X."
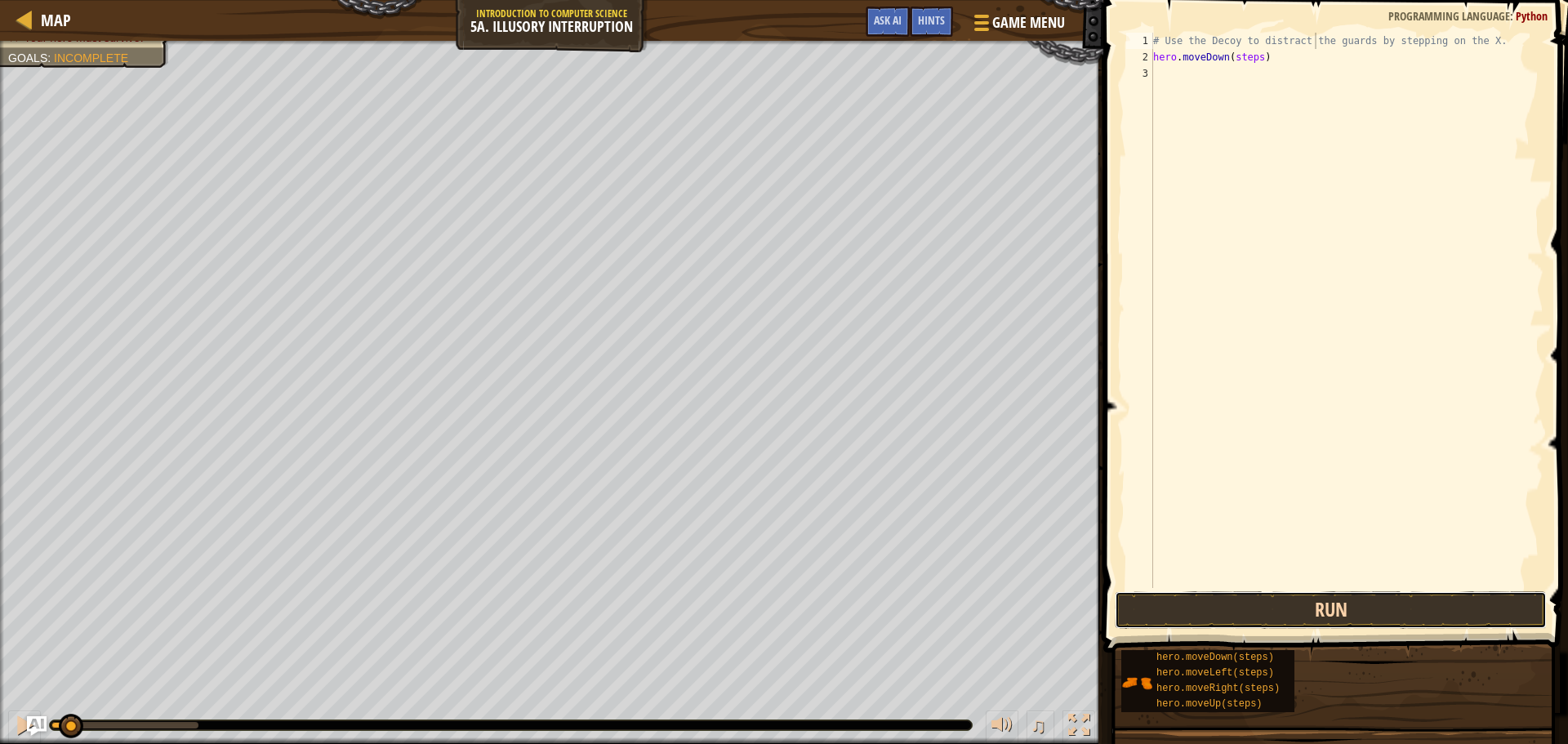
click at [1286, 605] on button "Run" at bounding box center [1330, 609] width 432 height 37
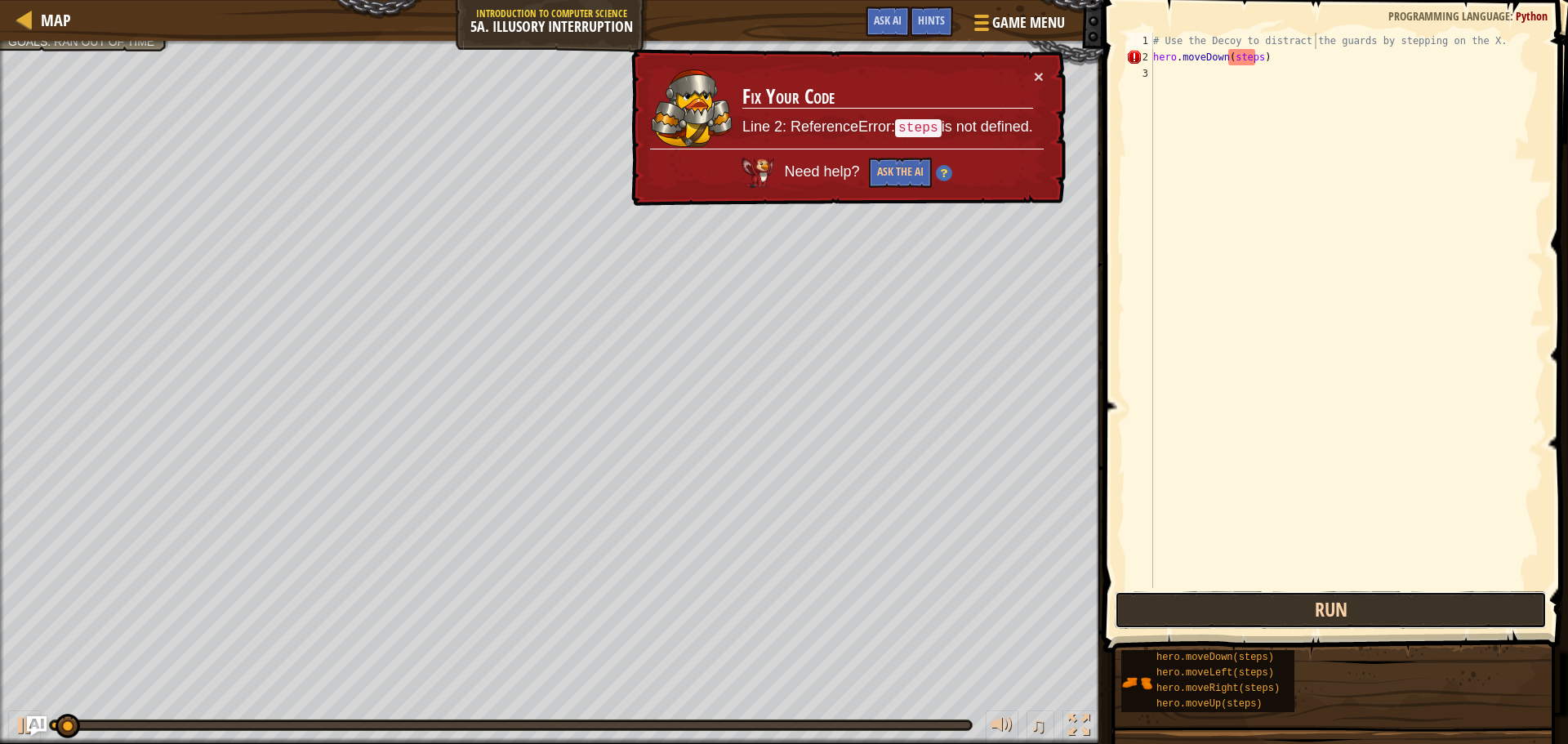
click at [1286, 605] on button "Run" at bounding box center [1330, 609] width 432 height 37
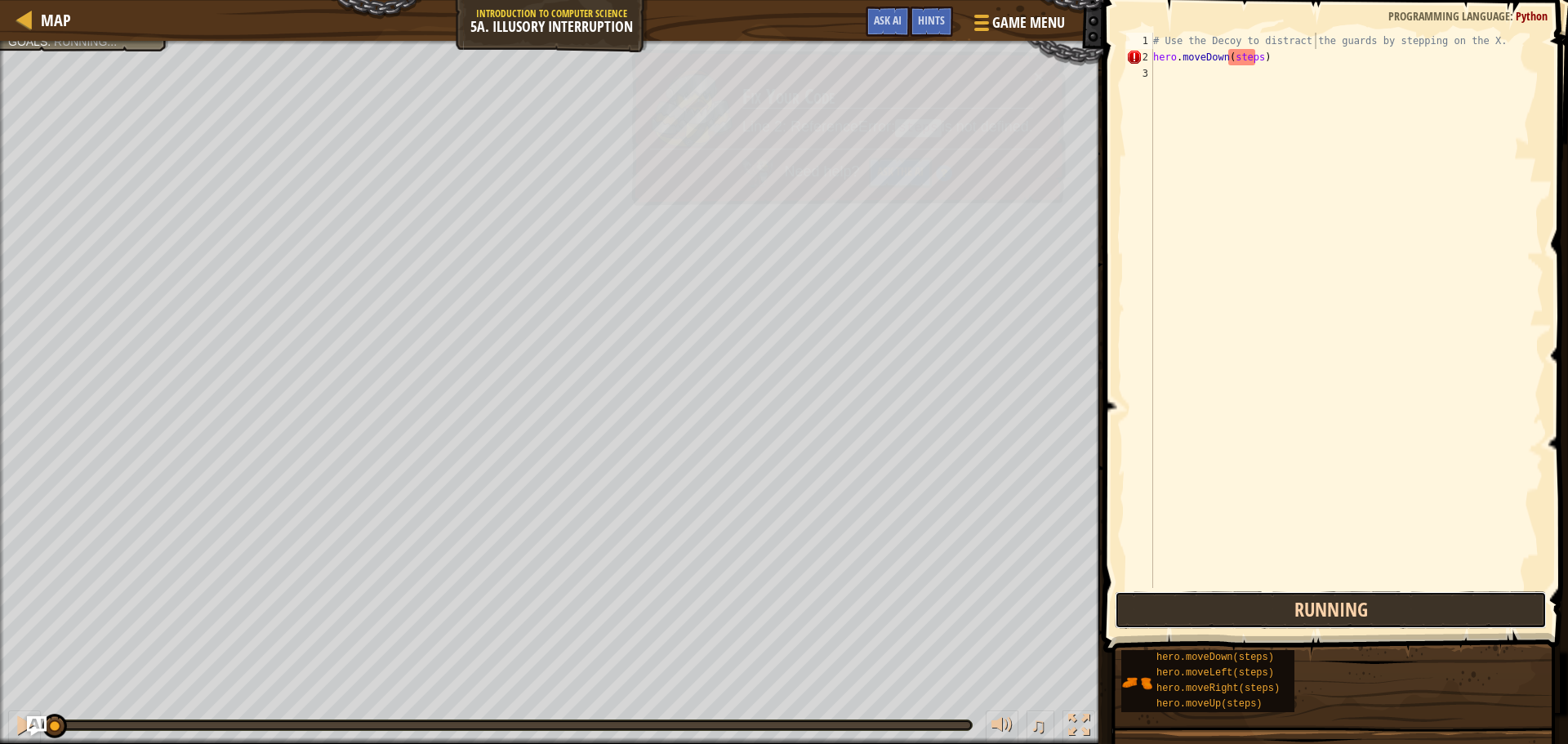
click at [1286, 605] on button "Running" at bounding box center [1330, 609] width 432 height 37
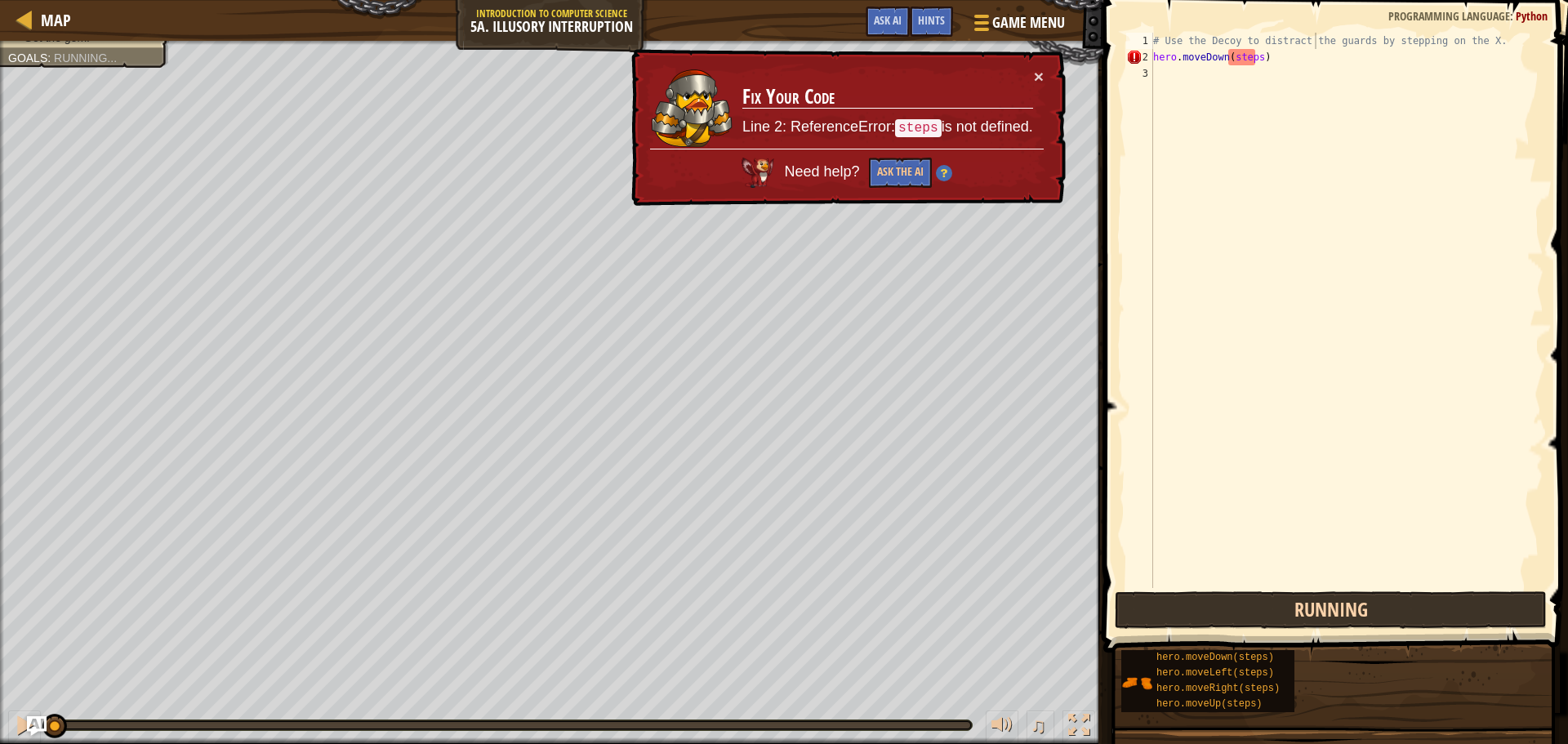
click at [1286, 605] on button "Running" at bounding box center [1330, 609] width 432 height 37
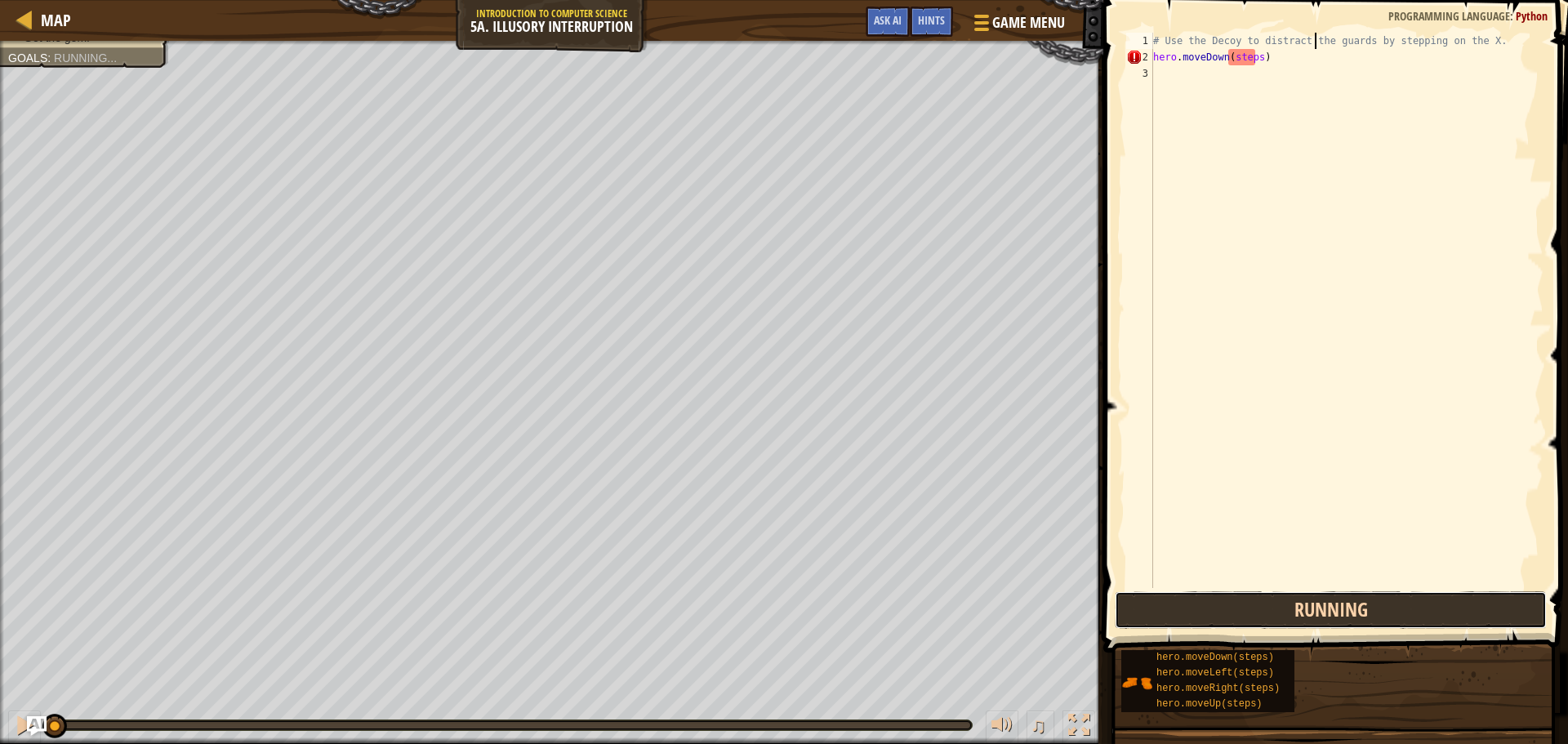
click at [1286, 605] on button "Running" at bounding box center [1330, 609] width 432 height 37
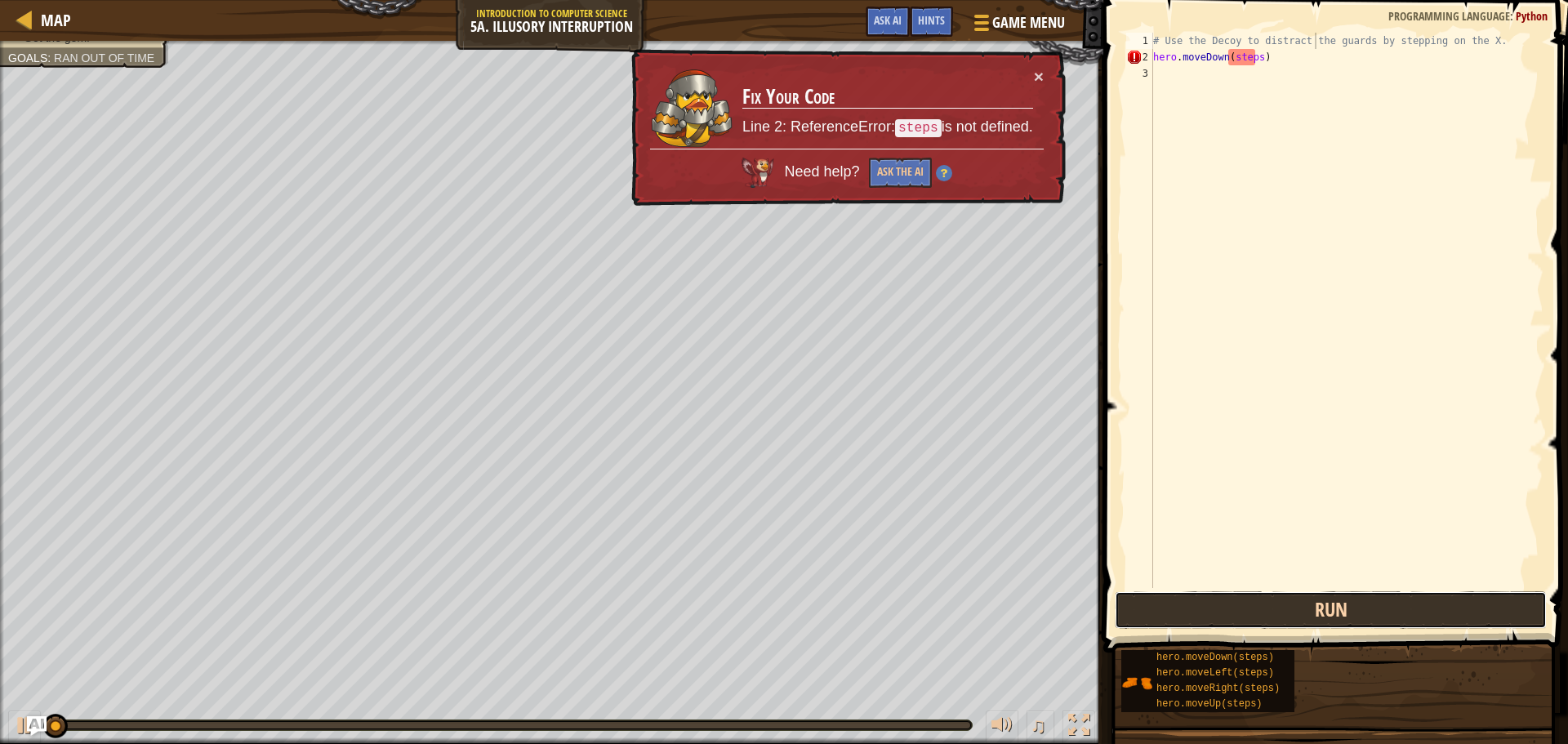
click at [1286, 605] on button "Run" at bounding box center [1330, 609] width 432 height 37
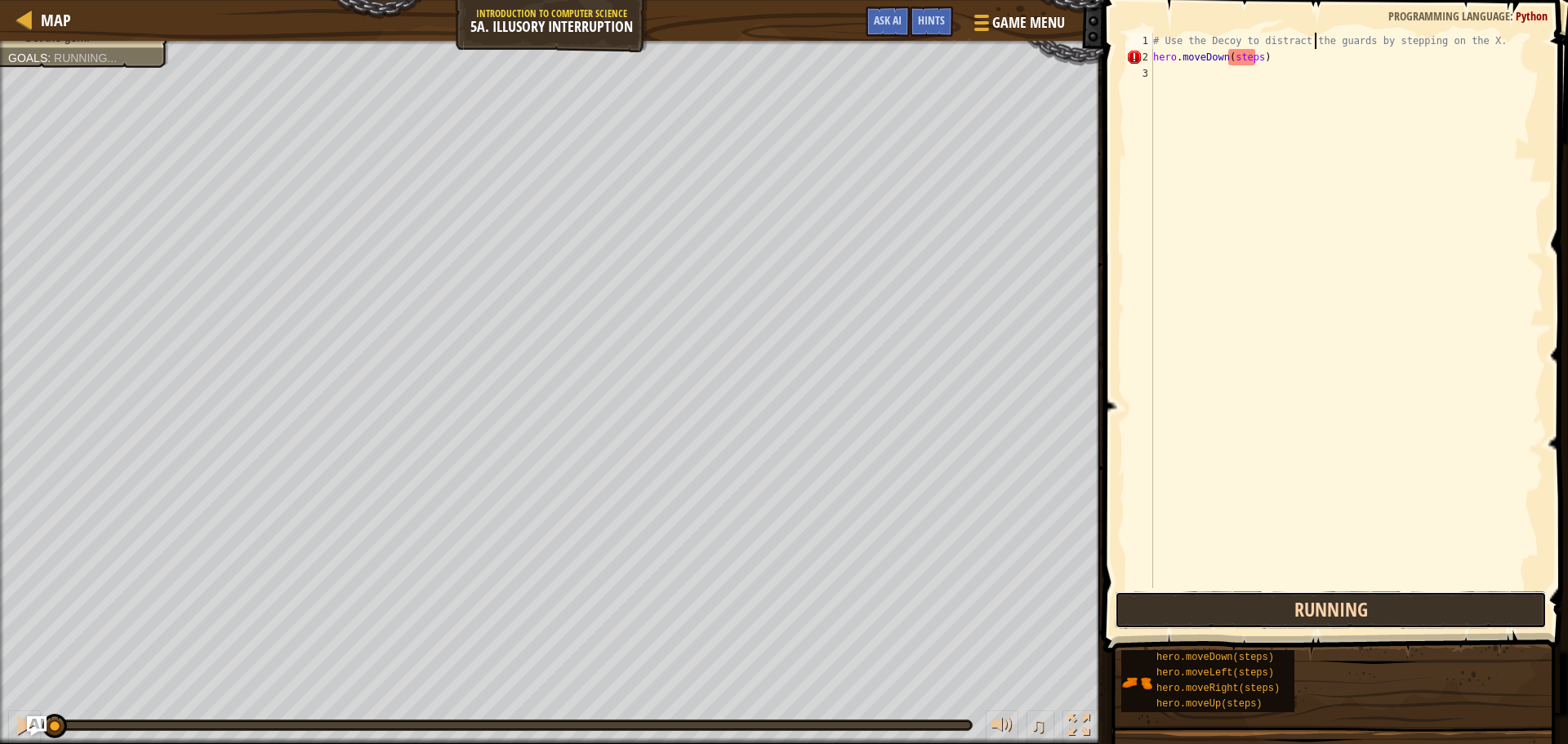
click at [1286, 605] on button "Running" at bounding box center [1330, 609] width 432 height 37
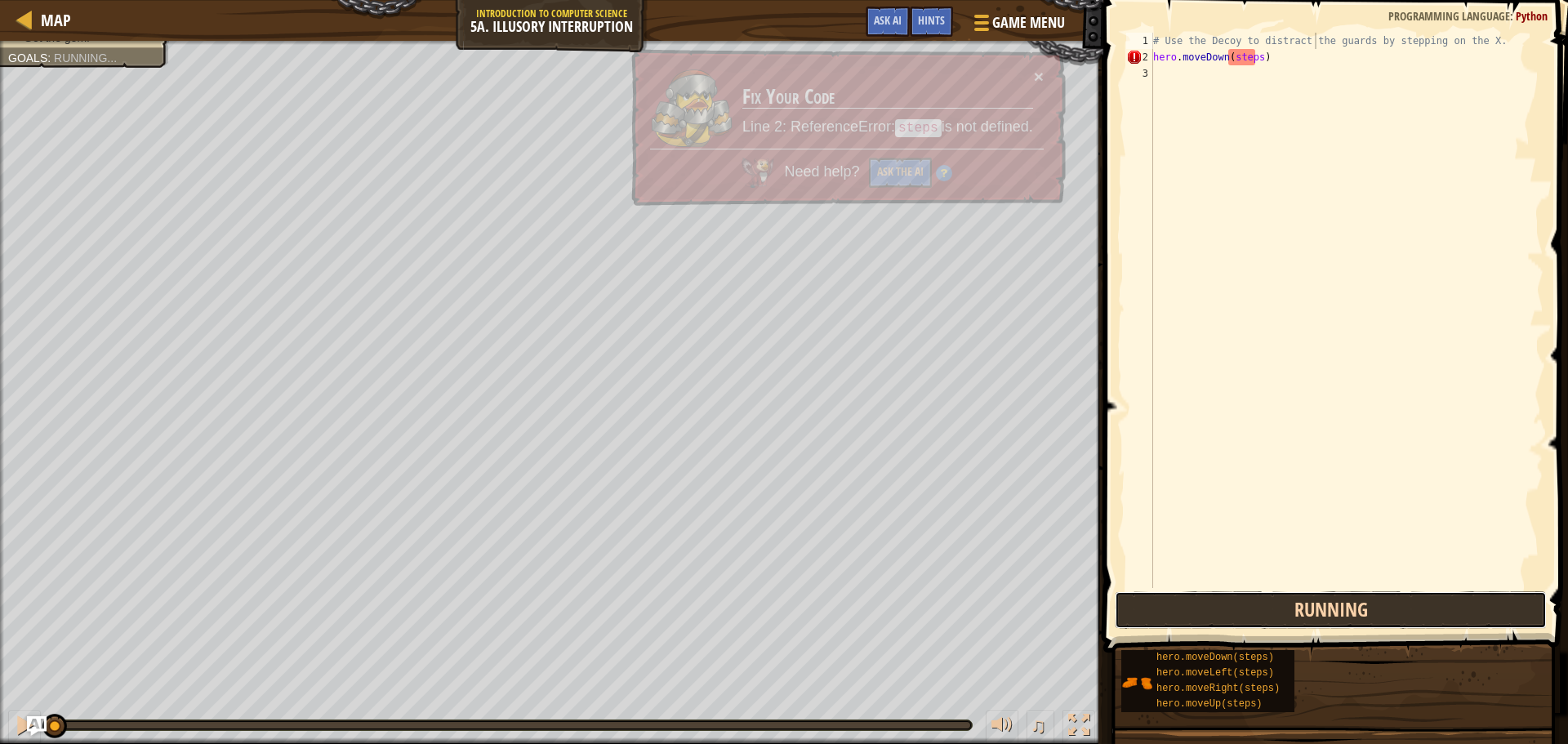
click at [1286, 605] on button "Running" at bounding box center [1330, 609] width 432 height 37
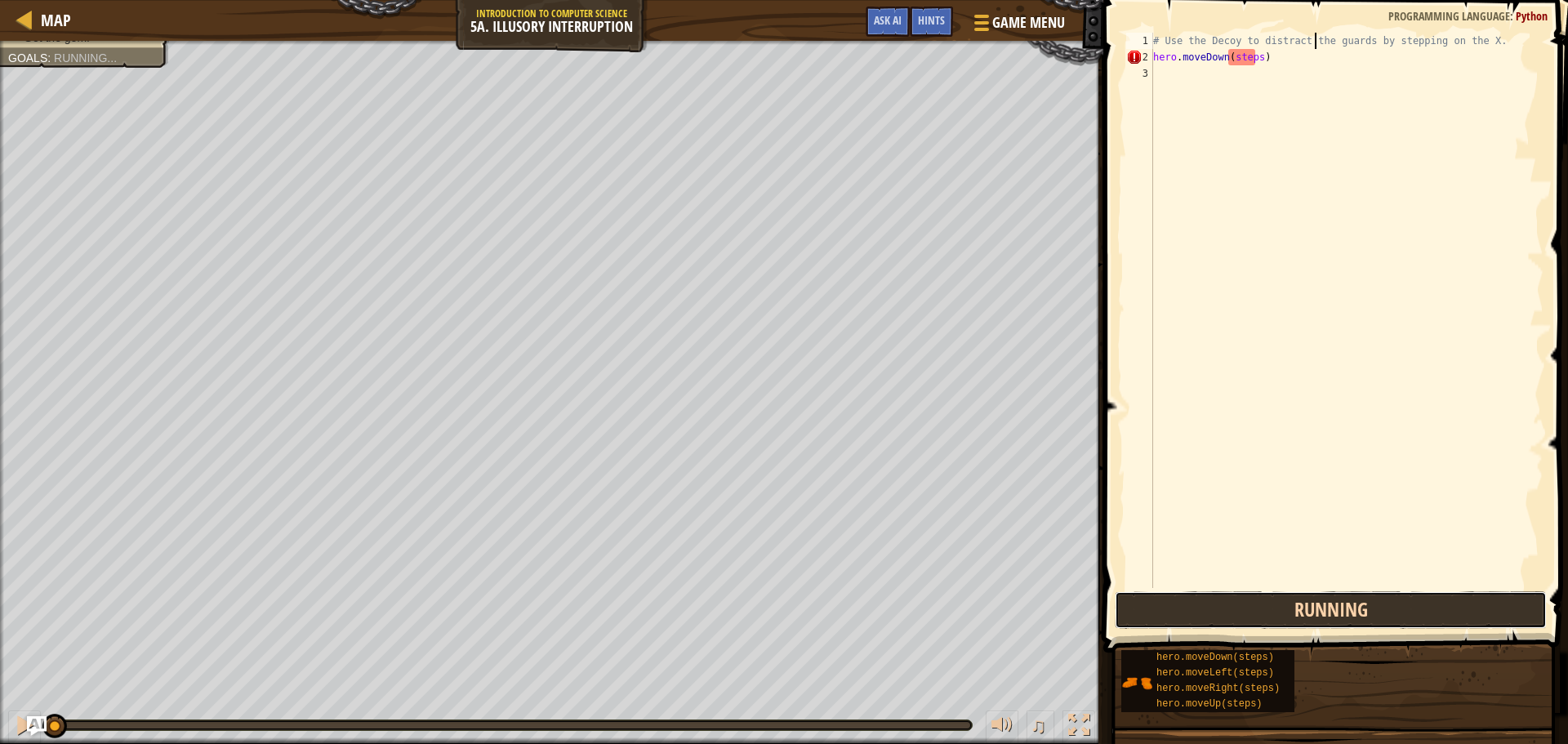
click at [1286, 605] on button "Running" at bounding box center [1330, 609] width 432 height 37
click at [1281, 600] on button "Running" at bounding box center [1330, 609] width 432 height 37
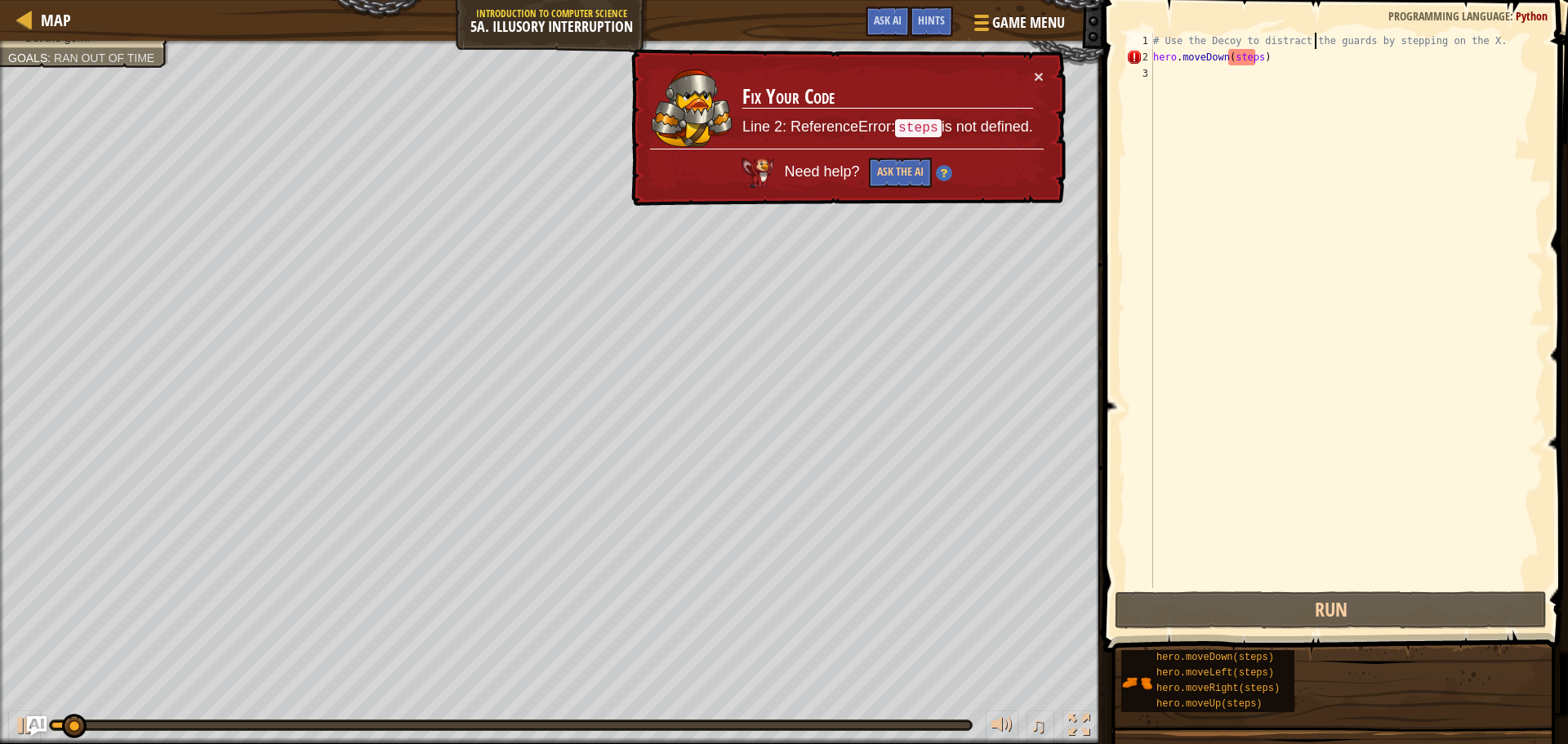
click at [1280, 68] on div "# Use the Decoy to distract the guards by stepping on the X. hero . moveDown ( …" at bounding box center [1347, 327] width 393 height 588
click at [1278, 62] on div "# Use the Decoy to distract the guards by stepping on the X. hero . moveDown ( …" at bounding box center [1347, 327] width 393 height 588
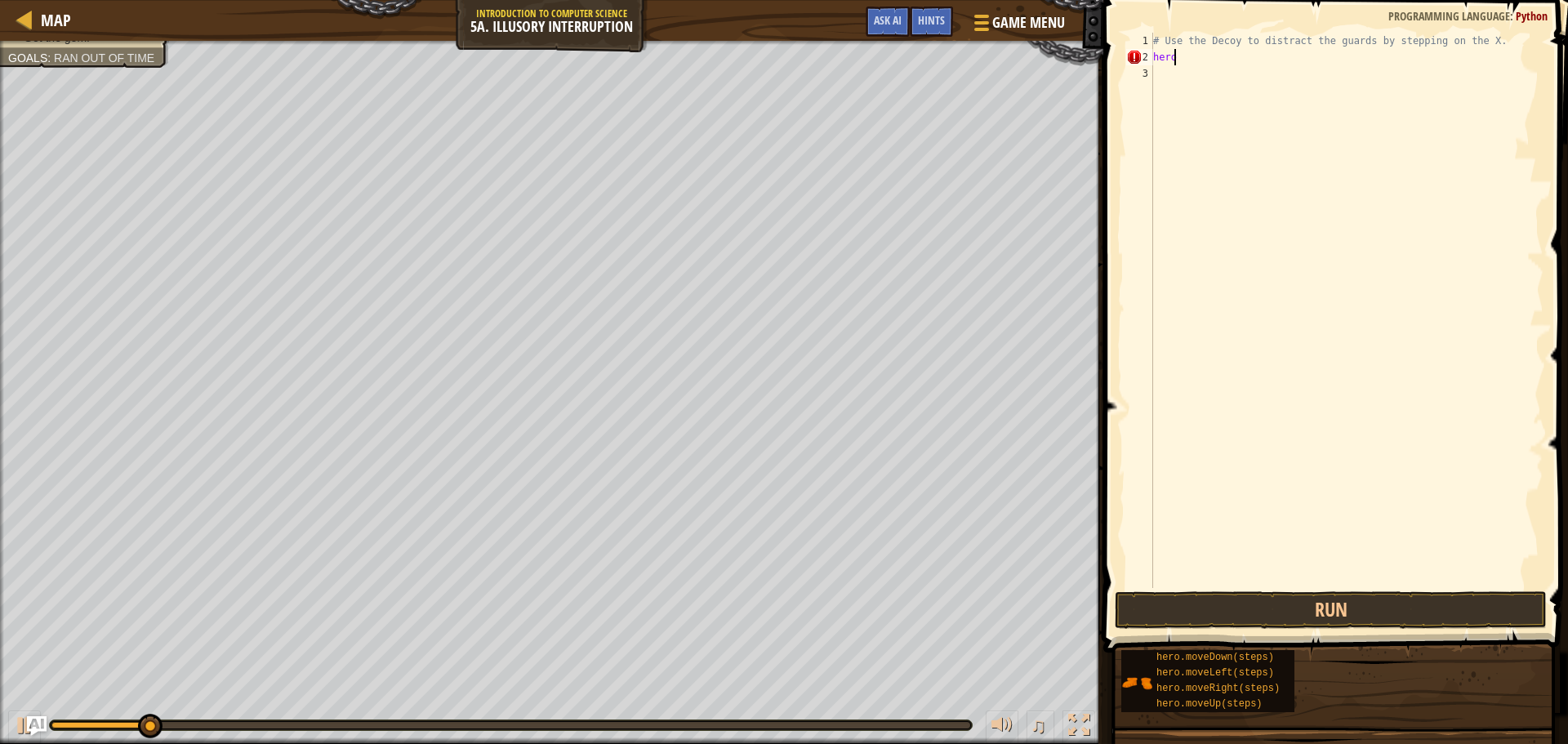
type textarea "h"
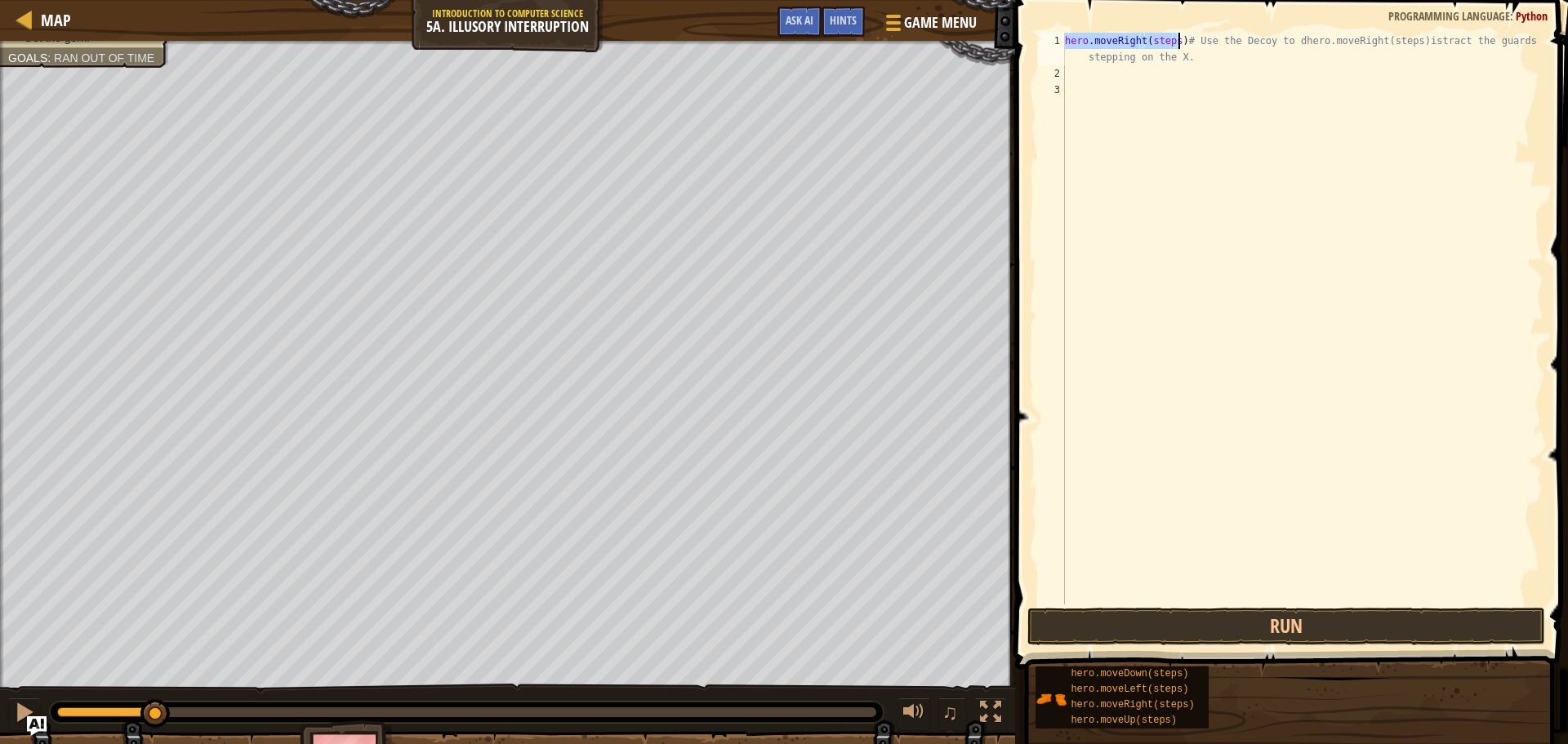
click at [1168, 46] on div "hero . moveRight ( steps ) # Use the Decoy to dhero.moveRight(steps)istract the…" at bounding box center [1302, 319] width 482 height 572
click at [1169, 45] on div "hero . moveRight ( steps ) # Use the Decoy to dhero.moveRight(steps)istract the…" at bounding box center [1302, 343] width 482 height 621
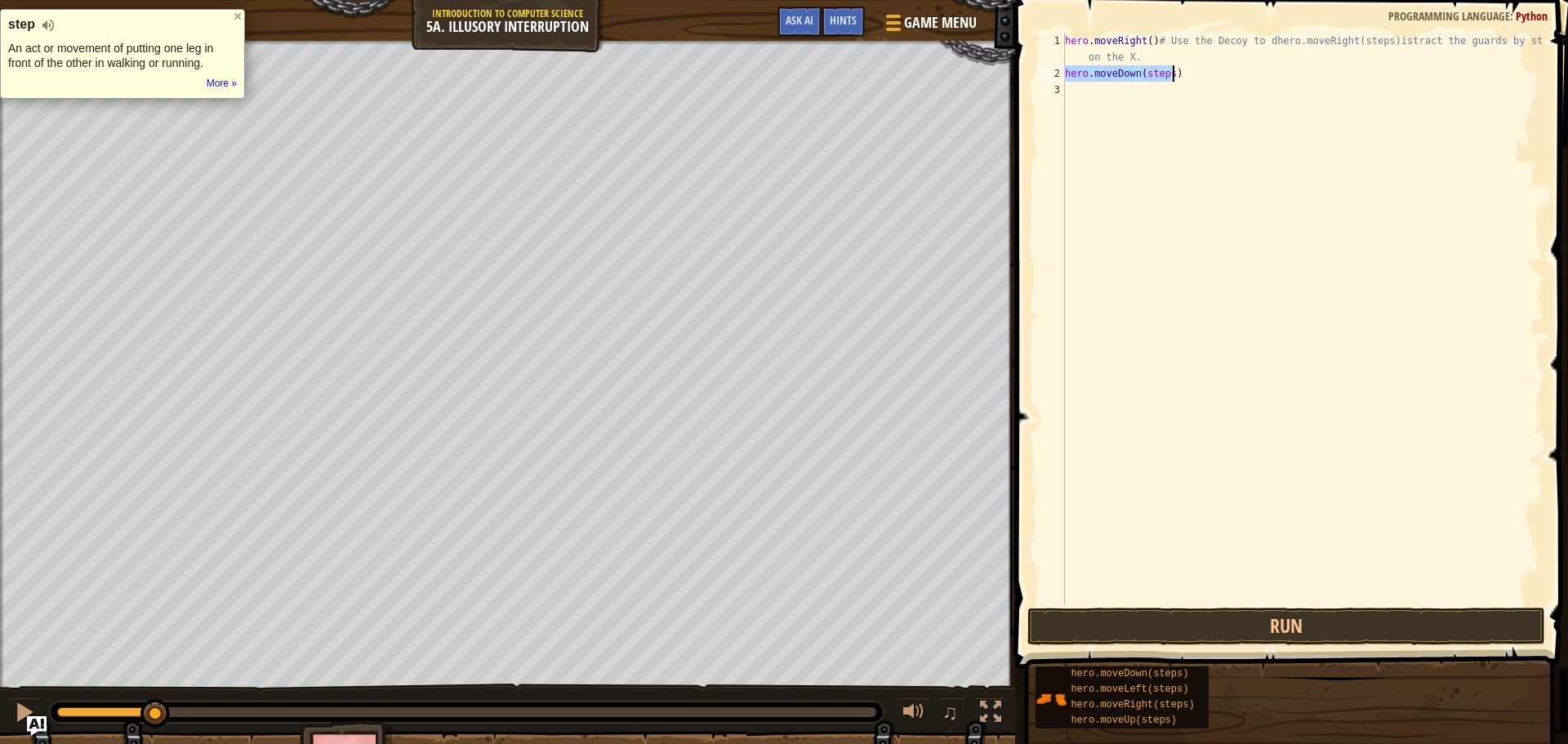
click at [1165, 68] on div "hero . moveRight ( ) # Use the Decoy to dhero.moveRight(steps)istract the guard…" at bounding box center [1302, 319] width 482 height 572
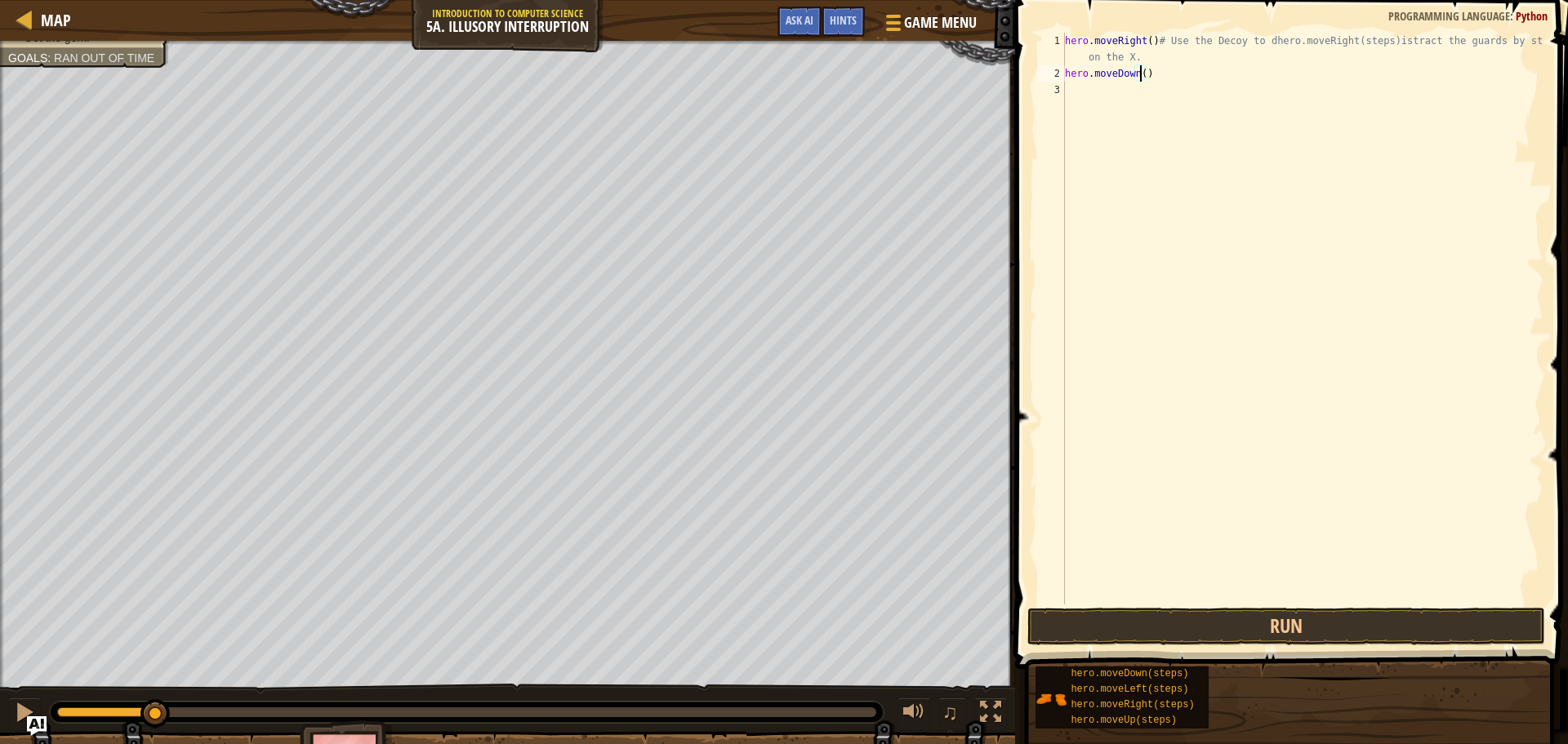
type textarea "hero.moveDown(2)"
drag, startPoint x: 1159, startPoint y: 583, endPoint x: 1171, endPoint y: 611, distance: 30.5
click at [1171, 611] on div "hero.moveDown(2) 1 2 3 hero . moveRight ( ) # Use the Decoy to dhero.moveRight(…" at bounding box center [1288, 366] width 558 height 717
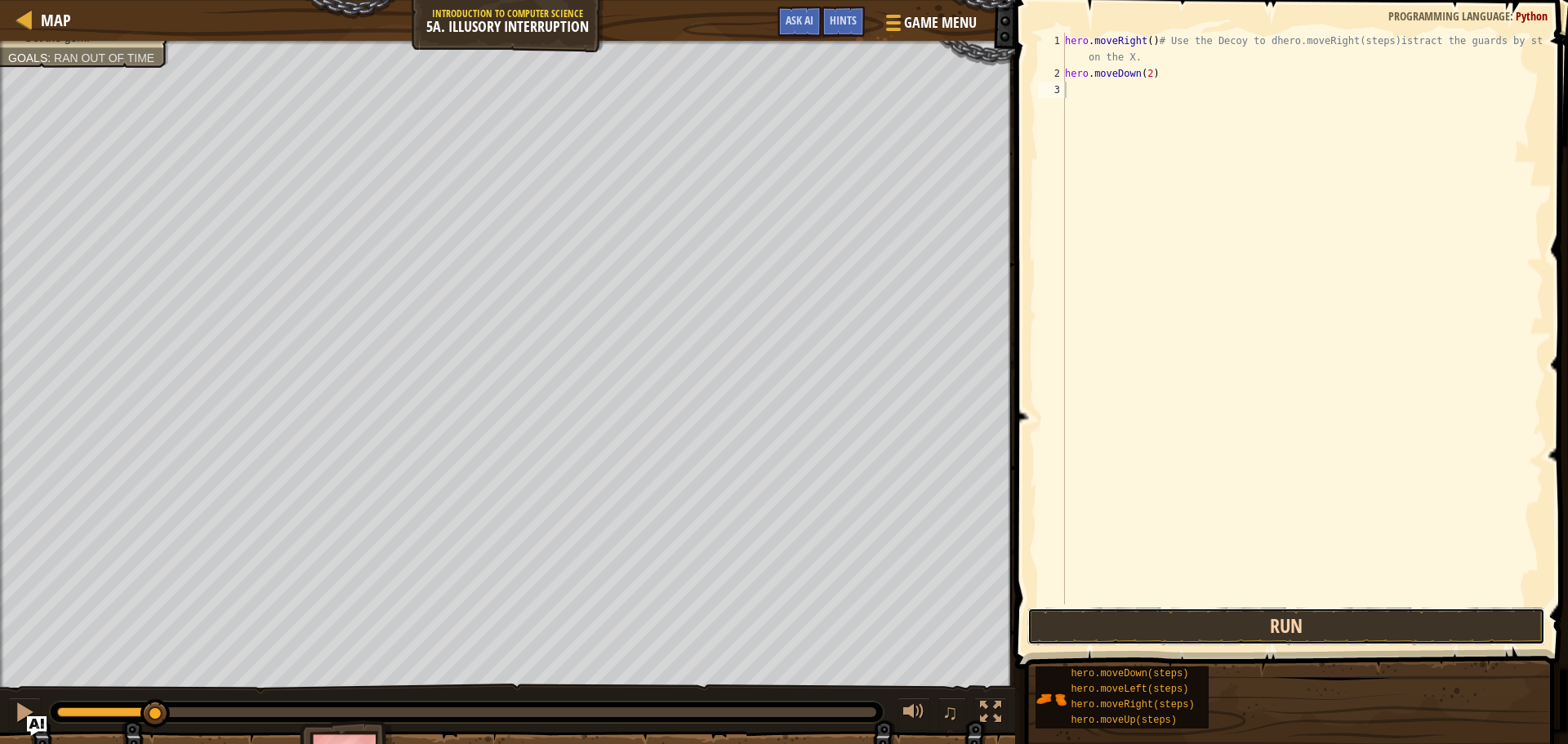
click at [1171, 611] on button "Run" at bounding box center [1286, 626] width 518 height 37
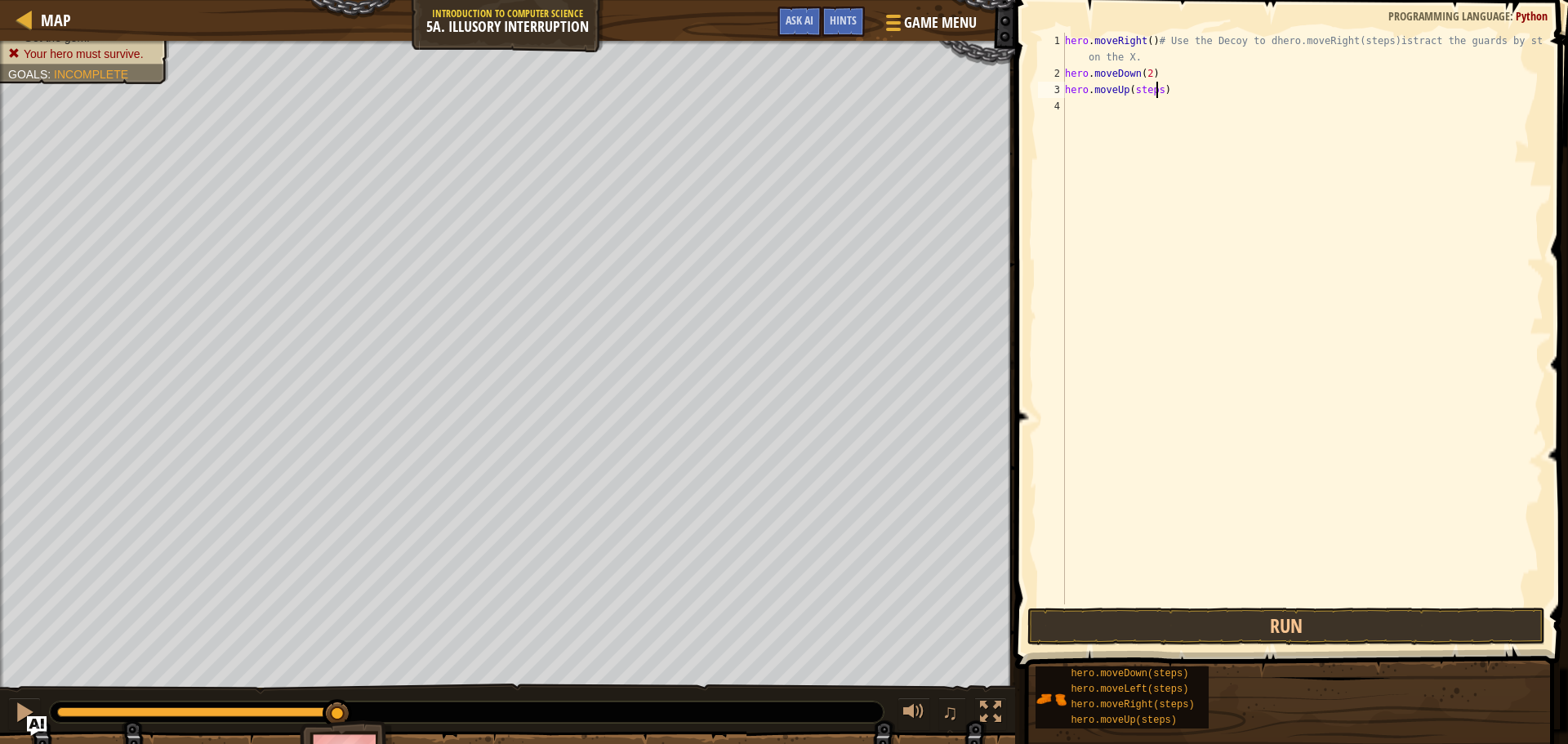
click at [1156, 96] on div "hero . moveRight ( ) # Use the Decoy to dhero.moveRight(steps)istract the guard…" at bounding box center [1302, 343] width 482 height 621
type textarea "hero.moveUp(2)"
